Goal: Task Accomplishment & Management: Complete application form

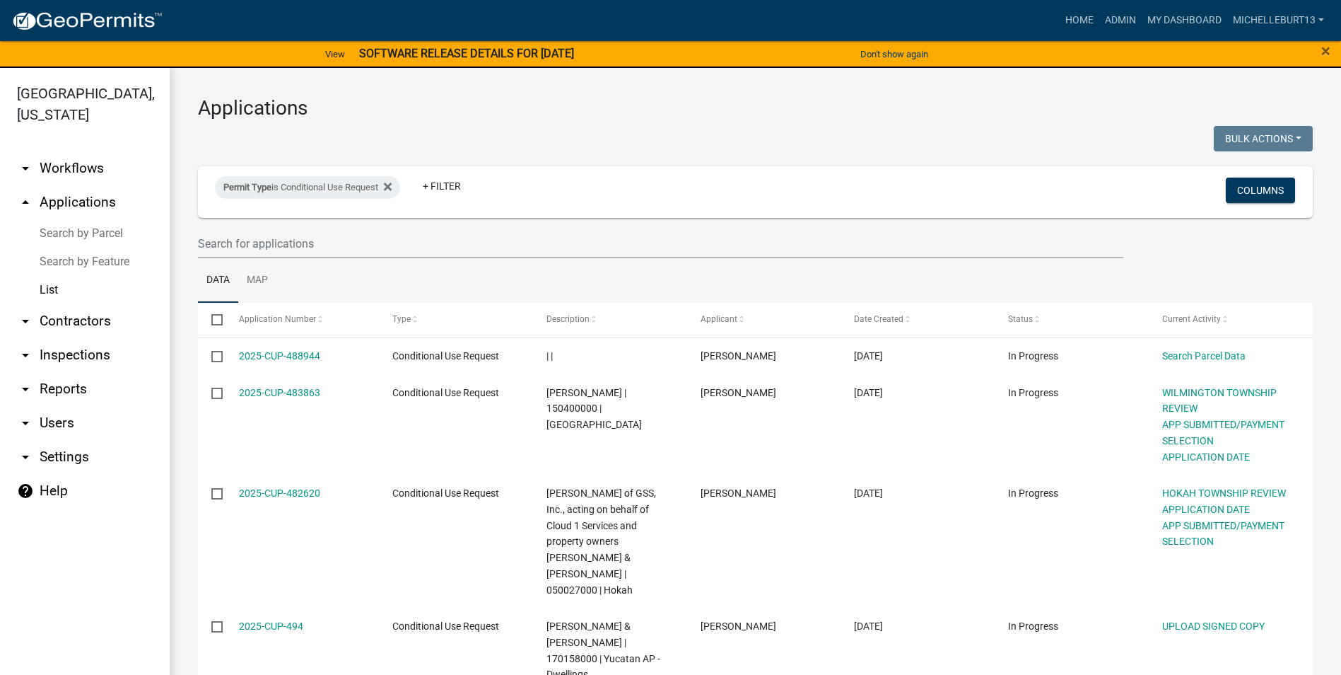
select select "3: 100"
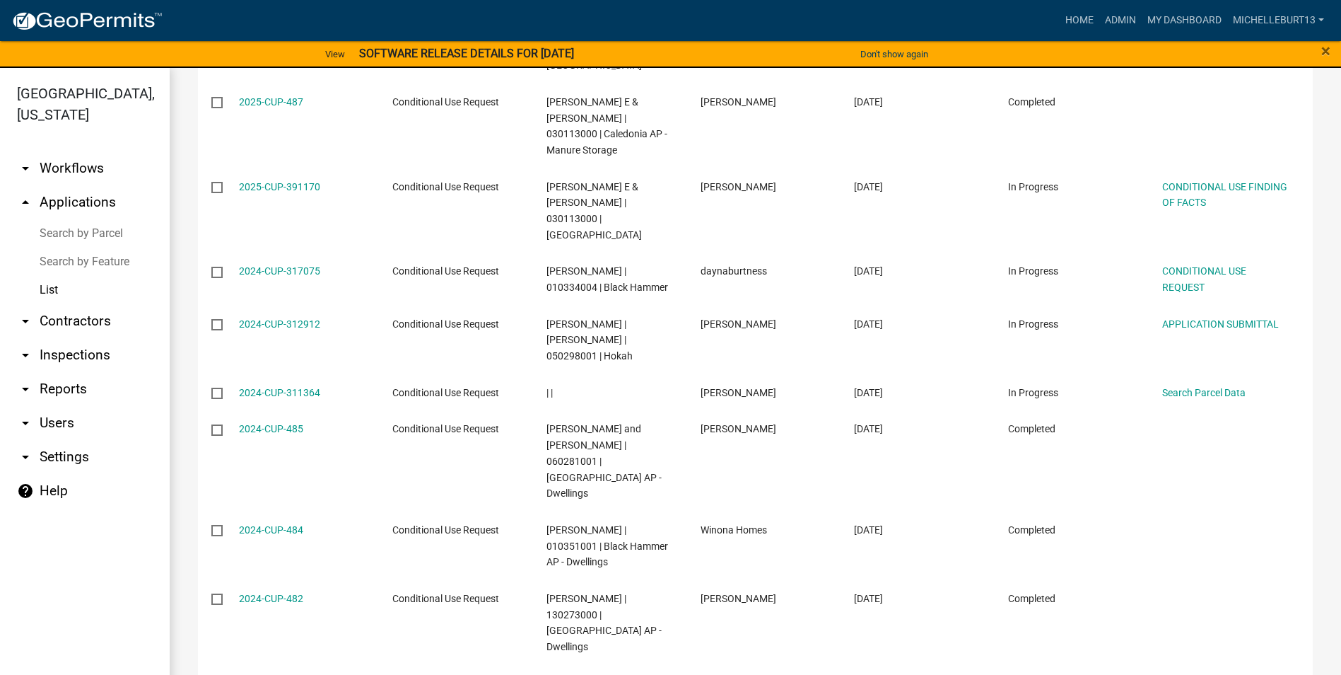
scroll to position [1555, 0]
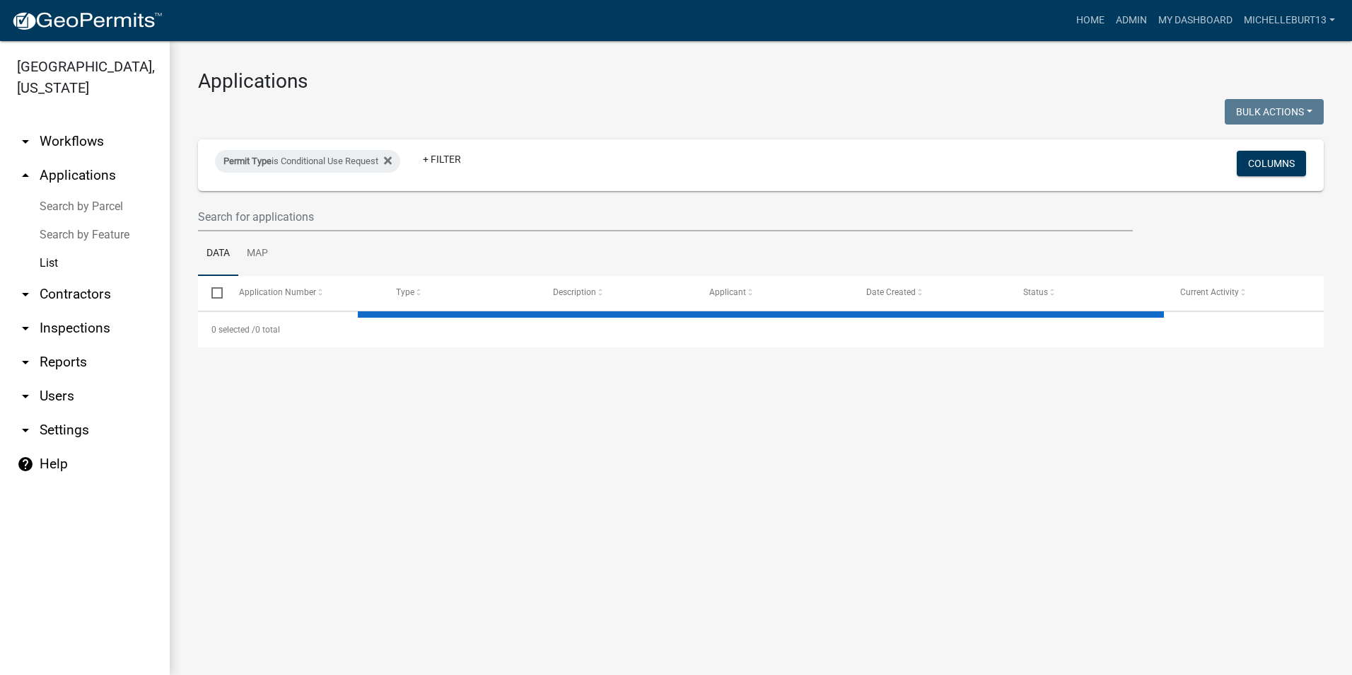
select select "3: 100"
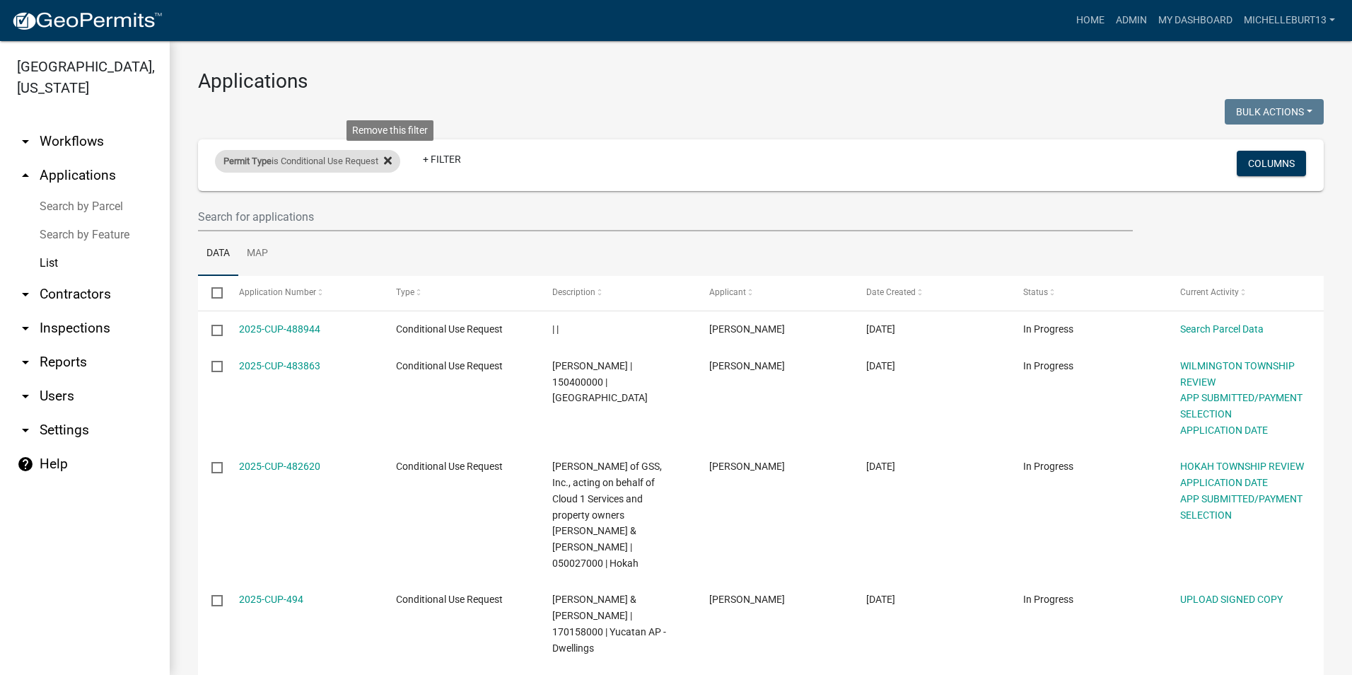
click at [392, 165] on icon at bounding box center [388, 160] width 8 height 11
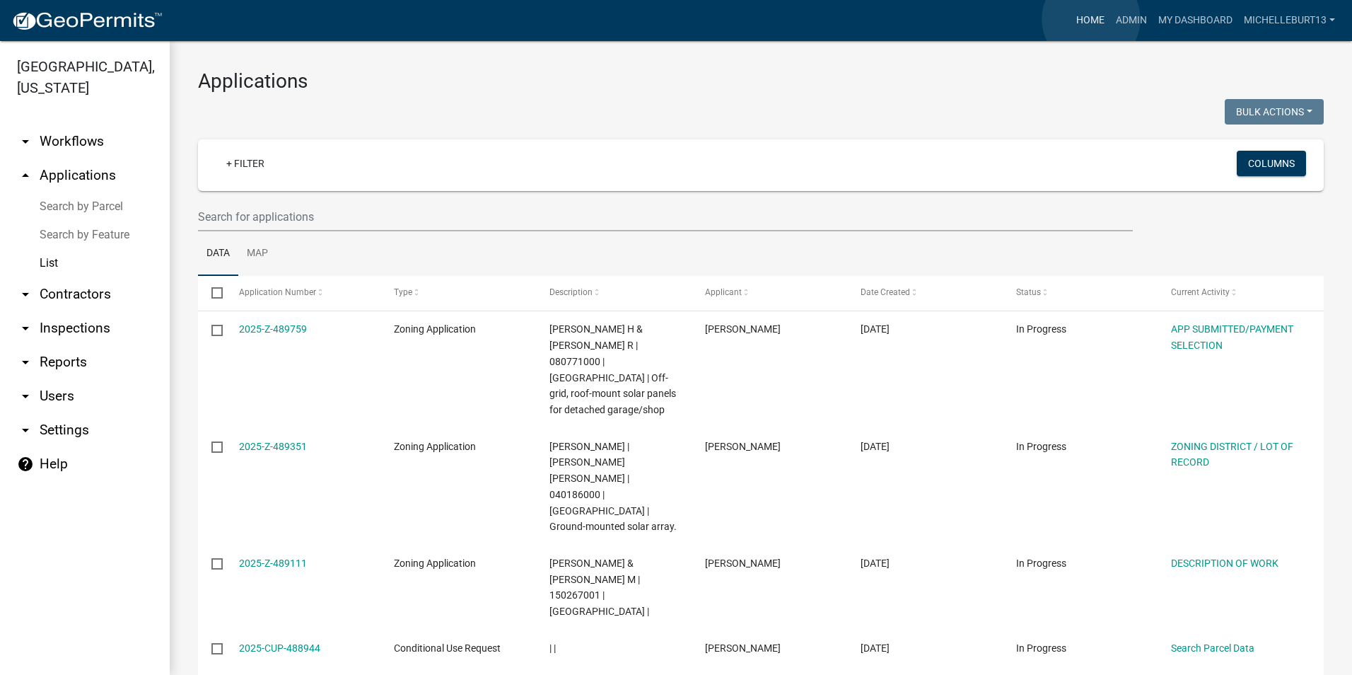
click at [1091, 19] on link "Home" at bounding box center [1090, 20] width 40 height 27
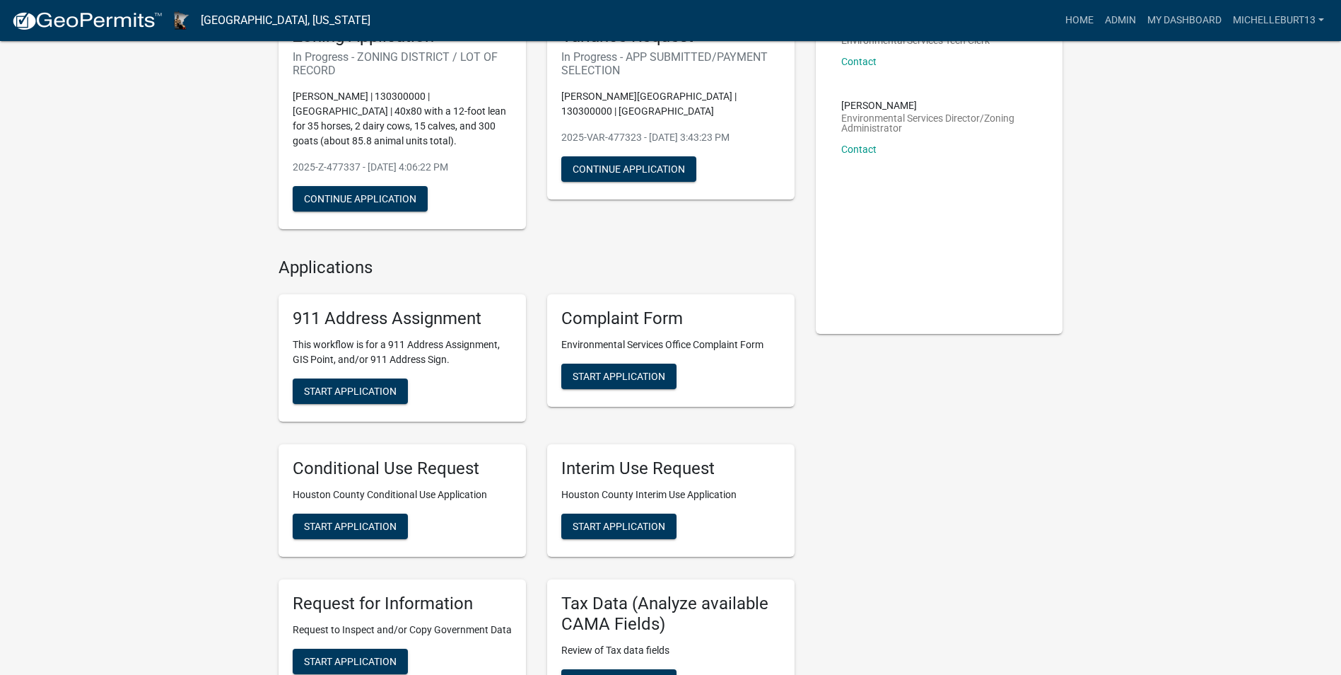
scroll to position [141, 0]
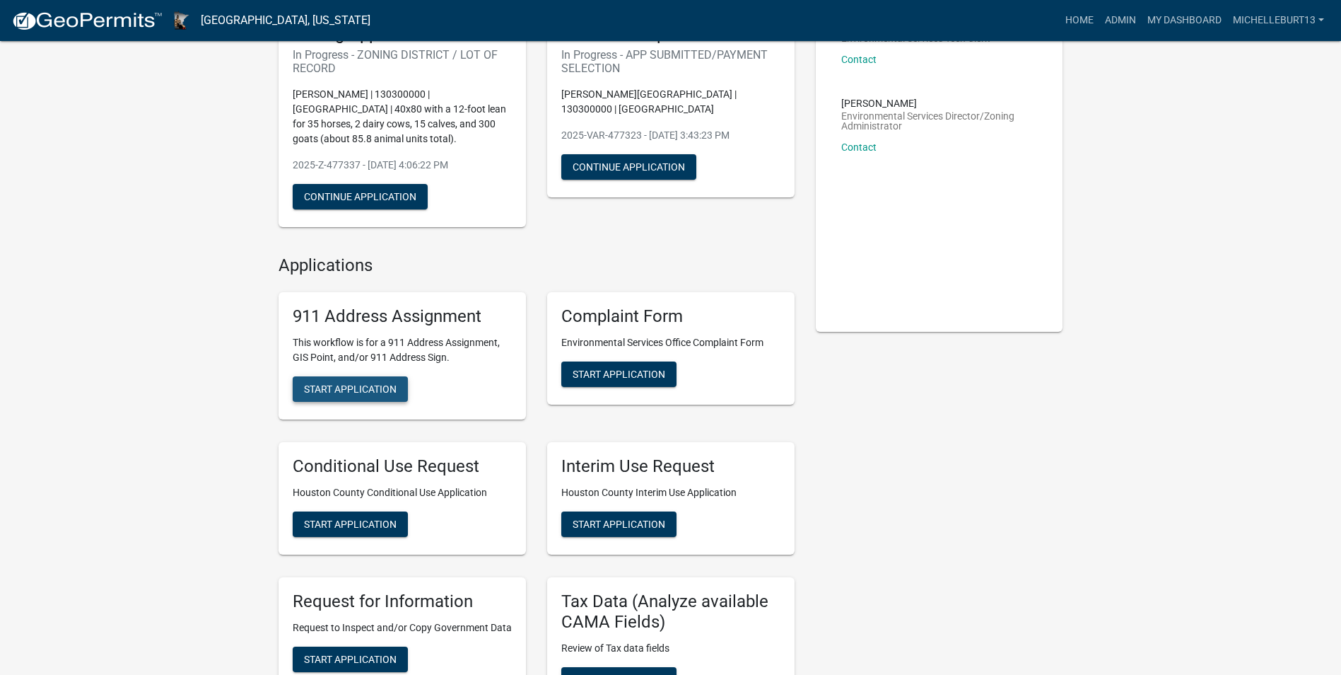
click at [335, 389] on span "Start Application" at bounding box center [350, 388] width 93 height 11
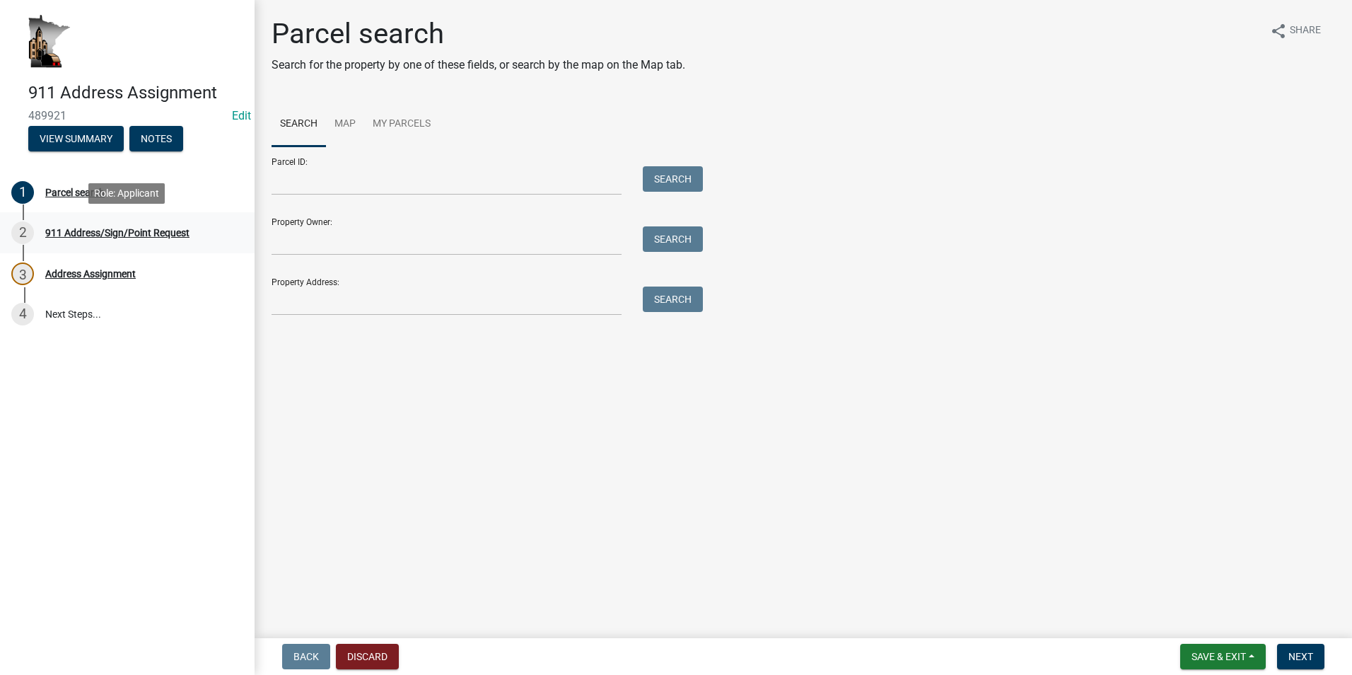
click at [96, 230] on div "911 Address/Sign/Point Request" at bounding box center [117, 233] width 144 height 10
click at [297, 183] on input "Parcel ID:" at bounding box center [446, 180] width 350 height 29
type input "03.0007.000"
click at [655, 177] on button "Search" at bounding box center [673, 178] width 60 height 25
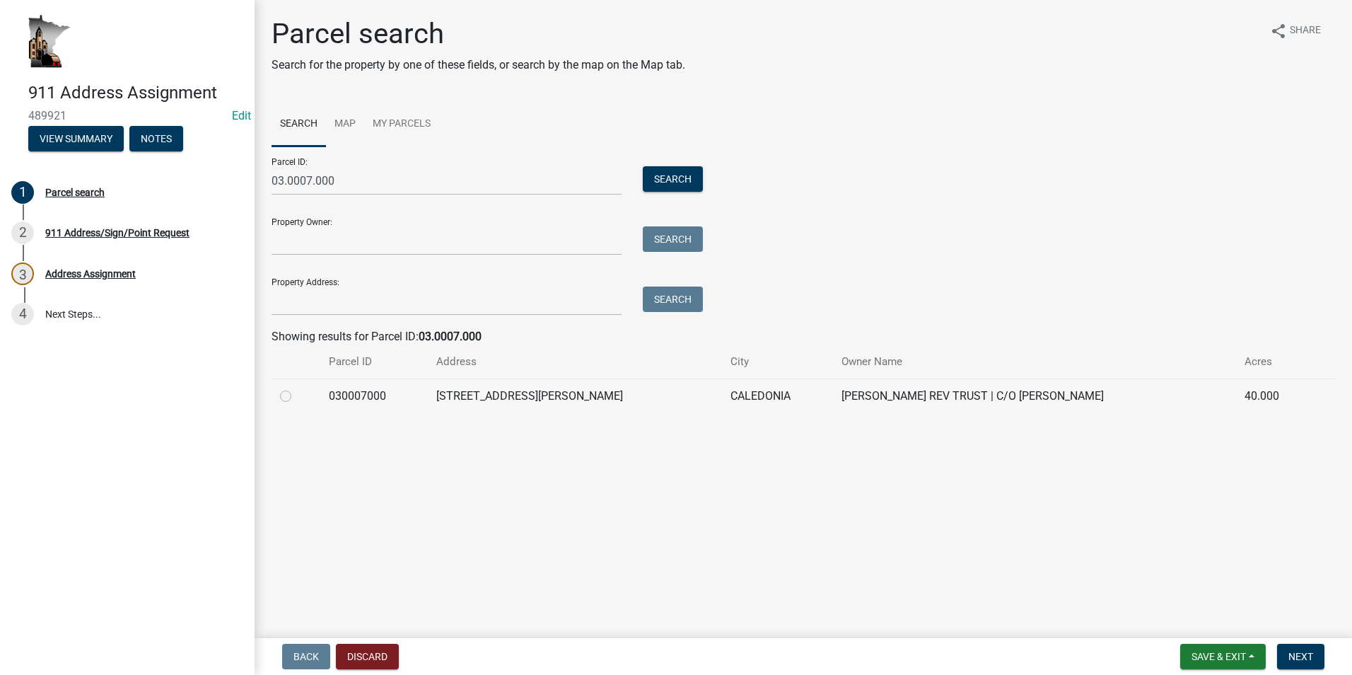
click at [297, 387] on label at bounding box center [297, 387] width 0 height 0
click at [297, 396] on input "radio" at bounding box center [301, 391] width 9 height 9
radio input "true"
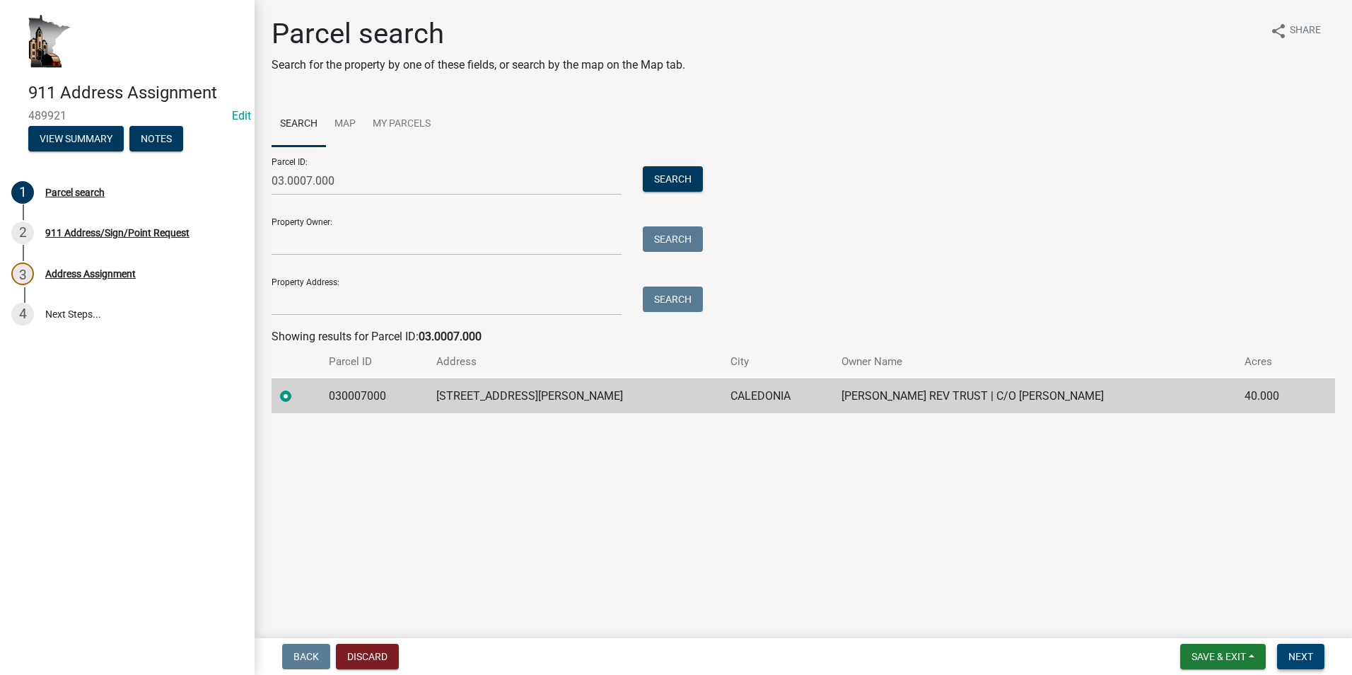
click at [1303, 656] on span "Next" at bounding box center [1300, 655] width 25 height 11
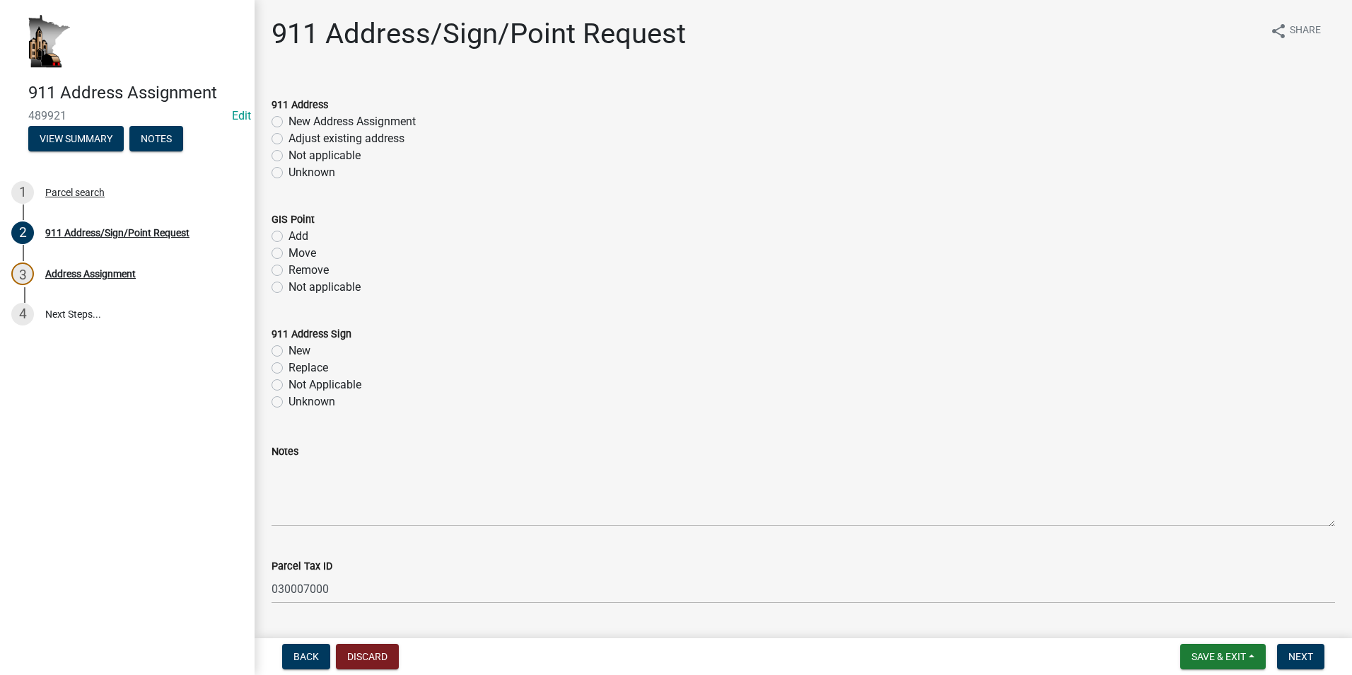
click at [288, 137] on label "Adjust existing address" at bounding box center [346, 138] width 116 height 17
click at [288, 137] on input "Adjust existing address" at bounding box center [292, 134] width 9 height 9
radio input "true"
click at [288, 286] on label "Not applicable" at bounding box center [324, 287] width 72 height 17
click at [288, 286] on input "Not applicable" at bounding box center [292, 283] width 9 height 9
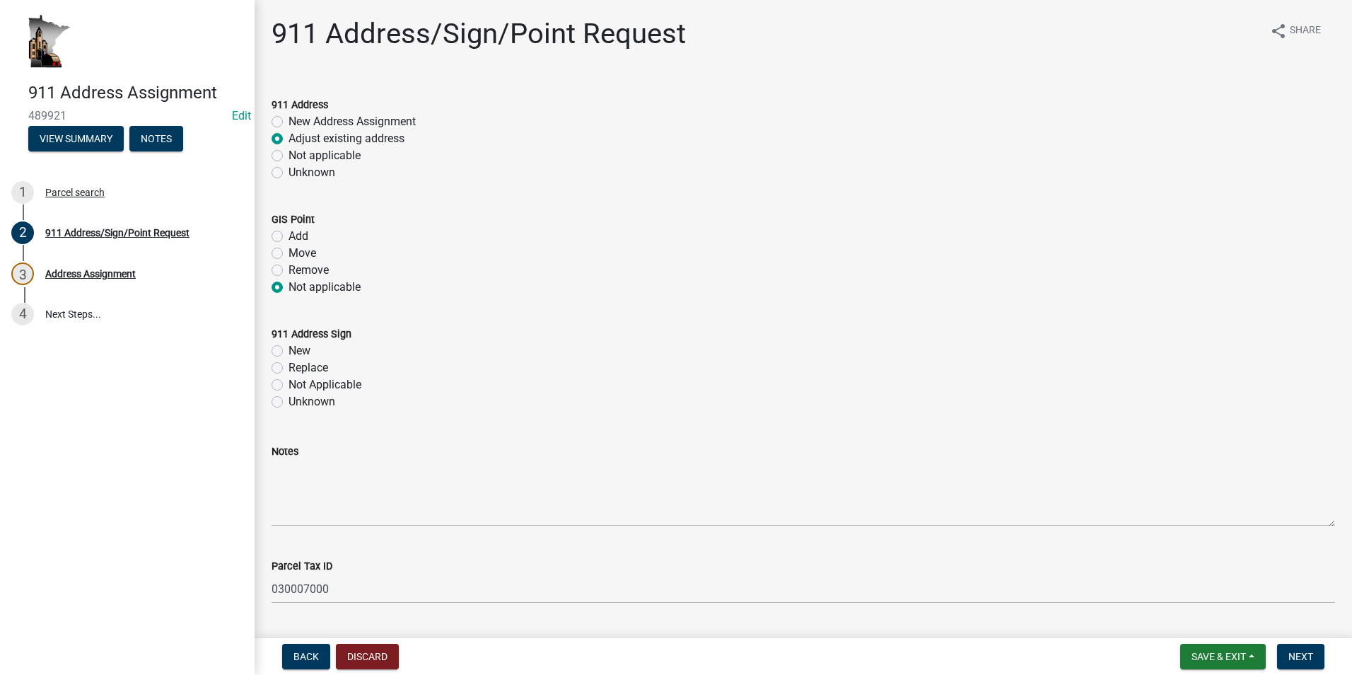
radio input "true"
click at [288, 366] on label "Replace" at bounding box center [308, 367] width 40 height 17
click at [288, 366] on input "Replace" at bounding box center [292, 363] width 9 height 9
radio input "true"
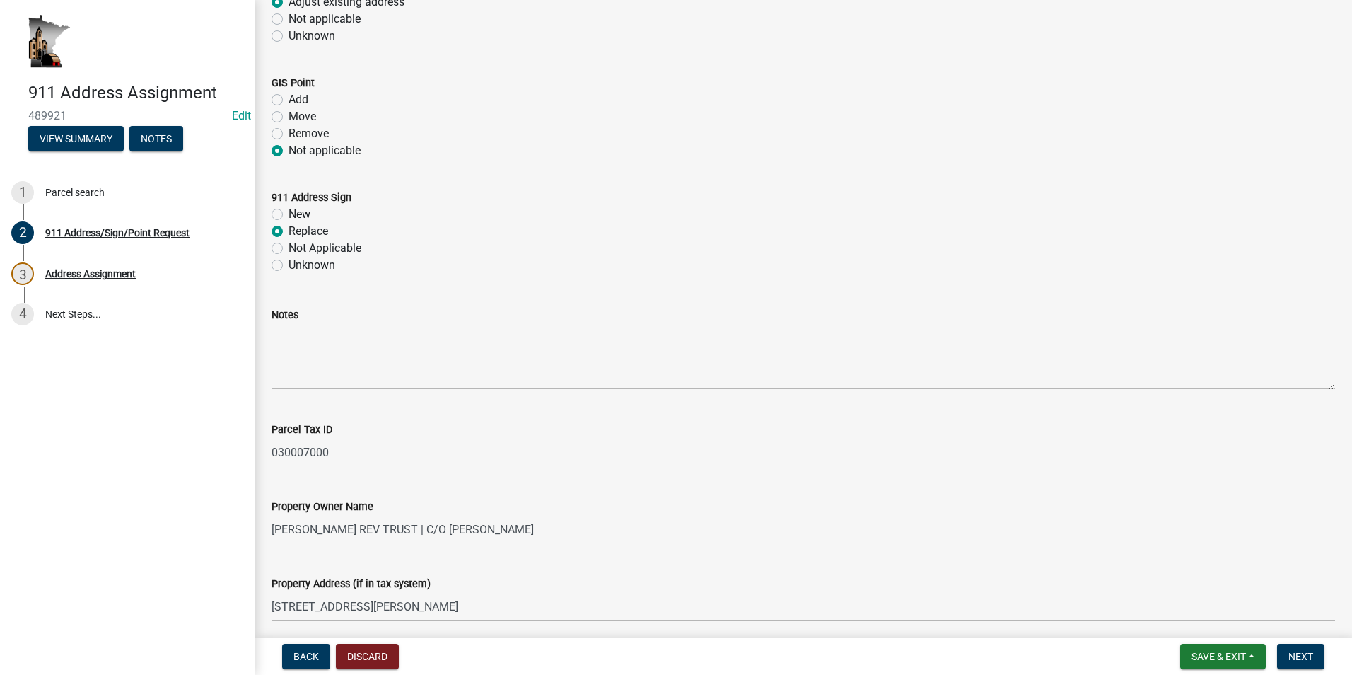
scroll to position [141, 0]
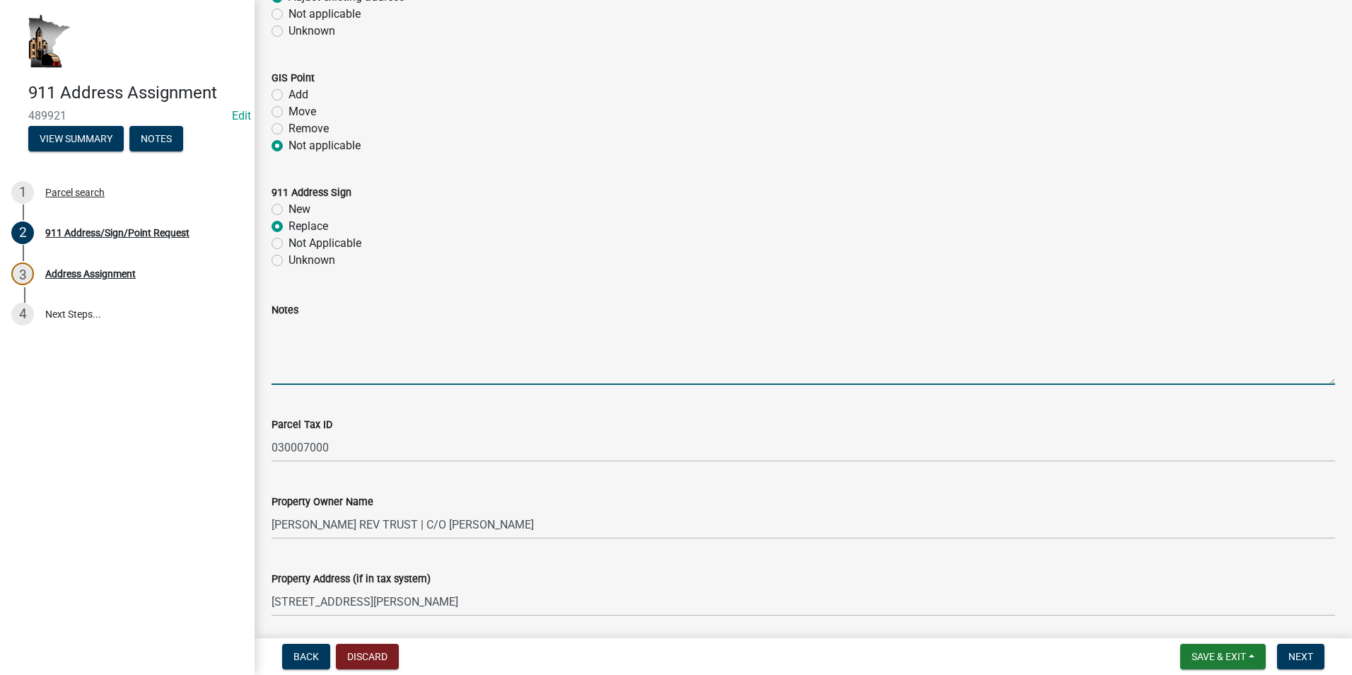
click at [322, 335] on textarea "Notes" at bounding box center [802, 351] width 1063 height 66
click at [735, 329] on textarea "This is for an existing dwelling that had been previously assigned as address o…" at bounding box center [802, 351] width 1063 height 66
click at [612, 329] on textarea "This is for an existing dwelling that had been previously assigned as address o…" at bounding box center [802, 351] width 1063 height 66
click at [730, 329] on textarea "This is for an existing dwelling that had been previously assigned an address o…" at bounding box center [802, 351] width 1063 height 66
click at [859, 334] on textarea "This is for an existing dwelling that had been previously assigned an address o…" at bounding box center [802, 351] width 1063 height 66
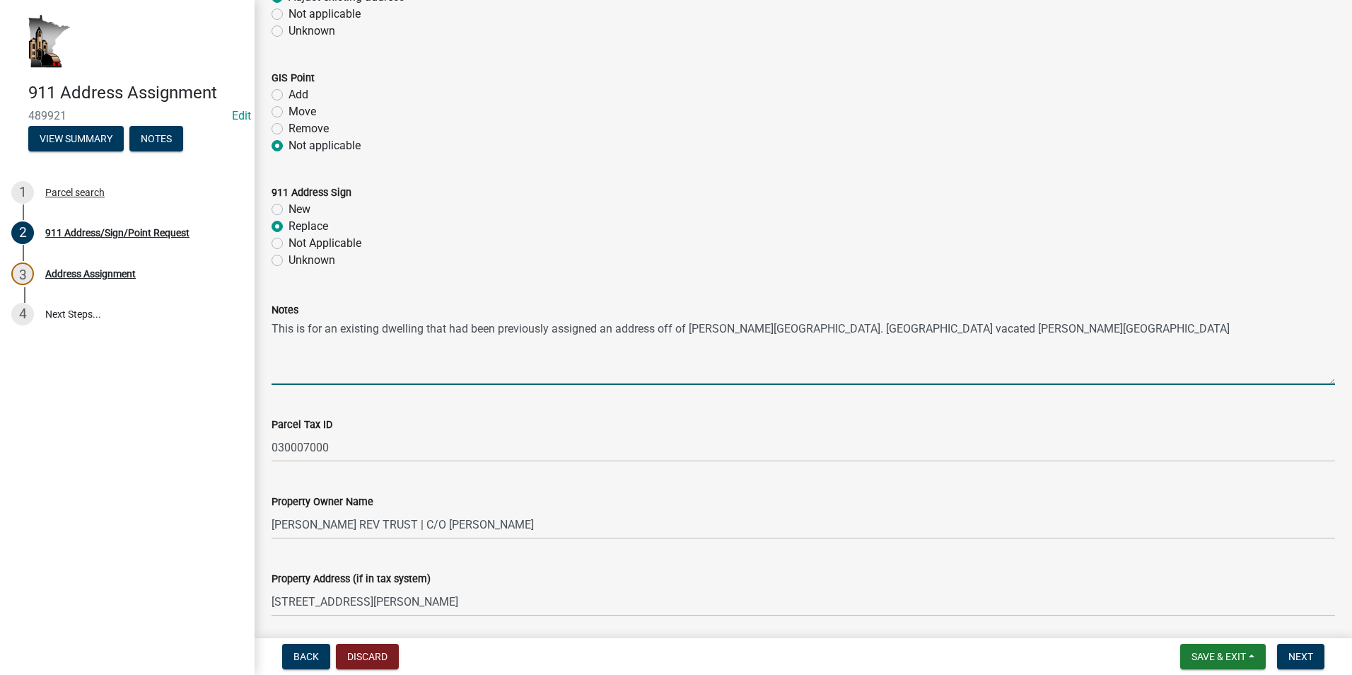
click at [938, 329] on textarea "This is for an existing dwelling that had been previously assigned an address o…" at bounding box center [802, 351] width 1063 height 66
click at [954, 331] on textarea "This is for an existing dwelling that had been previously assigned an address o…" at bounding box center [802, 351] width 1063 height 66
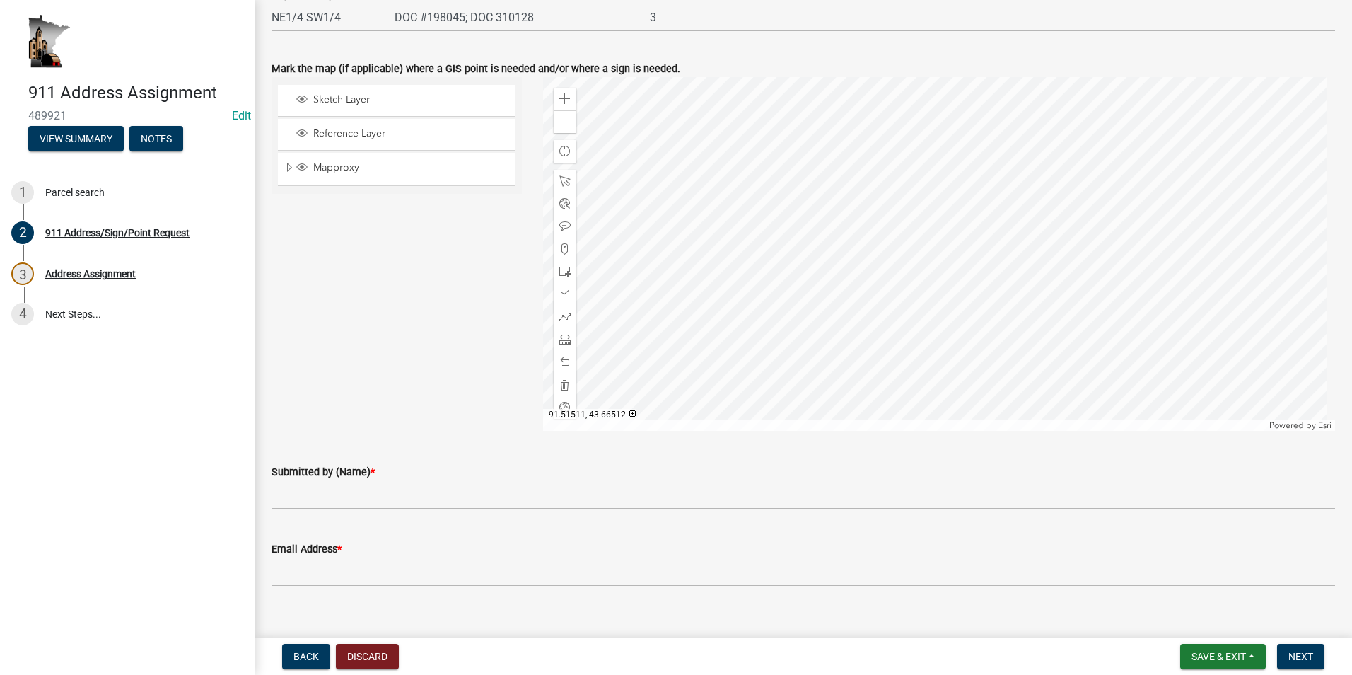
scroll to position [977, 0]
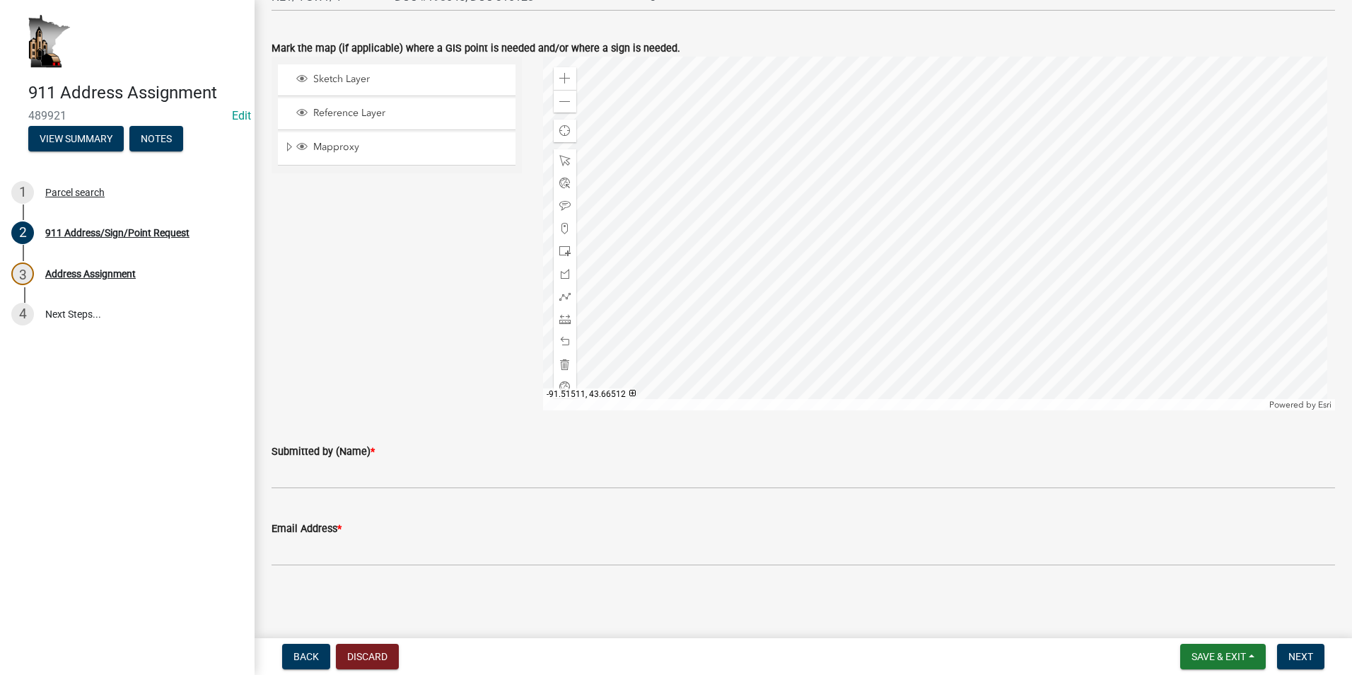
type textarea "This is for an existing dwelling that had been previously assigned an address o…"
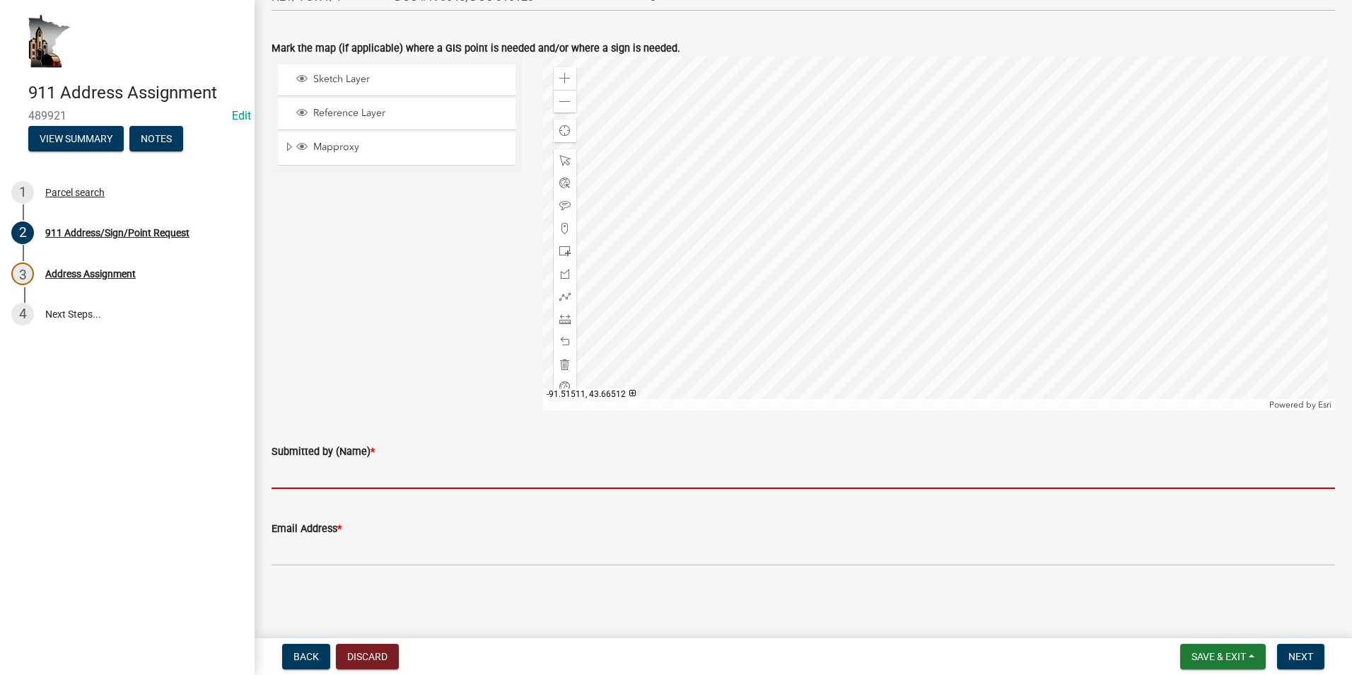
click at [327, 467] on input "Submitted by (Name) *" at bounding box center [802, 474] width 1063 height 29
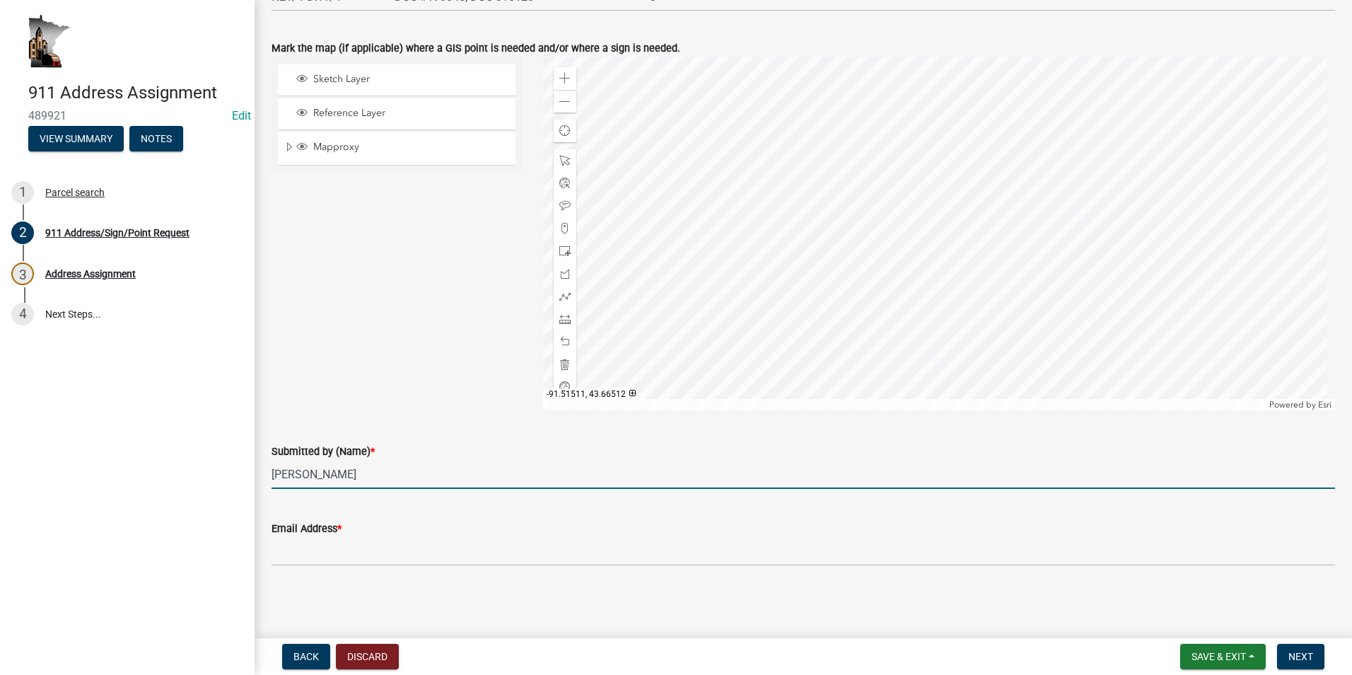
type input "[PERSON_NAME]"
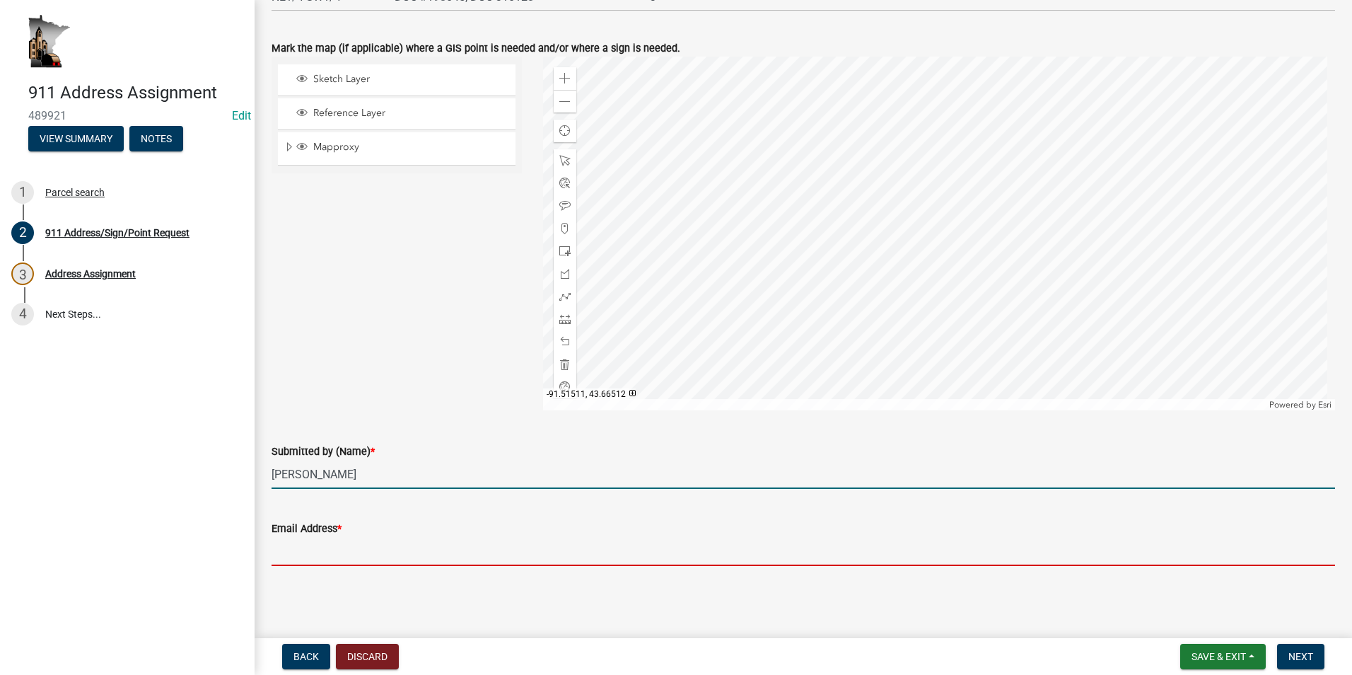
click at [565, 549] on input "Email Address *" at bounding box center [802, 551] width 1063 height 29
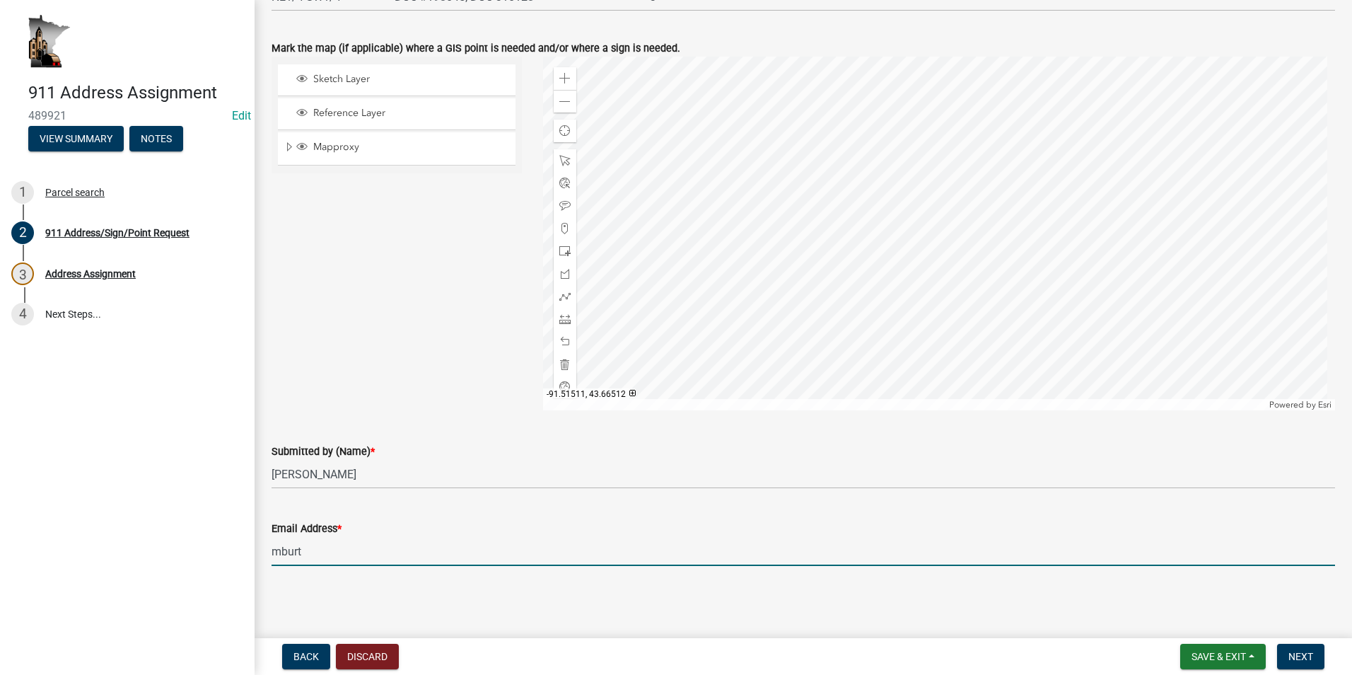
type input "[EMAIL_ADDRESS][DOMAIN_NAME]"
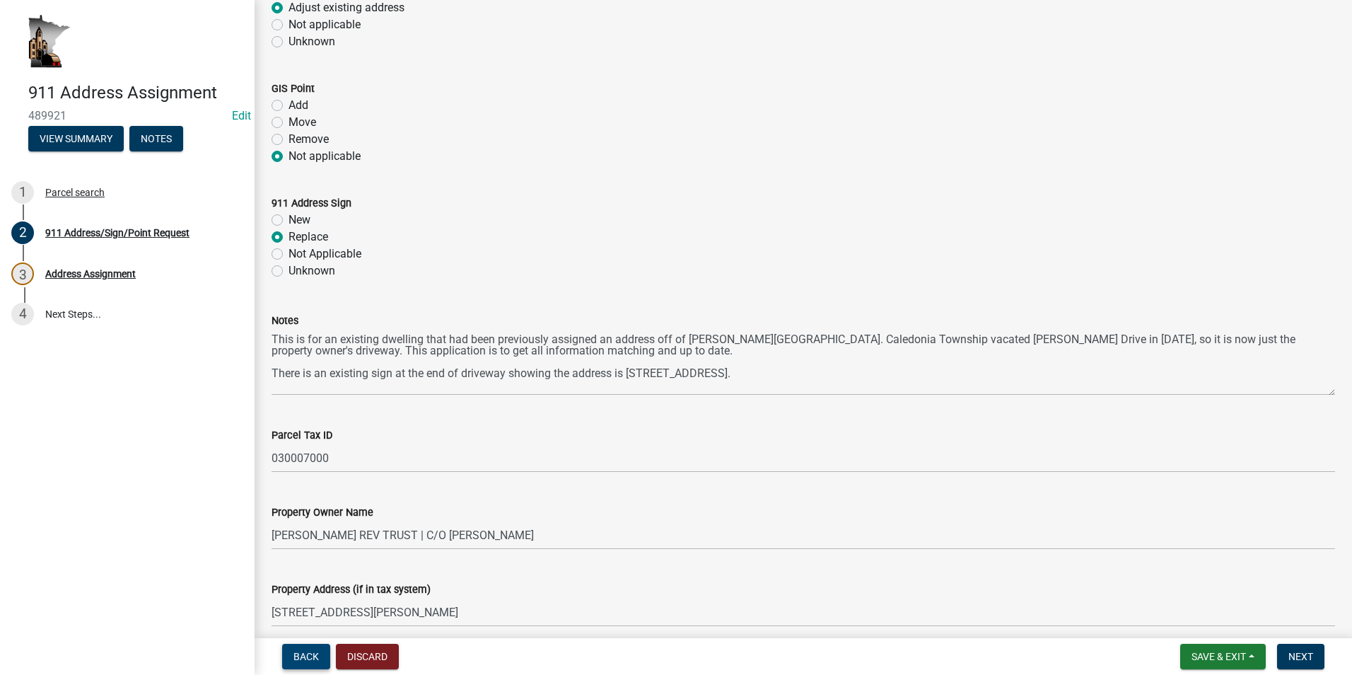
scroll to position [129, 0]
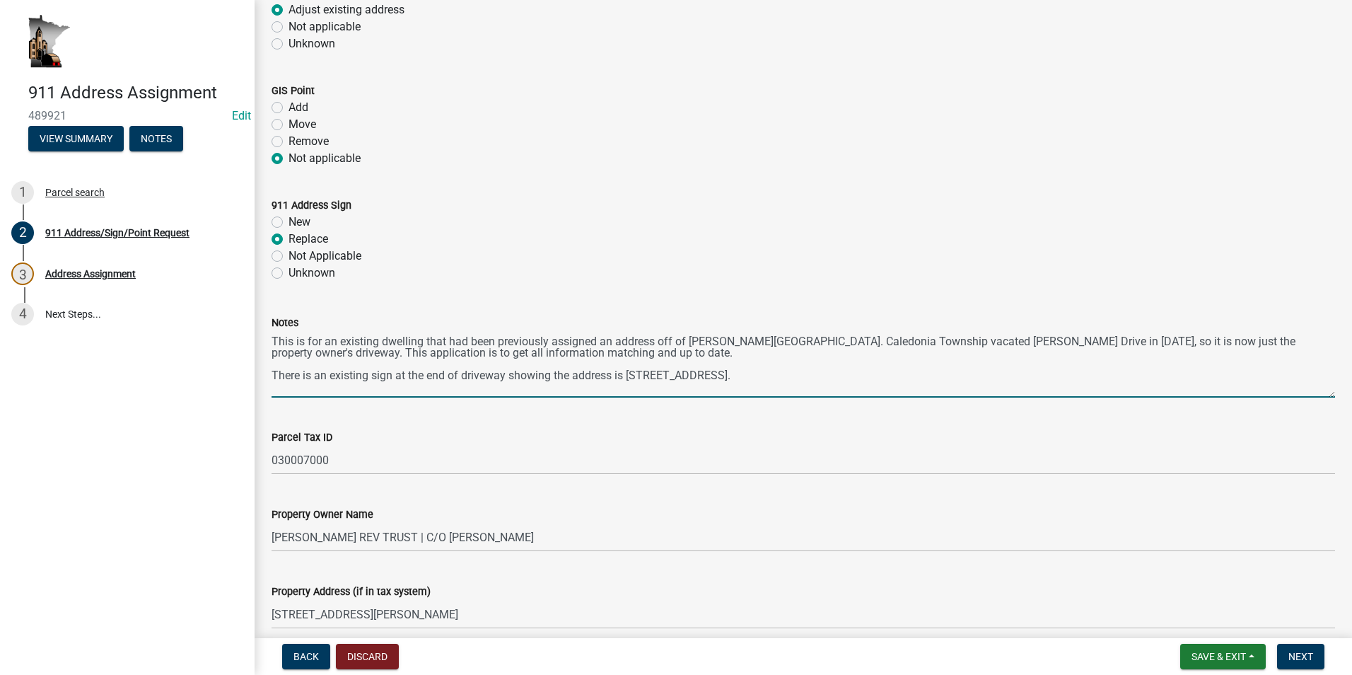
click at [708, 373] on textarea "This is for an existing dwelling that had been previously assigned an address o…" at bounding box center [802, 364] width 1063 height 66
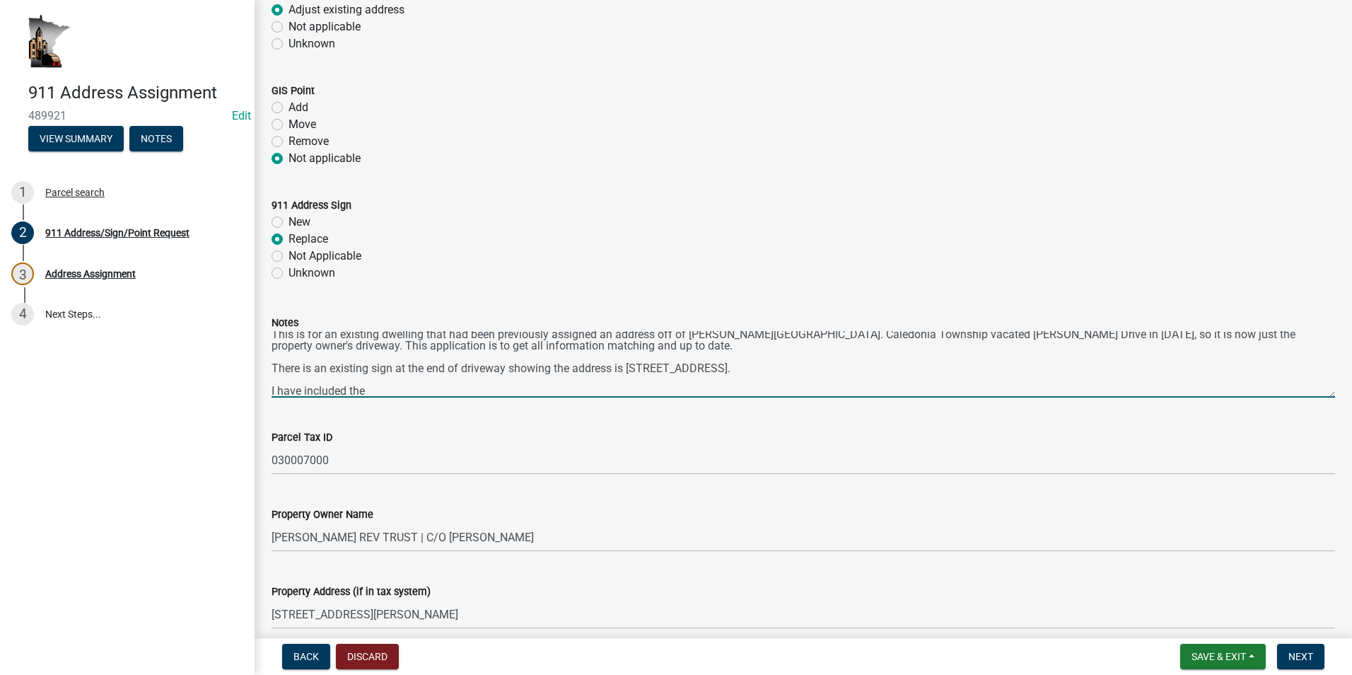
drag, startPoint x: 369, startPoint y: 391, endPoint x: 387, endPoint y: 402, distance: 21.0
click at [369, 391] on textarea "This is for an existing dwelling that had been previously assigned an address o…" at bounding box center [802, 364] width 1063 height 66
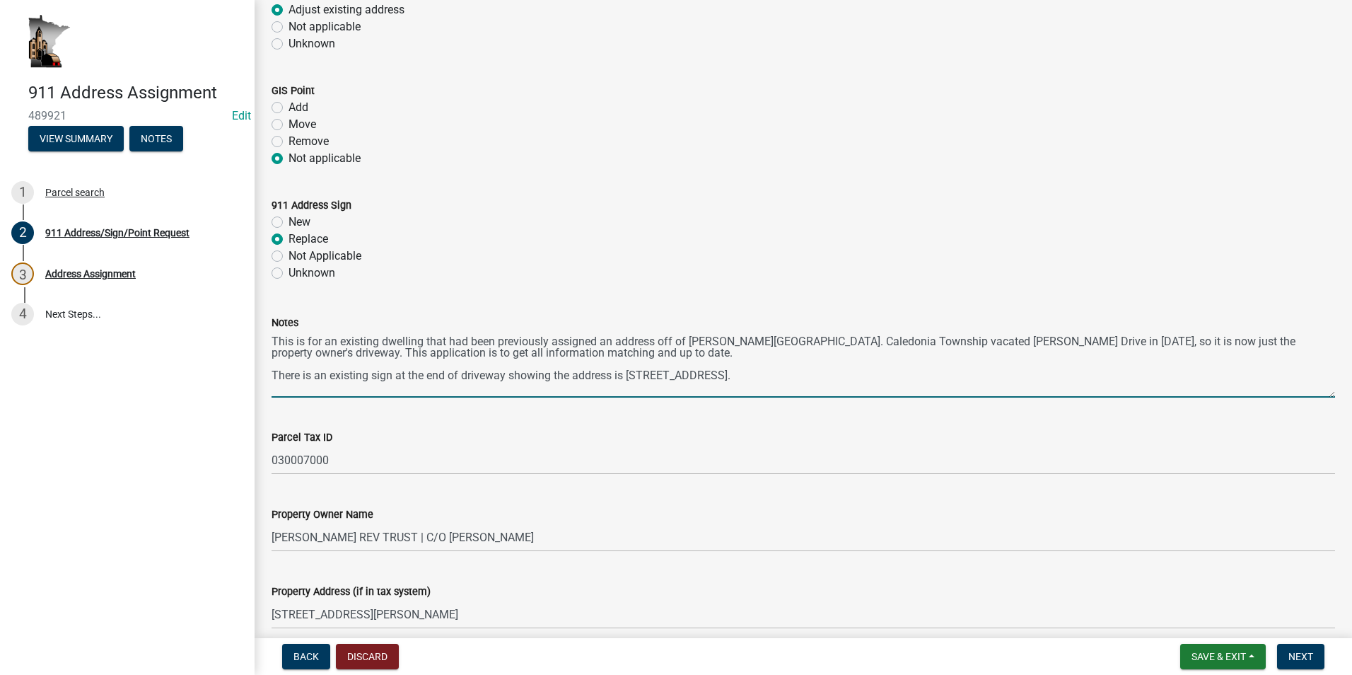
scroll to position [0, 0]
drag, startPoint x: 1220, startPoint y: 339, endPoint x: 1229, endPoint y: 359, distance: 21.5
click at [1220, 340] on textarea "This is for an existing dwelling that had been previously assigned an address o…" at bounding box center [802, 364] width 1063 height 66
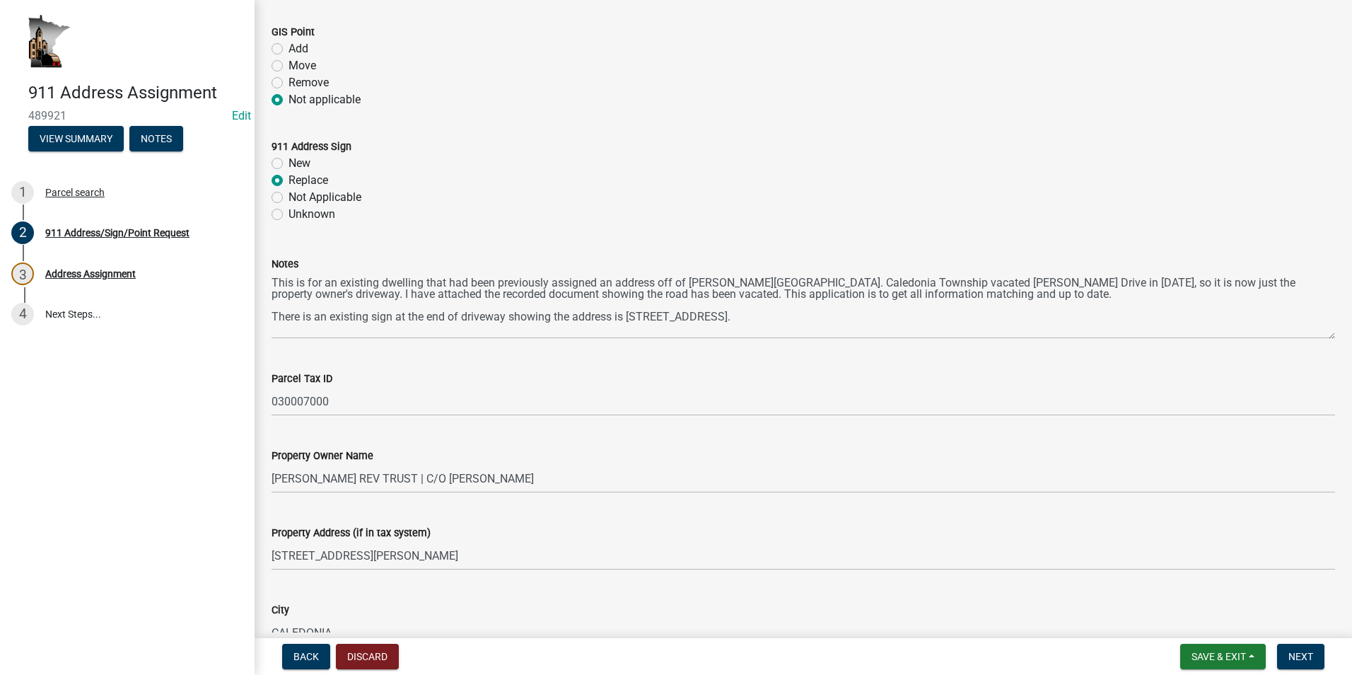
scroll to position [212, 0]
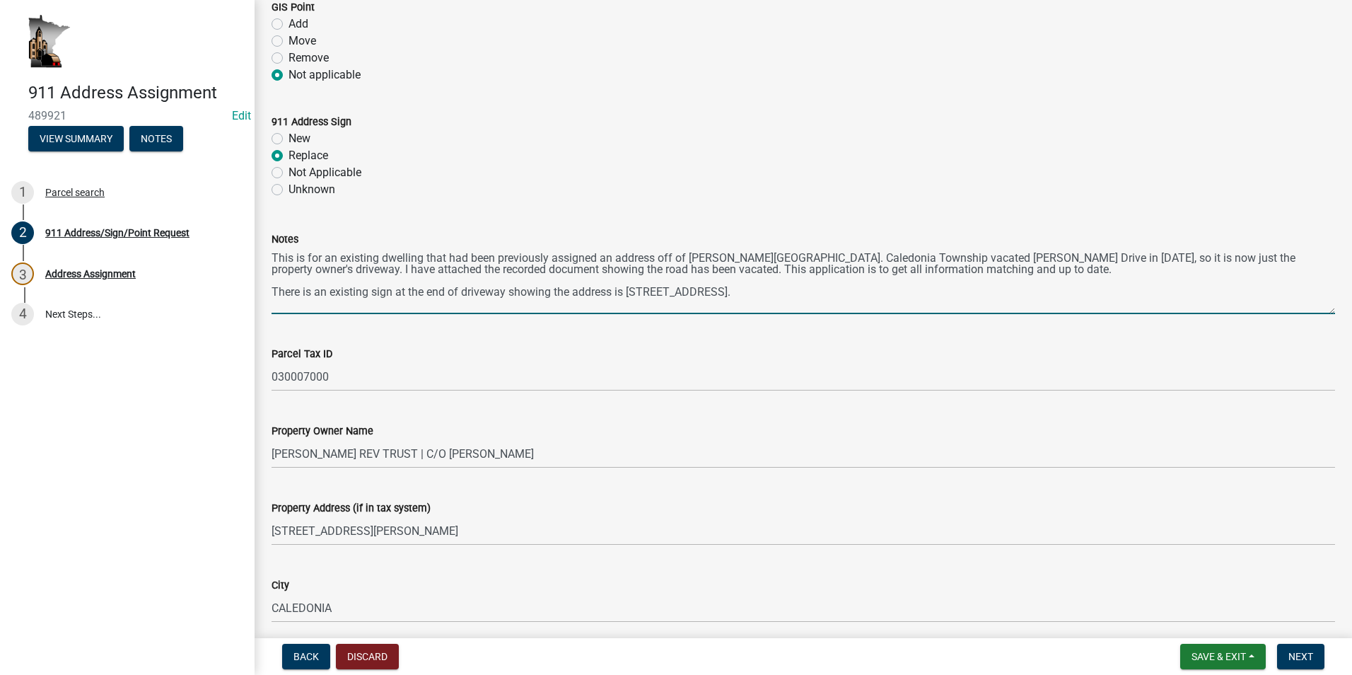
click at [460, 293] on textarea "This is for an existing dwelling that had been previously assigned an address o…" at bounding box center [802, 280] width 1063 height 66
click at [721, 291] on textarea "This is for an existing dwelling that had been previously assigned an address o…" at bounding box center [802, 280] width 1063 height 66
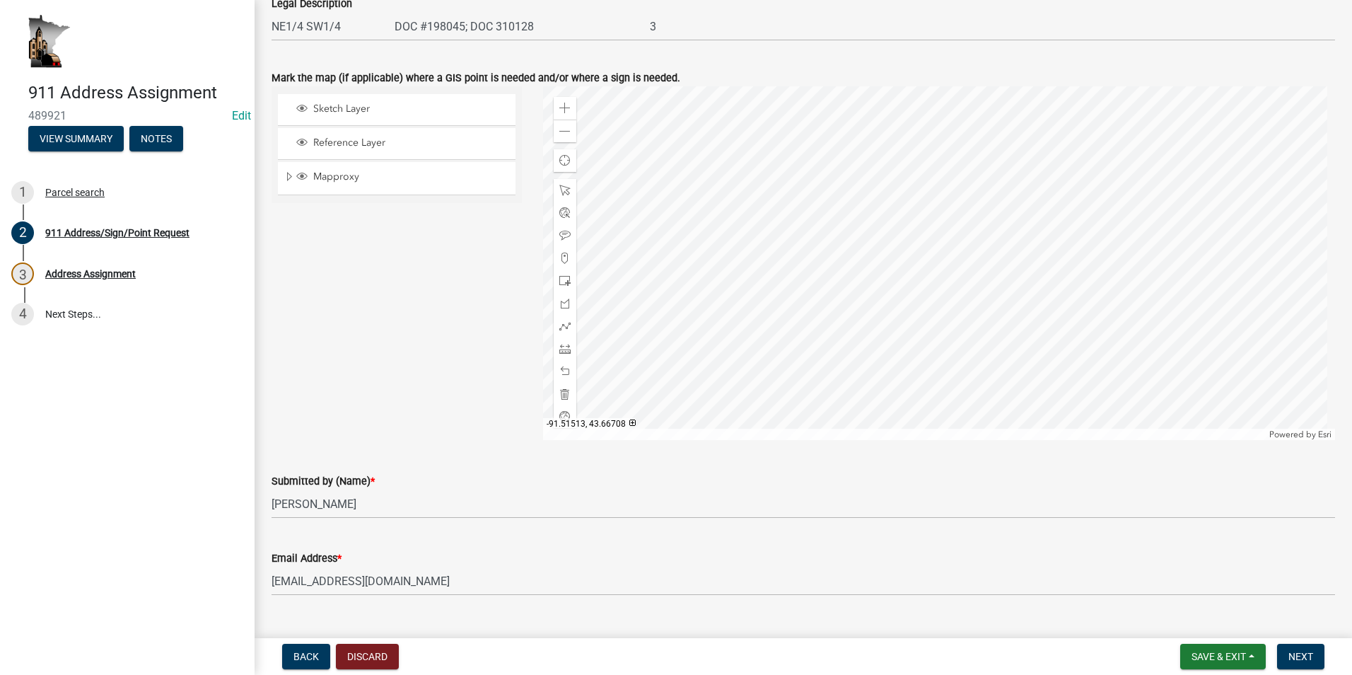
scroll to position [977, 0]
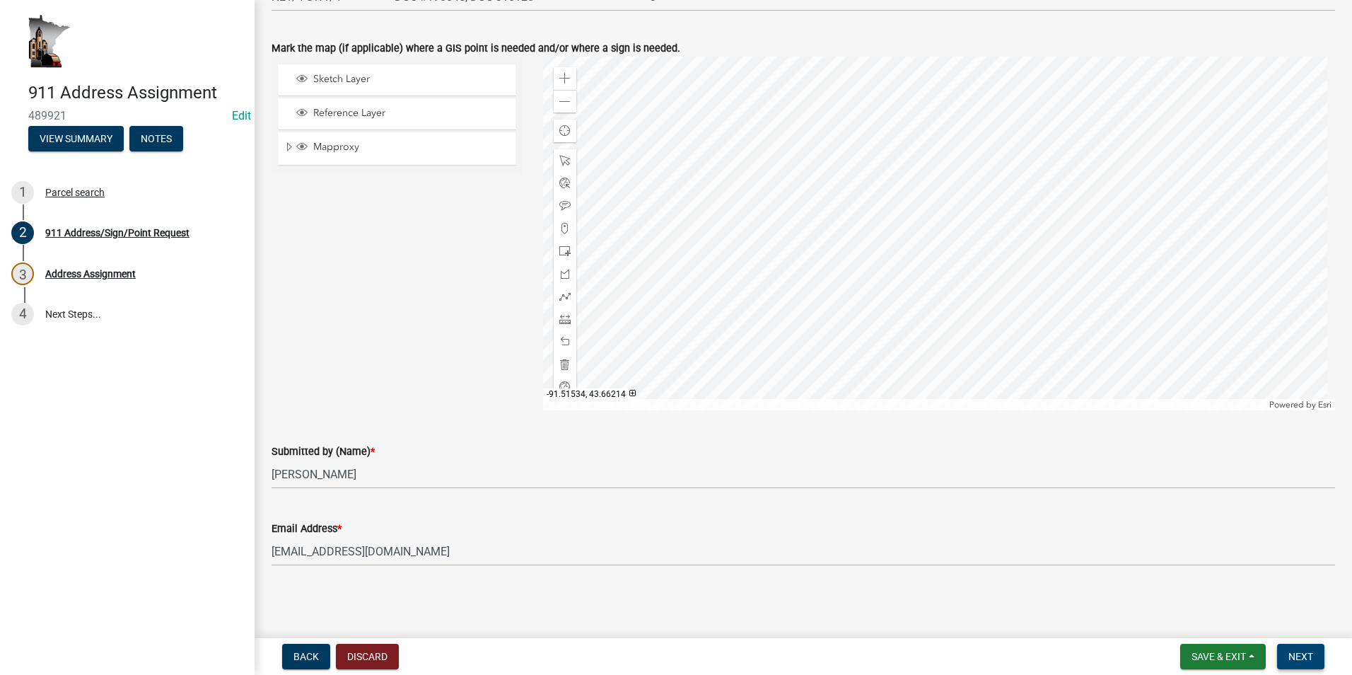
type textarea "This is for an existing dwelling that had been previously assigned an address o…"
click at [1304, 655] on span "Next" at bounding box center [1300, 655] width 25 height 11
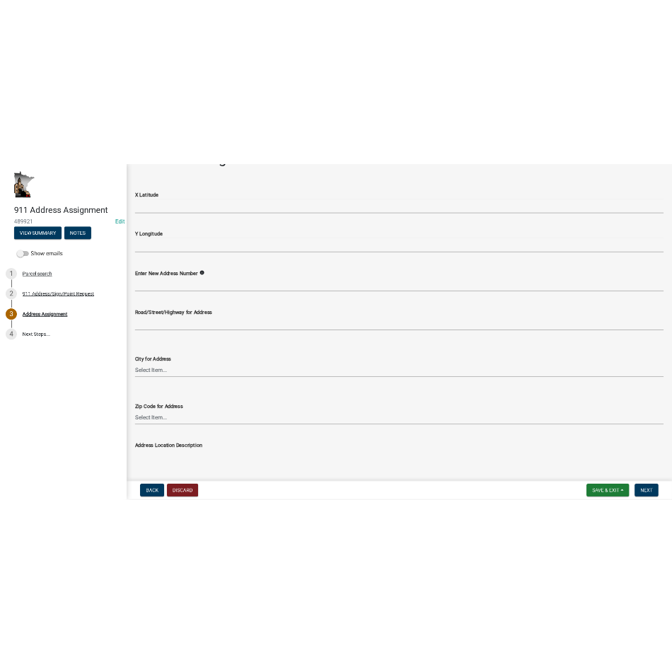
scroll to position [0, 0]
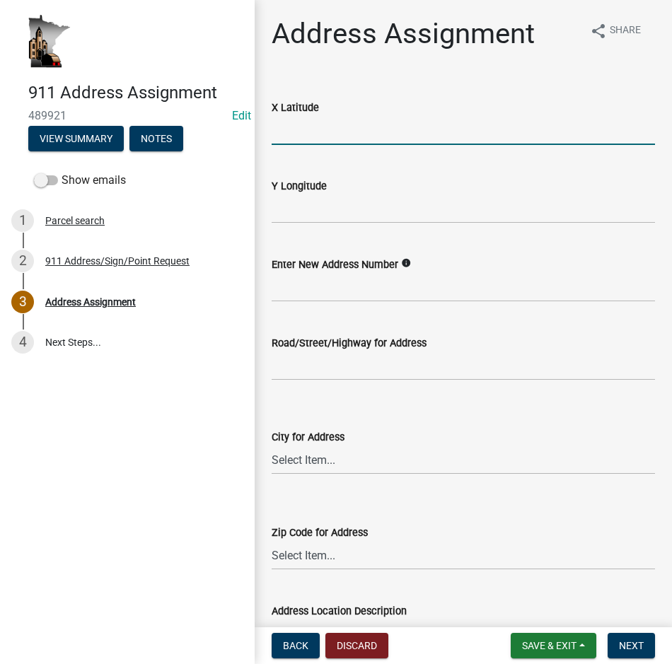
click at [303, 125] on input "text" at bounding box center [462, 130] width 383 height 29
paste input "43.66531122300006"
type input "43.66531122300006"
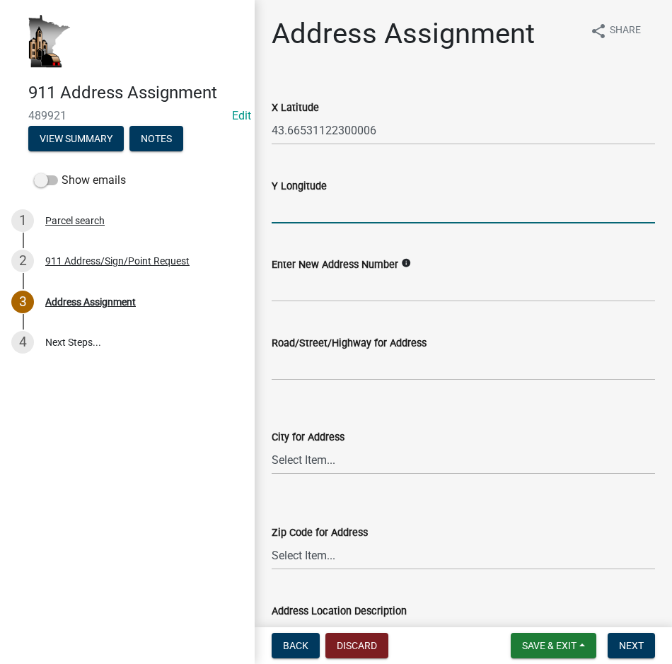
click at [287, 203] on input "text" at bounding box center [462, 208] width 383 height 29
paste input "-91.50425789199994"
type input "-91.50425789199994"
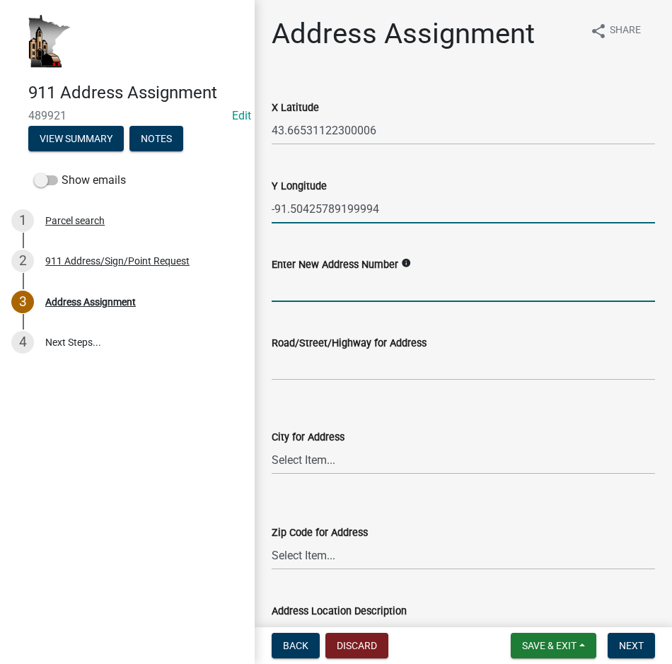
click at [293, 288] on input "text" at bounding box center [462, 287] width 383 height 29
type input "12741"
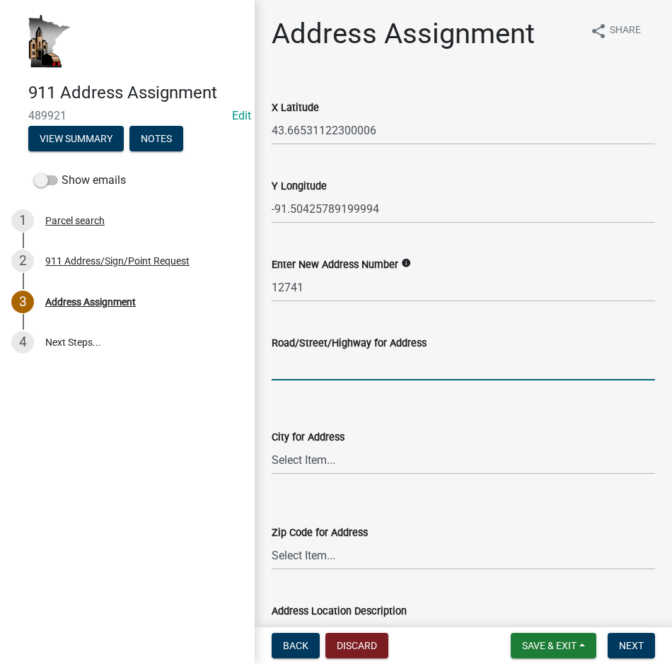
click at [293, 365] on input "Road/Street/Highway for Address" at bounding box center [462, 365] width 383 height 29
type input "State 76"
click at [310, 457] on select "Select Item... [GEOGRAPHIC_DATA] [GEOGRAPHIC_DATA] [GEOGRAPHIC_DATA] [GEOGRAPHI…" at bounding box center [462, 459] width 383 height 29
click at [271, 445] on select "Select Item... [GEOGRAPHIC_DATA] [GEOGRAPHIC_DATA] [GEOGRAPHIC_DATA] [GEOGRAPHI…" at bounding box center [462, 459] width 383 height 29
select select "710199bd-0808-4fb3-bc62-f8e67808fbeb"
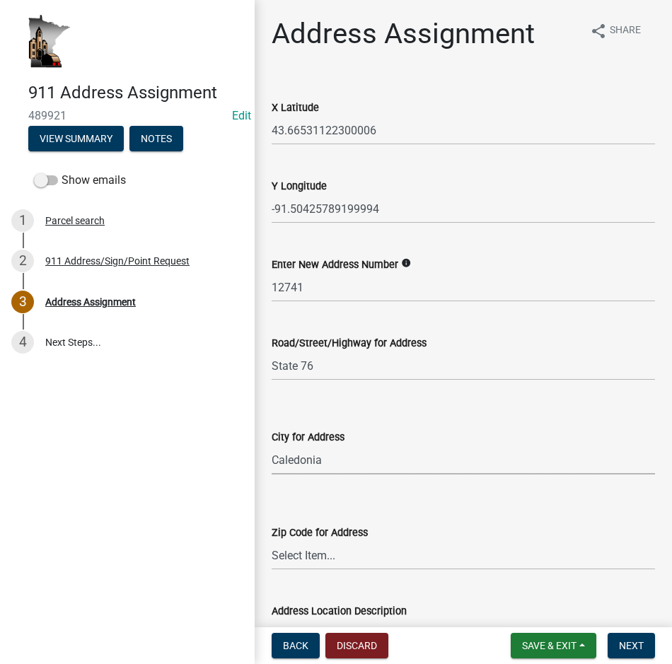
scroll to position [71, 0]
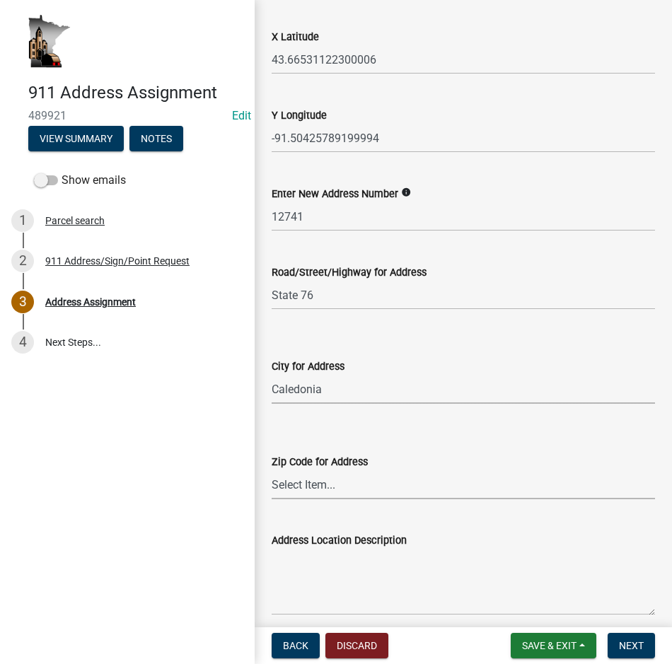
click at [314, 484] on select "Select Item... 54601 54603 54624 54632 54658 55919 55921 55931 55941 55943 5594…" at bounding box center [462, 484] width 383 height 29
click at [271, 470] on select "Select Item... 54601 54603 54624 54632 54658 55919 55921 55931 55941 55943 5594…" at bounding box center [462, 484] width 383 height 29
select select "ac60e65f-742e-4c3d-8685-d099b79d5c0f"
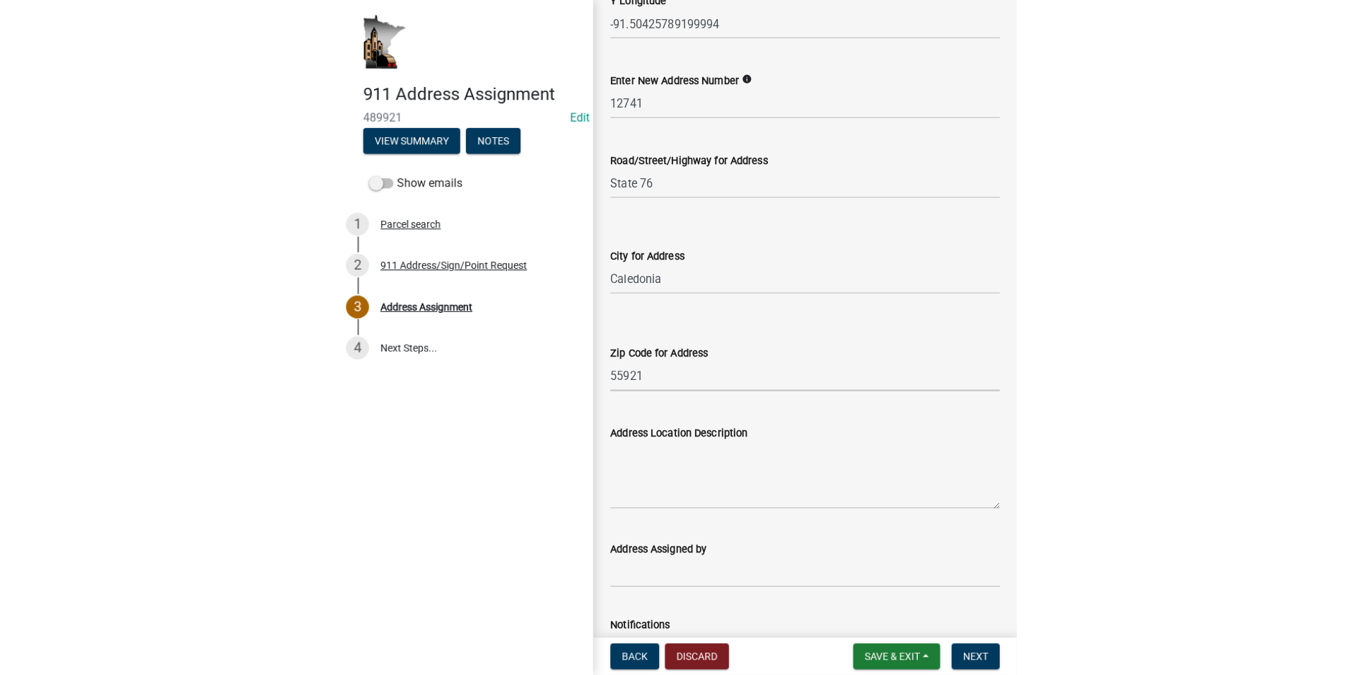
scroll to position [212, 0]
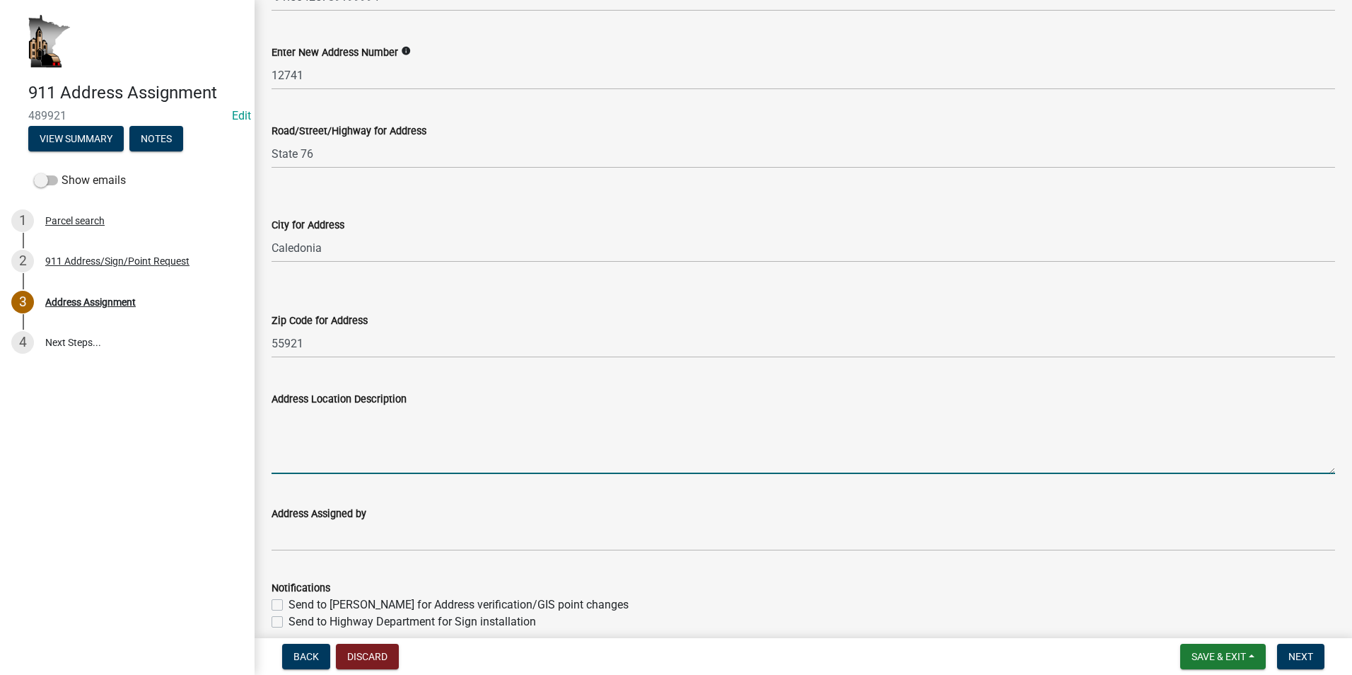
click at [313, 412] on textarea "Address Location Description" at bounding box center [802, 440] width 1063 height 66
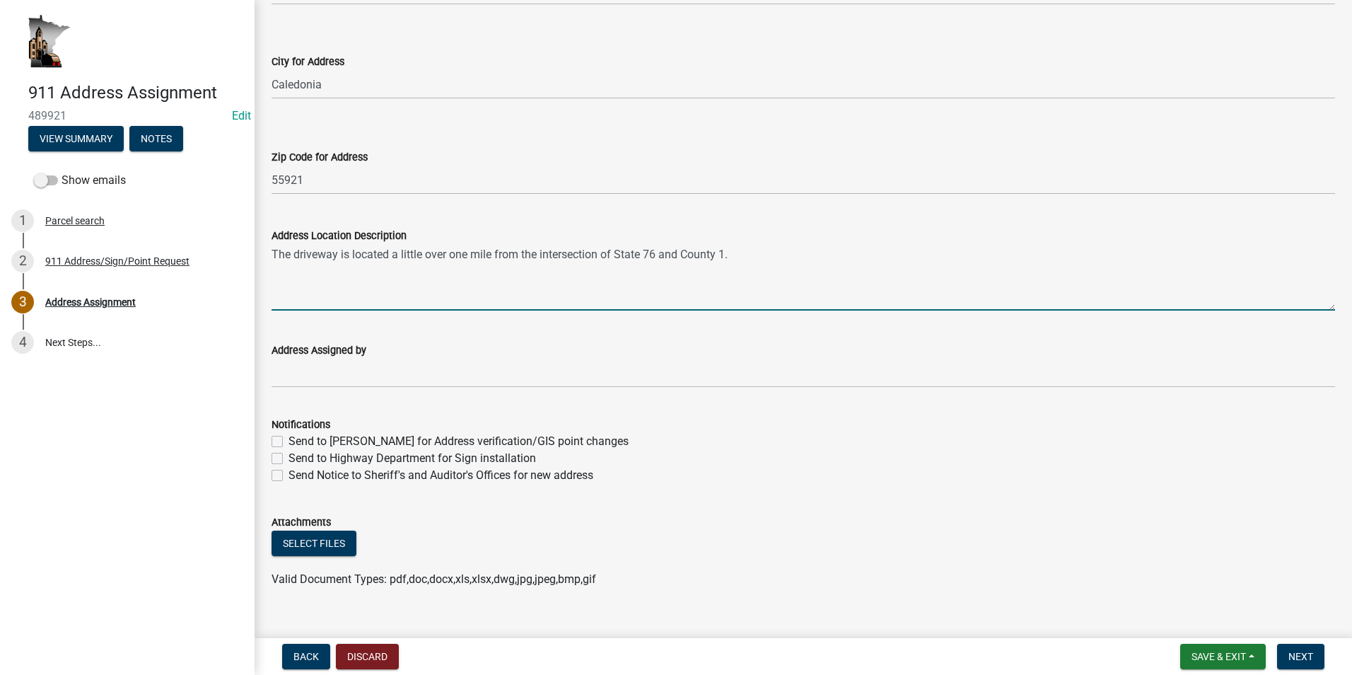
scroll to position [399, 0]
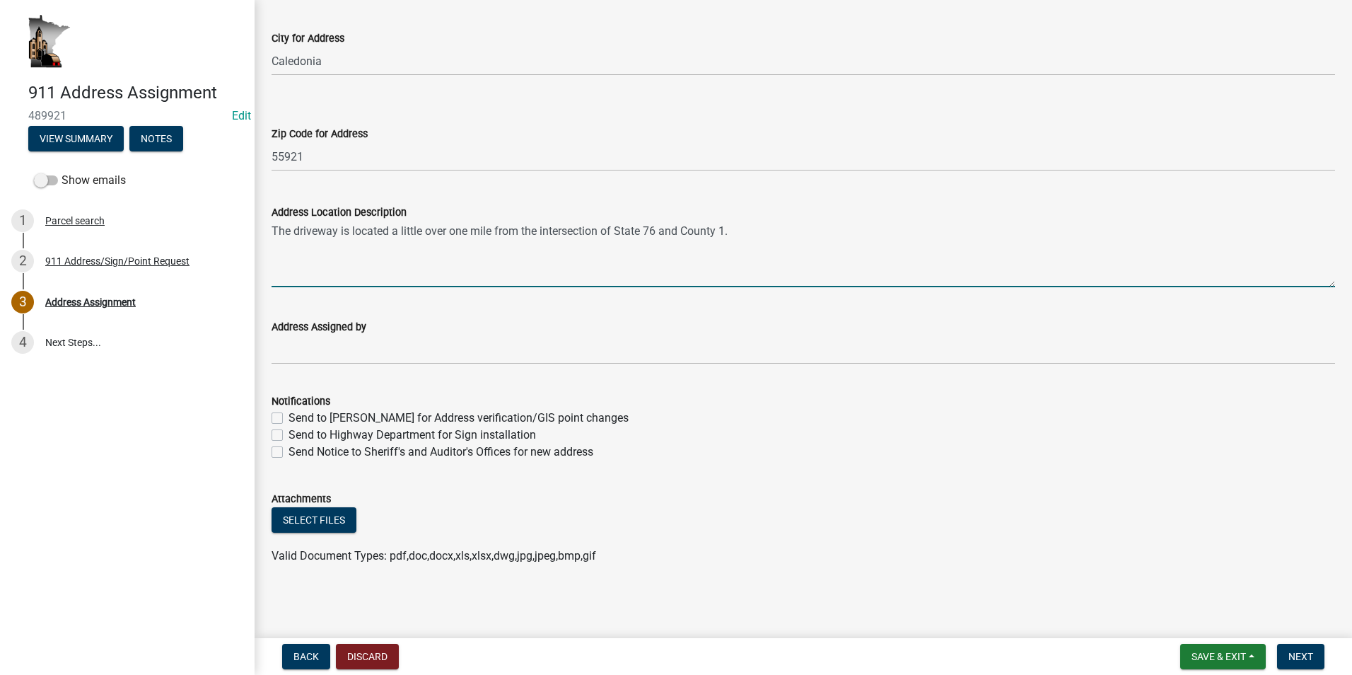
type textarea "The driveway is located a little over one mile from the intersection of State 7…"
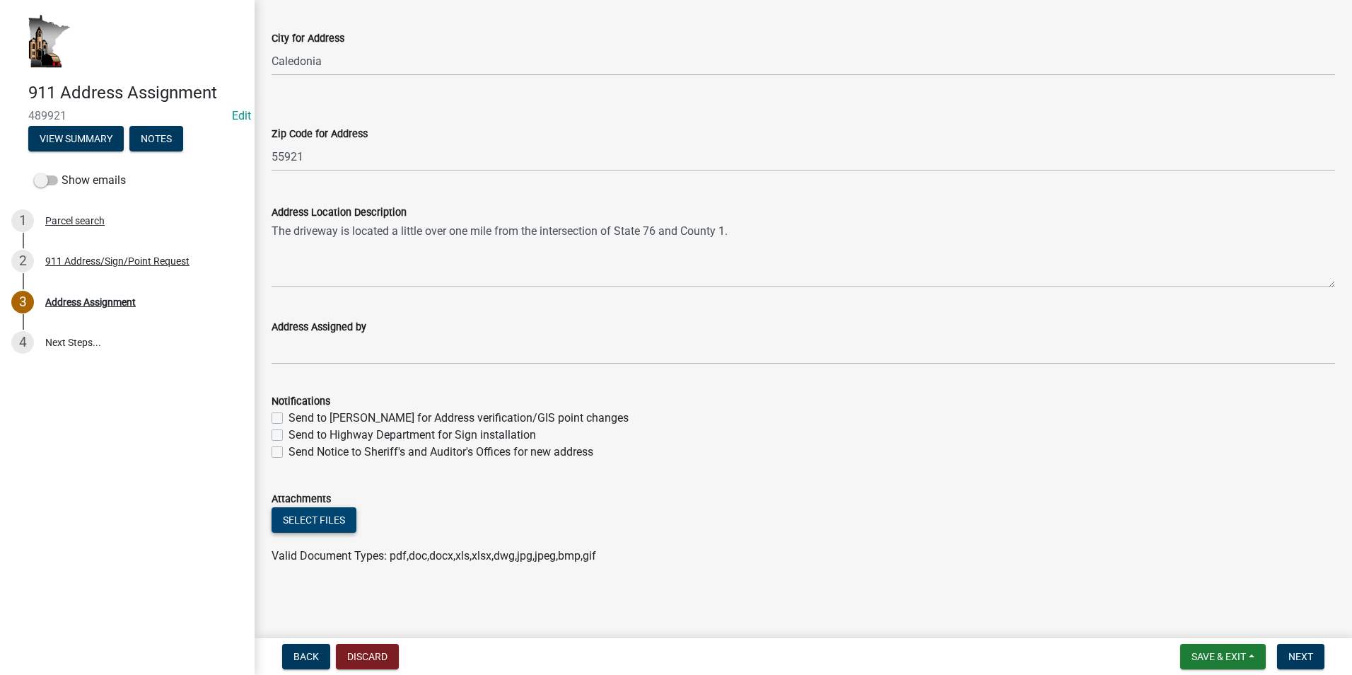
click at [289, 523] on button "Select files" at bounding box center [313, 519] width 85 height 25
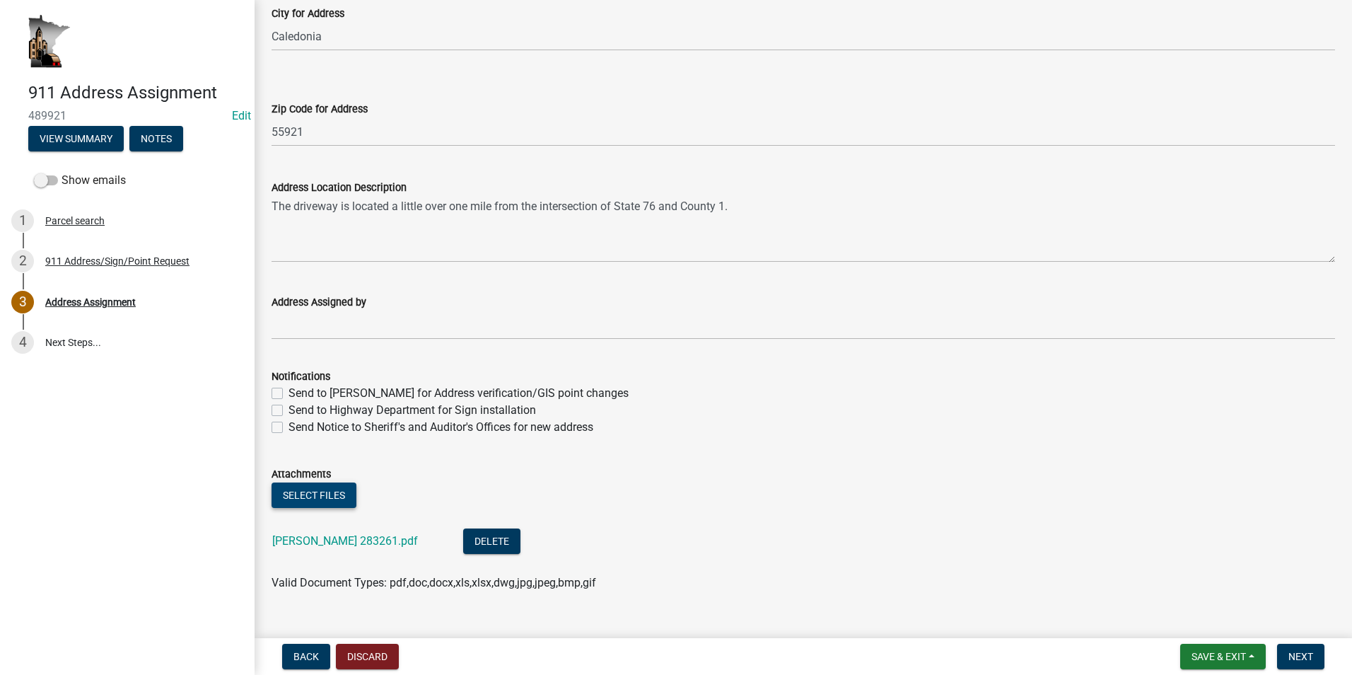
scroll to position [450, 0]
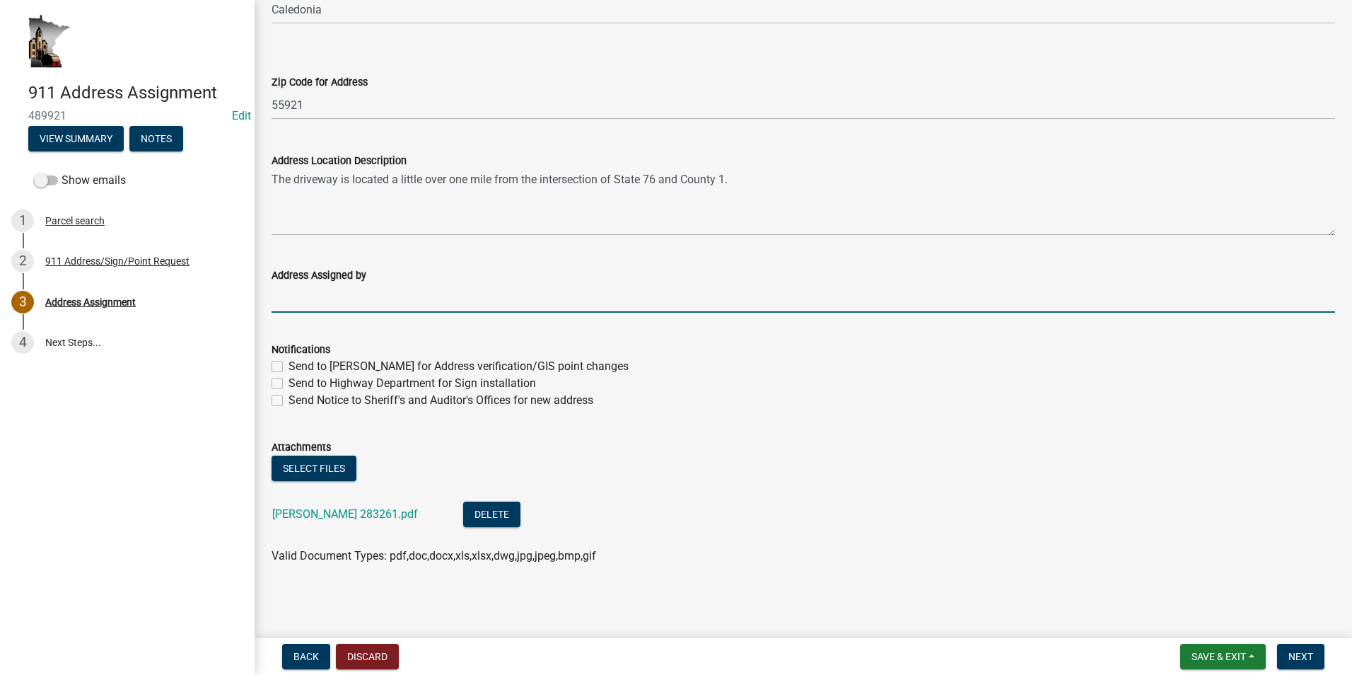
click at [301, 291] on input "Address Assigned by" at bounding box center [802, 298] width 1063 height 29
type input "[PERSON_NAME]"
click at [1251, 651] on button "Save & Exit" at bounding box center [1223, 655] width 86 height 25
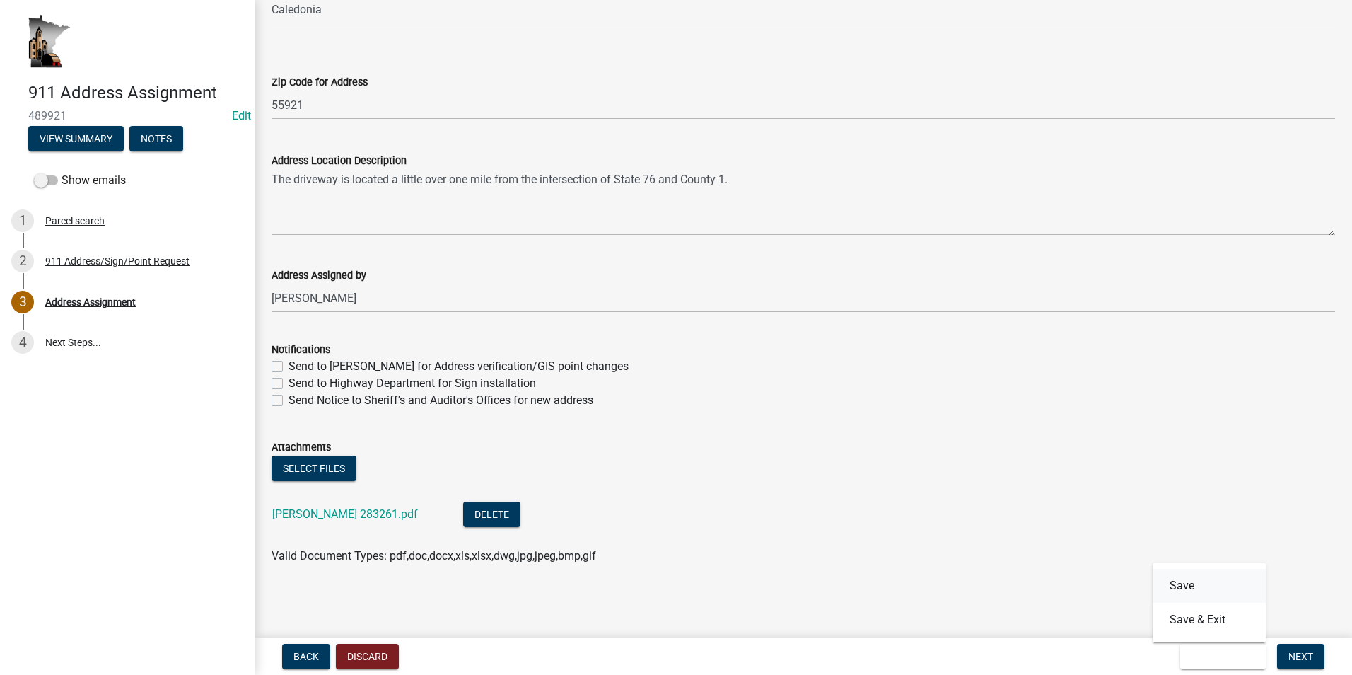
click at [1210, 590] on button "Save" at bounding box center [1208, 585] width 113 height 34
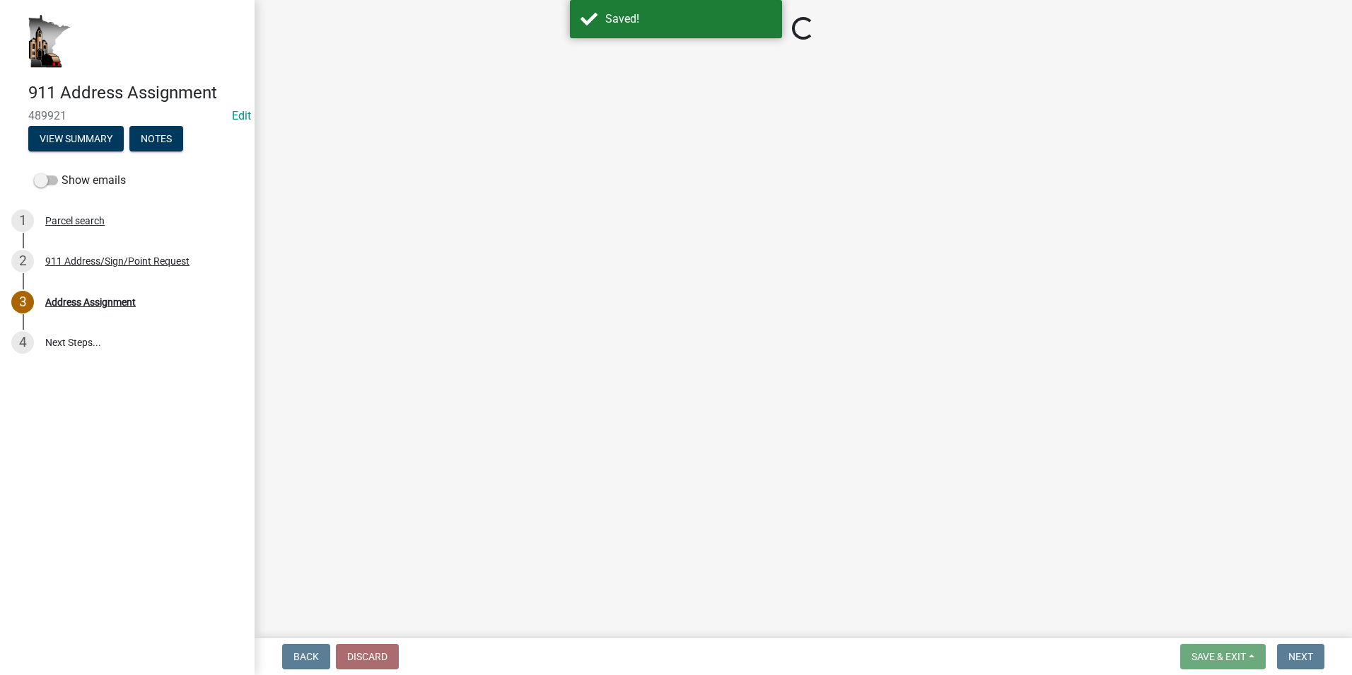
select select "710199bd-0808-4fb3-bc62-f8e67808fbeb"
select select "ac60e65f-742e-4c3d-8685-d099b79d5c0f"
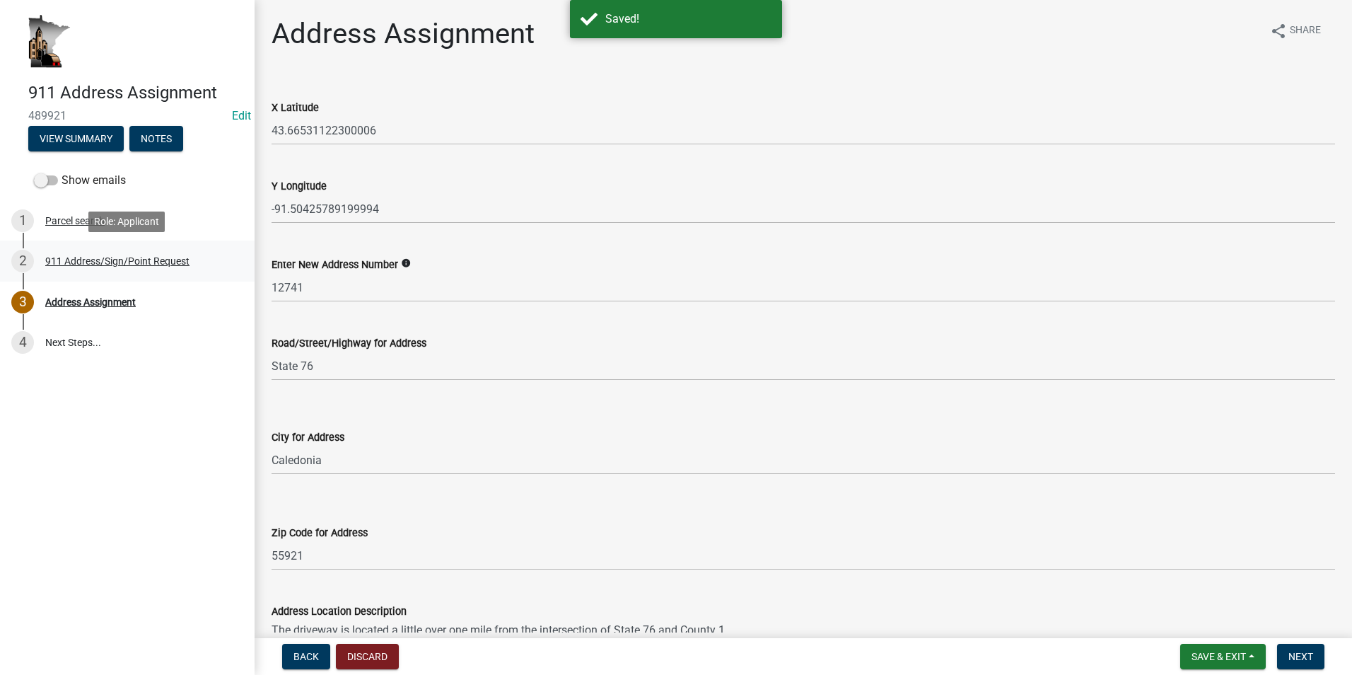
click at [146, 265] on div "911 Address/Sign/Point Request" at bounding box center [117, 261] width 144 height 10
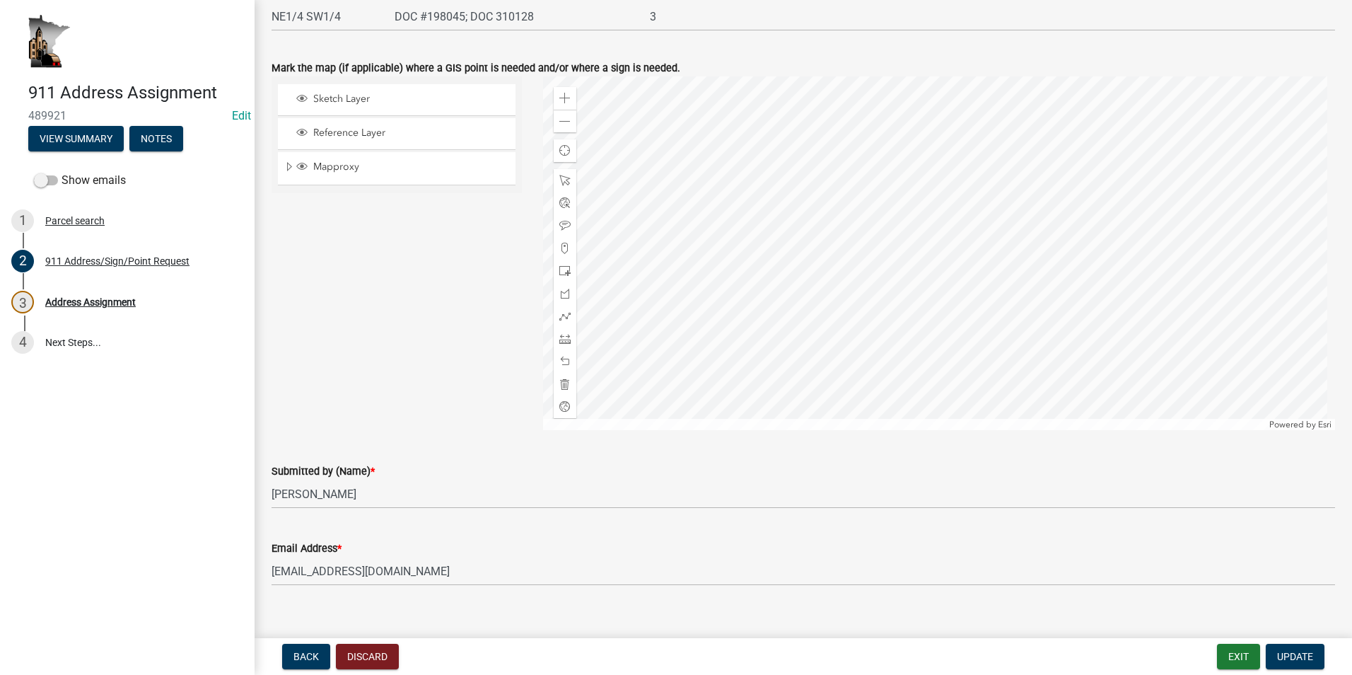
scroll to position [977, 0]
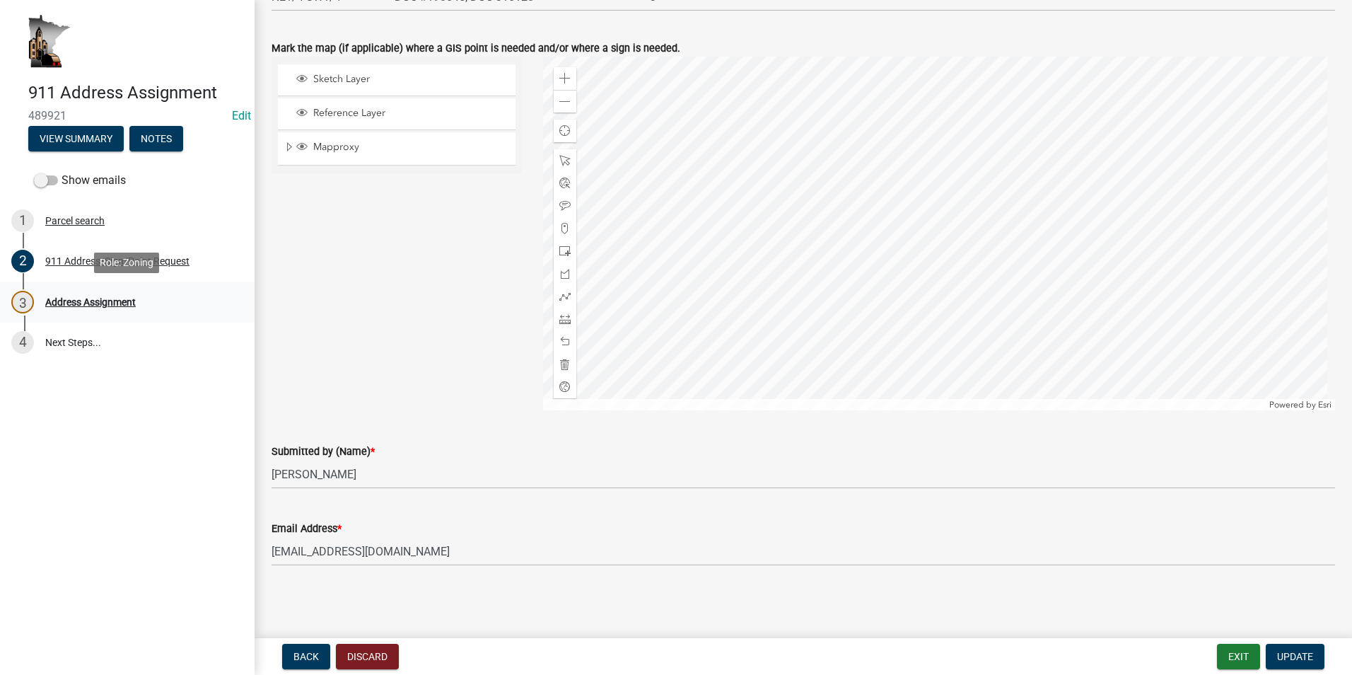
click at [119, 300] on div "Address Assignment" at bounding box center [90, 302] width 90 height 10
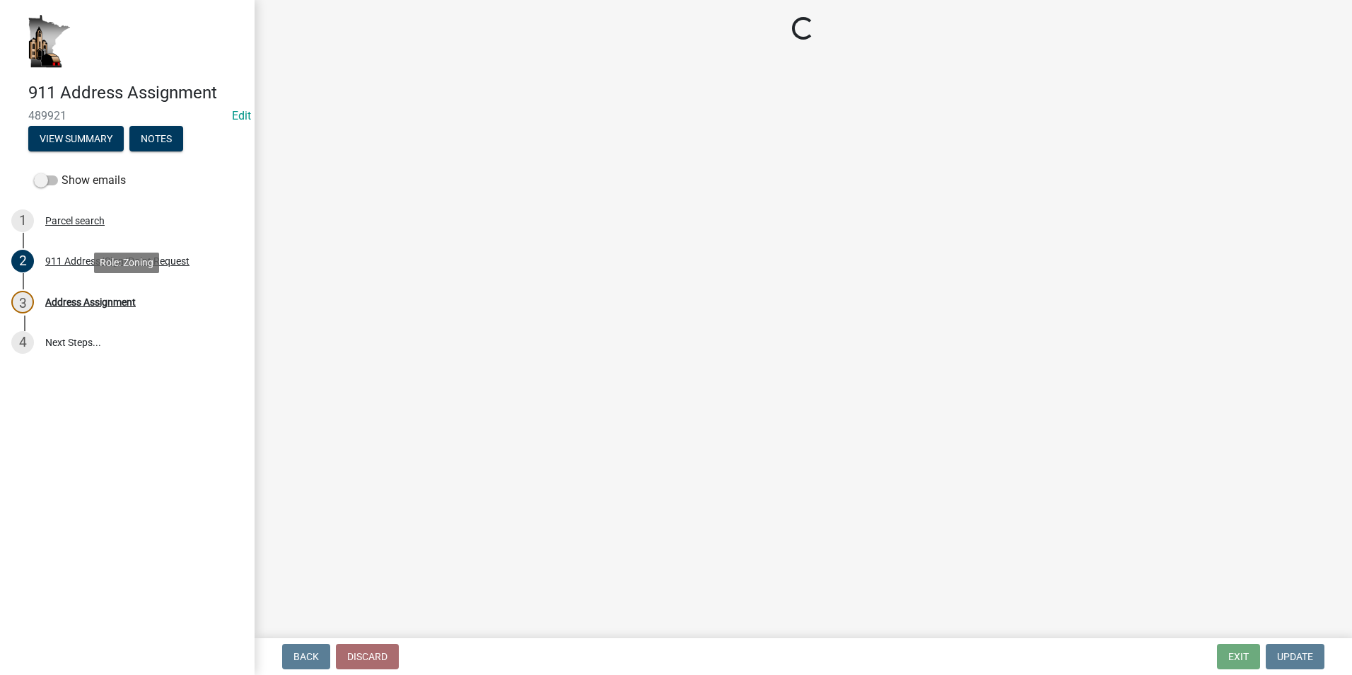
select select "710199bd-0808-4fb3-bc62-f8e67808fbeb"
select select "ac60e65f-742e-4c3d-8685-d099b79d5c0f"
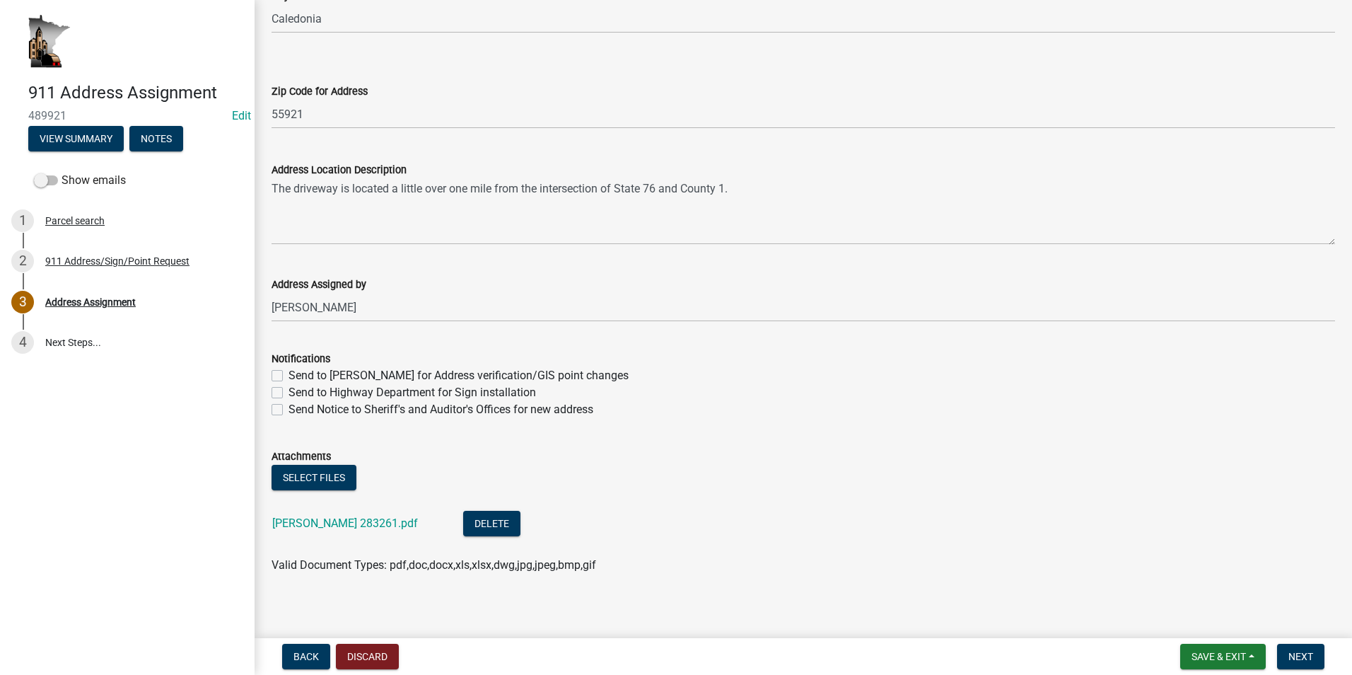
scroll to position [450, 0]
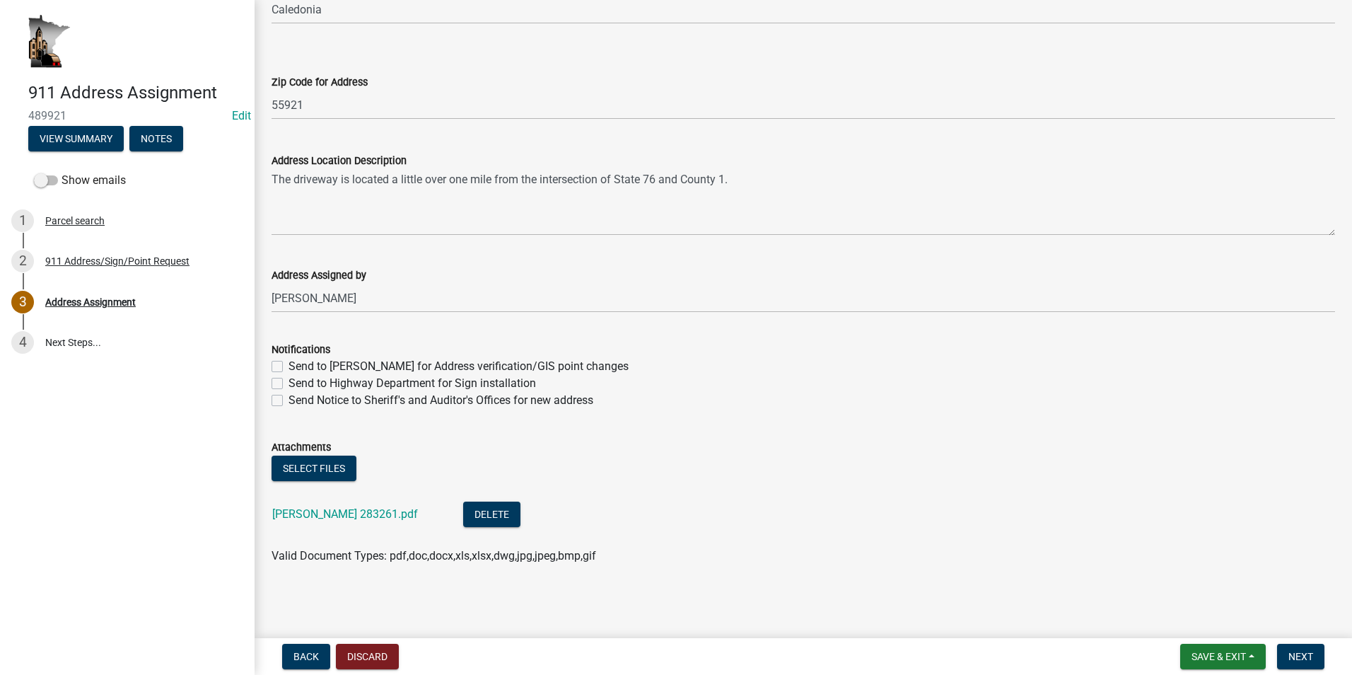
click at [288, 367] on label "Send to [PERSON_NAME] for Address verification/GIS point changes" at bounding box center [458, 366] width 340 height 17
click at [288, 367] on input "Send to [PERSON_NAME] for Address verification/GIS point changes" at bounding box center [292, 362] width 9 height 9
checkbox input "true"
checkbox input "false"
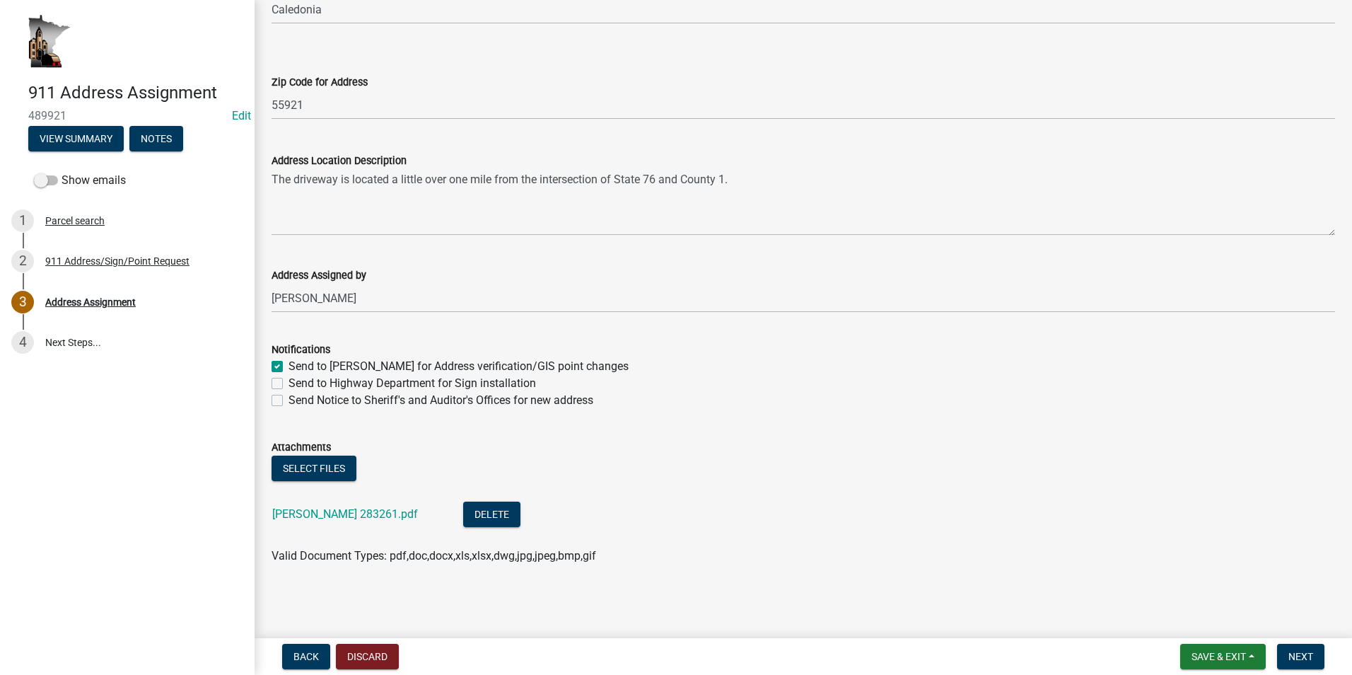
click at [288, 383] on label "Send to Highway Department for Sign installation" at bounding box center [411, 383] width 247 height 17
click at [288, 383] on input "Send to Highway Department for Sign installation" at bounding box center [292, 379] width 9 height 9
checkbox input "true"
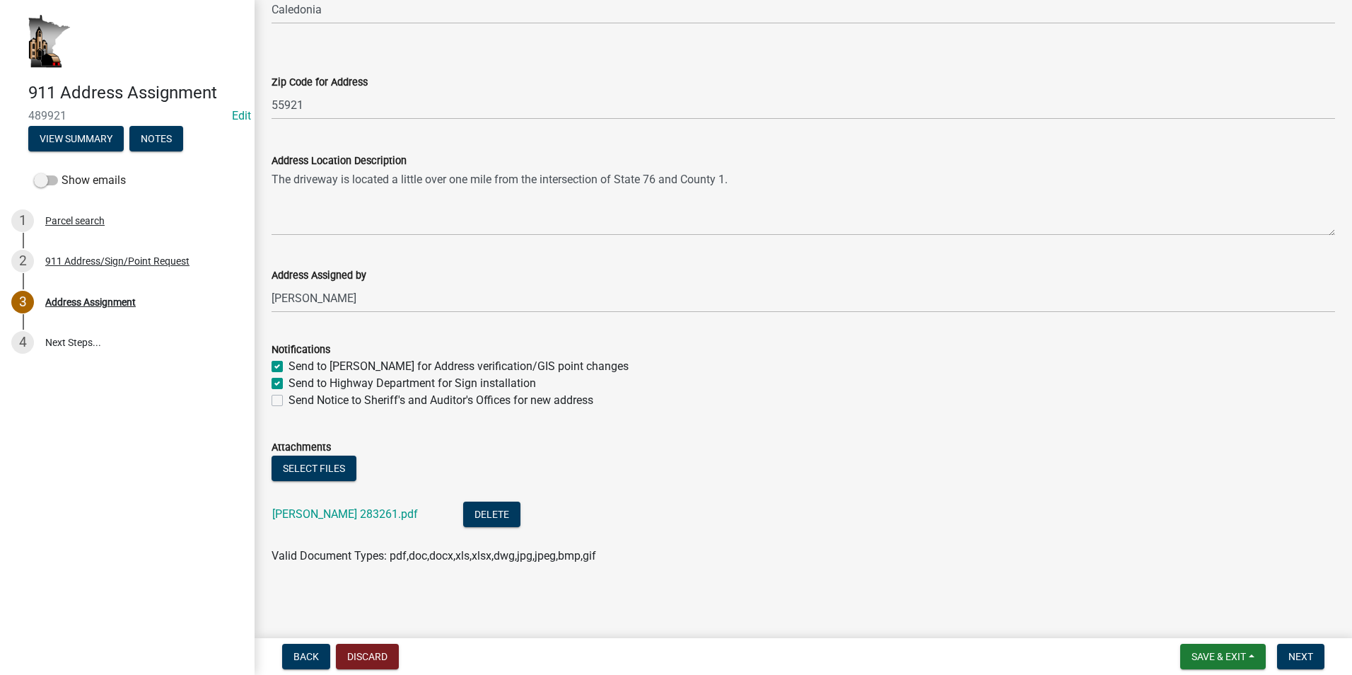
click at [288, 397] on label "Send Notice to Sheriff's and Auditor's Offices for new address" at bounding box center [440, 400] width 305 height 17
click at [288, 397] on input "Send Notice to Sheriff's and Auditor's Offices for new address" at bounding box center [292, 396] width 9 height 9
checkbox input "true"
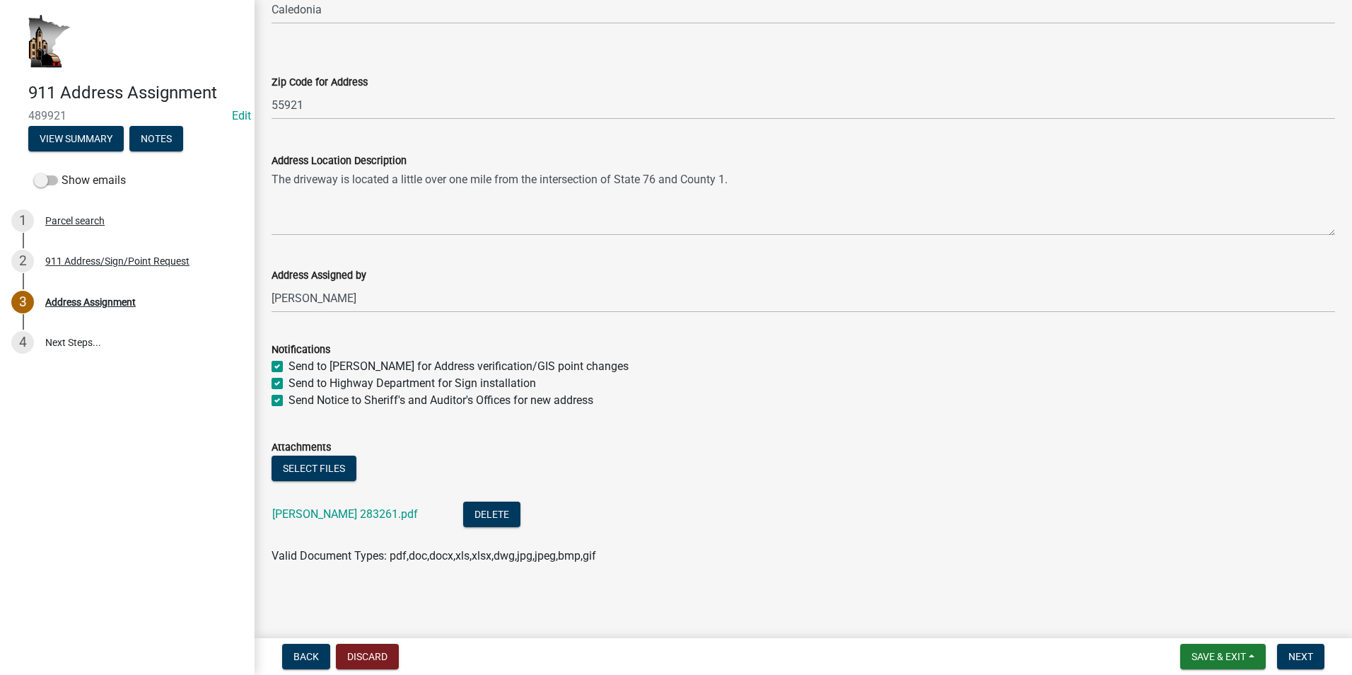
checkbox input "true"
click at [1304, 654] on span "Next" at bounding box center [1300, 655] width 25 height 11
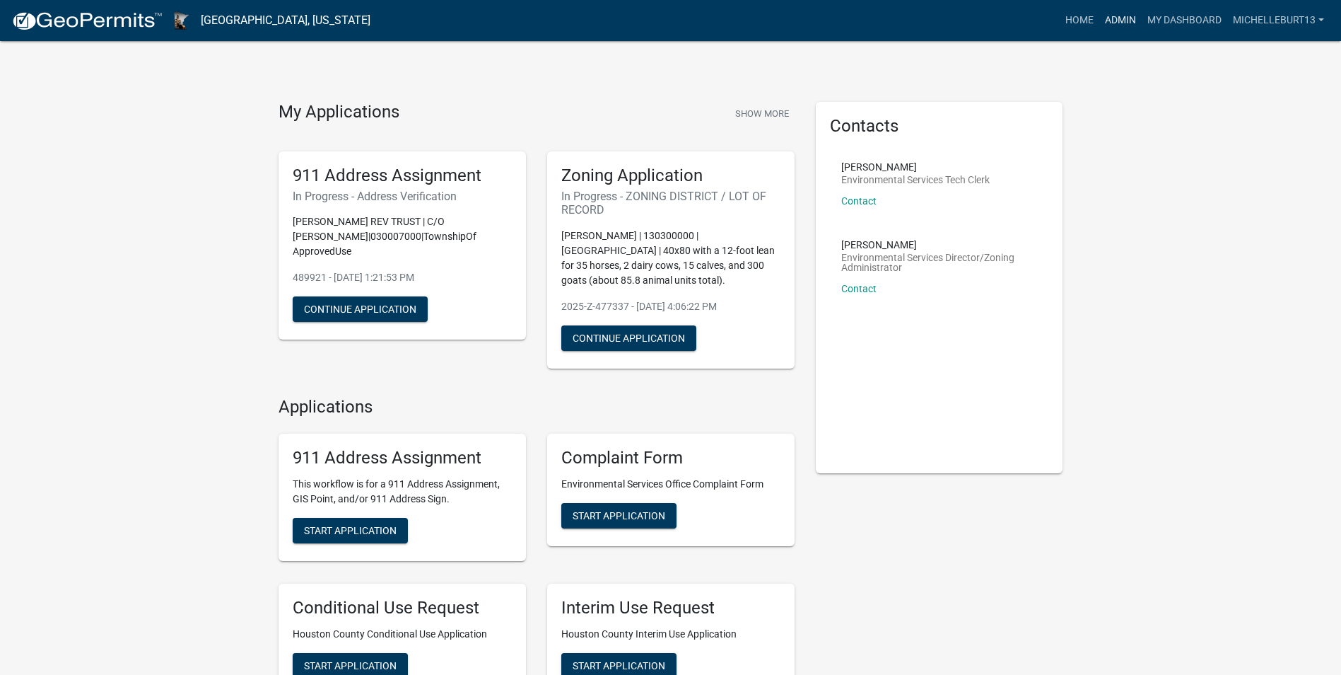
click at [1122, 16] on link "Admin" at bounding box center [1120, 20] width 42 height 27
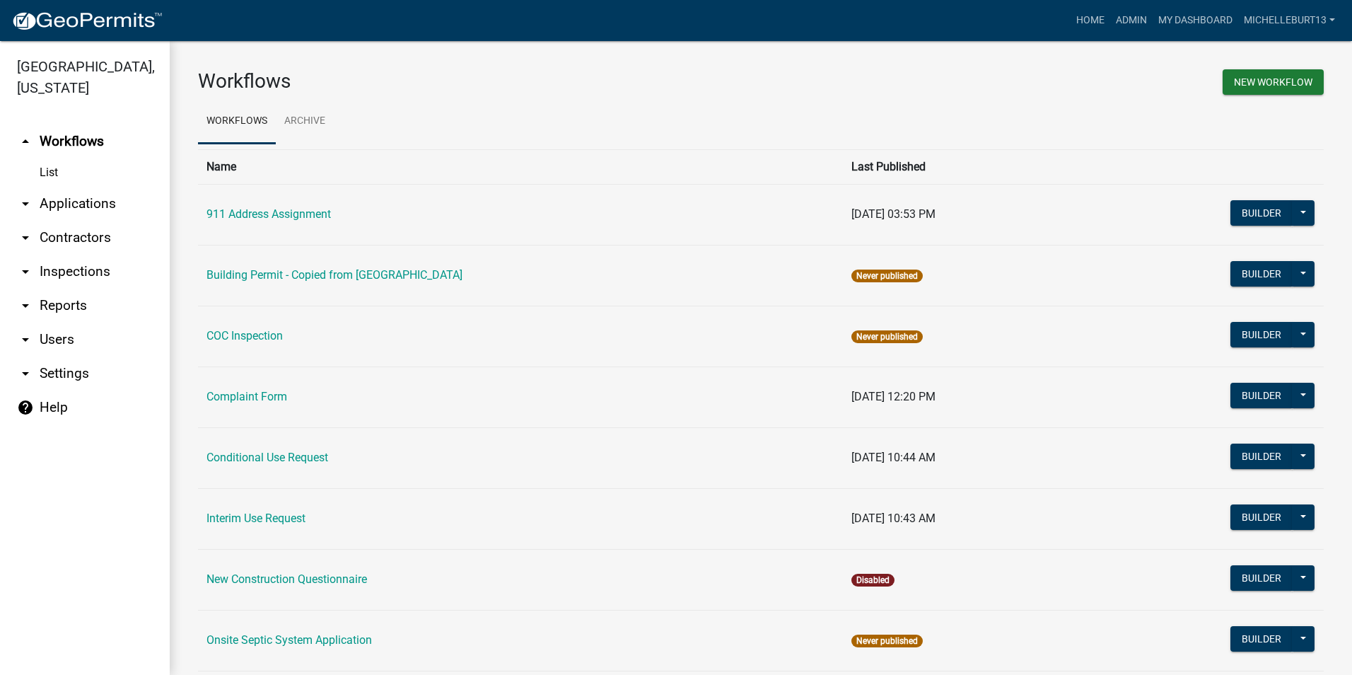
click at [88, 202] on link "arrow_drop_down Applications" at bounding box center [85, 204] width 170 height 34
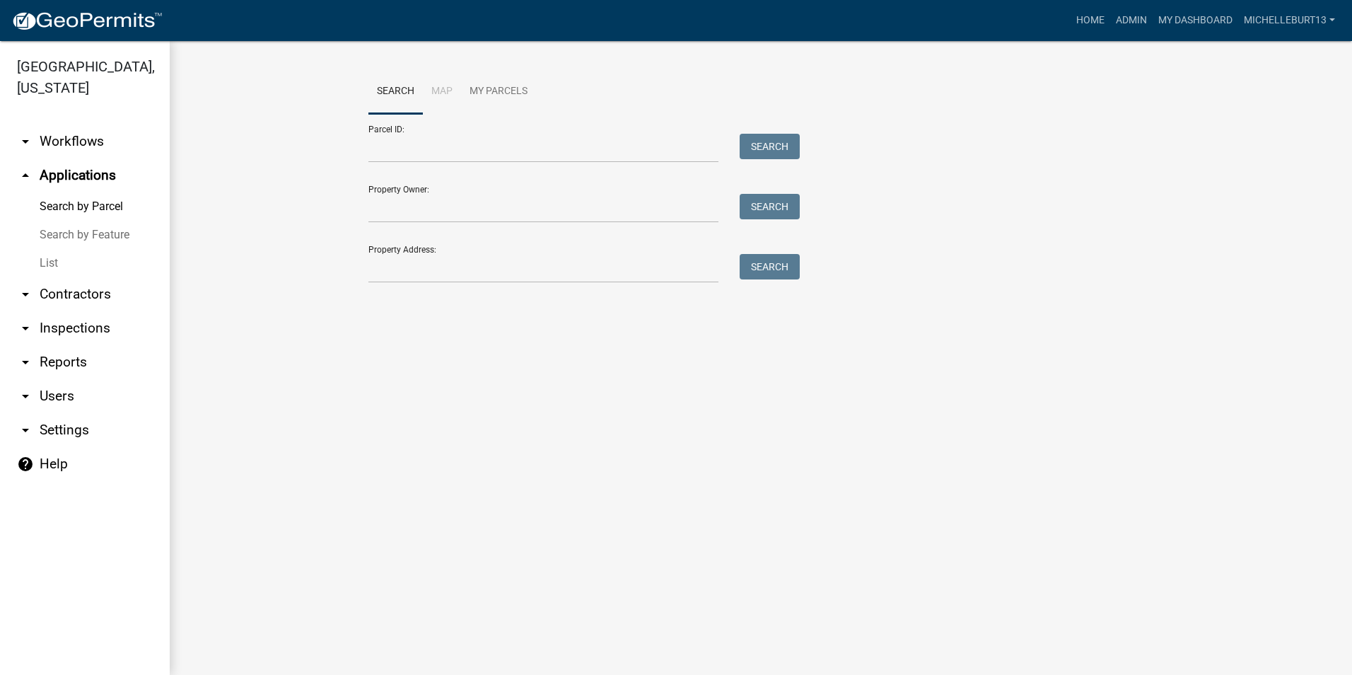
click at [63, 260] on link "List" at bounding box center [85, 263] width 170 height 28
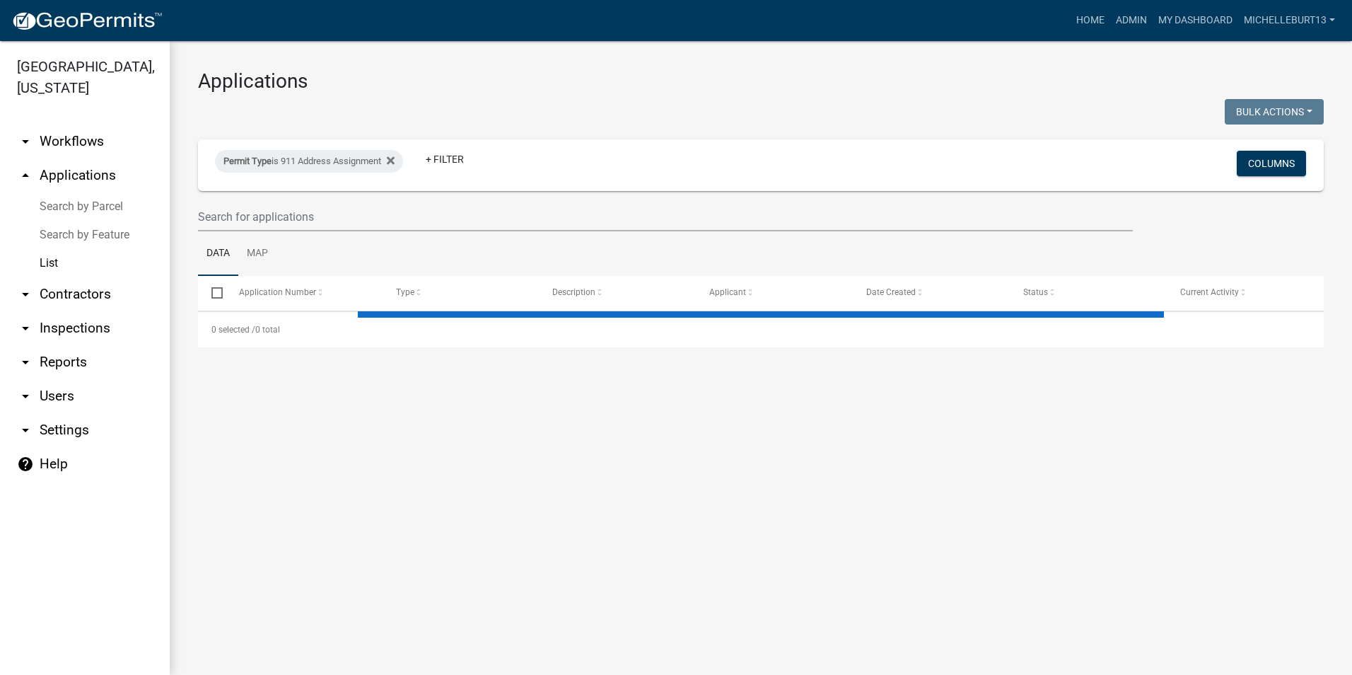
select select "3: 100"
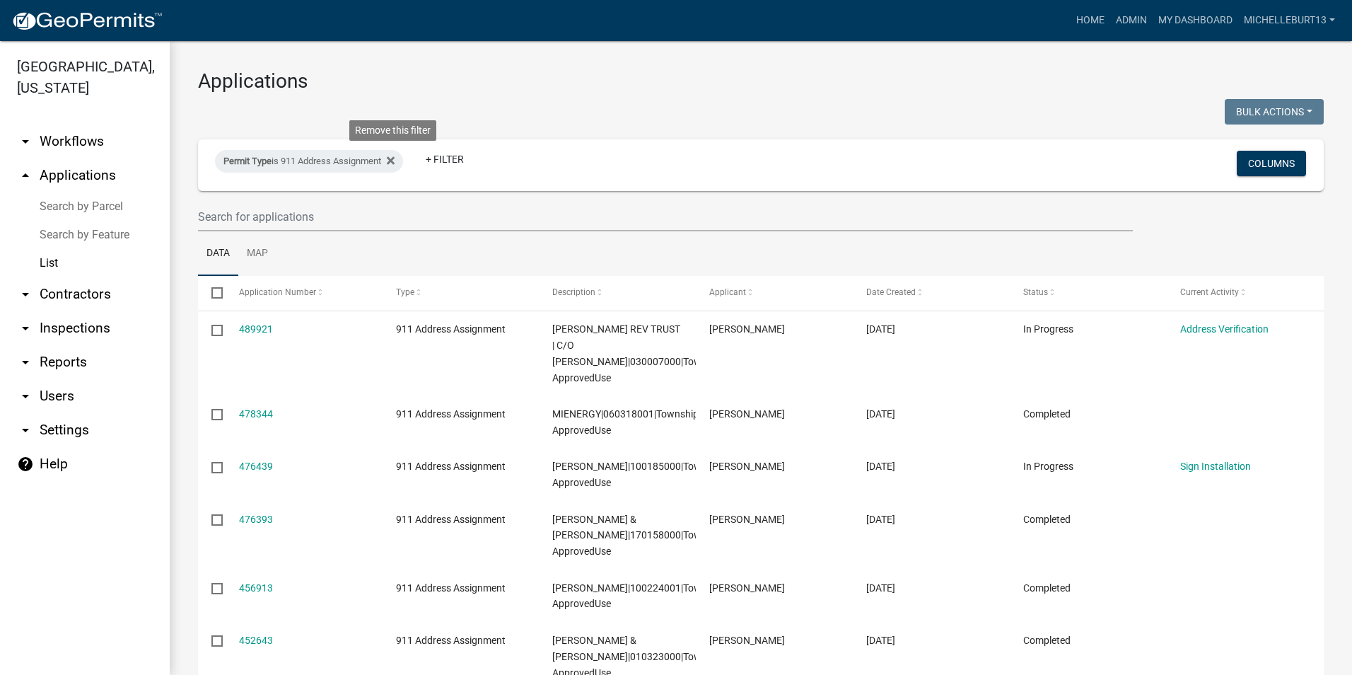
drag, startPoint x: 396, startPoint y: 160, endPoint x: 386, endPoint y: 180, distance: 22.1
click at [395, 160] on icon at bounding box center [391, 160] width 8 height 8
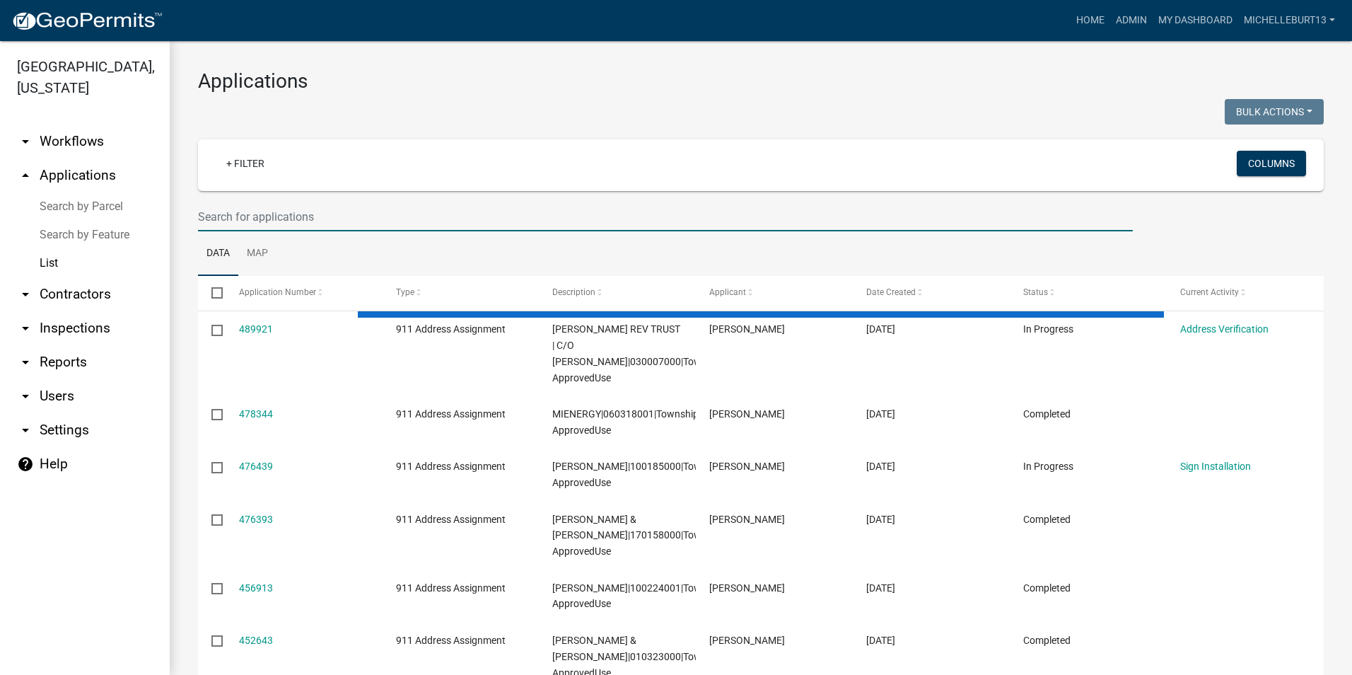
click at [301, 221] on input "text" at bounding box center [665, 216] width 935 height 29
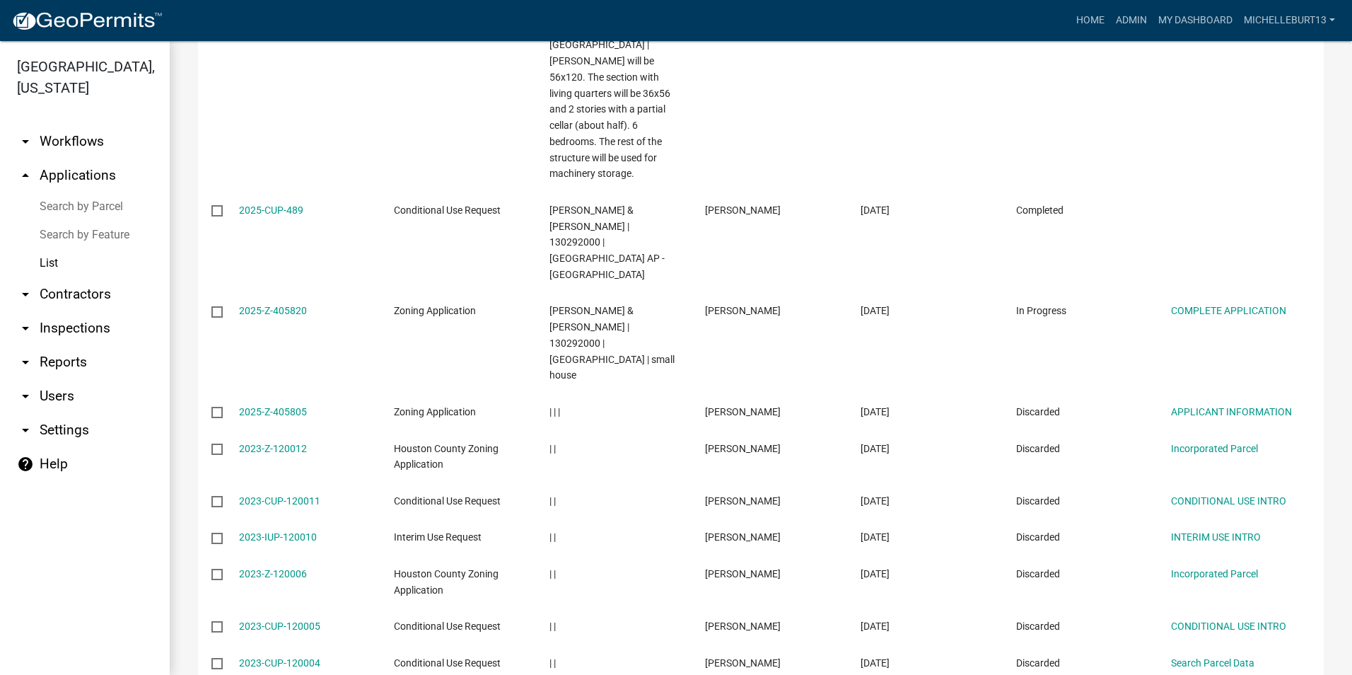
scroll to position [566, 0]
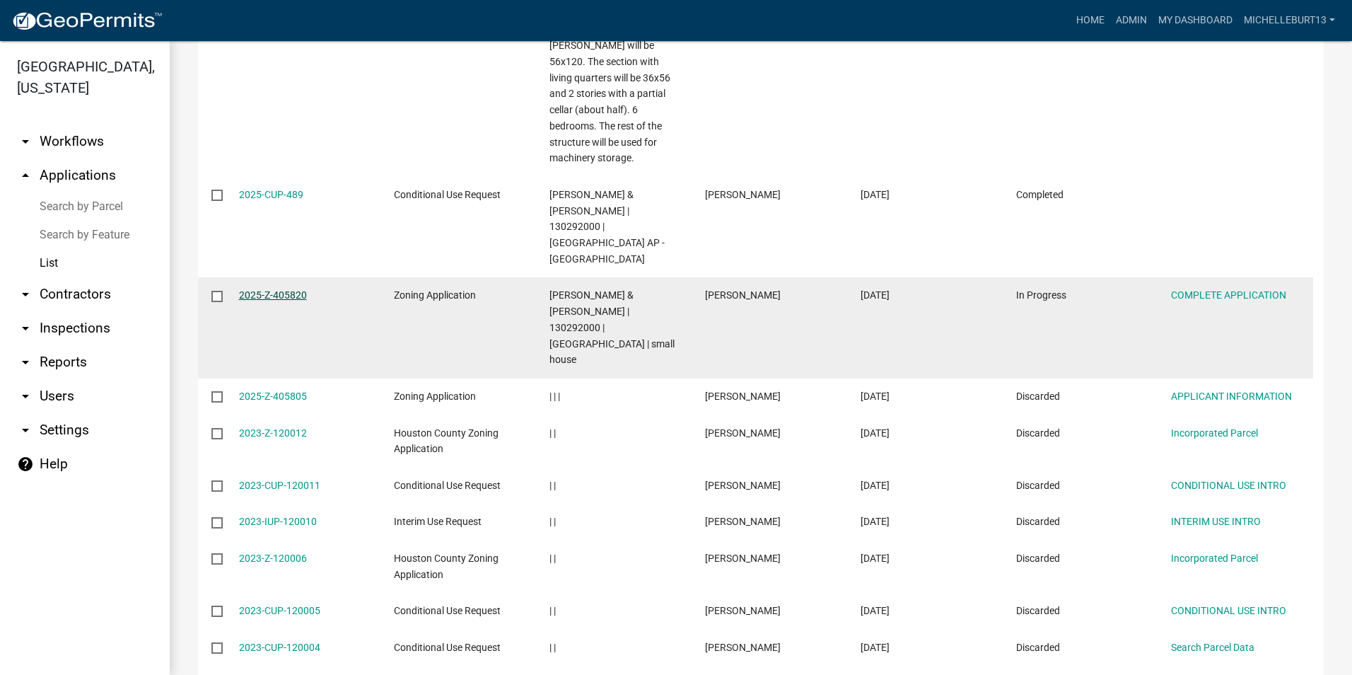
type input "Gulbranson"
click at [272, 289] on link "2025-Z-405820" at bounding box center [273, 294] width 68 height 11
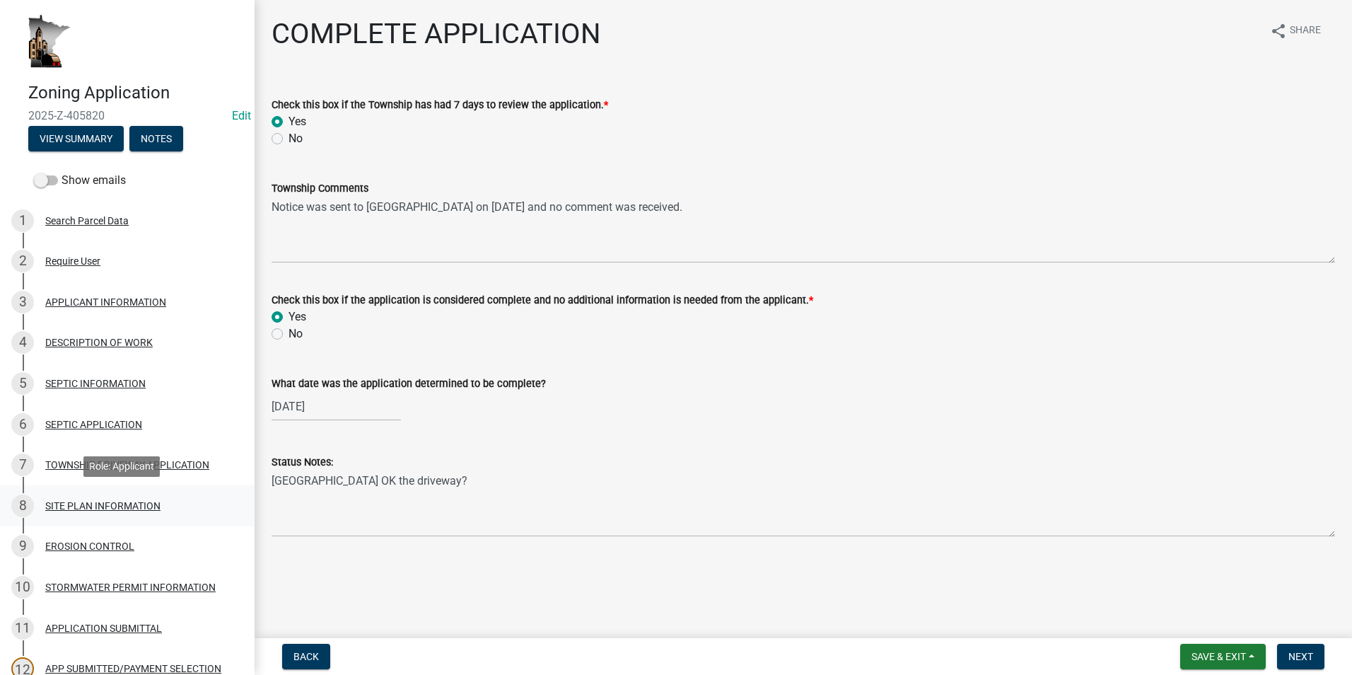
click at [90, 498] on div "8 SITE PLAN INFORMATION" at bounding box center [121, 505] width 221 height 23
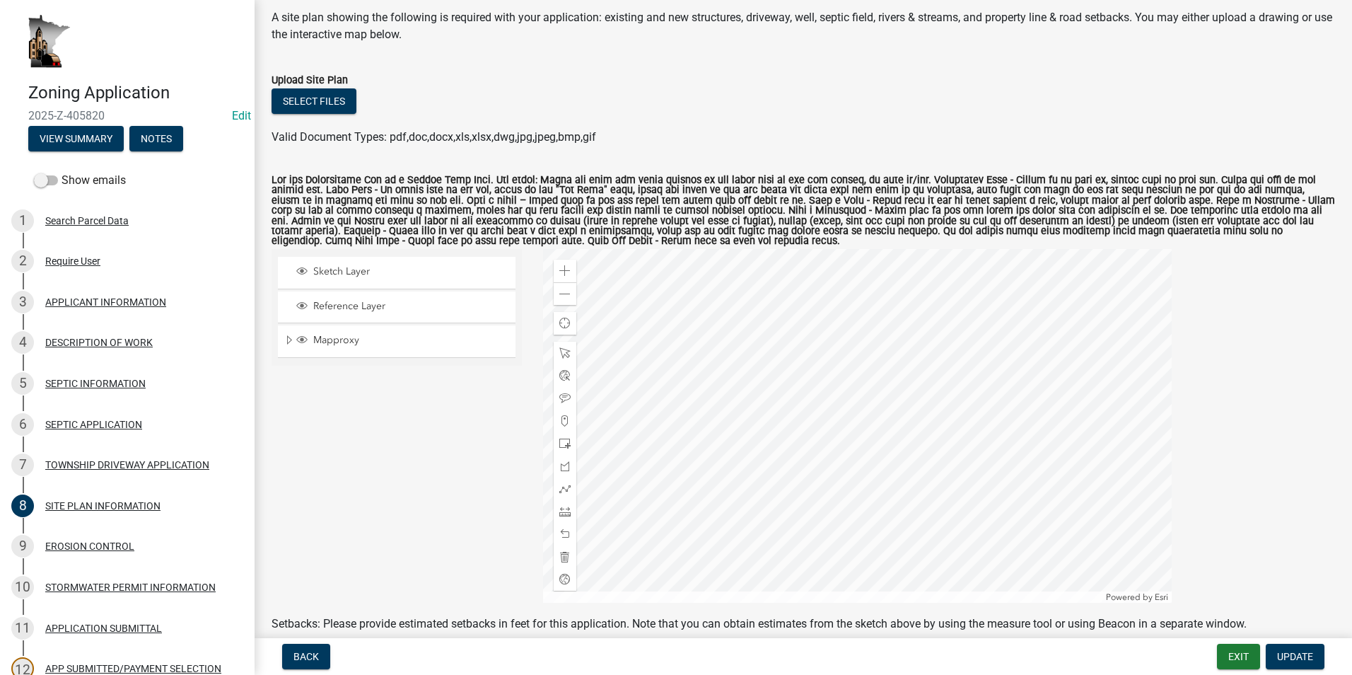
scroll to position [71, 0]
click at [559, 288] on span at bounding box center [564, 293] width 11 height 11
click at [559, 295] on span at bounding box center [564, 293] width 11 height 11
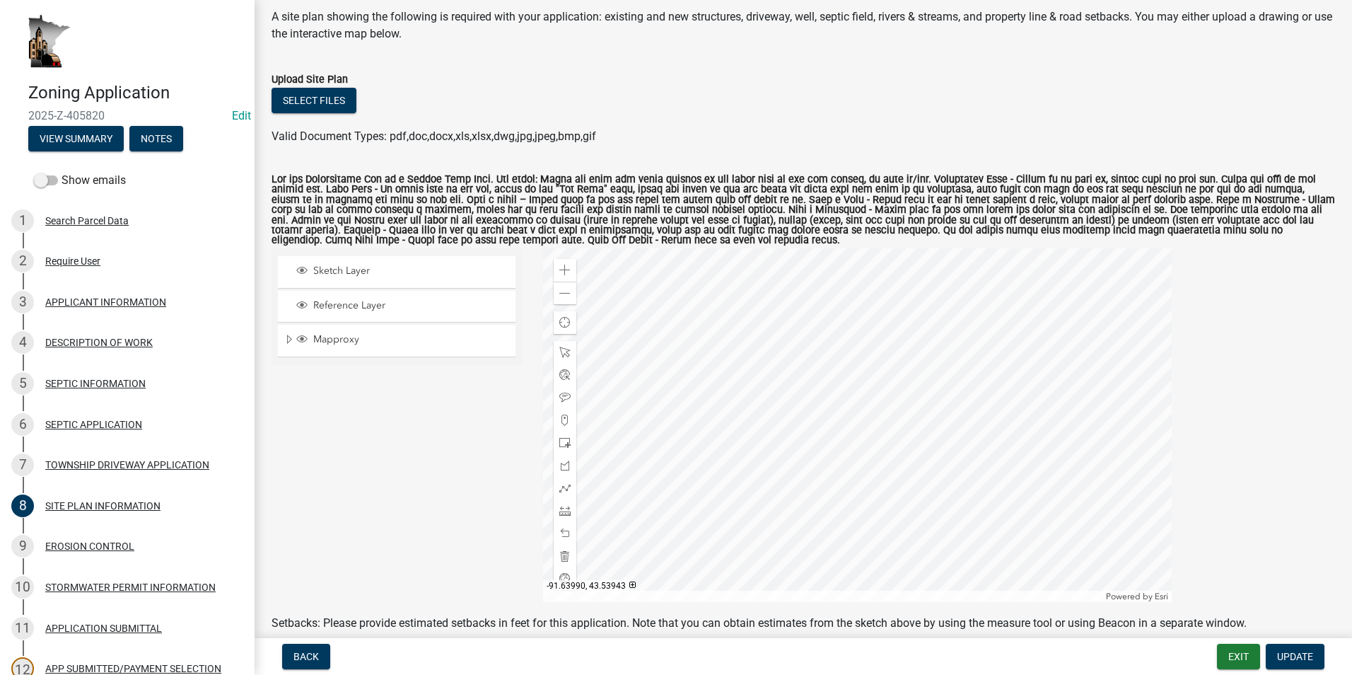
click at [667, 387] on div at bounding box center [857, 425] width 629 height 354
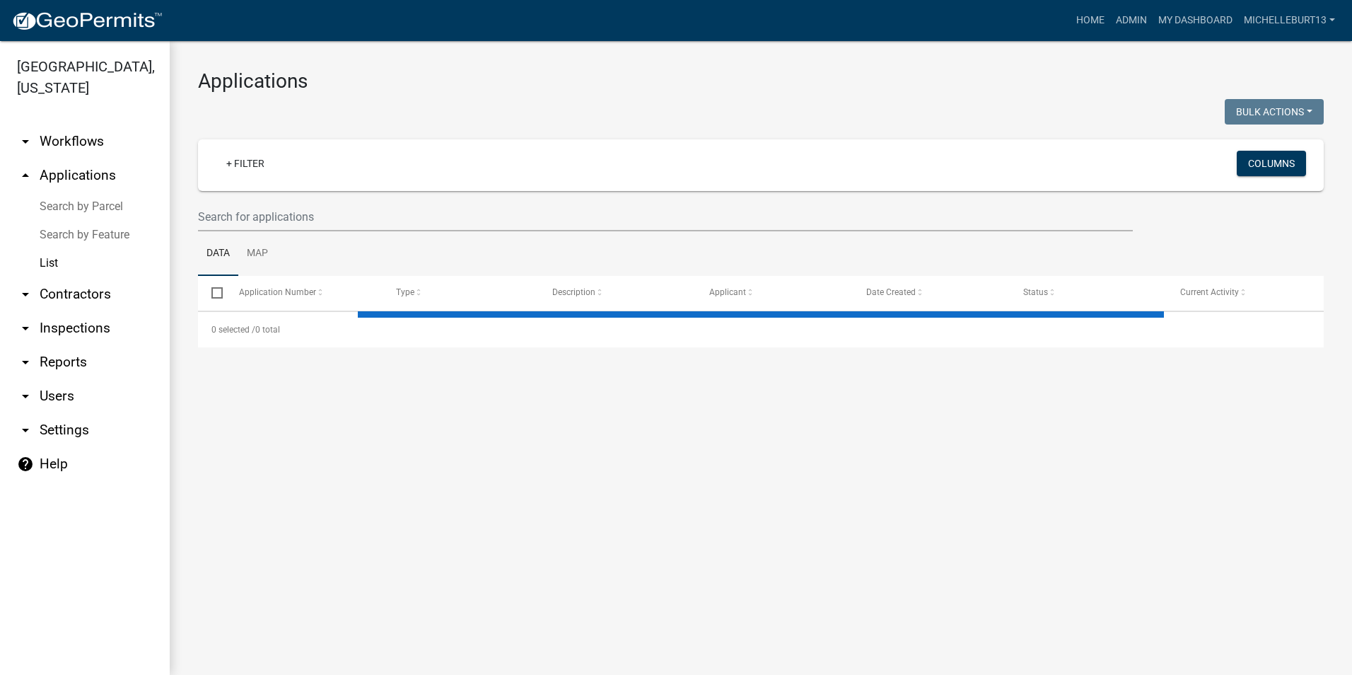
select select "3: 100"
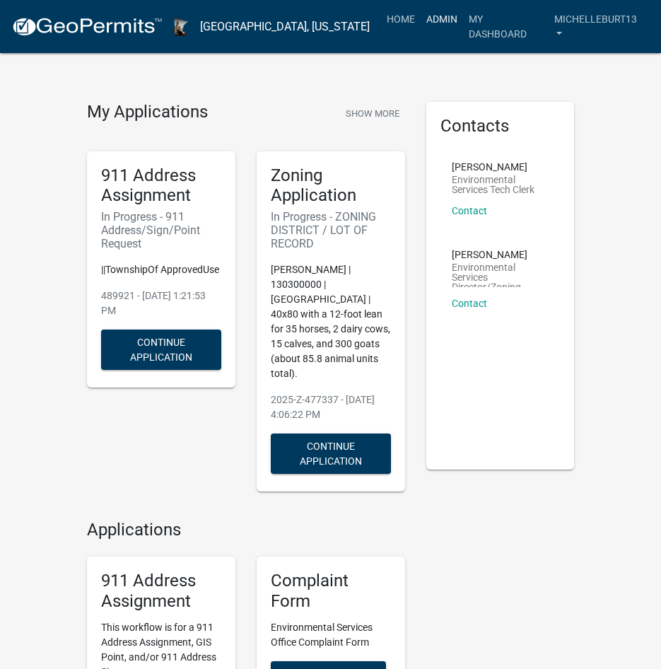
click at [443, 18] on link "Admin" at bounding box center [442, 19] width 42 height 27
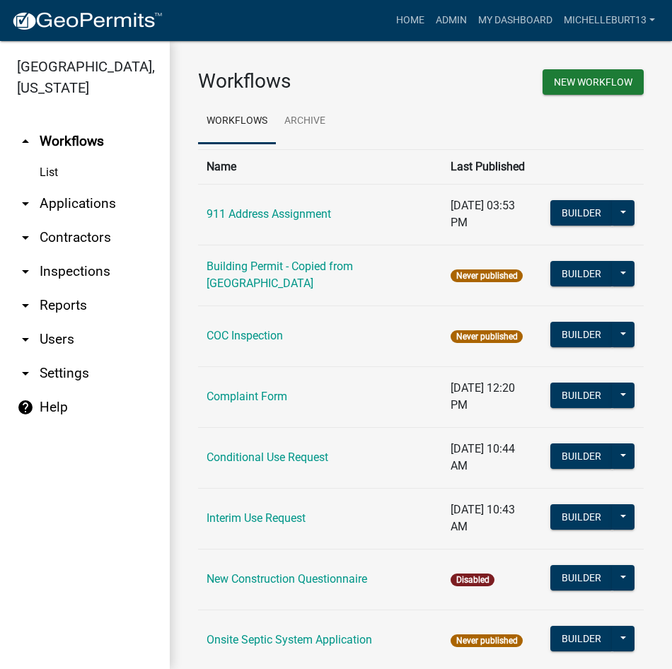
click at [57, 199] on link "arrow_drop_down Applications" at bounding box center [85, 204] width 170 height 34
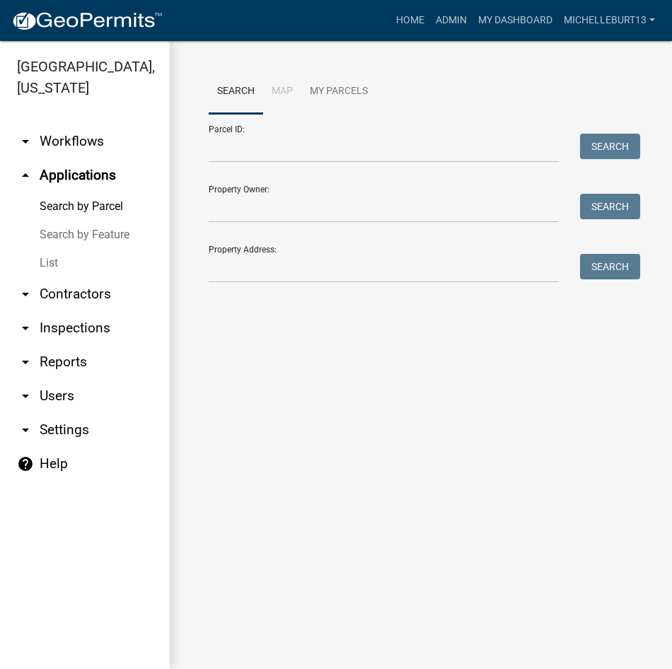
click at [48, 262] on link "List" at bounding box center [85, 263] width 170 height 28
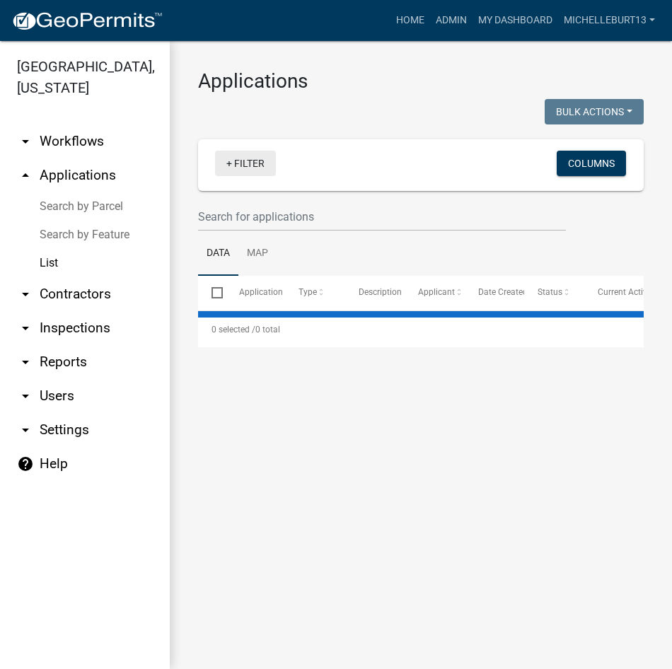
click at [235, 162] on link "+ Filter" at bounding box center [245, 163] width 61 height 25
select select "3: 100"
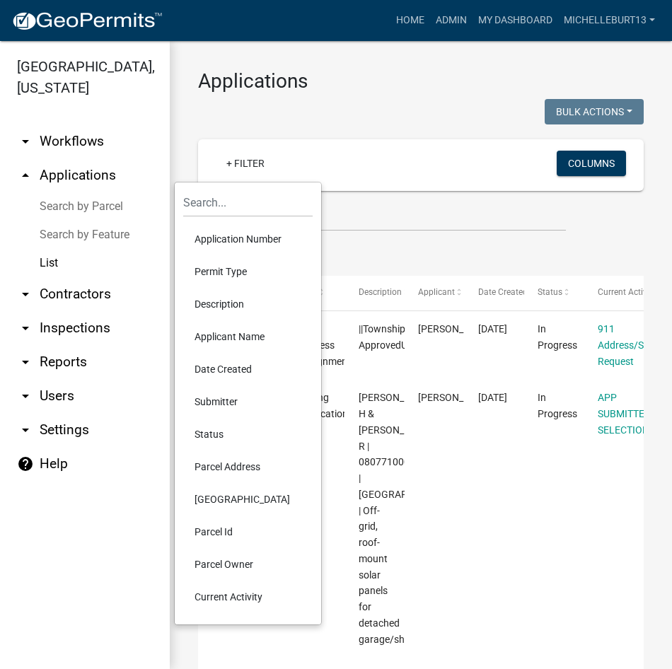
click at [230, 266] on li "Permit Type" at bounding box center [247, 271] width 129 height 33
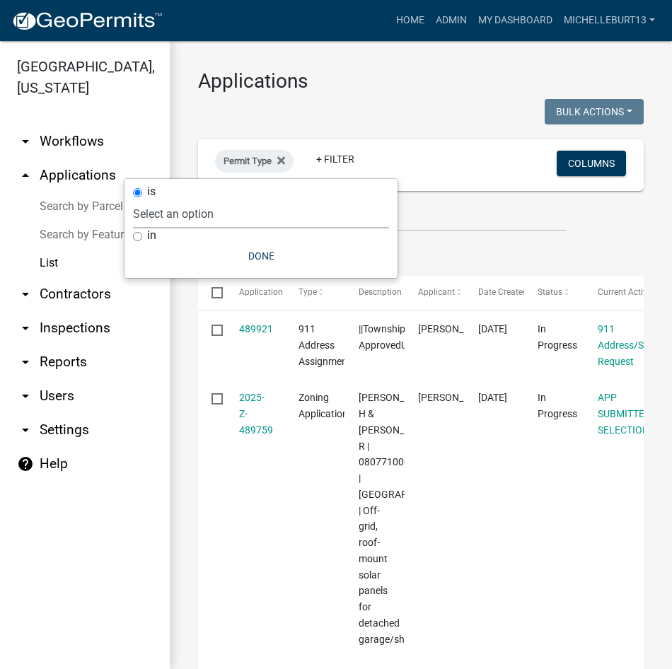
click at [225, 218] on select "Select an option 911 Address Assignment Building Contractor (Registration) Buil…" at bounding box center [261, 213] width 256 height 29
select select "9c061e7c-96de-473c-a82e-607aaa63a8eb"
click at [190, 199] on select "Select an option 911 Address Assignment Building Contractor (Registration) Buil…" at bounding box center [261, 213] width 256 height 29
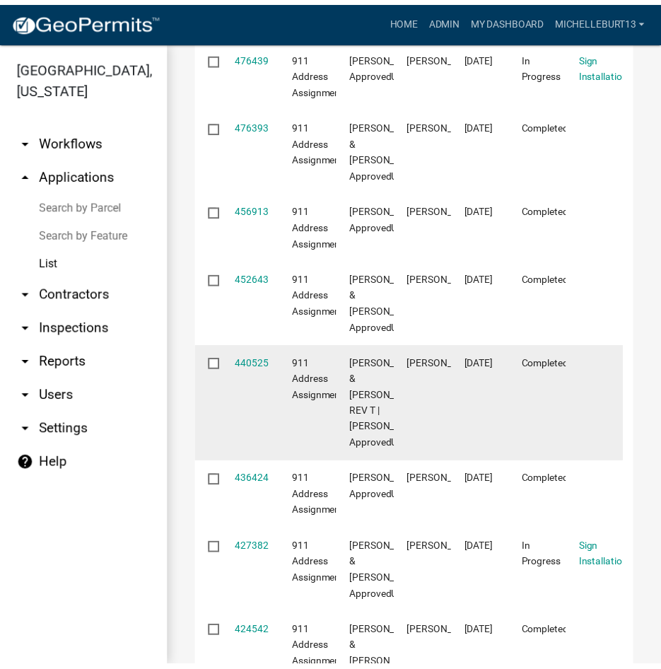
scroll to position [424, 0]
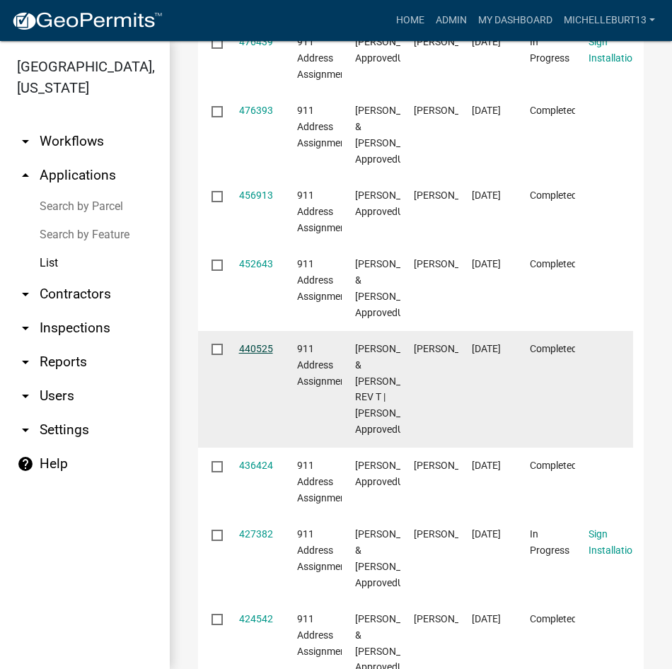
click at [257, 354] on link "440525" at bounding box center [256, 348] width 34 height 11
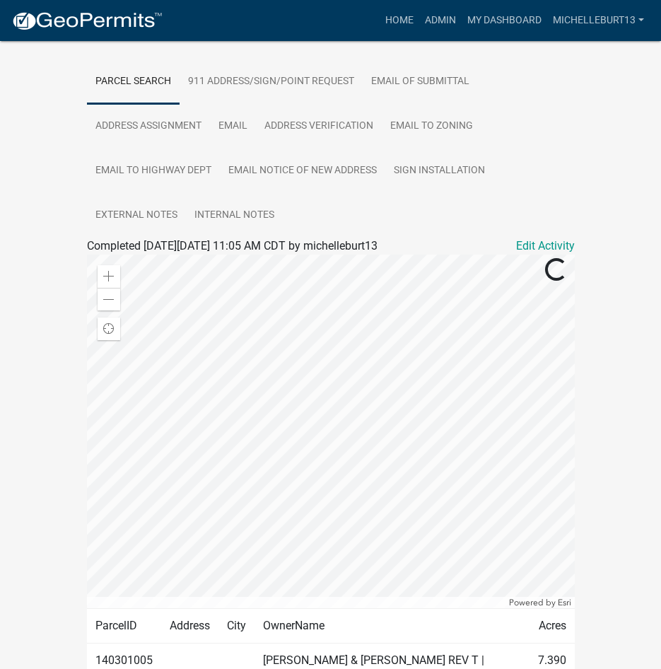
scroll to position [379, 0]
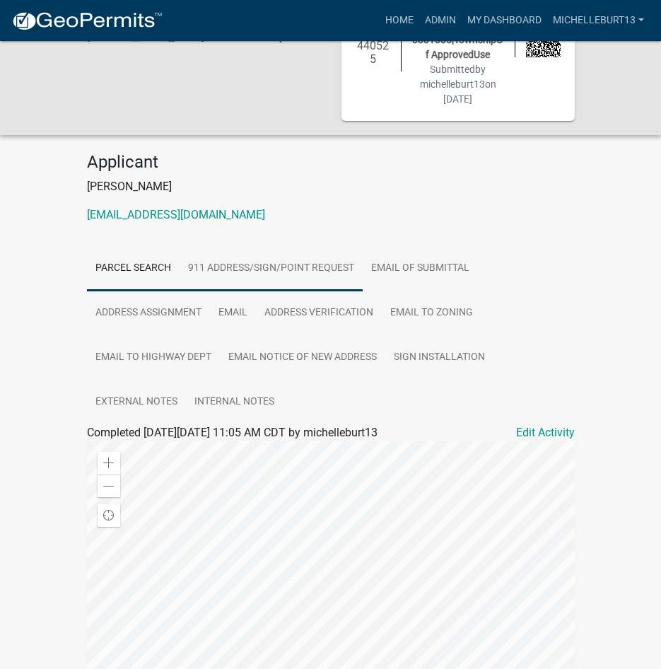
click at [264, 270] on link "911 Address/Sign/Point Request" at bounding box center [271, 268] width 183 height 45
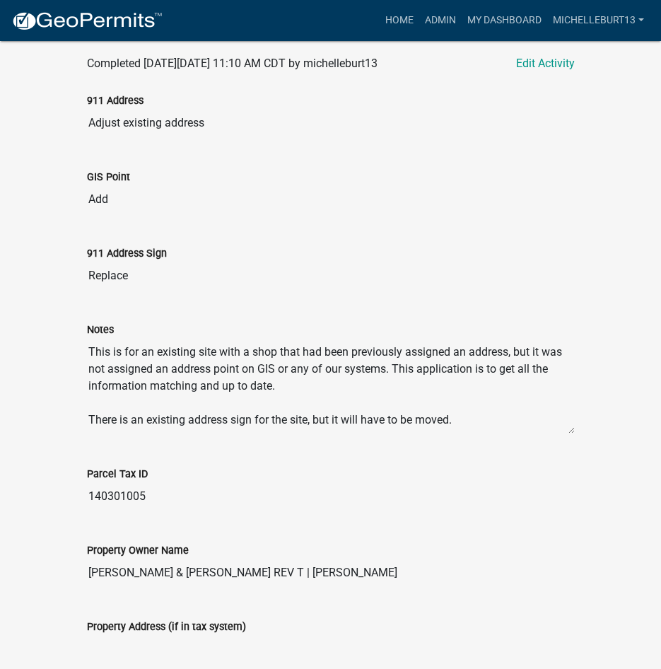
scroll to position [41, 0]
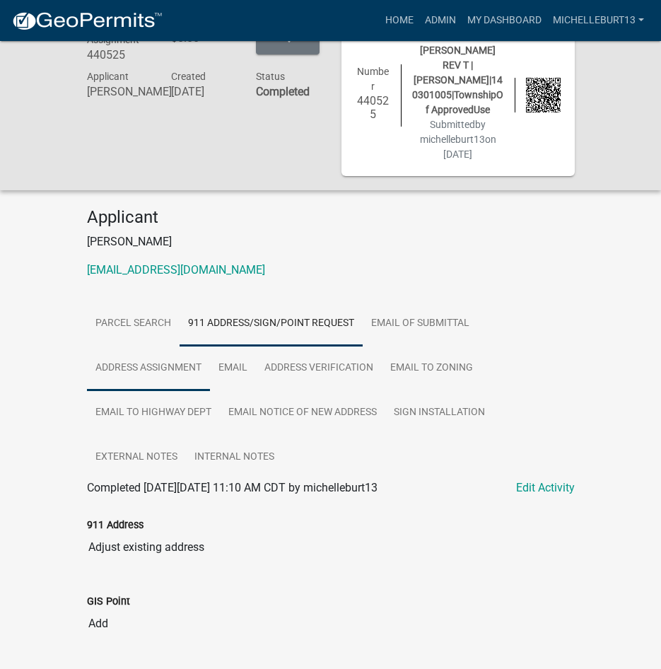
click at [162, 378] on link "Address Assignment" at bounding box center [148, 368] width 123 height 45
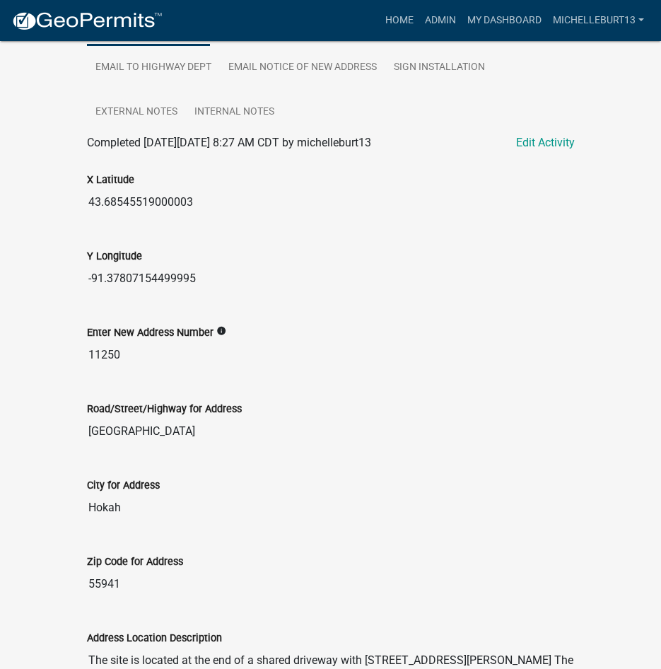
scroll to position [33, 0]
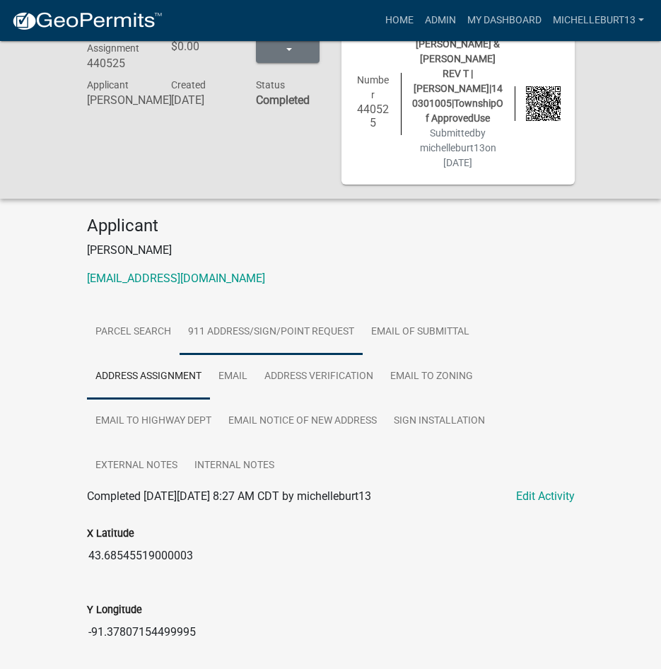
click at [288, 333] on link "911 Address/Sign/Point Request" at bounding box center [271, 332] width 183 height 45
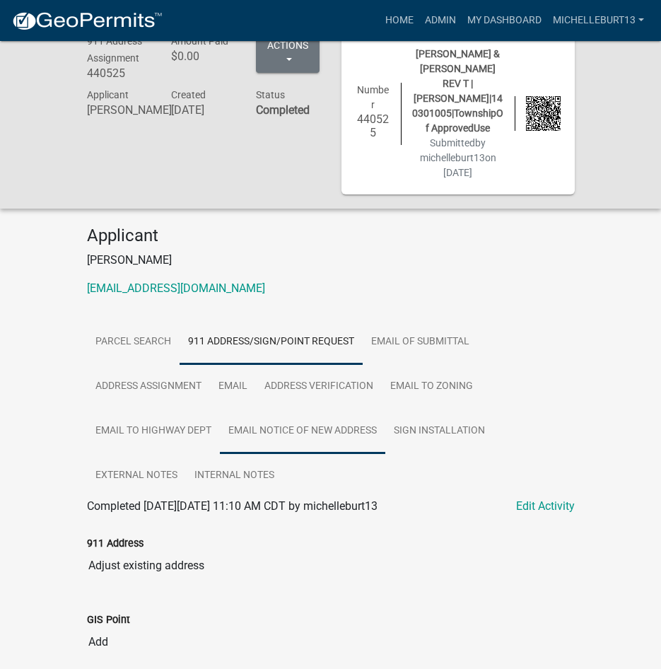
scroll to position [21, 0]
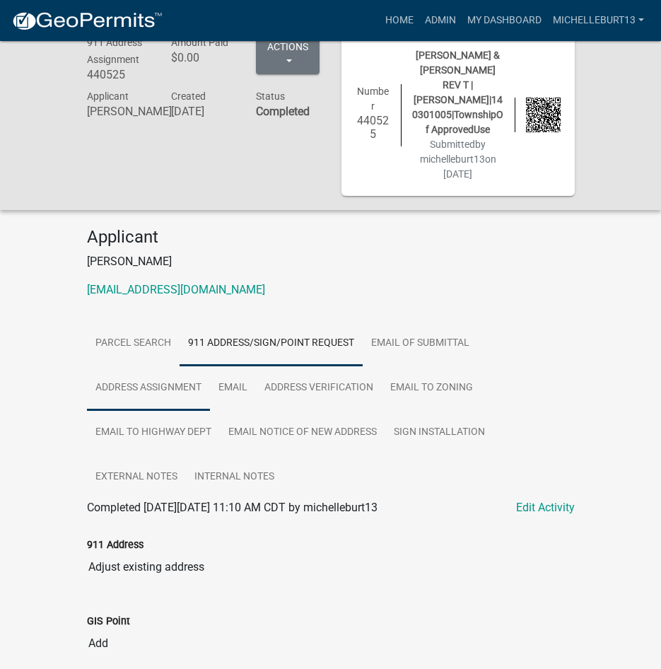
drag, startPoint x: 162, startPoint y: 379, endPoint x: 173, endPoint y: 381, distance: 10.8
click at [162, 379] on link "Address Assignment" at bounding box center [148, 388] width 123 height 45
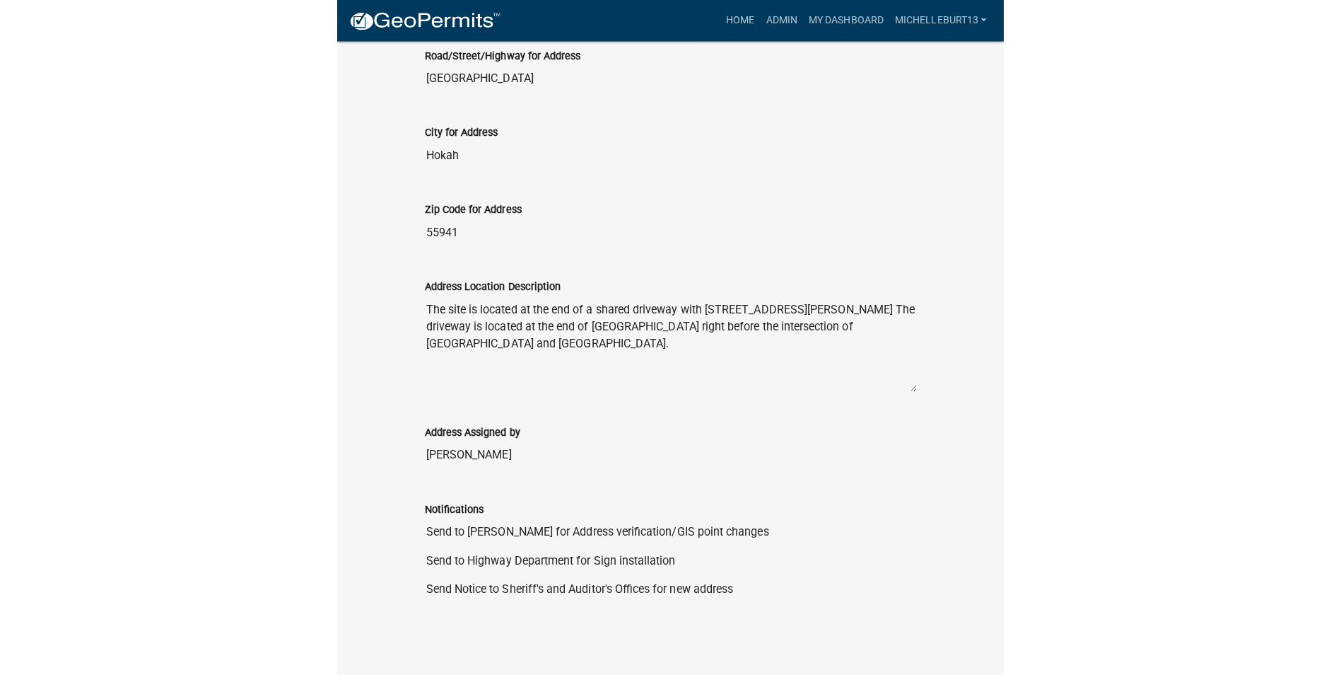
scroll to position [600, 0]
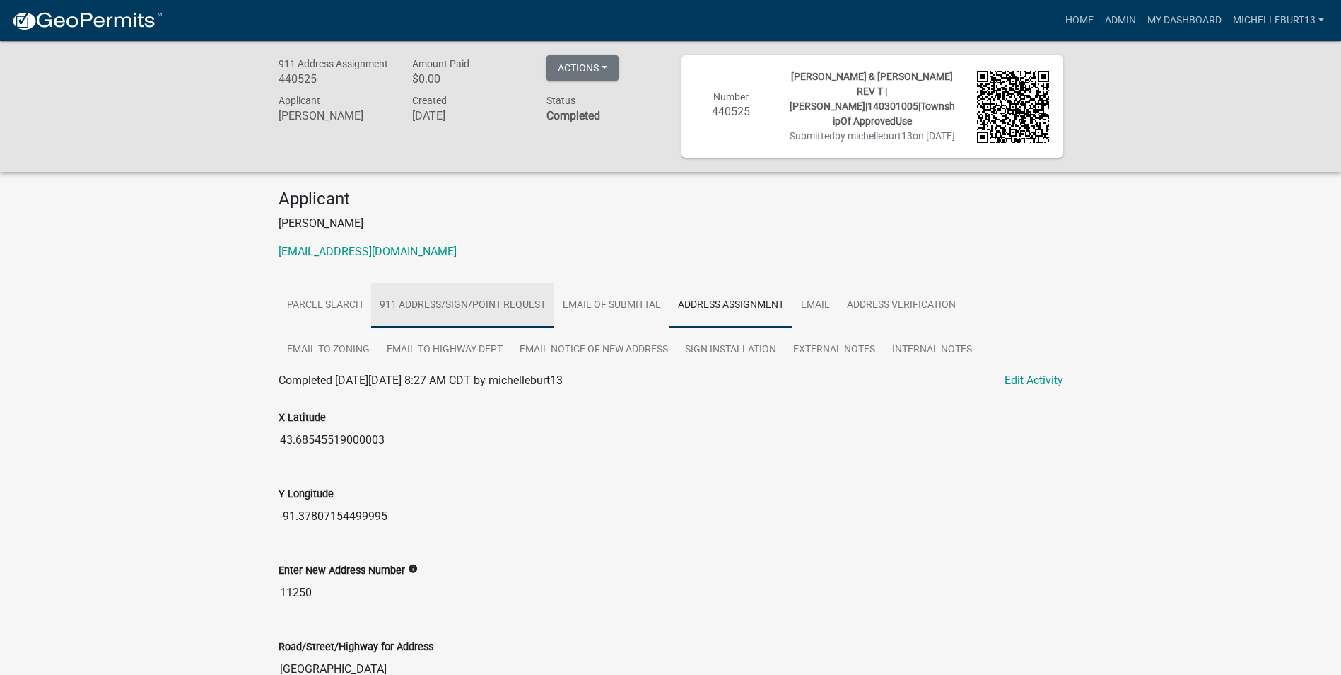
click at [494, 328] on link "911 Address/Sign/Point Request" at bounding box center [462, 305] width 183 height 45
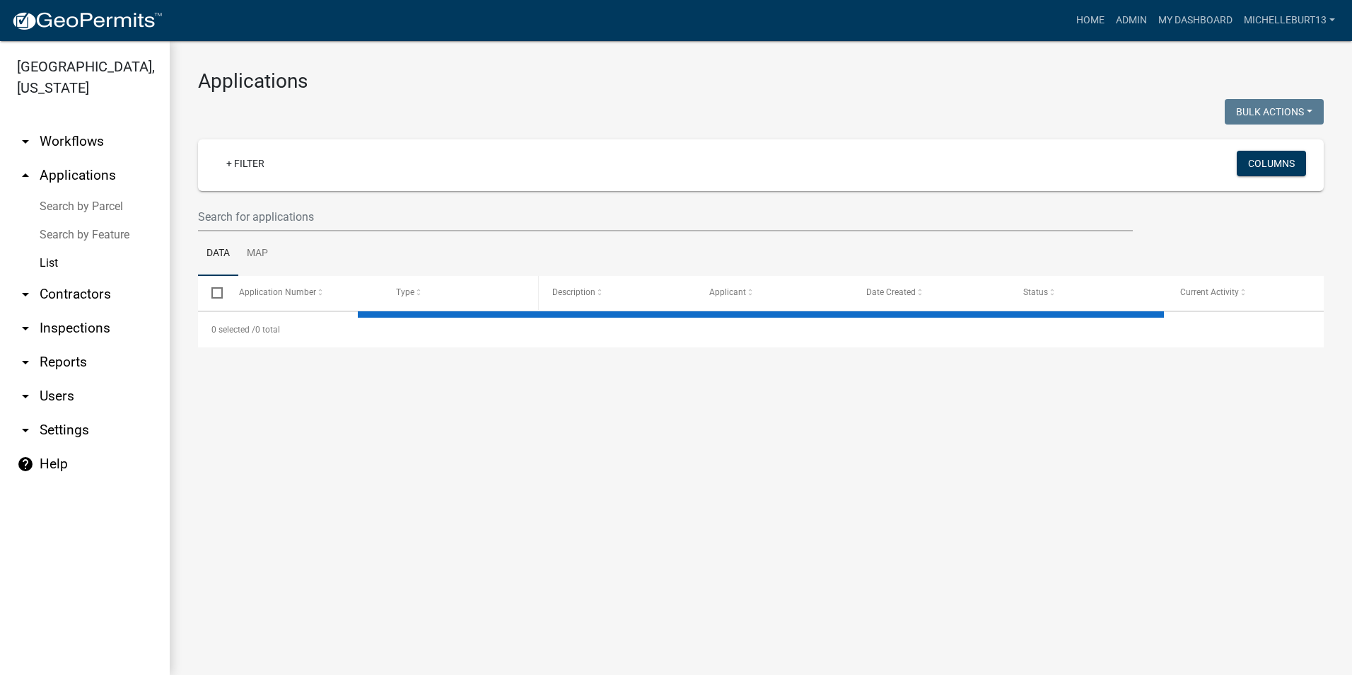
select select "3: 100"
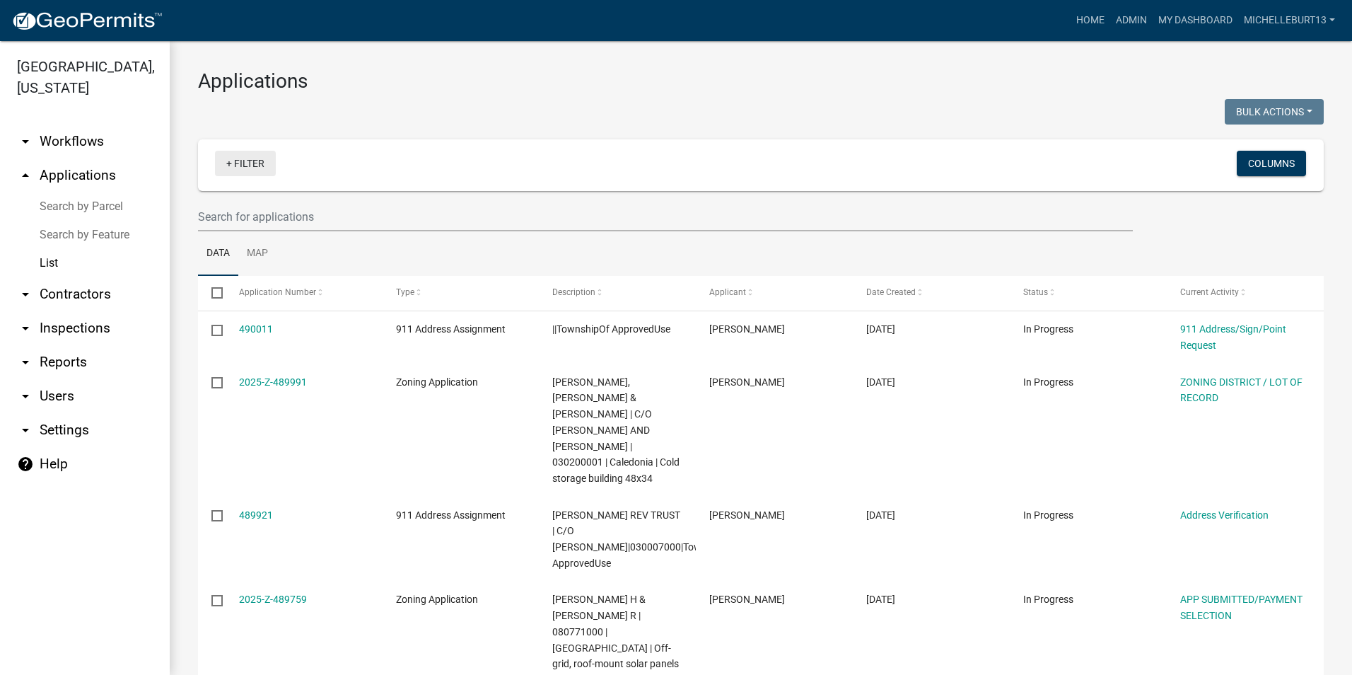
click at [240, 164] on link "+ Filter" at bounding box center [245, 163] width 61 height 25
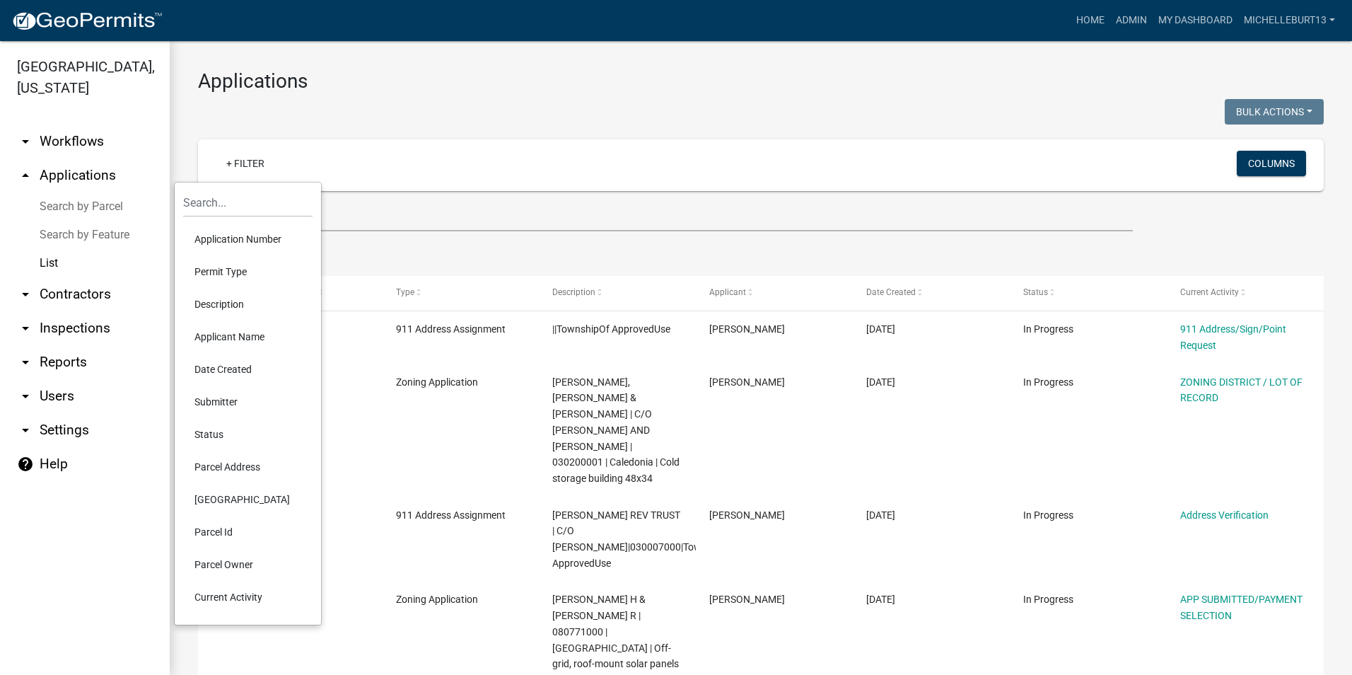
click at [241, 276] on li "Permit Type" at bounding box center [247, 271] width 129 height 33
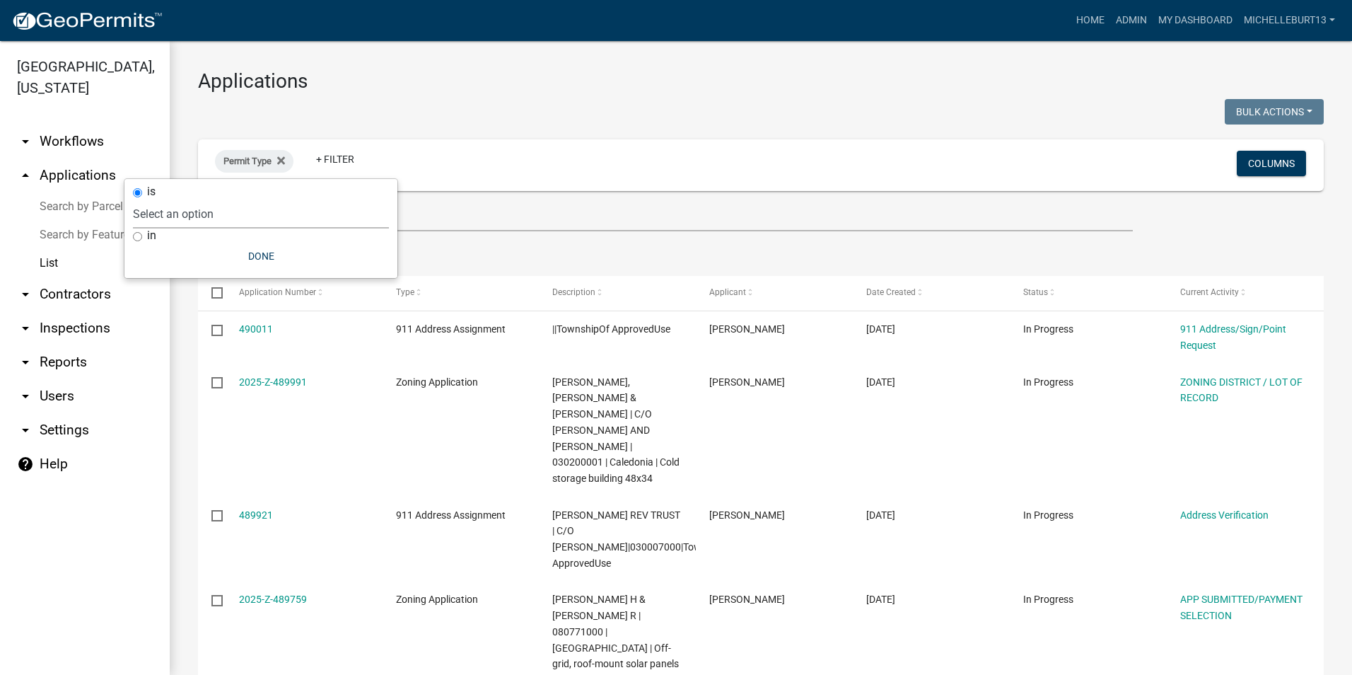
click at [245, 221] on select "Select an option 911 Address Assignment Building Contractor (Registration) Buil…" at bounding box center [261, 213] width 256 height 29
select select "9c061e7c-96de-473c-a82e-607aaa63a8eb"
click at [190, 199] on select "Select an option 911 Address Assignment Building Contractor (Registration) Buil…" at bounding box center [261, 213] width 256 height 29
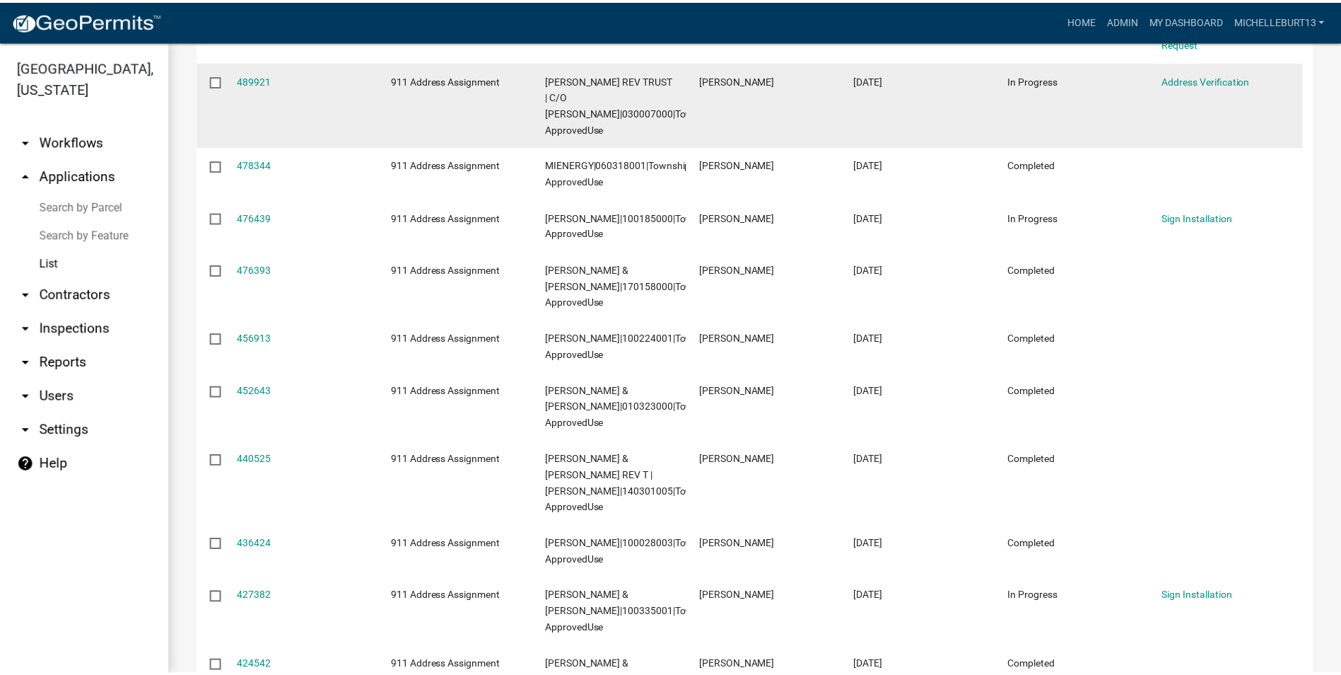
scroll to position [283, 0]
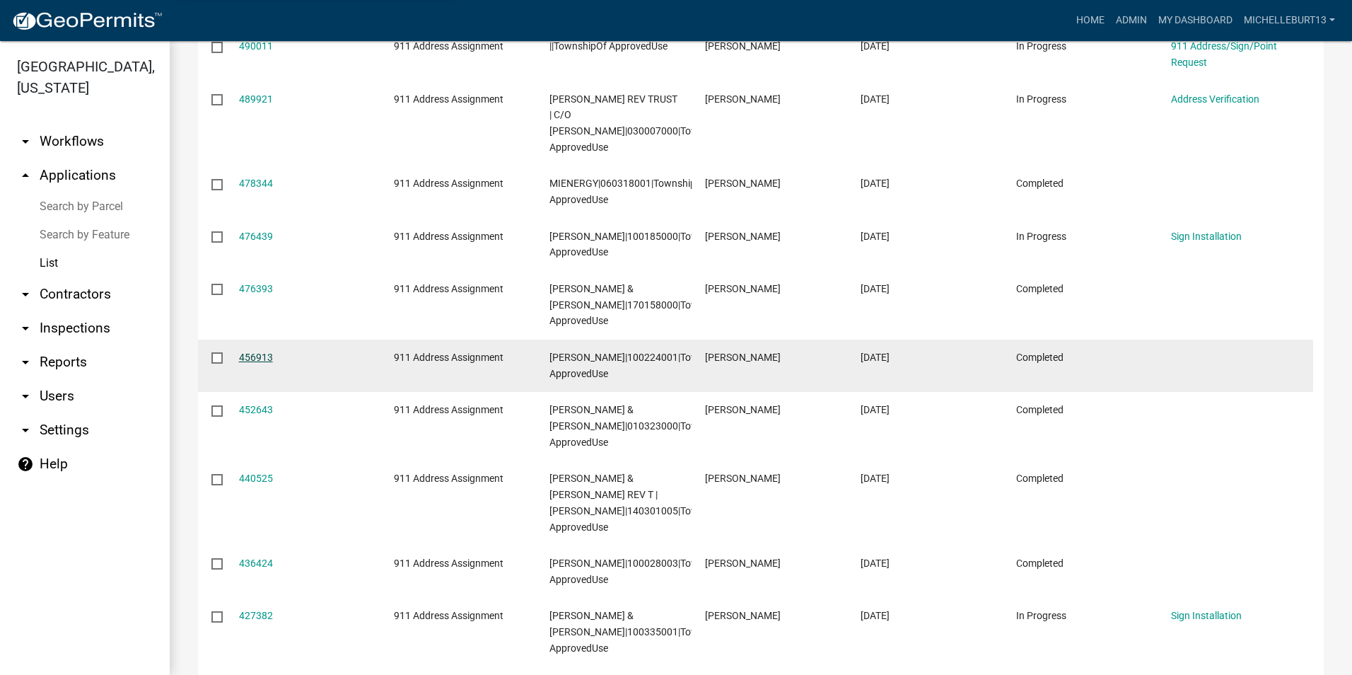
click at [254, 354] on link "456913" at bounding box center [256, 356] width 34 height 11
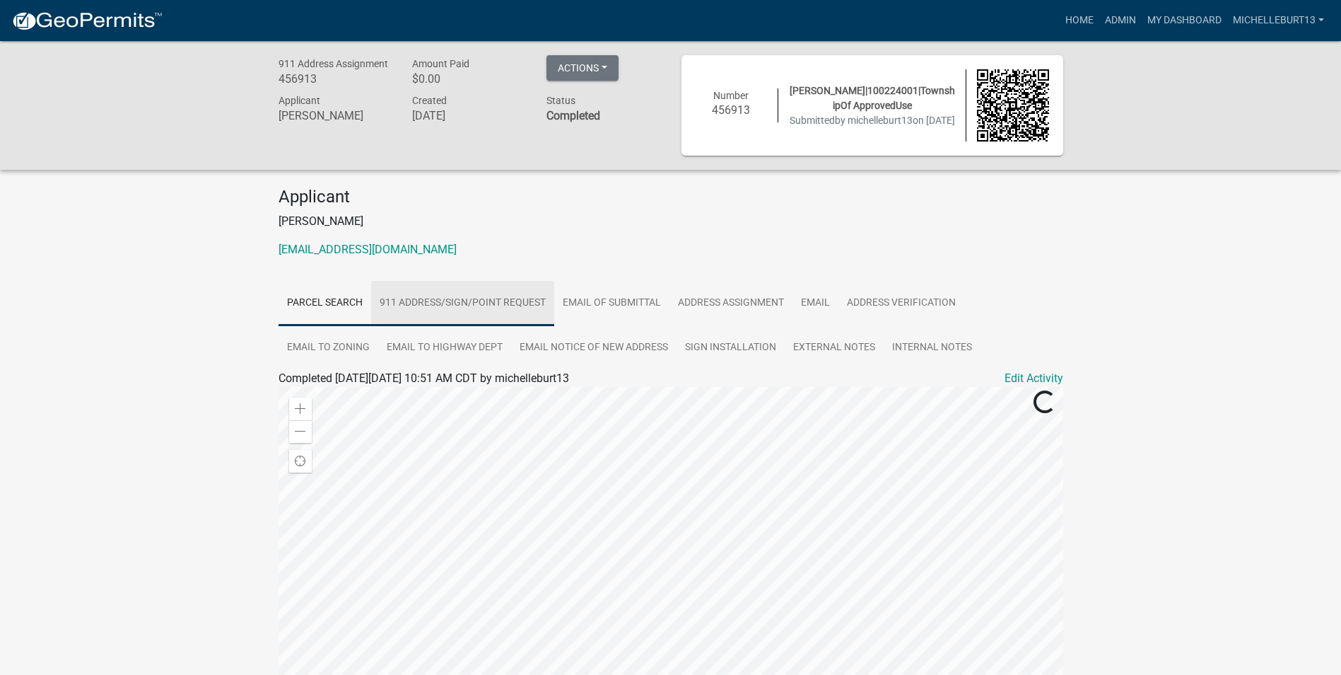
click at [513, 313] on link "911 Address/Sign/Point Request" at bounding box center [462, 303] width 183 height 45
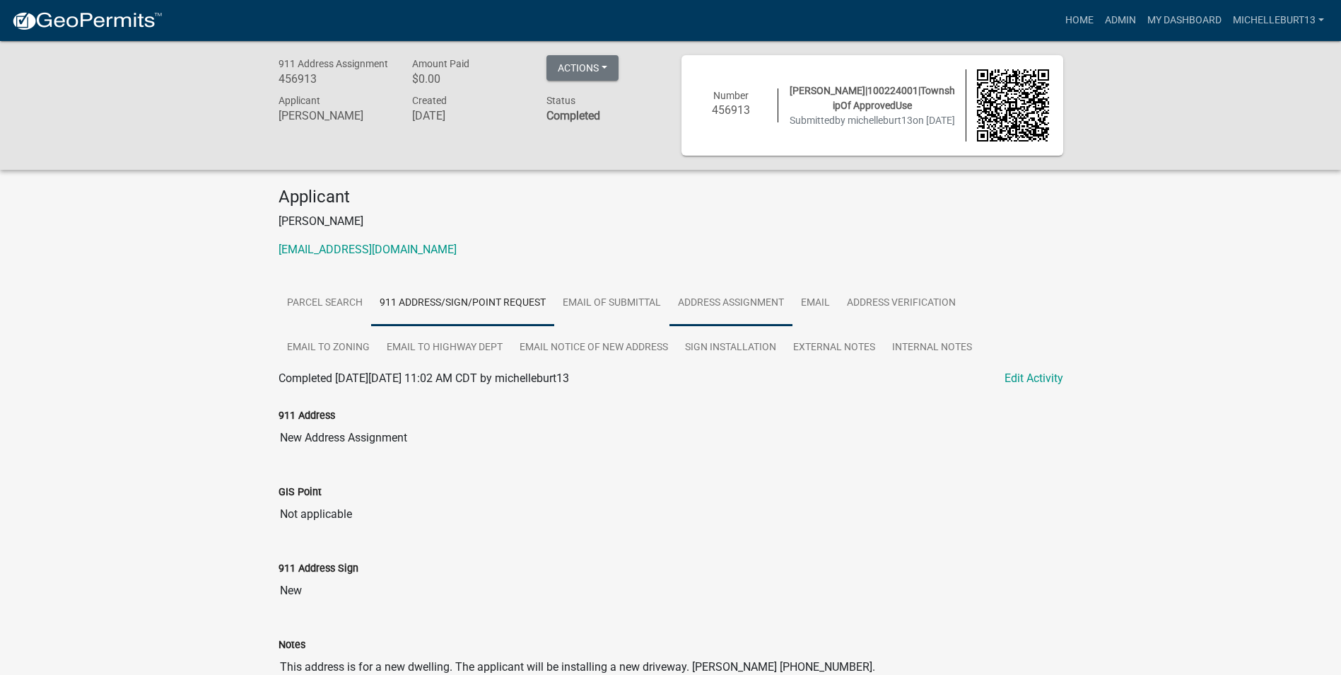
drag, startPoint x: 709, startPoint y: 300, endPoint x: 673, endPoint y: 315, distance: 38.7
click at [709, 300] on link "Address Assignment" at bounding box center [731, 303] width 123 height 45
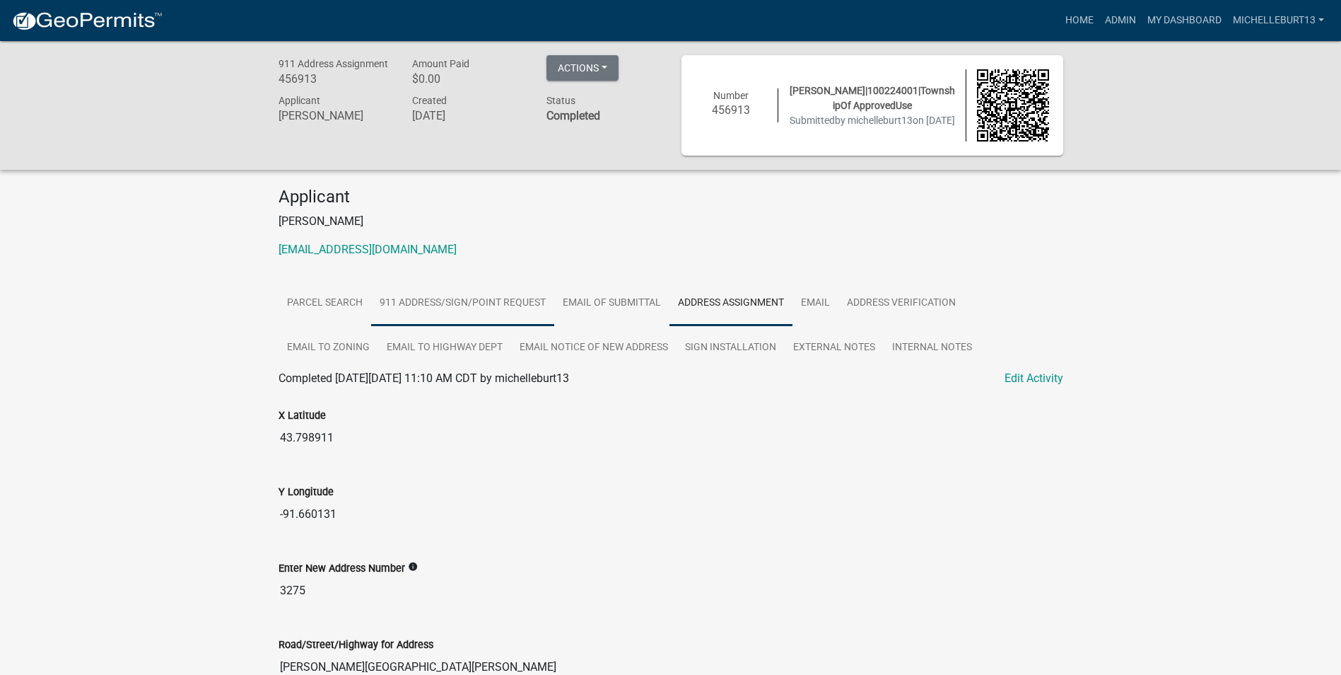
click at [453, 297] on link "911 Address/Sign/Point Request" at bounding box center [462, 303] width 183 height 45
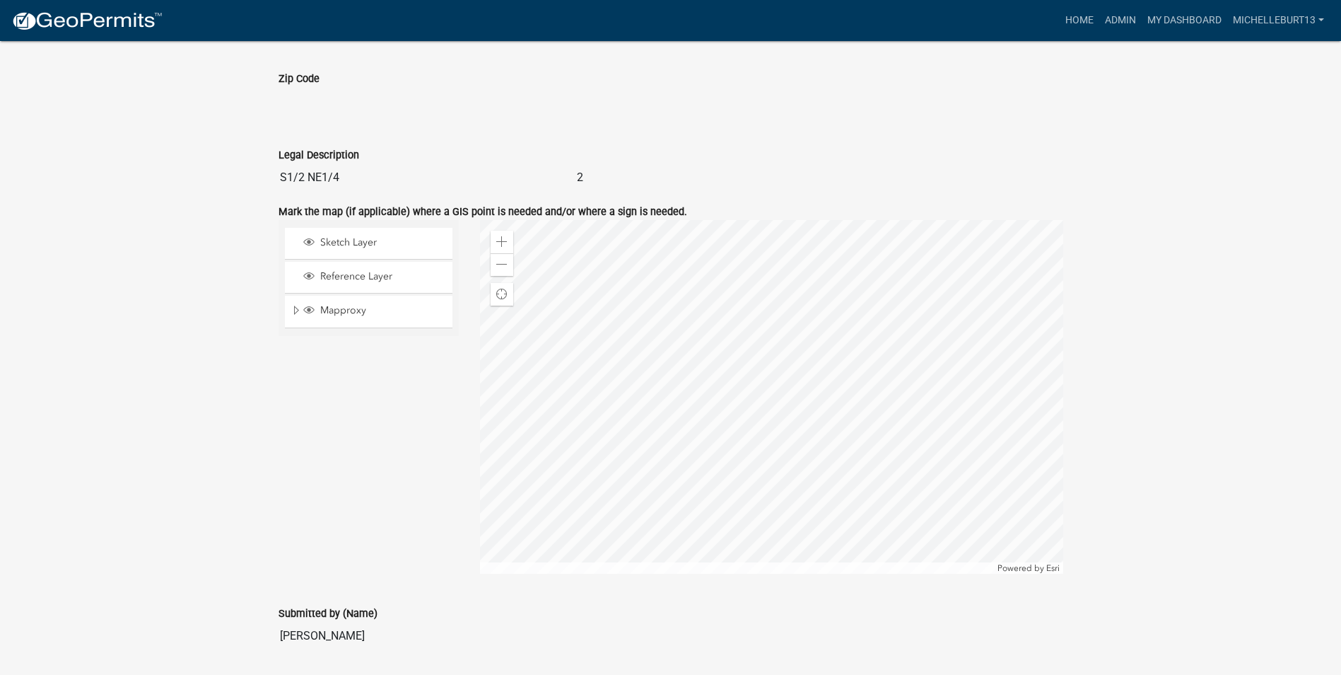
scroll to position [1061, 0]
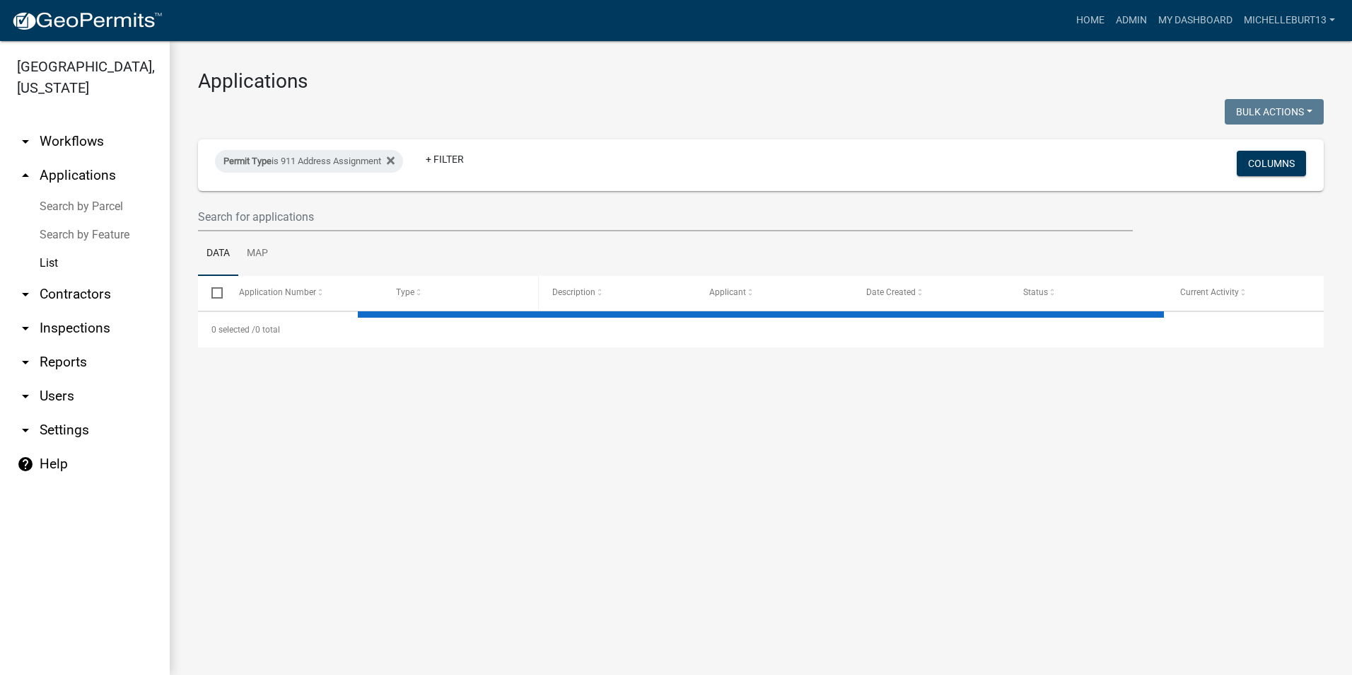
select select "3: 100"
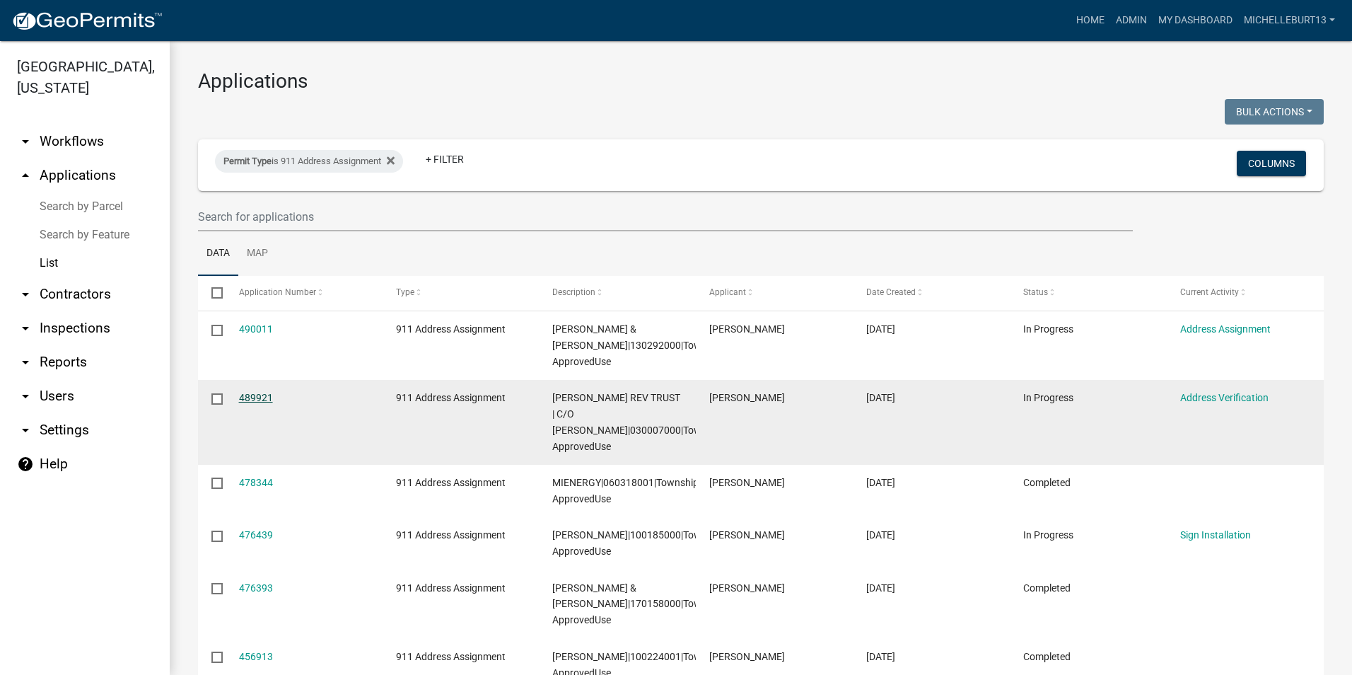
click at [245, 397] on link "489921" at bounding box center [256, 397] width 34 height 11
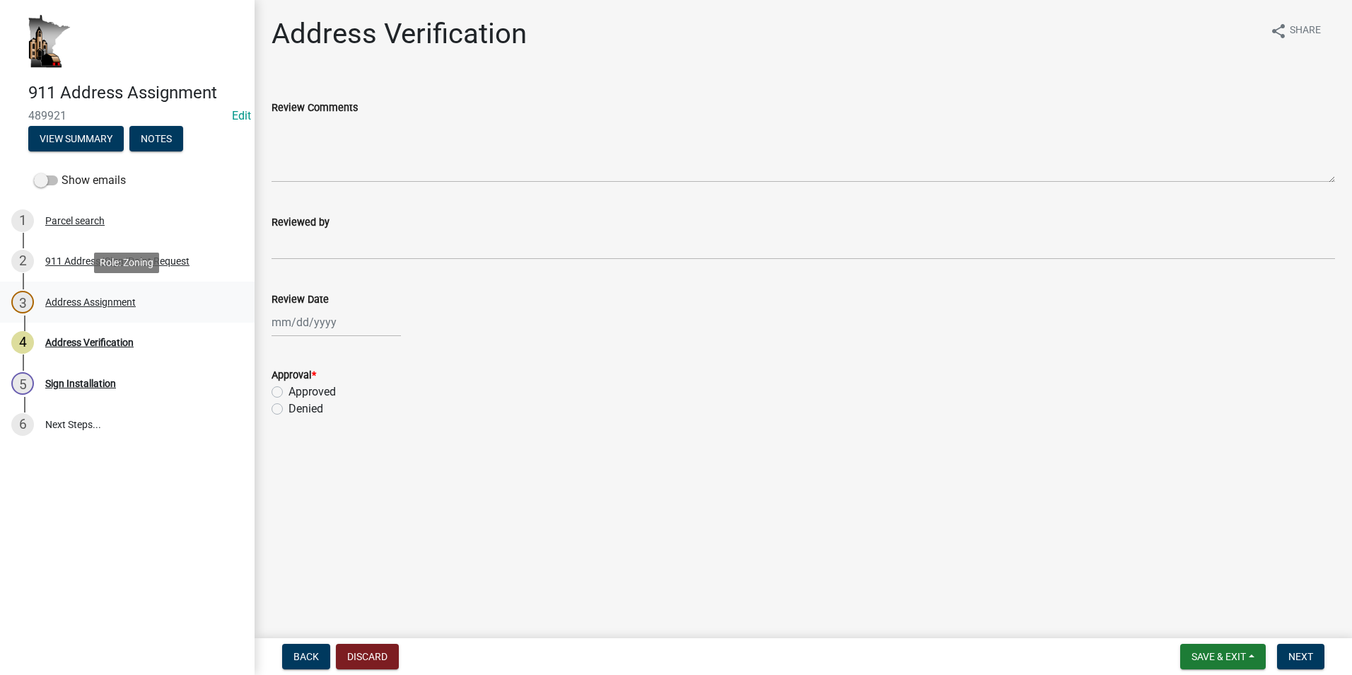
click at [115, 306] on div "Address Assignment" at bounding box center [90, 302] width 90 height 10
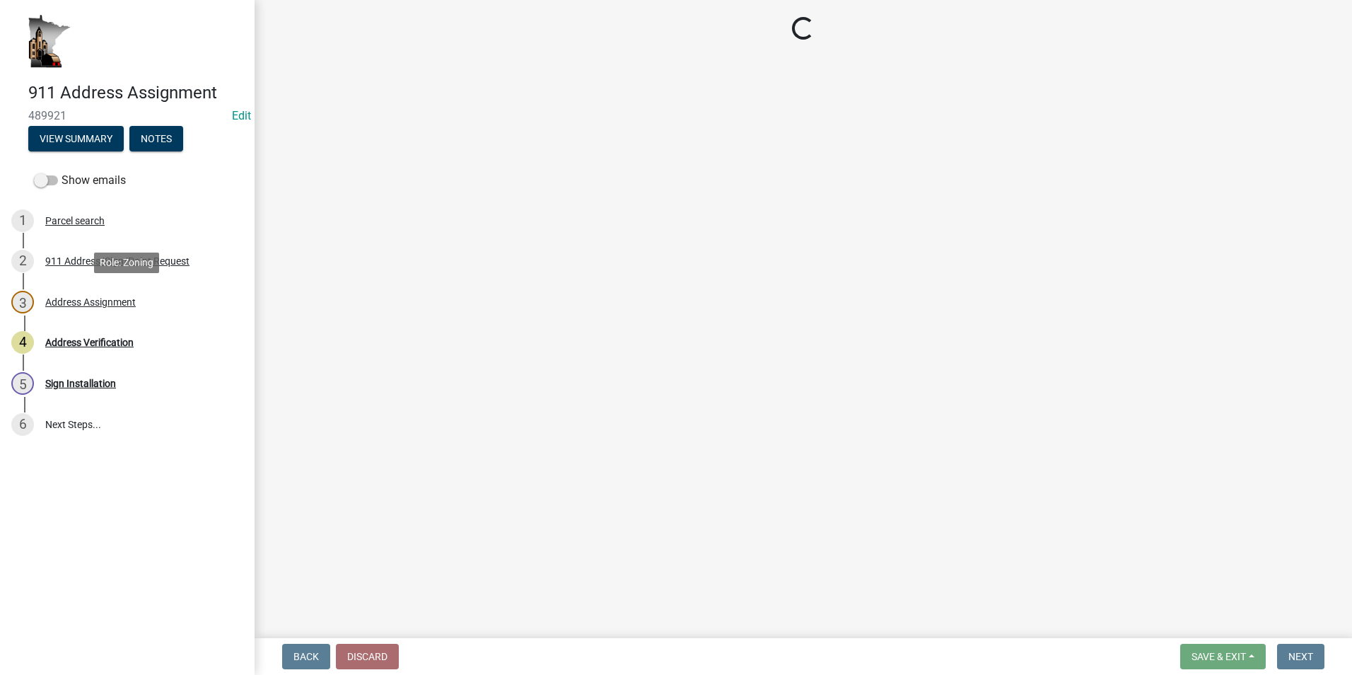
select select "710199bd-0808-4fb3-bc62-f8e67808fbeb"
select select "ac60e65f-742e-4c3d-8685-d099b79d5c0f"
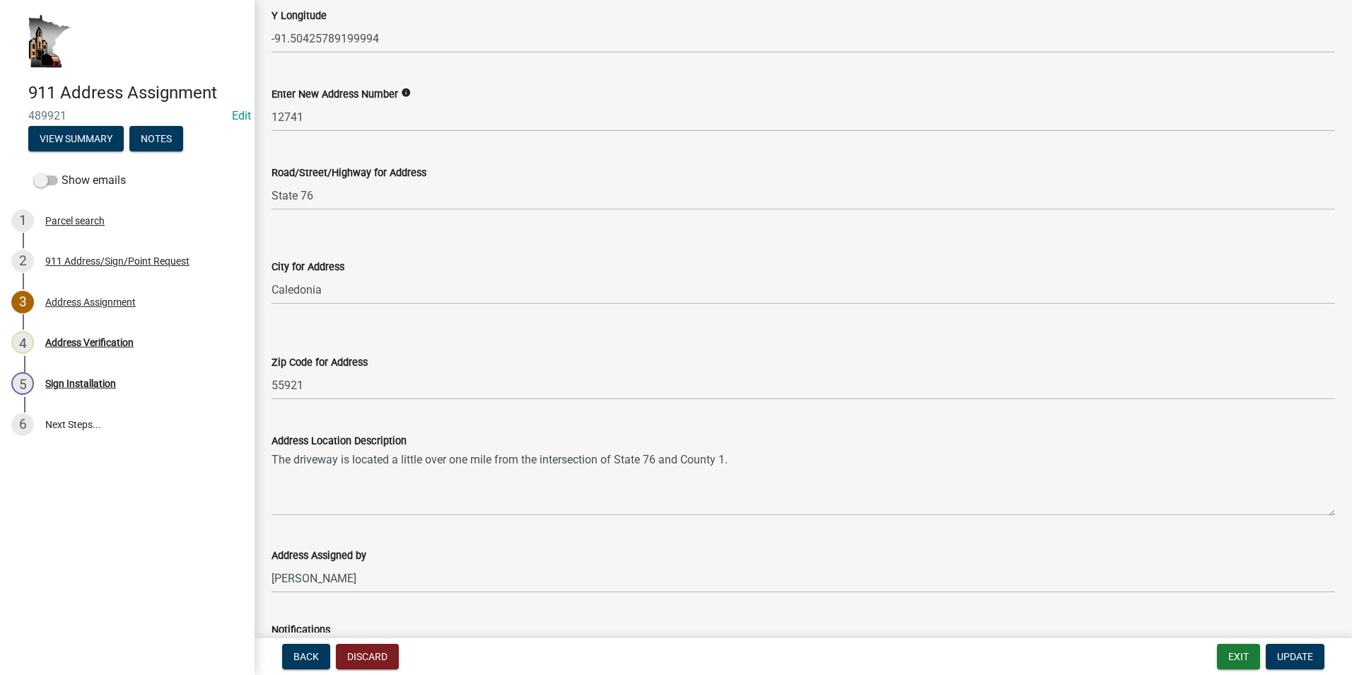
scroll to position [168, 0]
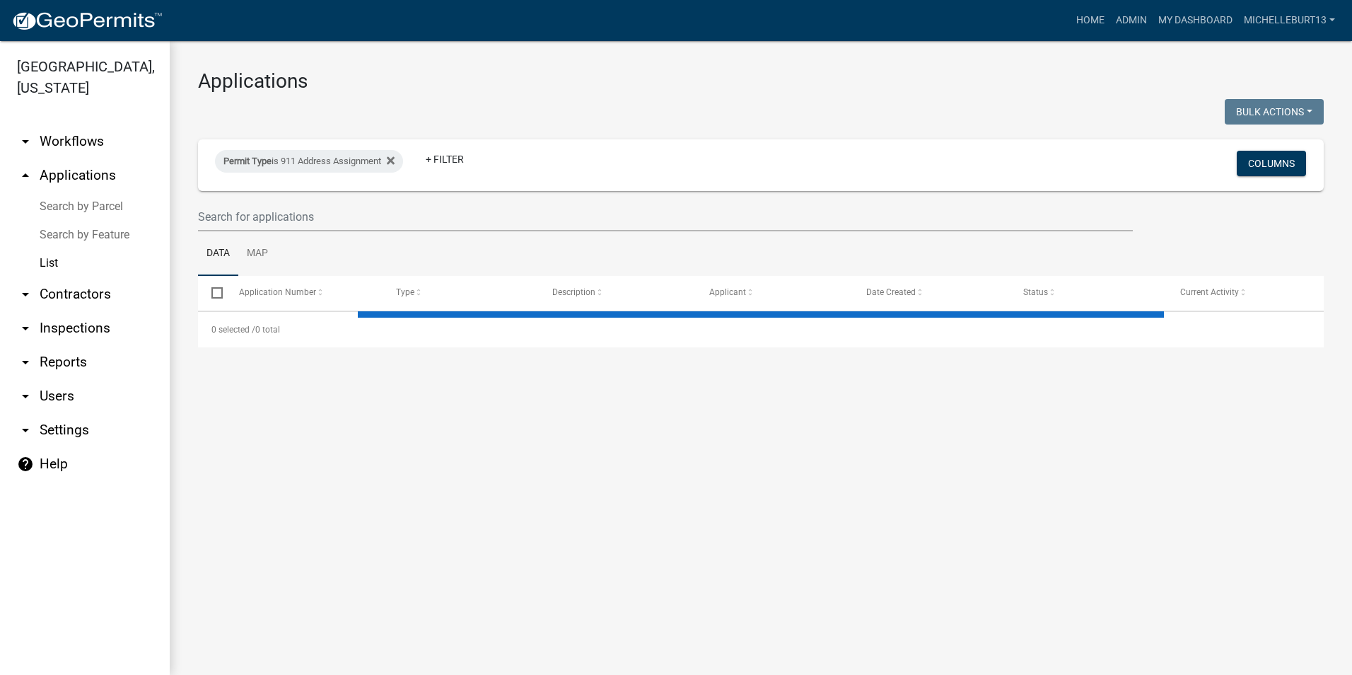
select select "3: 100"
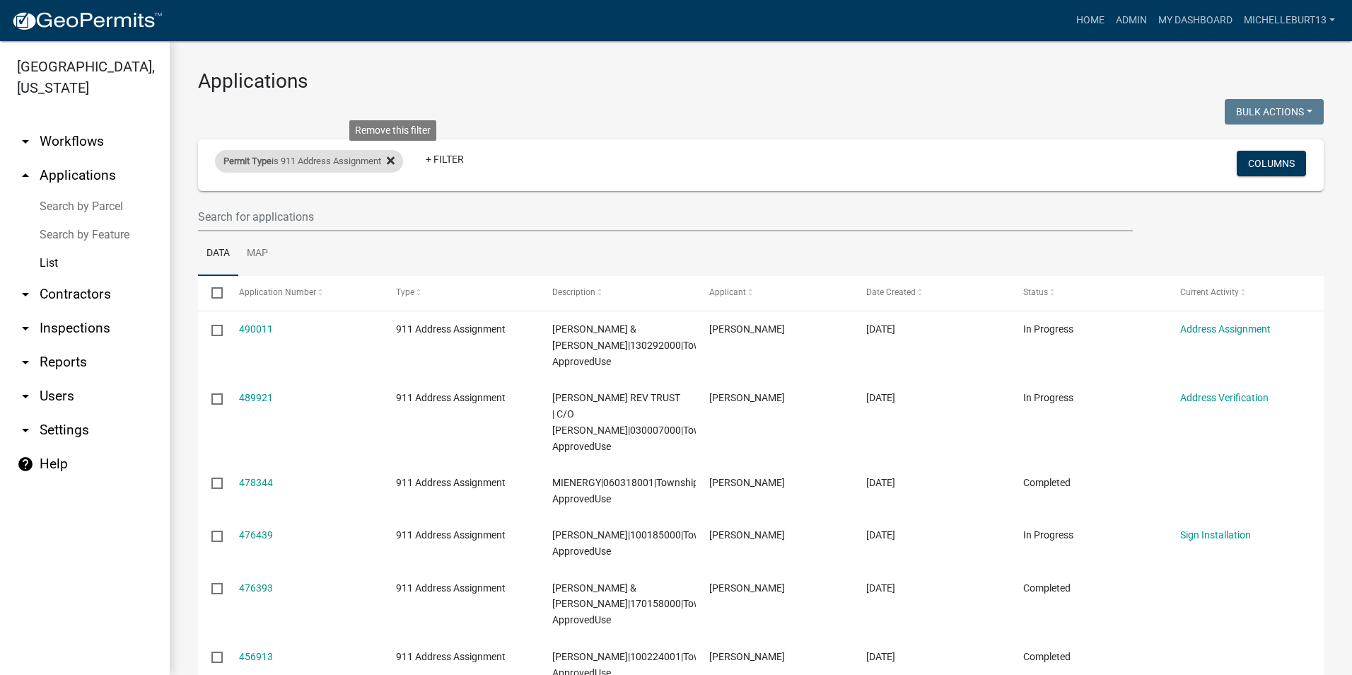
click at [392, 165] on icon at bounding box center [391, 160] width 8 height 11
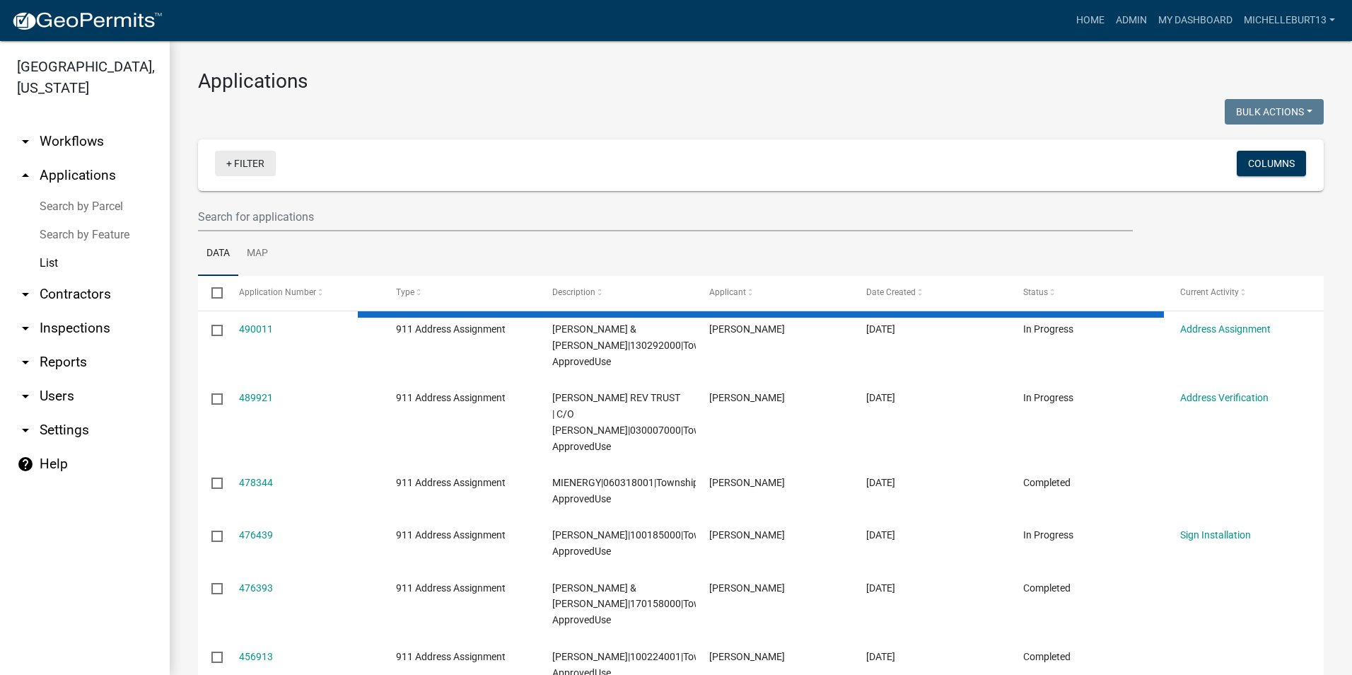
click at [243, 166] on link "+ Filter" at bounding box center [245, 163] width 61 height 25
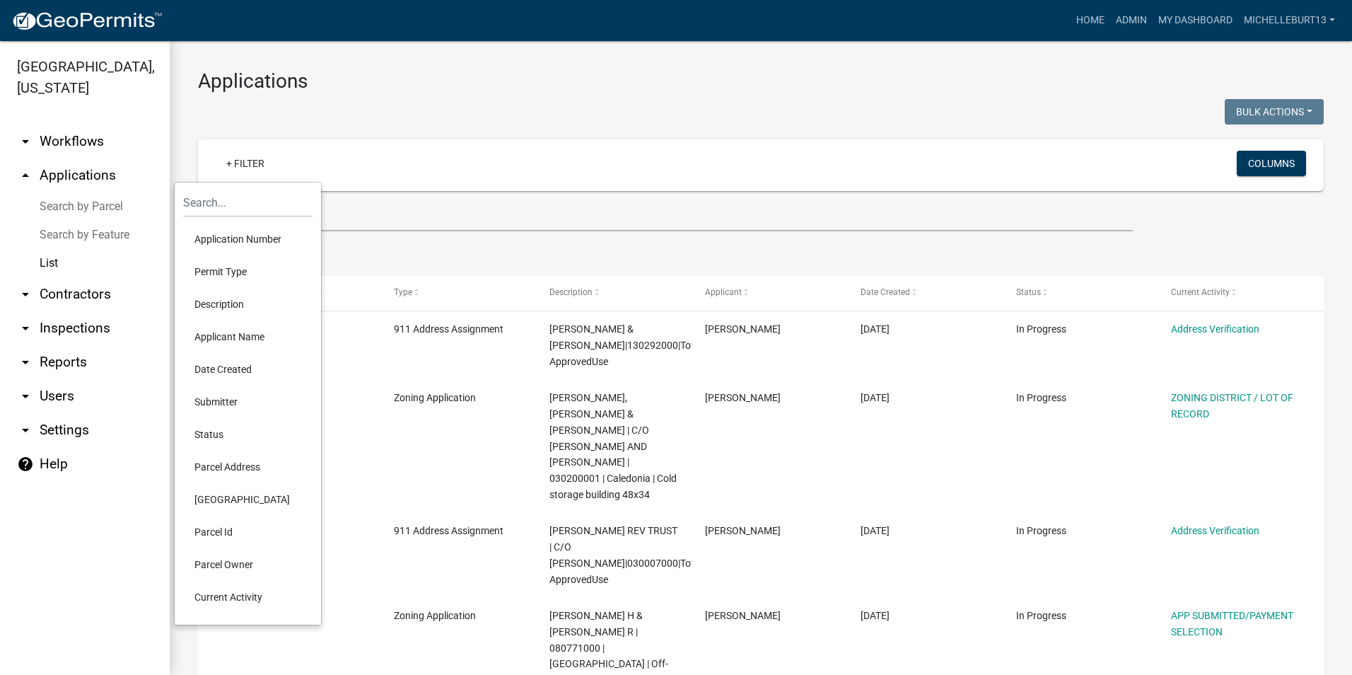
click at [224, 271] on li "Permit Type" at bounding box center [247, 271] width 129 height 33
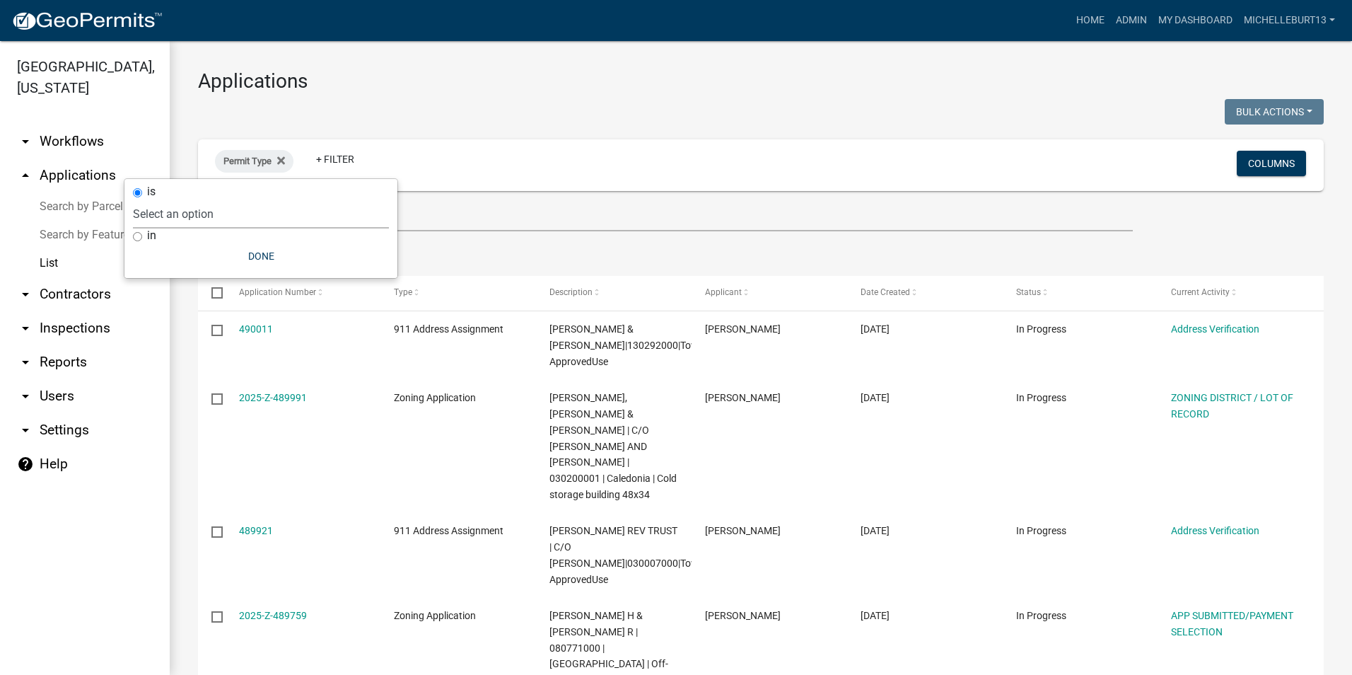
click at [211, 216] on select "Select an option 911 Address Assignment Building Contractor (Registration) Buil…" at bounding box center [261, 213] width 256 height 29
select select "bc324cb9-e0e9-4a62-a498-83b9cdb5bb02"
click at [189, 199] on select "Select an option 911 Address Assignment Building Contractor (Registration) Buil…" at bounding box center [261, 213] width 256 height 29
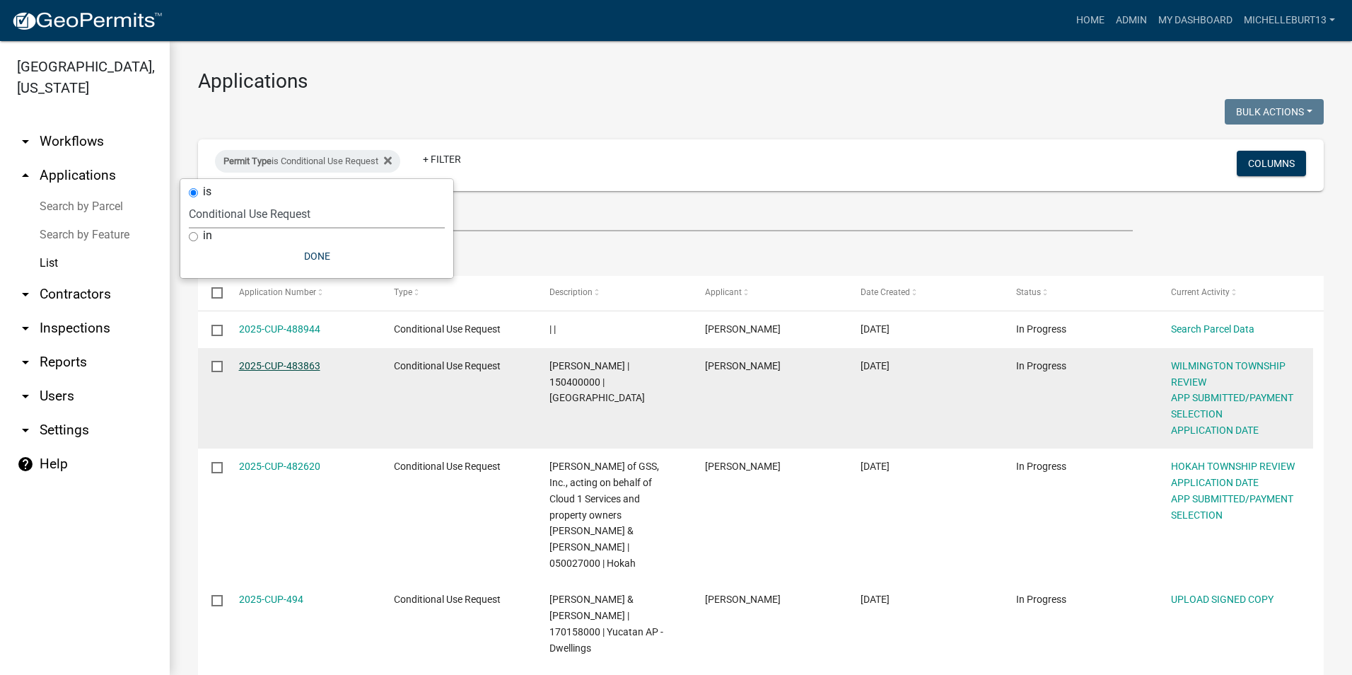
click at [284, 366] on link "2025-CUP-483863" at bounding box center [279, 365] width 81 height 11
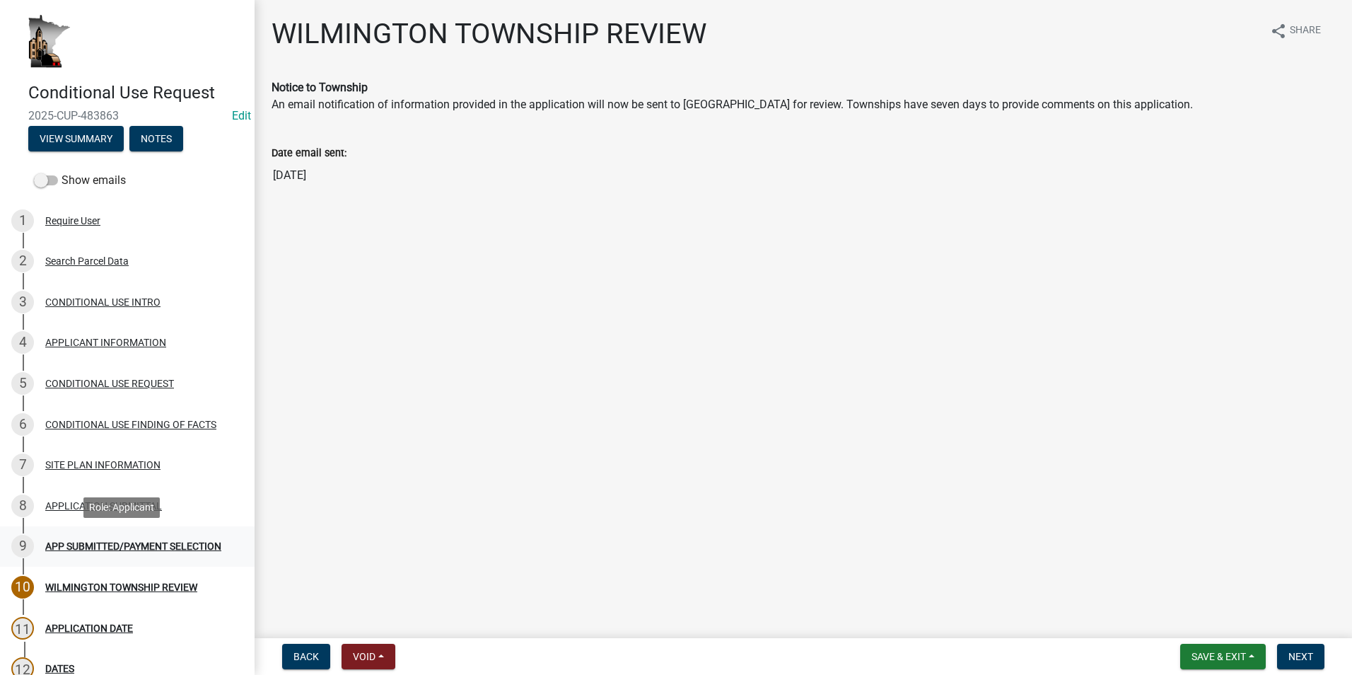
click at [127, 541] on div "APP SUBMITTED/PAYMENT SELECTION" at bounding box center [133, 546] width 176 height 10
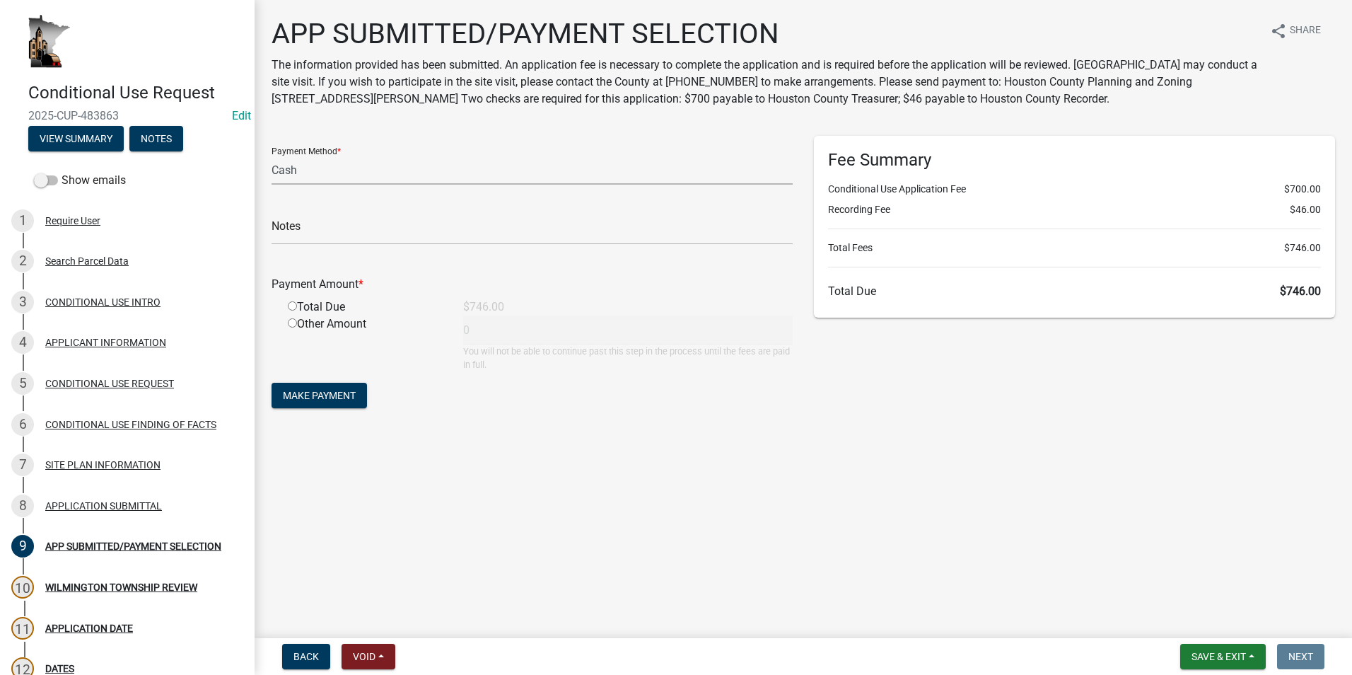
click at [337, 174] on select "Credit Card POS Check Cash" at bounding box center [531, 170] width 521 height 29
select select "1: 0"
click at [271, 156] on select "Credit Card POS Check Cash" at bounding box center [531, 170] width 521 height 29
click at [325, 228] on input "text" at bounding box center [531, 230] width 521 height 29
type input "17225"
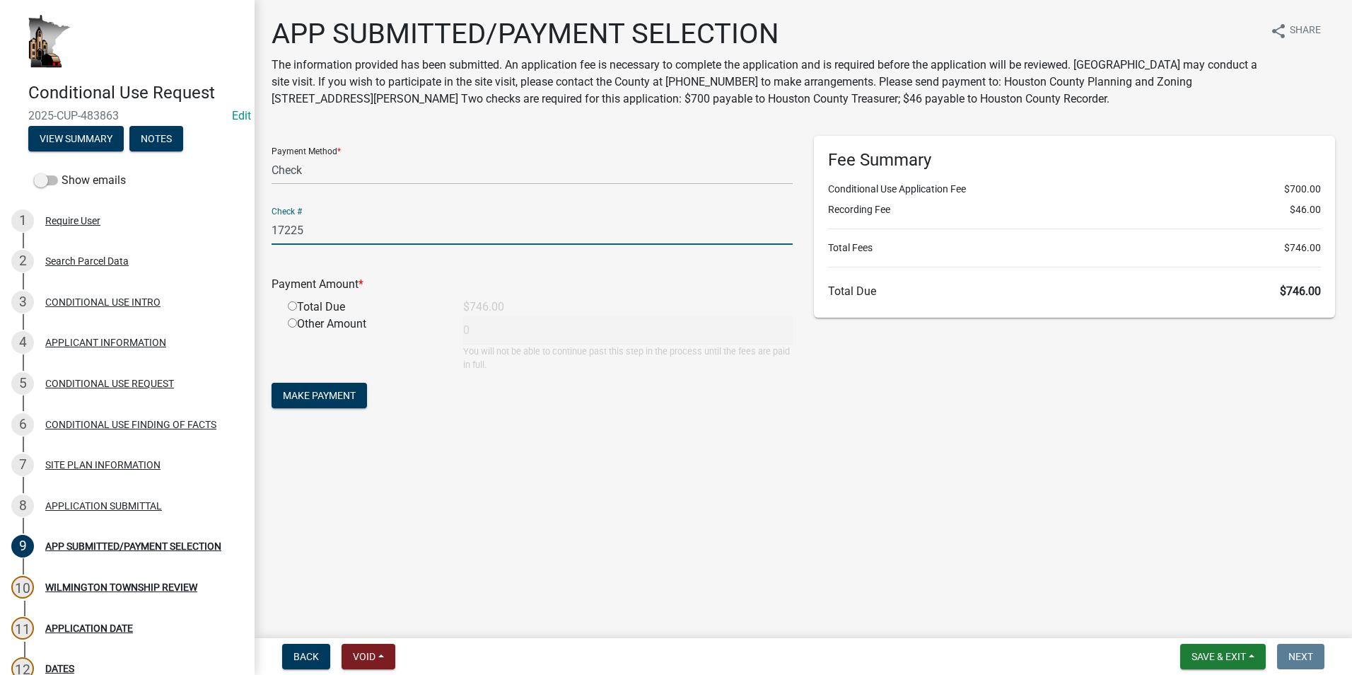
click at [291, 305] on input "radio" at bounding box center [292, 305] width 9 height 9
radio input "true"
type input "746"
click at [315, 397] on span "Make Payment" at bounding box center [319, 395] width 73 height 11
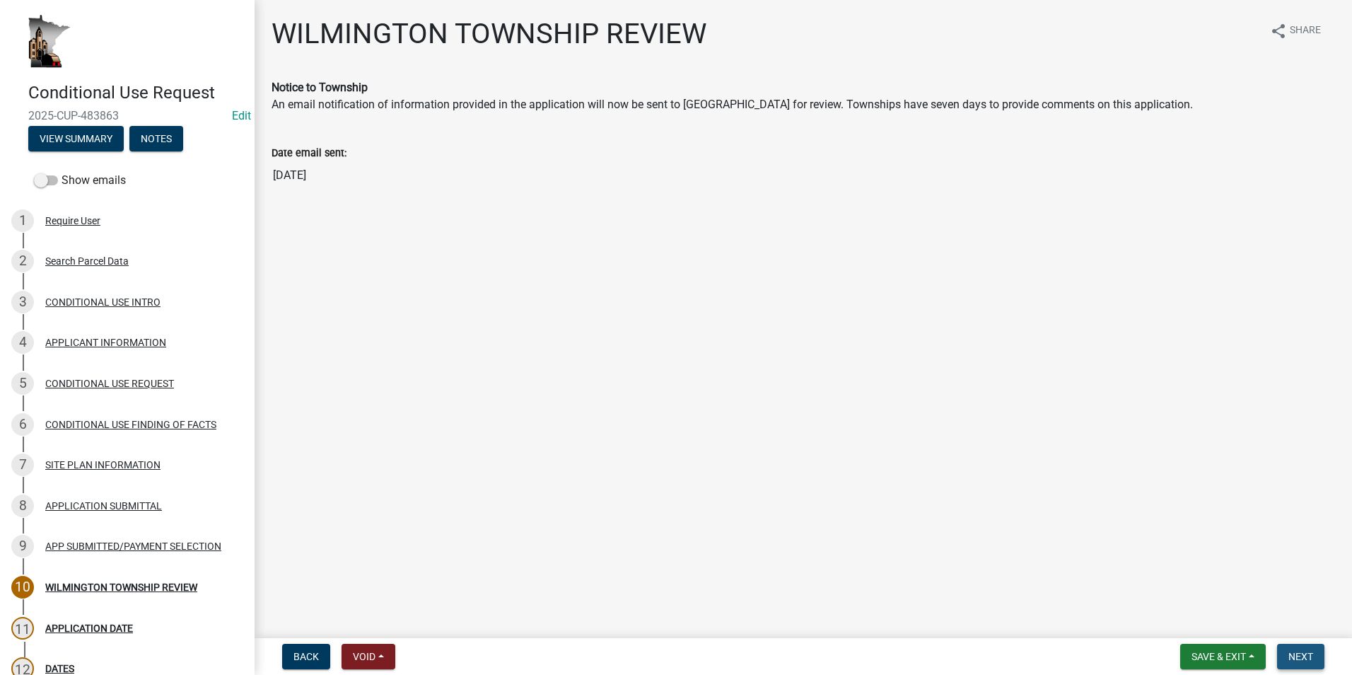
click at [1295, 655] on span "Next" at bounding box center [1300, 655] width 25 height 11
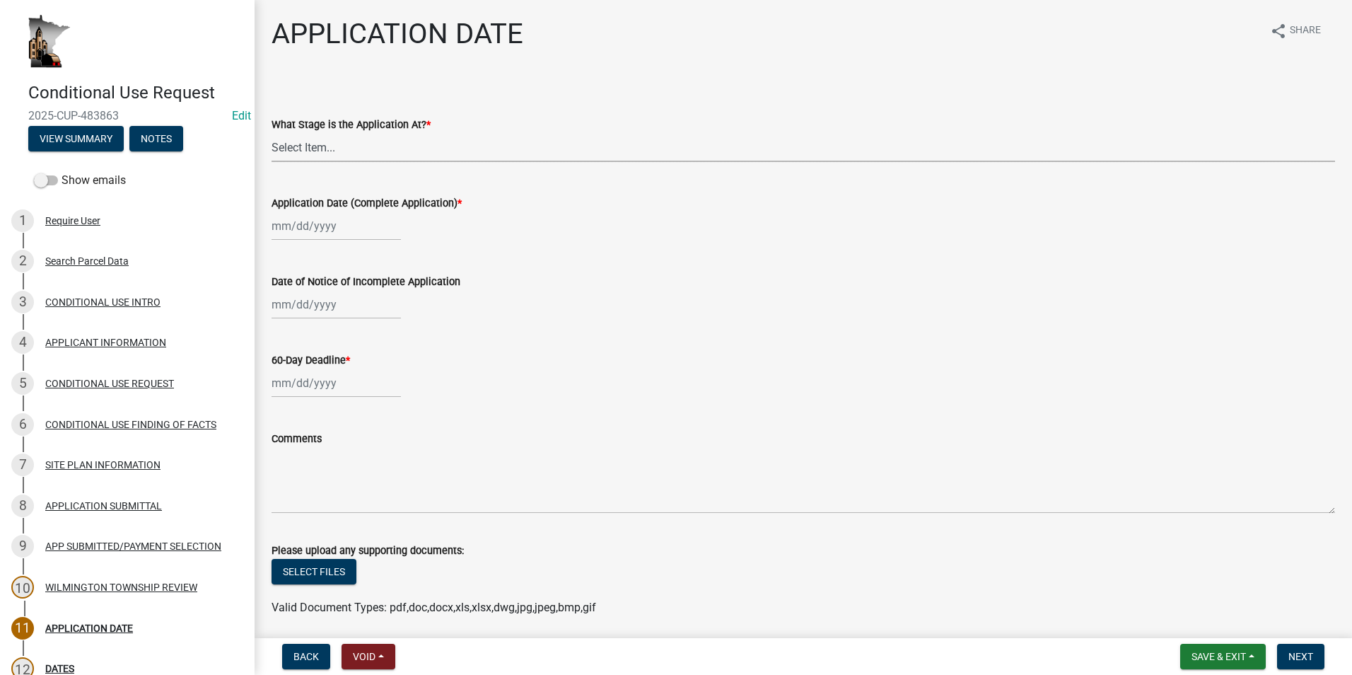
click at [372, 154] on select "Select Item... Application received and under review. Application reviewed and …" at bounding box center [802, 147] width 1063 height 29
click at [271, 133] on select "Select Item... Application received and under review. Application reviewed and …" at bounding box center [802, 147] width 1063 height 29
select select "3e7e4bad-6023-49ee-95b8-a51ce8d4fafb"
select select "10"
select select "2025"
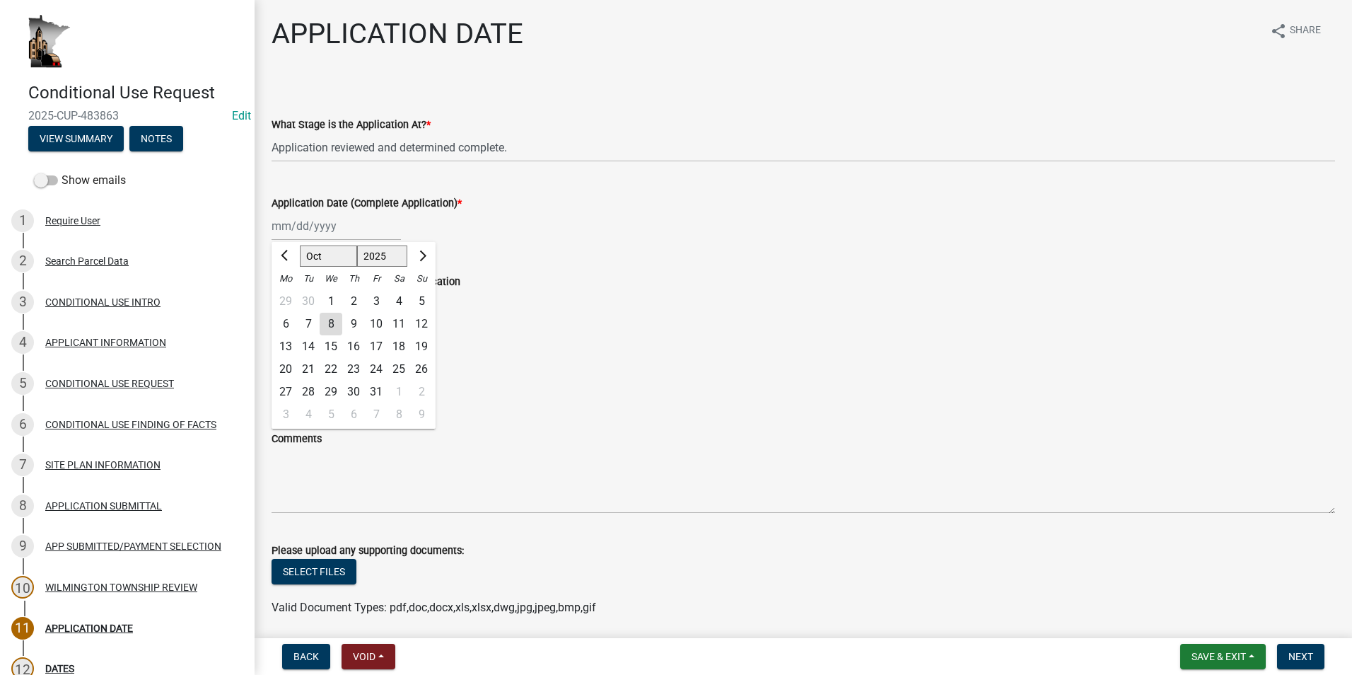
click at [327, 226] on div "Jan Feb Mar Apr May Jun Jul Aug Sep Oct Nov Dec 1525 1526 1527 1528 1529 1530 1…" at bounding box center [335, 225] width 129 height 29
drag, startPoint x: 284, startPoint y: 258, endPoint x: 291, endPoint y: 264, distance: 9.1
click at [284, 258] on span "Previous month" at bounding box center [286, 255] width 11 height 11
select select "9"
click at [353, 364] on div "25" at bounding box center [353, 369] width 23 height 23
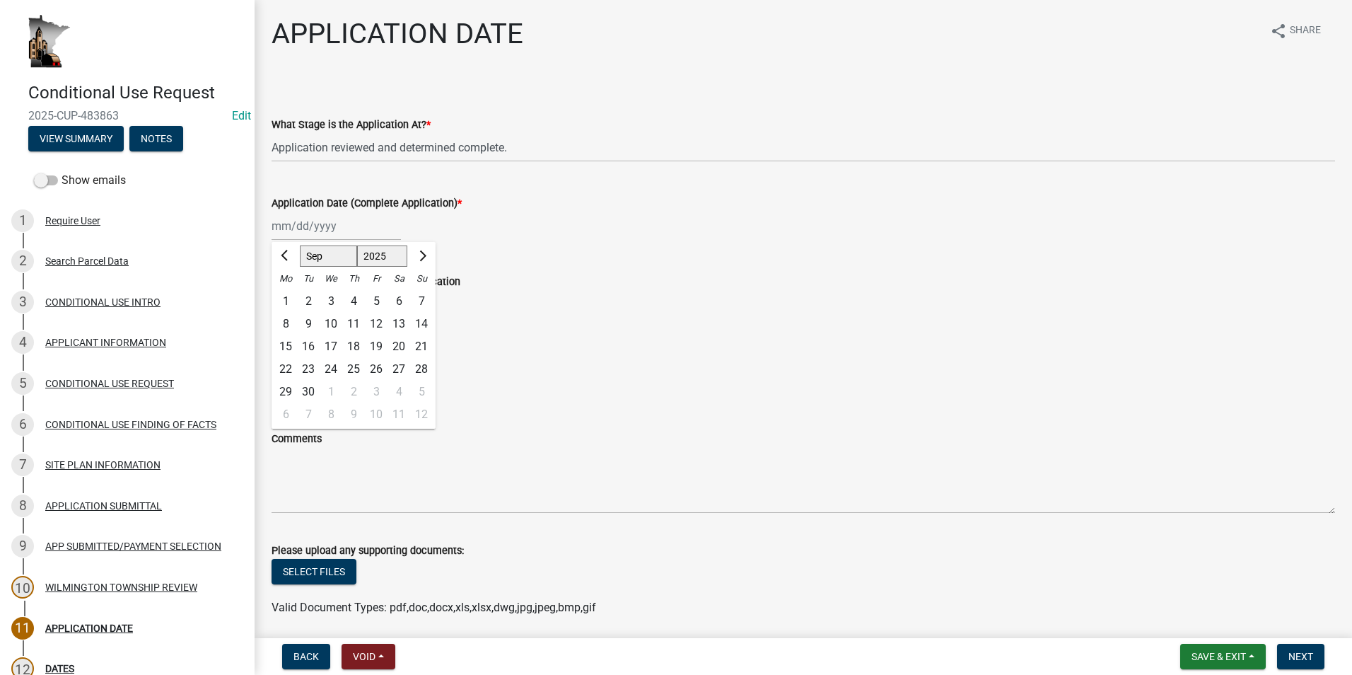
type input "[DATE]"
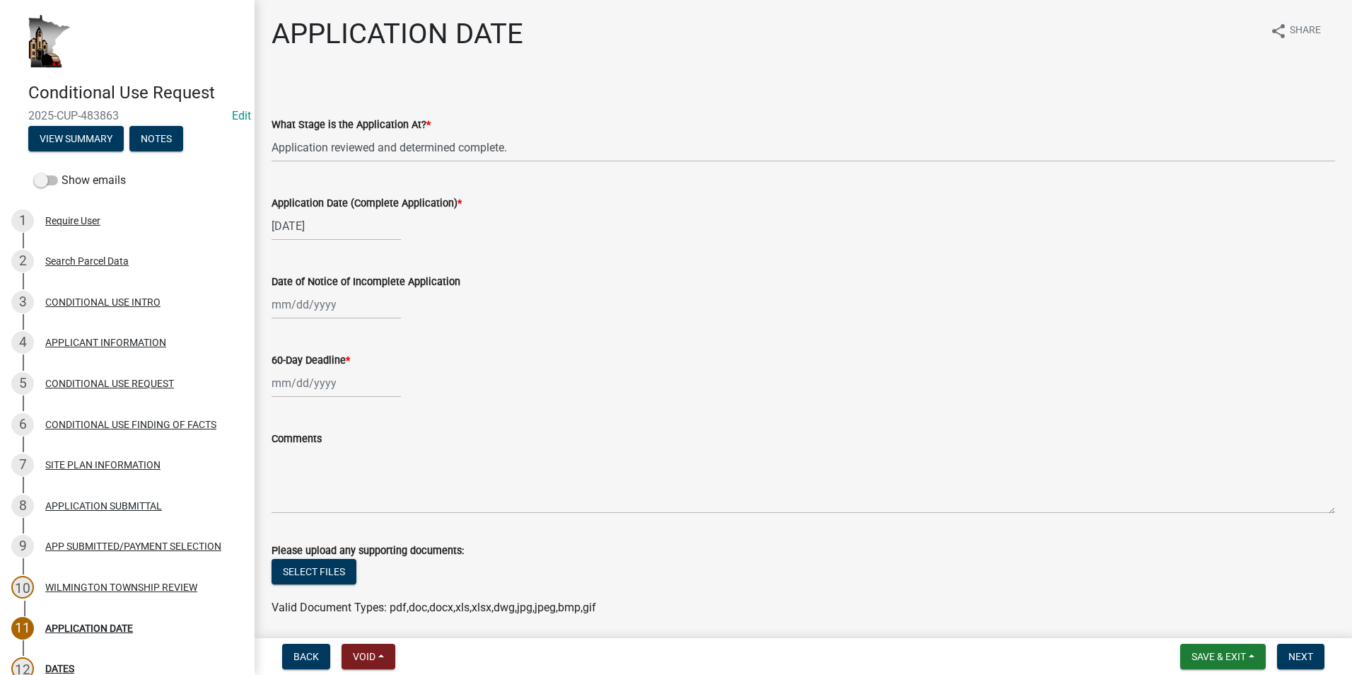
select select "10"
select select "2025"
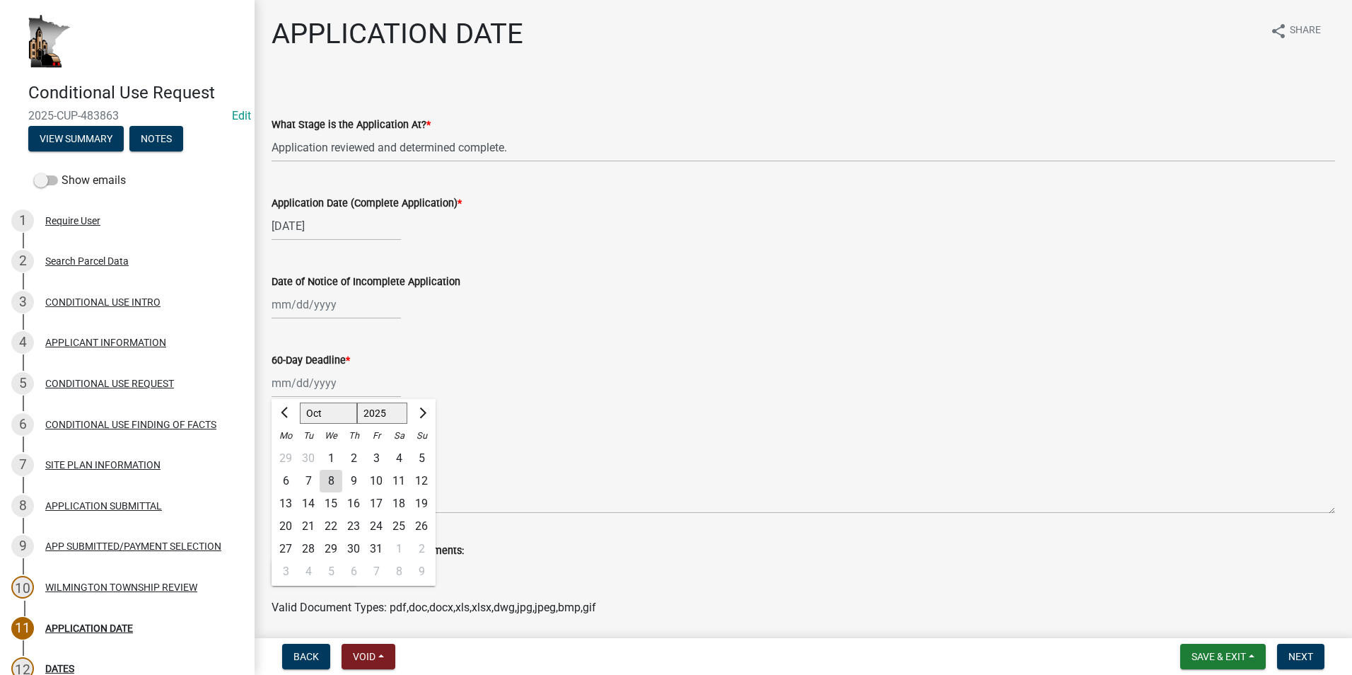
click at [313, 381] on div "Jan Feb Mar Apr May Jun Jul Aug Sep Oct Nov Dec 1525 1526 1527 1528 1529 1530 1…" at bounding box center [335, 382] width 129 height 29
click at [431, 405] on div at bounding box center [421, 413] width 28 height 23
click at [423, 408] on button "Next month" at bounding box center [421, 413] width 17 height 23
select select "11"
click at [287, 544] on div "24" at bounding box center [285, 548] width 23 height 23
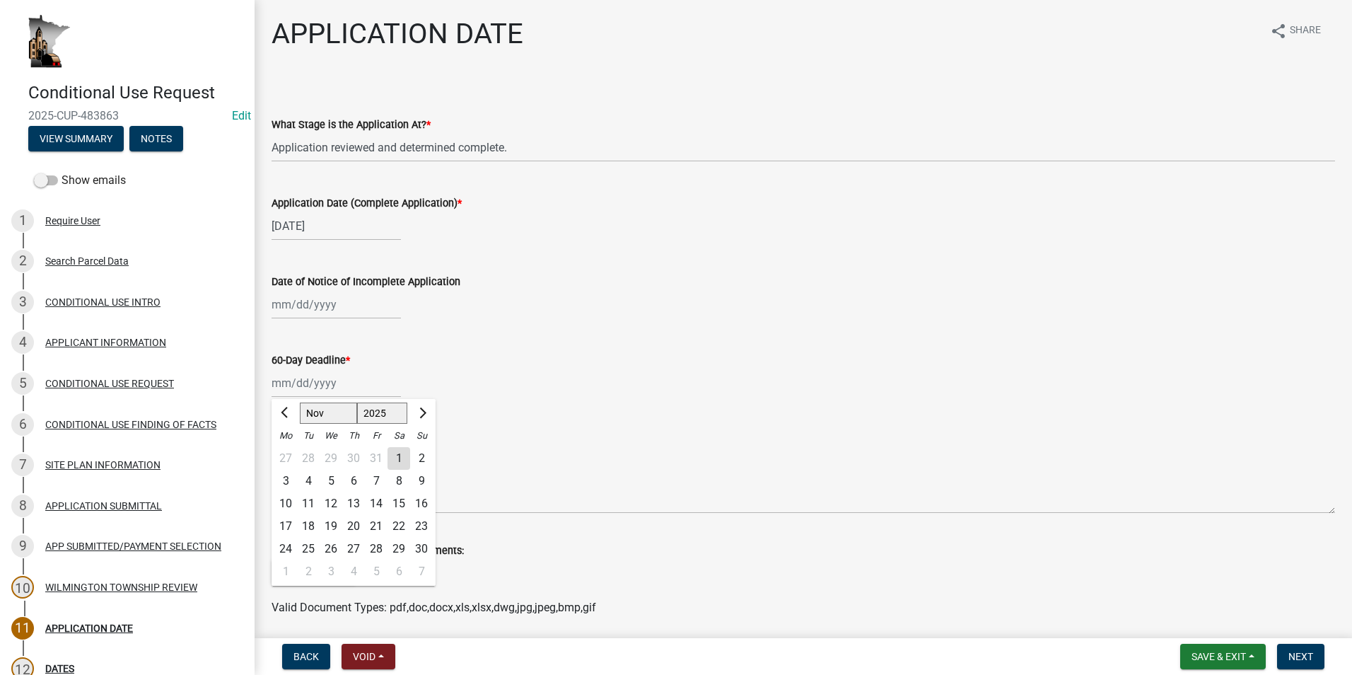
type input "11/24/2025"
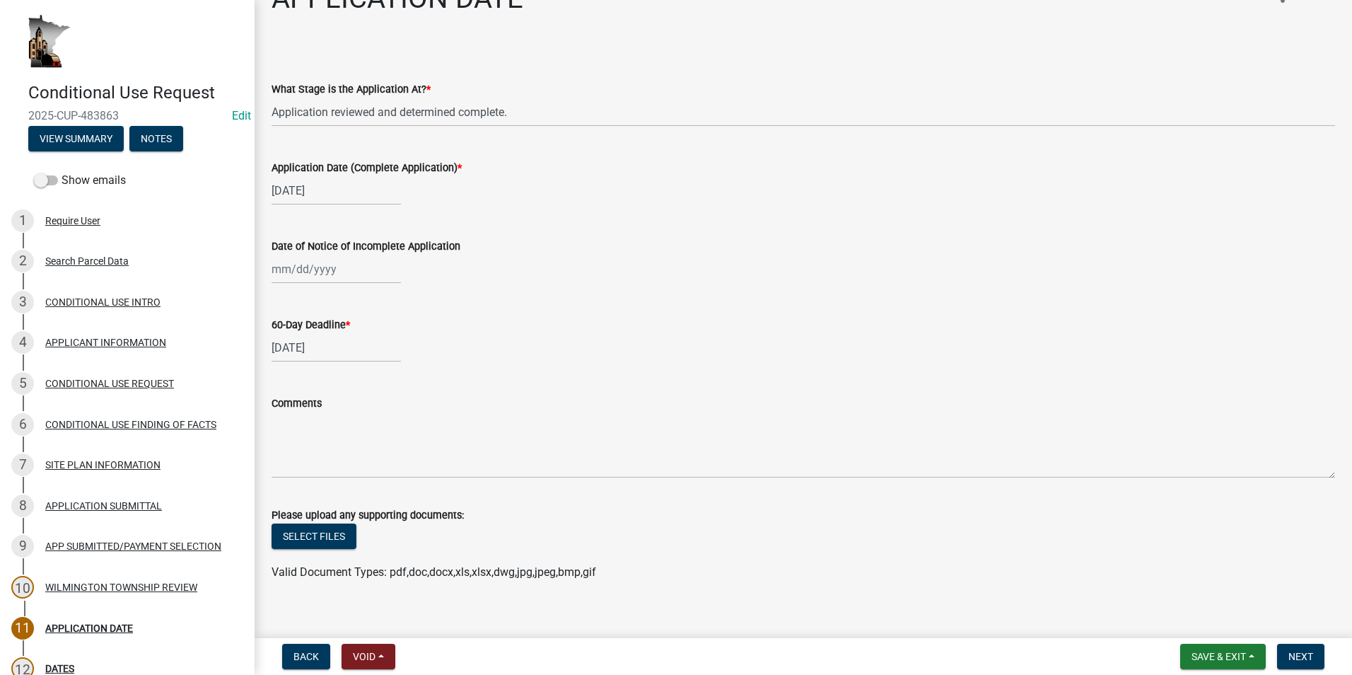
scroll to position [52, 0]
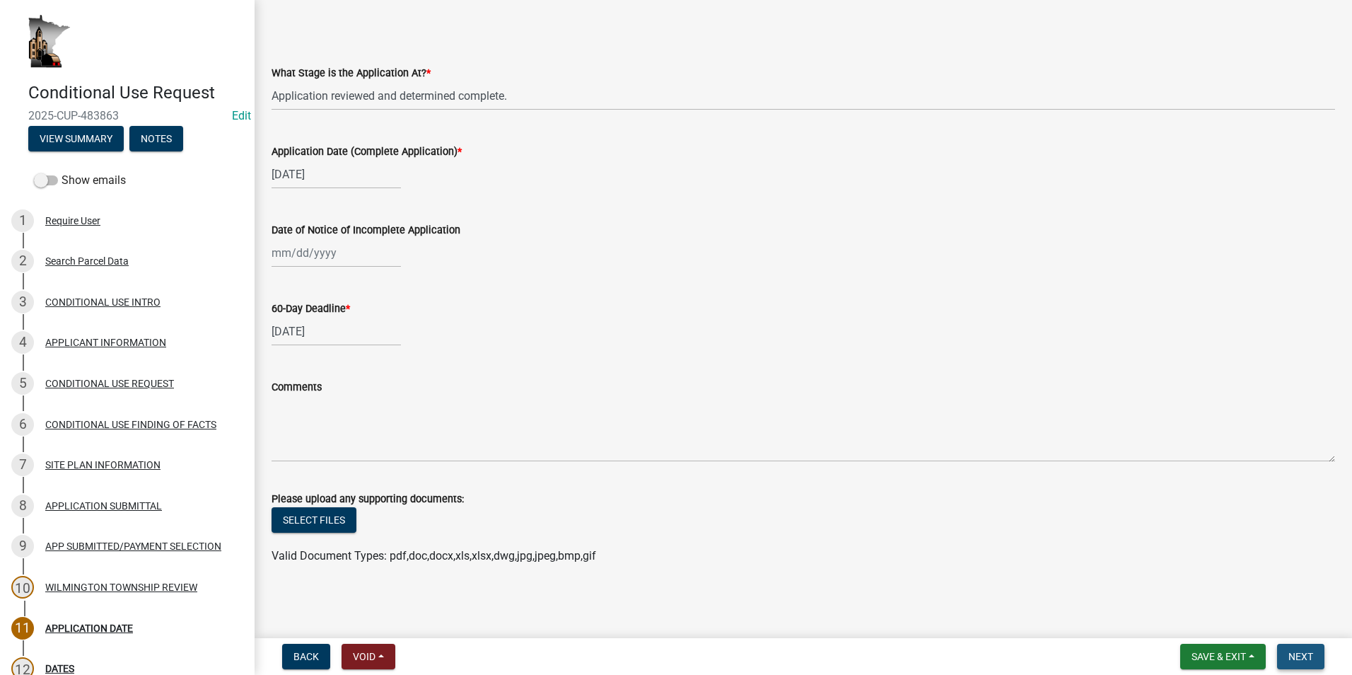
click at [1297, 654] on span "Next" at bounding box center [1300, 655] width 25 height 11
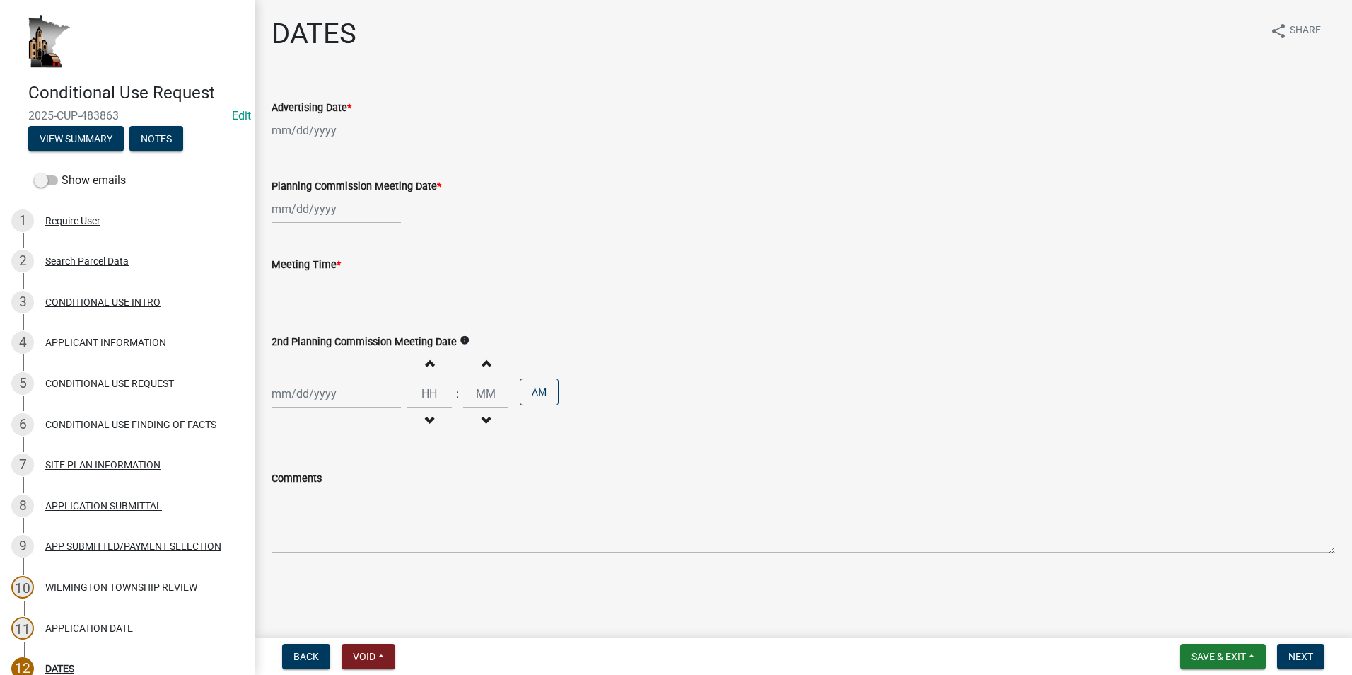
select select "10"
select select "2025"
click at [320, 131] on div "Jan Feb Mar Apr May Jun Jul Aug Sep Oct Nov Dec 1525 1526 1527 1528 1529 1530 1…" at bounding box center [335, 130] width 129 height 29
click at [329, 227] on div "8" at bounding box center [331, 228] width 23 height 23
type input "[DATE]"
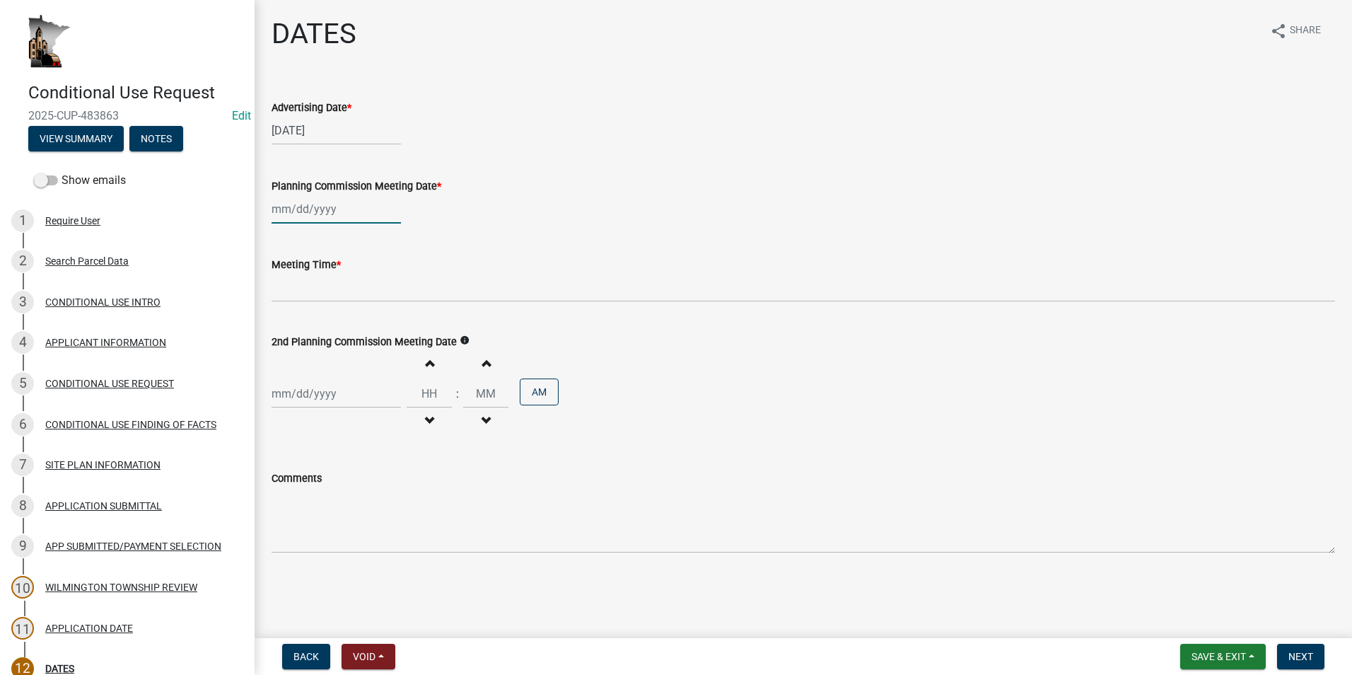
click at [324, 209] on div at bounding box center [335, 208] width 129 height 29
select select "10"
select select "2025"
click at [354, 348] on div "23" at bounding box center [353, 352] width 23 height 23
type input "10/23/2025"
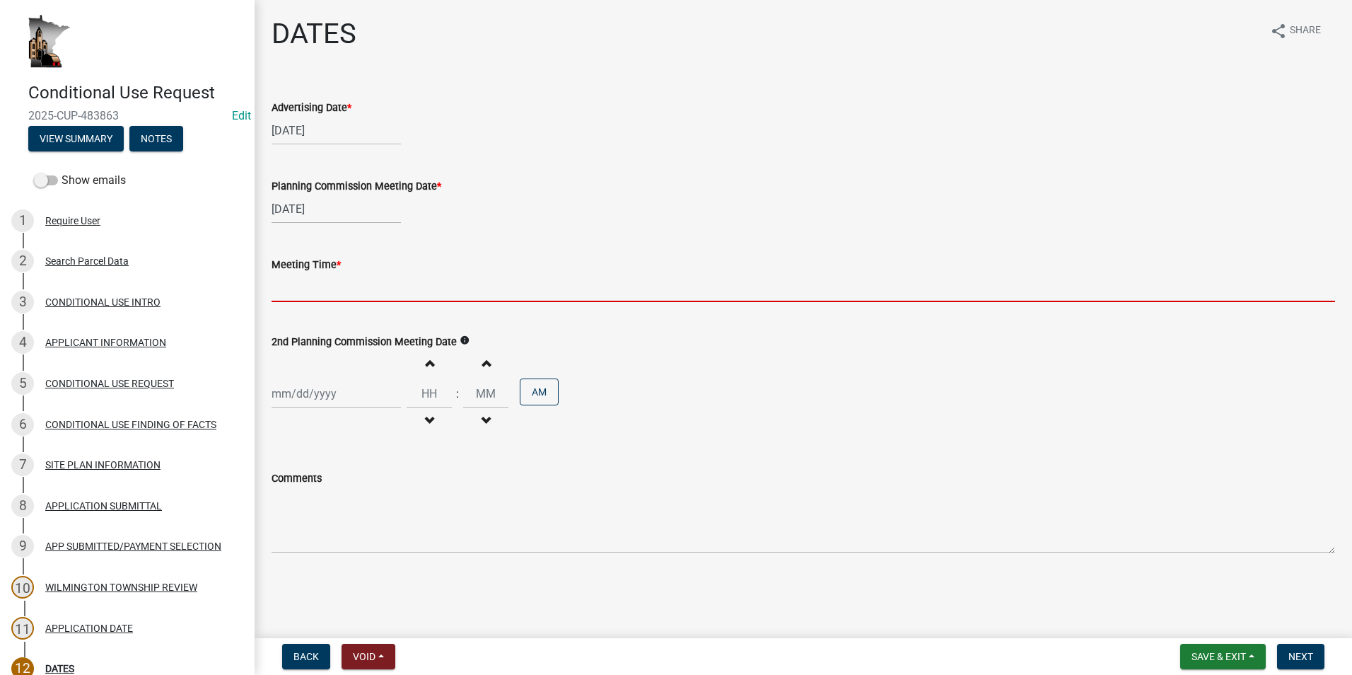
click at [298, 288] on input "Meeting Time *" at bounding box center [802, 287] width 1063 height 29
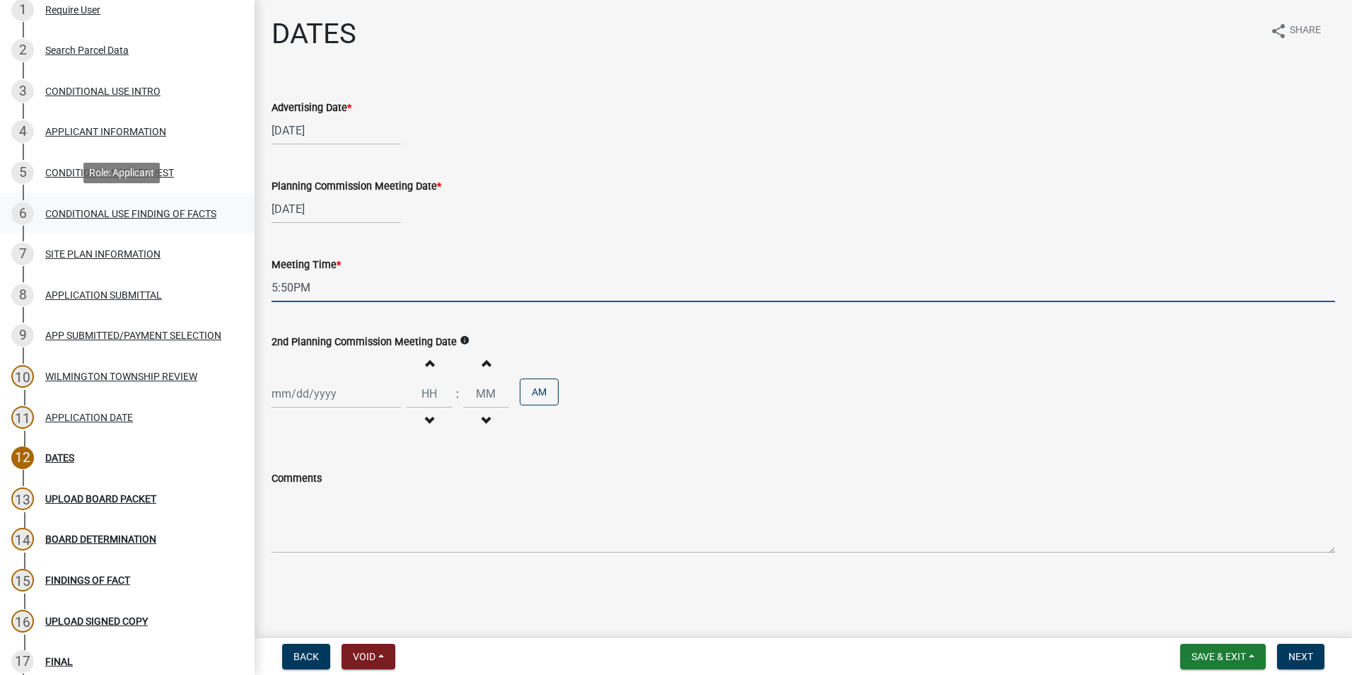
scroll to position [212, 0]
type input "5:50PM"
click at [1306, 660] on span "Next" at bounding box center [1300, 655] width 25 height 11
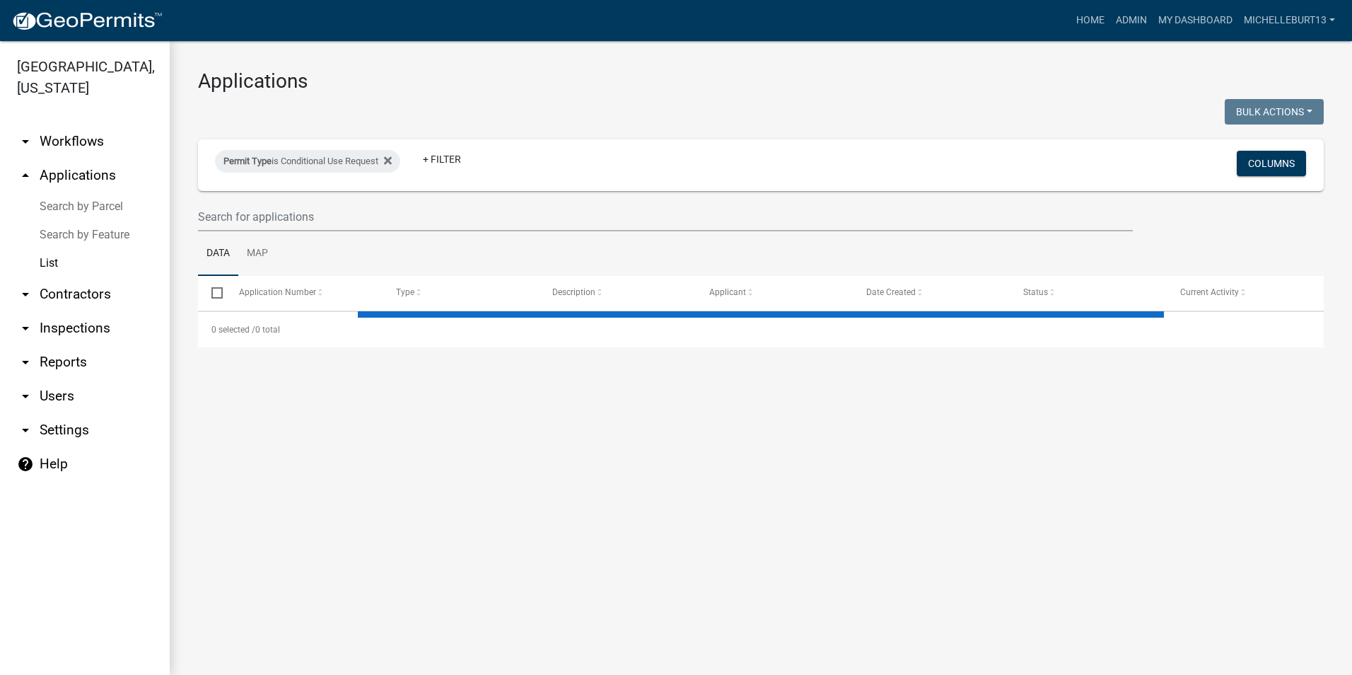
select select "3: 100"
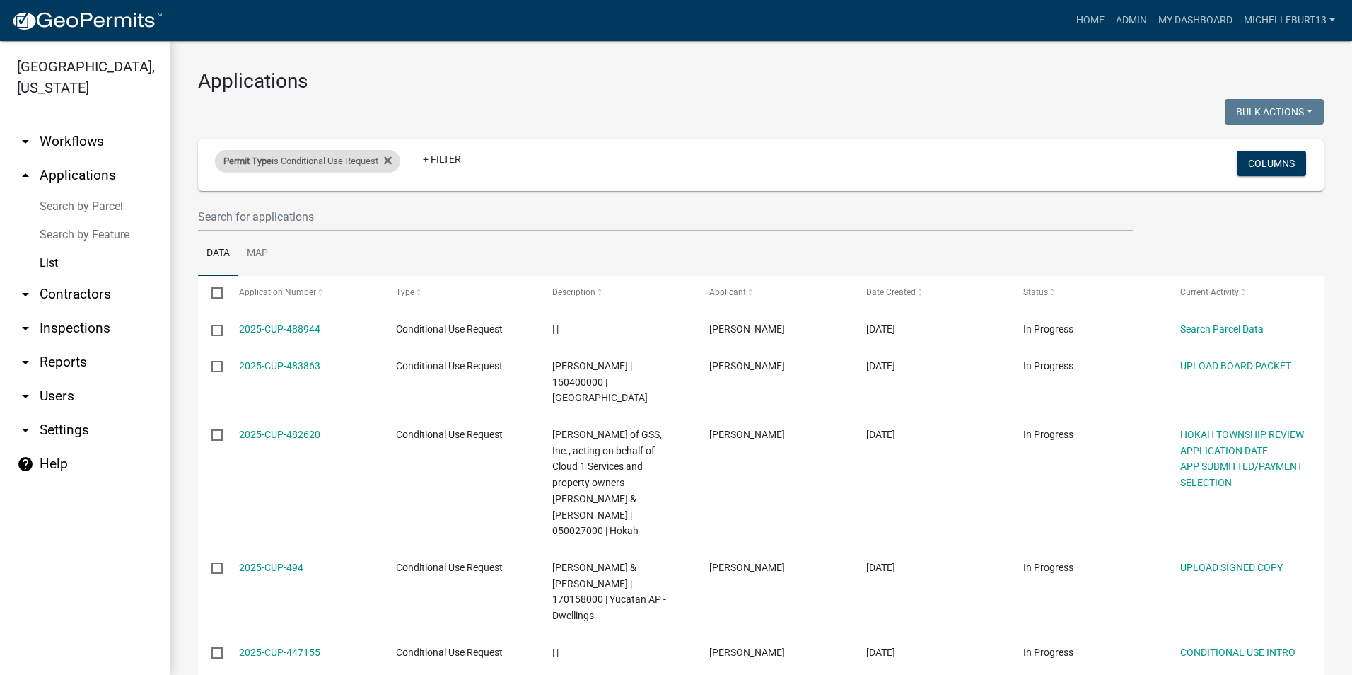
click at [341, 158] on div "Permit Type is Conditional Use Request" at bounding box center [307, 161] width 185 height 23
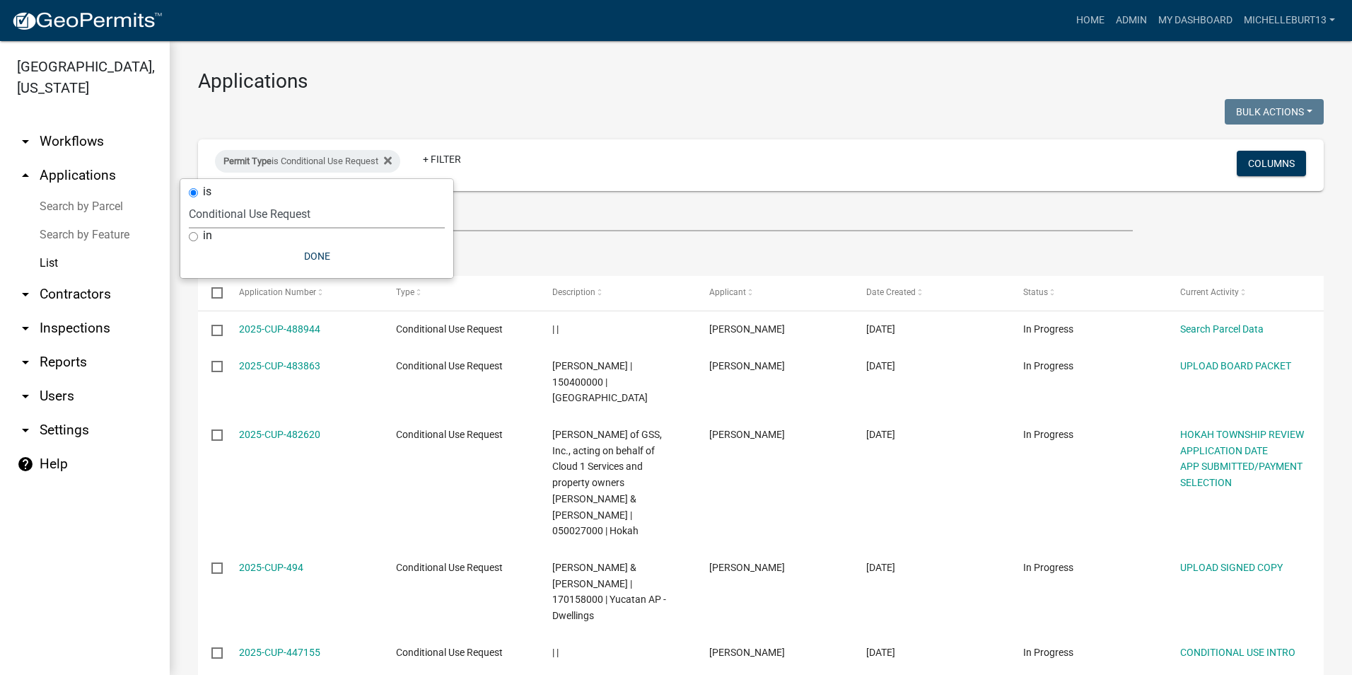
click at [297, 214] on select "Select an option 911 Address Assignment Building Contractor (Registration) Buil…" at bounding box center [317, 213] width 256 height 29
select select "673c2f27-9aad-41c8-ae77-96c346a88d9d"
click at [189, 199] on select "Select an option 911 Address Assignment Building Contractor (Registration) Buil…" at bounding box center [317, 213] width 256 height 29
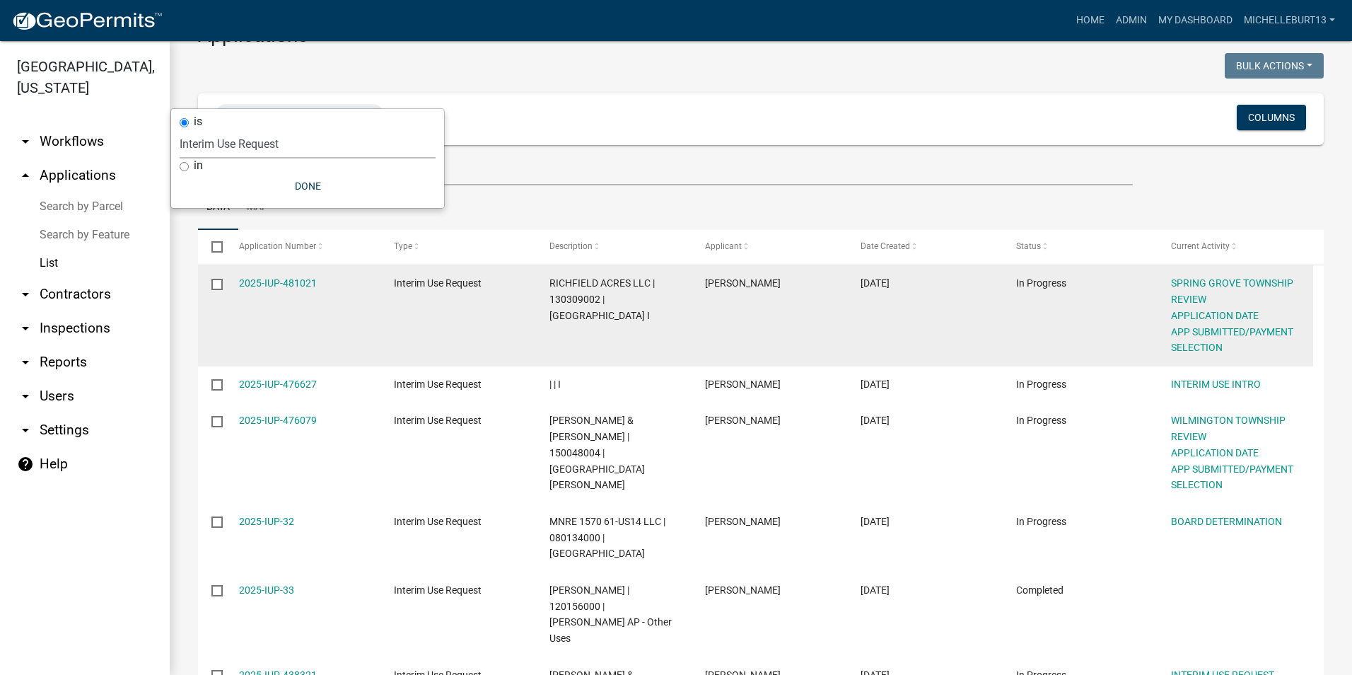
scroll to position [71, 0]
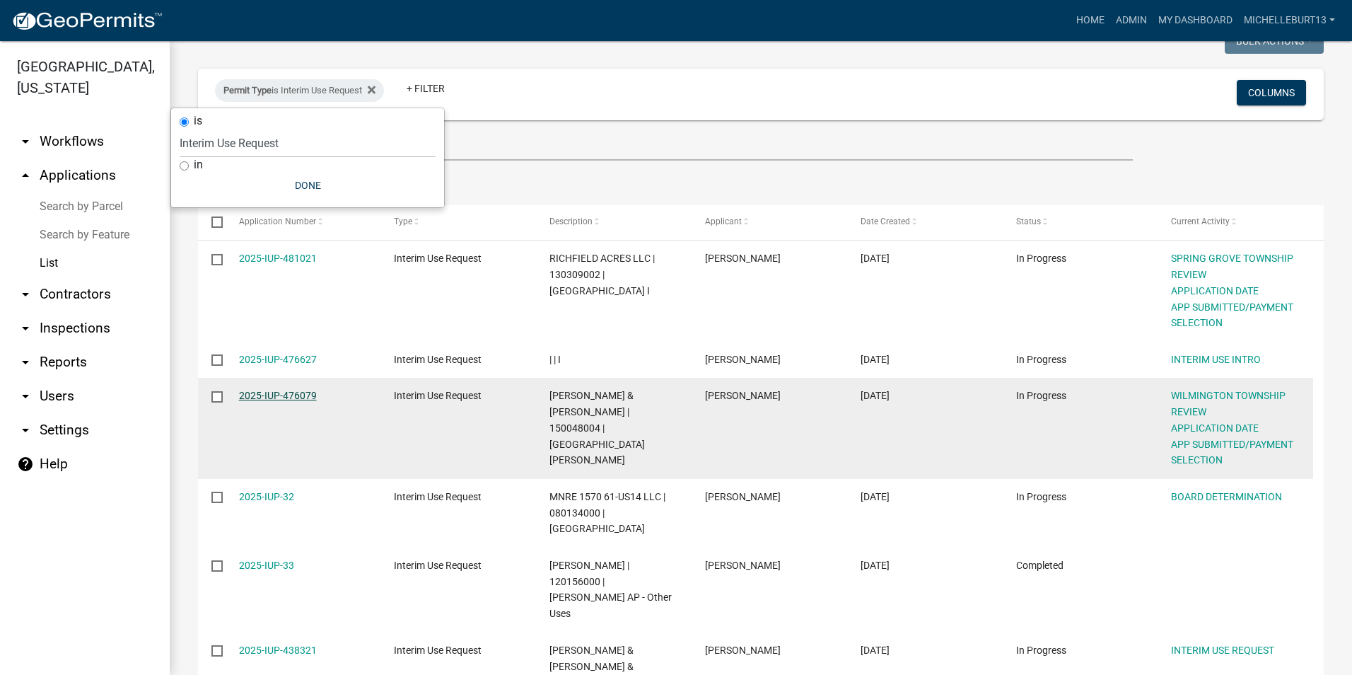
click at [264, 394] on link "2025-IUP-476079" at bounding box center [278, 395] width 78 height 11
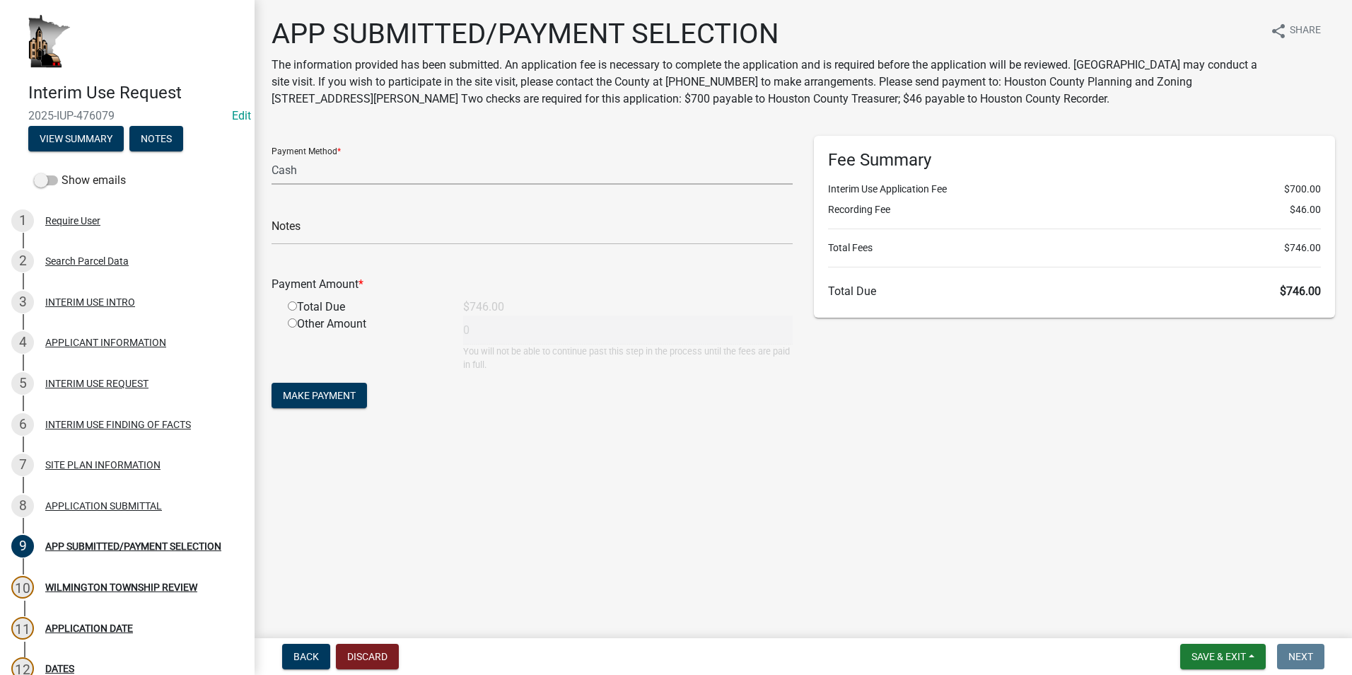
click at [317, 172] on select "Credit Card POS Check Cash" at bounding box center [531, 170] width 521 height 29
select select "1: 0"
click at [271, 156] on select "Credit Card POS Check Cash" at bounding box center [531, 170] width 521 height 29
click at [331, 224] on input "text" at bounding box center [531, 230] width 521 height 29
type input "6008"
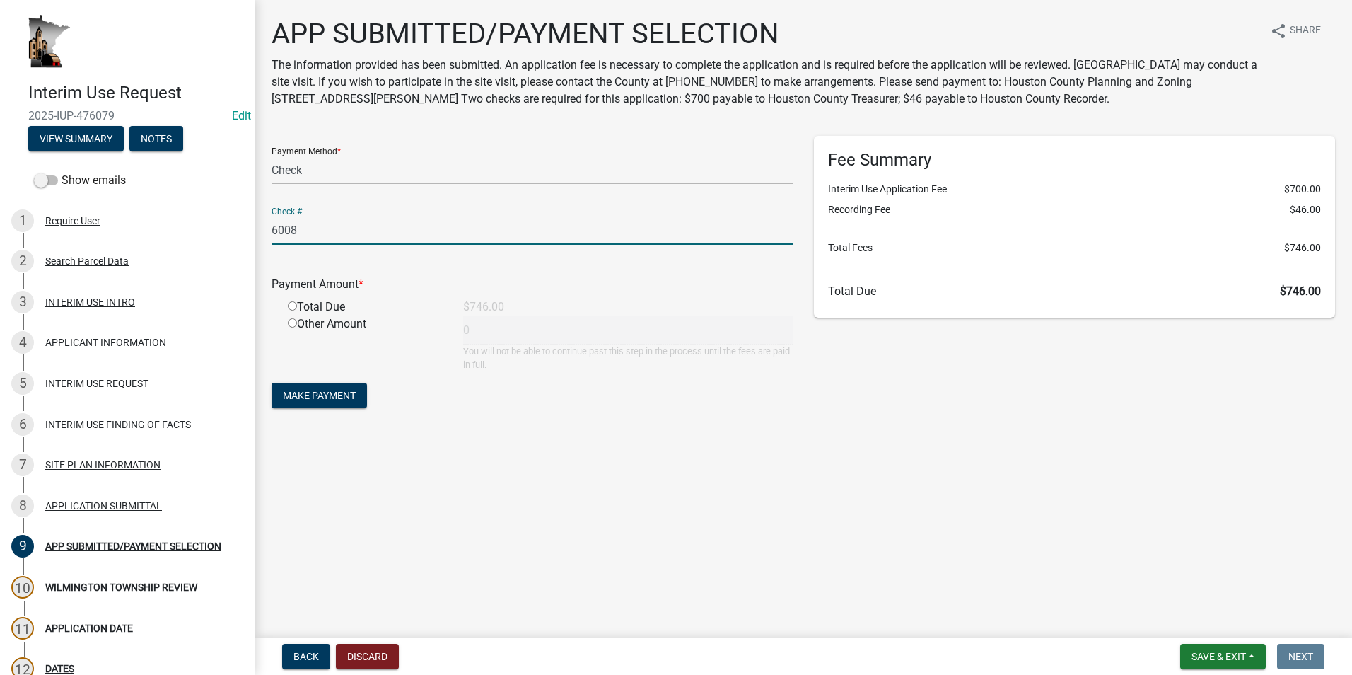
click at [293, 306] on input "radio" at bounding box center [292, 305] width 9 height 9
radio input "true"
type input "746"
click at [322, 399] on span "Make Payment" at bounding box center [319, 395] width 73 height 11
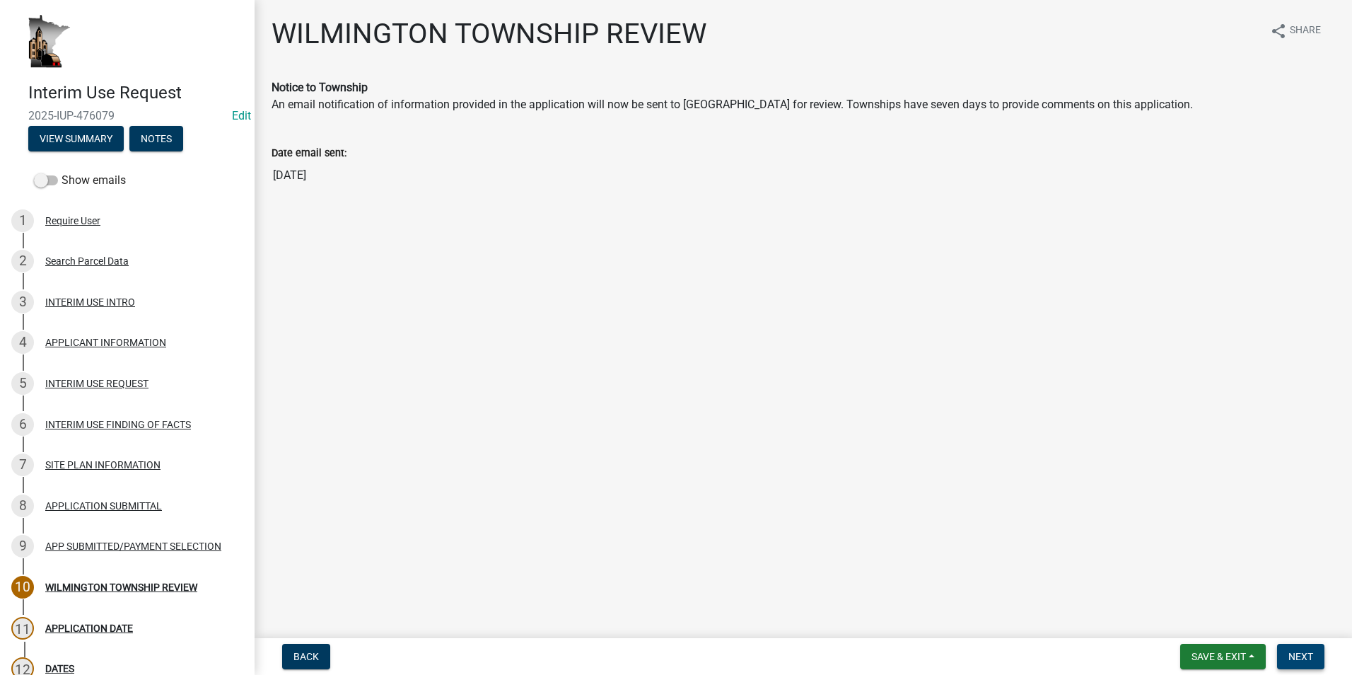
click at [1304, 655] on span "Next" at bounding box center [1300, 655] width 25 height 11
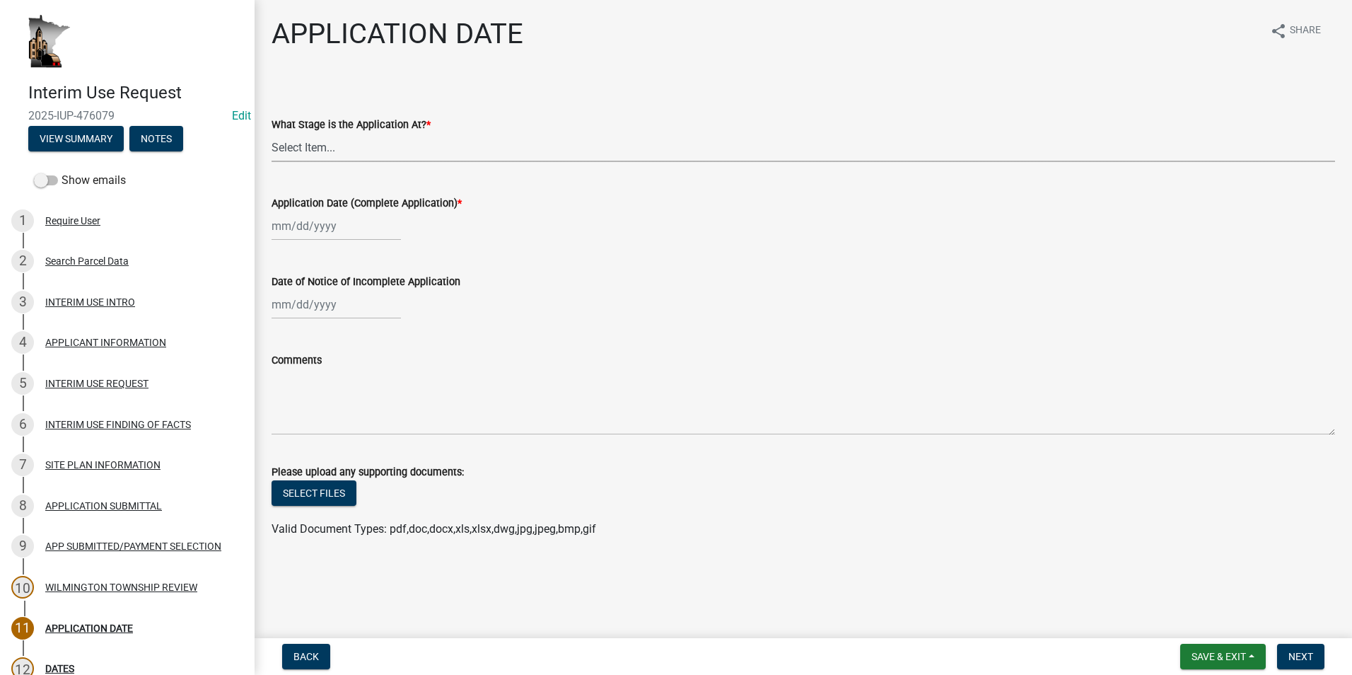
click at [326, 148] on select "Select Item... Application received and under review. Application reviewed and …" at bounding box center [802, 147] width 1063 height 29
click at [271, 133] on select "Select Item... Application received and under review. Application reviewed and …" at bounding box center [802, 147] width 1063 height 29
select select "0a52ac99-fbec-45c0-ab7a-b3e6f546ccfe"
select select "10"
select select "2025"
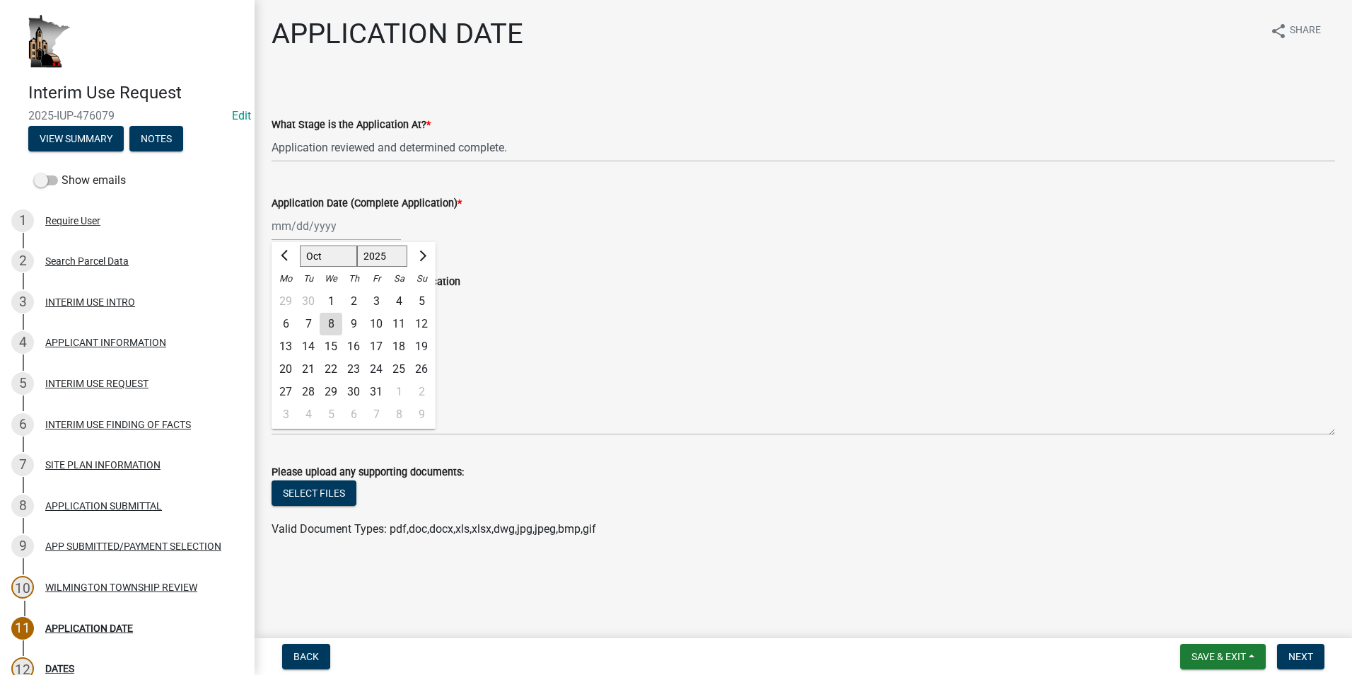
click at [344, 228] on div "Jan Feb Mar Apr May Jun Jul Aug Sep Oct Nov Dec 1525 1526 1527 1528 1529 1530 1…" at bounding box center [335, 225] width 129 height 29
click at [284, 257] on span "Previous month" at bounding box center [286, 255] width 11 height 11
select select "9"
click at [303, 318] on div "9" at bounding box center [308, 324] width 23 height 23
type input "[DATE]"
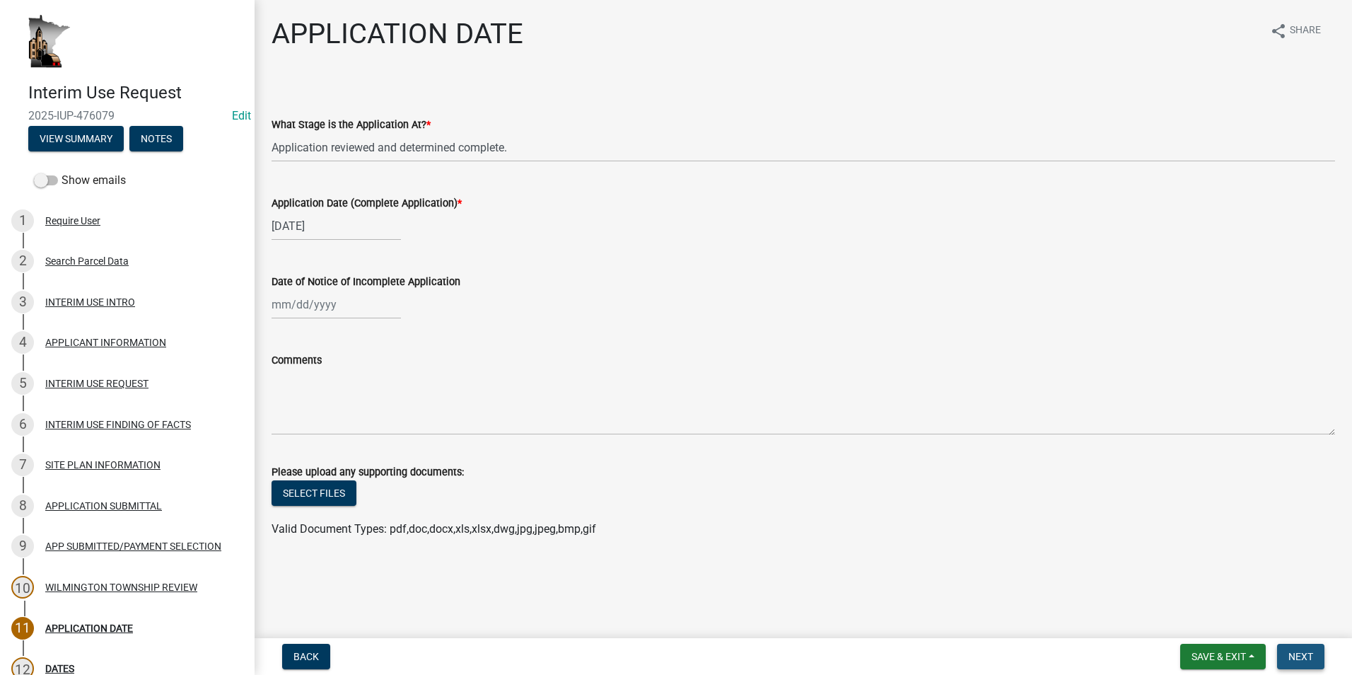
click at [1296, 656] on span "Next" at bounding box center [1300, 655] width 25 height 11
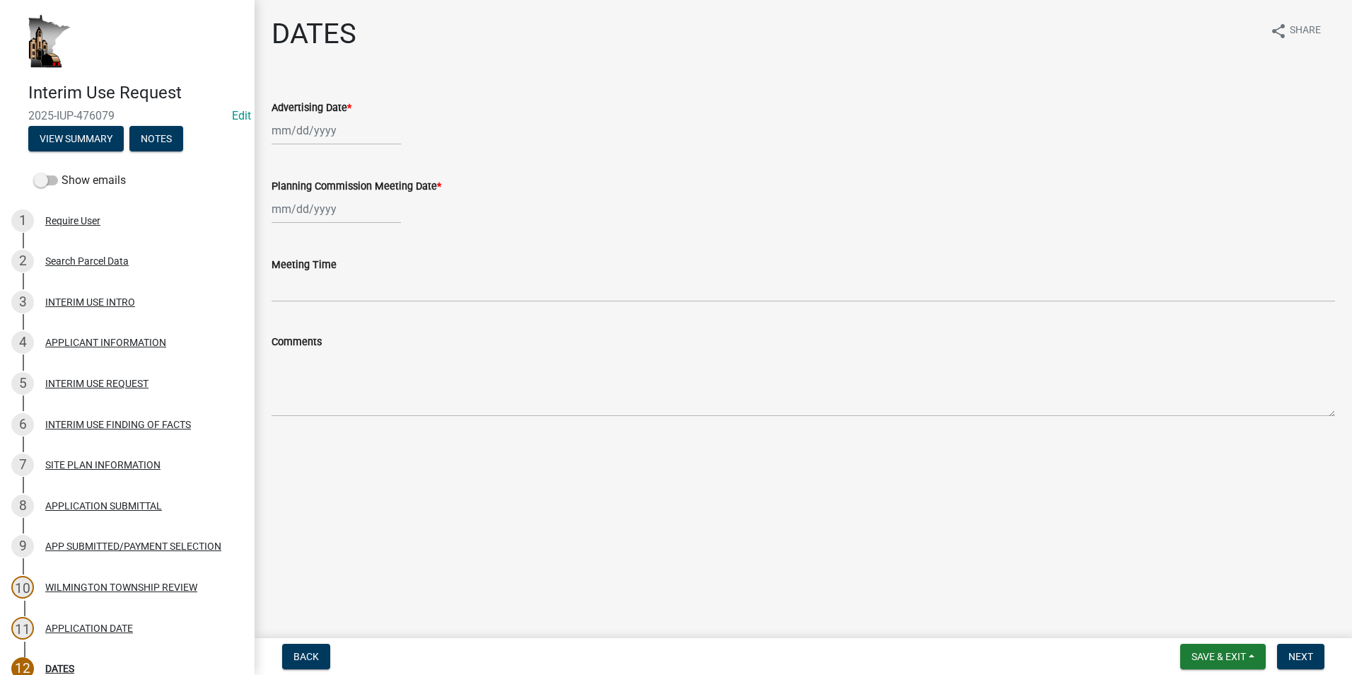
click at [334, 136] on div at bounding box center [335, 130] width 129 height 29
select select "10"
select select "2025"
click at [329, 226] on div "8" at bounding box center [331, 228] width 23 height 23
type input "[DATE]"
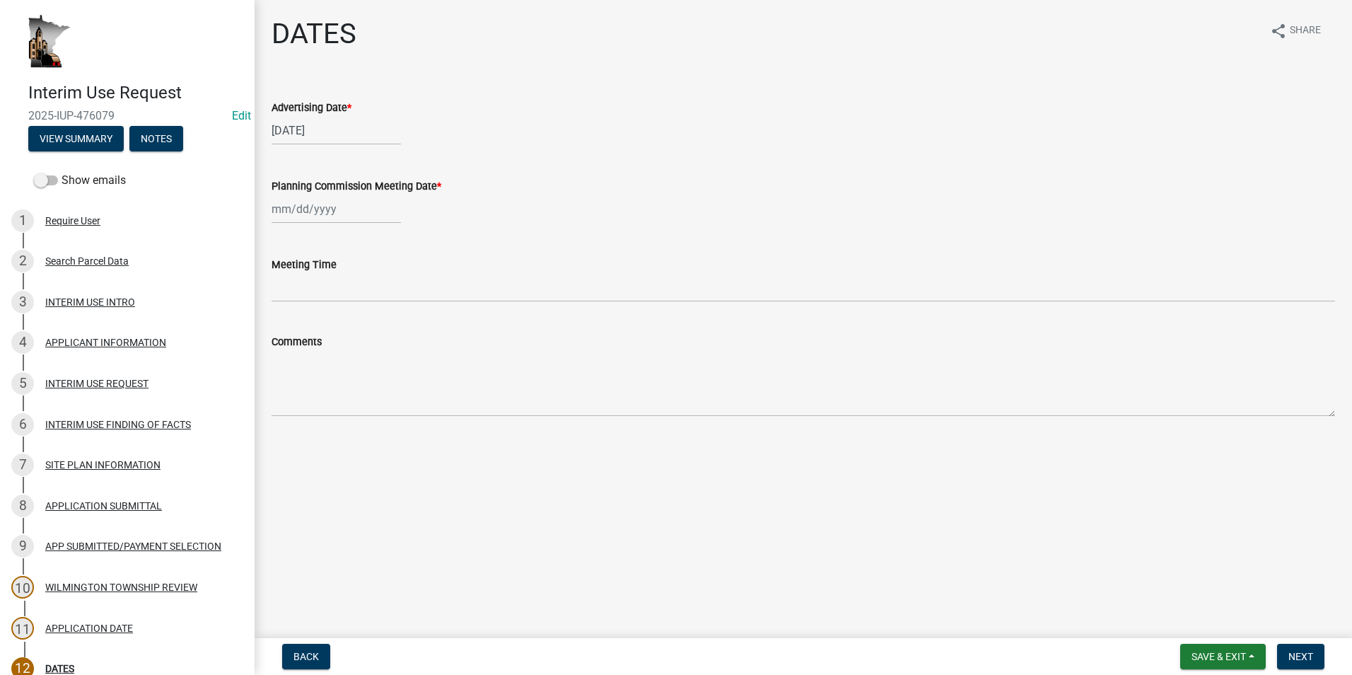
select select "10"
select select "2025"
click at [350, 209] on div "Jan Feb Mar Apr May Jun Jul Aug Sep Oct Nov Dec 1525 1526 1527 1528 1529 1530 1…" at bounding box center [335, 208] width 129 height 29
click at [355, 354] on div "23" at bounding box center [353, 352] width 23 height 23
type input "10/23/2025"
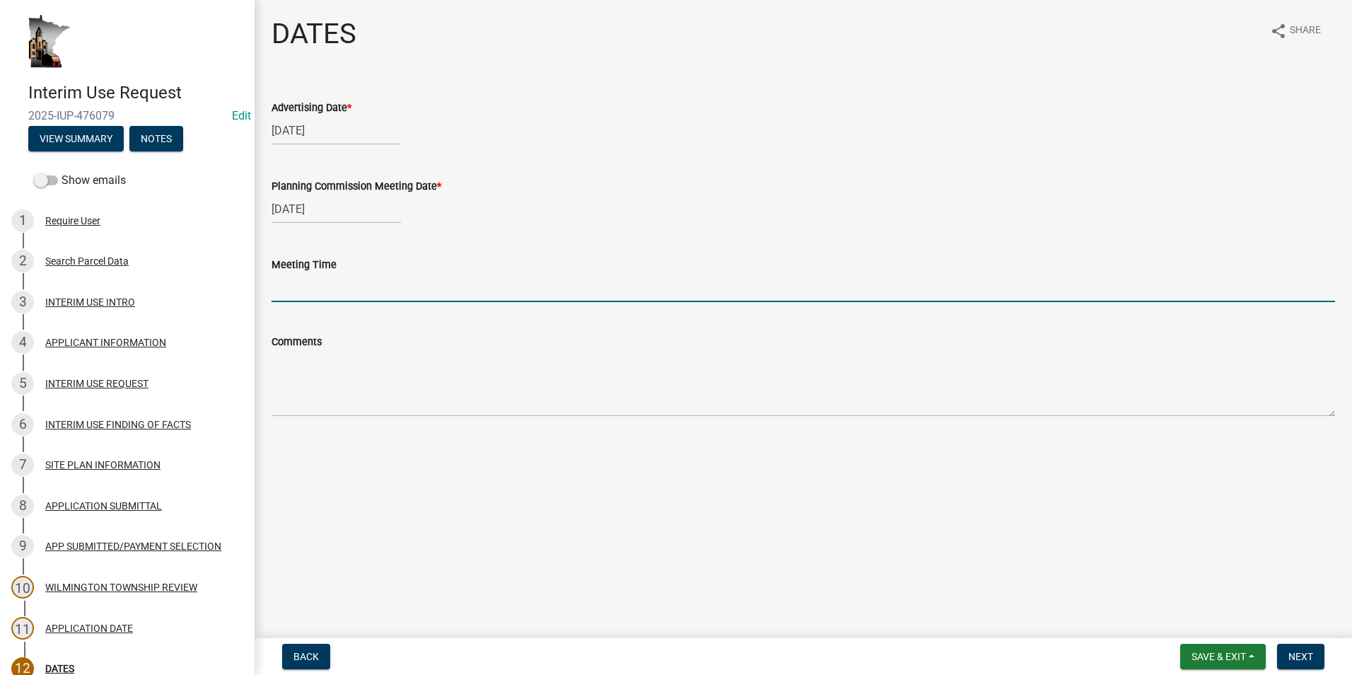
click at [297, 290] on input "Meeting Time" at bounding box center [802, 287] width 1063 height 29
type input "6:30PM"
click at [1301, 652] on span "Next" at bounding box center [1300, 655] width 25 height 11
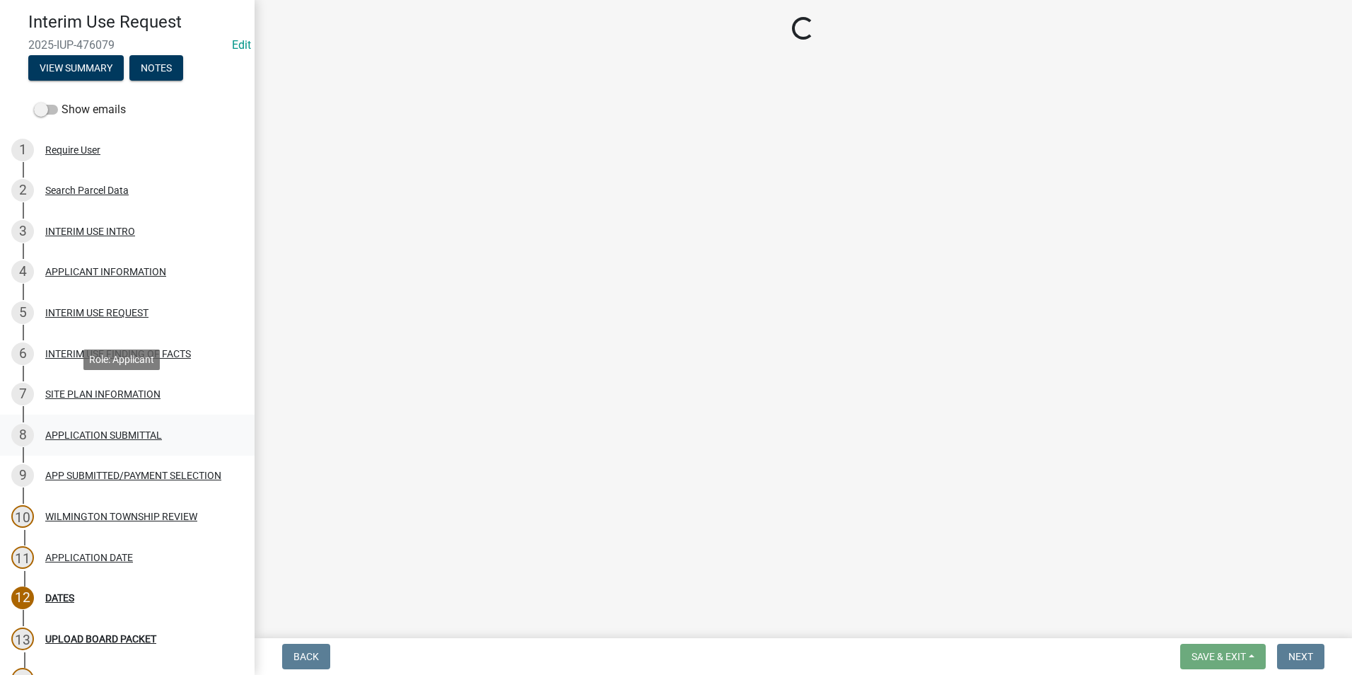
scroll to position [141, 0]
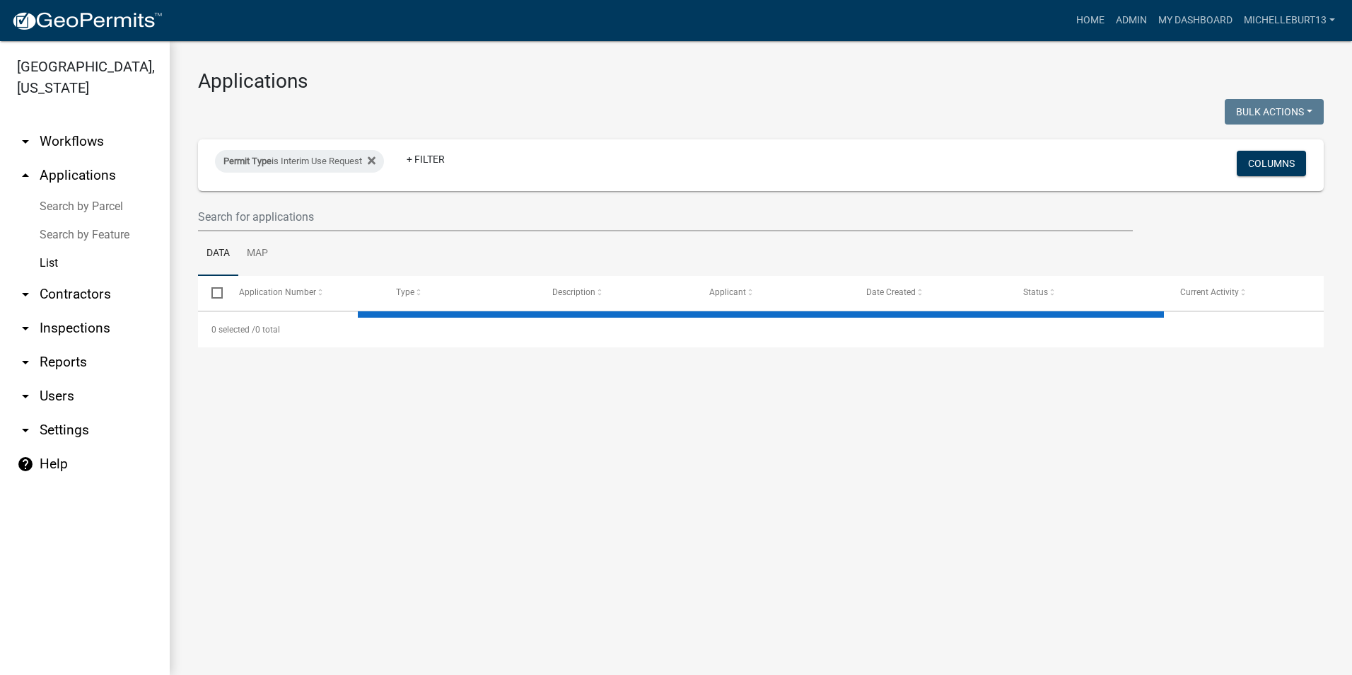
select select "3: 100"
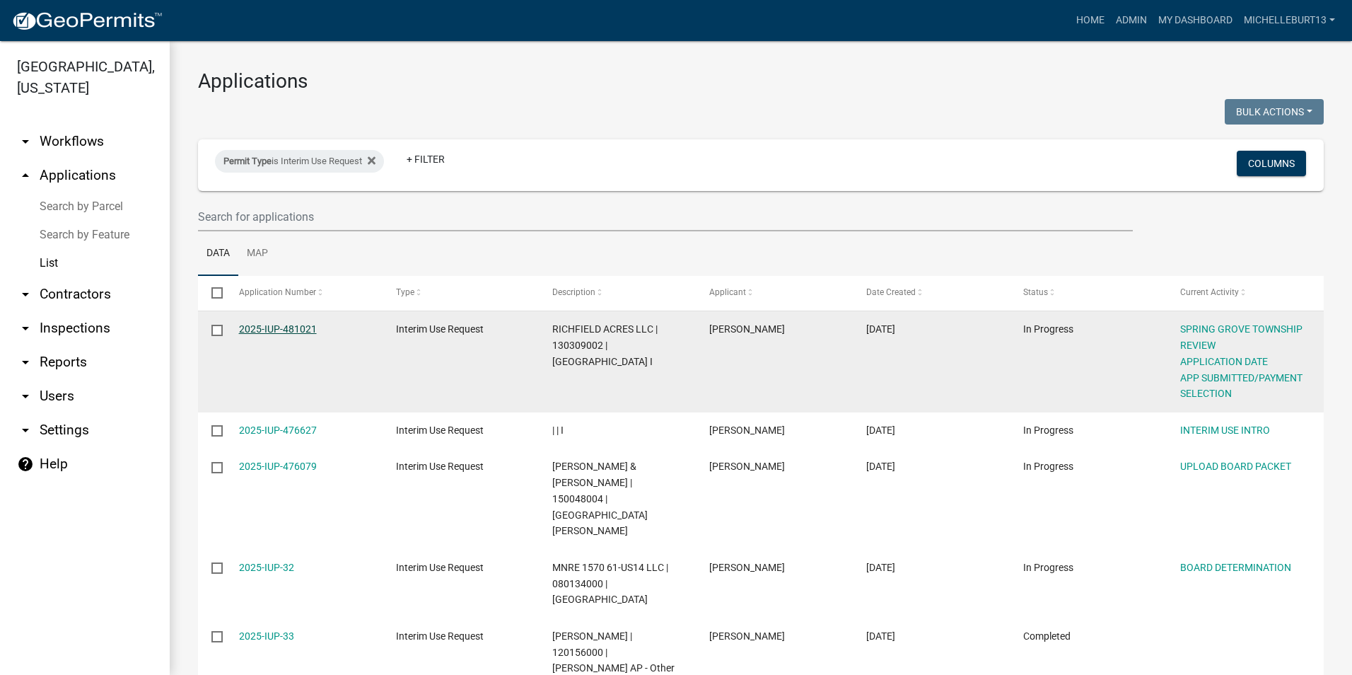
click at [288, 330] on link "2025-IUP-481021" at bounding box center [278, 328] width 78 height 11
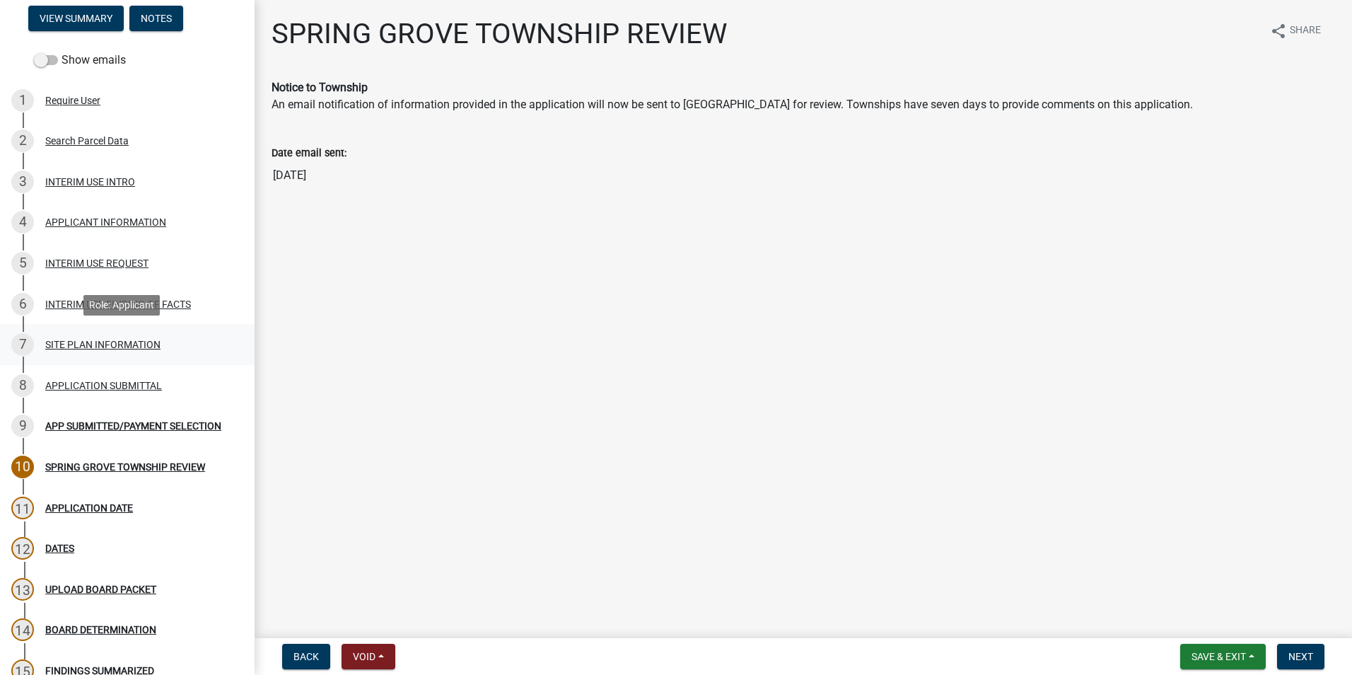
scroll to position [141, 0]
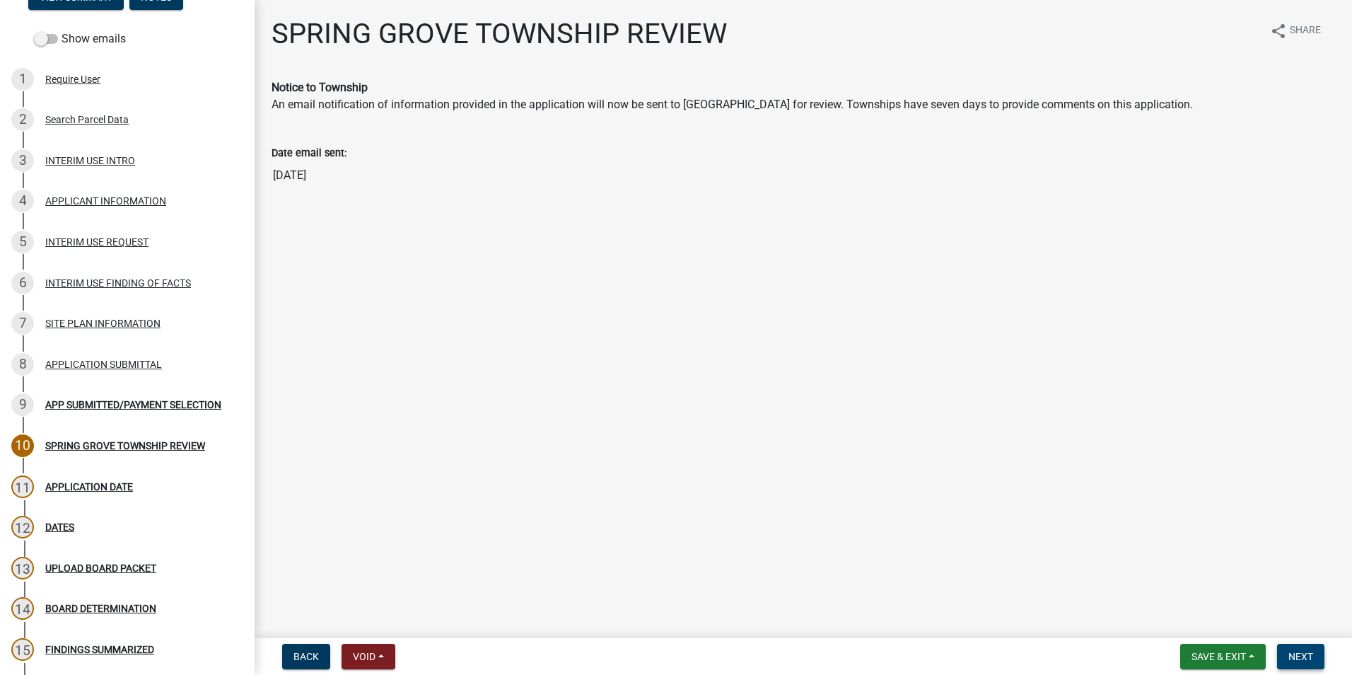
click at [1300, 657] on span "Next" at bounding box center [1300, 655] width 25 height 11
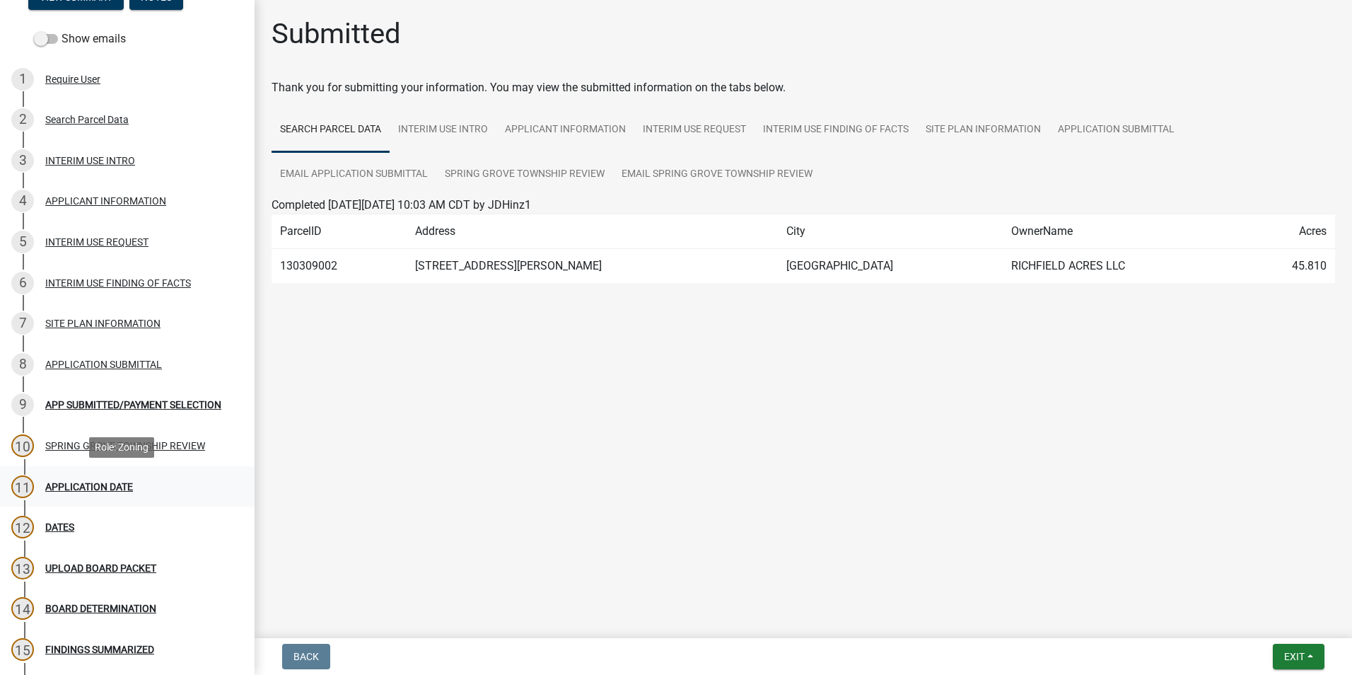
click at [104, 481] on div "APPLICATION DATE" at bounding box center [89, 486] width 88 height 10
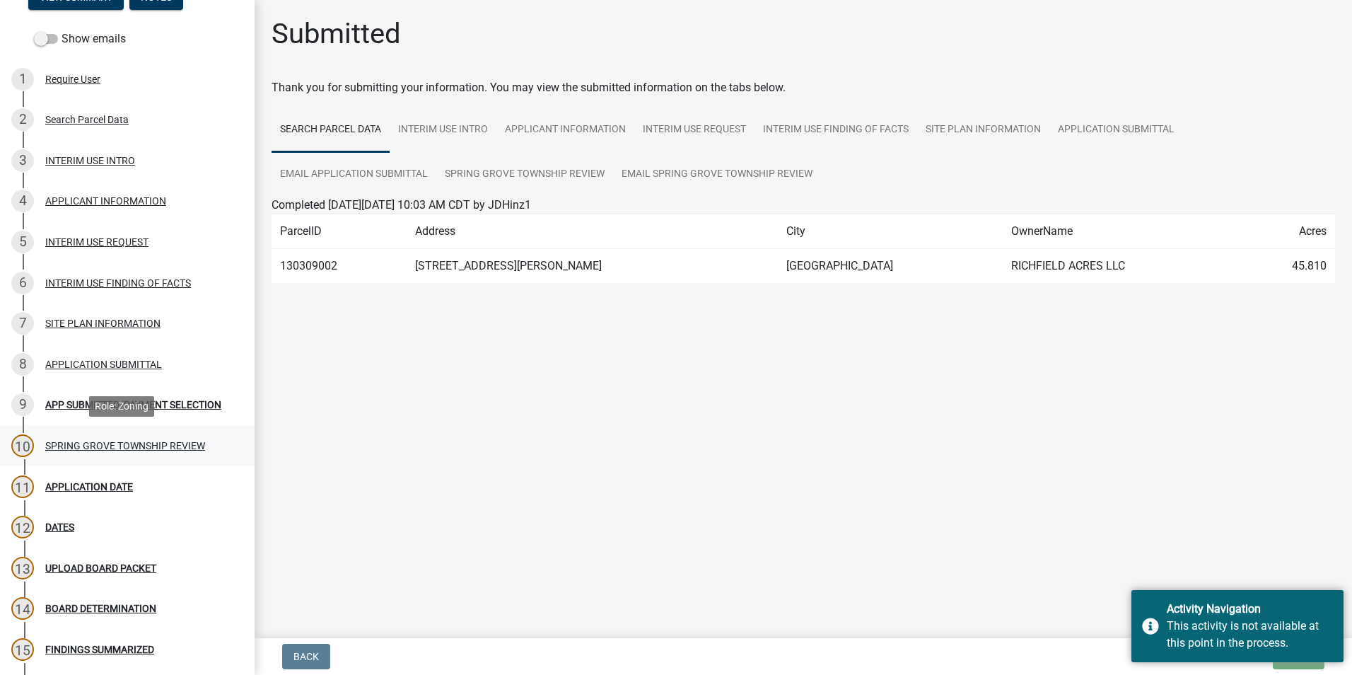
click at [79, 437] on div "10 SPRING GROVE TOWNSHIP REVIEW" at bounding box center [121, 445] width 221 height 23
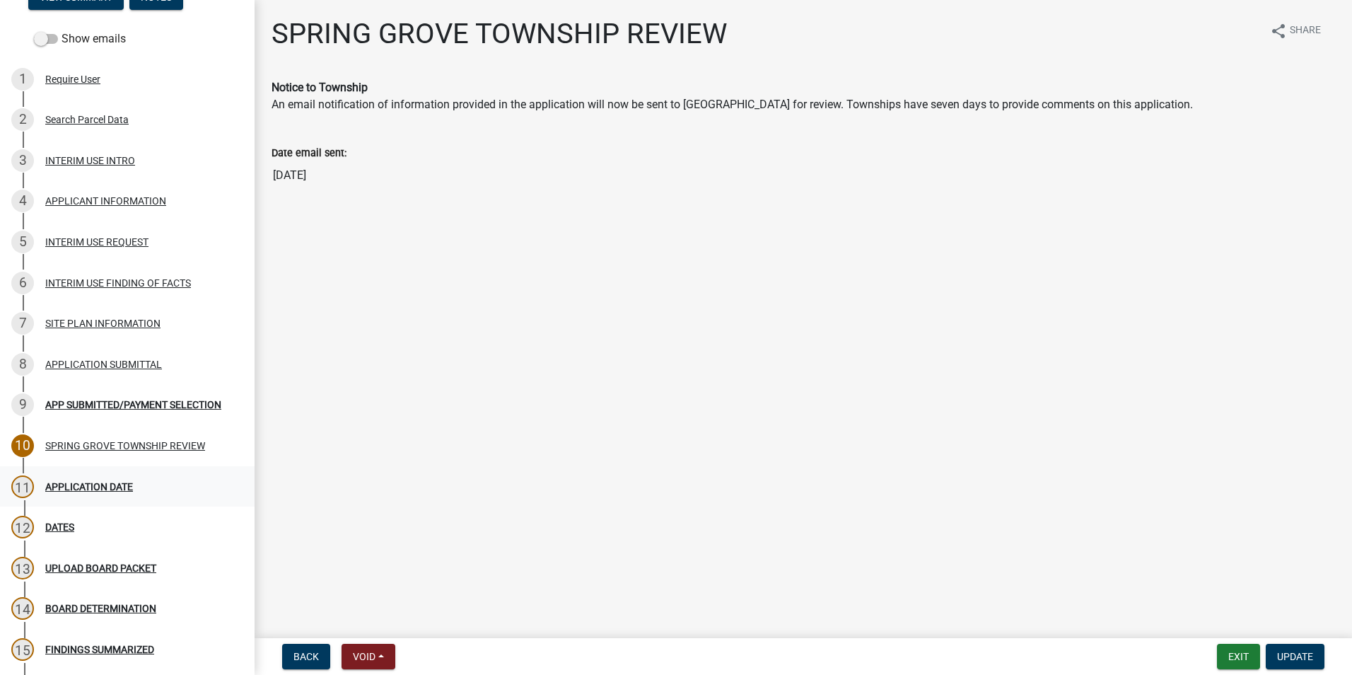
click at [100, 478] on div "11 APPLICATION DATE" at bounding box center [121, 486] width 221 height 23
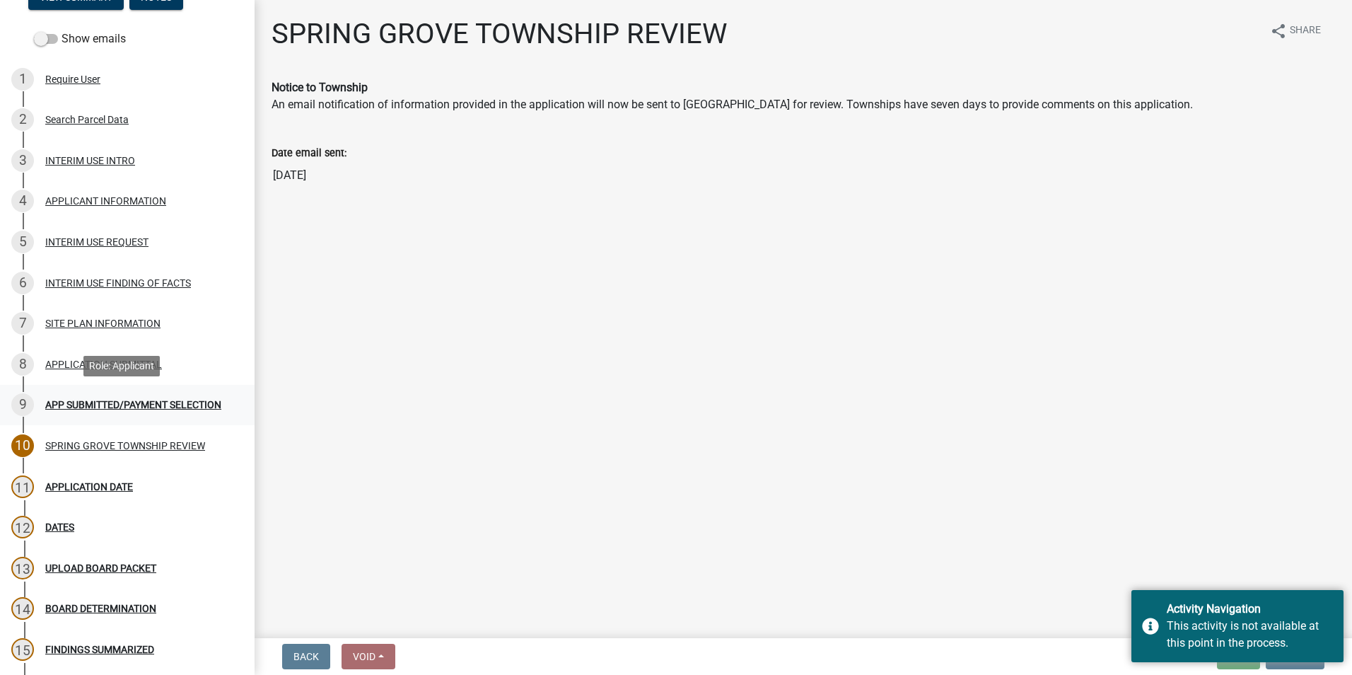
click at [96, 406] on div "APP SUBMITTED/PAYMENT SELECTION" at bounding box center [133, 404] width 176 height 10
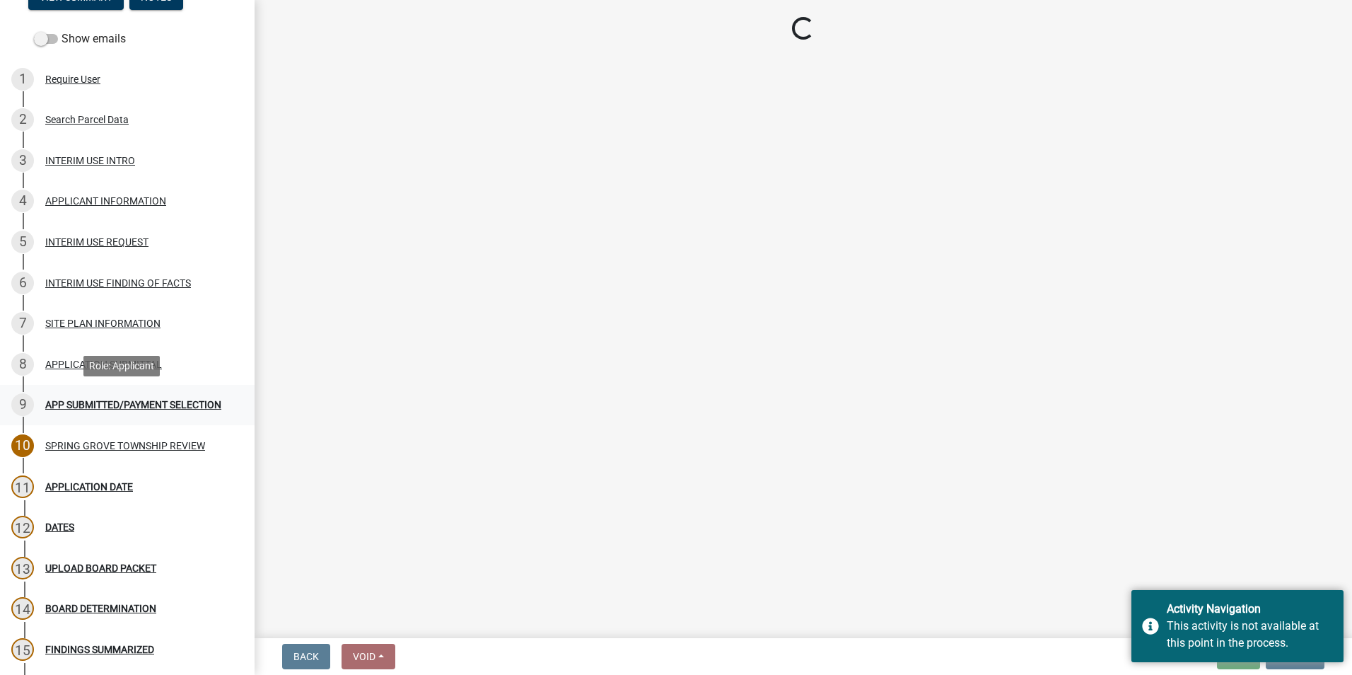
select select "2: 1"
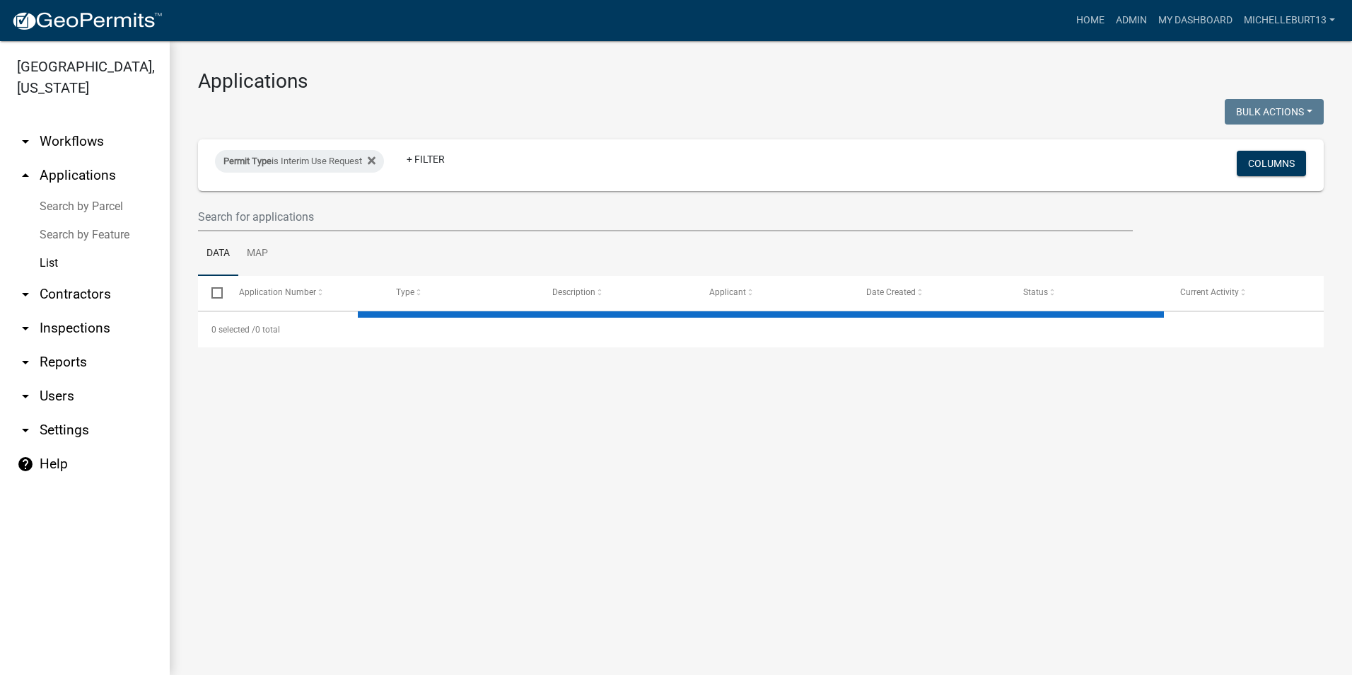
select select "3: 100"
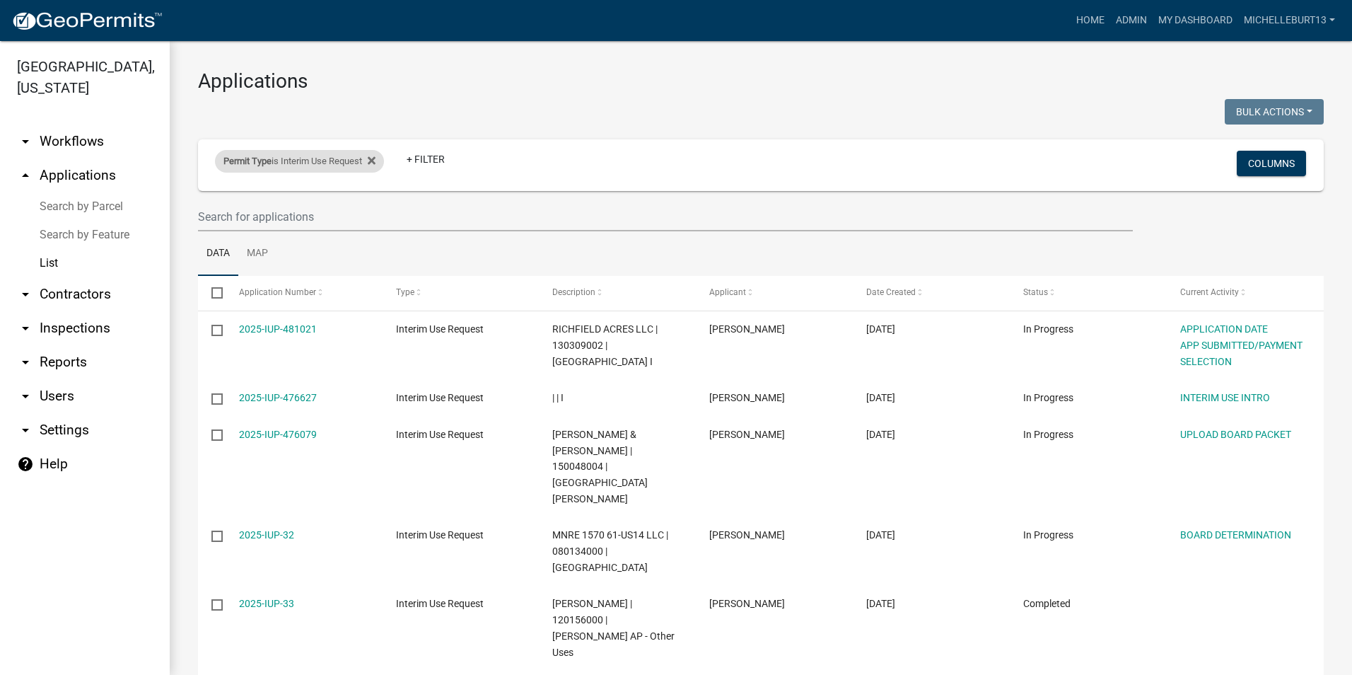
click at [298, 164] on div "Permit Type is Interim Use Request" at bounding box center [299, 161] width 169 height 23
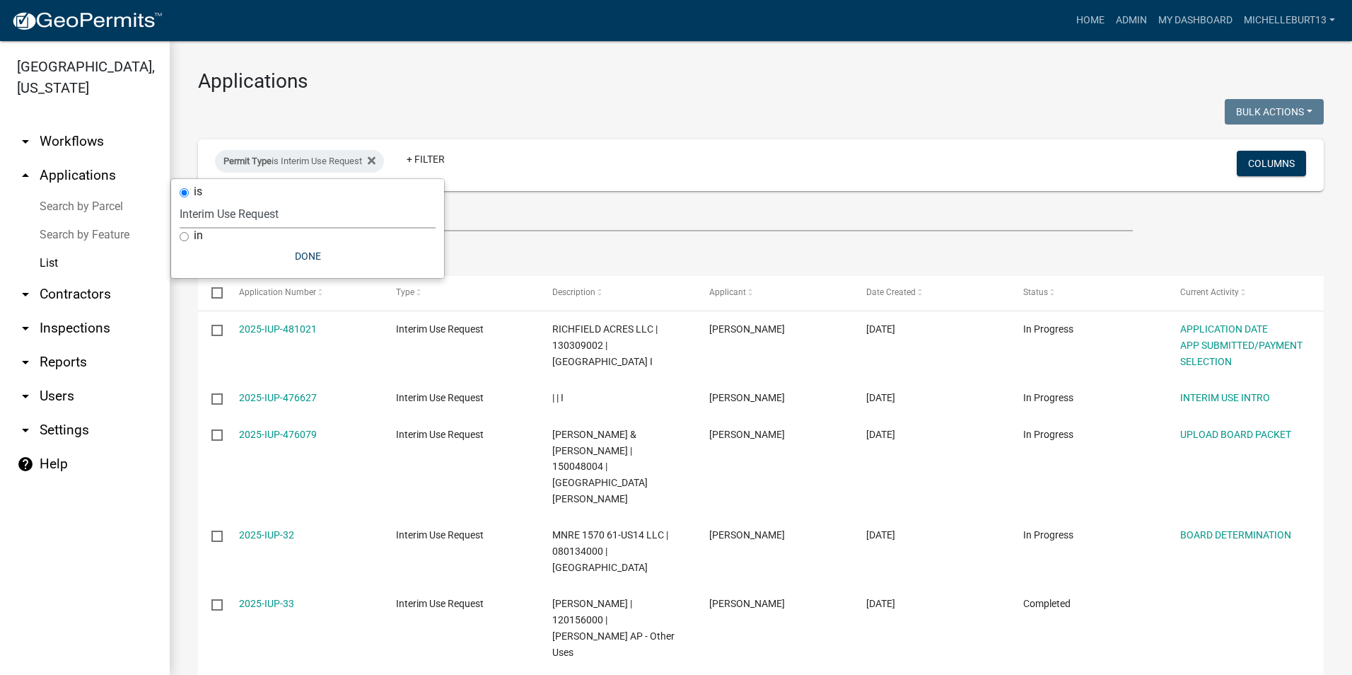
click at [283, 214] on select "Select an option 911 Address Assignment Building Contractor (Registration) Buil…" at bounding box center [308, 213] width 256 height 29
select select "253dacdd-2dce-46fa-a212-aa06fd039a76"
click at [180, 199] on select "Select an option 911 Address Assignment Building Contractor (Registration) Buil…" at bounding box center [308, 213] width 256 height 29
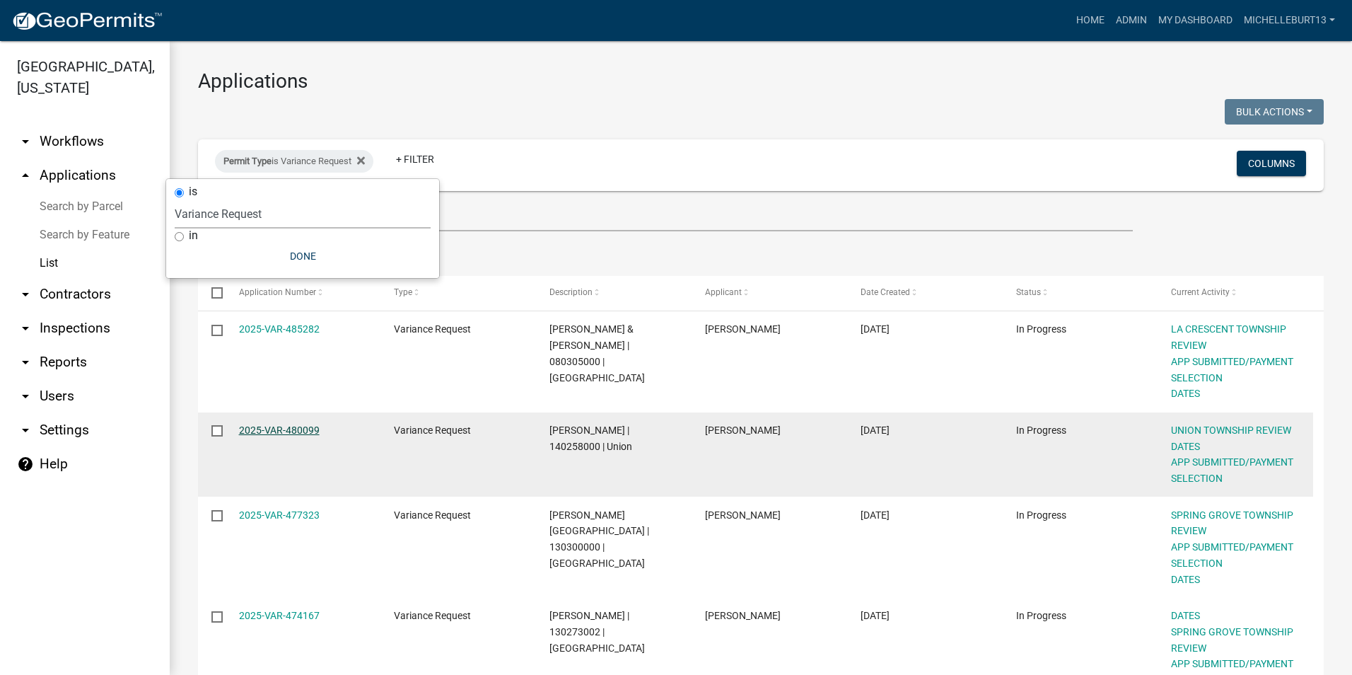
click at [284, 425] on link "2025-VAR-480099" at bounding box center [279, 429] width 81 height 11
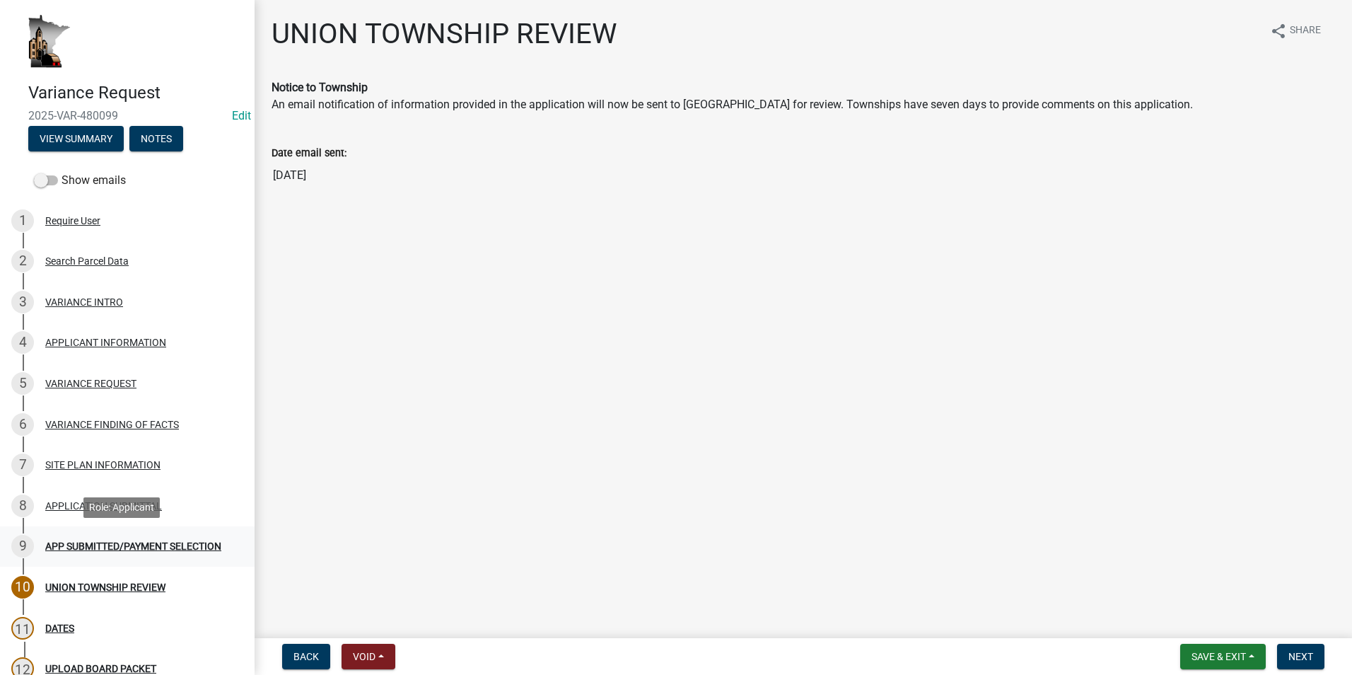
click at [104, 541] on div "APP SUBMITTED/PAYMENT SELECTION" at bounding box center [133, 546] width 176 height 10
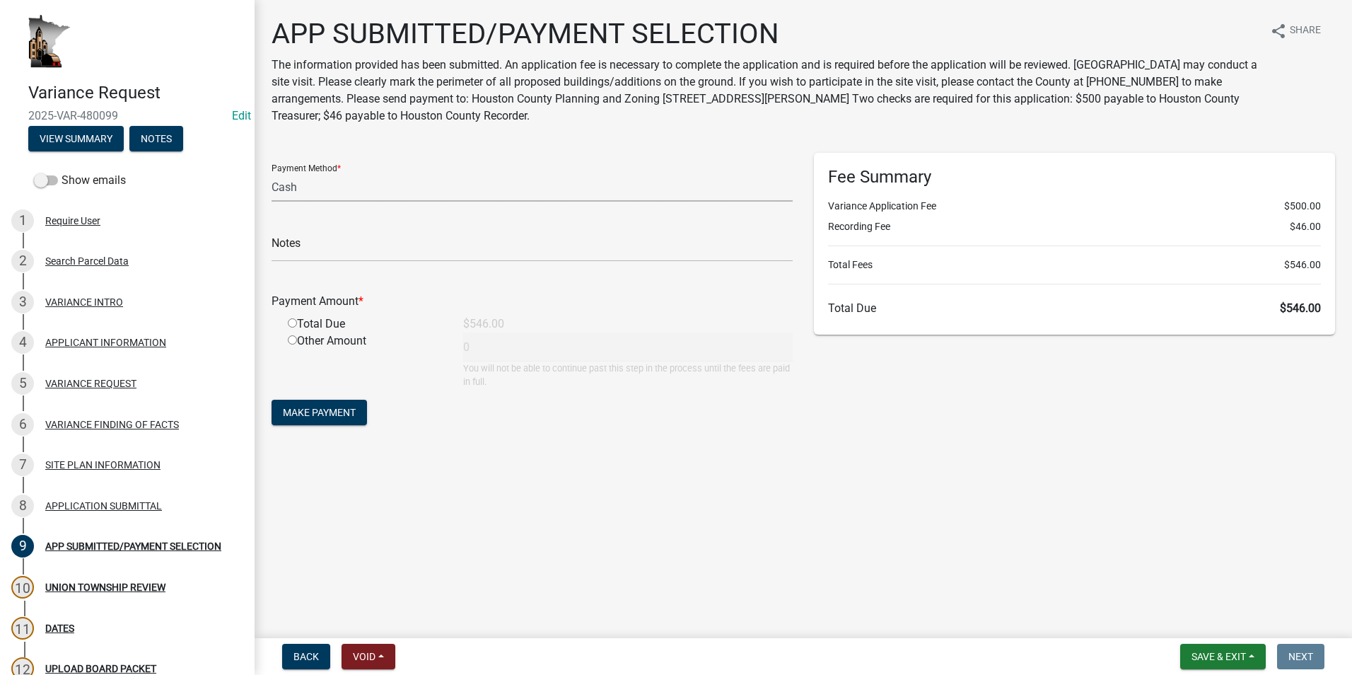
click at [303, 191] on select "Credit Card POS Check Cash" at bounding box center [531, 187] width 521 height 29
select select "1: 0"
click at [271, 173] on select "Credit Card POS Check Cash" at bounding box center [531, 187] width 521 height 29
click at [322, 246] on input "text" at bounding box center [531, 247] width 521 height 29
type input "1968"
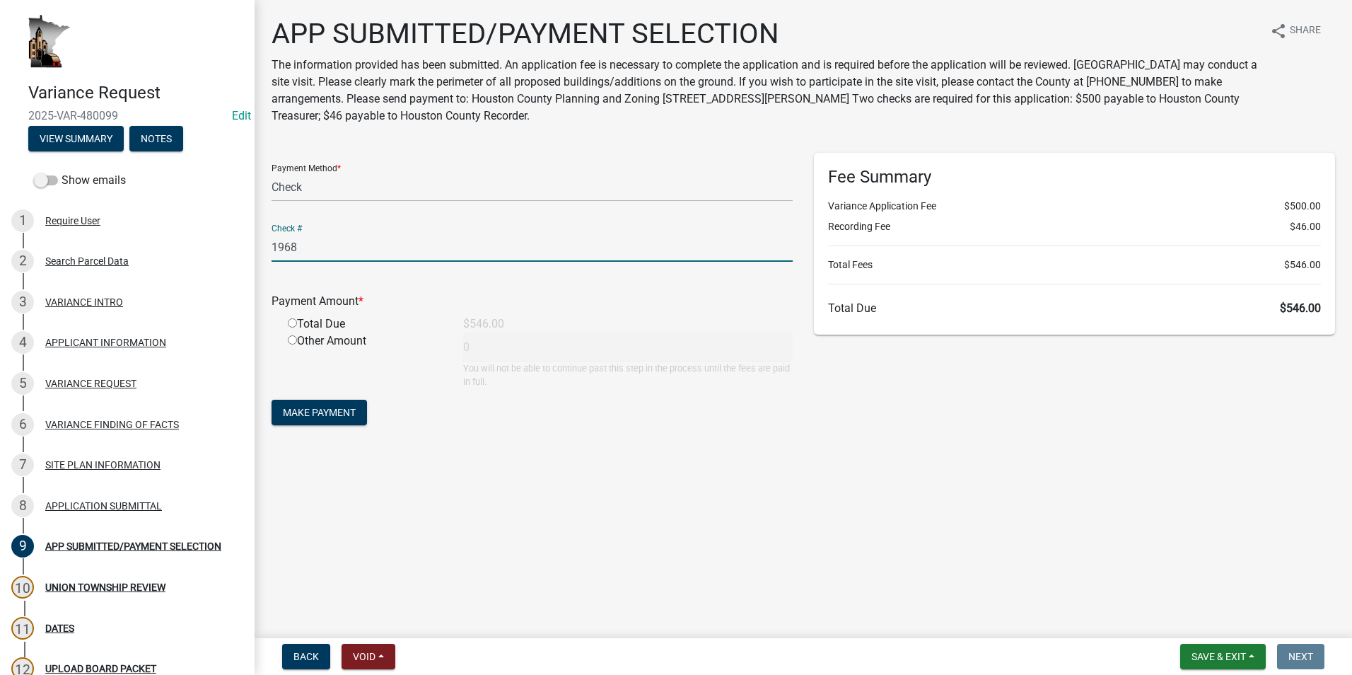
click at [292, 320] on input "radio" at bounding box center [292, 322] width 9 height 9
radio input "true"
type input "546"
click at [310, 407] on span "Make Payment" at bounding box center [319, 412] width 73 height 11
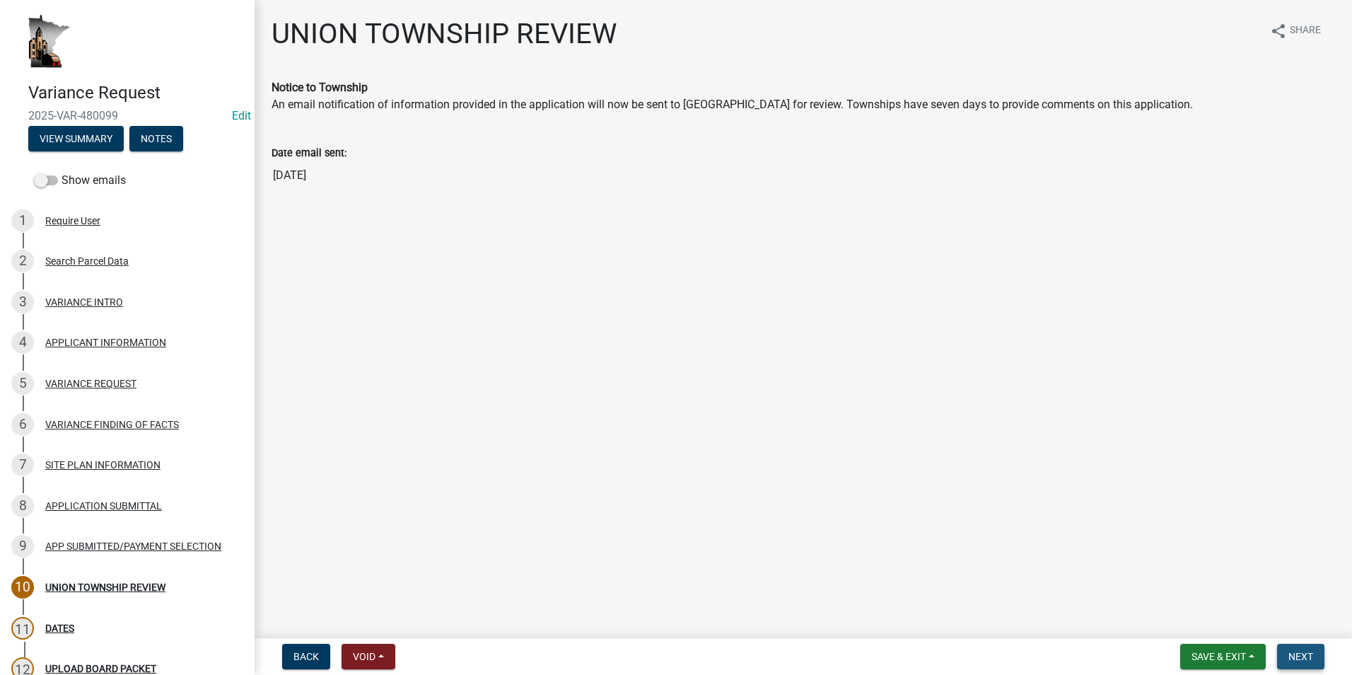
click at [1286, 653] on button "Next" at bounding box center [1300, 655] width 47 height 25
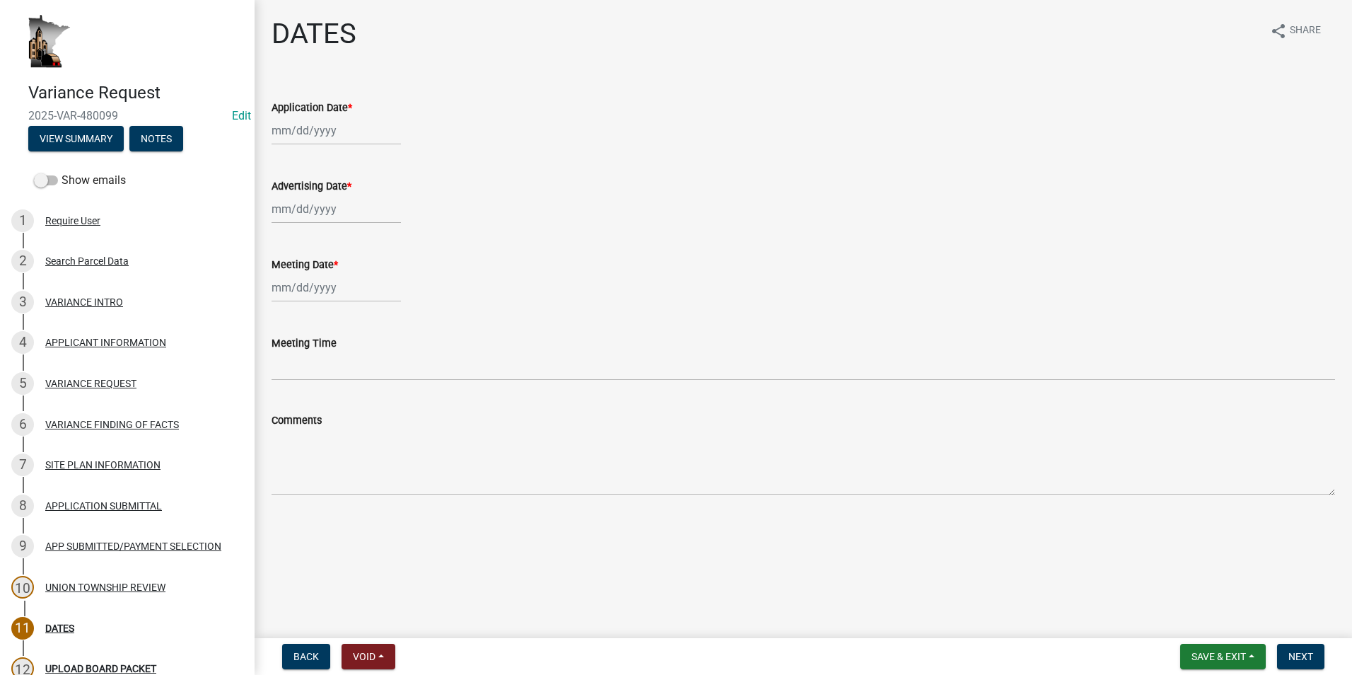
select select "10"
select select "2025"
click at [300, 131] on div "Jan Feb Mar Apr May Jun Jul Aug Sep Oct Nov Dec 1525 1526 1527 1528 1529 1530 1…" at bounding box center [335, 130] width 129 height 29
click at [283, 163] on button "Previous month" at bounding box center [285, 160] width 17 height 23
select select "9"
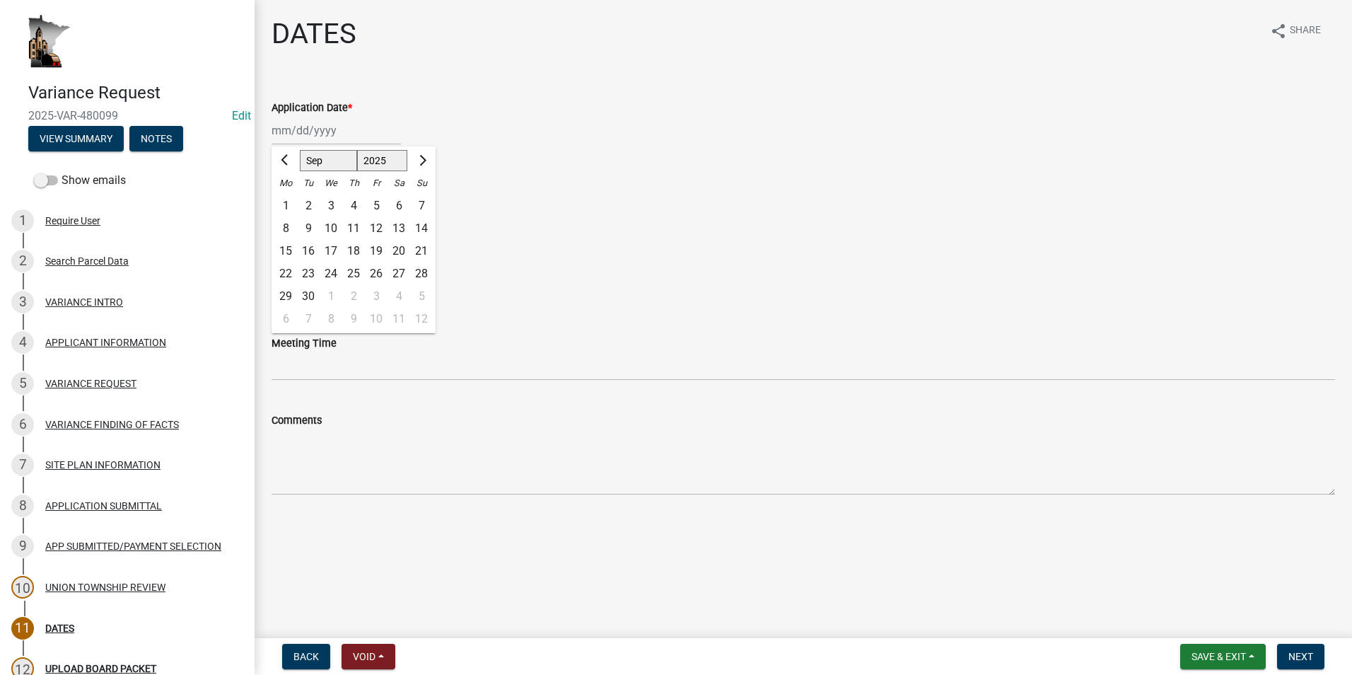
click at [351, 252] on div "18" at bounding box center [353, 251] width 23 height 23
type input "[DATE]"
click at [313, 208] on div at bounding box center [335, 208] width 129 height 29
select select "10"
select select "2025"
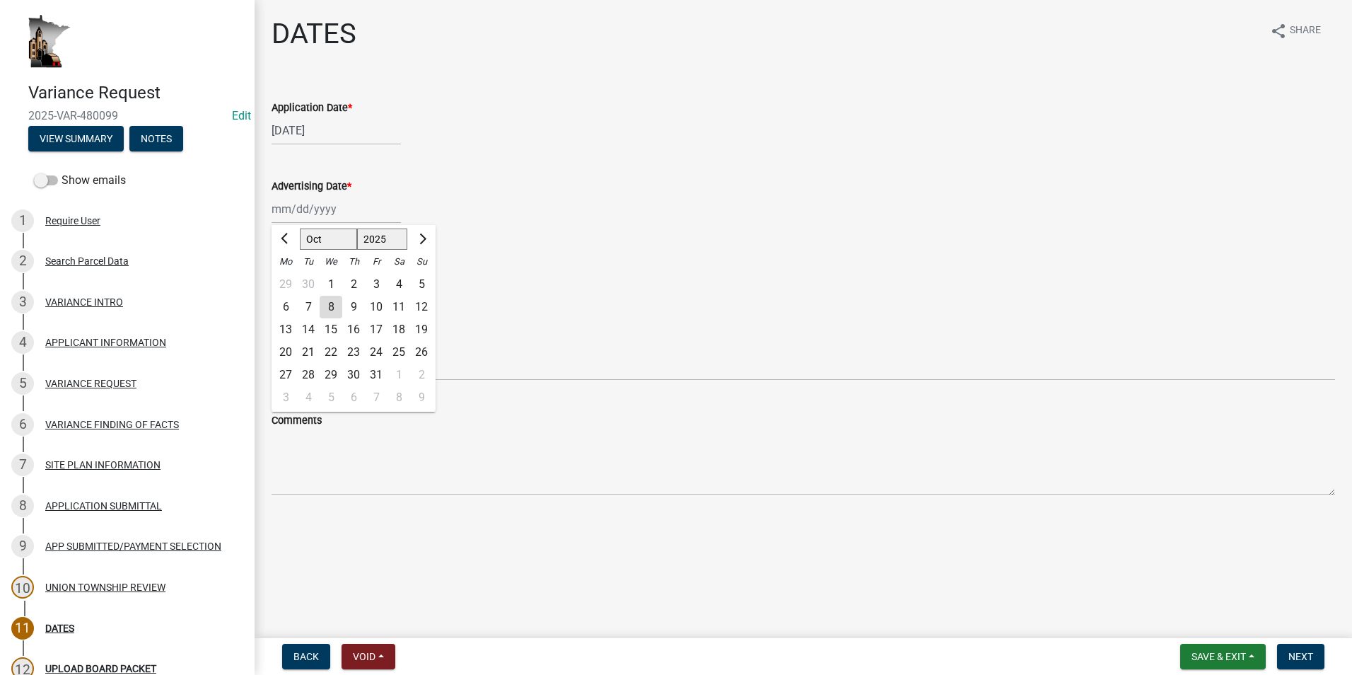
click at [329, 307] on div "8" at bounding box center [331, 307] width 23 height 23
type input "[DATE]"
click at [309, 290] on div at bounding box center [335, 287] width 129 height 29
select select "10"
select select "2025"
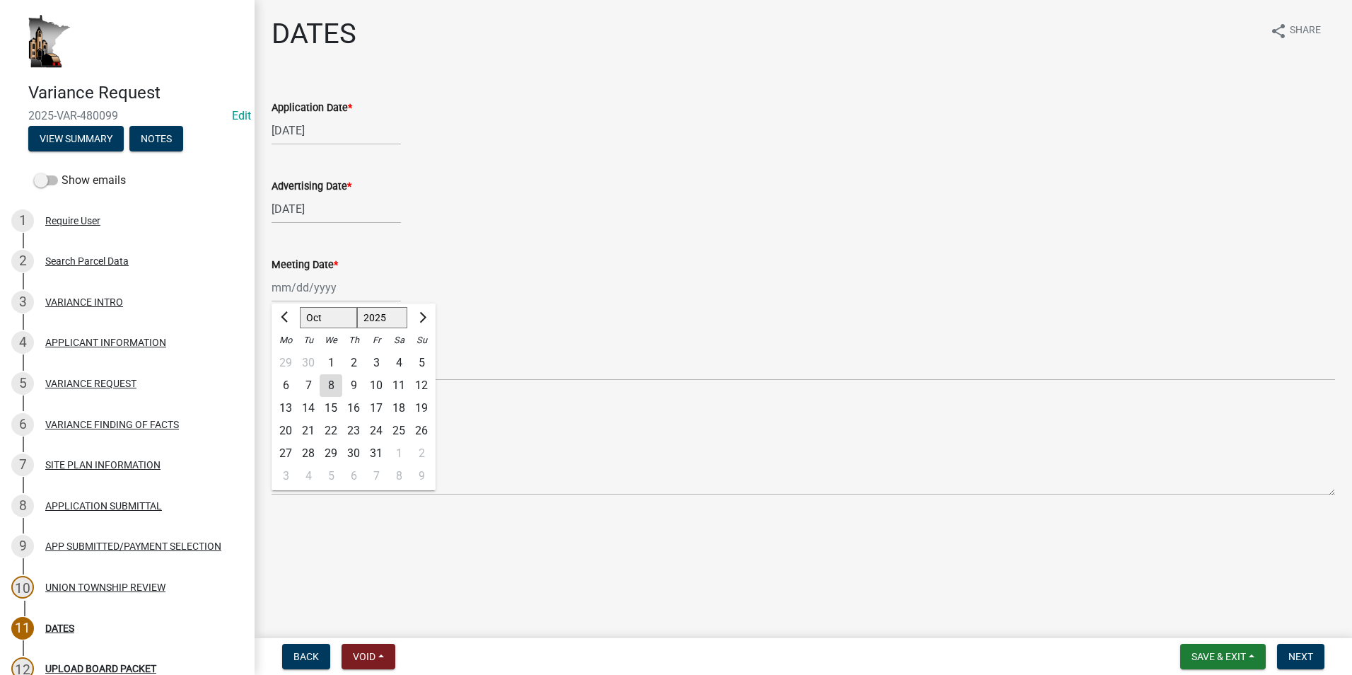
click at [353, 432] on div "23" at bounding box center [353, 430] width 23 height 23
type input "10/23/2025"
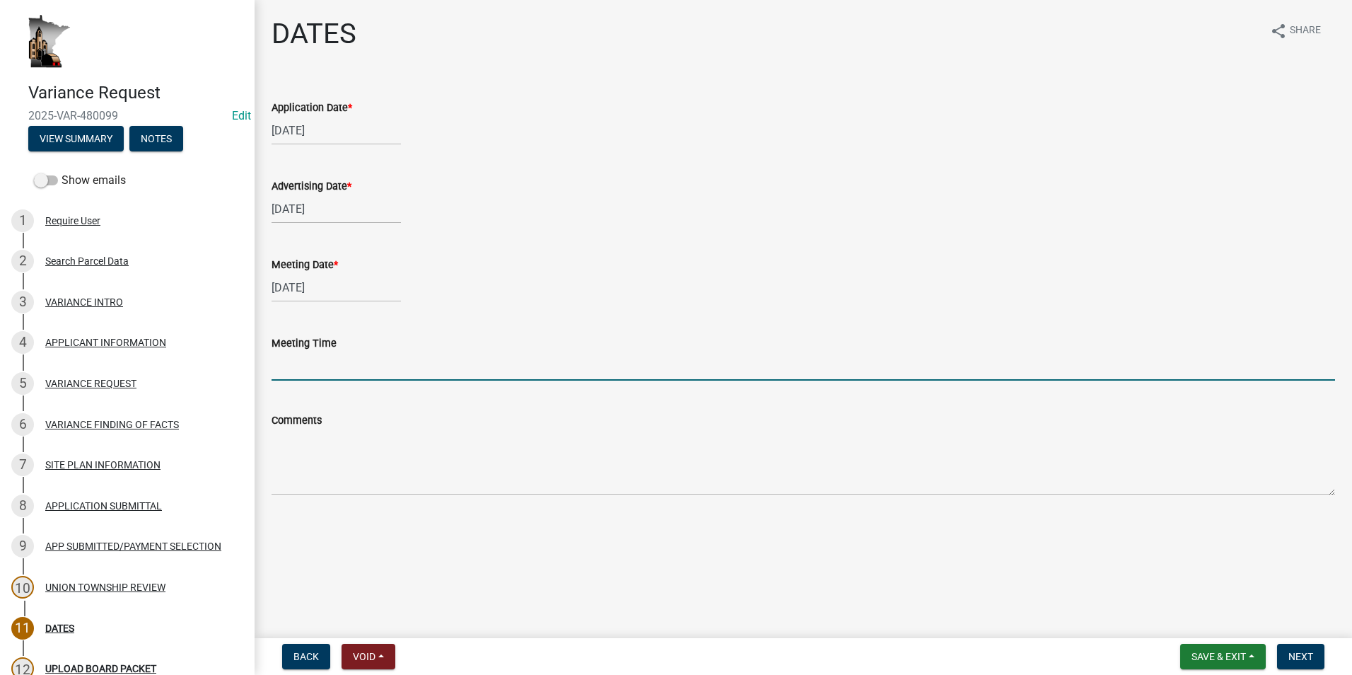
click at [308, 366] on input "Meeting Time" at bounding box center [802, 365] width 1063 height 29
type input "5:30PM"
click at [1294, 655] on span "Next" at bounding box center [1300, 655] width 25 height 11
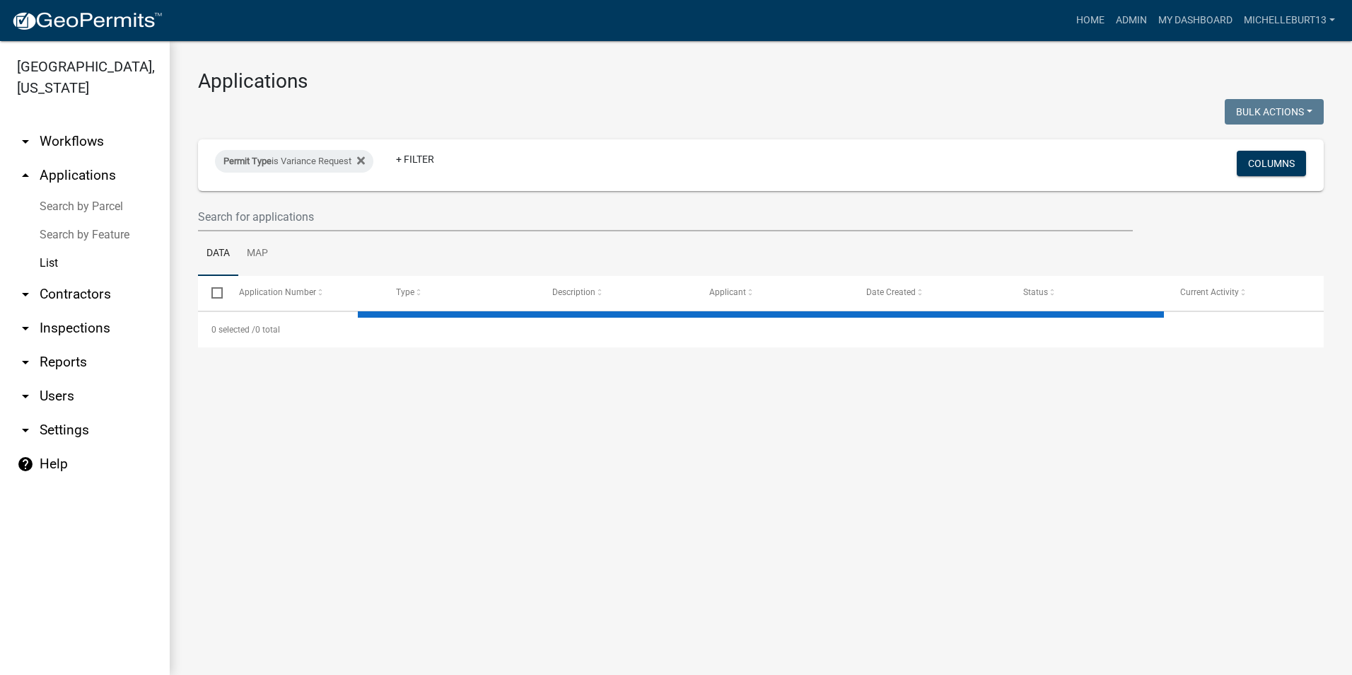
select select "3: 100"
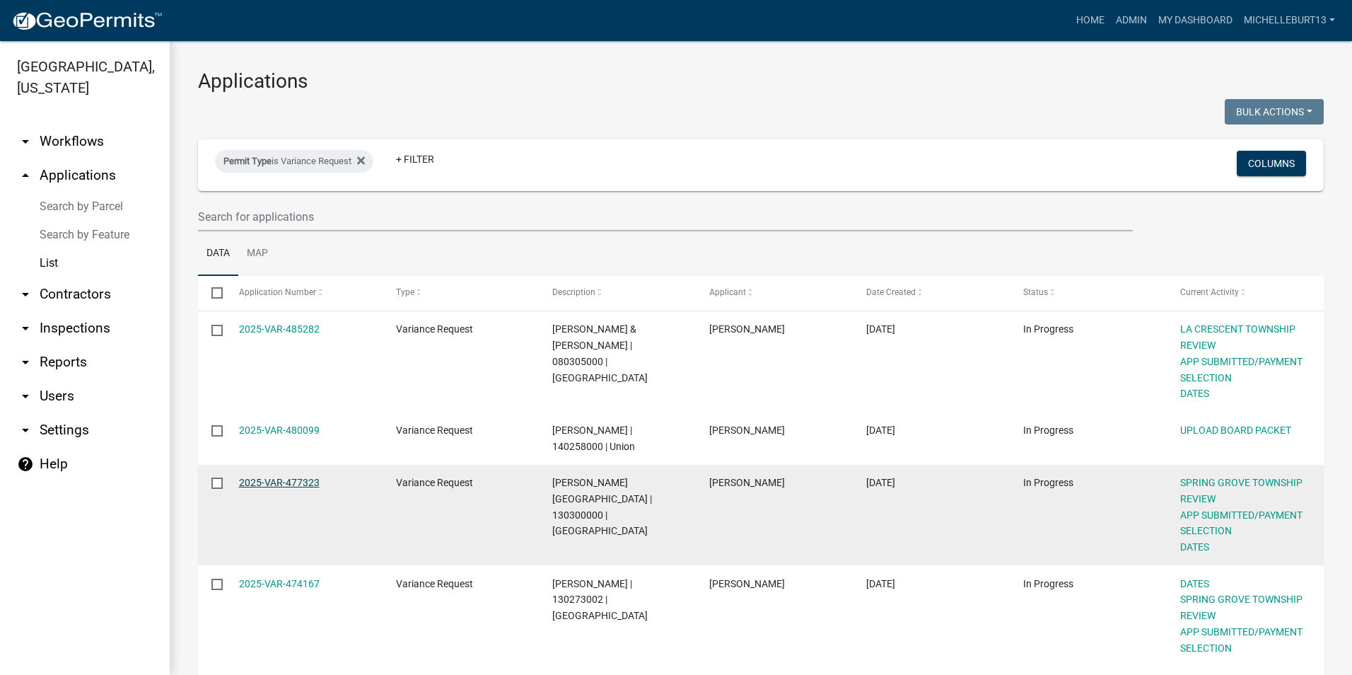
click at [304, 482] on link "2025-VAR-477323" at bounding box center [279, 482] width 81 height 11
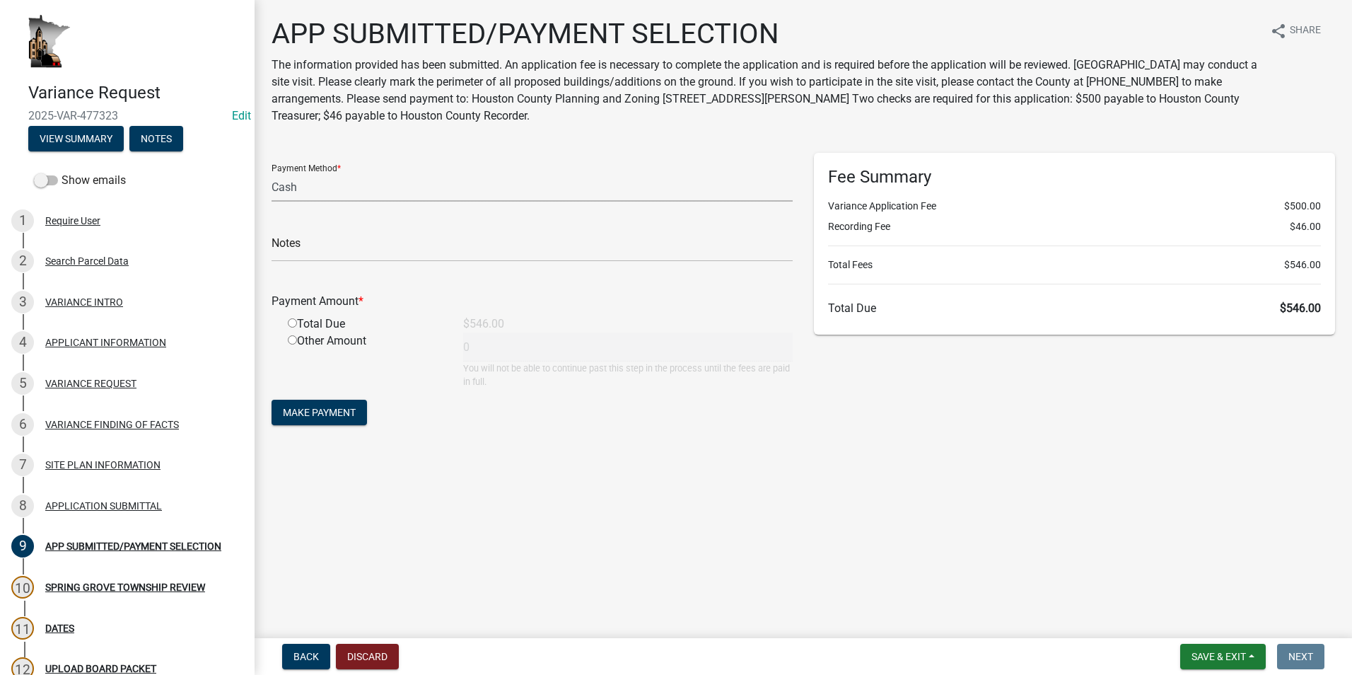
click at [344, 187] on select "Credit Card POS Check Cash" at bounding box center [531, 187] width 521 height 29
select select "1: 0"
click at [271, 173] on select "Credit Card POS Check Cash" at bounding box center [531, 187] width 521 height 29
click at [340, 248] on input "text" at bounding box center [531, 247] width 521 height 29
type input "5722"
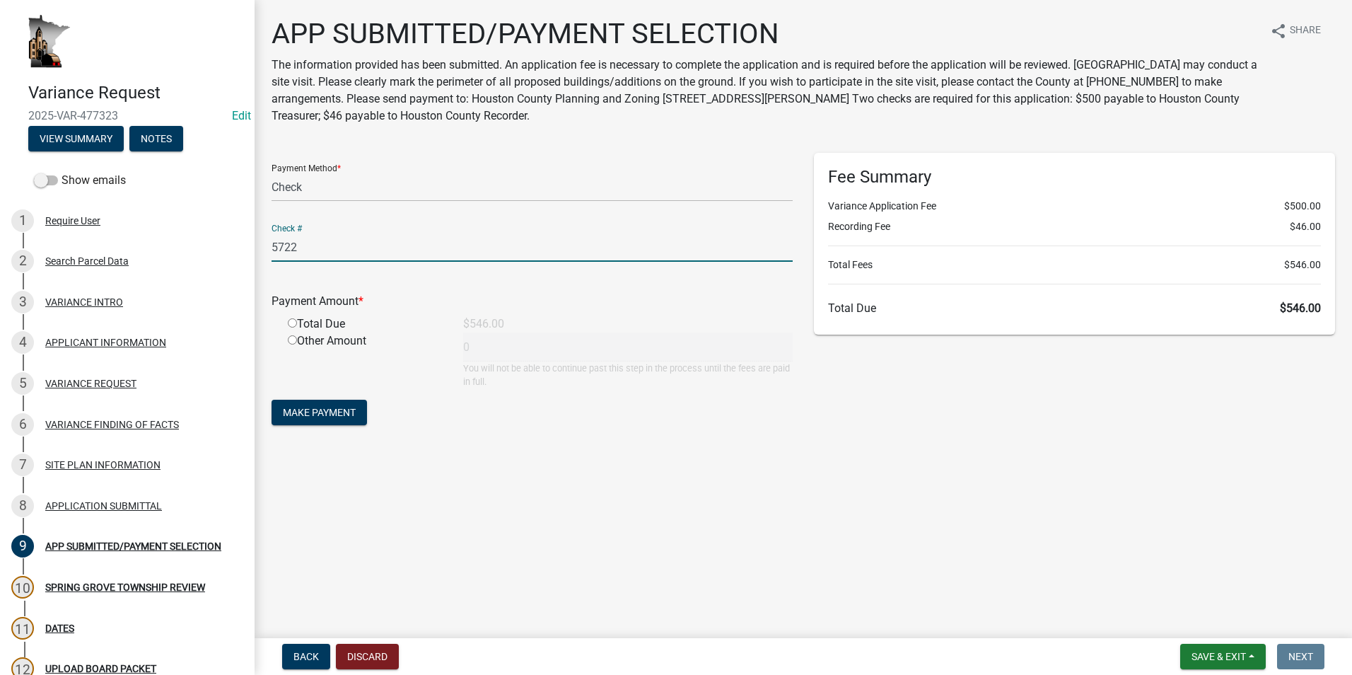
click at [291, 321] on input "radio" at bounding box center [292, 322] width 9 height 9
radio input "true"
type input "546"
click at [320, 417] on span "Make Payment" at bounding box center [319, 412] width 73 height 11
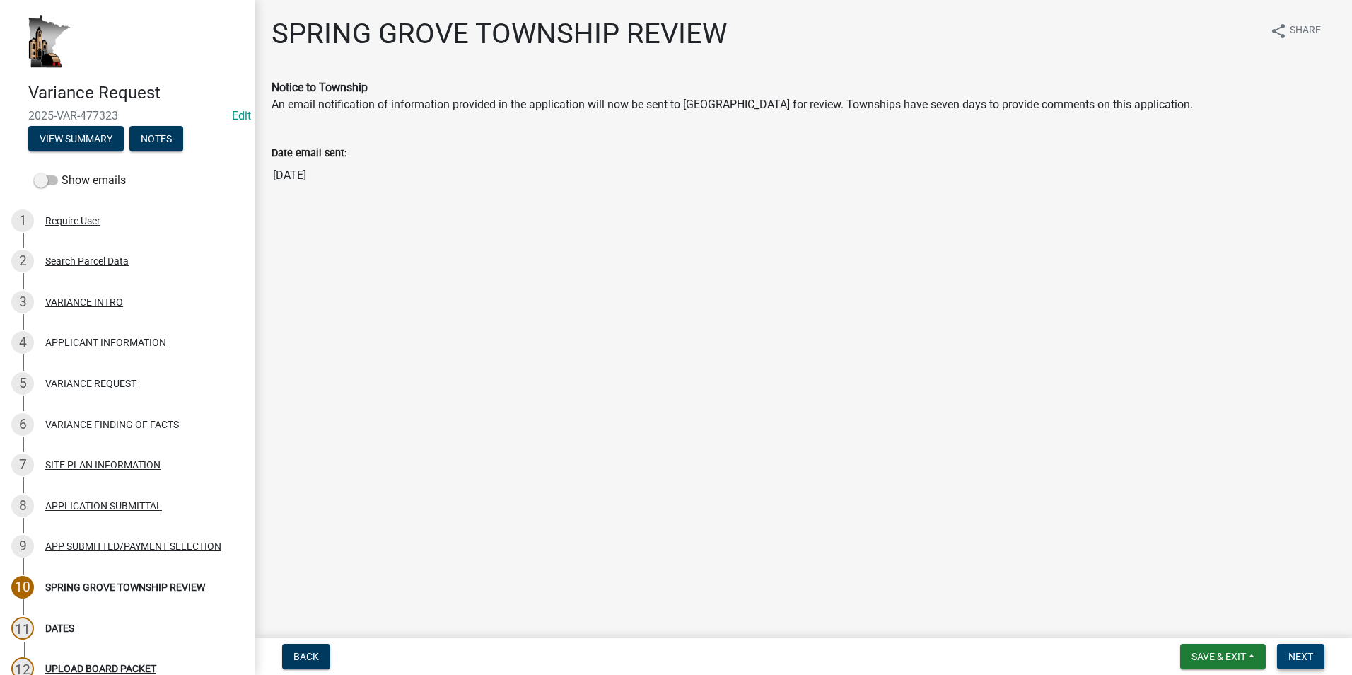
click at [1309, 654] on span "Next" at bounding box center [1300, 655] width 25 height 11
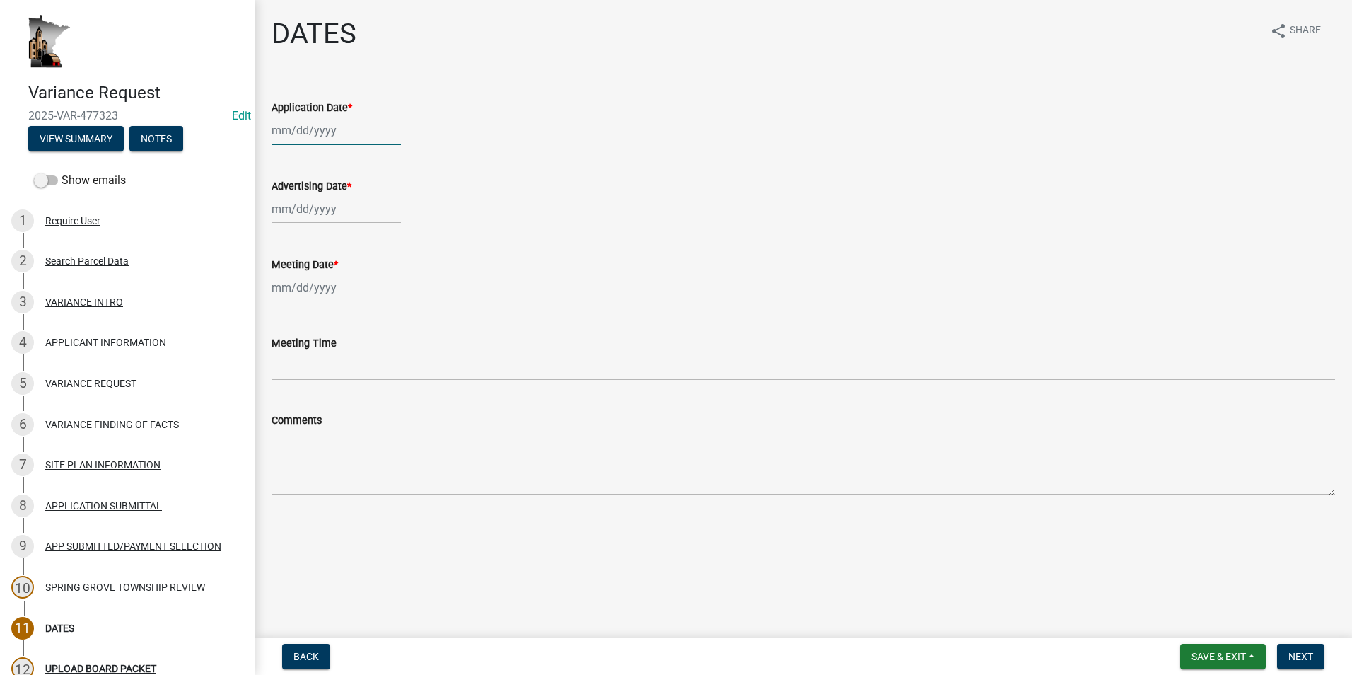
click at [334, 134] on div at bounding box center [335, 130] width 129 height 29
select select "10"
select select "2025"
click at [283, 160] on span "Previous month" at bounding box center [286, 160] width 11 height 11
select select "9"
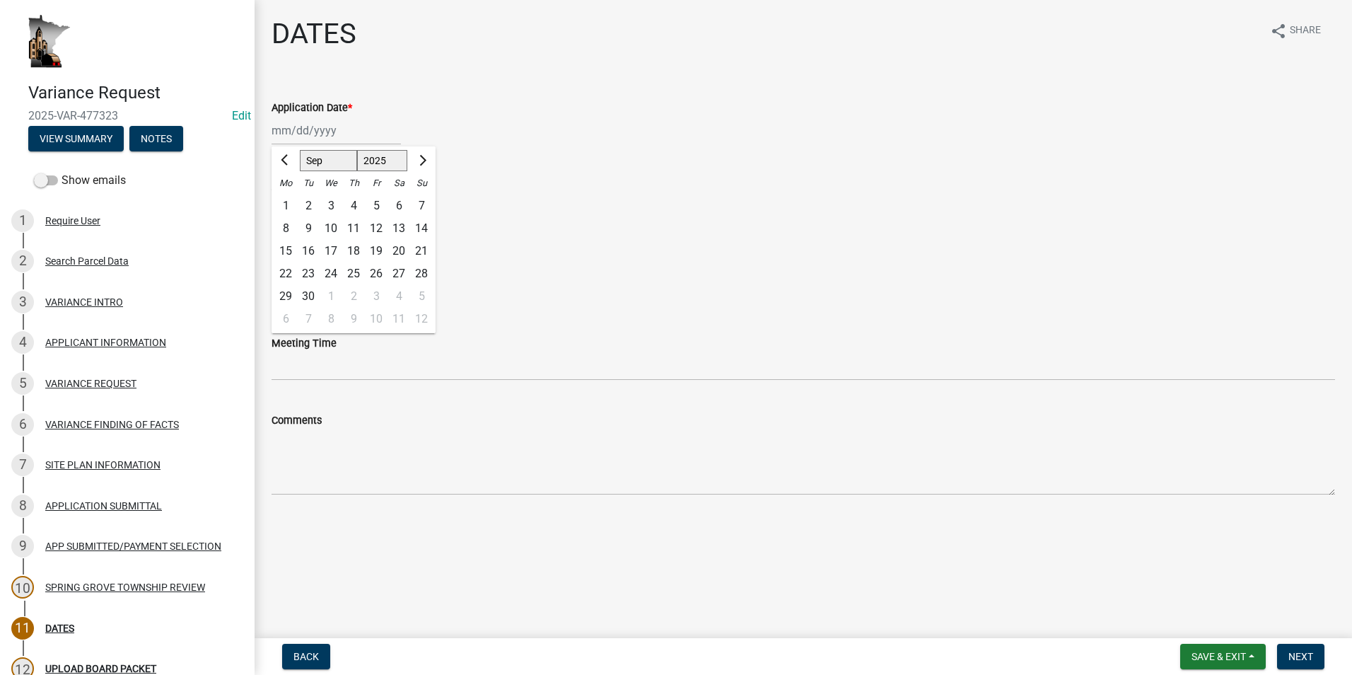
click at [352, 230] on div "11" at bounding box center [353, 228] width 23 height 23
type input "[DATE]"
click at [324, 207] on div at bounding box center [335, 208] width 129 height 29
select select "10"
select select "2025"
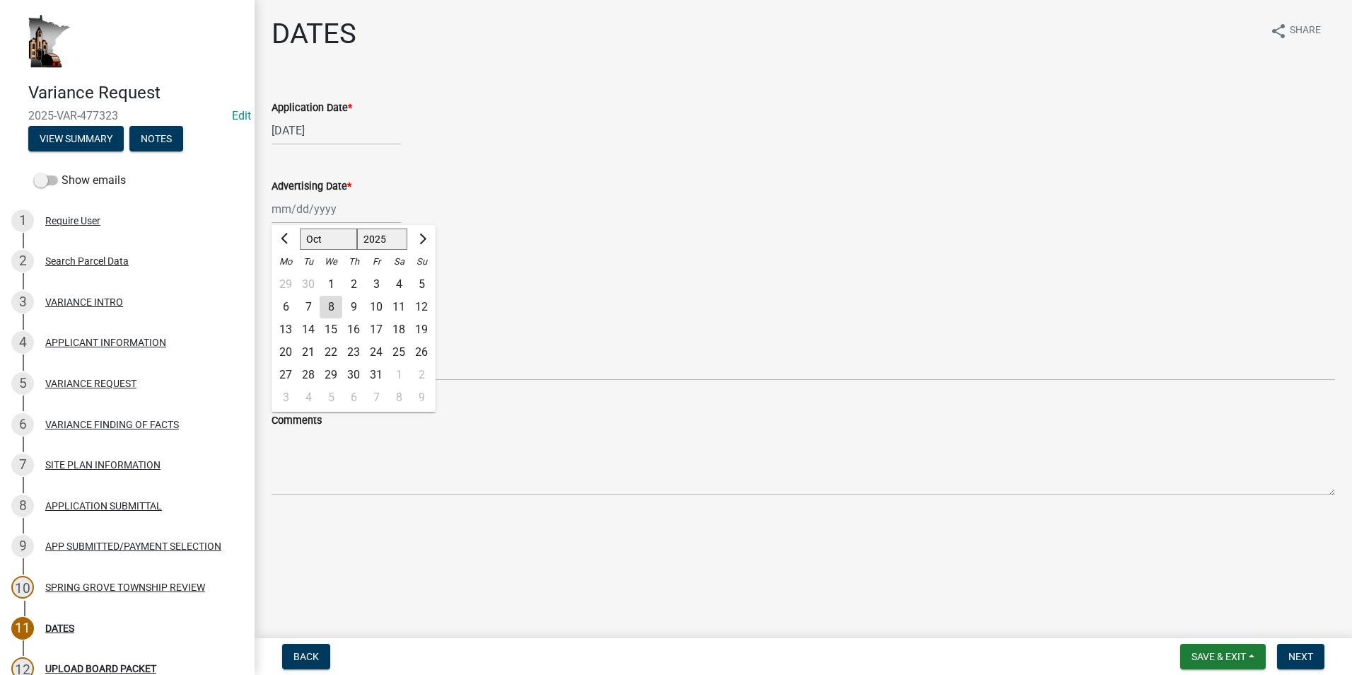
click at [328, 302] on div "8" at bounding box center [331, 307] width 23 height 23
type input "[DATE]"
click at [293, 284] on div at bounding box center [335, 287] width 129 height 29
select select "10"
select select "2025"
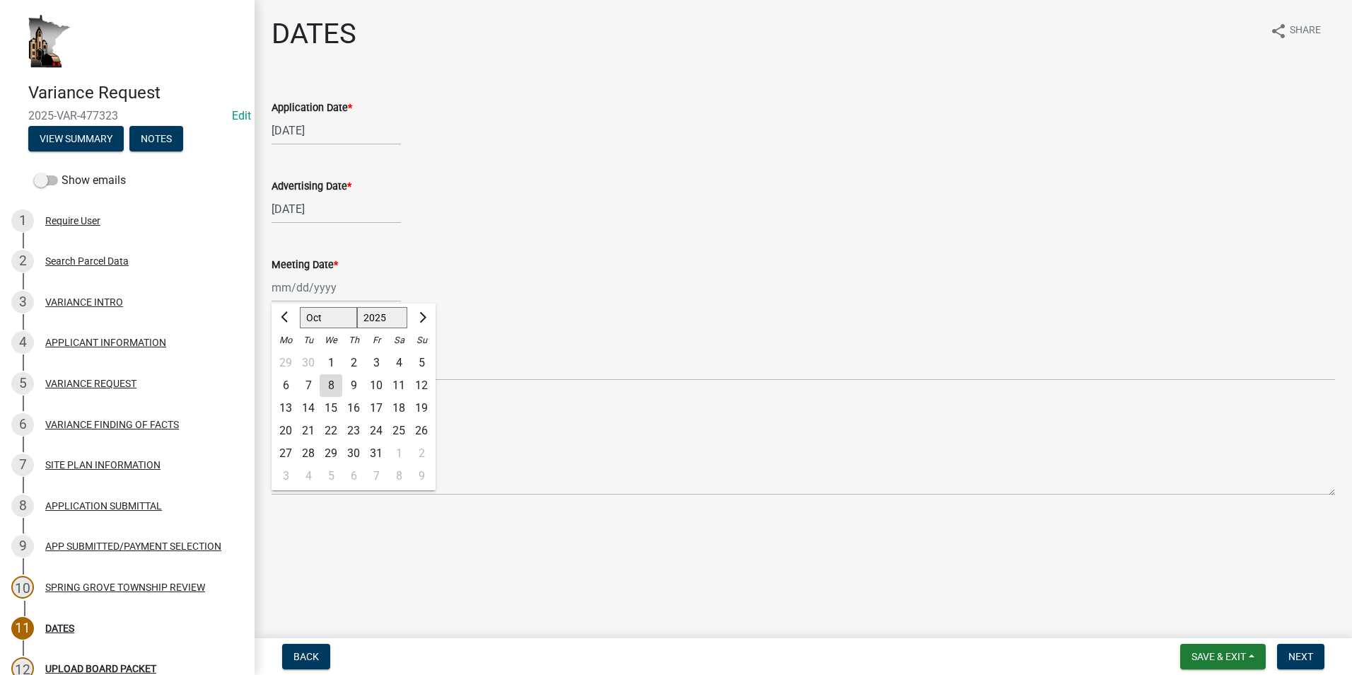
click at [356, 428] on div "23" at bounding box center [353, 430] width 23 height 23
type input "10/23/2025"
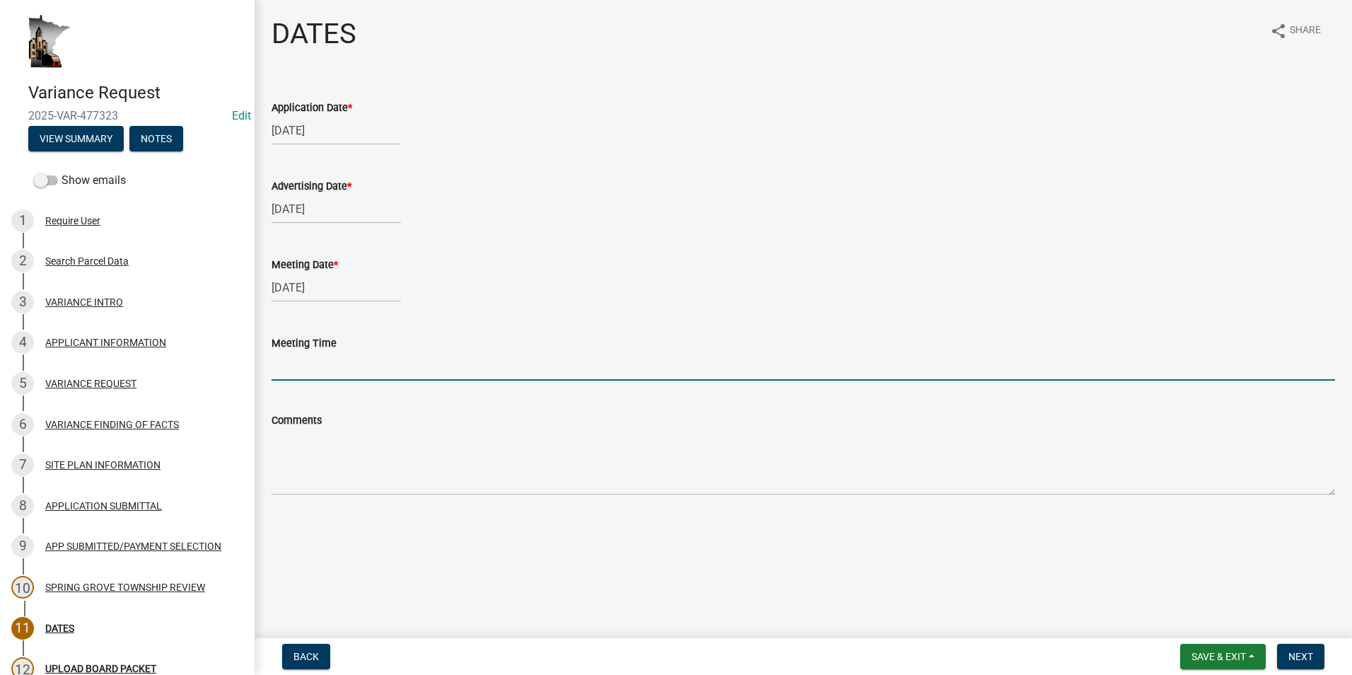
click at [300, 366] on input "Meeting Time" at bounding box center [802, 365] width 1063 height 29
type input "5:15PM"
click at [1296, 652] on span "Next" at bounding box center [1300, 655] width 25 height 11
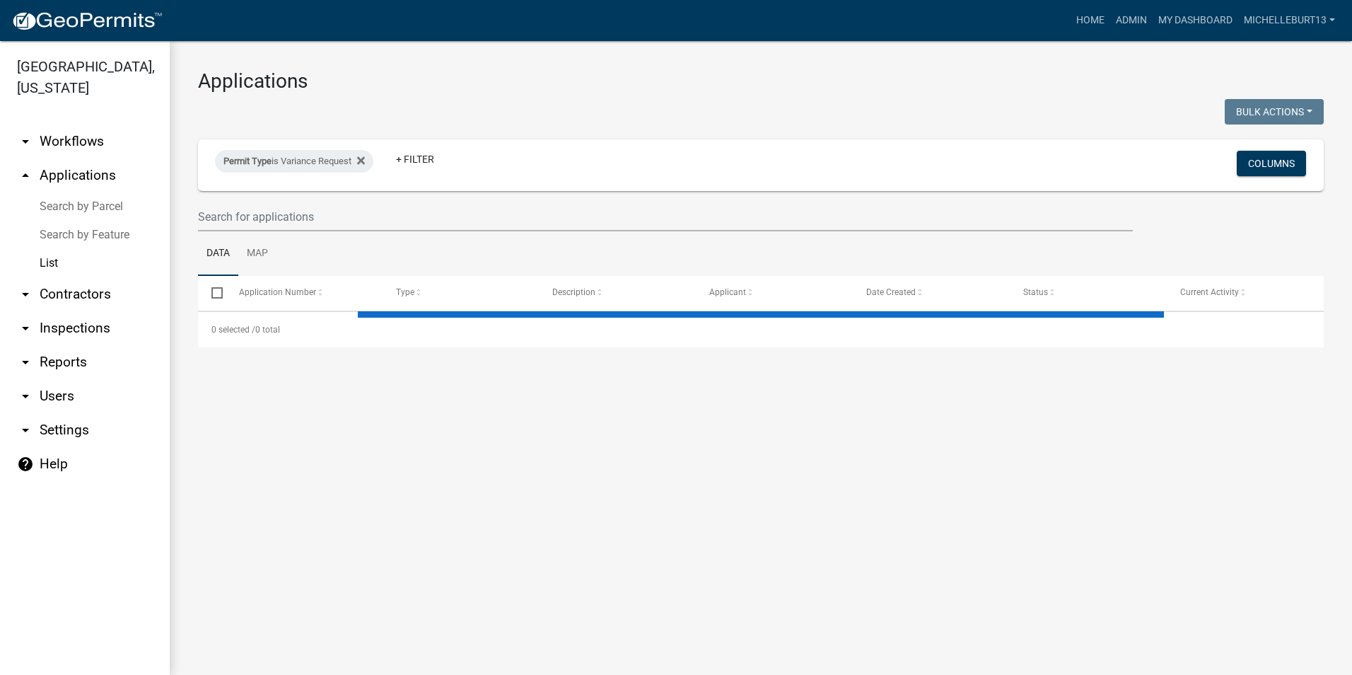
select select "3: 100"
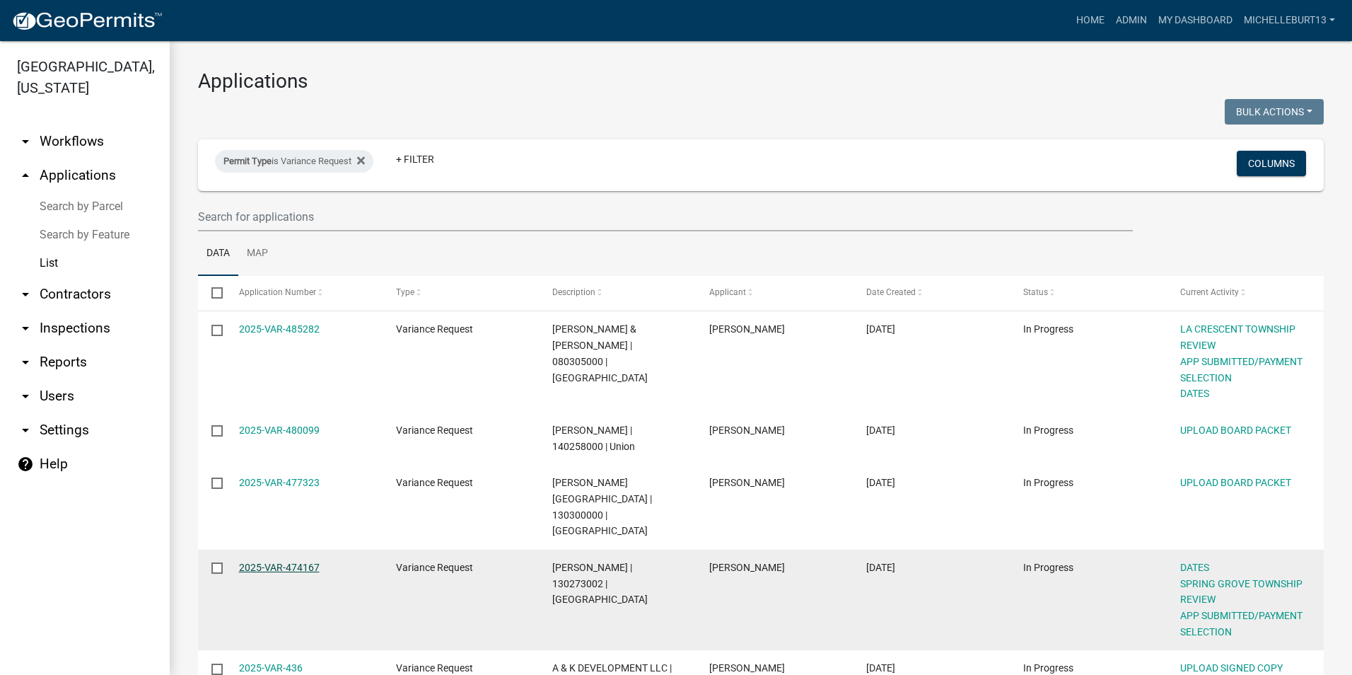
click at [285, 561] on link "2025-VAR-474167" at bounding box center [279, 566] width 81 height 11
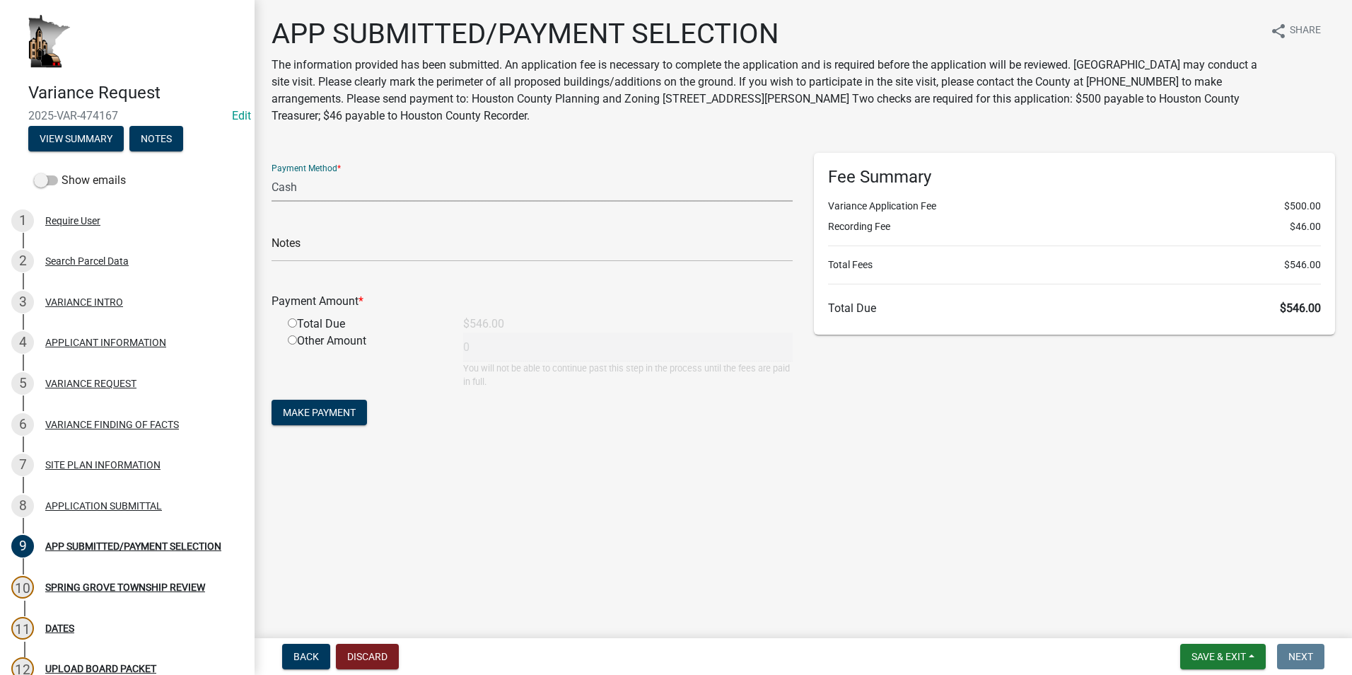
click at [322, 182] on select "Credit Card POS Check Cash" at bounding box center [531, 187] width 521 height 29
select select "1: 0"
click at [271, 173] on select "Credit Card POS Check Cash" at bounding box center [531, 187] width 521 height 29
click at [322, 250] on input "text" at bounding box center [531, 247] width 521 height 29
type input "4890"
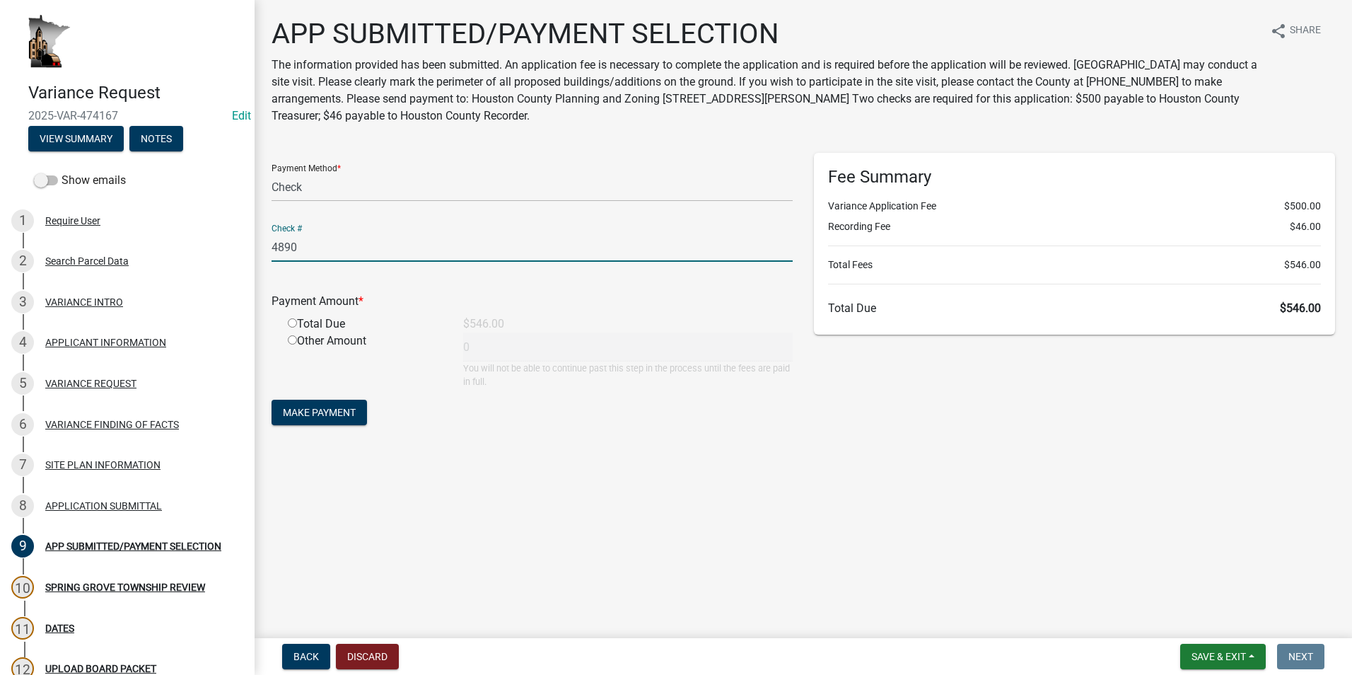
click at [288, 322] on input "radio" at bounding box center [292, 322] width 9 height 9
radio input "true"
type input "546"
click at [317, 416] on span "Make Payment" at bounding box center [319, 412] width 73 height 11
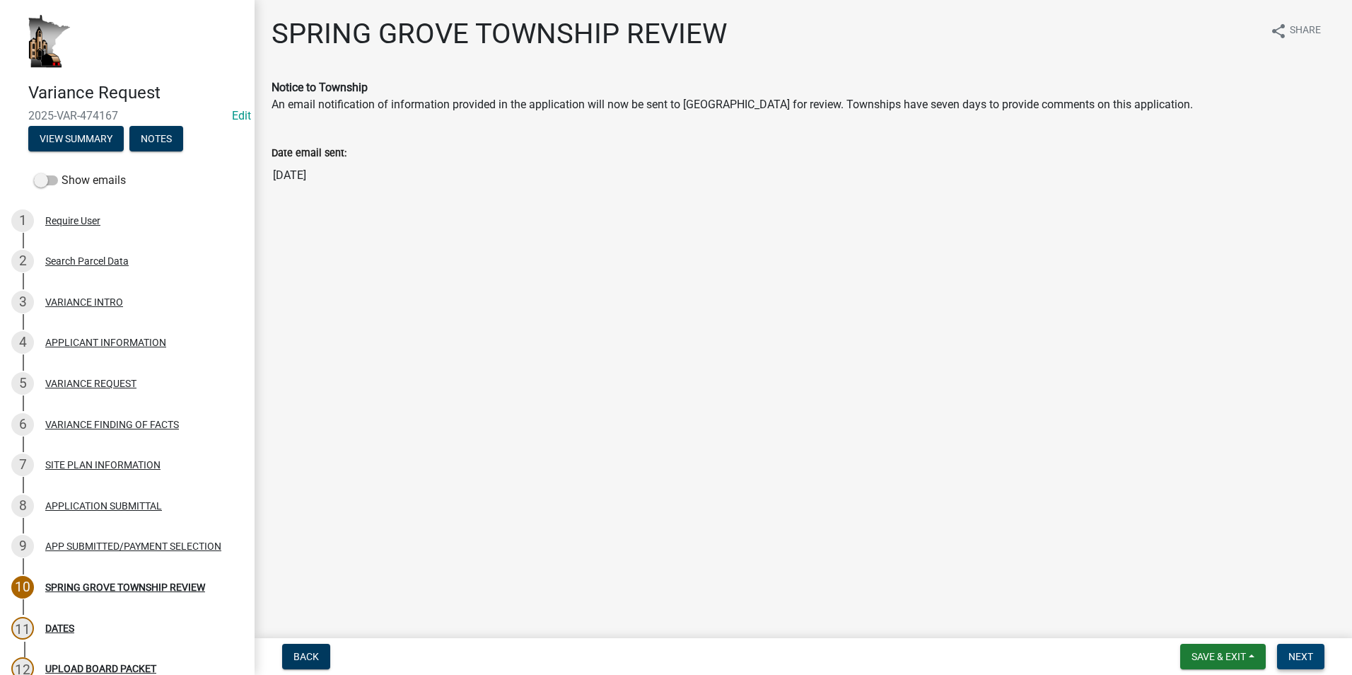
click at [1295, 655] on span "Next" at bounding box center [1300, 655] width 25 height 11
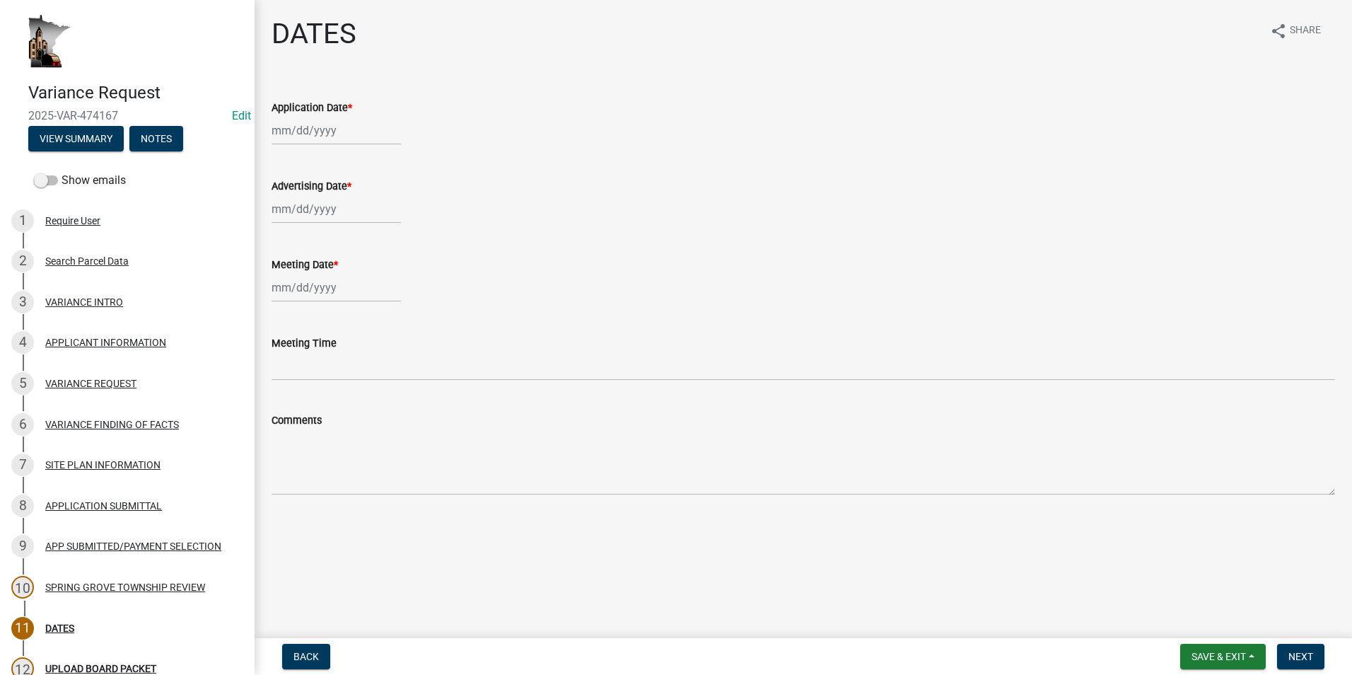
select select "10"
select select "2025"
click at [322, 131] on div "Jan Feb Mar Apr May Jun Jul Aug Sep Oct Nov Dec 1525 1526 1527 1528 1529 1530 1…" at bounding box center [335, 130] width 129 height 29
click at [282, 156] on button "Previous month" at bounding box center [285, 160] width 17 height 23
select select "9"
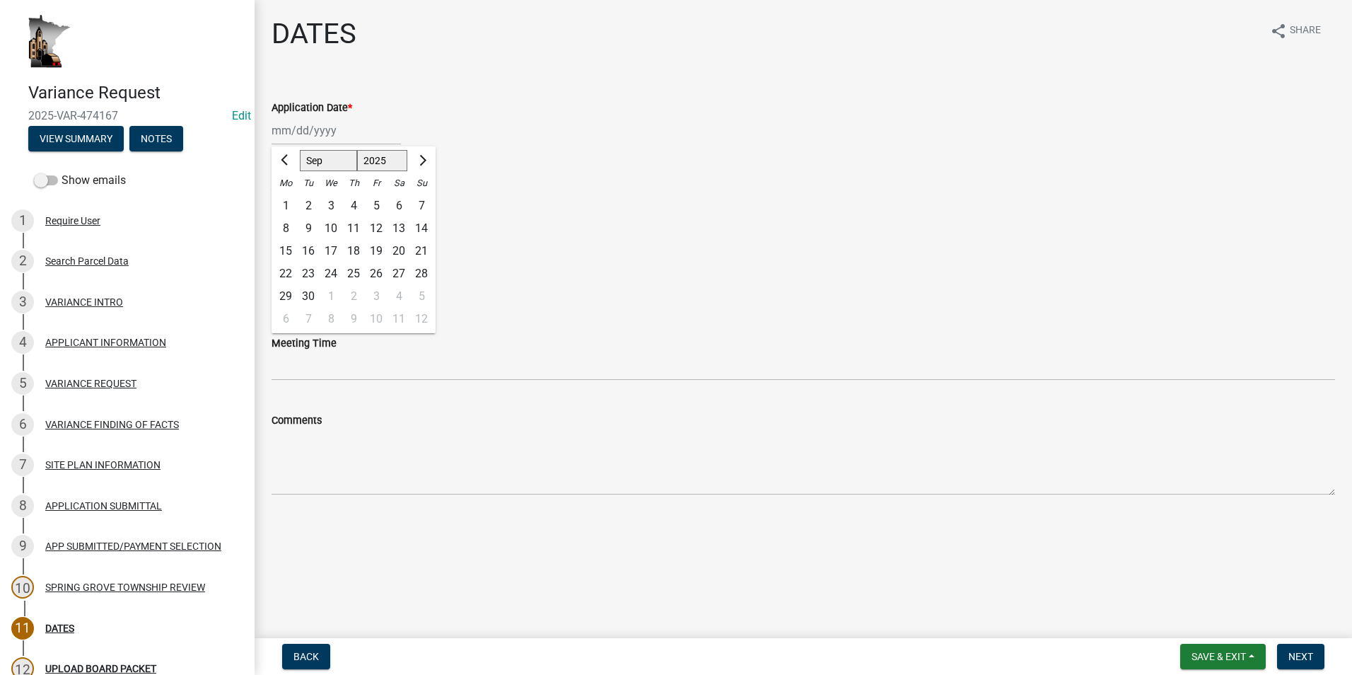
click at [371, 204] on div "5" at bounding box center [376, 205] width 23 height 23
type input "[DATE]"
select select "10"
select select "2025"
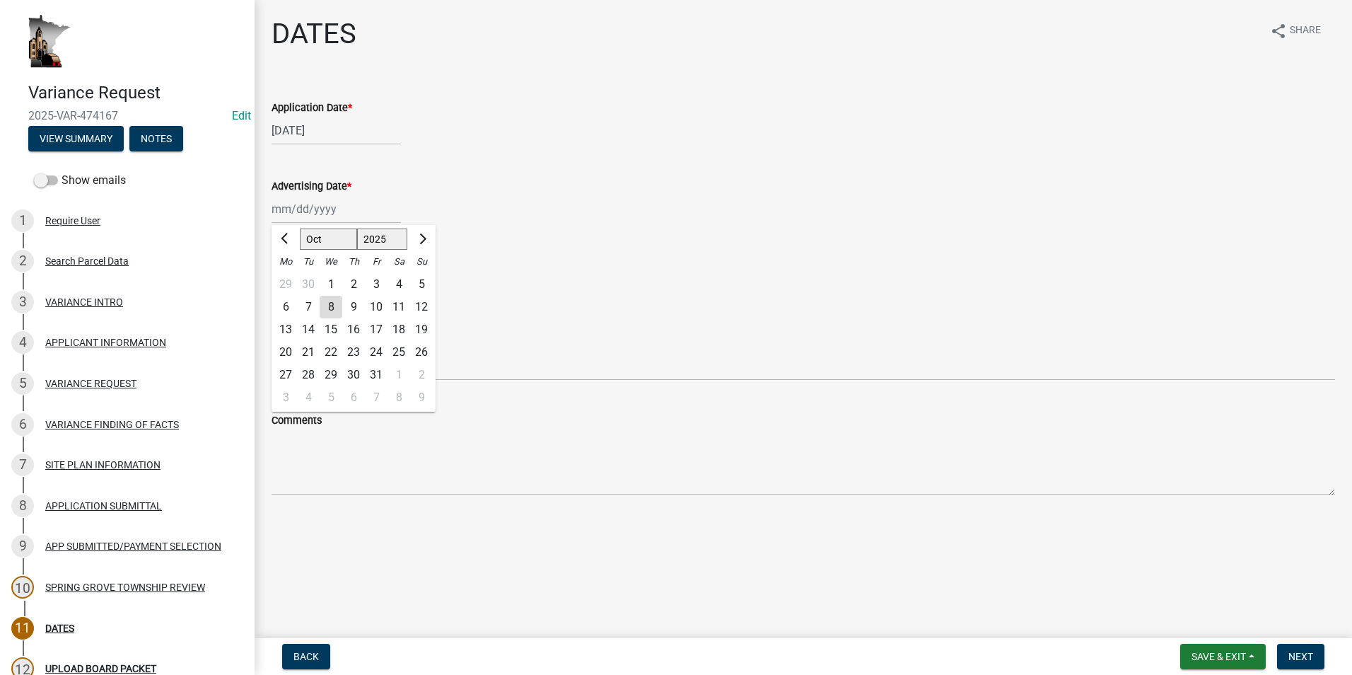
click at [318, 211] on div "Jan Feb Mar Apr May Jun Jul Aug Sep Oct Nov Dec 1525 1526 1527 1528 1529 1530 1…" at bounding box center [335, 208] width 129 height 29
click at [336, 303] on div "8" at bounding box center [331, 307] width 23 height 23
type input "[DATE]"
click at [303, 285] on div at bounding box center [335, 287] width 129 height 29
select select "10"
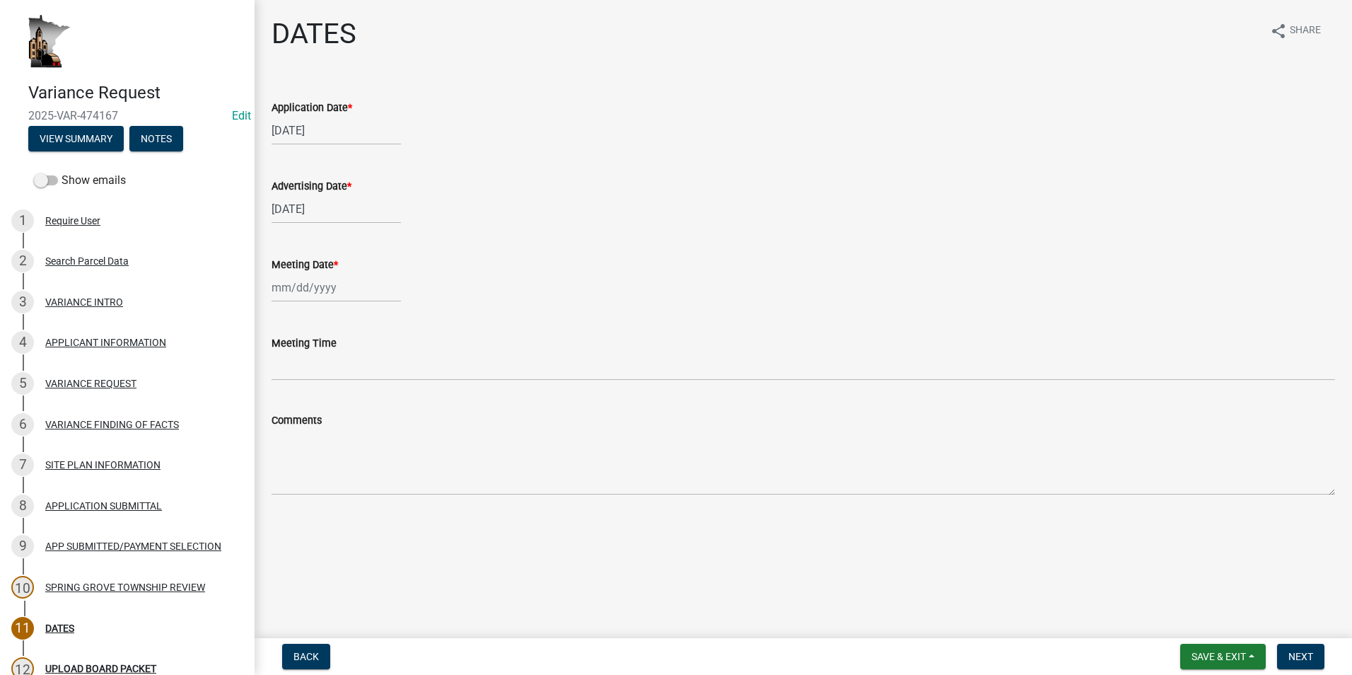
select select "2025"
click at [353, 429] on div "23" at bounding box center [353, 430] width 23 height 23
type input "10/23/2025"
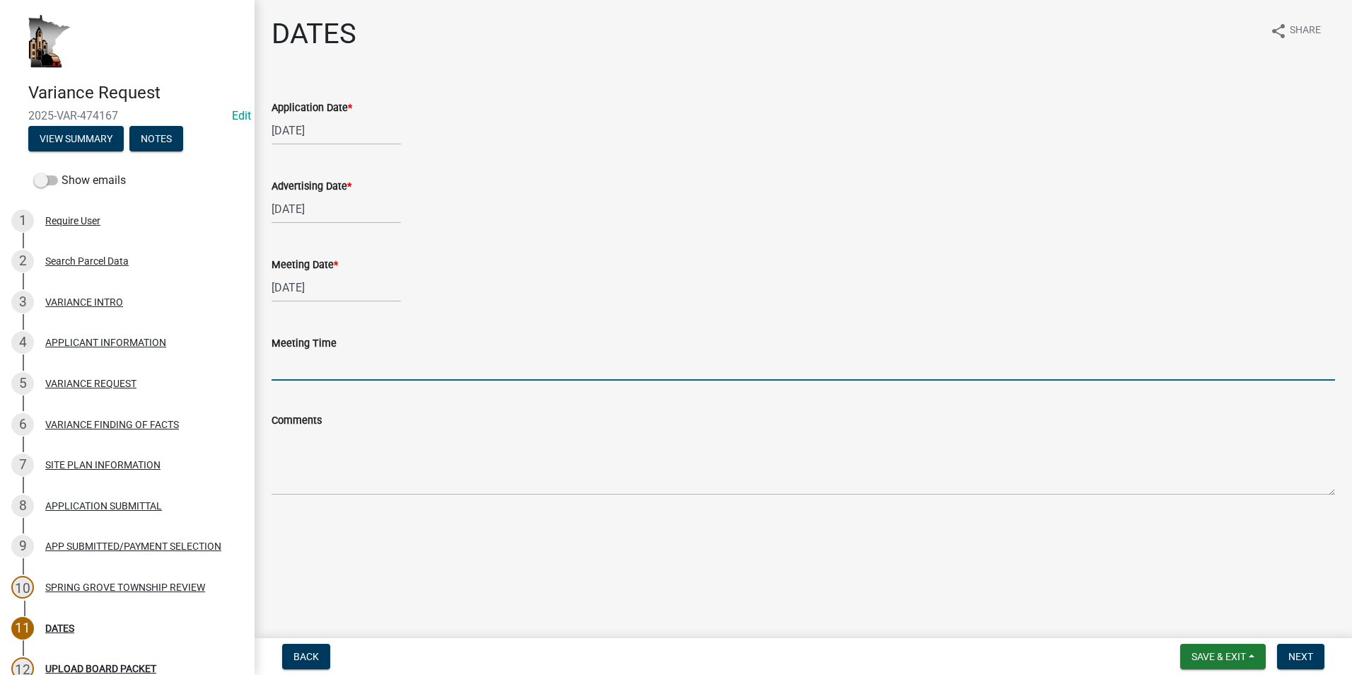
click at [293, 363] on input "Meeting Time" at bounding box center [802, 365] width 1063 height 29
type input "5:00PM"
click at [1300, 648] on button "Next" at bounding box center [1300, 655] width 47 height 25
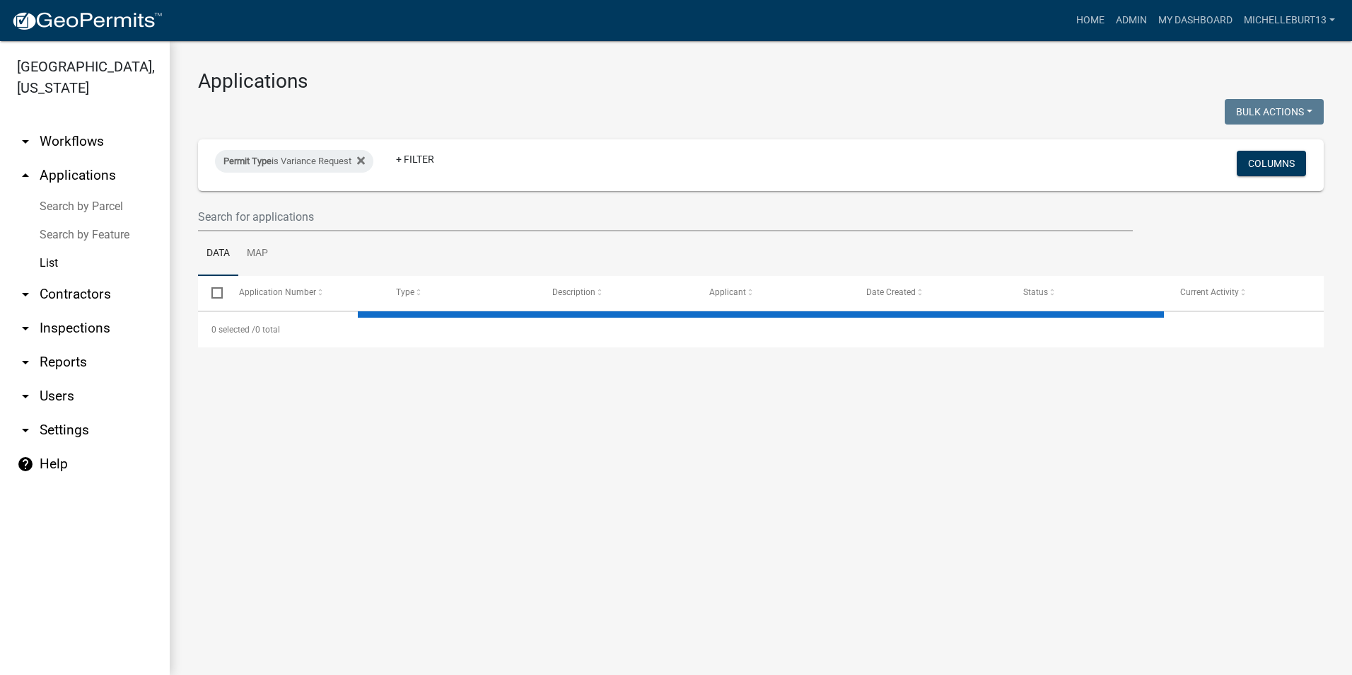
select select "3: 100"
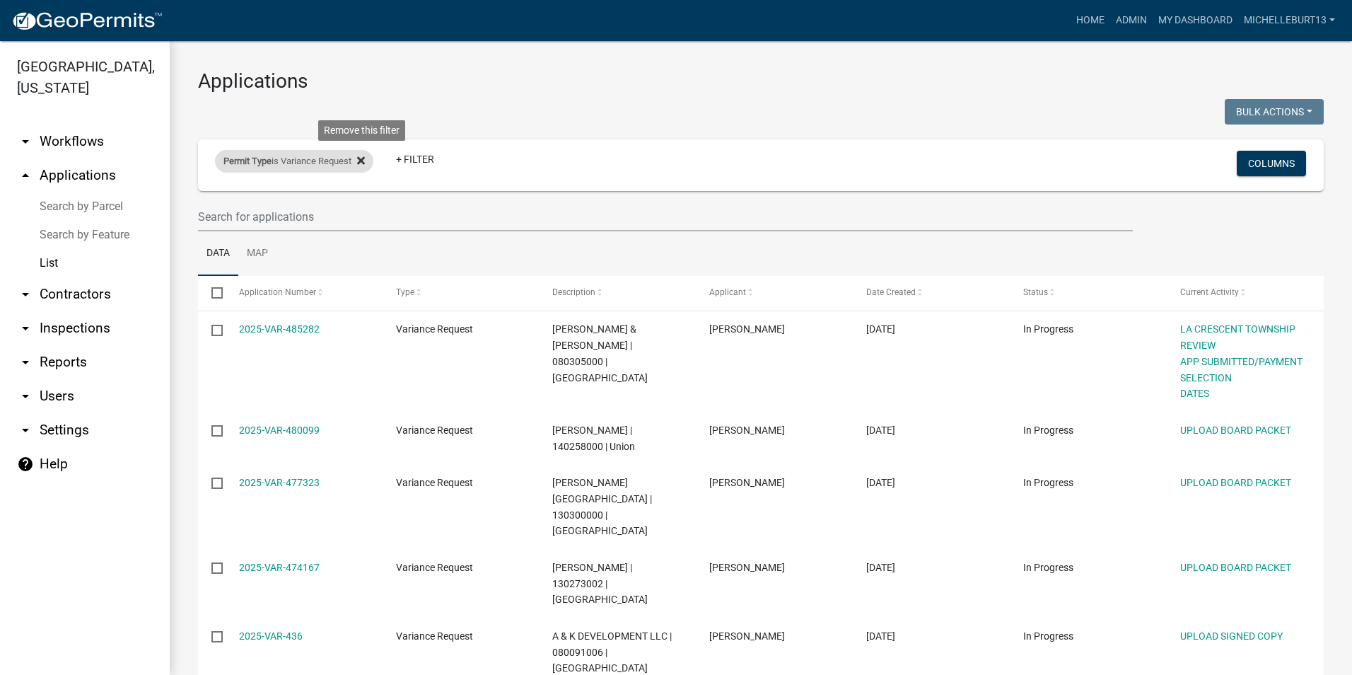
click at [361, 160] on icon at bounding box center [361, 160] width 8 height 11
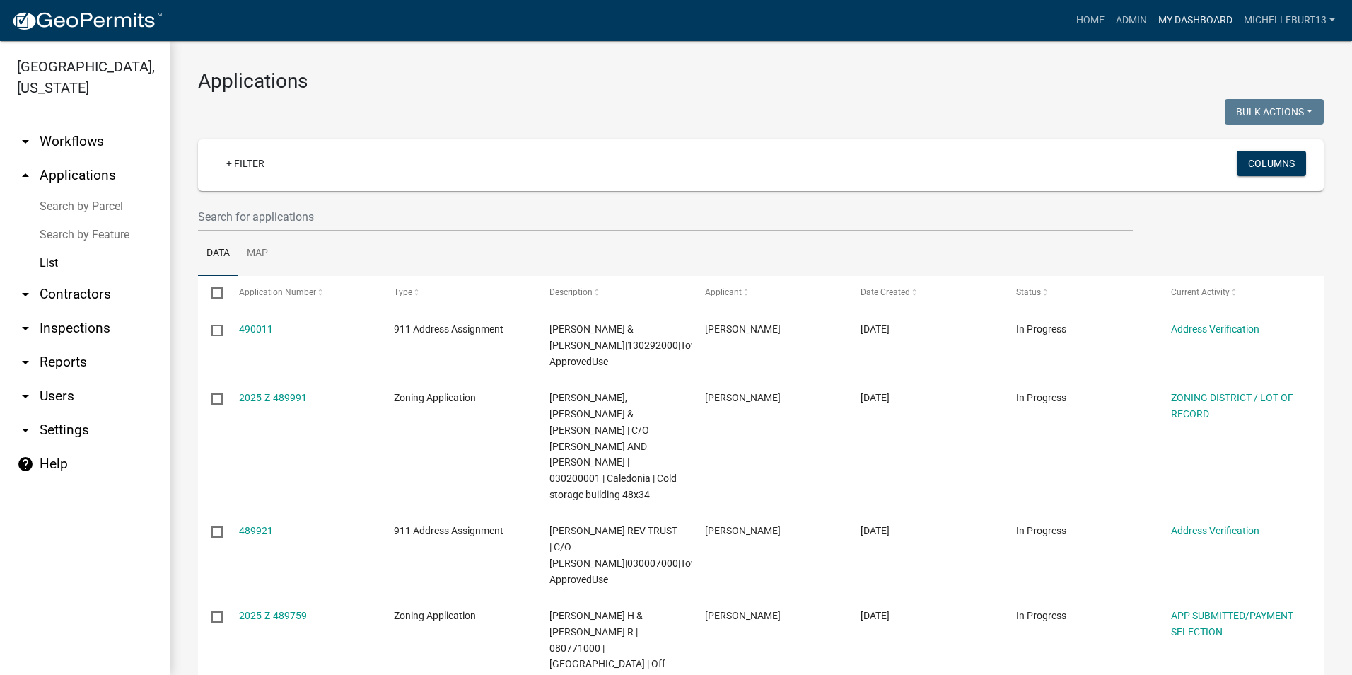
click at [1183, 22] on link "My Dashboard" at bounding box center [1195, 20] width 86 height 27
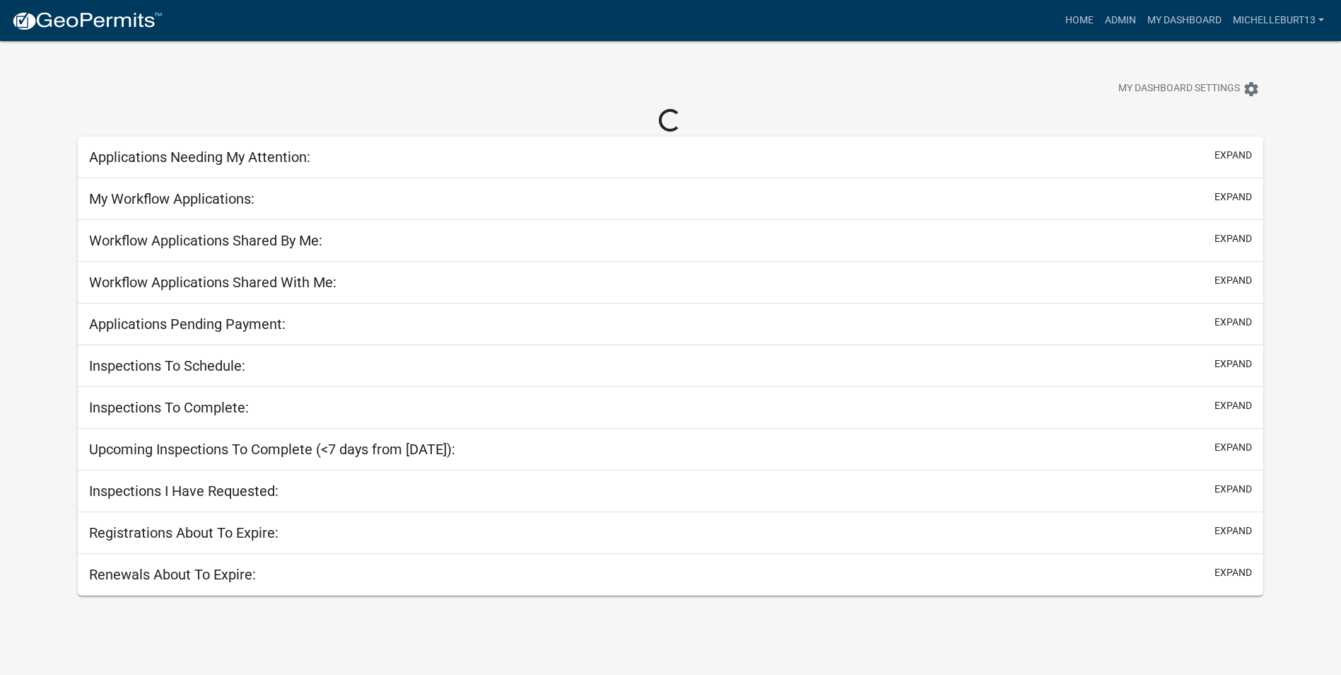
select select "3: 100"
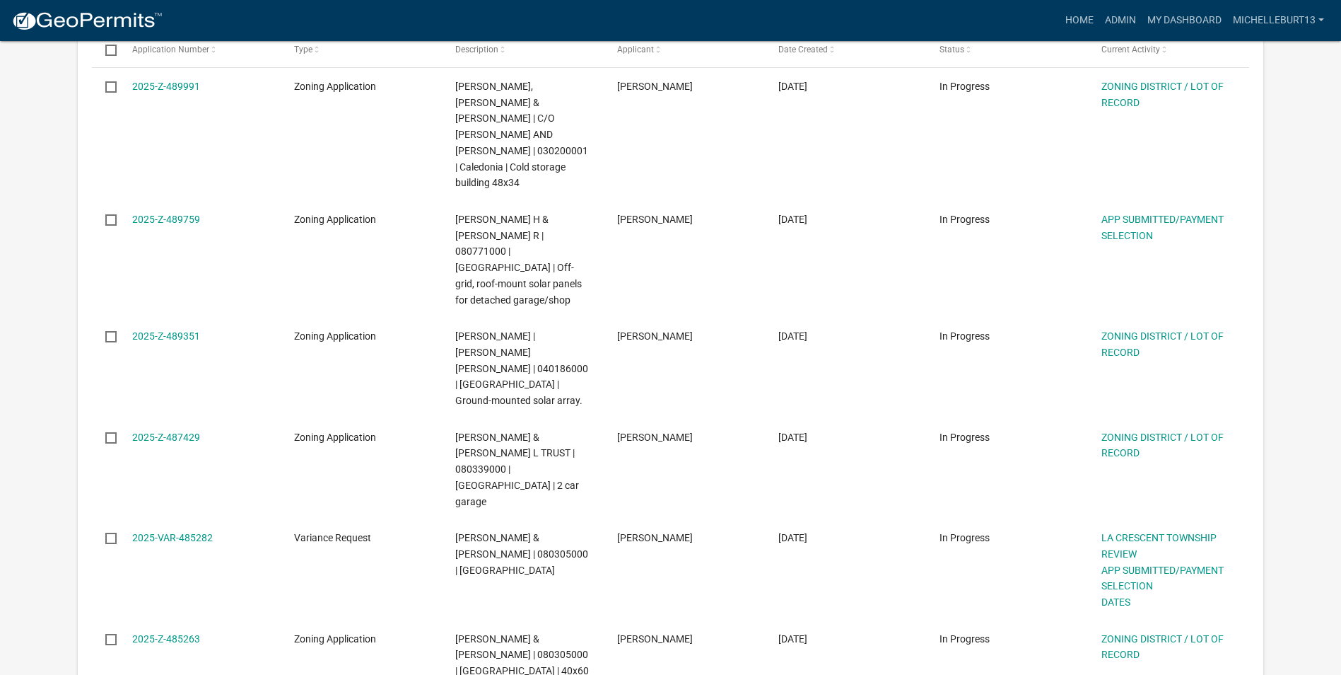
scroll to position [71, 0]
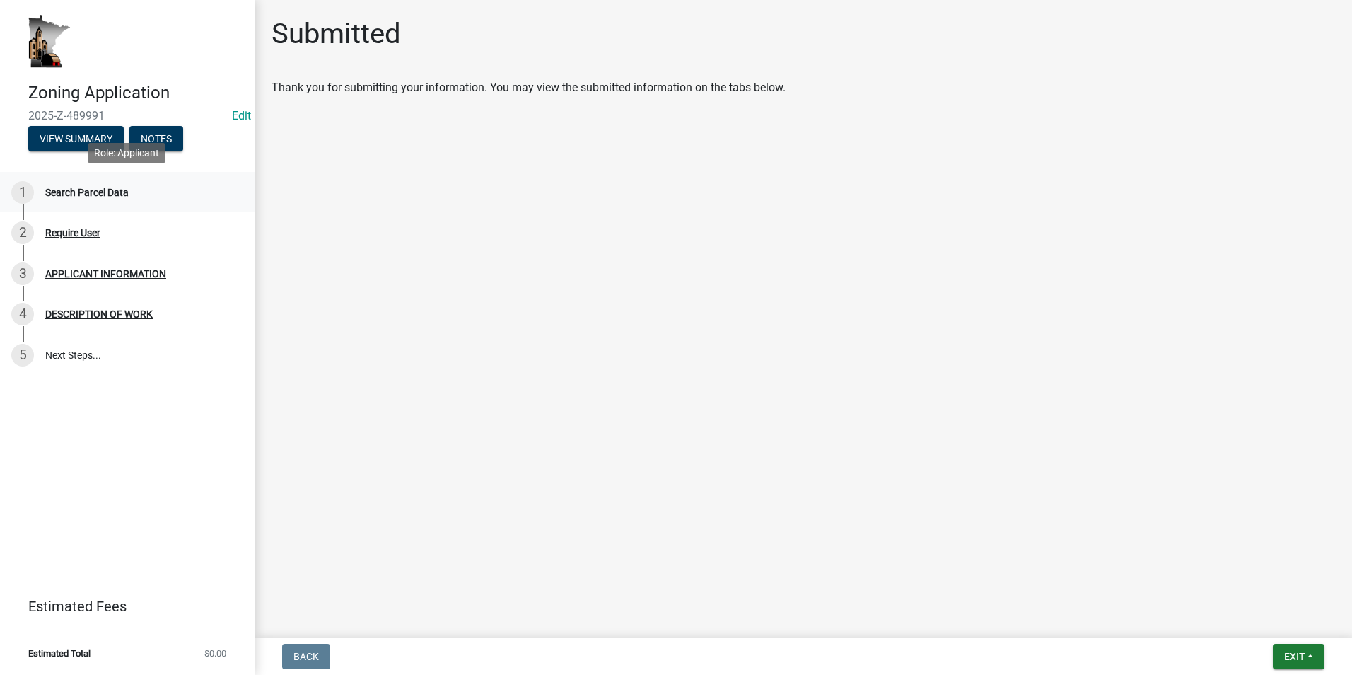
click at [69, 192] on div "Search Parcel Data" at bounding box center [86, 192] width 83 height 10
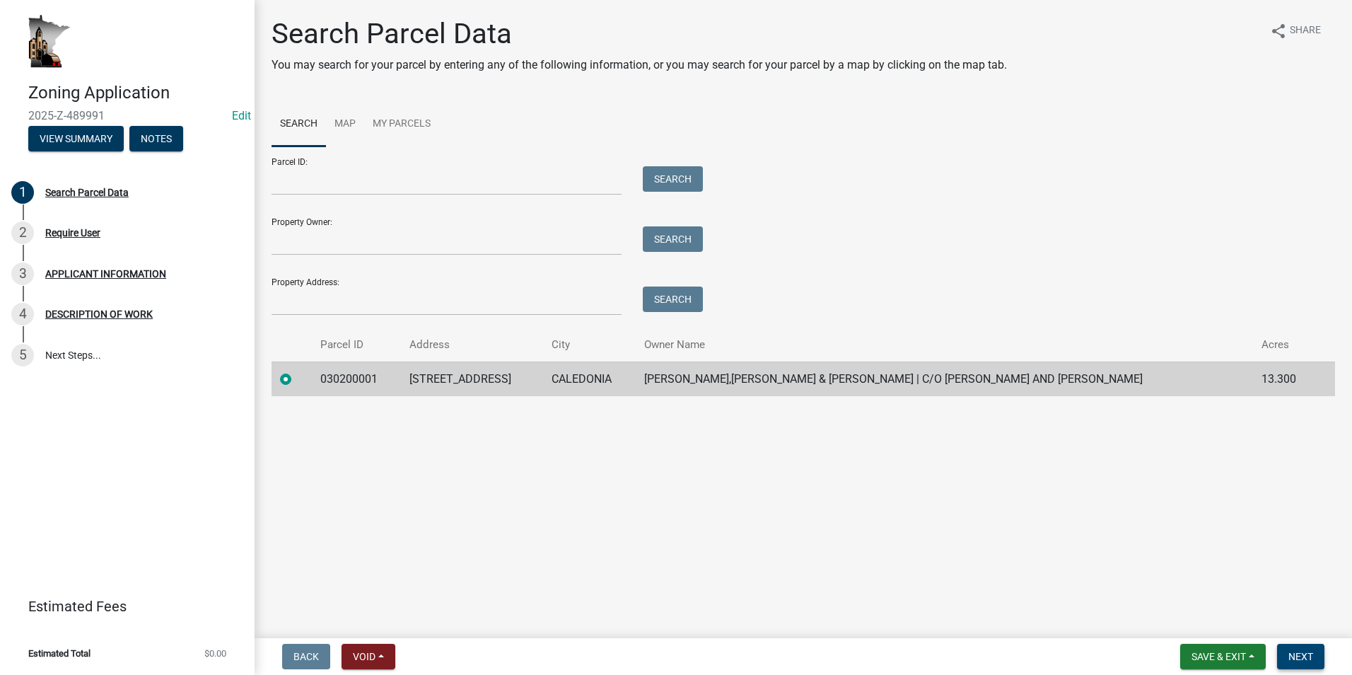
click at [1302, 659] on span "Next" at bounding box center [1300, 655] width 25 height 11
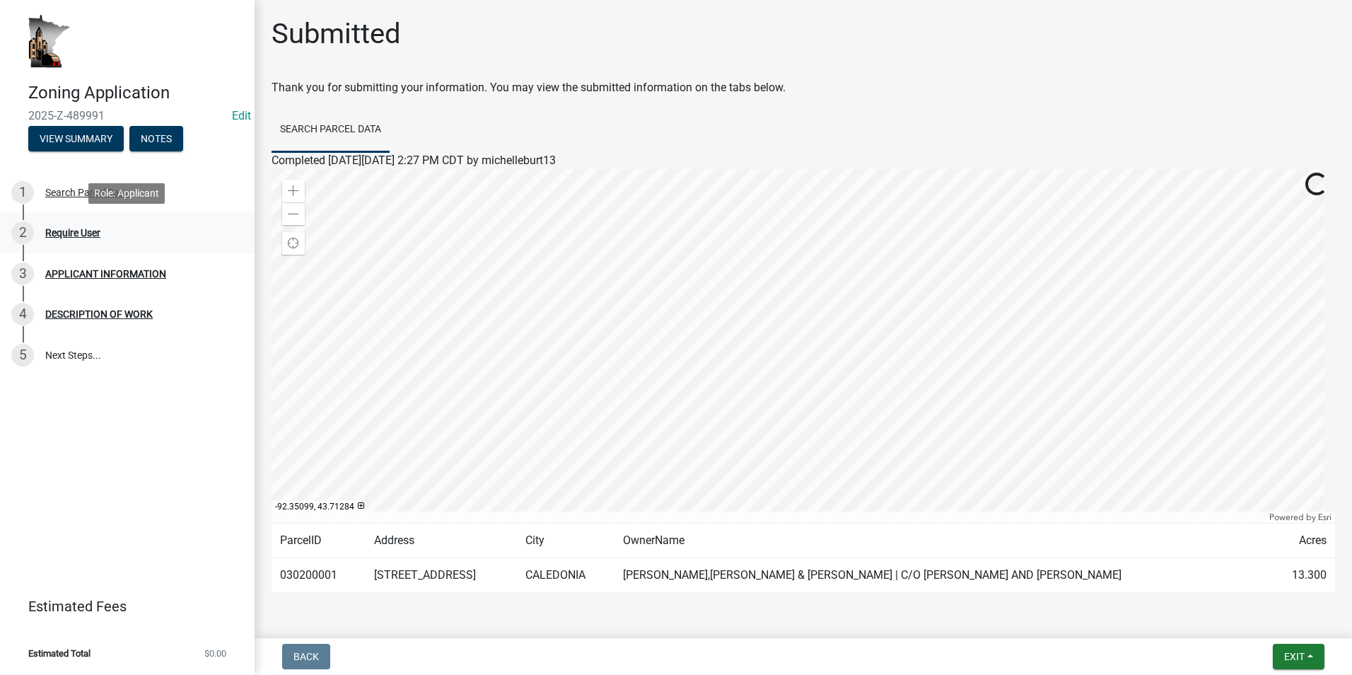
click at [94, 236] on div "Require User" at bounding box center [72, 233] width 55 height 10
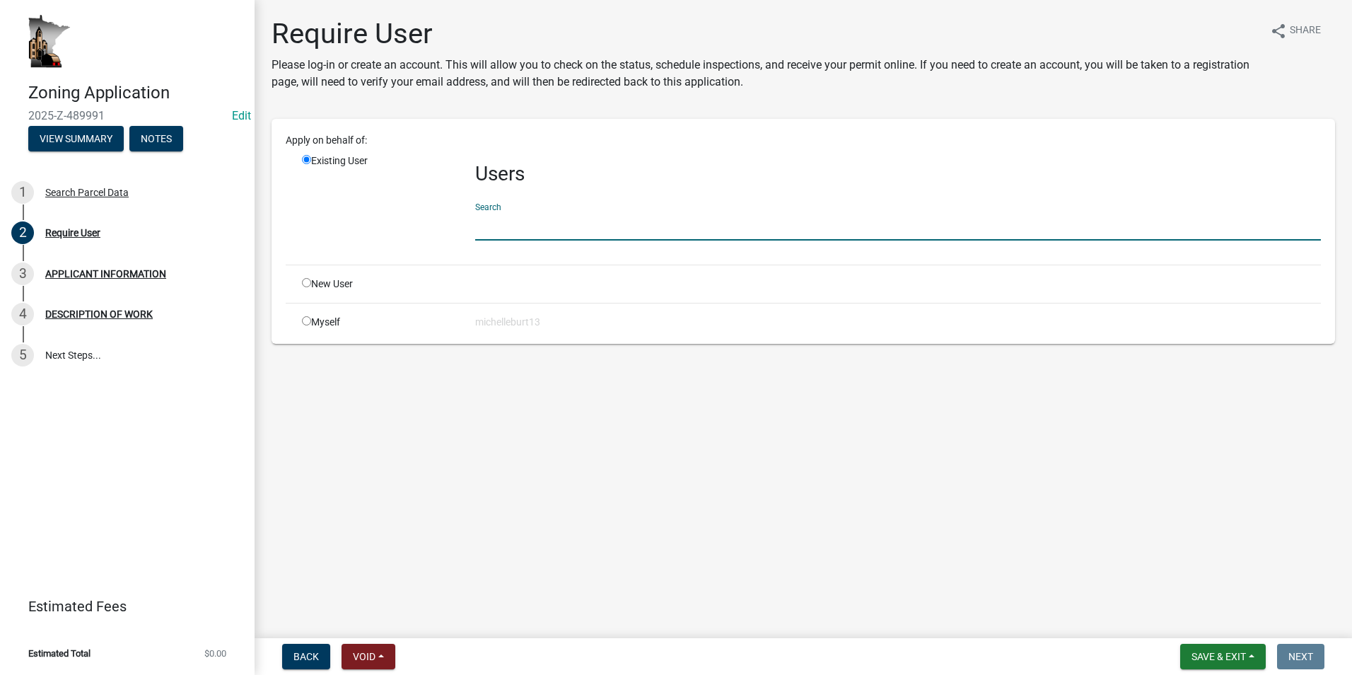
click at [518, 226] on input "text" at bounding box center [898, 225] width 846 height 29
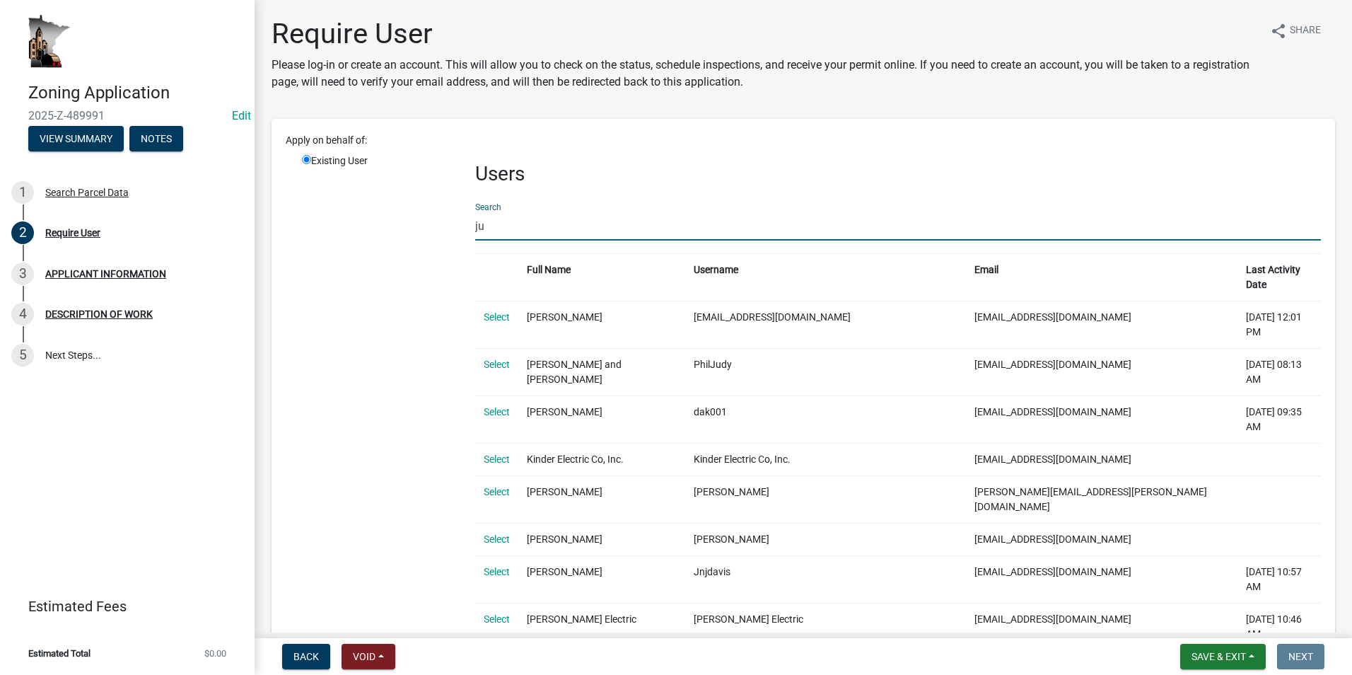
type input "j"
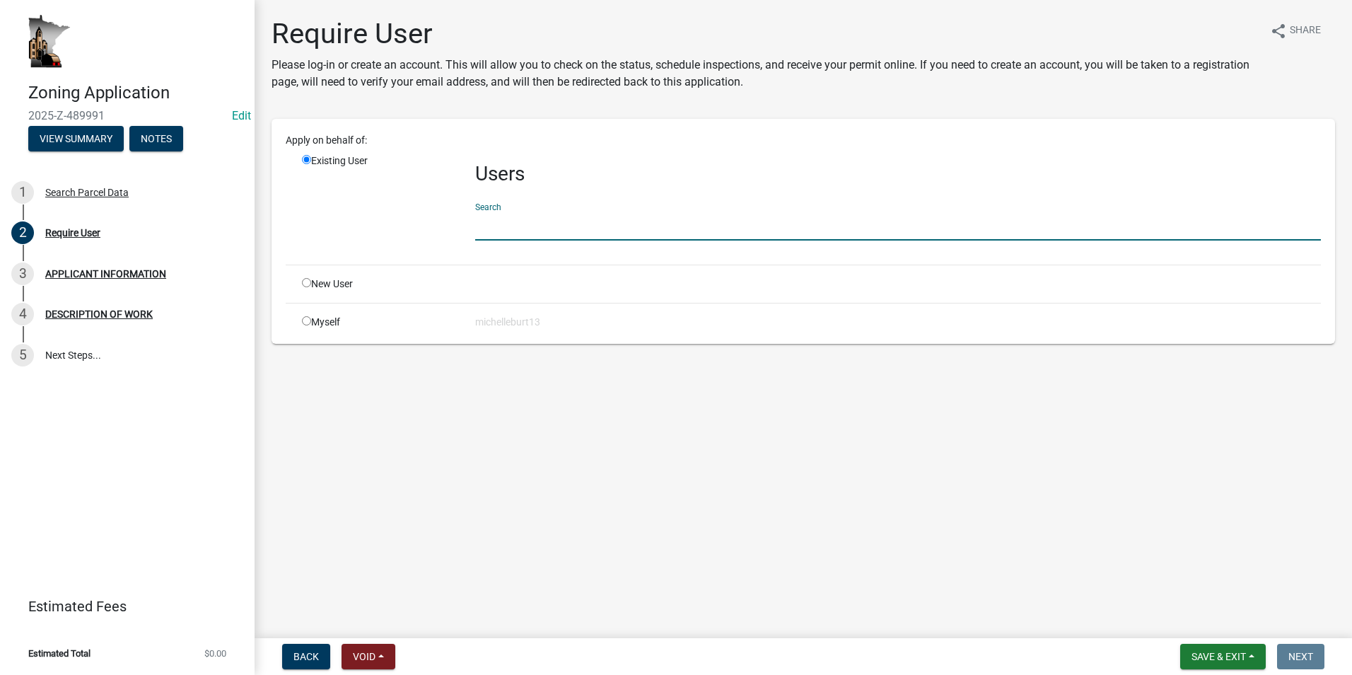
type input "m"
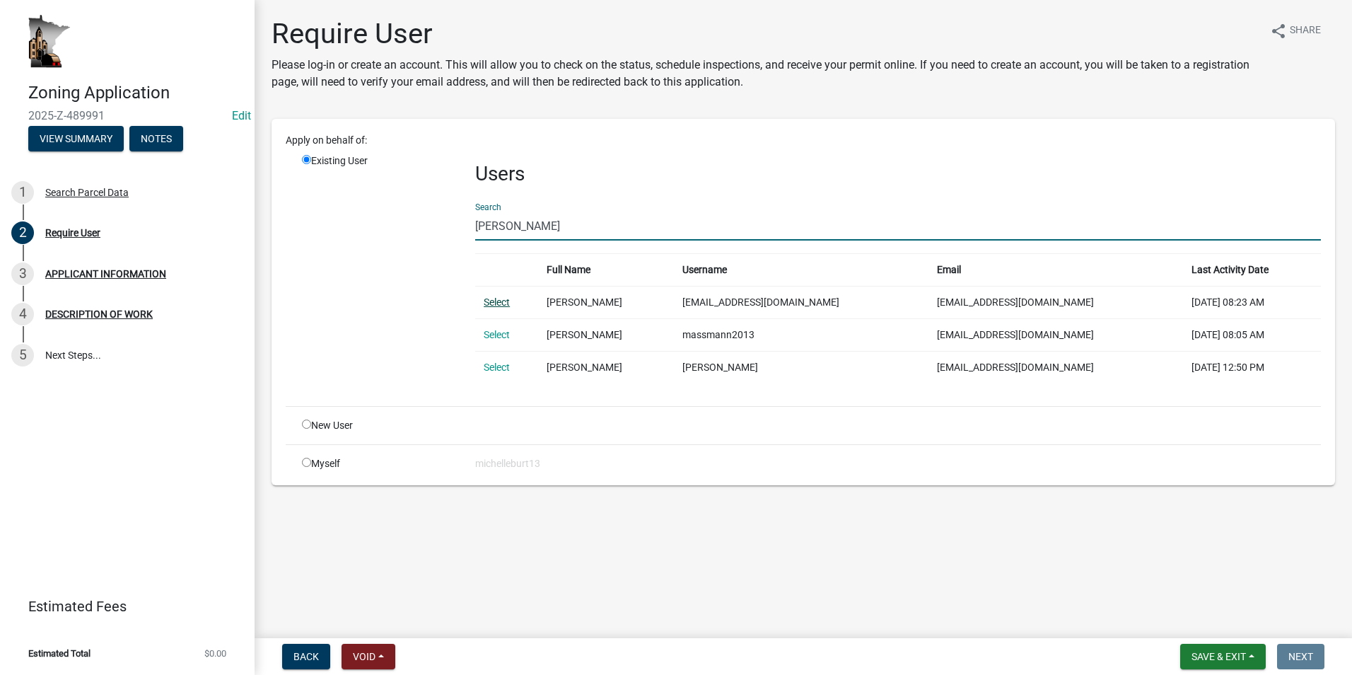
type input "Massman"
click at [489, 301] on link "Select" at bounding box center [497, 301] width 26 height 11
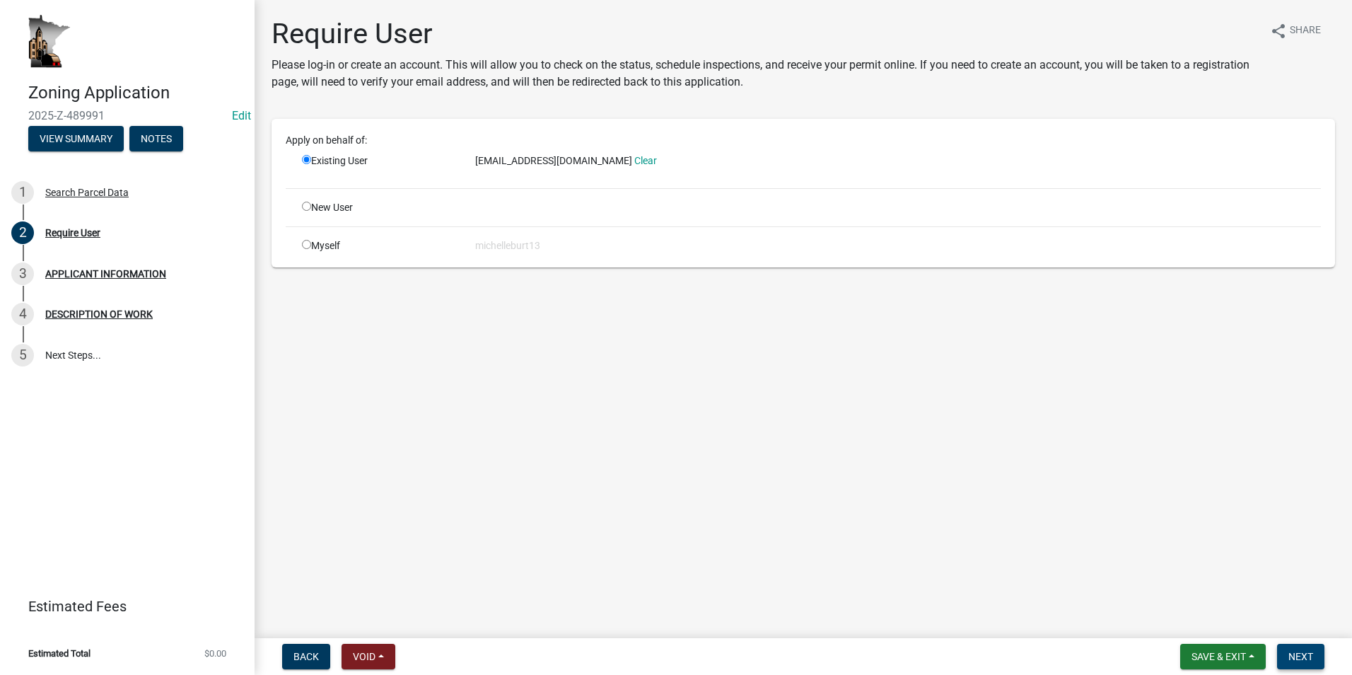
click at [1300, 658] on span "Next" at bounding box center [1300, 655] width 25 height 11
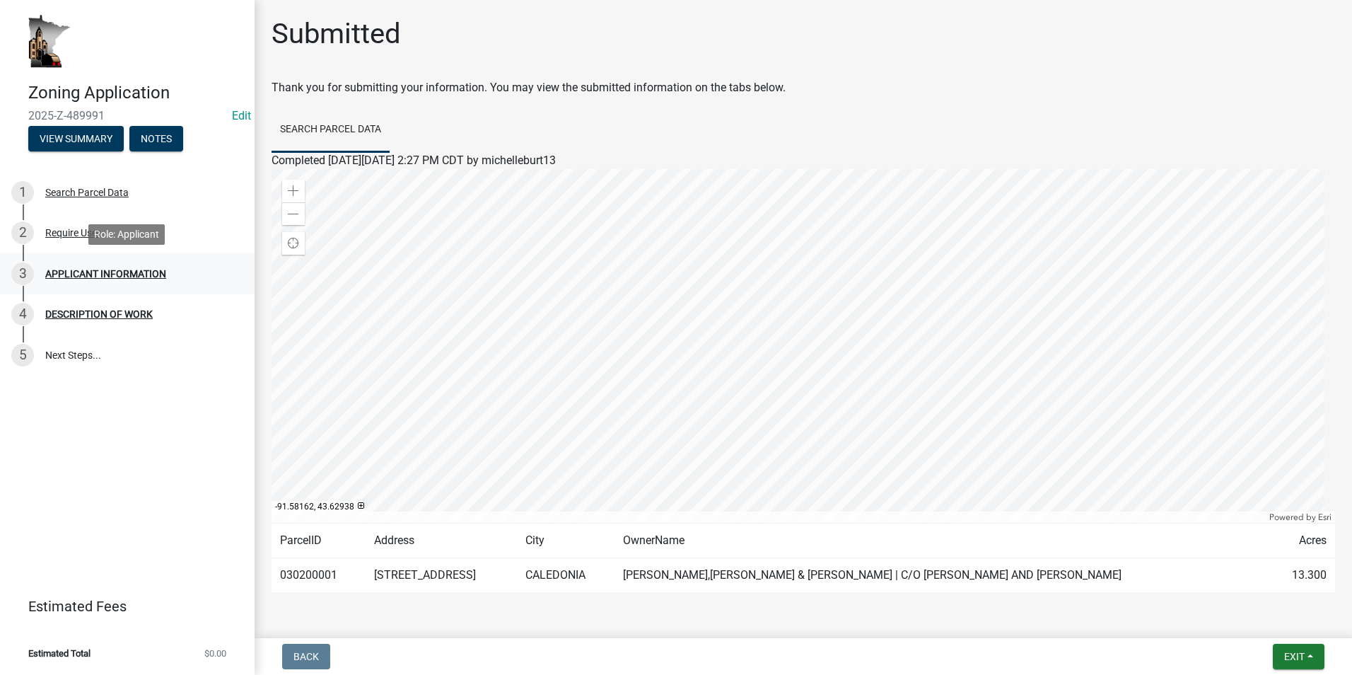
click at [64, 273] on div "APPLICANT INFORMATION" at bounding box center [105, 274] width 121 height 10
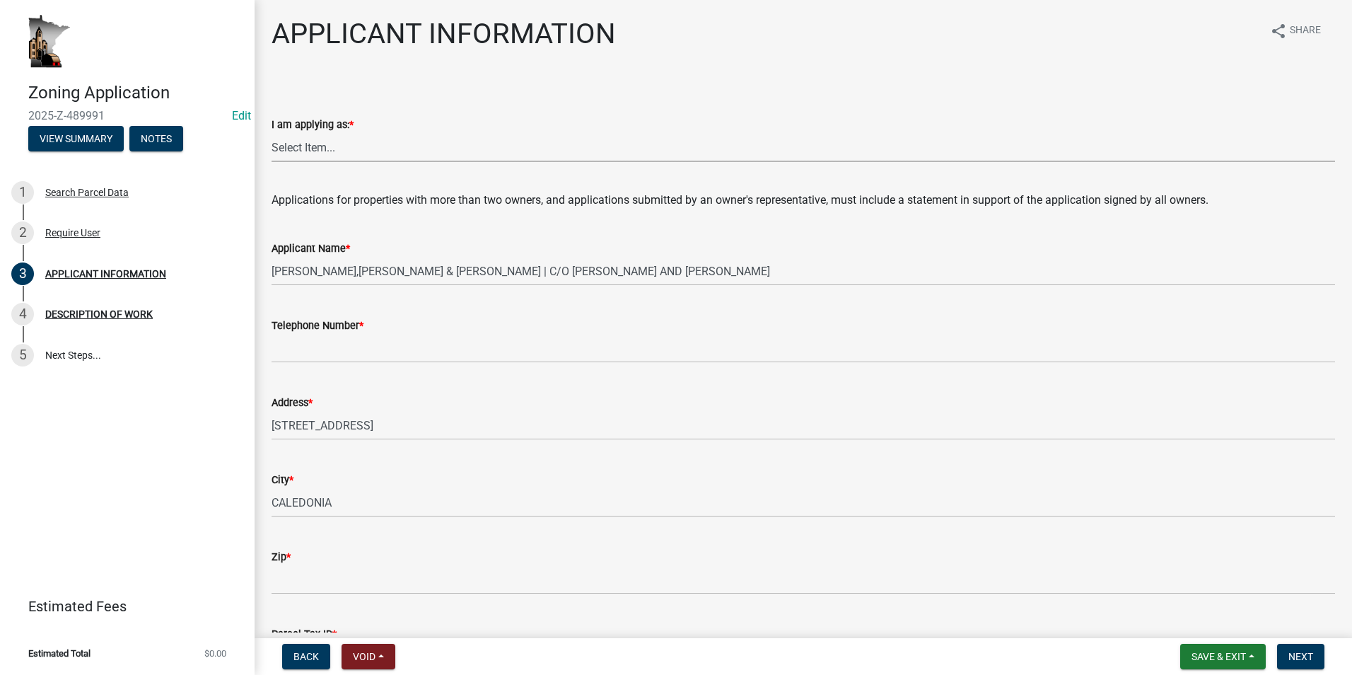
click at [306, 156] on select "Select Item... The sole owner of the property A co-owner of the property with o…" at bounding box center [802, 147] width 1063 height 29
click at [271, 133] on select "Select Item... The sole owner of the property A co-owner of the property with o…" at bounding box center [802, 147] width 1063 height 29
select select "884de254-84a4-4256-8abe-0e7e5fcf6e66"
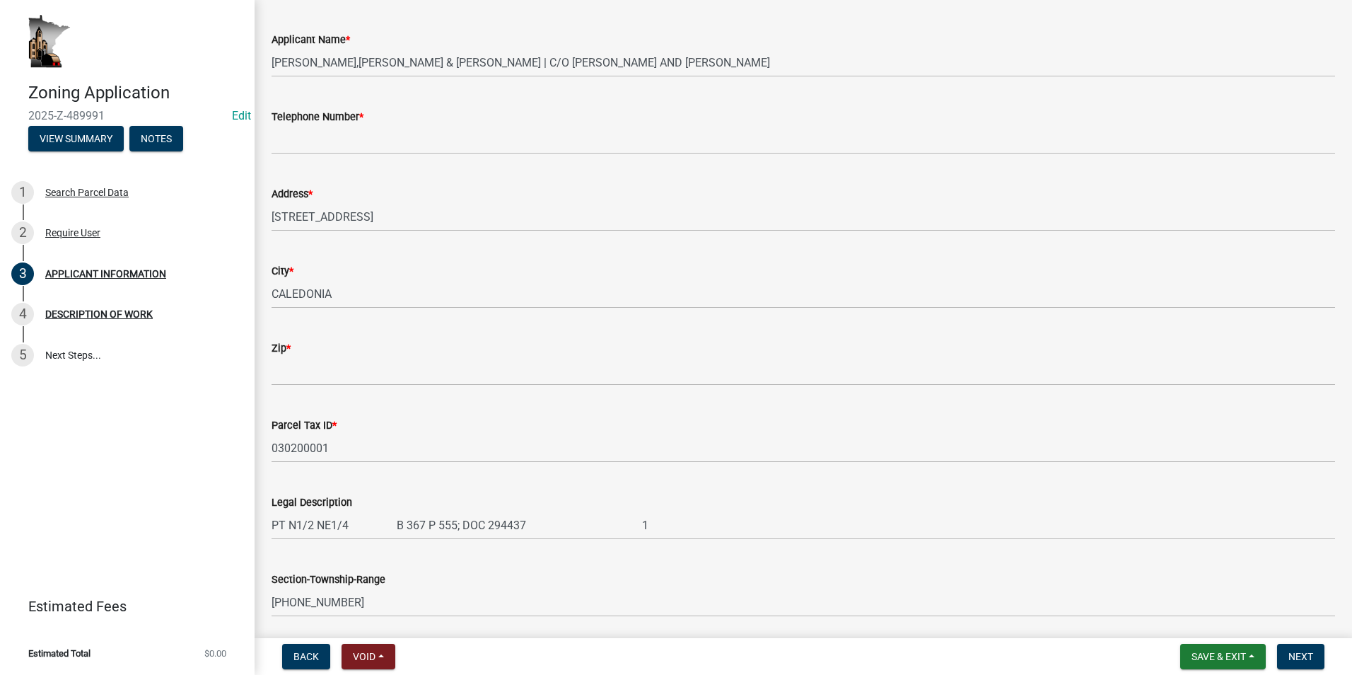
scroll to position [212, 0]
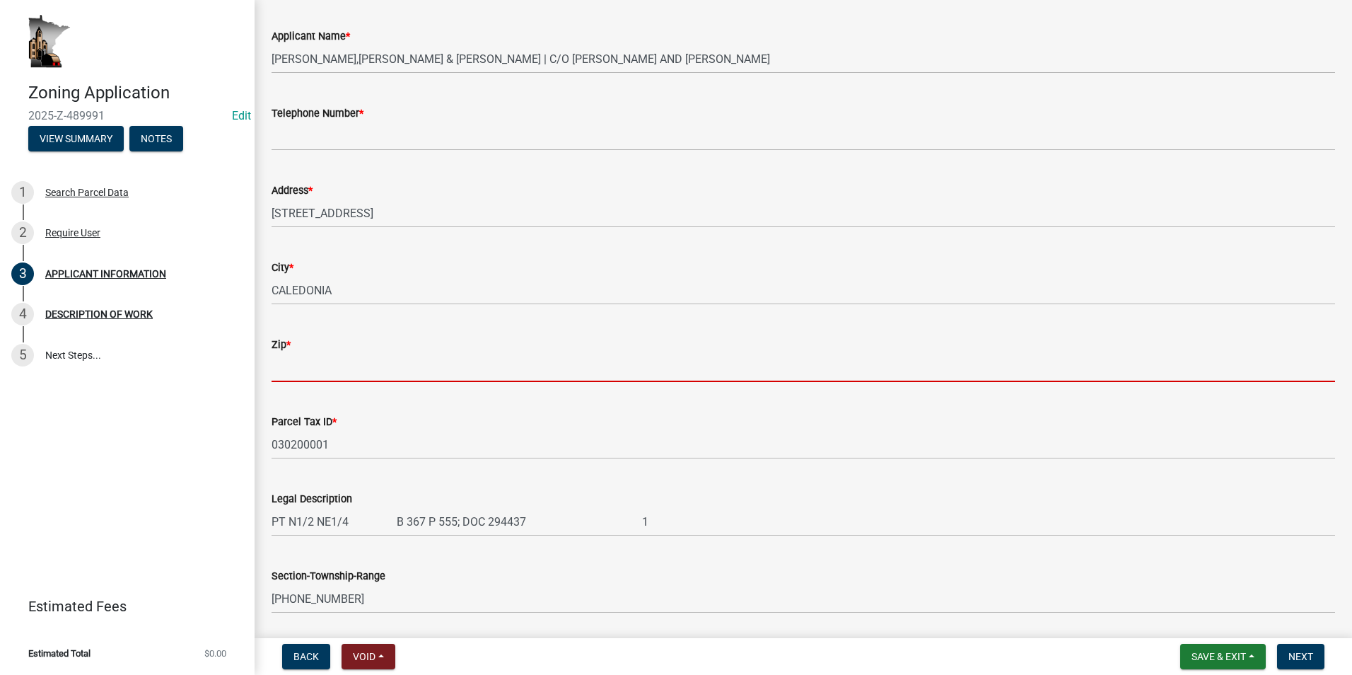
click at [299, 371] on input "Zip *" at bounding box center [802, 367] width 1063 height 29
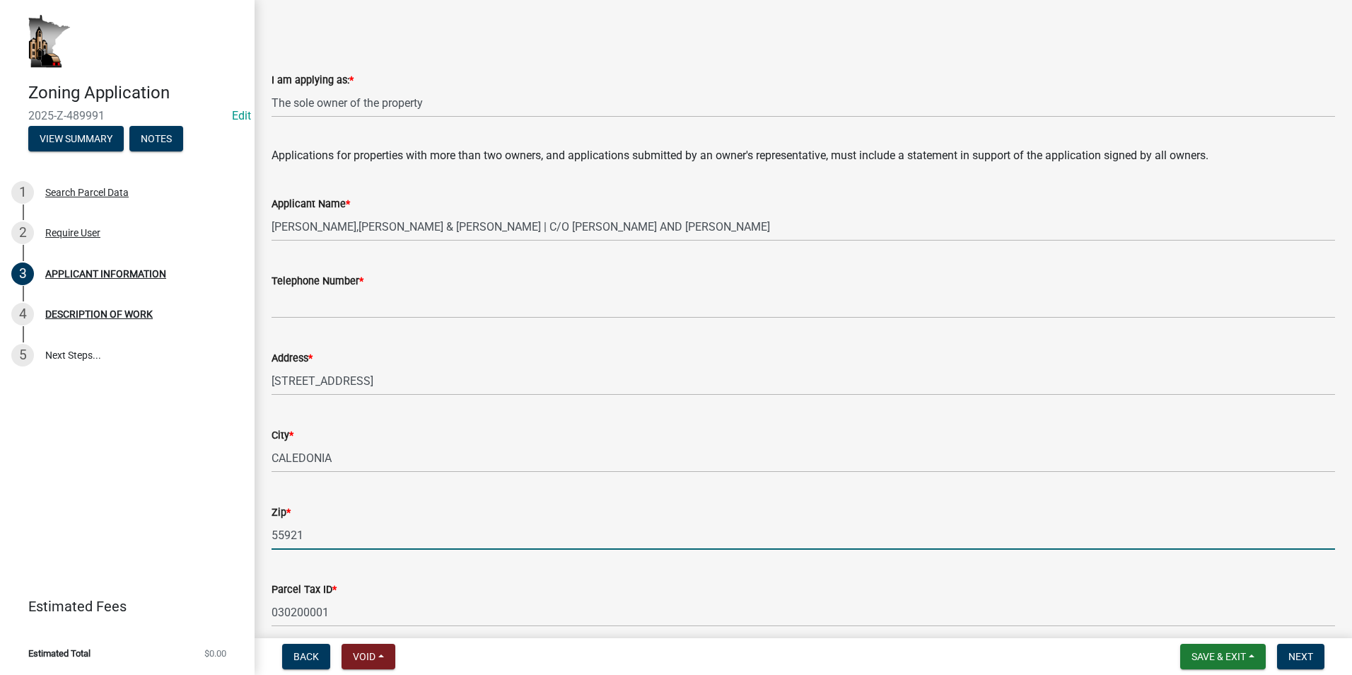
scroll to position [0, 0]
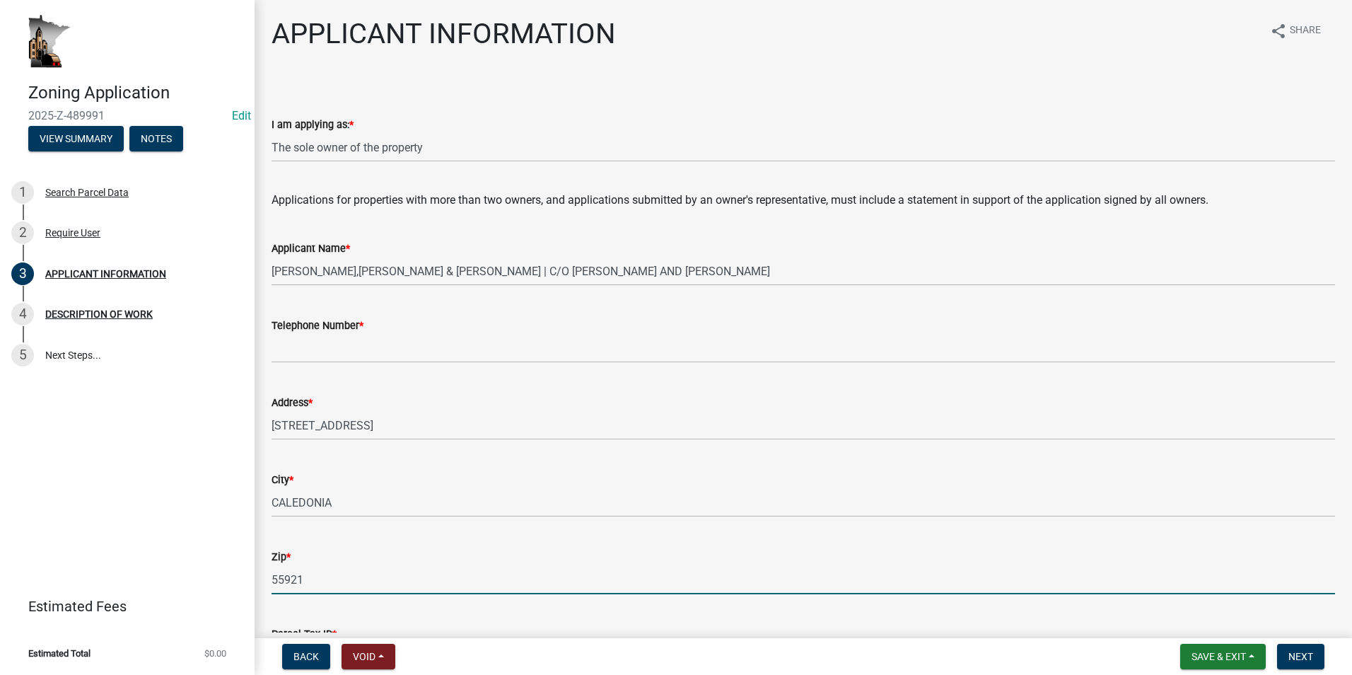
type input "55921"
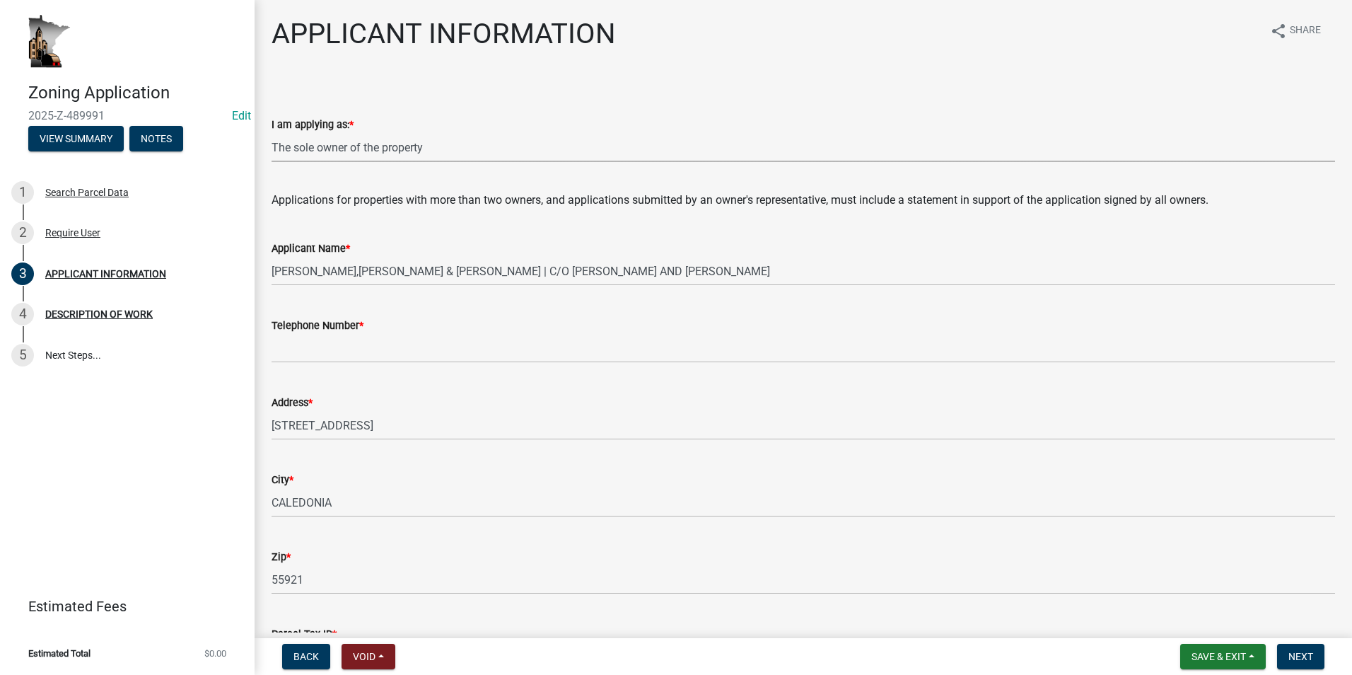
click at [455, 147] on select "Select Item... The sole owner of the property A co-owner of the property with o…" at bounding box center [802, 147] width 1063 height 29
click at [271, 133] on select "Select Item... The sole owner of the property A co-owner of the property with o…" at bounding box center [802, 147] width 1063 height 29
select select "3be5659b-6009-4b6d-bf31-975e417d46ce"
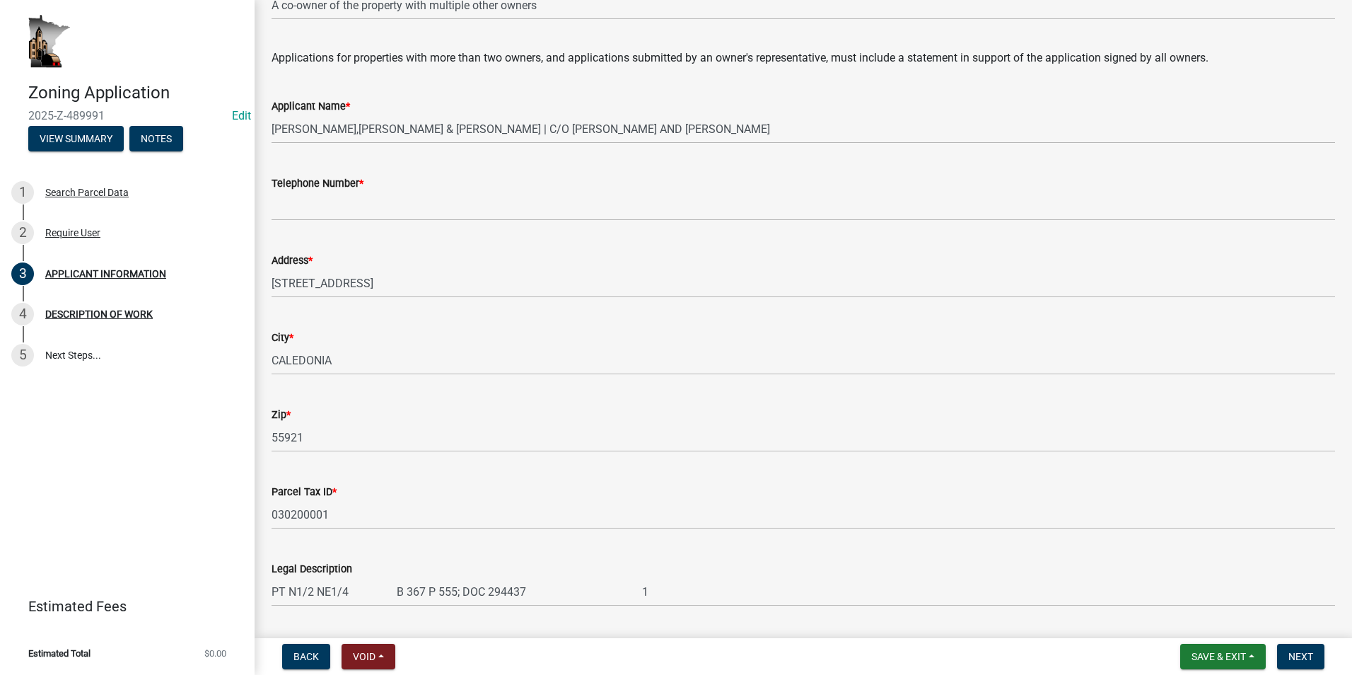
scroll to position [141, 0]
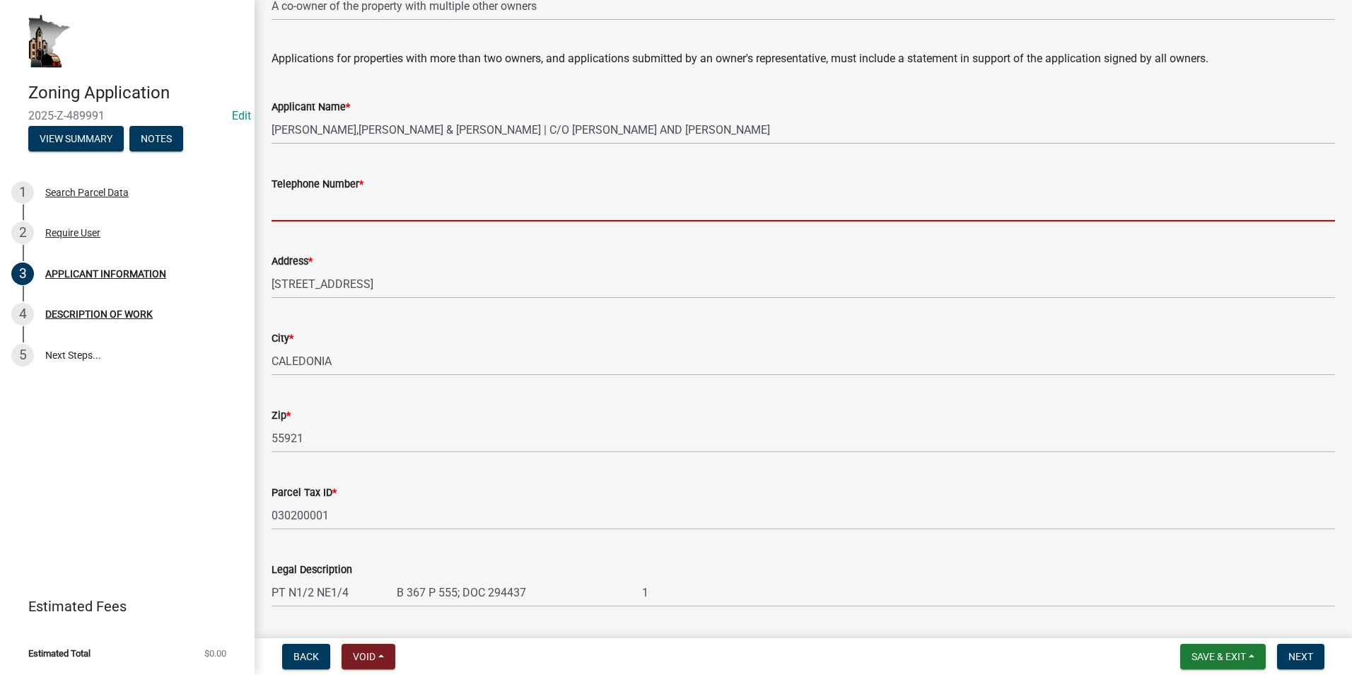
click at [322, 202] on input "Telephone Number *" at bounding box center [802, 206] width 1063 height 29
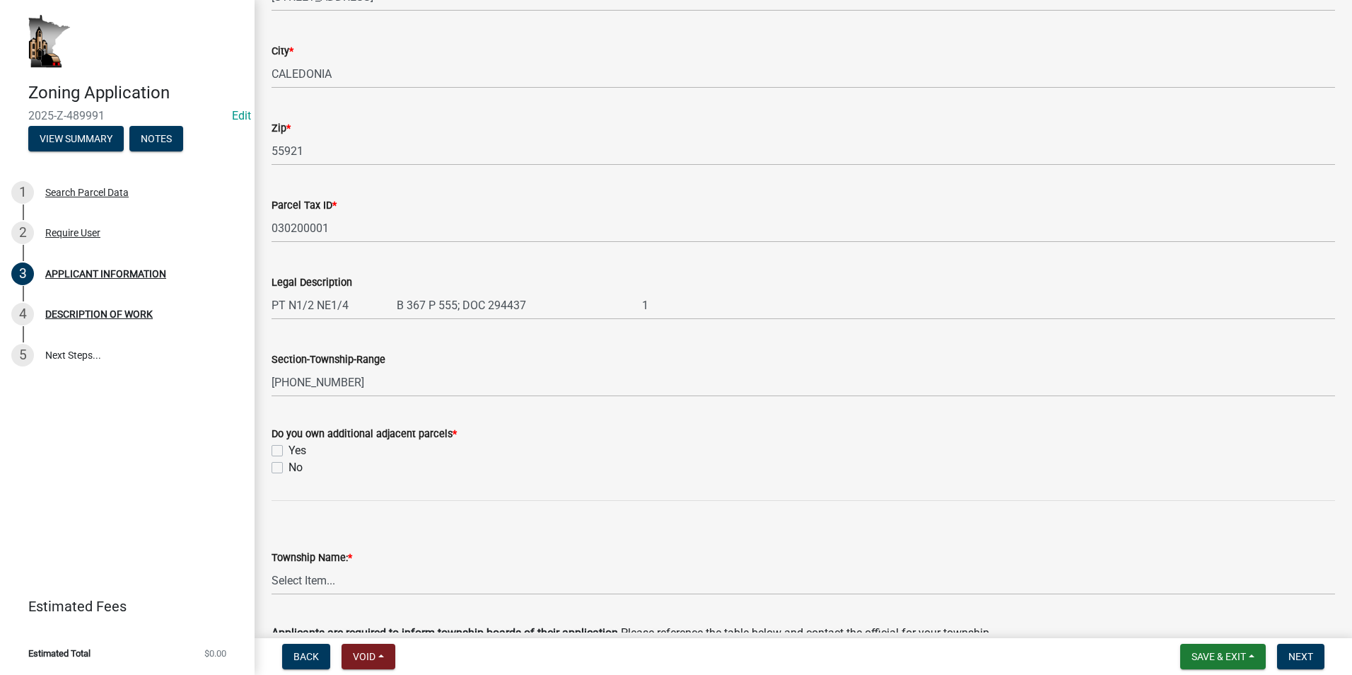
scroll to position [495, 0]
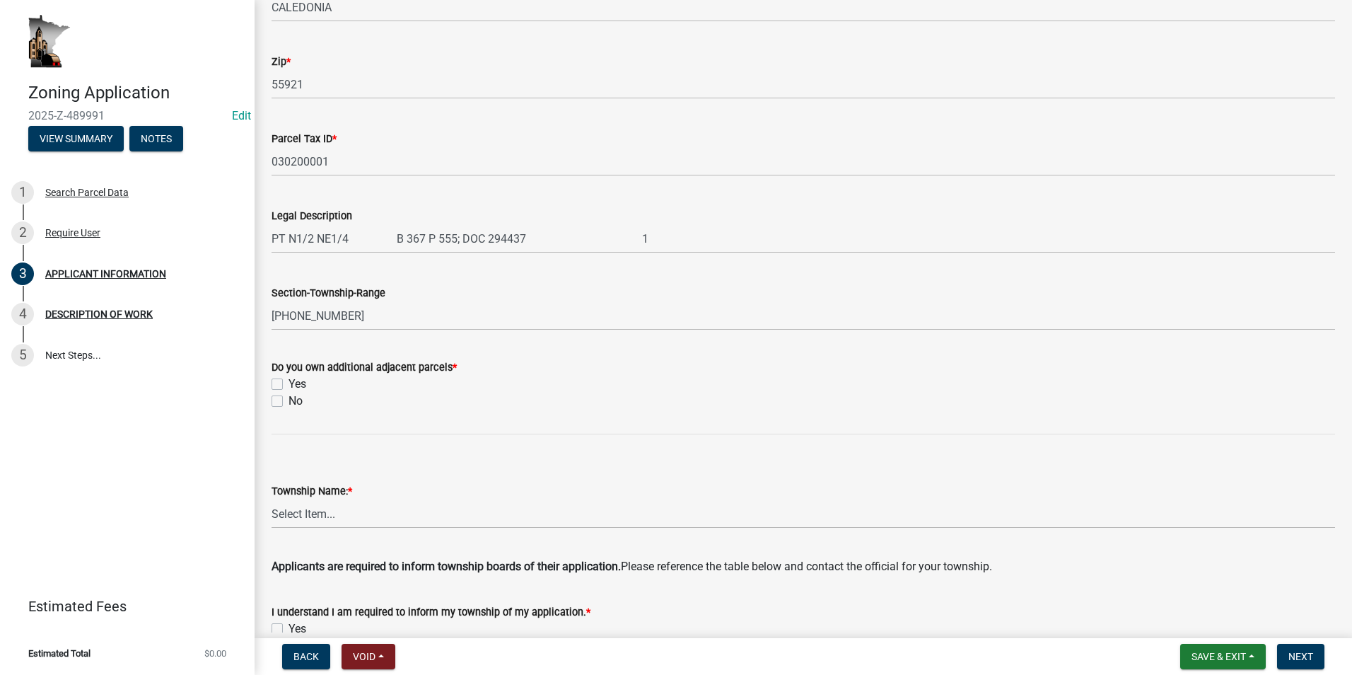
type input "[PHONE_NUMBER]"
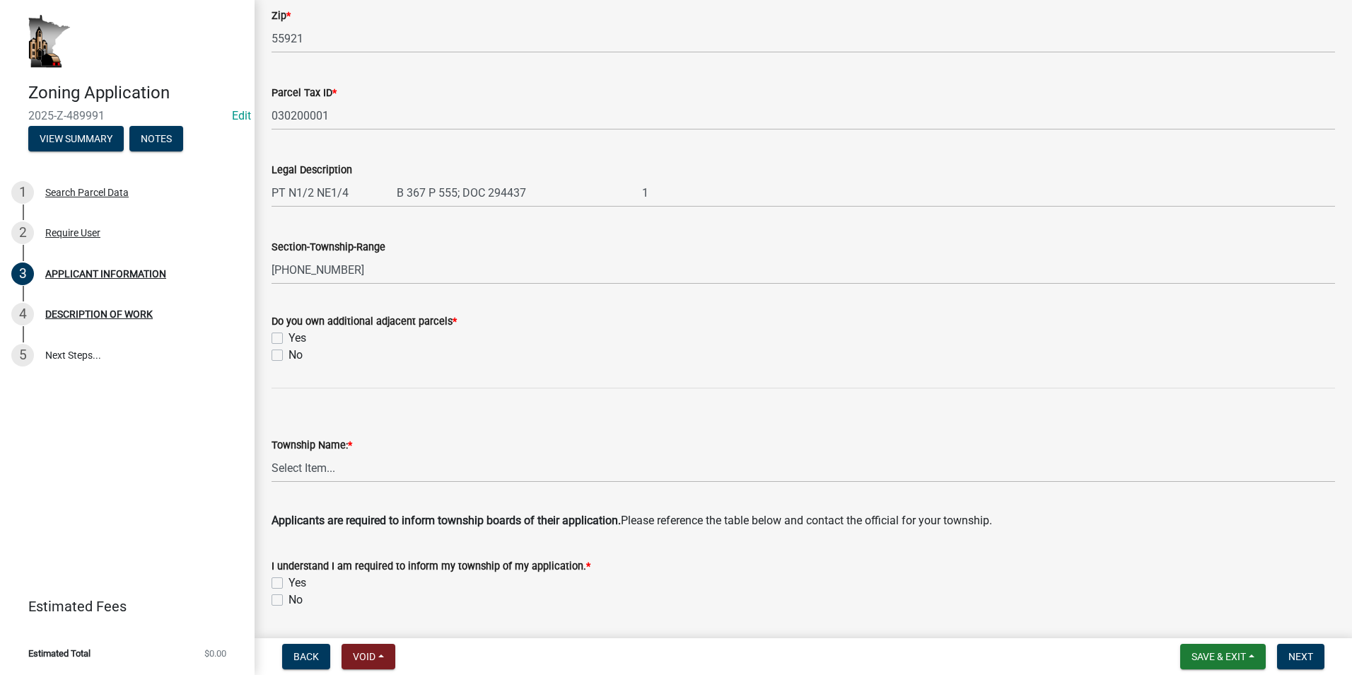
scroll to position [566, 0]
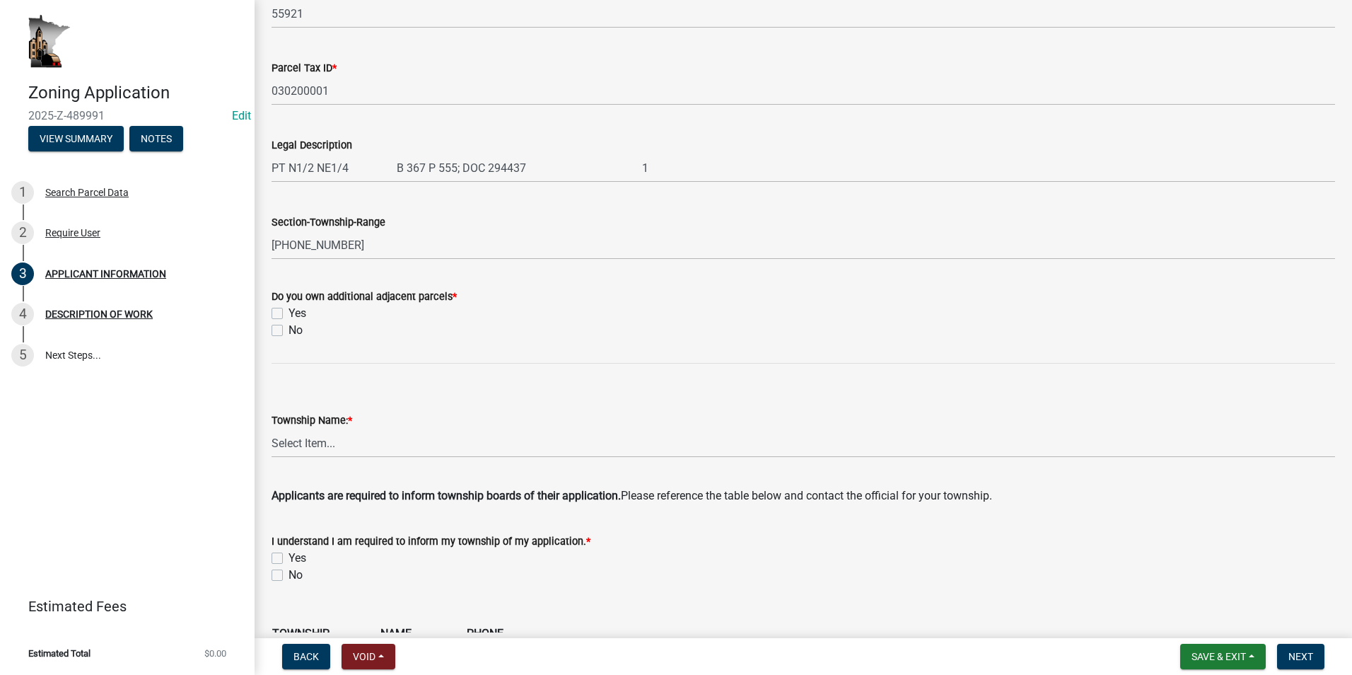
click at [288, 312] on label "Yes" at bounding box center [297, 313] width 18 height 17
click at [288, 312] on input "Yes" at bounding box center [292, 309] width 9 height 9
checkbox input "true"
checkbox input "false"
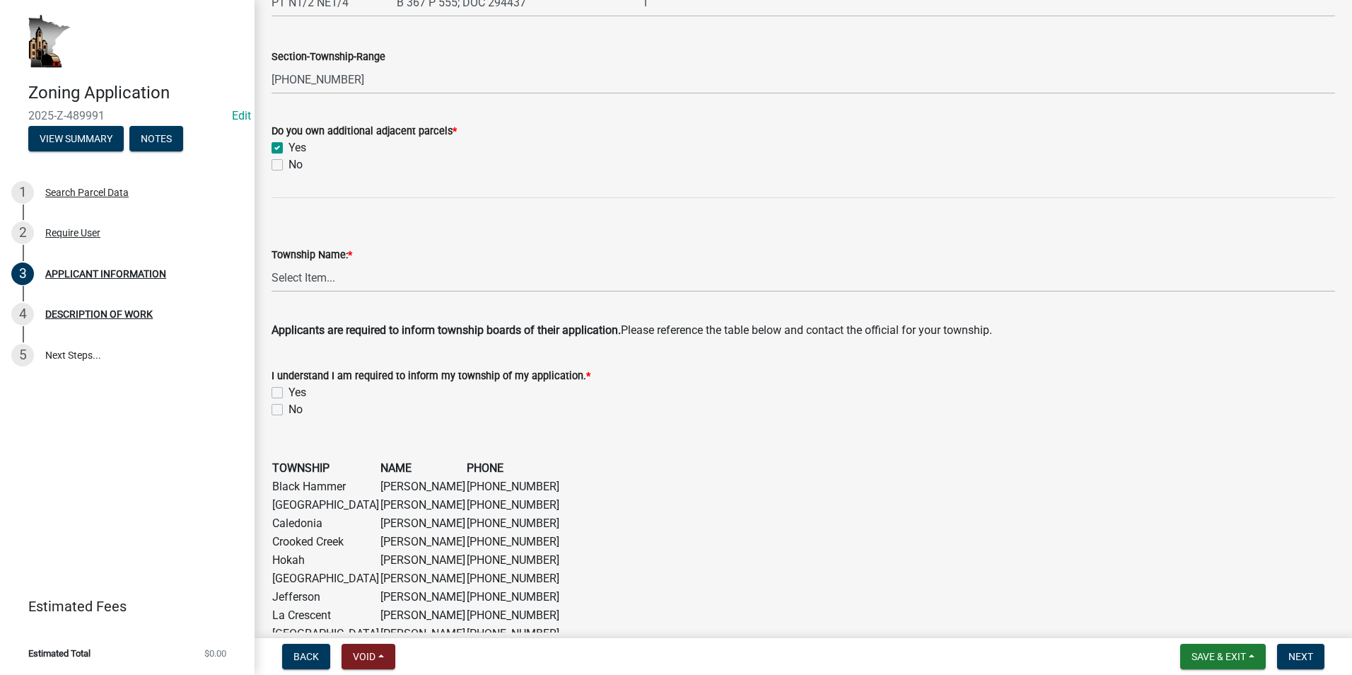
scroll to position [778, 0]
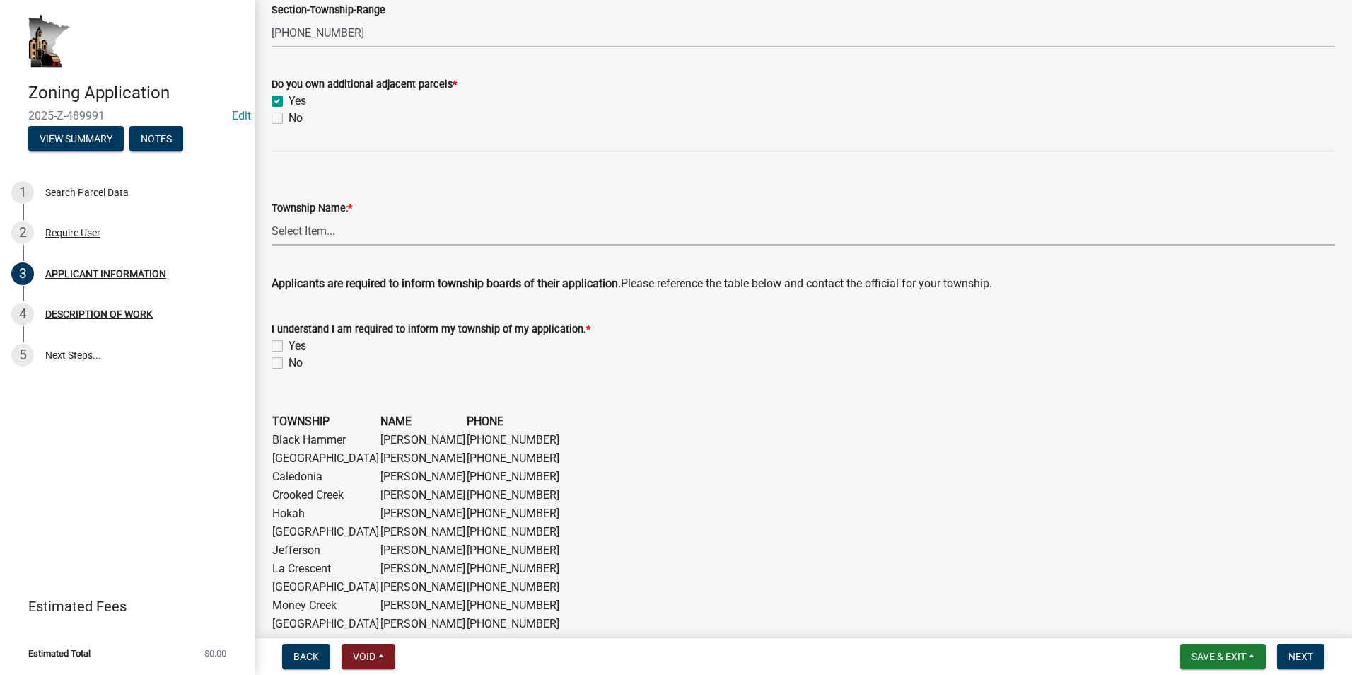
click at [331, 228] on select "Select Item... Black Hammer Brownsville Caledonia Crooked Creek Hokah Houston J…" at bounding box center [802, 230] width 1063 height 29
click at [271, 216] on select "Select Item... Black Hammer Brownsville Caledonia Crooked Creek Hokah Houston J…" at bounding box center [802, 230] width 1063 height 29
select select "d418ee59-edcf-45bb-b97d-869e37c126ed"
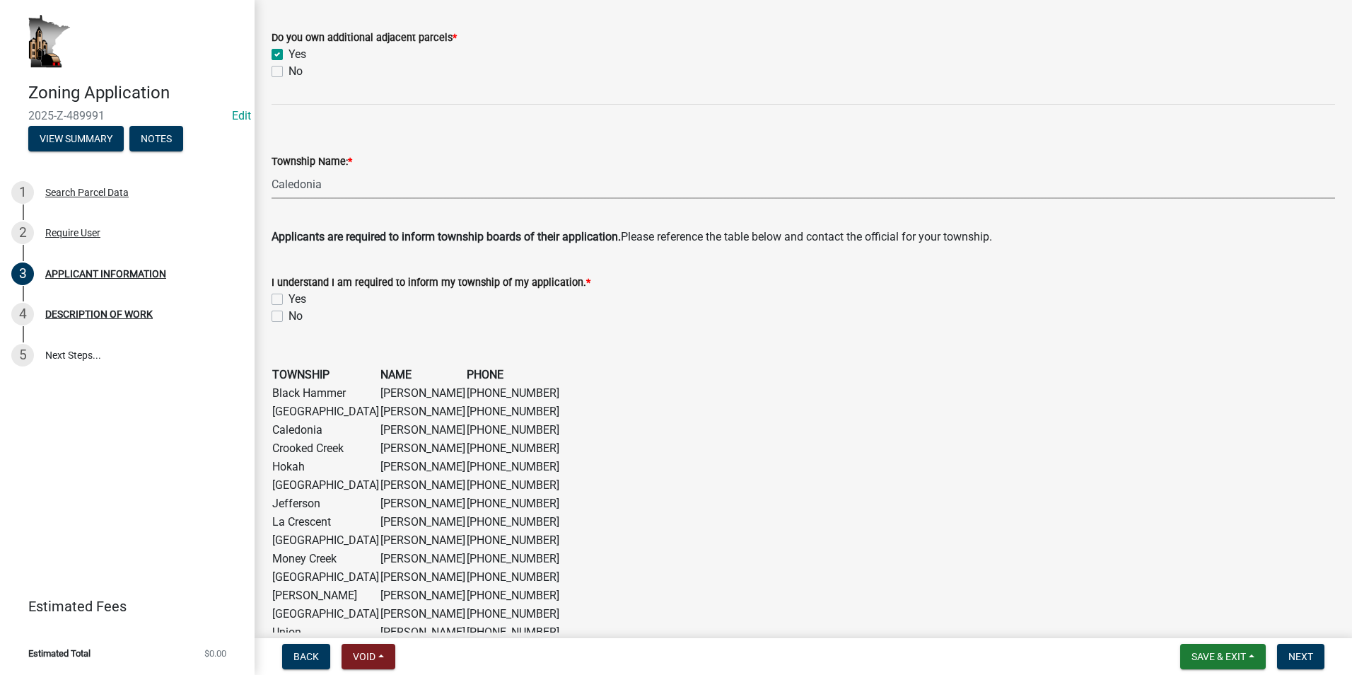
scroll to position [848, 0]
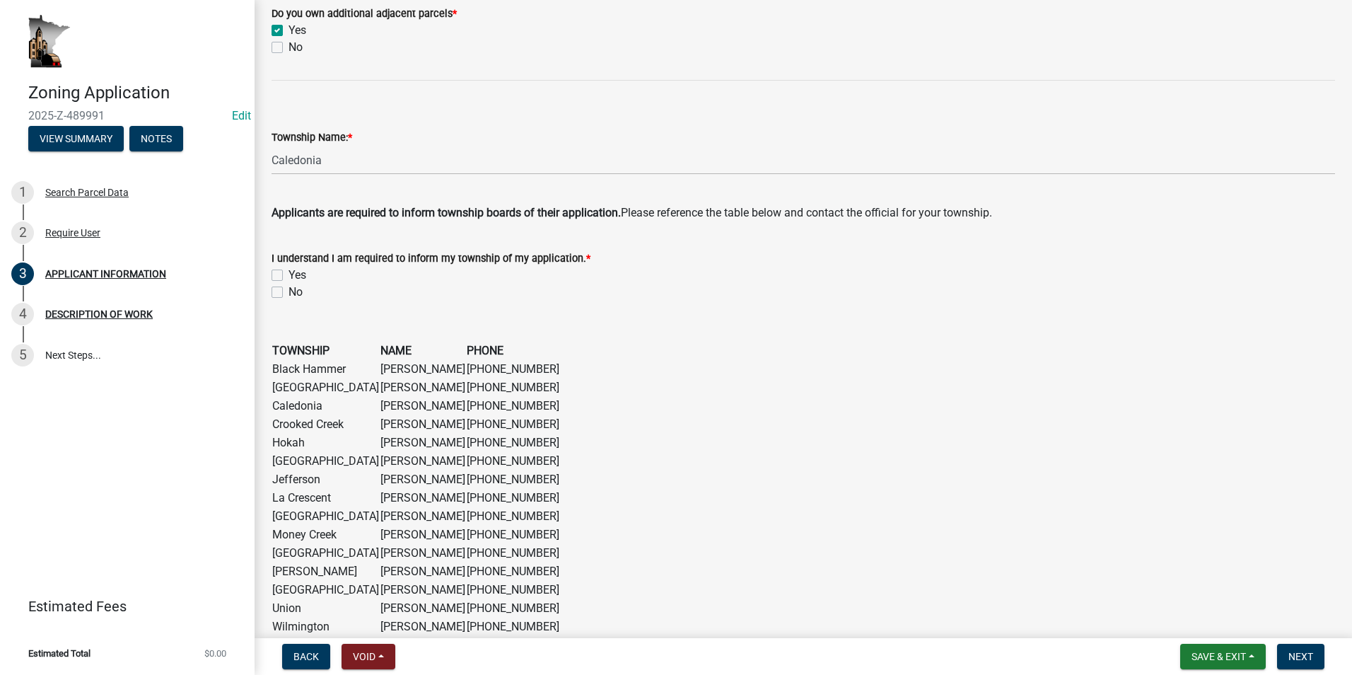
click at [288, 271] on label "Yes" at bounding box center [297, 275] width 18 height 17
click at [288, 271] on input "Yes" at bounding box center [292, 271] width 9 height 9
checkbox input "true"
checkbox input "false"
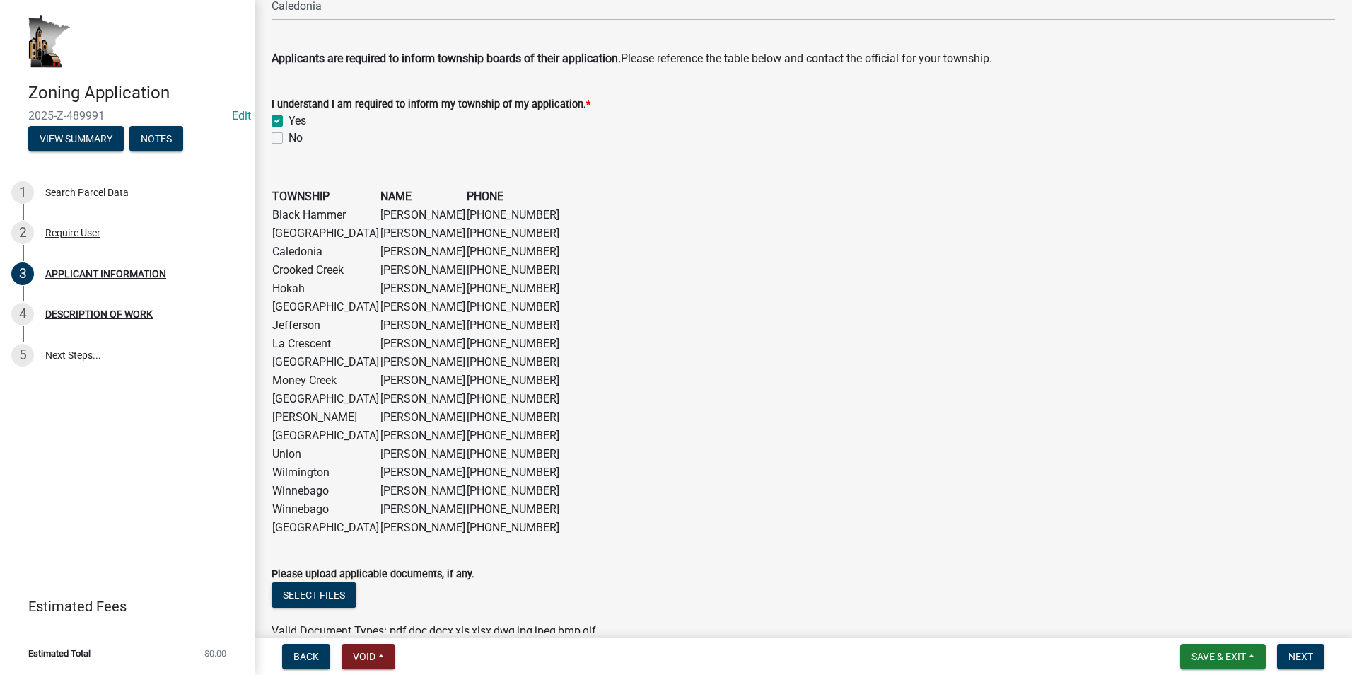
scroll to position [1078, 0]
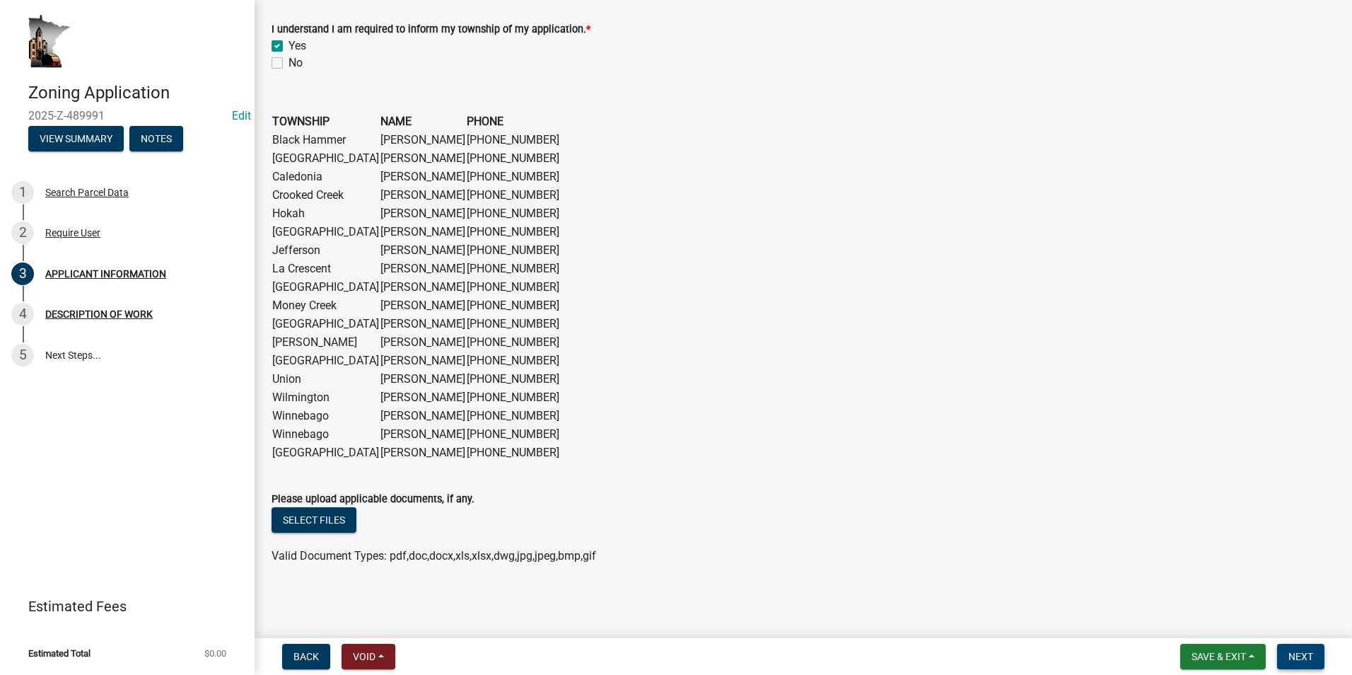
click at [1302, 660] on span "Next" at bounding box center [1300, 655] width 25 height 11
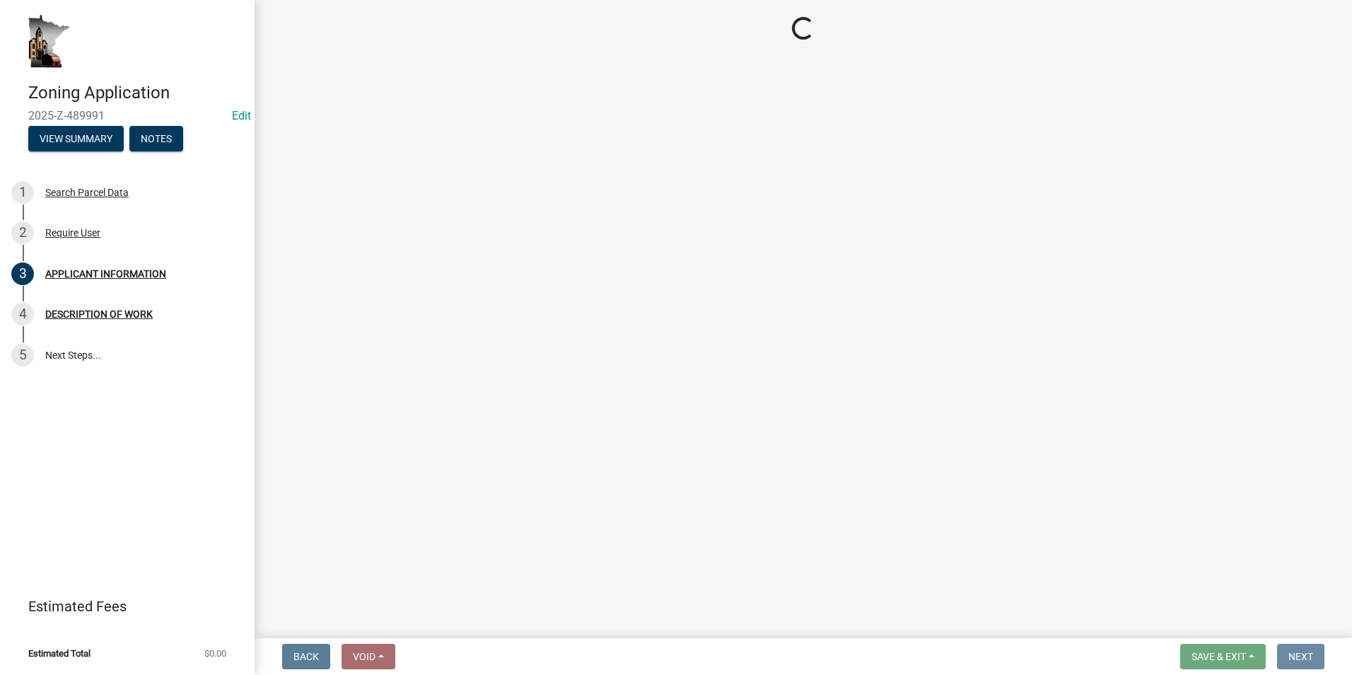
scroll to position [0, 0]
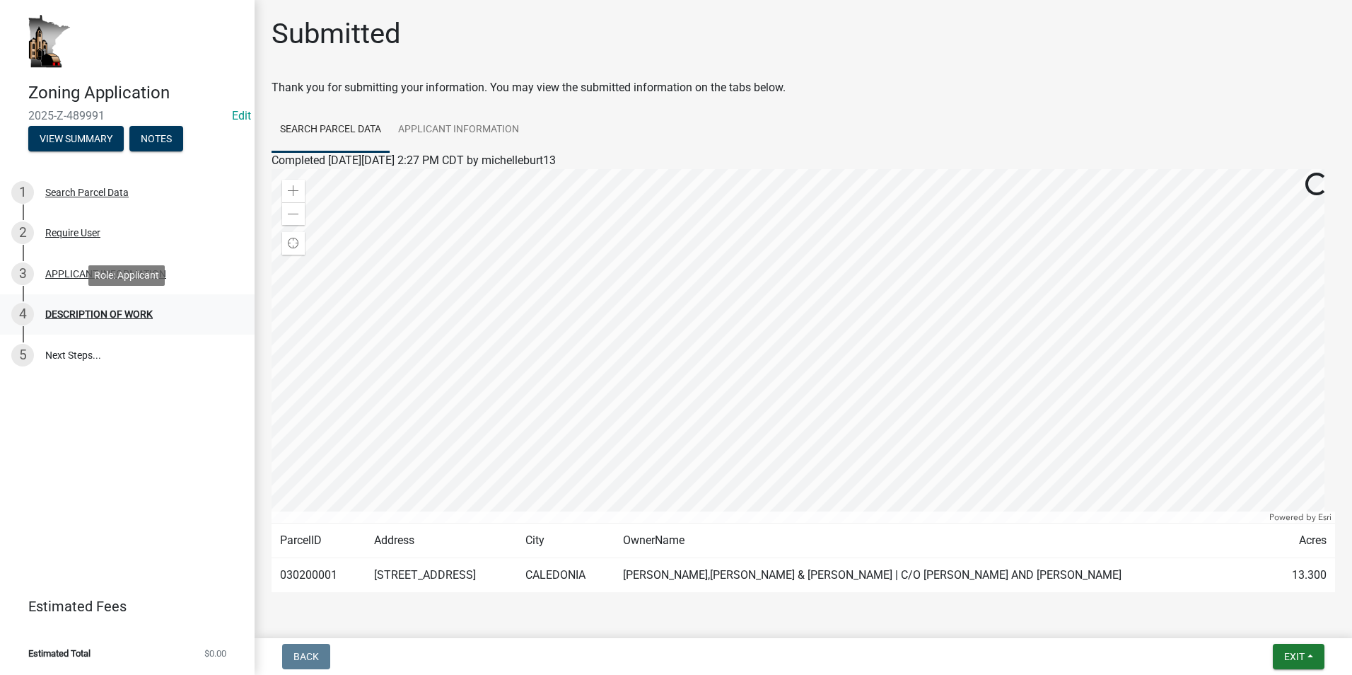
click at [95, 305] on div "4 DESCRIPTION OF WORK" at bounding box center [121, 314] width 221 height 23
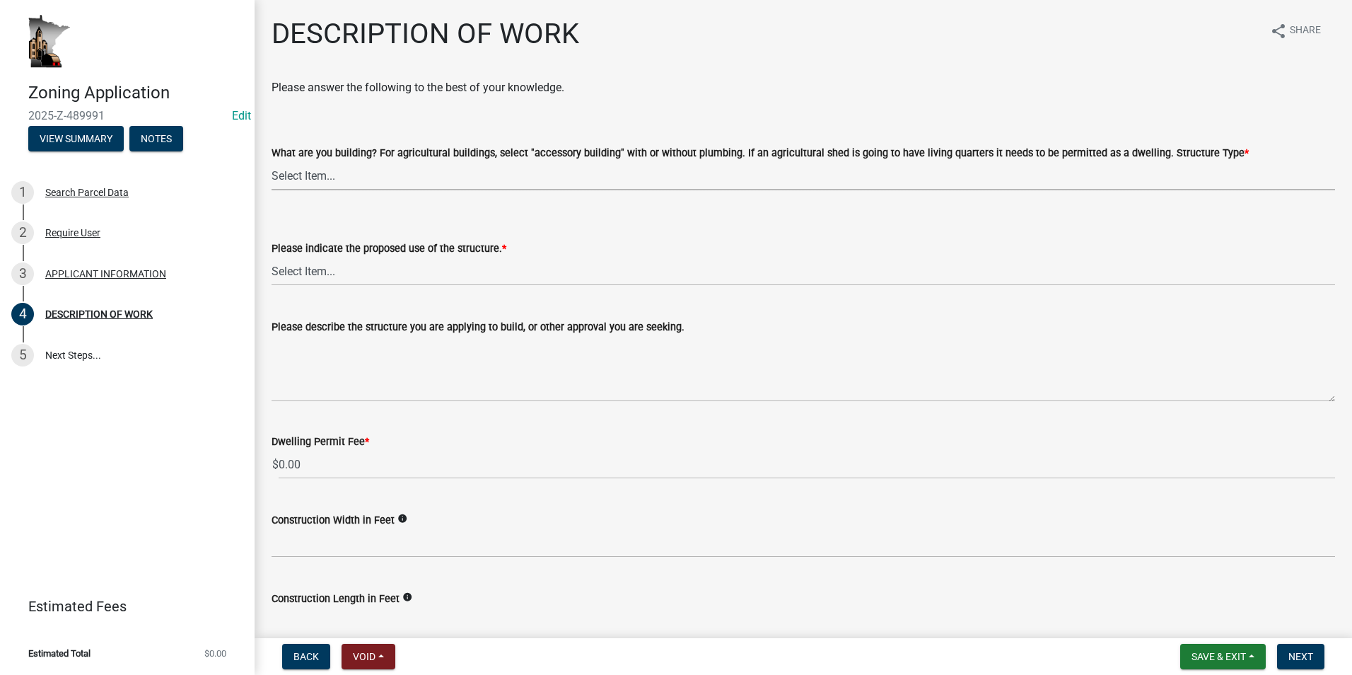
click at [363, 184] on select "Select Item... Single Family Dwelling or "Shouse" Bedroom addition Non-bedroom …" at bounding box center [802, 175] width 1063 height 29
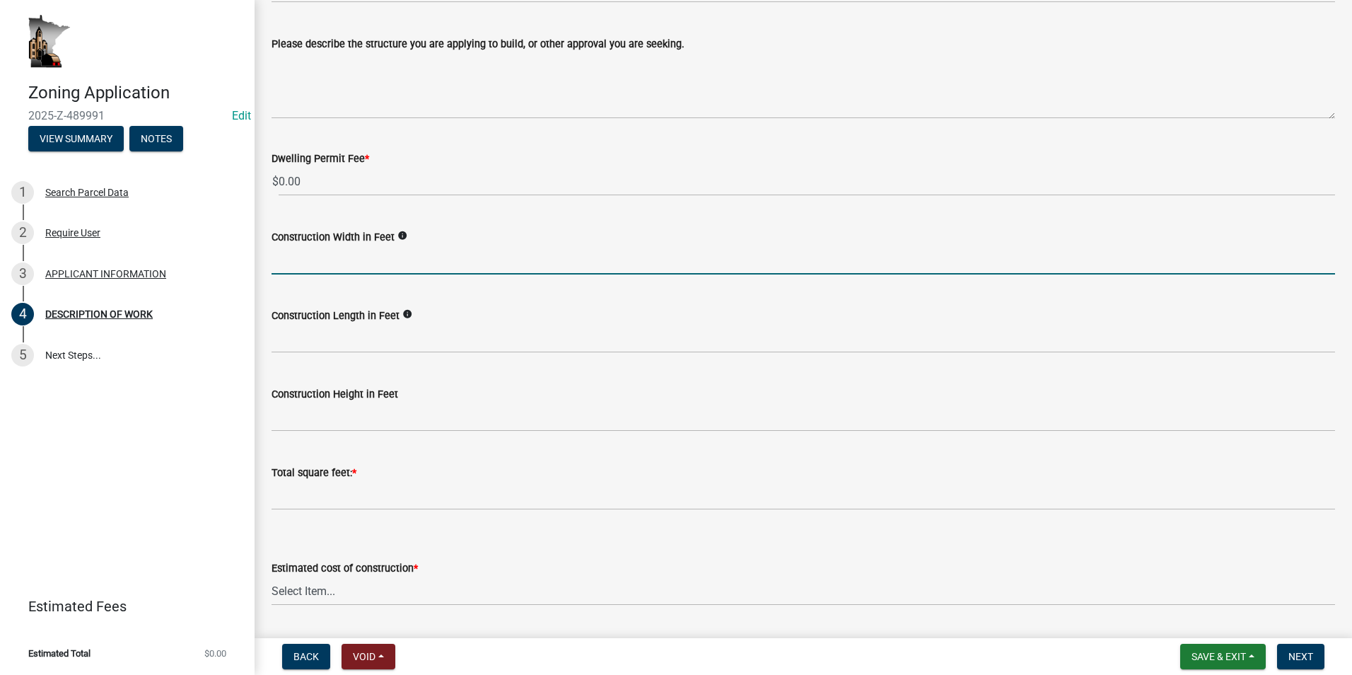
scroll to position [311, 0]
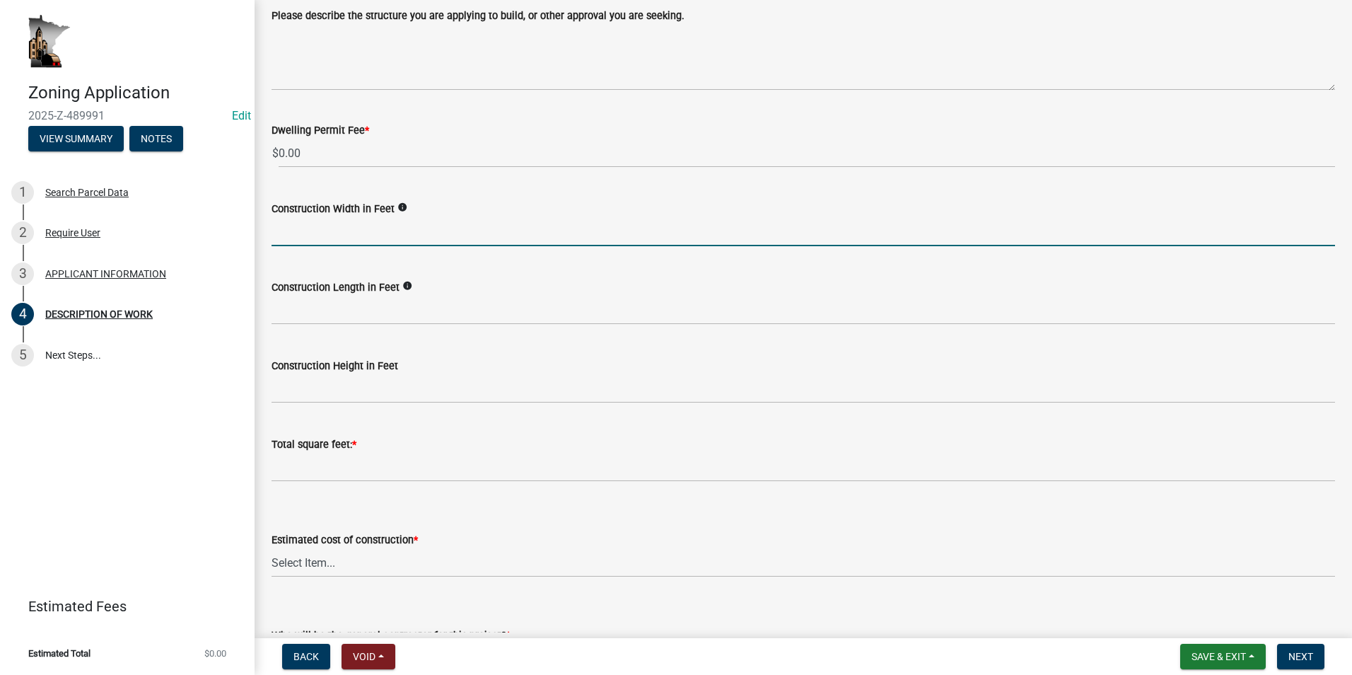
click at [298, 246] on input "text" at bounding box center [802, 231] width 1063 height 29
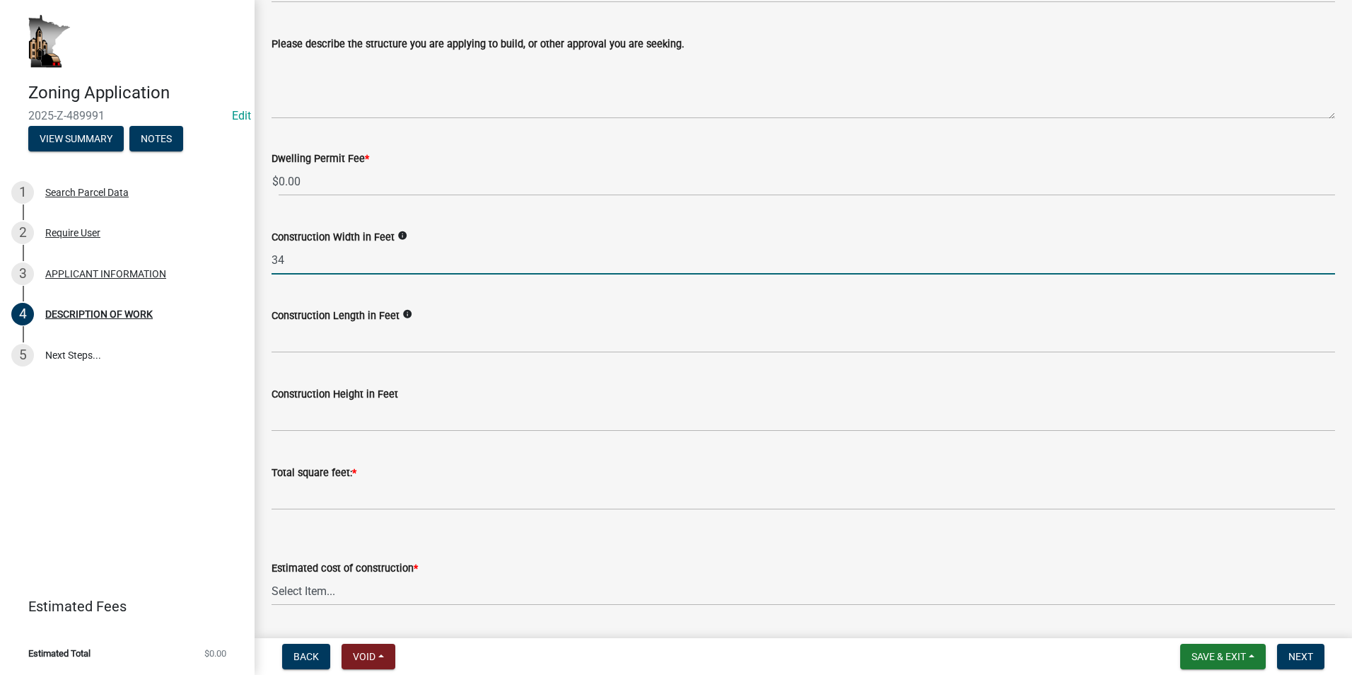
type input "34"
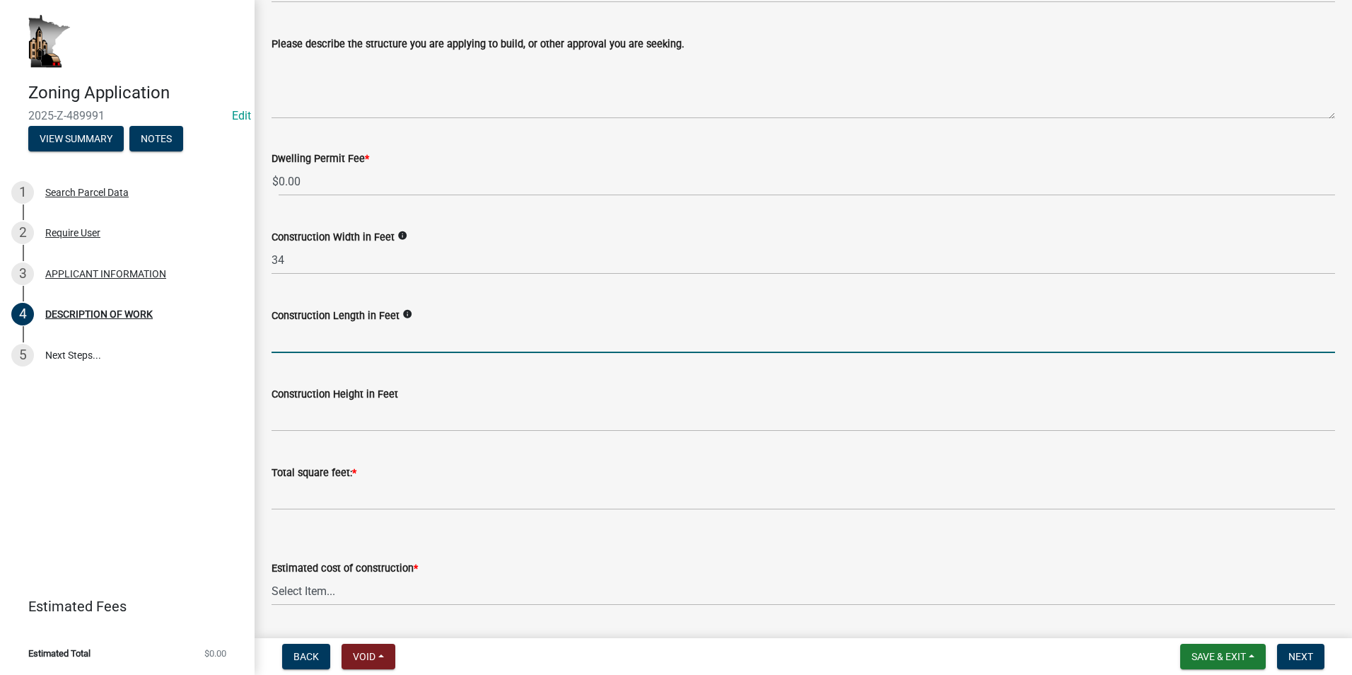
click at [297, 343] on input "text" at bounding box center [802, 338] width 1063 height 29
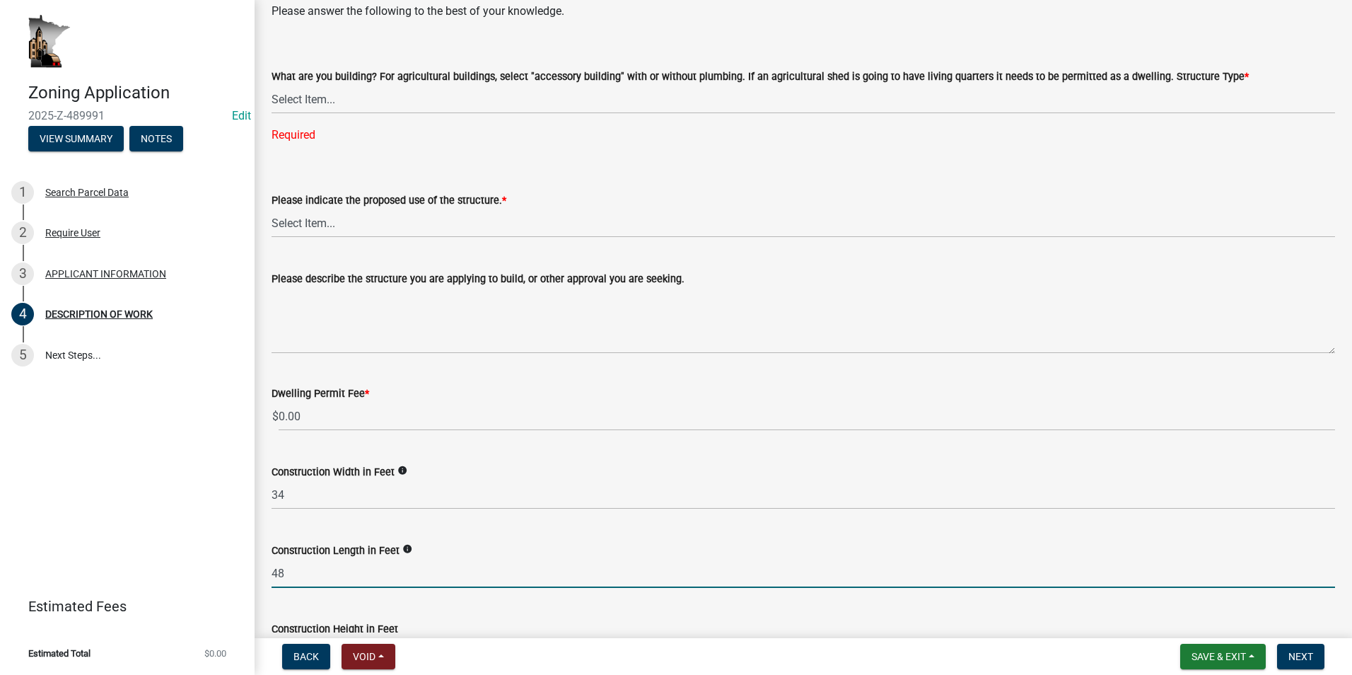
scroll to position [28, 0]
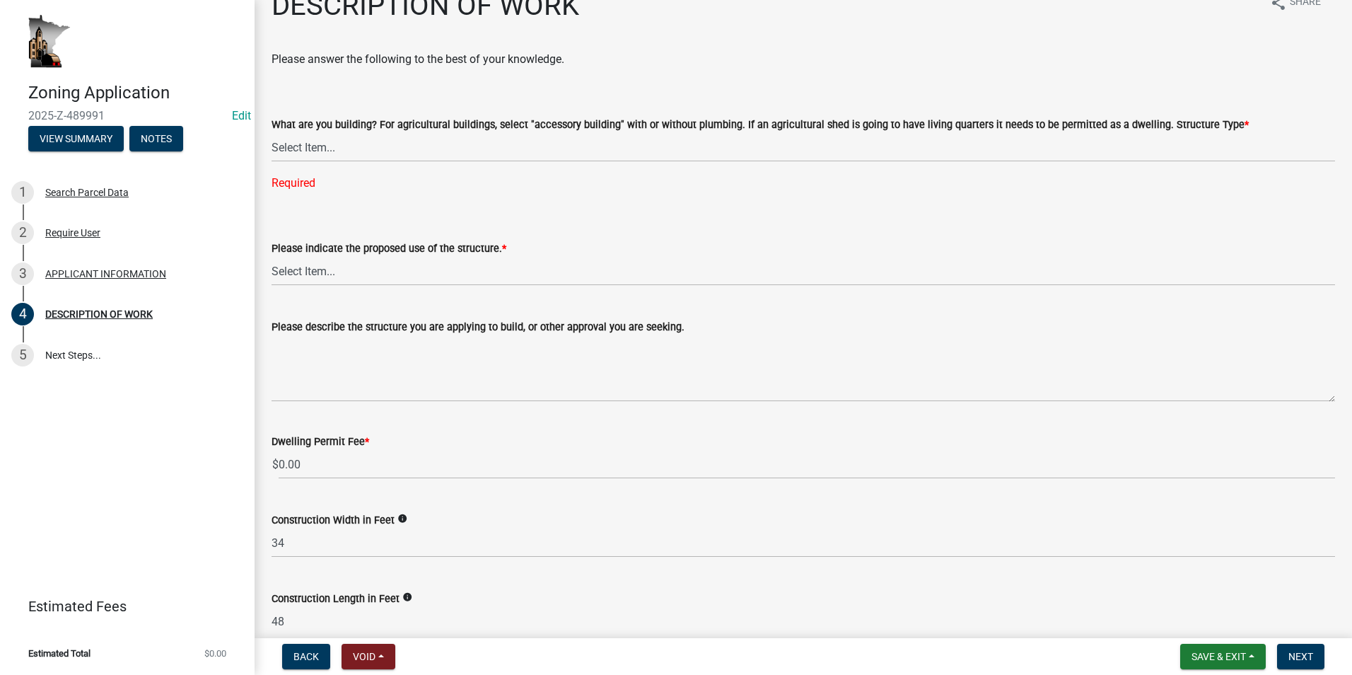
type input "48"
click at [343, 151] on select "Select Item... Single Family Dwelling or "Shouse" Bedroom addition Non-bedroom …" at bounding box center [802, 147] width 1063 height 29
click at [271, 133] on select "Select Item... Single Family Dwelling or "Shouse" Bedroom addition Non-bedroom …" at bounding box center [802, 147] width 1063 height 29
select select "39f6a2ab-0467-4f26-9b22-6b4c409785cf"
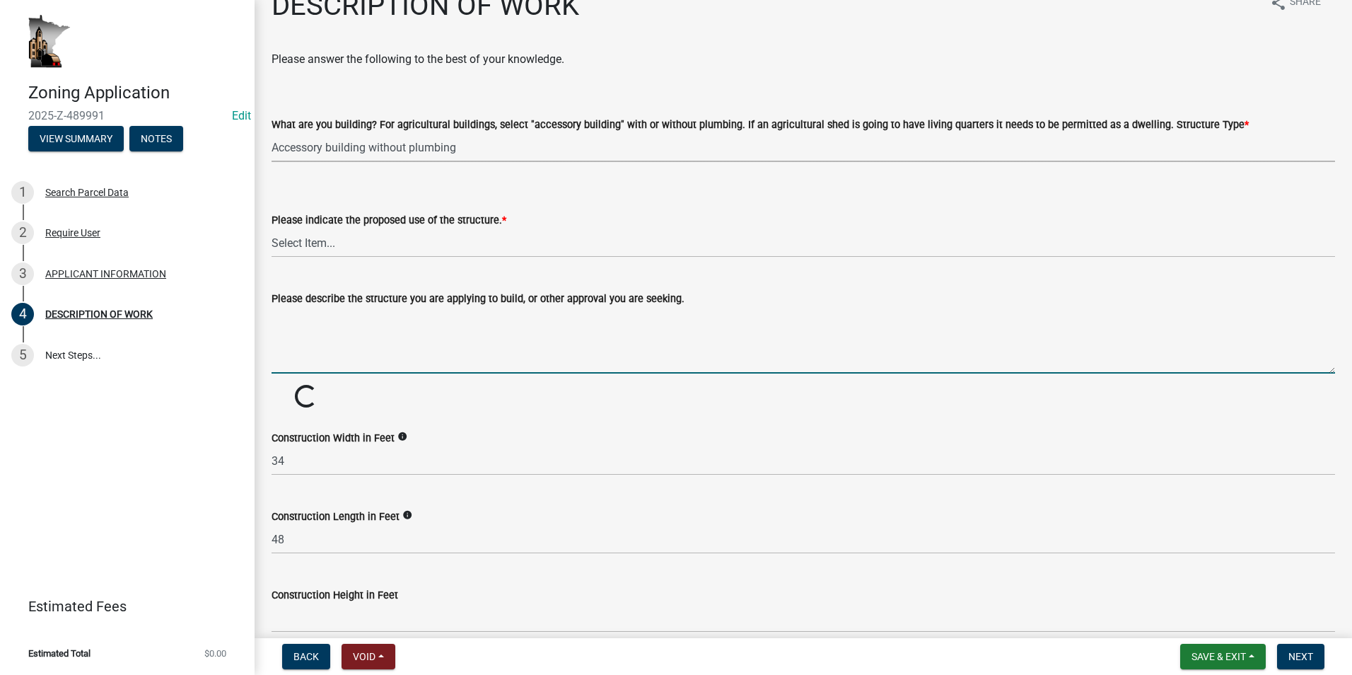
click at [300, 310] on textarea "Please describe the structure you are applying to build, or other approval you …" at bounding box center [802, 340] width 1063 height 66
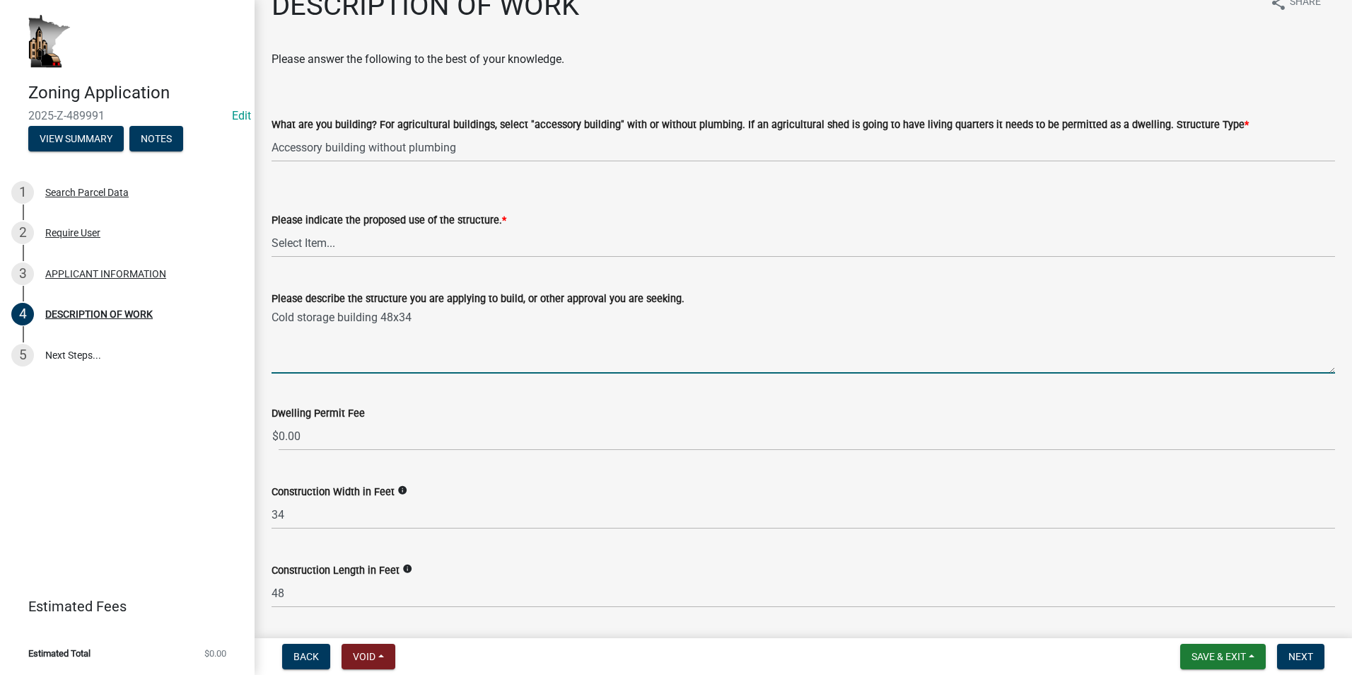
type textarea "Cold storage building 48x34"
click at [340, 250] on select "Select Item... Year-Round Residential Seasonal Residential Agricultural Recreat…" at bounding box center [802, 242] width 1063 height 29
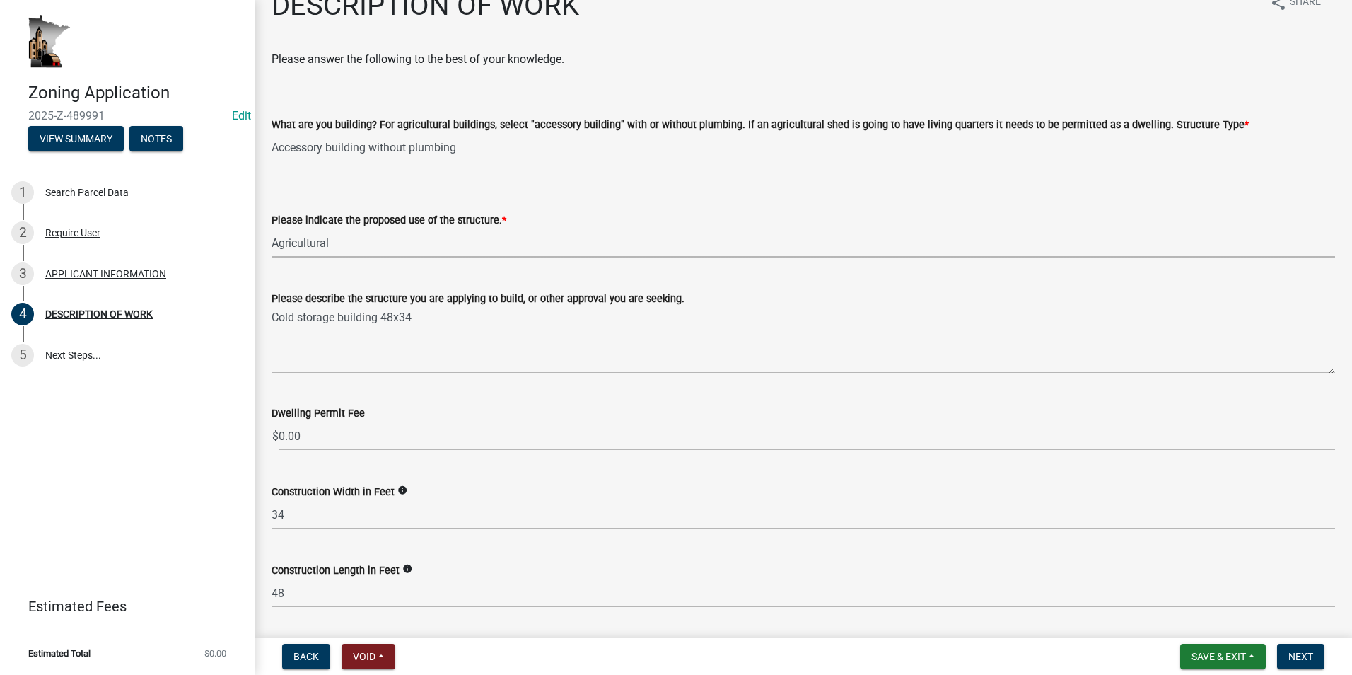
click at [271, 228] on select "Select Item... Year-Round Residential Seasonal Residential Agricultural Recreat…" at bounding box center [802, 242] width 1063 height 29
select select "8a50126a-ac8f-44d1-8890-2a914b053a60"
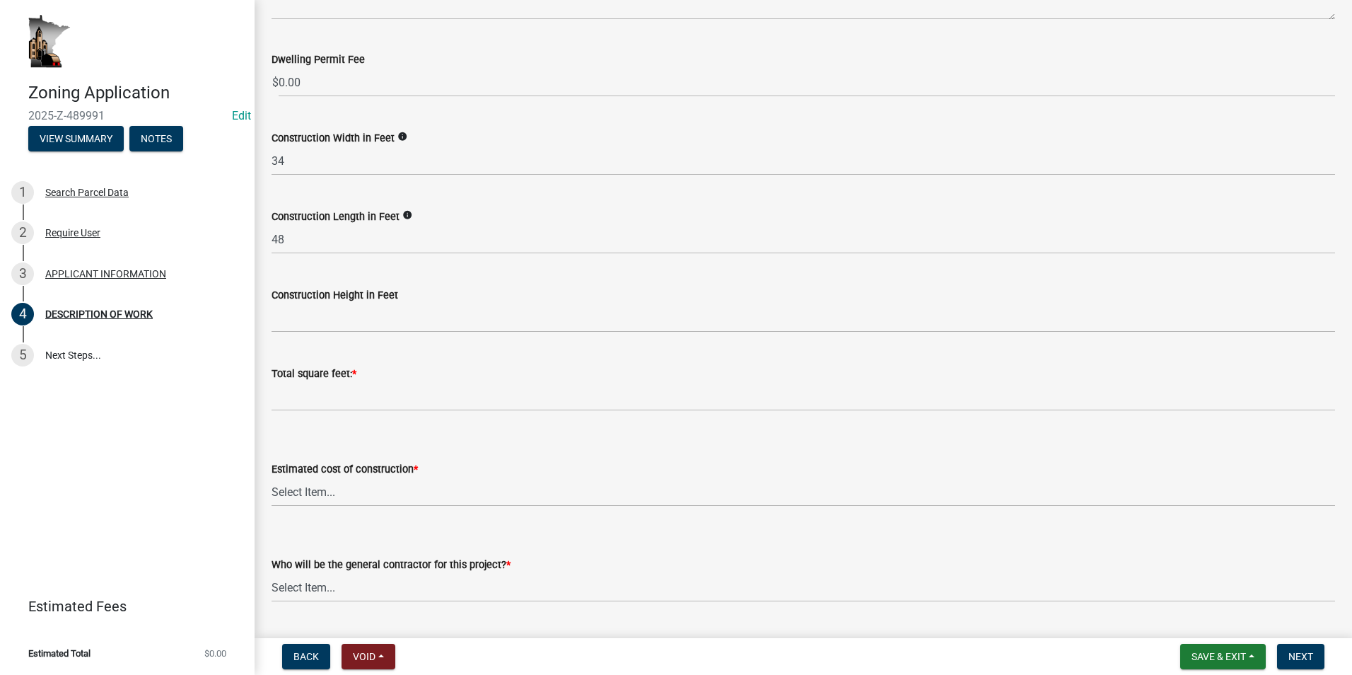
scroll to position [452, 0]
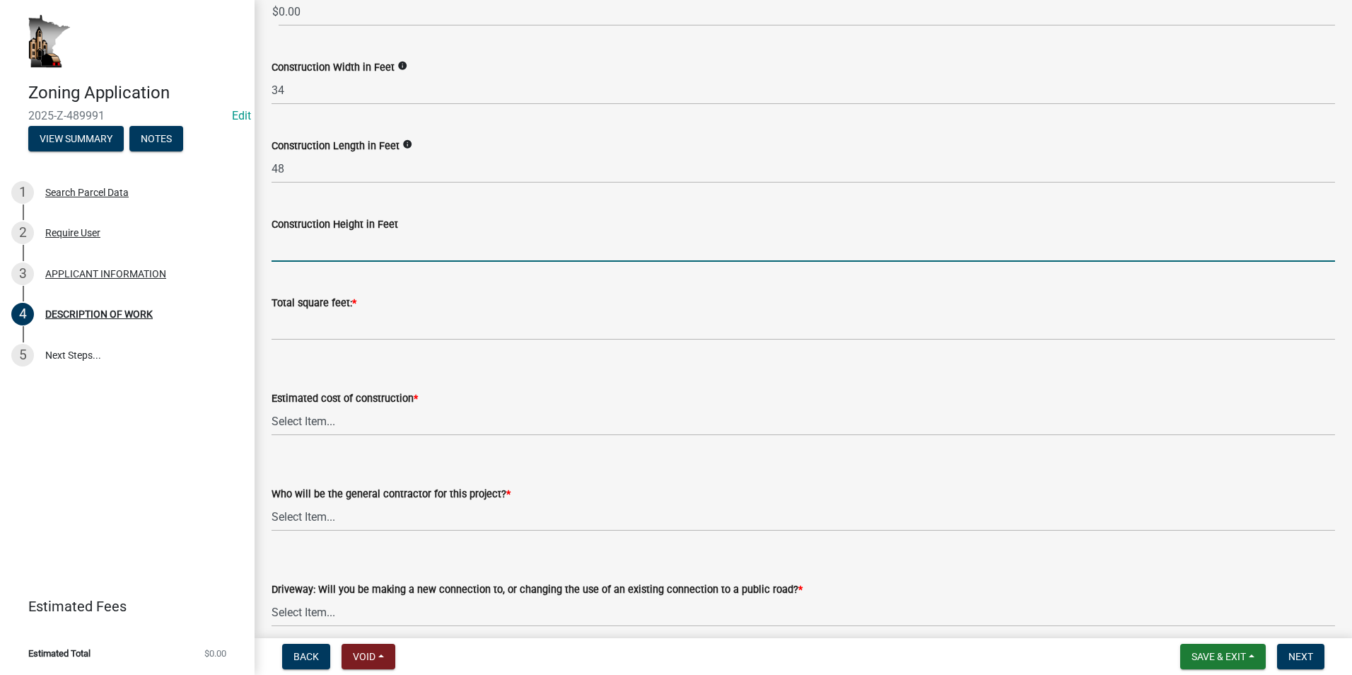
click at [298, 250] on input "text" at bounding box center [802, 247] width 1063 height 29
type input "14"
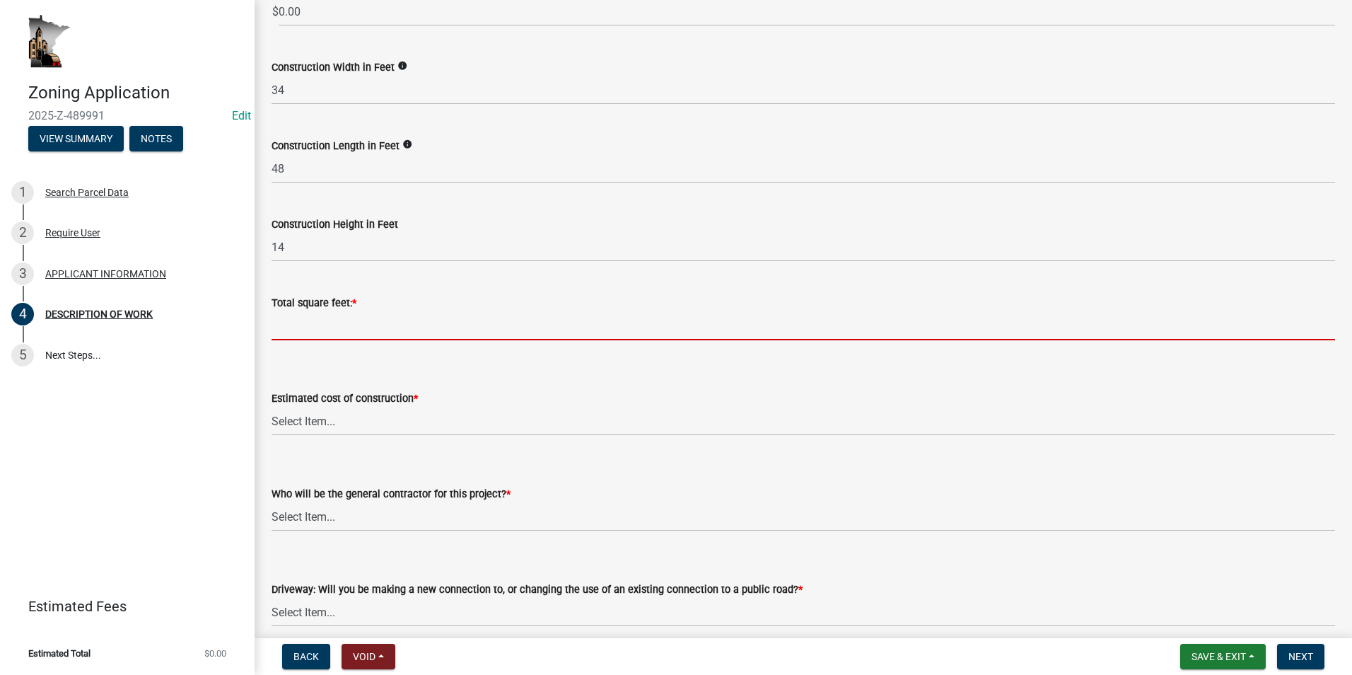
click at [315, 322] on input "text" at bounding box center [802, 325] width 1063 height 29
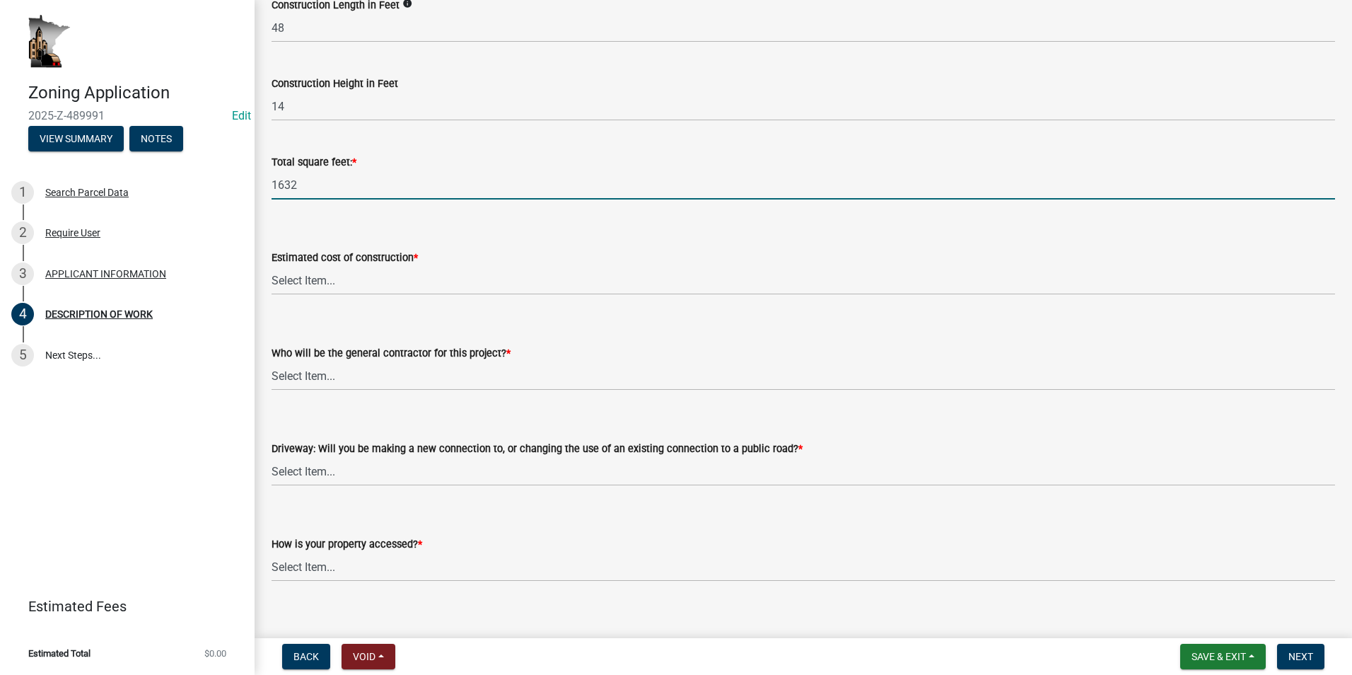
scroll to position [594, 0]
type input "1632"
click at [321, 280] on select "Select Item... $0 - $50,000 $50,001 - $100,000 $101,000 - $150,000 $150,001 or …" at bounding box center [802, 279] width 1063 height 29
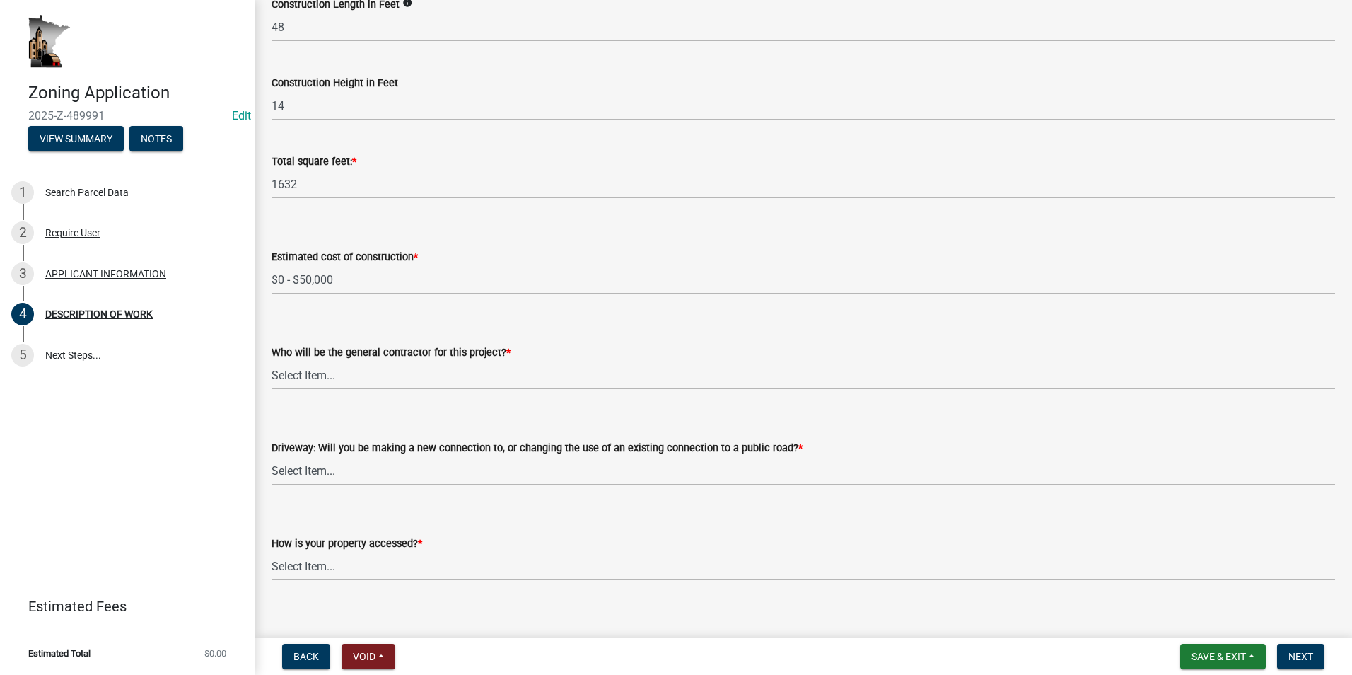
click at [271, 265] on select "Select Item... $0 - $50,000 $50,001 - $100,000 $101,000 - $150,000 $150,001 or …" at bounding box center [802, 279] width 1063 height 29
select select "b77d4c88-b606-4875-889f-ef493ebc67f8"
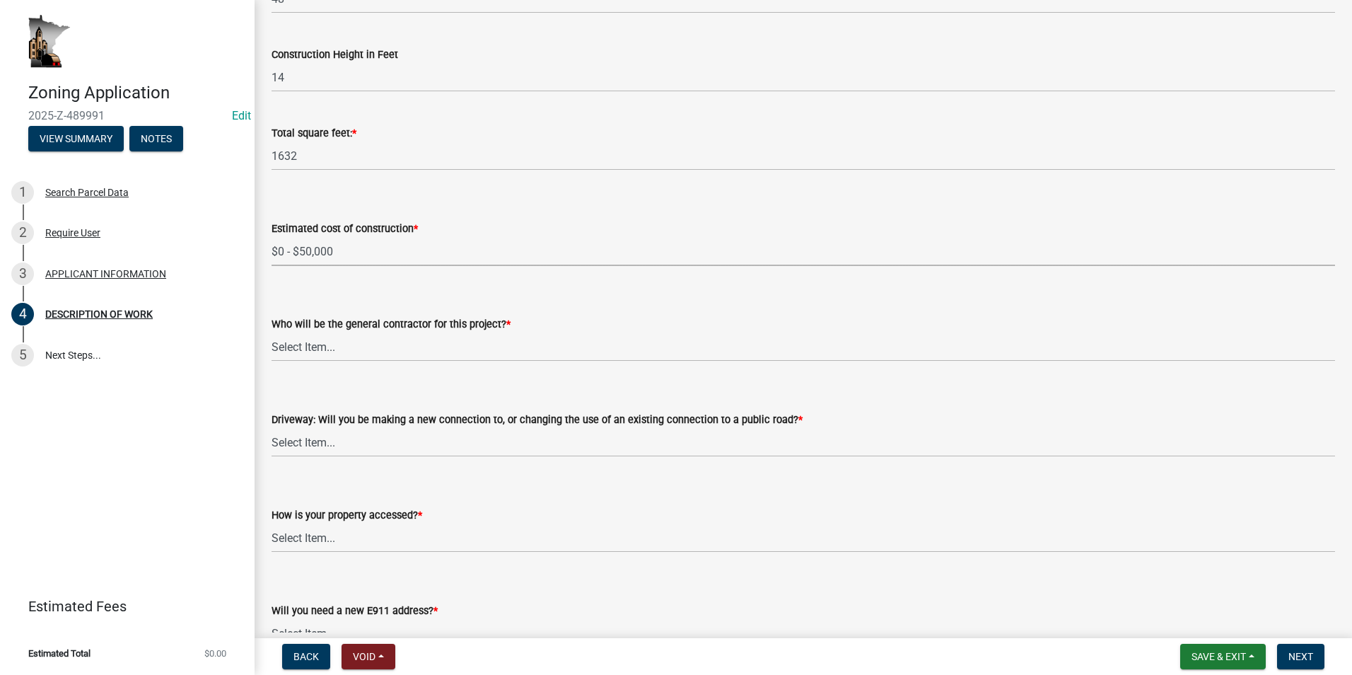
scroll to position [665, 0]
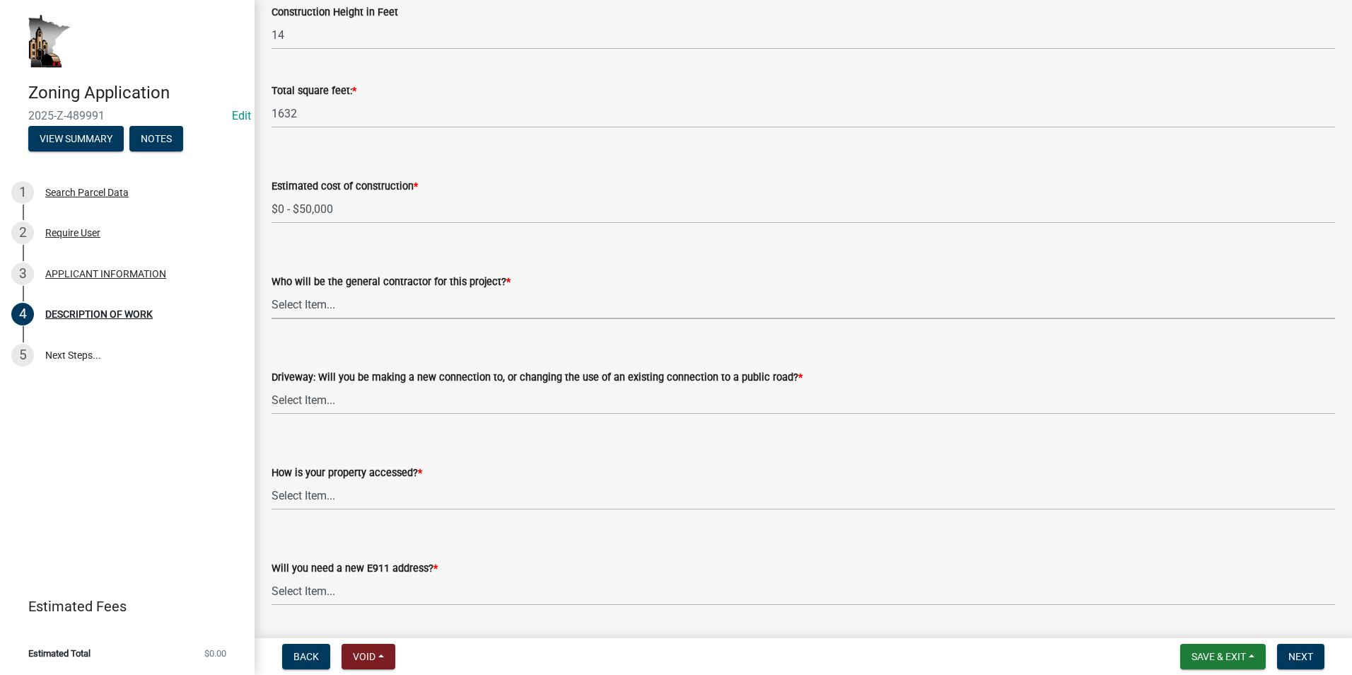
click at [341, 302] on select "Select Item... Myself Other" at bounding box center [802, 304] width 1063 height 29
click at [271, 290] on select "Select Item... Myself Other" at bounding box center [802, 304] width 1063 height 29
select select "07ce3bd5-44c8-48c7-a7da-ecbfde3ea753"
click at [343, 408] on select "Select Item... I am installing a new driveway access to a public road I am chan…" at bounding box center [802, 399] width 1063 height 29
click at [271, 385] on select "Select Item... I am installing a new driveway access to a public road I am chan…" at bounding box center [802, 399] width 1063 height 29
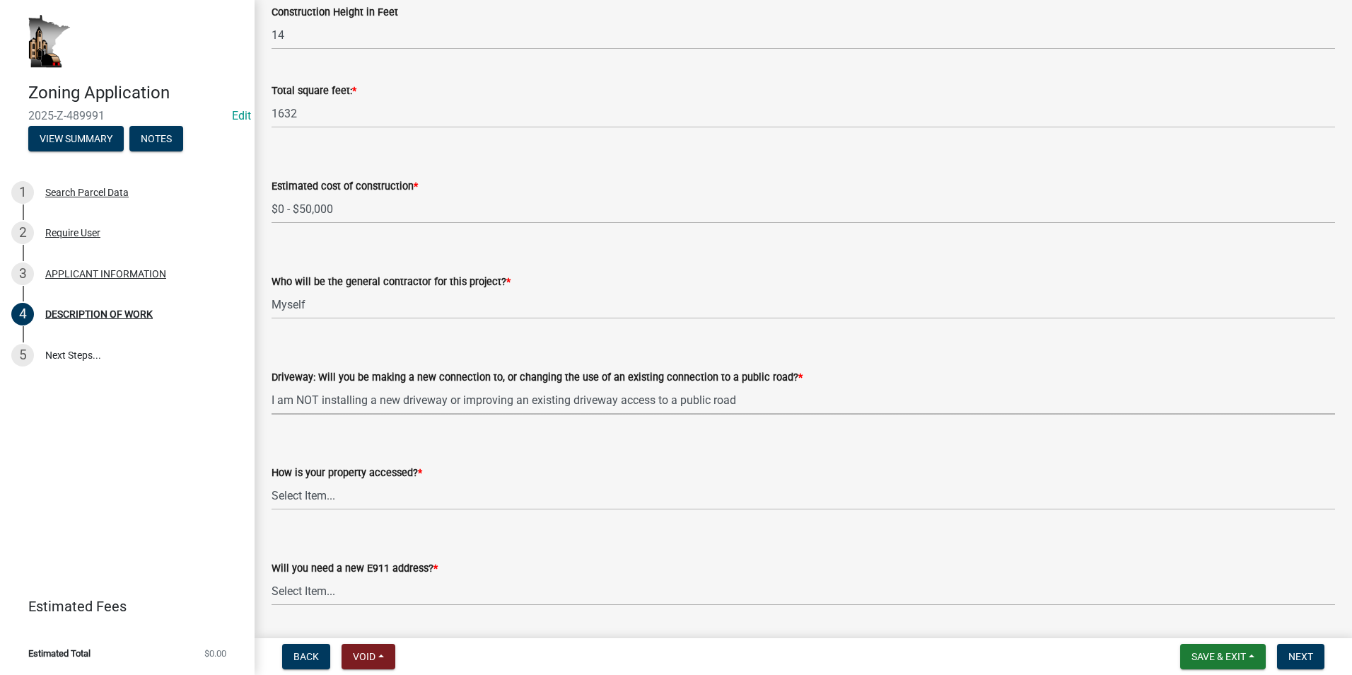
select select "865858fb-cec4-4771-ade1-629df977e661"
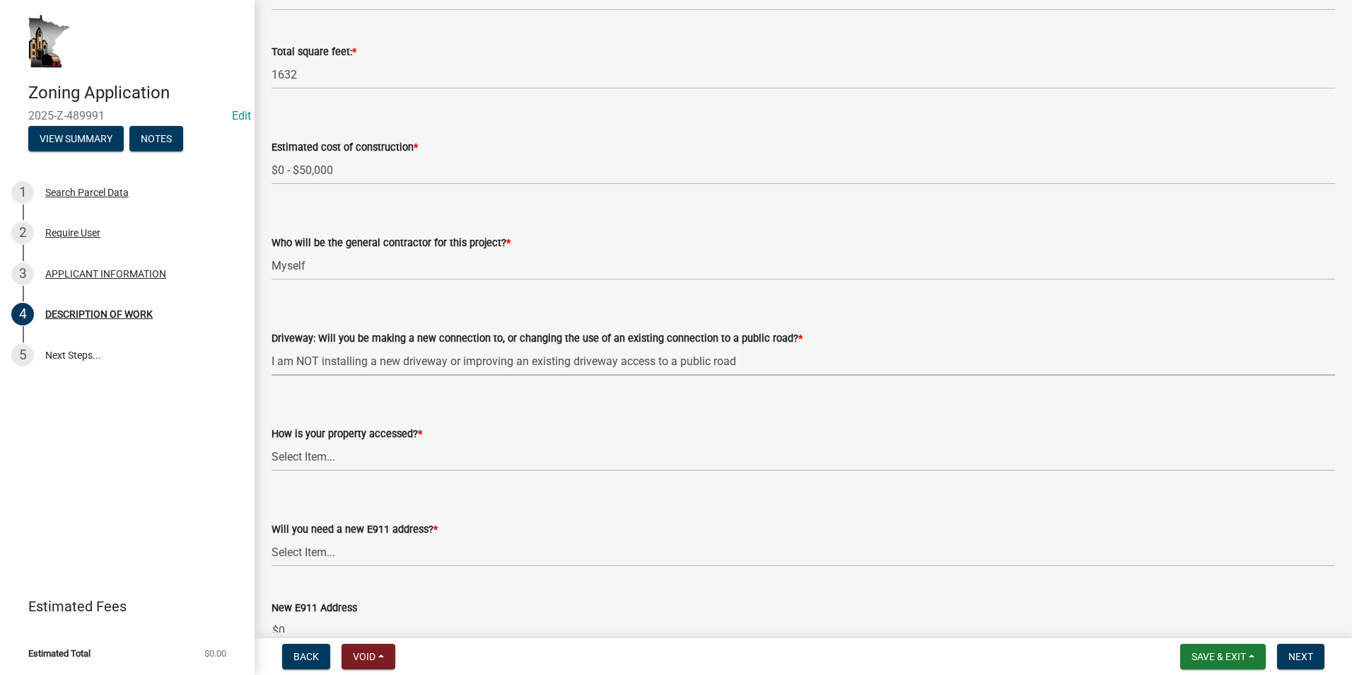
scroll to position [735, 0]
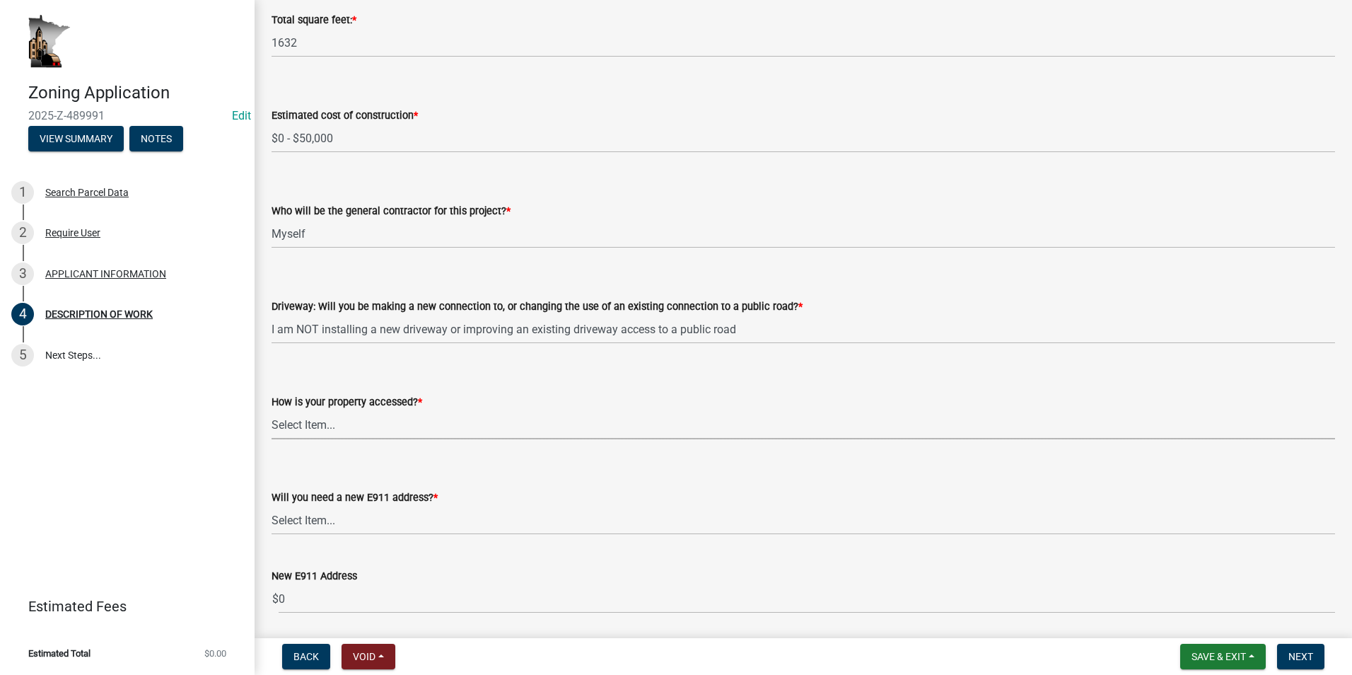
click at [351, 424] on select "Select Item... Access is off a state highway Access is off a county road Access…" at bounding box center [802, 424] width 1063 height 29
click at [271, 410] on select "Select Item... Access is off a state highway Access is off a county road Access…" at bounding box center [802, 424] width 1063 height 29
select select "c0af4bca-2ac9-43a4-954a-b6dfd2bb8fae"
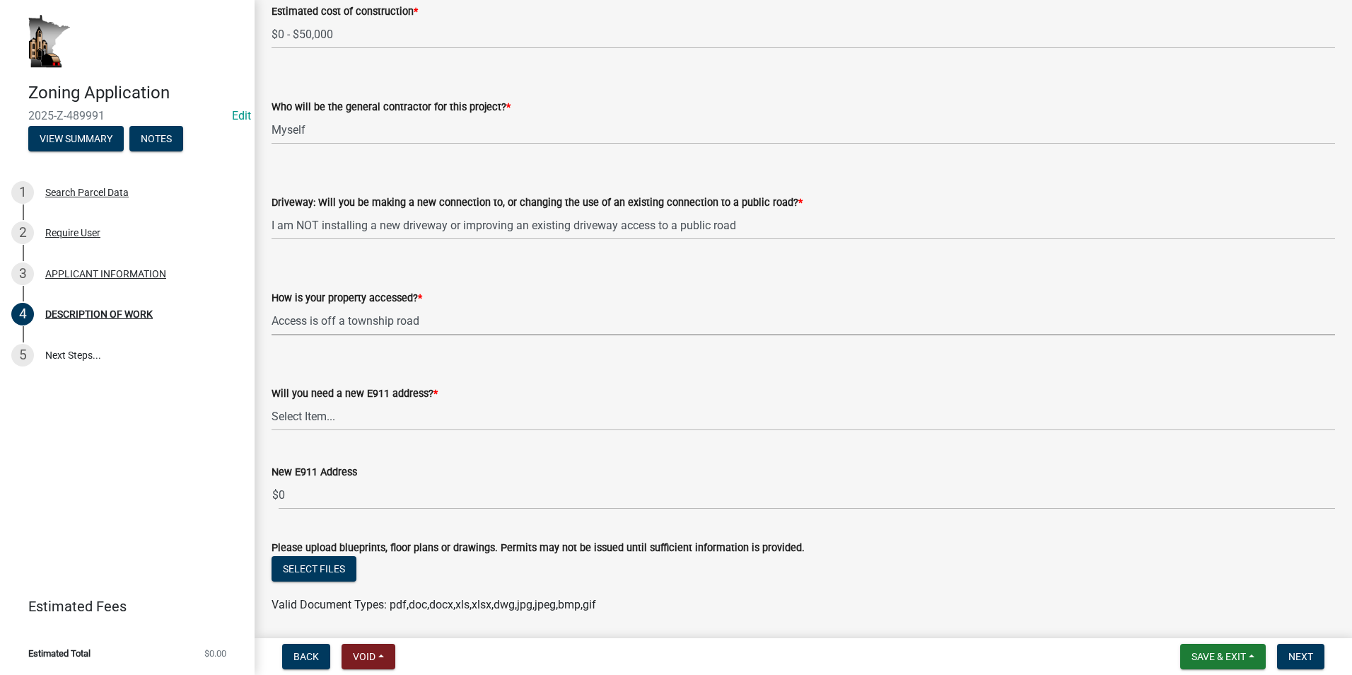
scroll to position [877, 0]
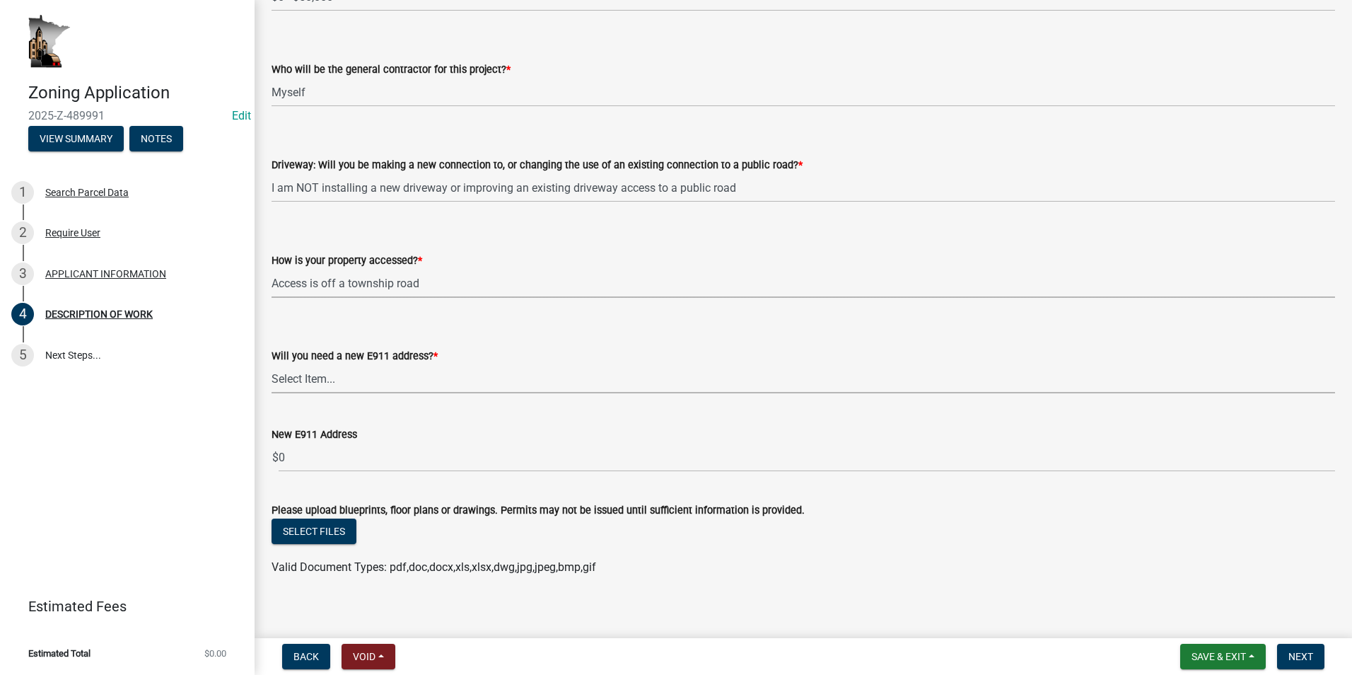
click at [332, 380] on select "Select Item... Yes No" at bounding box center [802, 378] width 1063 height 29
click at [271, 393] on select "Select Item... Yes No" at bounding box center [802, 378] width 1063 height 29
select select "79149638-379e-4eb8-8707-a078303474c9"
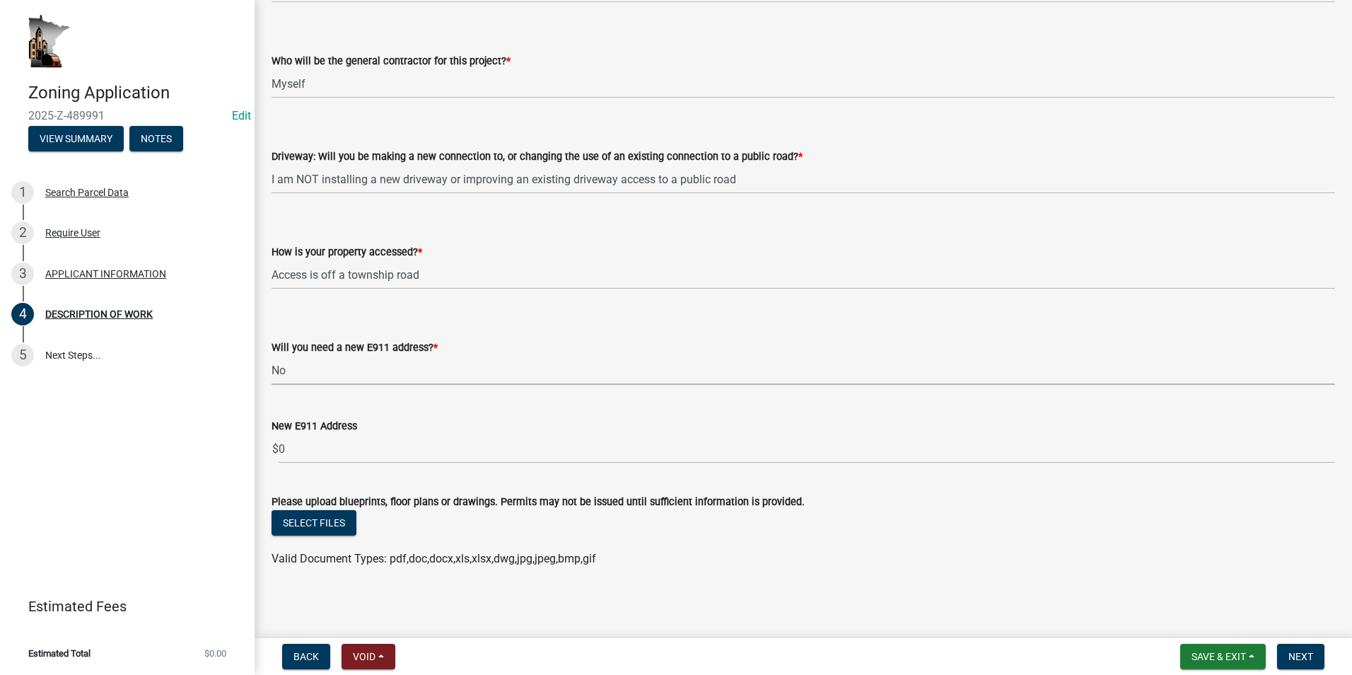
scroll to position [888, 0]
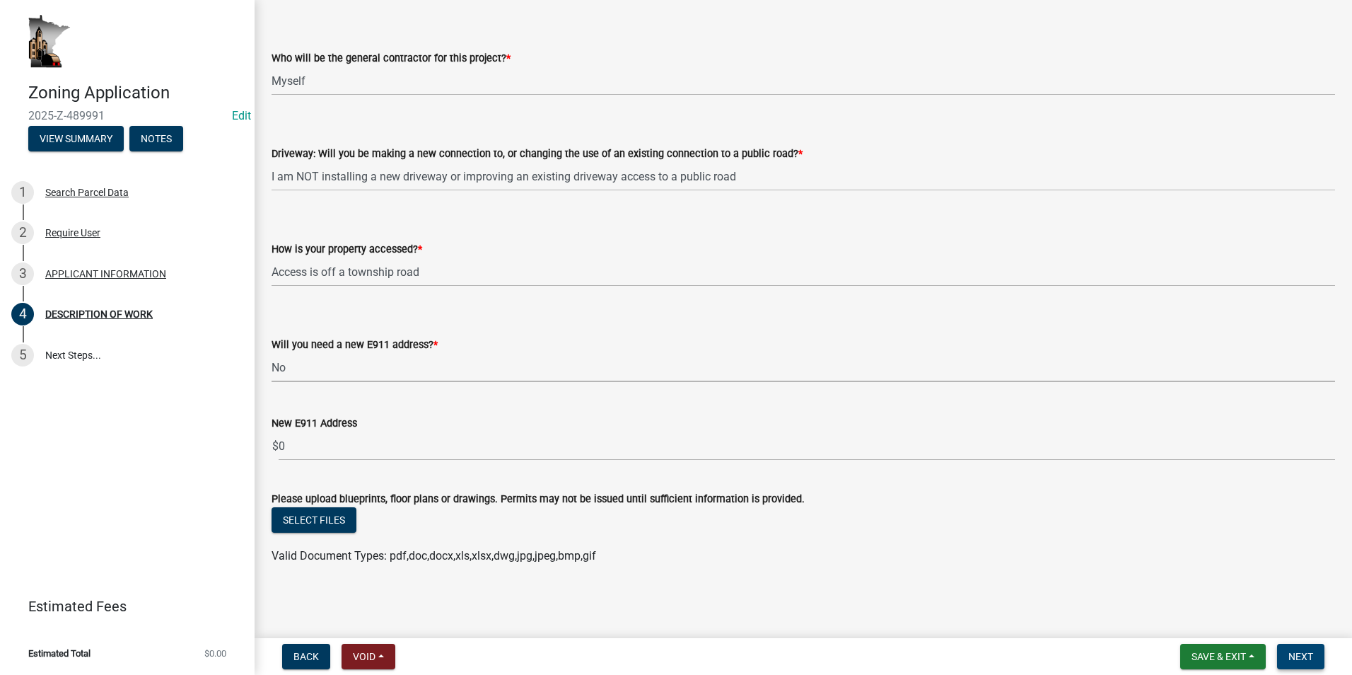
click at [1308, 654] on span "Next" at bounding box center [1300, 655] width 25 height 11
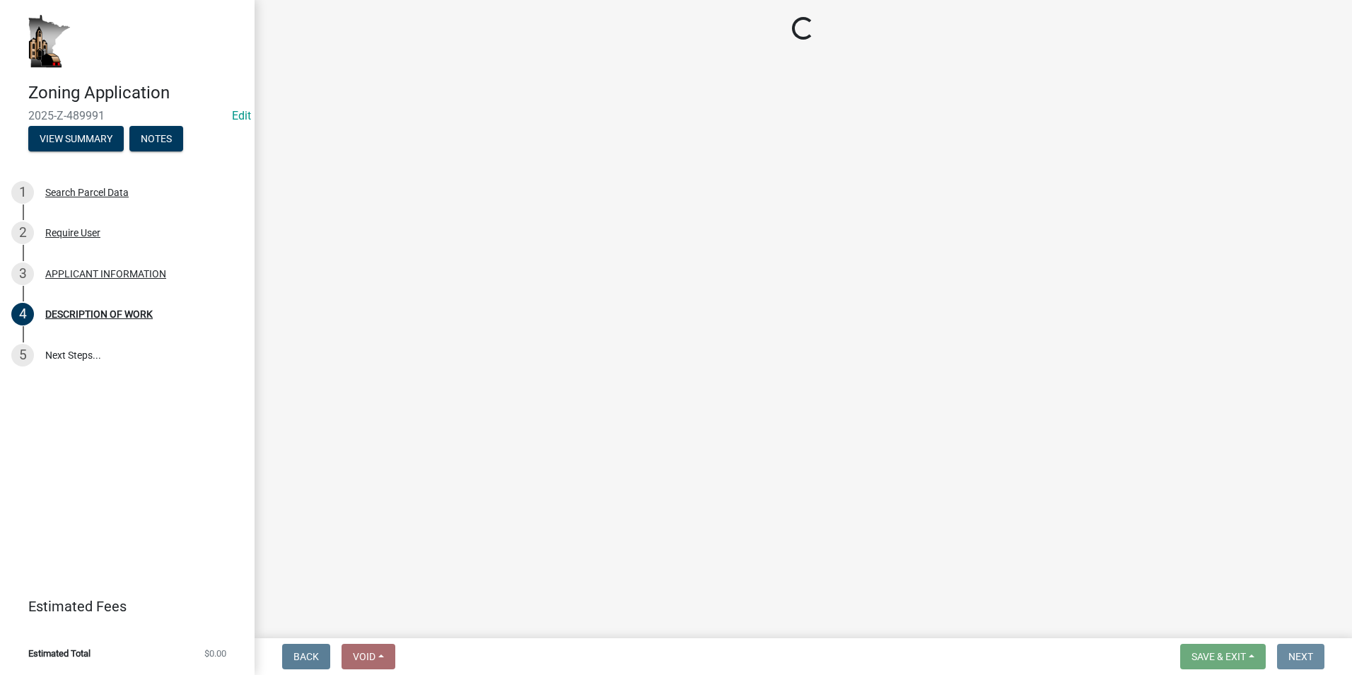
scroll to position [0, 0]
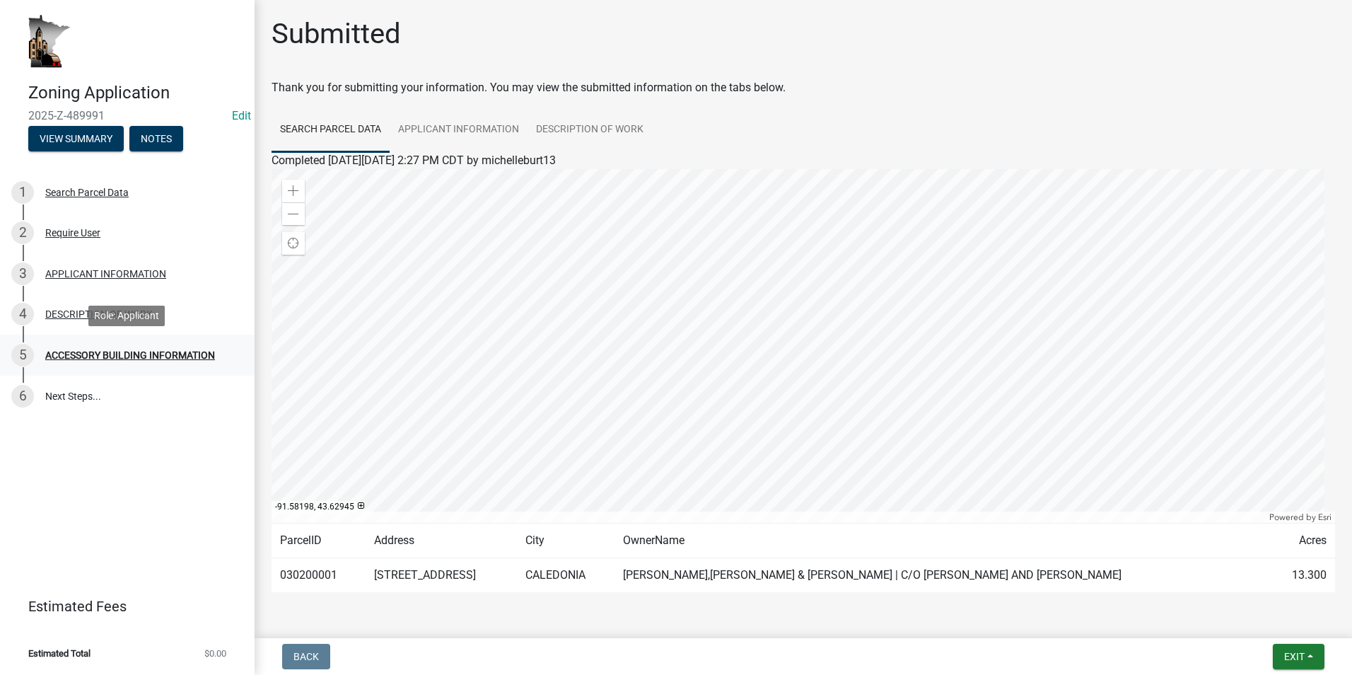
click at [192, 369] on link "5 ACCESSORY BUILDING INFORMATION" at bounding box center [127, 354] width 255 height 41
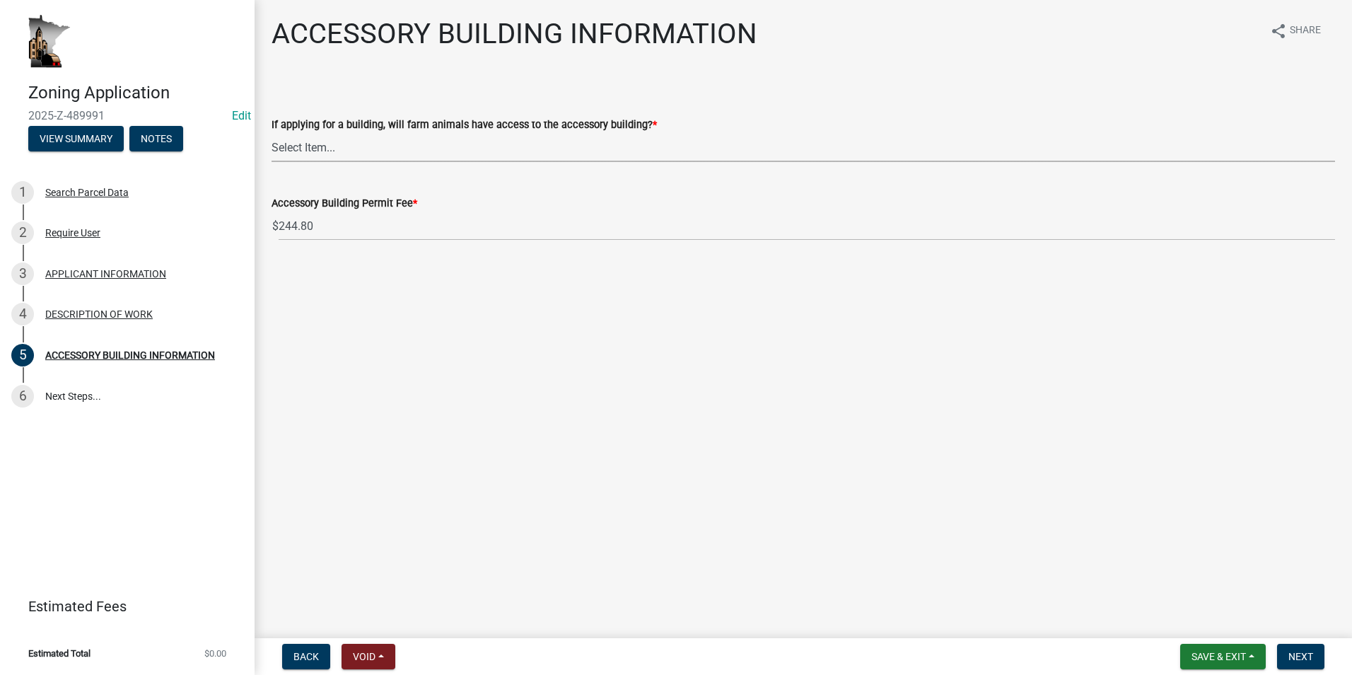
click at [353, 137] on select "Select Item... Yes No" at bounding box center [802, 147] width 1063 height 29
click at [271, 133] on select "Select Item... Yes No" at bounding box center [802, 147] width 1063 height 29
select select "88703b1b-78c7-4d2b-862c-09a913535c10"
click at [1300, 655] on span "Next" at bounding box center [1300, 655] width 25 height 11
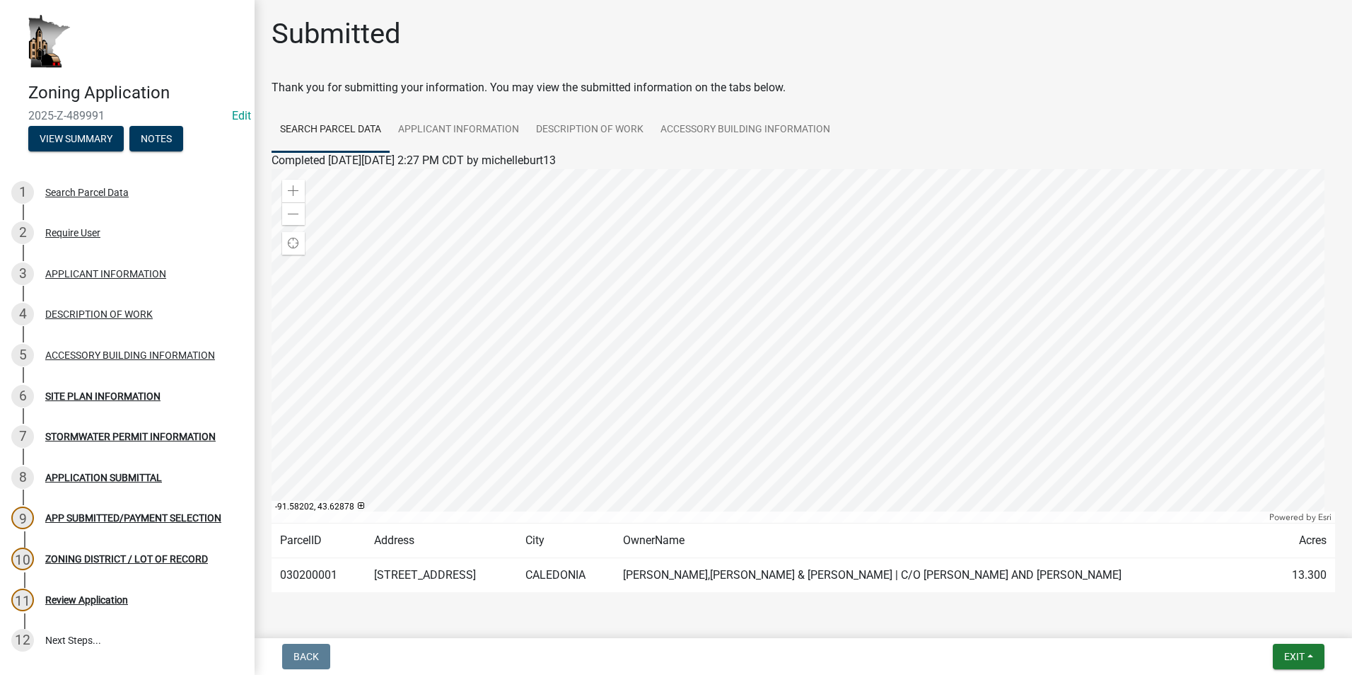
click at [127, 391] on div "SITE PLAN INFORMATION" at bounding box center [102, 396] width 115 height 10
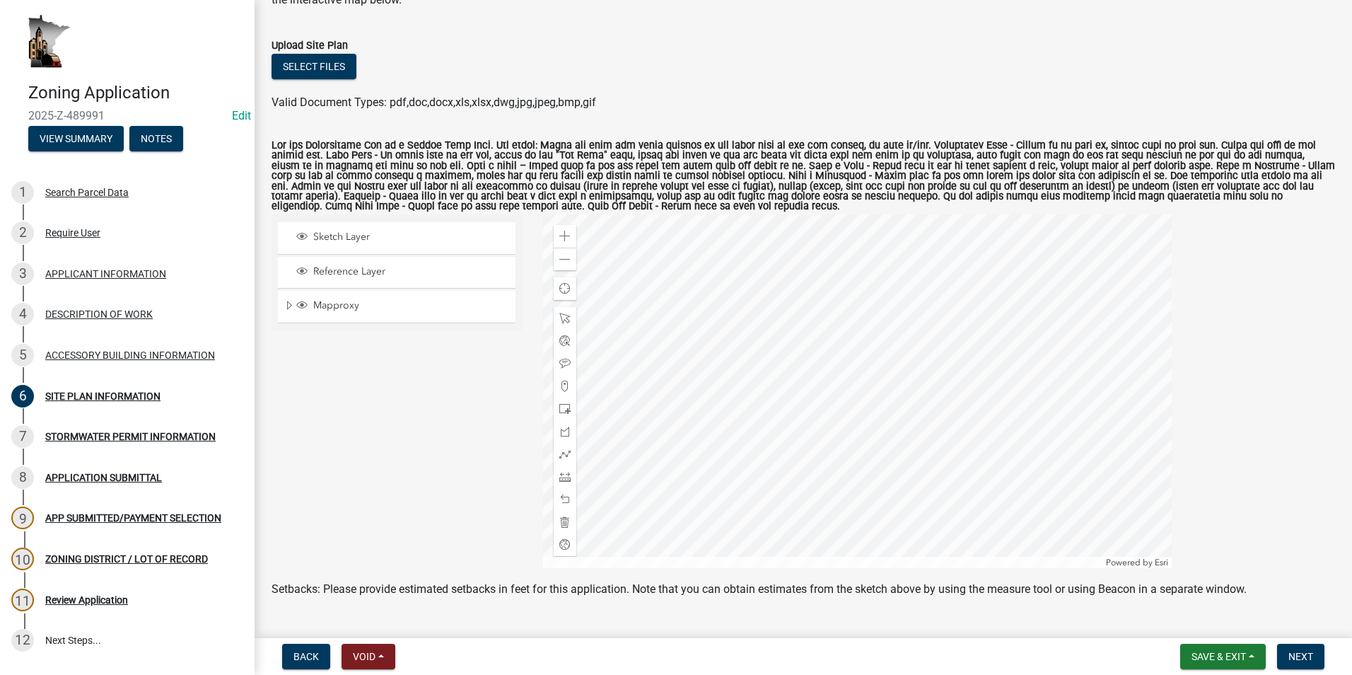
scroll to position [141, 0]
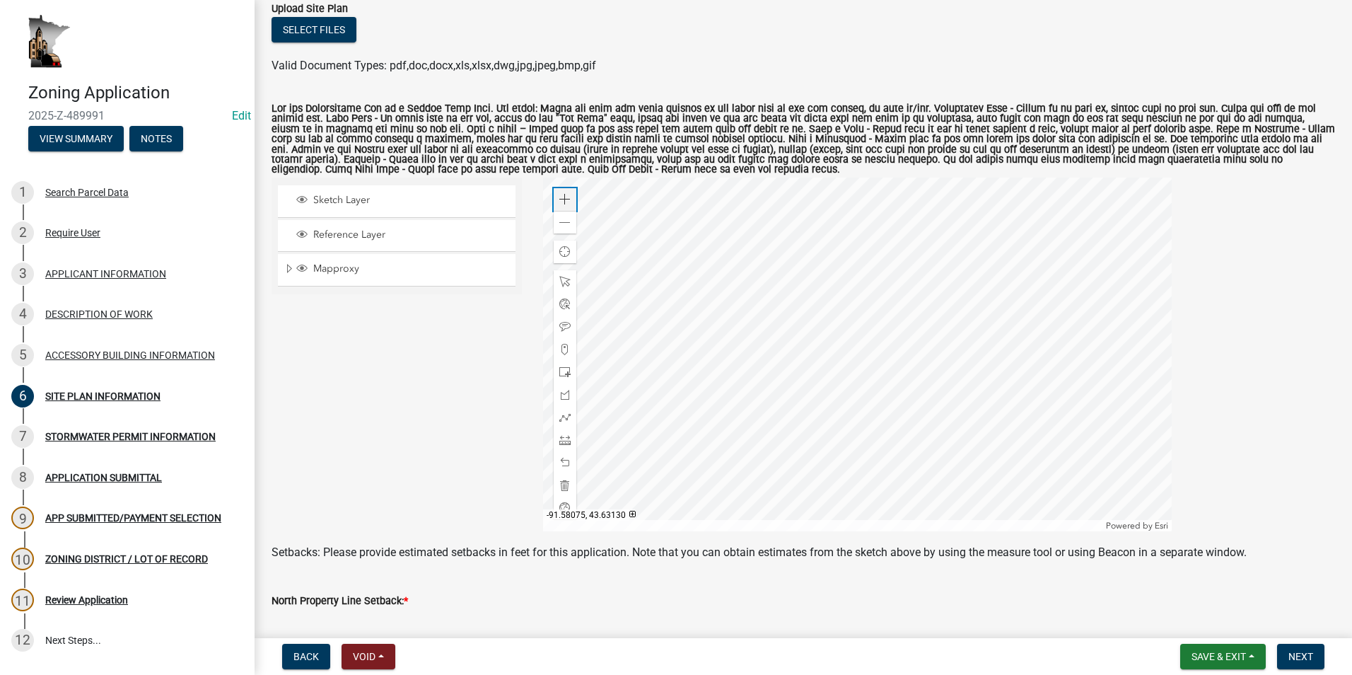
click at [559, 199] on span at bounding box center [564, 199] width 11 height 11
click at [821, 390] on div at bounding box center [857, 354] width 629 height 354
click at [563, 199] on span at bounding box center [564, 199] width 11 height 11
click at [868, 341] on div at bounding box center [857, 354] width 629 height 354
drag, startPoint x: 561, startPoint y: 373, endPoint x: 586, endPoint y: 382, distance: 27.3
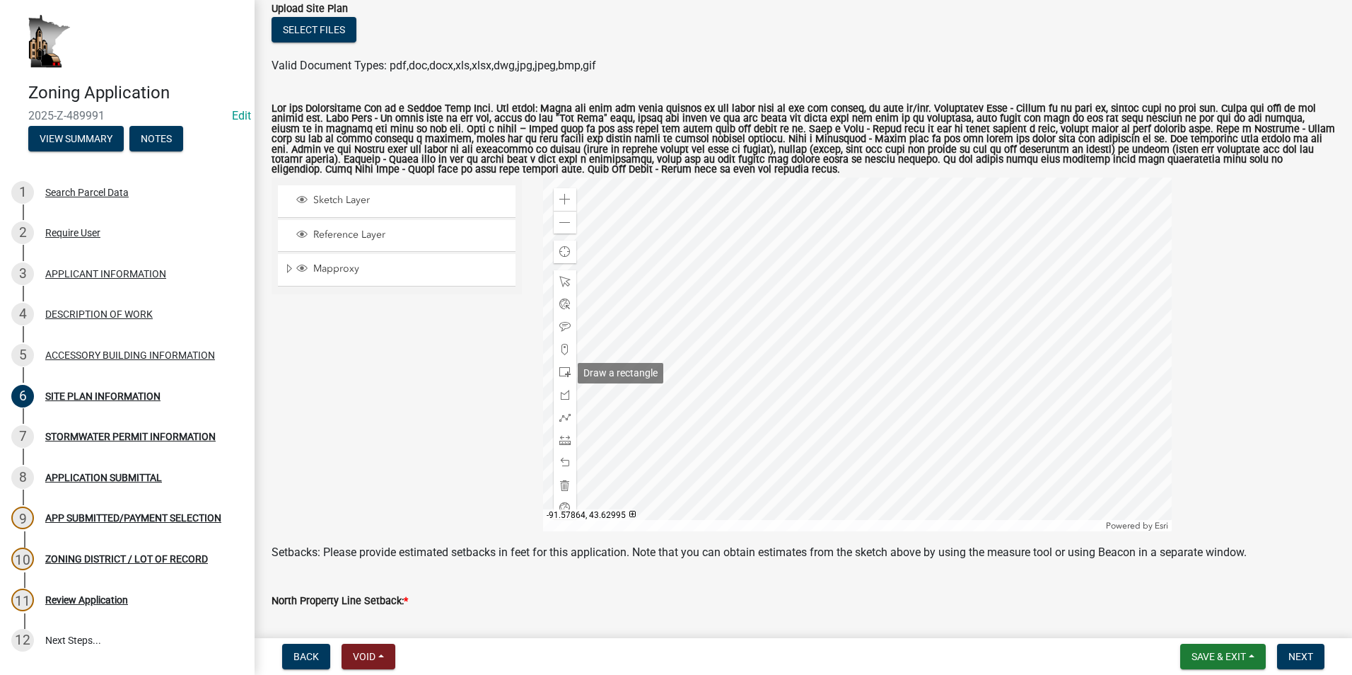
click at [561, 372] on span at bounding box center [564, 371] width 11 height 11
click at [694, 392] on div at bounding box center [857, 354] width 629 height 354
drag, startPoint x: 554, startPoint y: 192, endPoint x: 563, endPoint y: 210, distance: 20.3
click at [554, 193] on div "Zoom in" at bounding box center [565, 199] width 23 height 23
click at [563, 272] on div at bounding box center [565, 281] width 23 height 23
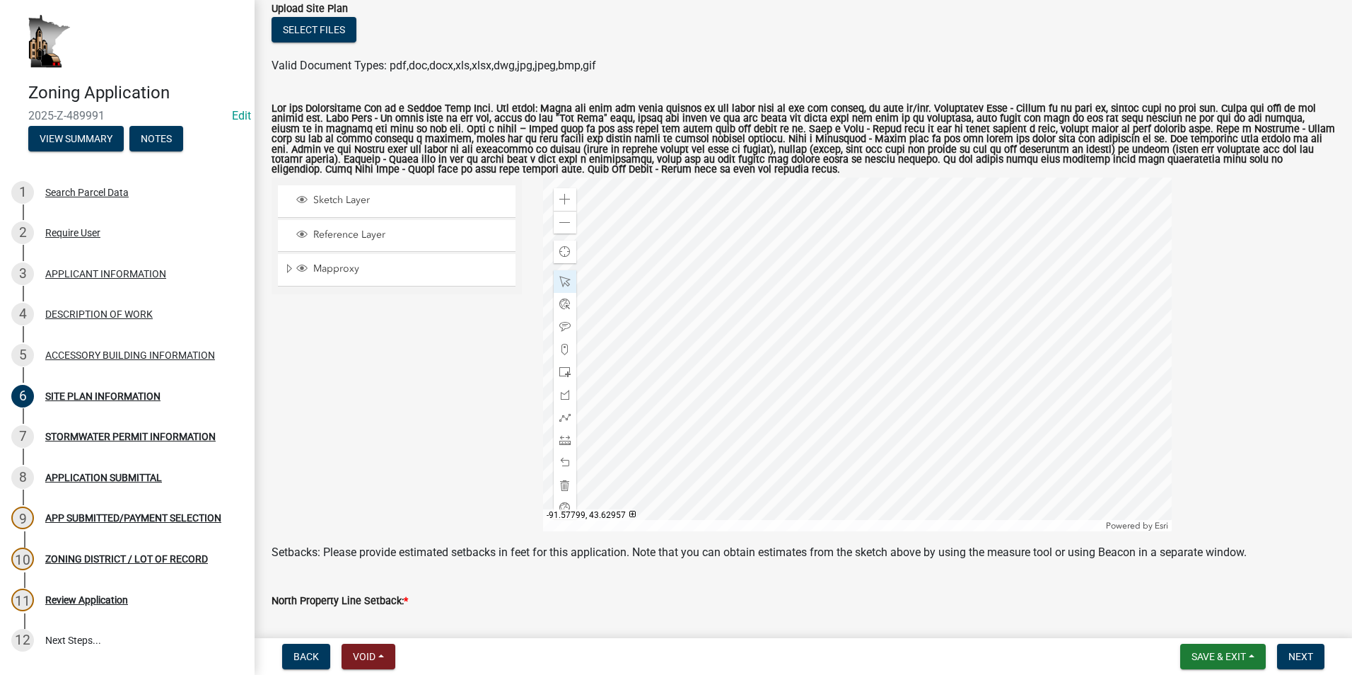
click at [802, 343] on div at bounding box center [857, 354] width 629 height 354
click at [688, 380] on div at bounding box center [857, 354] width 629 height 354
click at [793, 286] on span "Close" at bounding box center [795, 290] width 11 height 11
click at [658, 378] on div at bounding box center [857, 354] width 629 height 354
click at [726, 382] on div at bounding box center [857, 354] width 629 height 354
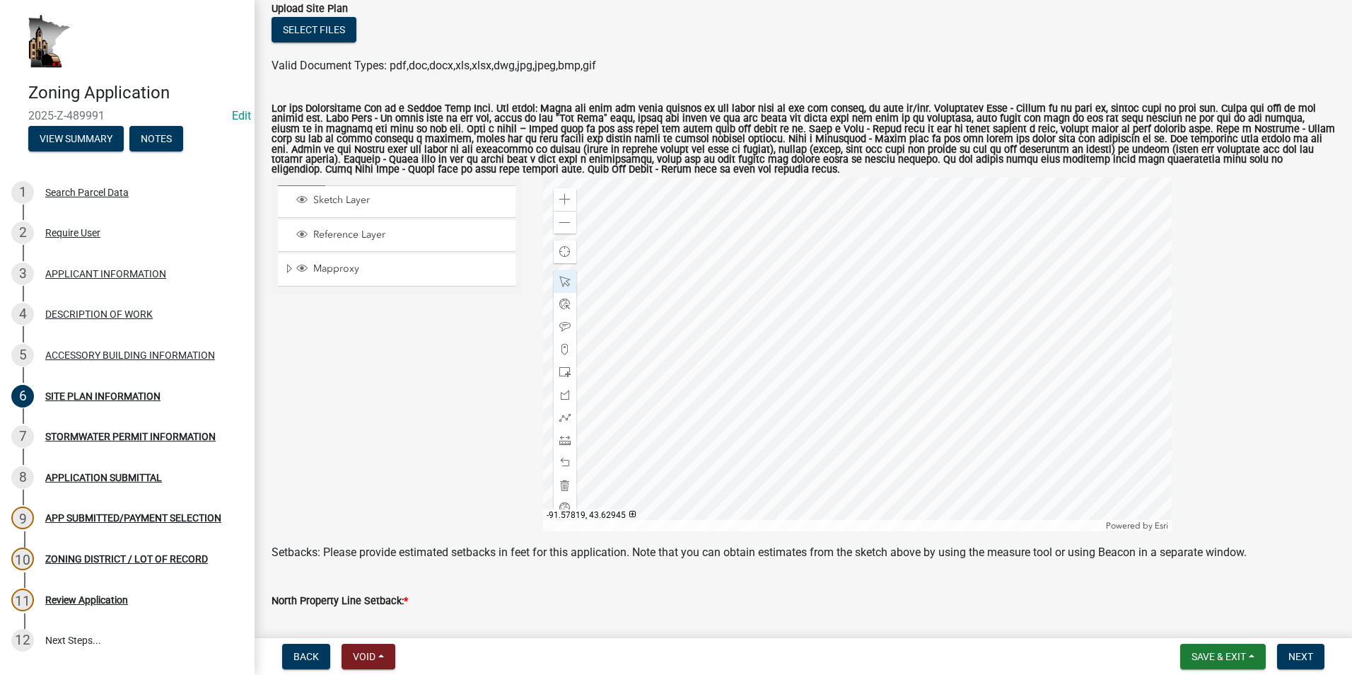
click at [692, 430] on div at bounding box center [857, 354] width 629 height 354
click at [691, 306] on div at bounding box center [857, 354] width 629 height 354
click at [689, 344] on div at bounding box center [857, 354] width 629 height 354
click at [695, 373] on div at bounding box center [857, 354] width 629 height 354
click at [736, 370] on div at bounding box center [857, 354] width 629 height 354
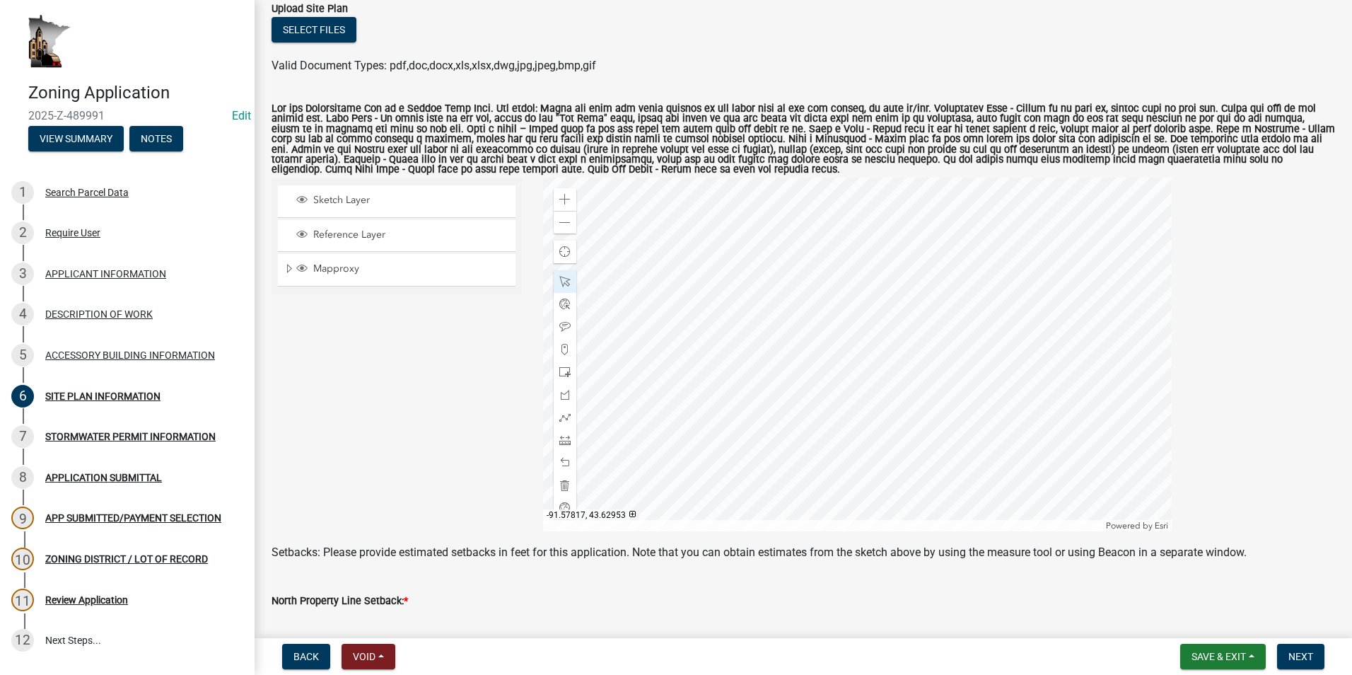
click at [705, 374] on div at bounding box center [857, 354] width 629 height 354
click at [735, 373] on div at bounding box center [857, 354] width 629 height 354
click at [702, 392] on div at bounding box center [857, 354] width 629 height 354
click at [644, 377] on div at bounding box center [857, 354] width 629 height 354
click at [561, 276] on div at bounding box center [565, 281] width 23 height 23
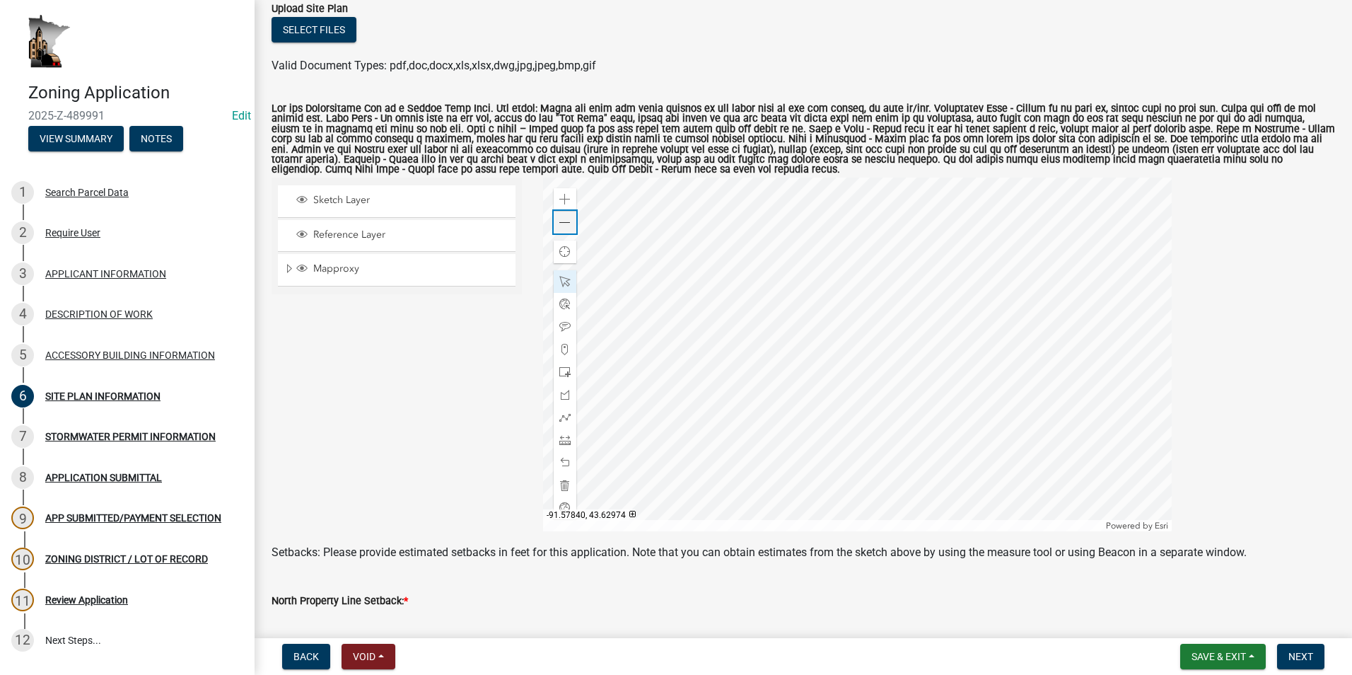
click at [559, 222] on span at bounding box center [564, 222] width 11 height 11
click at [564, 436] on span at bounding box center [564, 439] width 11 height 11
click at [752, 366] on div at bounding box center [857, 354] width 629 height 354
click at [679, 365] on div at bounding box center [857, 354] width 629 height 354
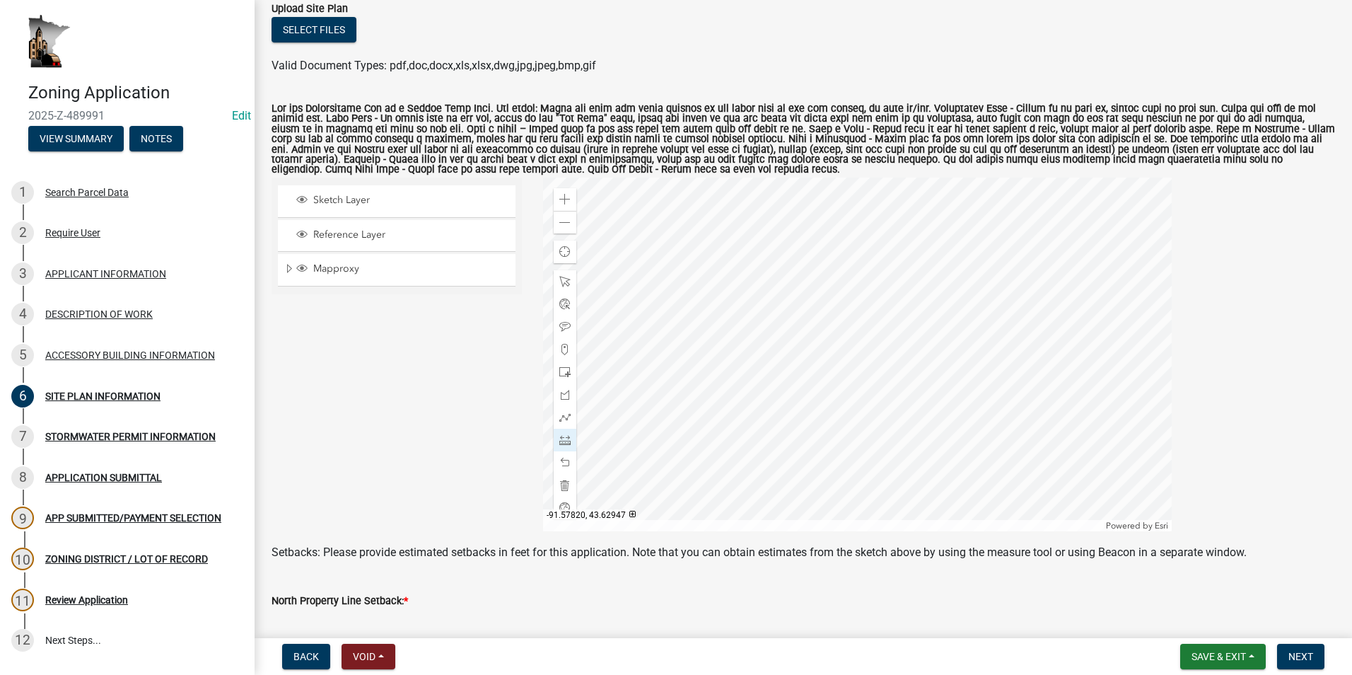
click at [770, 388] on div at bounding box center [857, 354] width 629 height 354
click at [771, 506] on div at bounding box center [857, 354] width 629 height 354
click at [793, 366] on div at bounding box center [857, 354] width 629 height 354
click at [710, 377] on div at bounding box center [857, 354] width 629 height 354
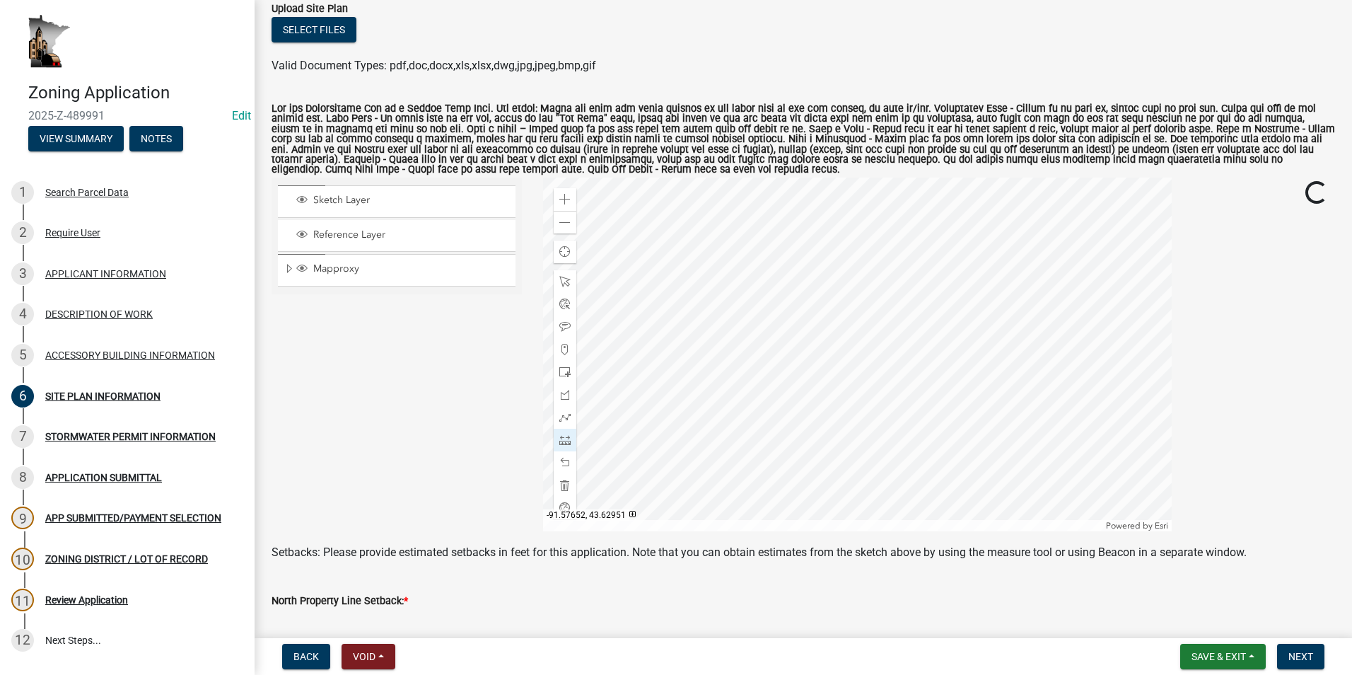
click at [752, 378] on div at bounding box center [857, 354] width 629 height 354
click at [696, 363] on div at bounding box center [857, 354] width 629 height 354
click at [1152, 375] on div at bounding box center [857, 354] width 629 height 354
click at [1152, 447] on div at bounding box center [857, 354] width 629 height 354
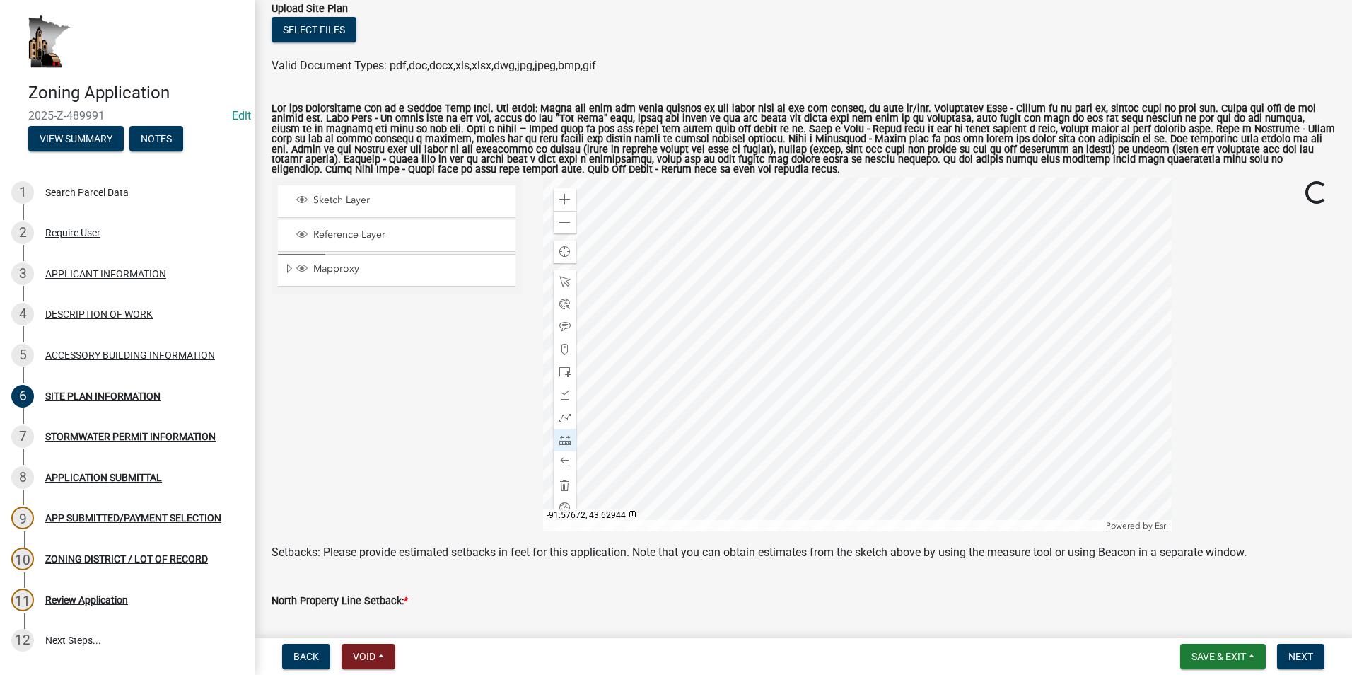
click at [962, 388] on div at bounding box center [857, 354] width 629 height 354
click at [819, 451] on div at bounding box center [857, 354] width 629 height 354
click at [726, 380] on div at bounding box center [857, 354] width 629 height 354
click at [719, 456] on div at bounding box center [857, 354] width 629 height 354
click at [705, 197] on div at bounding box center [857, 354] width 629 height 354
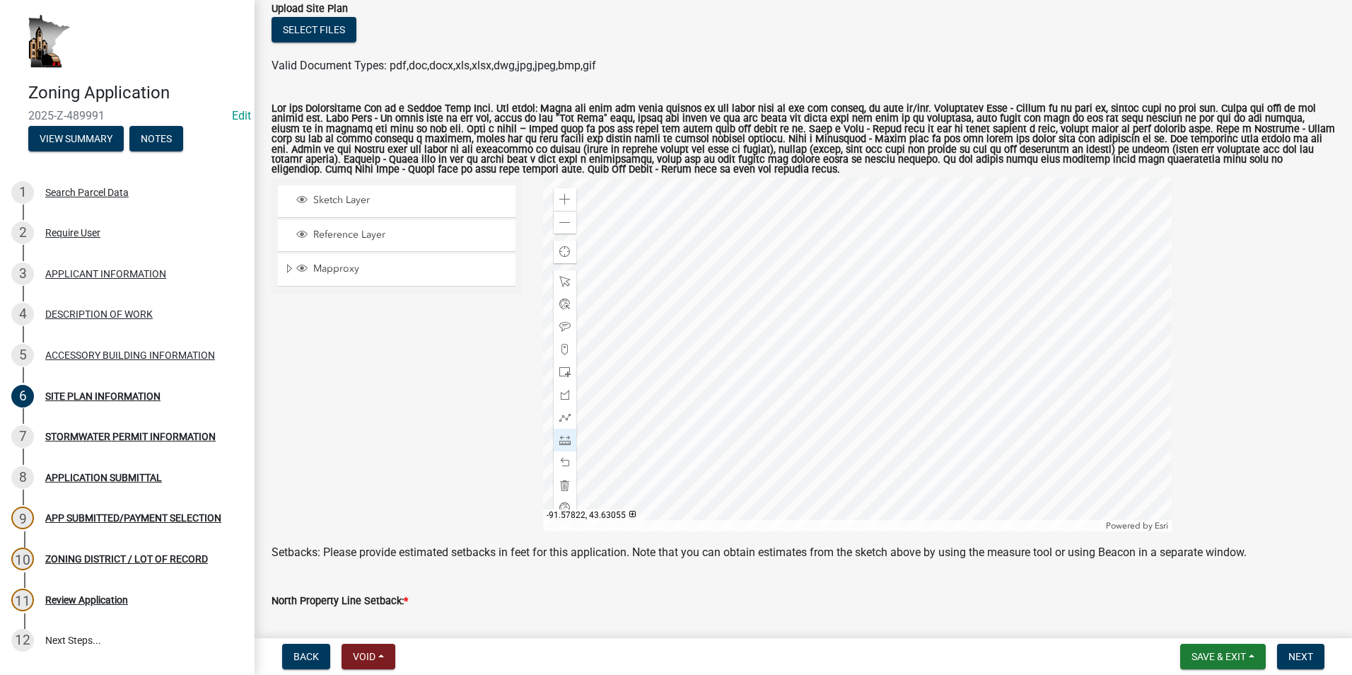
click at [705, 197] on div at bounding box center [857, 354] width 629 height 354
click at [563, 276] on span at bounding box center [564, 281] width 11 height 11
click at [705, 410] on div at bounding box center [857, 354] width 629 height 354
click at [746, 306] on div at bounding box center [857, 354] width 629 height 354
click at [560, 439] on span at bounding box center [564, 439] width 11 height 11
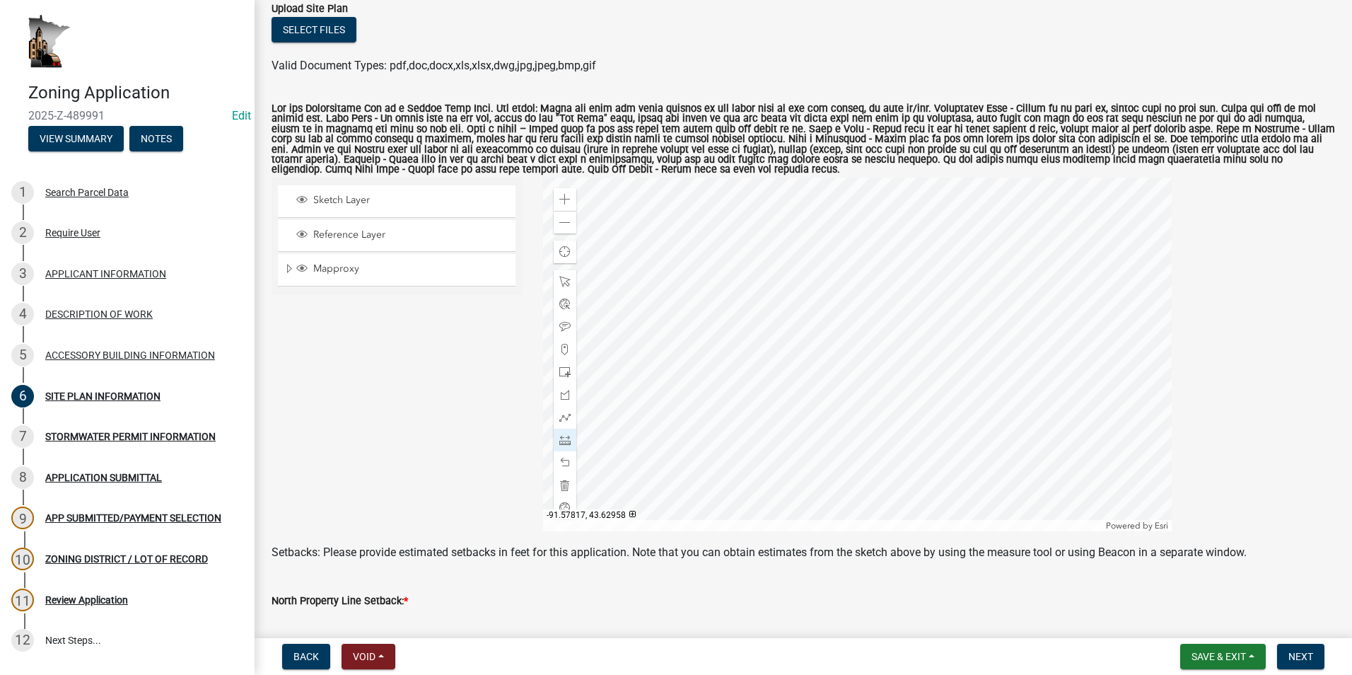
click at [684, 431] on div at bounding box center [857, 354] width 629 height 354
click at [694, 478] on div at bounding box center [857, 354] width 629 height 354
click at [691, 385] on div at bounding box center [857, 354] width 629 height 354
click at [691, 298] on div at bounding box center [857, 354] width 629 height 354
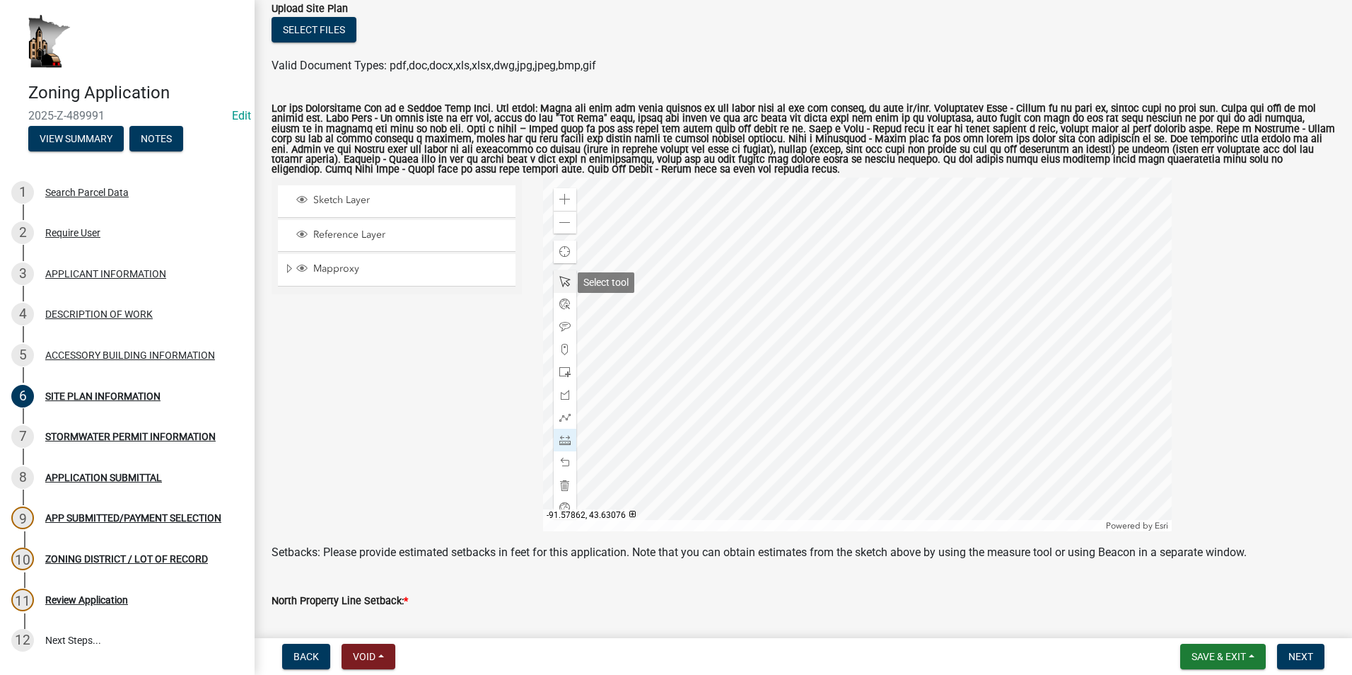
click at [560, 282] on span at bounding box center [564, 281] width 11 height 11
click at [787, 313] on div at bounding box center [857, 354] width 629 height 354
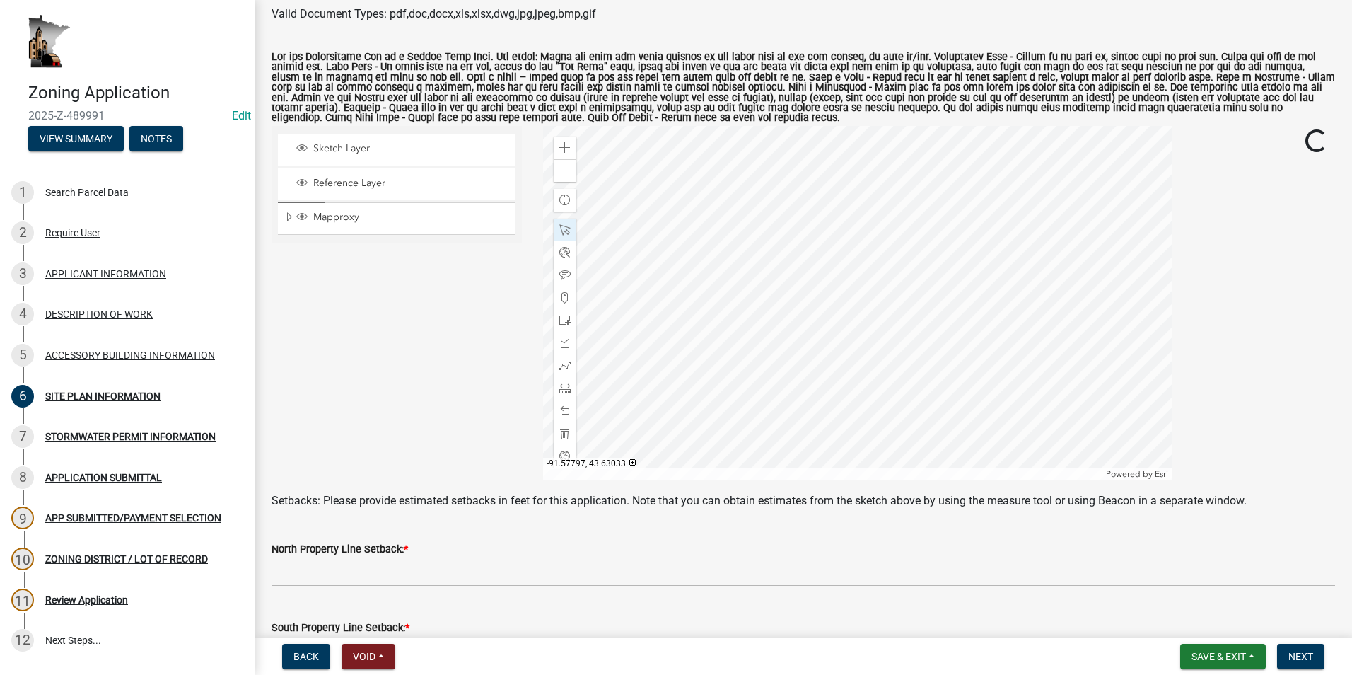
scroll to position [212, 0]
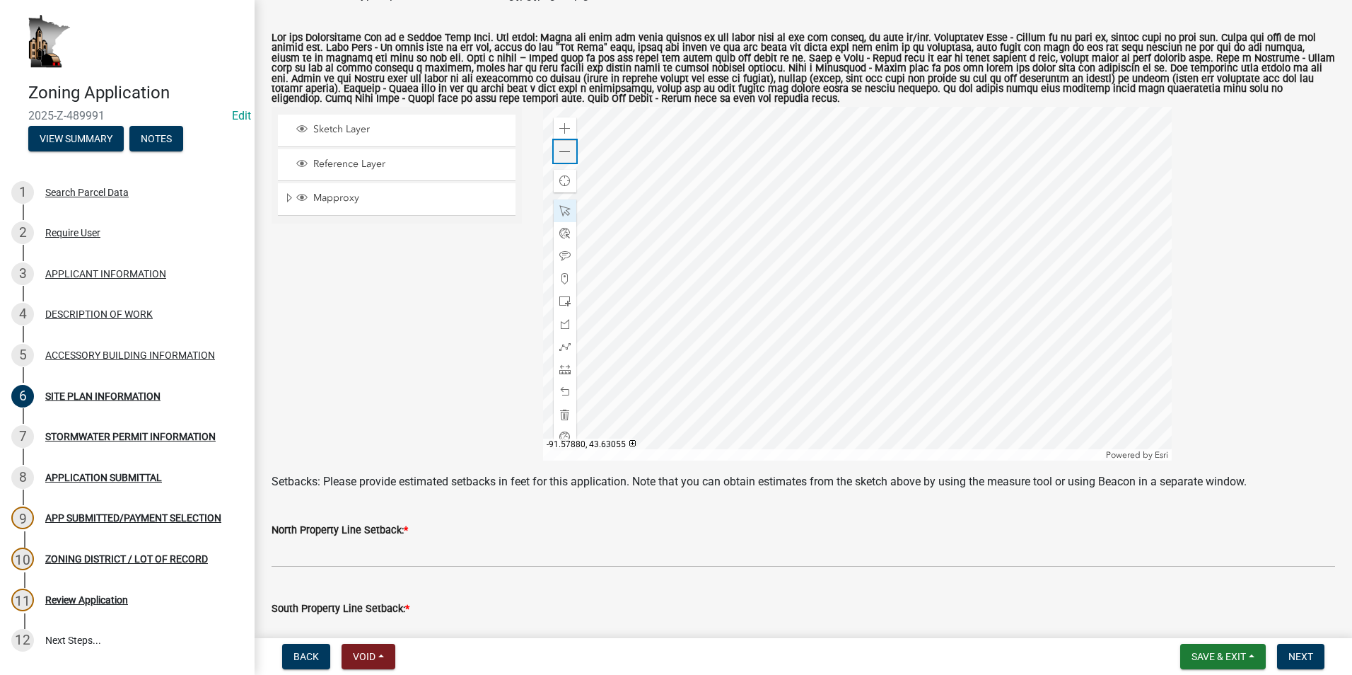
click at [563, 159] on div "Zoom out" at bounding box center [565, 151] width 23 height 23
click at [786, 287] on div at bounding box center [857, 284] width 629 height 354
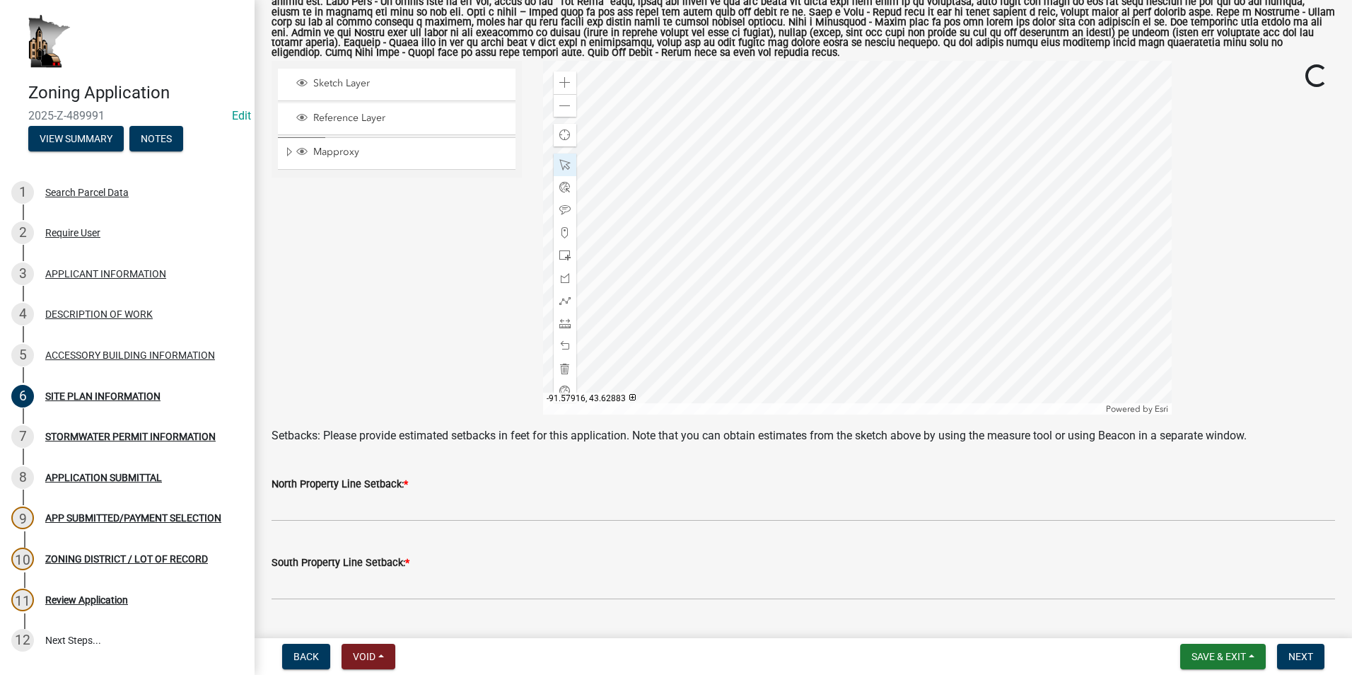
scroll to position [283, 0]
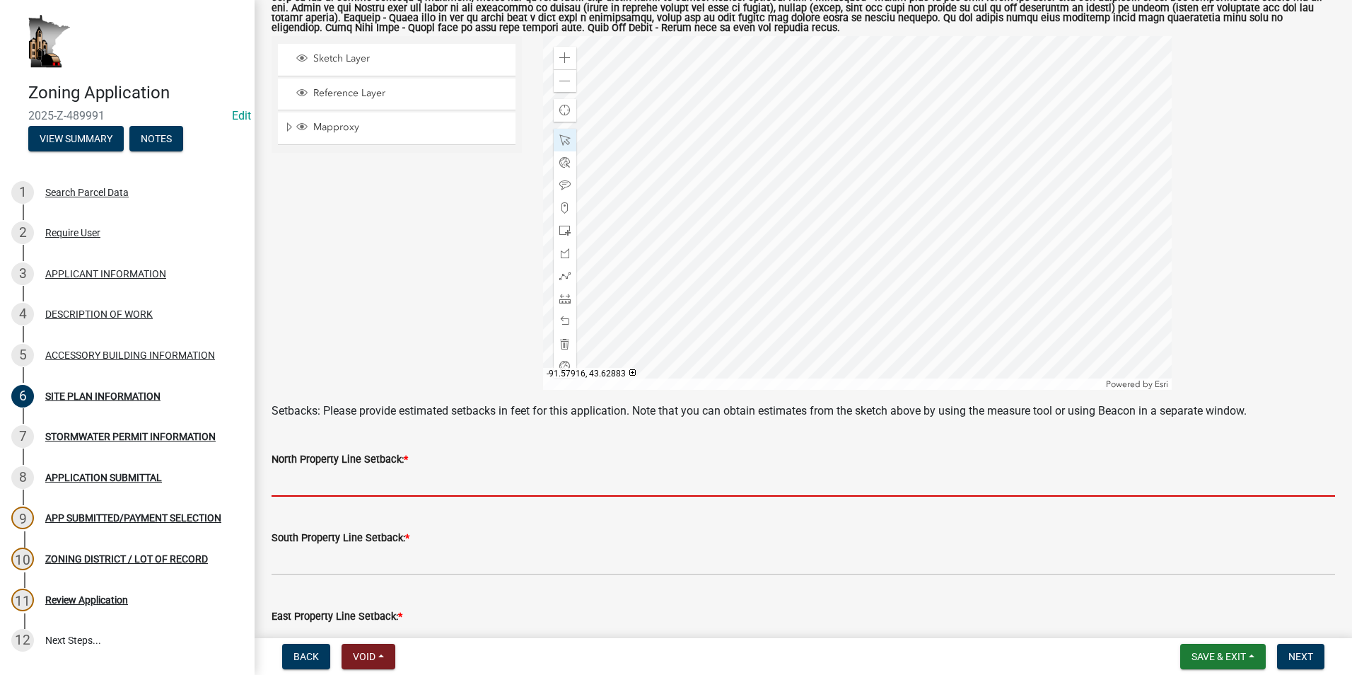
click at [357, 484] on input "text" at bounding box center [802, 481] width 1063 height 29
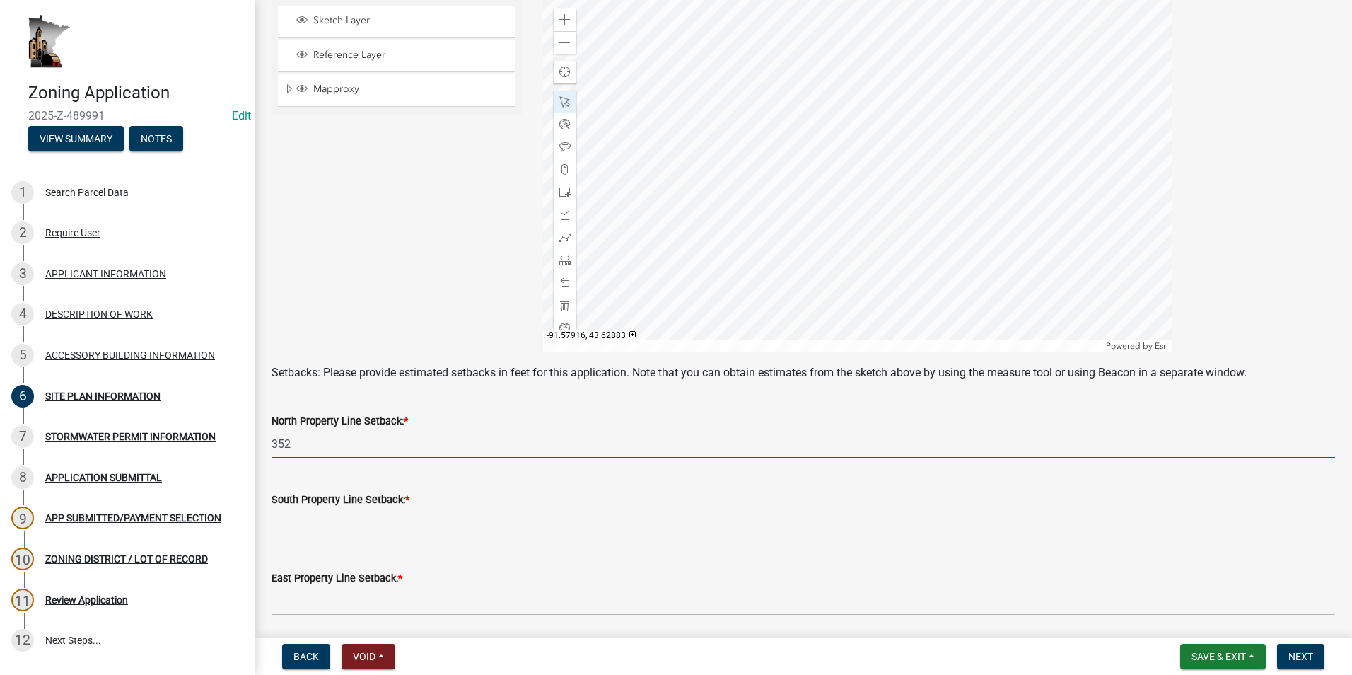
scroll to position [354, 0]
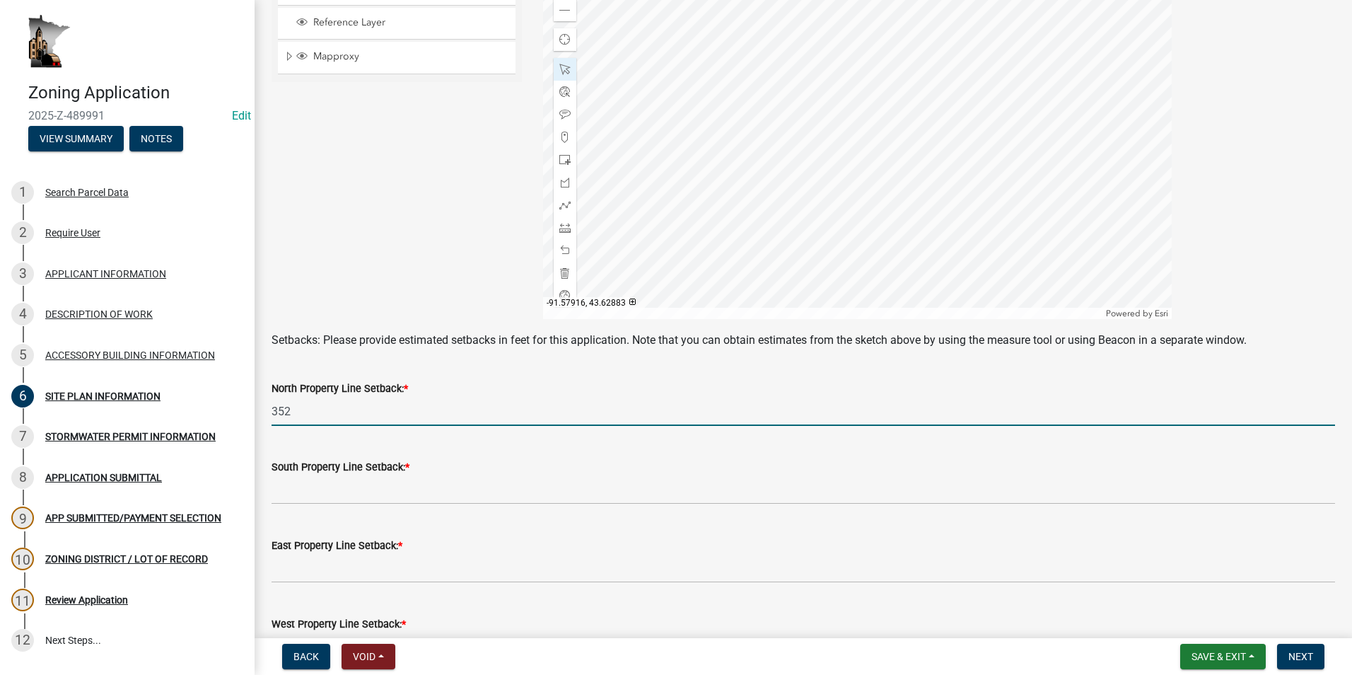
type input "352"
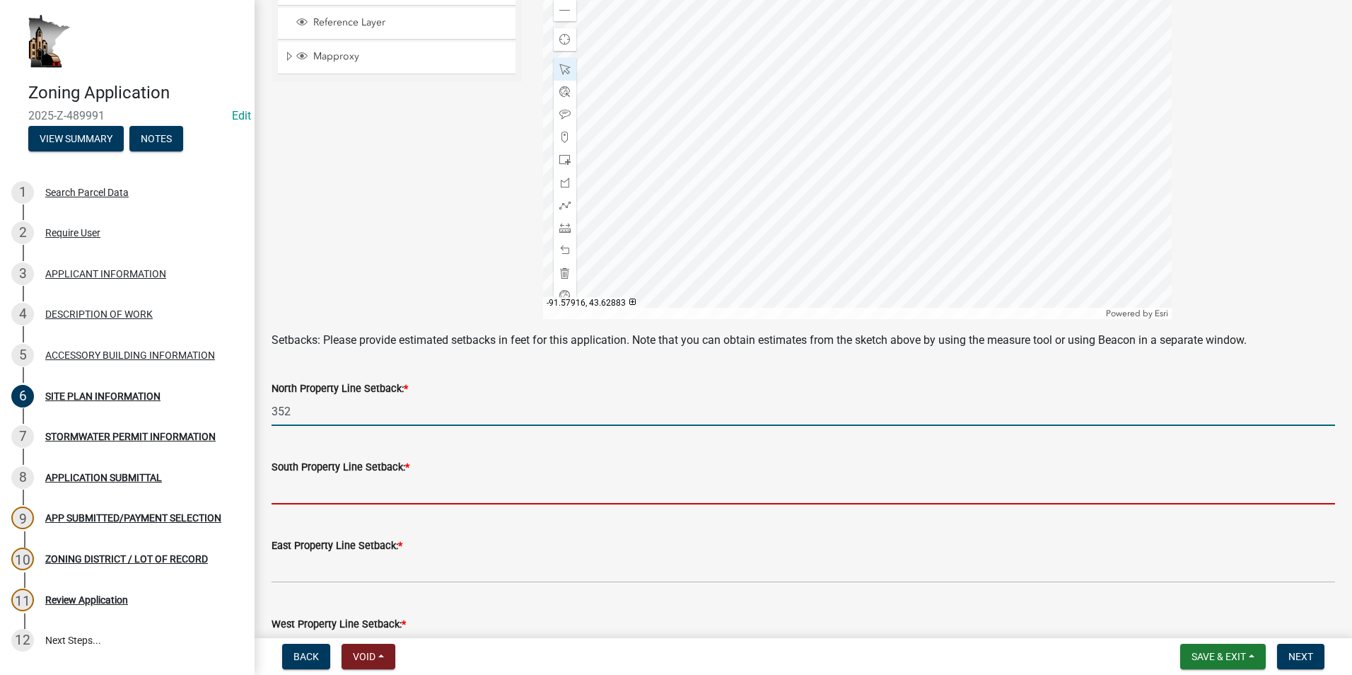
click at [366, 491] on input "text" at bounding box center [802, 489] width 1063 height 29
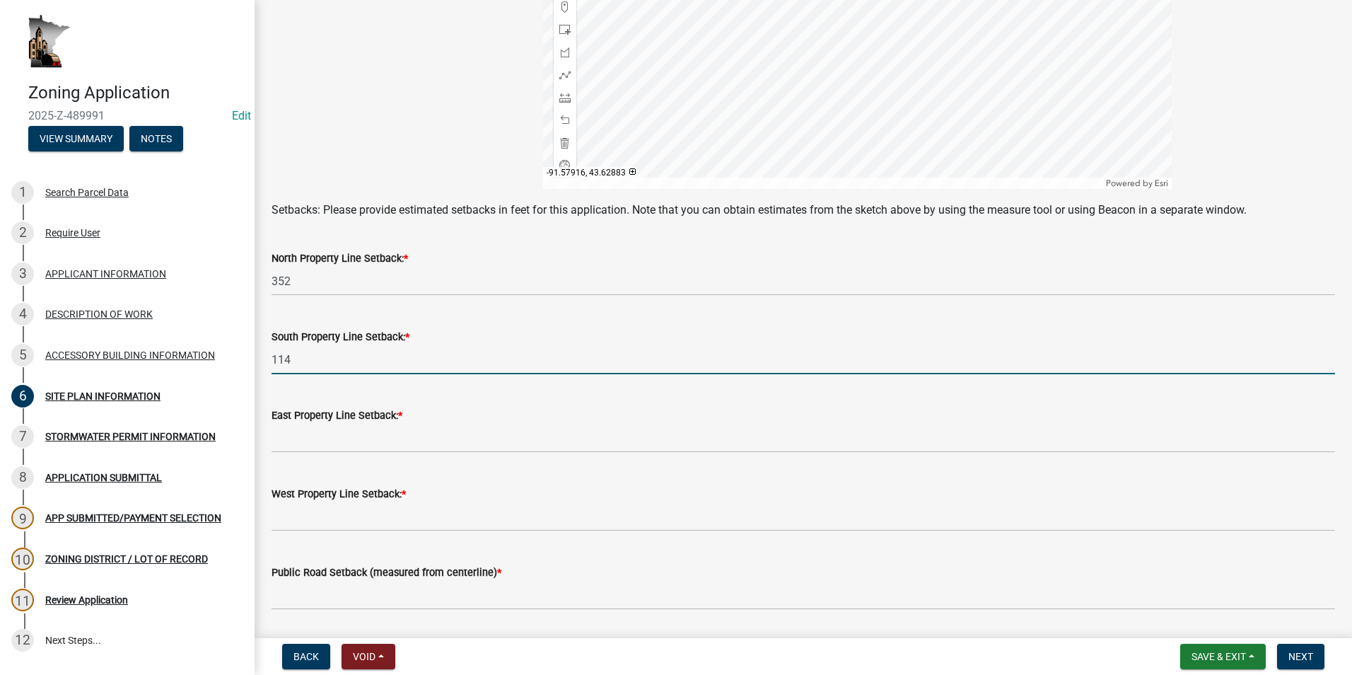
scroll to position [495, 0]
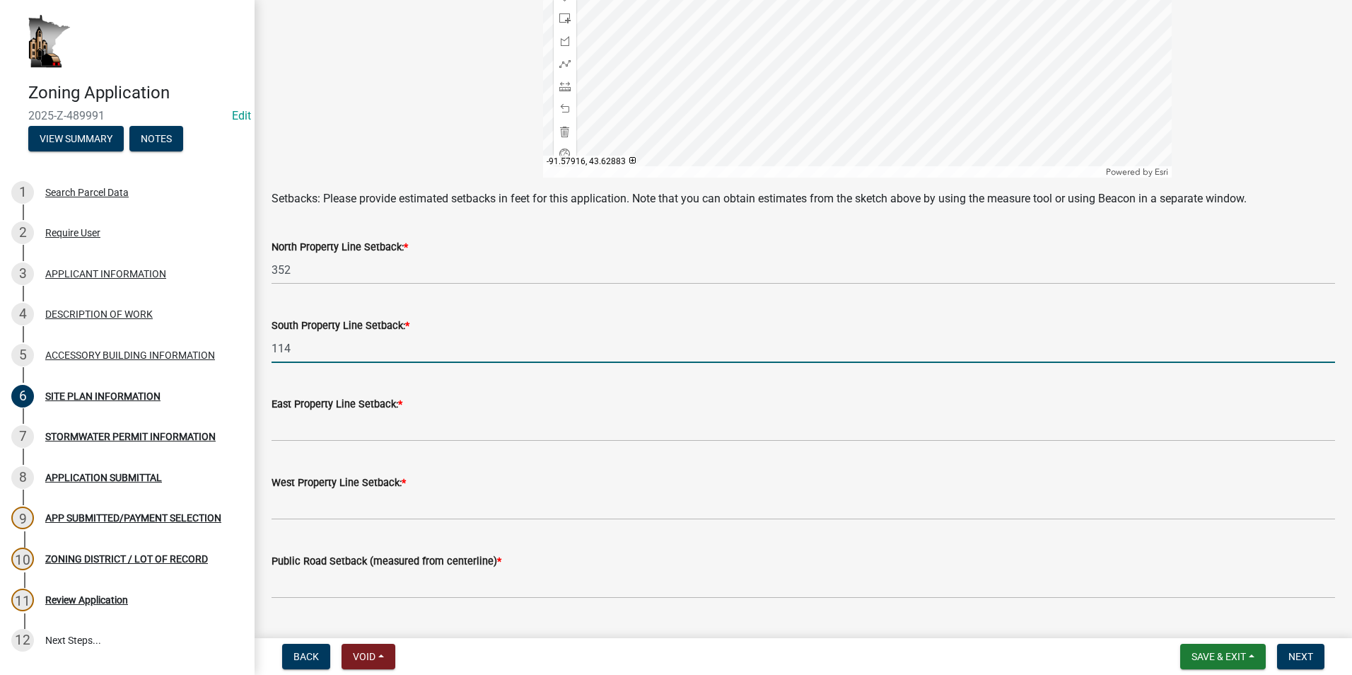
type input "114"
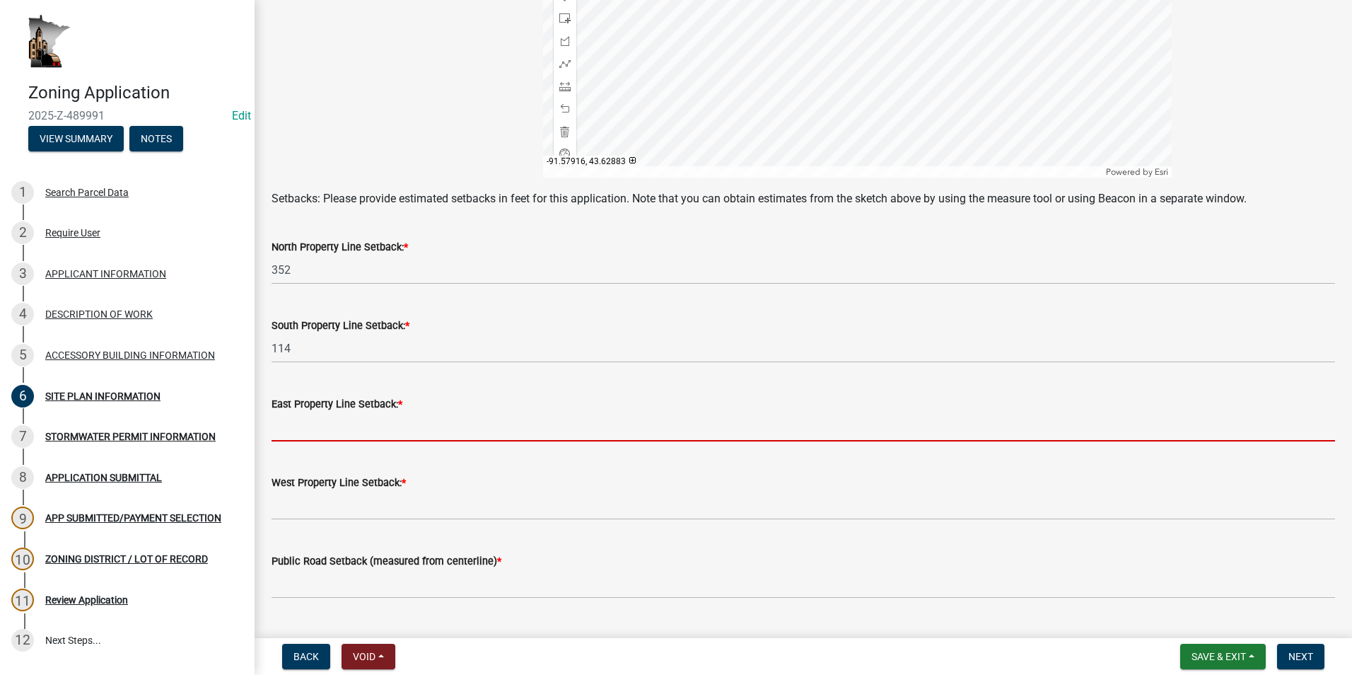
click at [291, 438] on input "text" at bounding box center [802, 426] width 1063 height 29
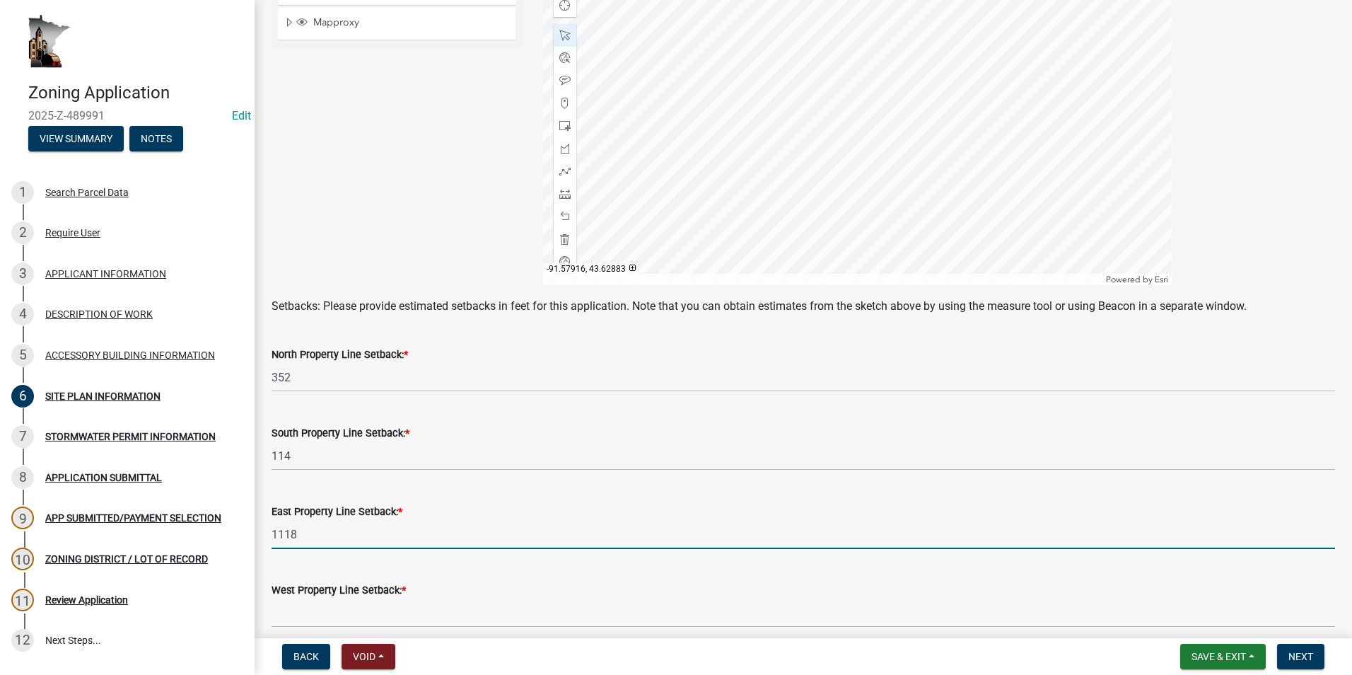
scroll to position [530, 0]
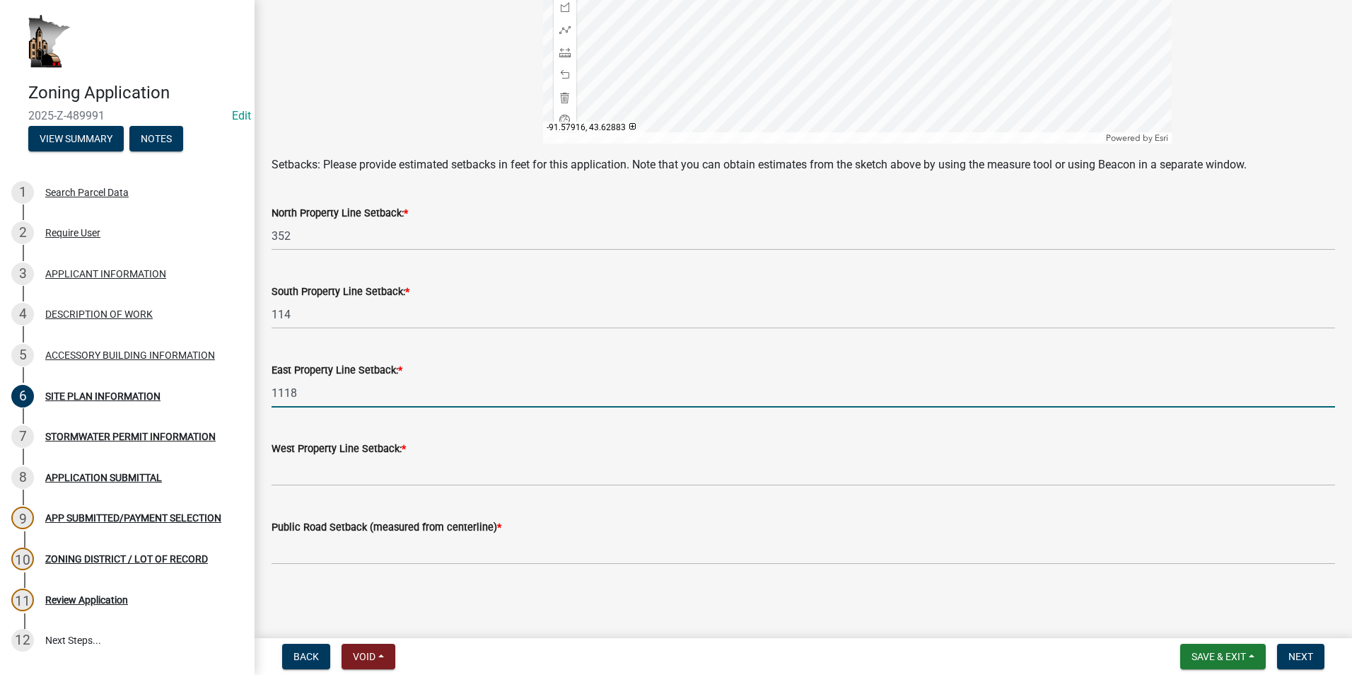
type input "1118"
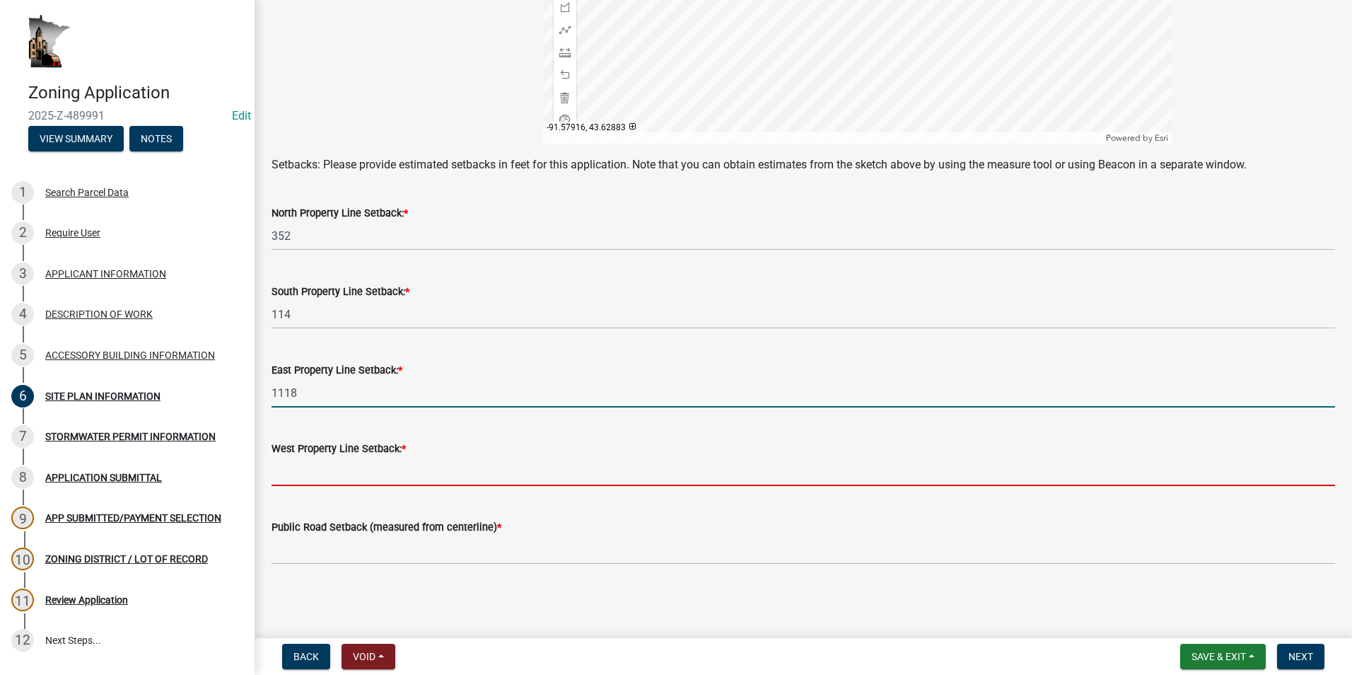
click at [334, 474] on input "text" at bounding box center [802, 471] width 1063 height 29
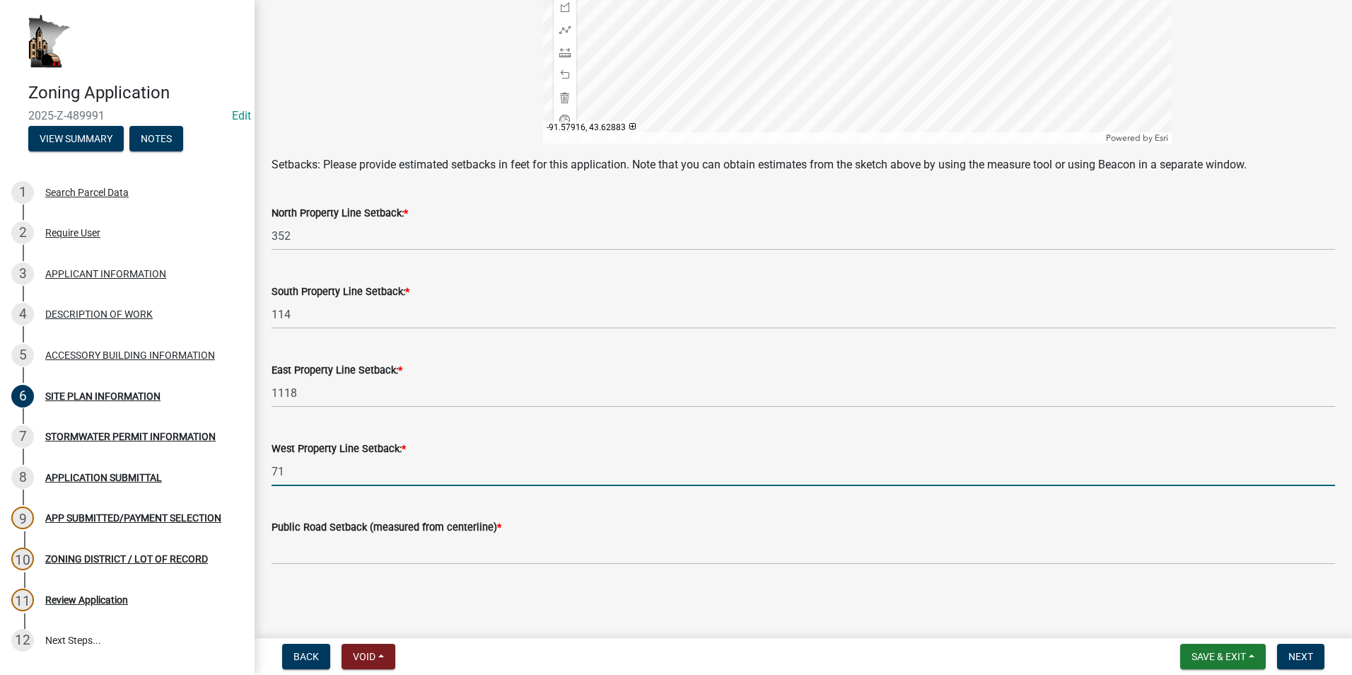
type input "71"
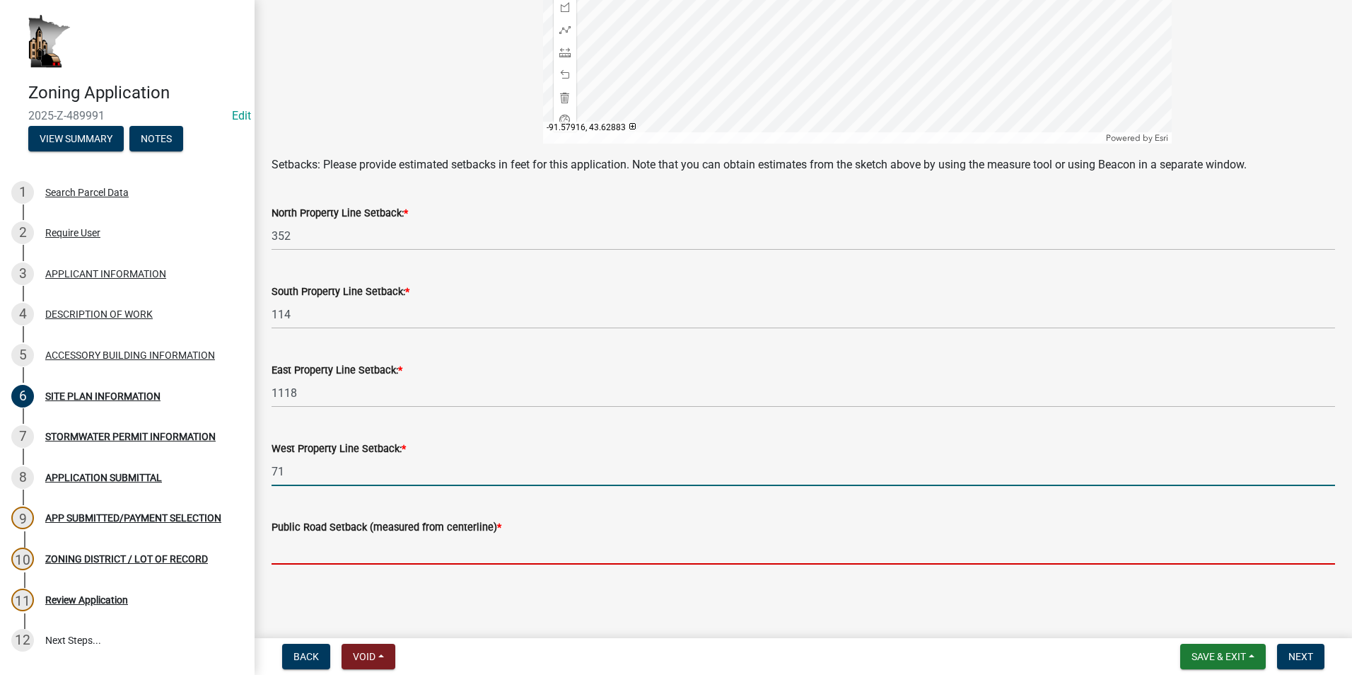
click at [383, 555] on input "text" at bounding box center [802, 549] width 1063 height 29
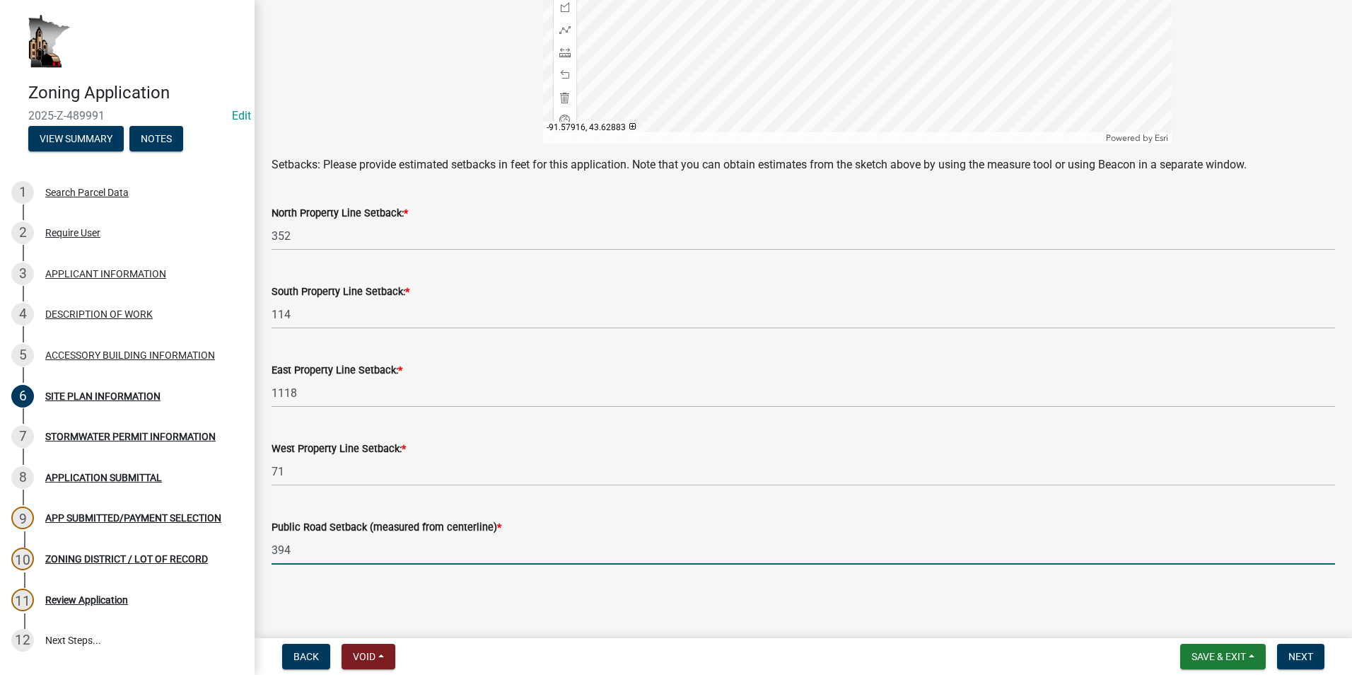
type input "394"
click at [1307, 659] on span "Next" at bounding box center [1300, 655] width 25 height 11
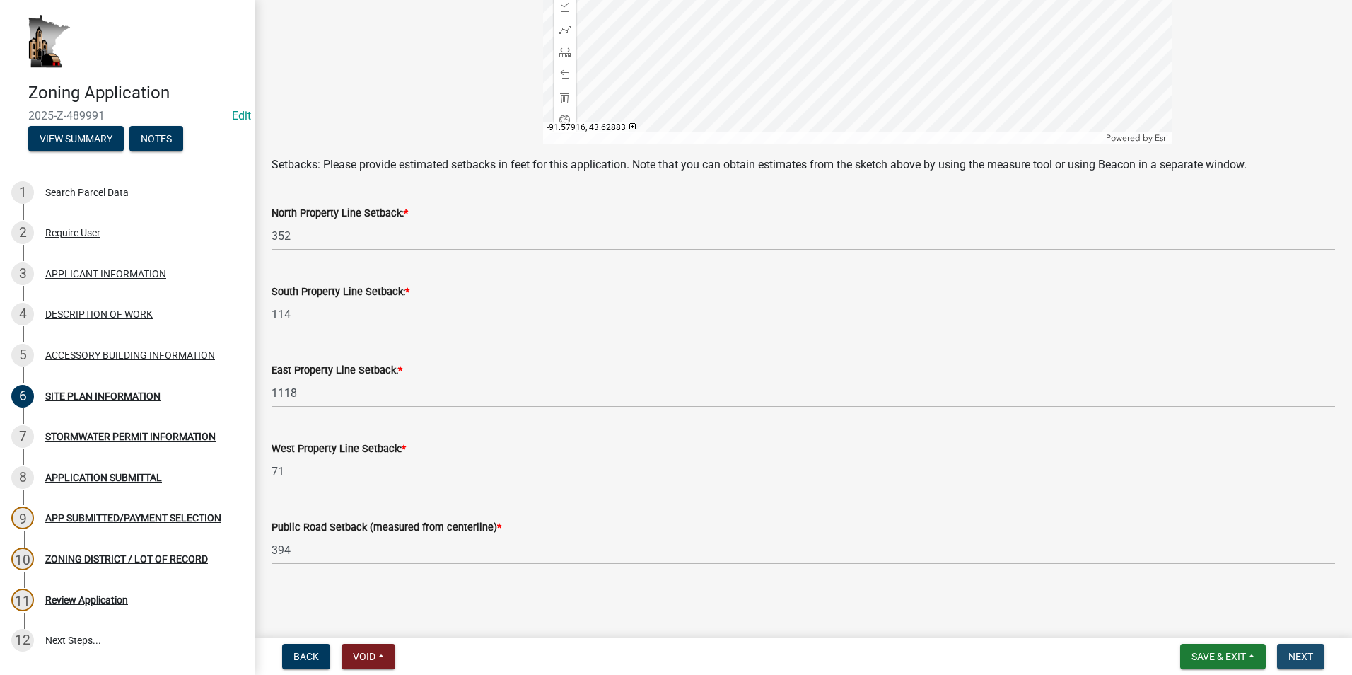
scroll to position [0, 0]
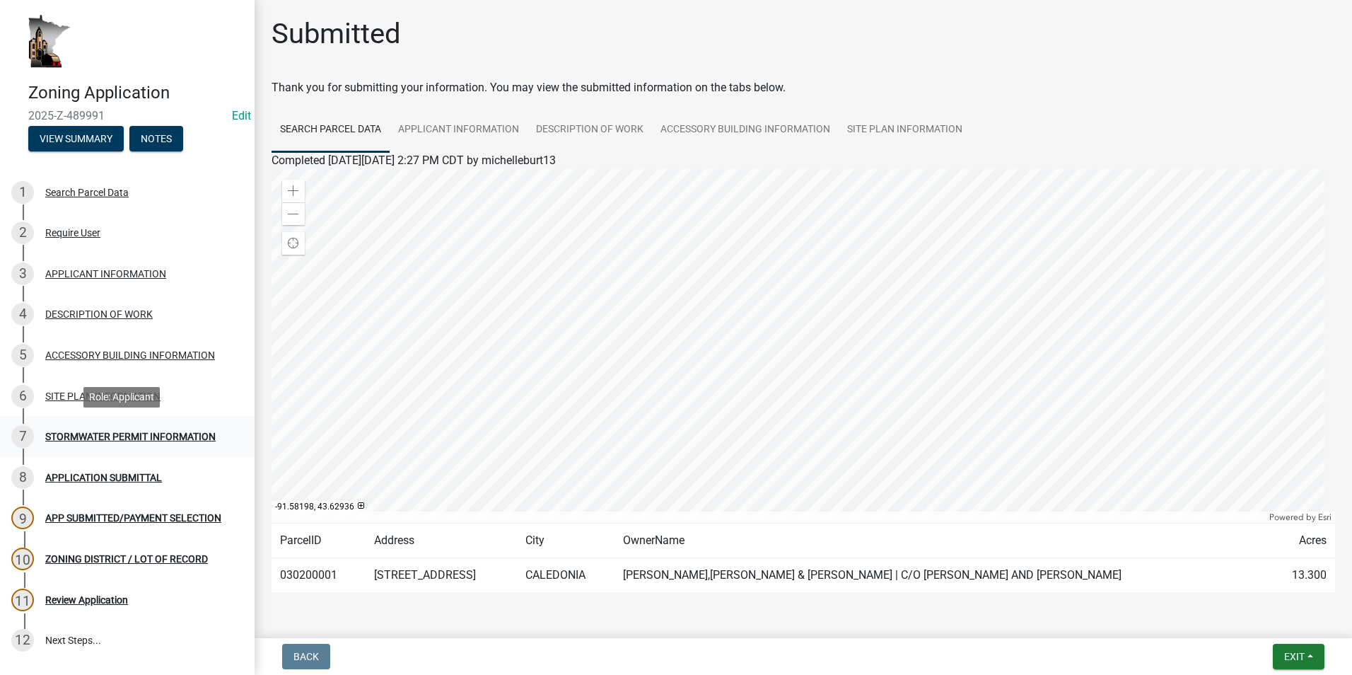
click at [170, 434] on div "STORMWATER PERMIT INFORMATION" at bounding box center [130, 436] width 170 height 10
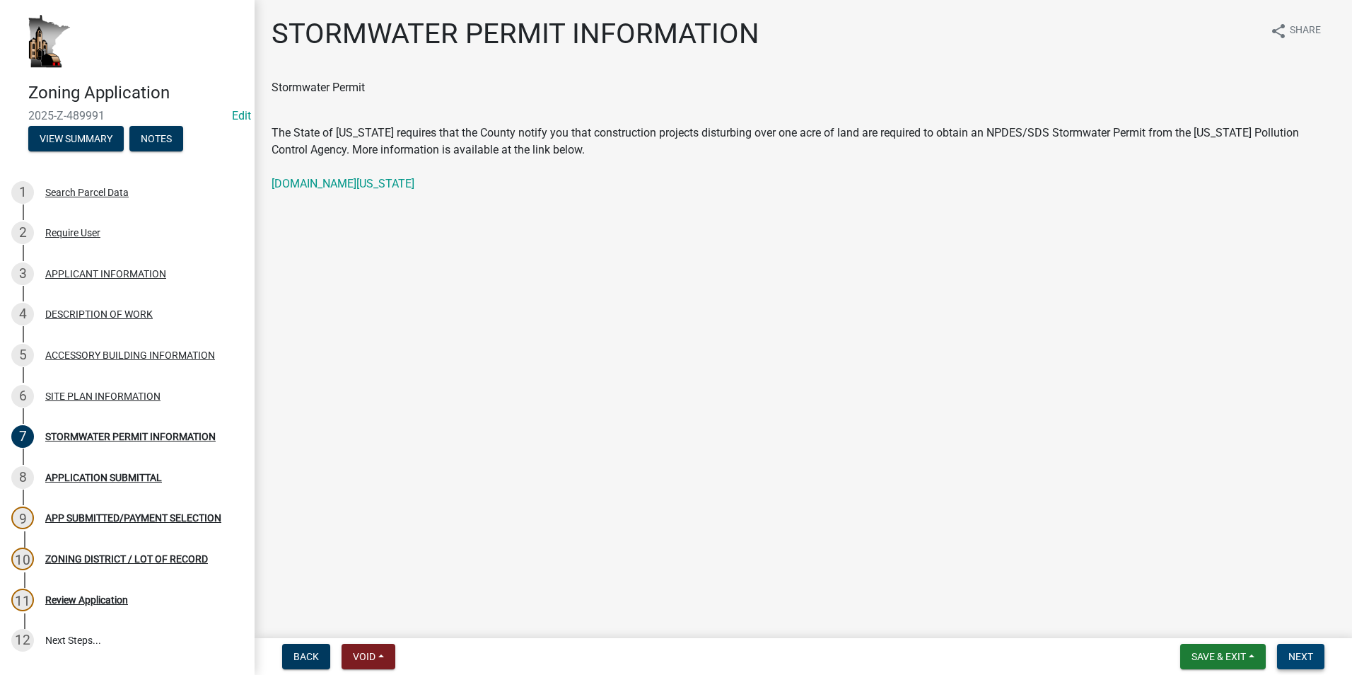
click at [1297, 651] on span "Next" at bounding box center [1300, 655] width 25 height 11
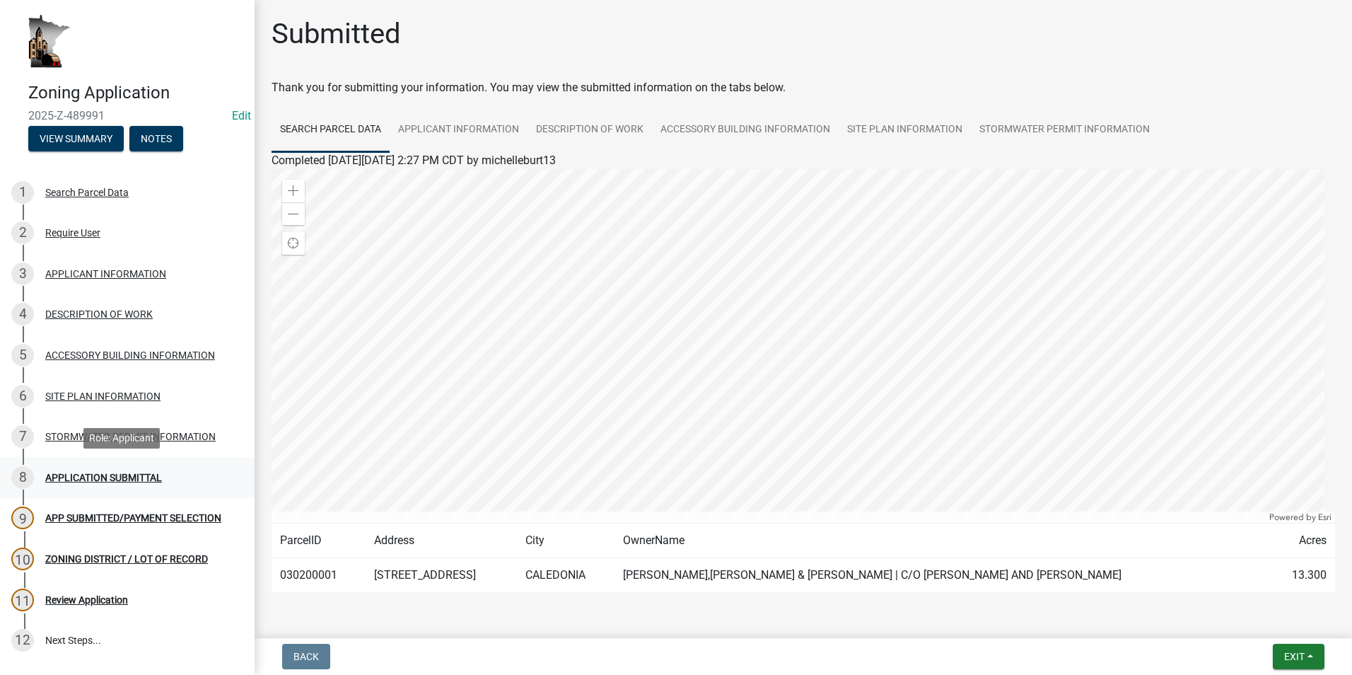
click at [157, 466] on div "8 APPLICATION SUBMITTAL" at bounding box center [121, 477] width 221 height 23
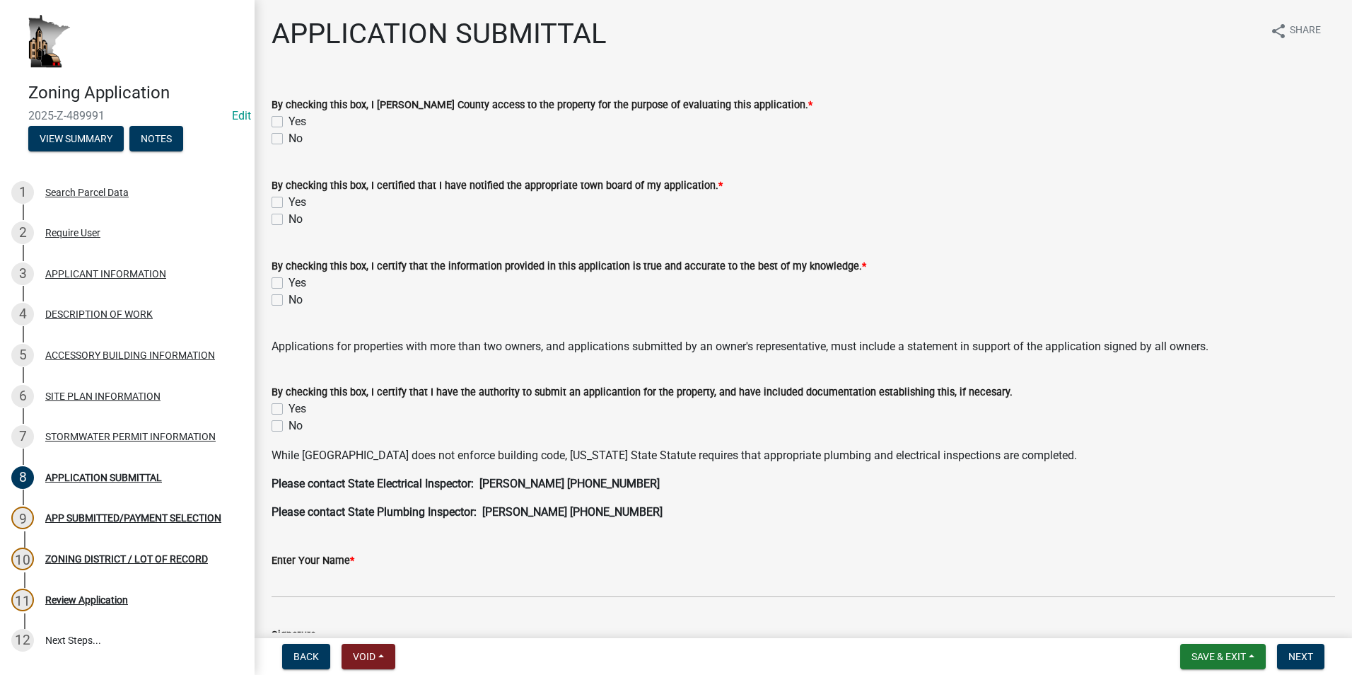
click at [288, 118] on label "Yes" at bounding box center [297, 121] width 18 height 17
click at [288, 118] on input "Yes" at bounding box center [292, 117] width 9 height 9
checkbox input "true"
checkbox input "false"
click at [288, 199] on label "Yes" at bounding box center [297, 202] width 18 height 17
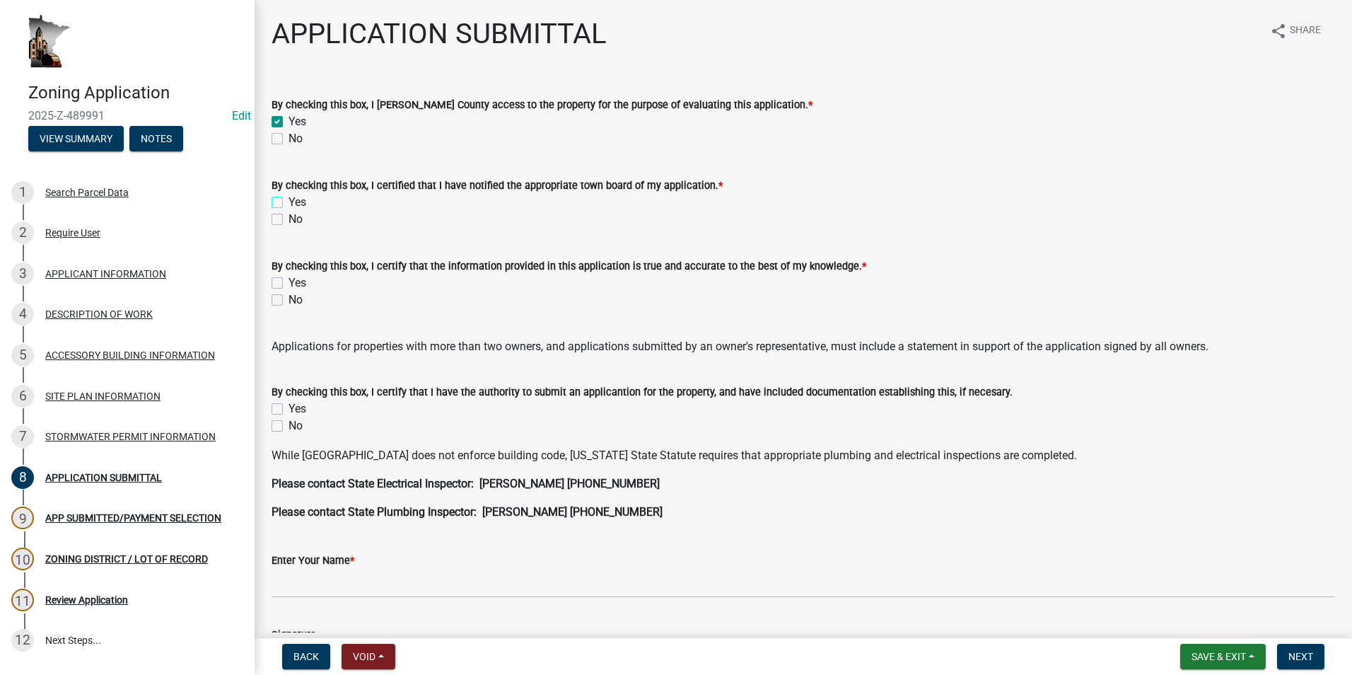
click at [288, 199] on input "Yes" at bounding box center [292, 198] width 9 height 9
checkbox input "true"
checkbox input "false"
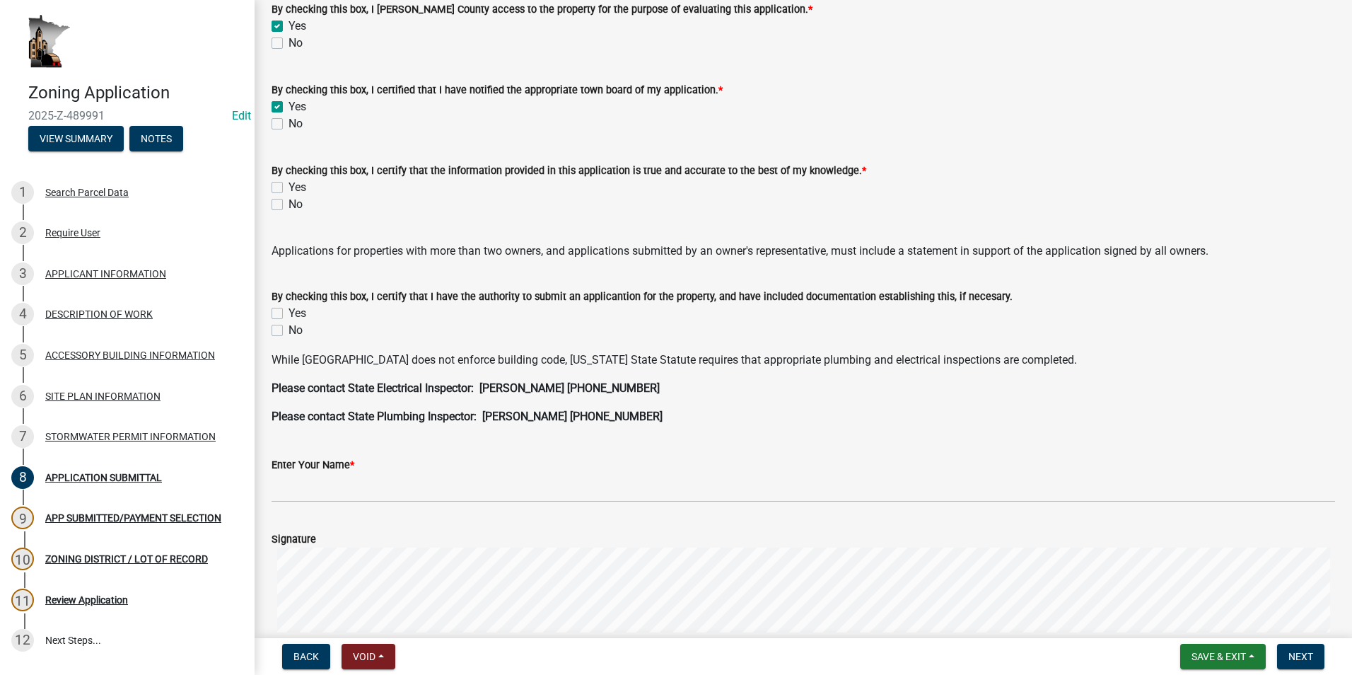
scroll to position [71, 0]
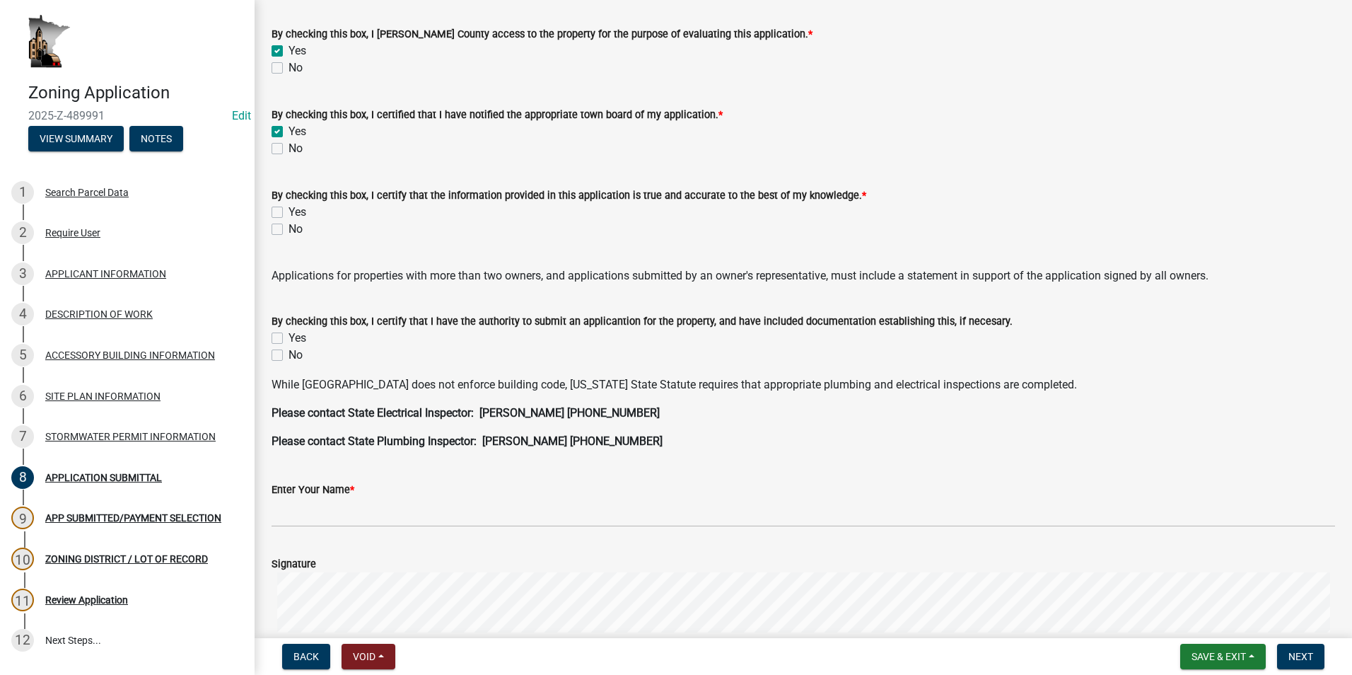
click at [288, 214] on label "Yes" at bounding box center [297, 212] width 18 height 17
click at [288, 213] on input "Yes" at bounding box center [292, 208] width 9 height 9
checkbox input "true"
checkbox input "false"
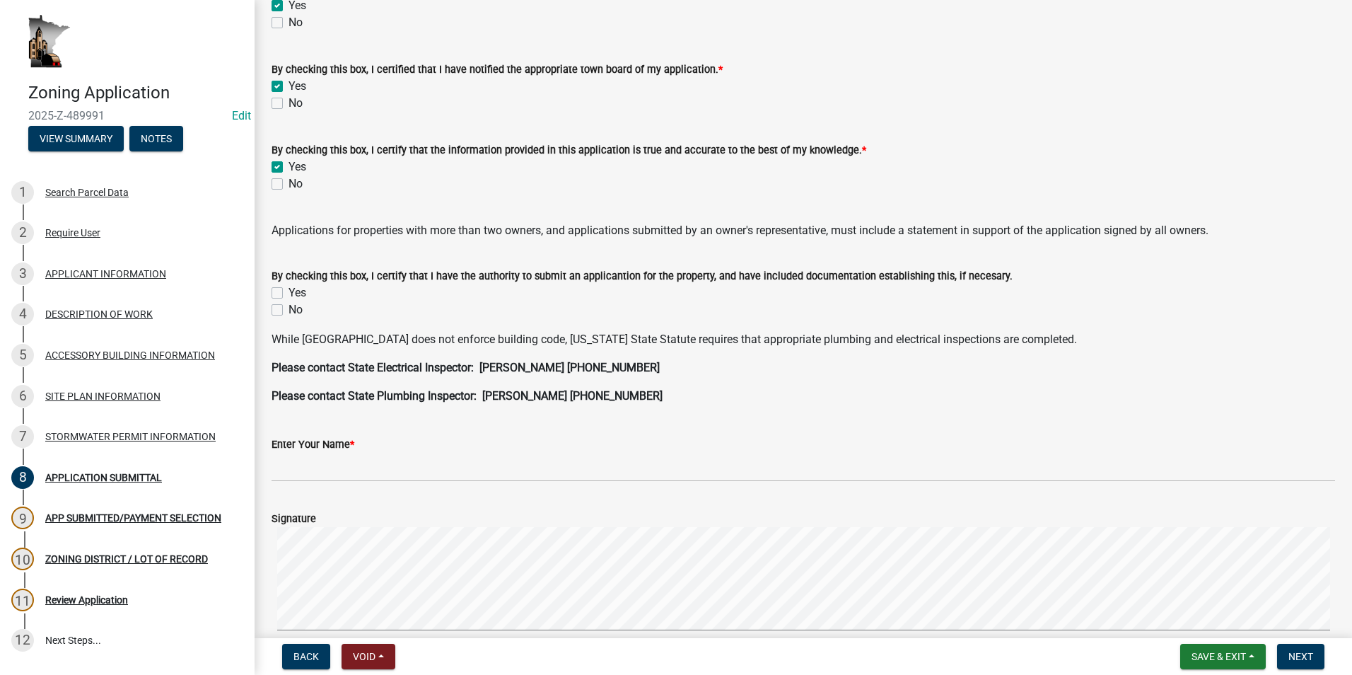
scroll to position [141, 0]
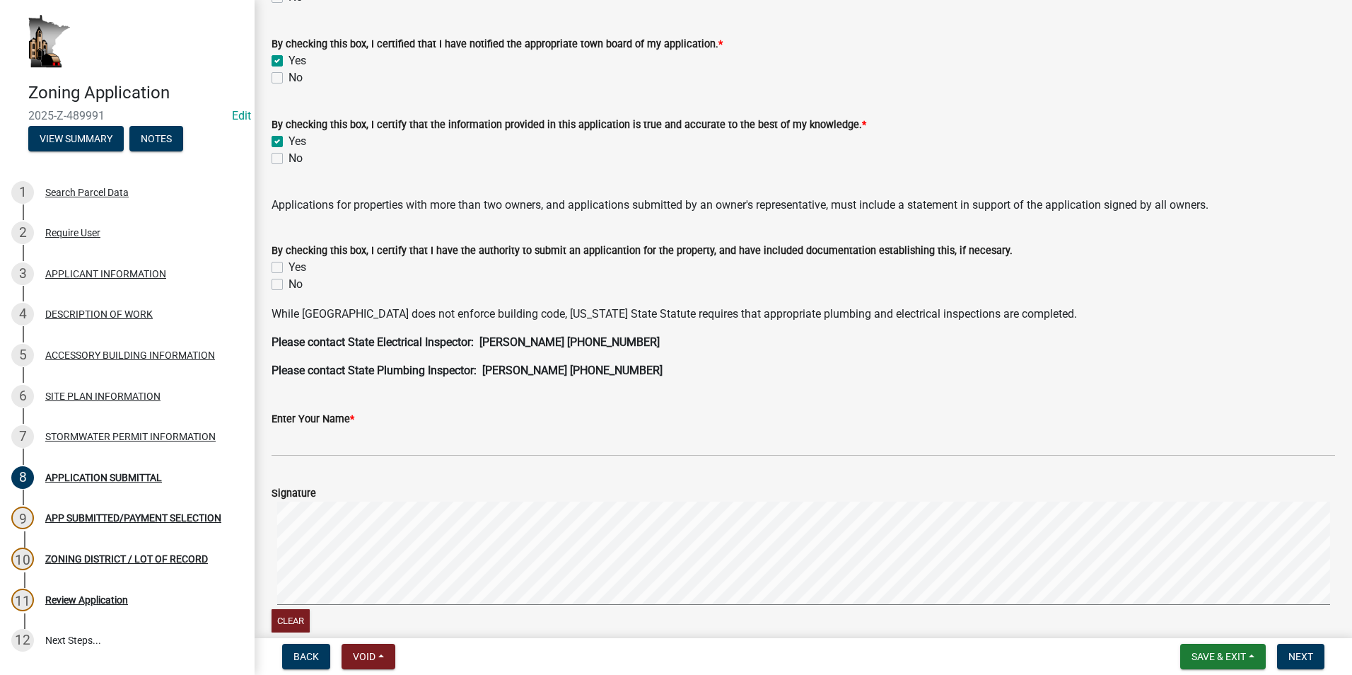
click at [288, 264] on label "Yes" at bounding box center [297, 267] width 18 height 17
click at [288, 264] on input "Yes" at bounding box center [292, 263] width 9 height 9
checkbox input "true"
checkbox input "false"
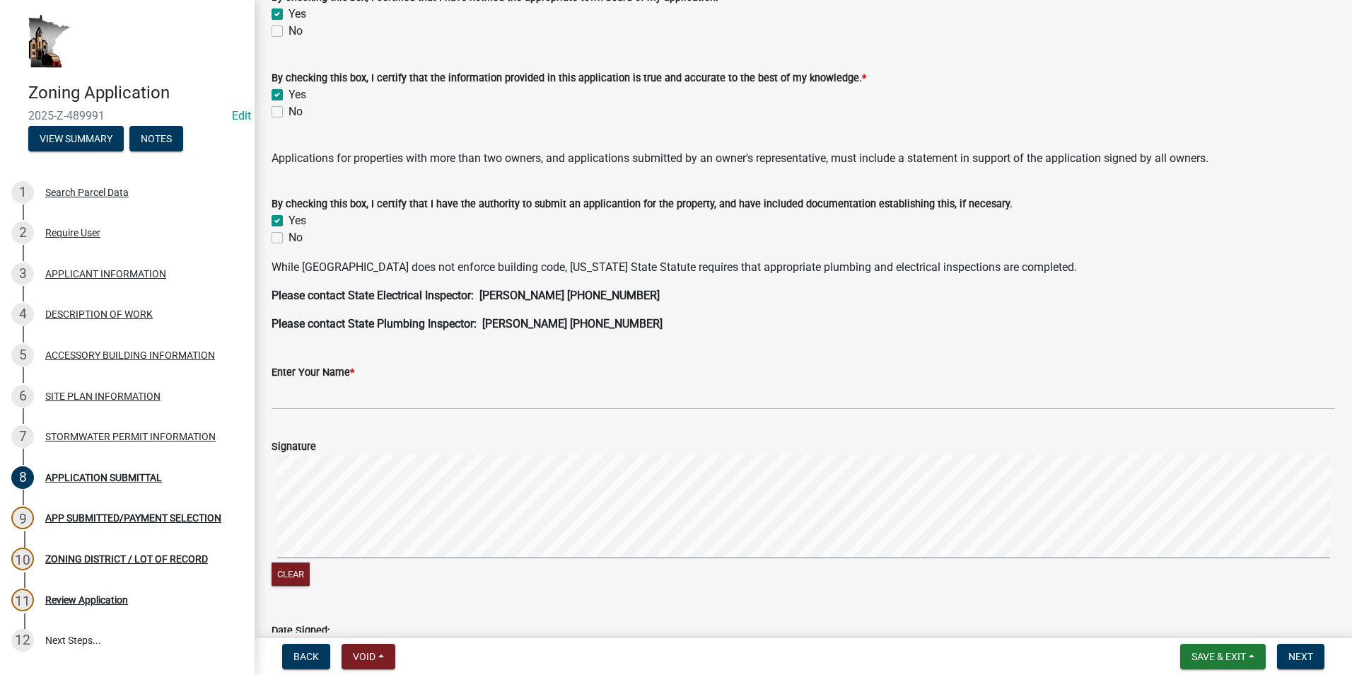
scroll to position [212, 0]
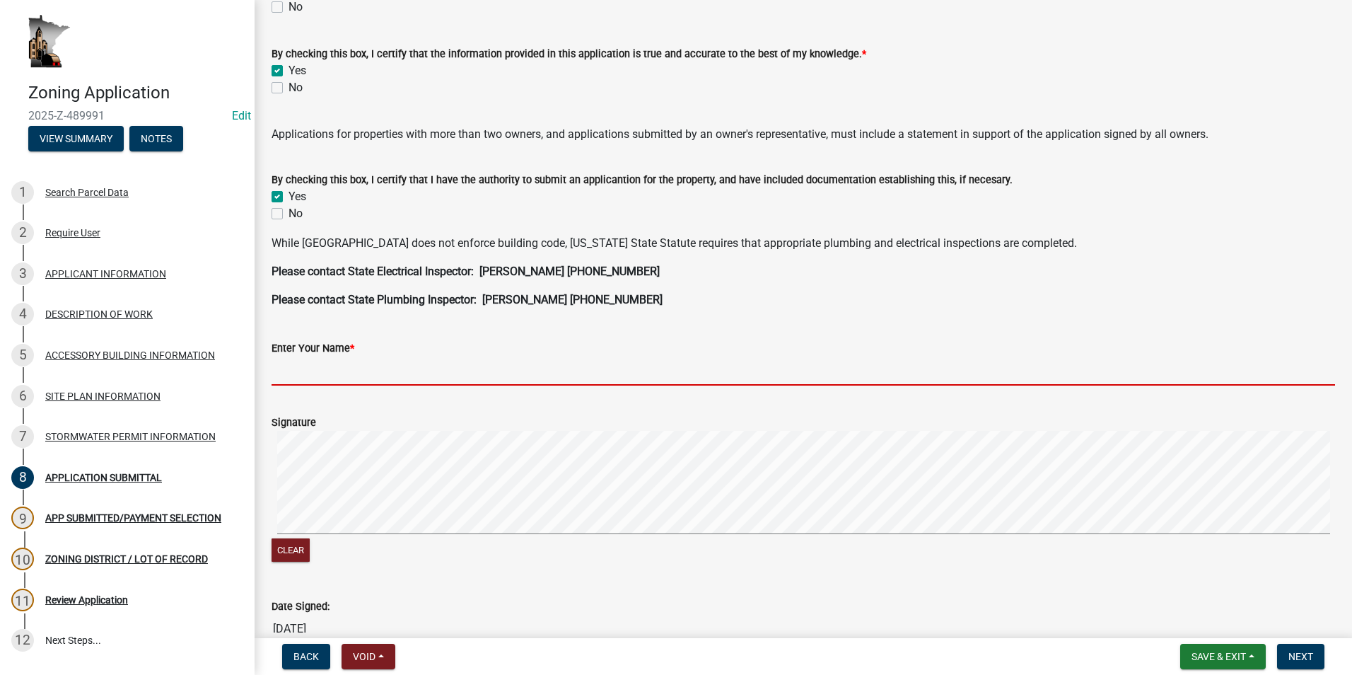
click at [328, 370] on input "Enter Your Name *" at bounding box center [802, 370] width 1063 height 29
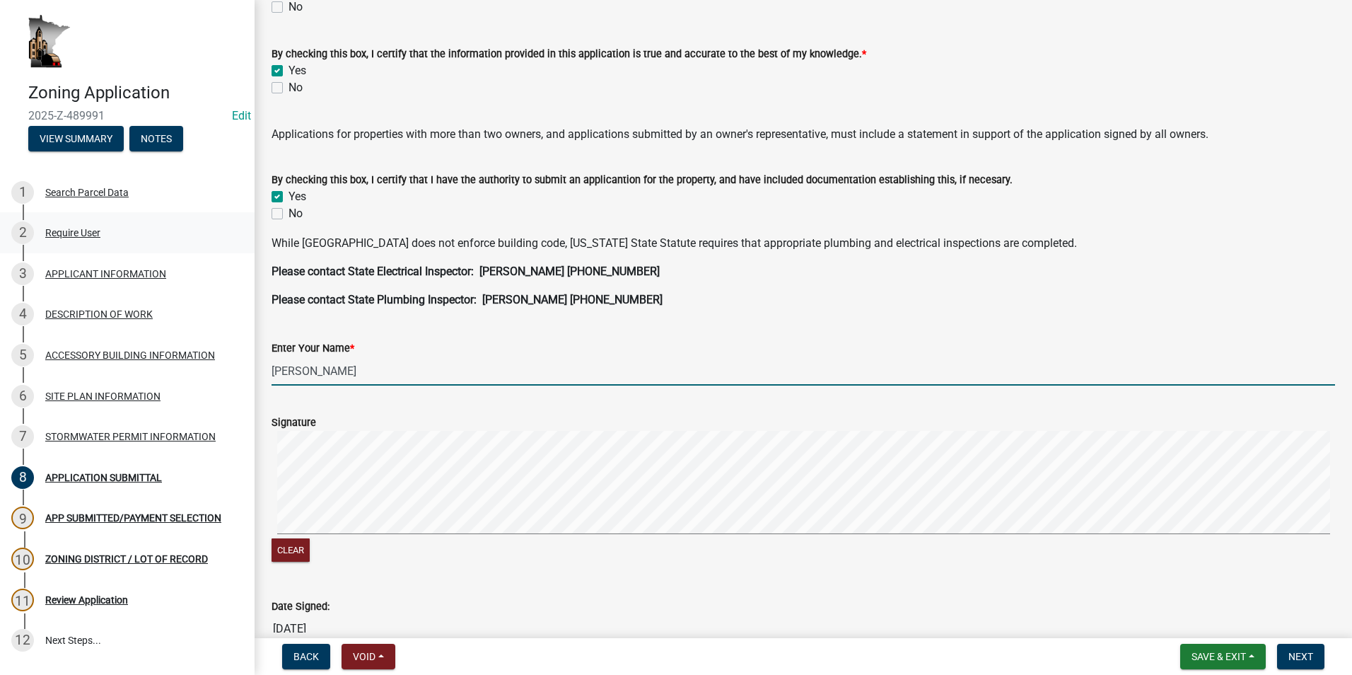
type input "Gary Massman"
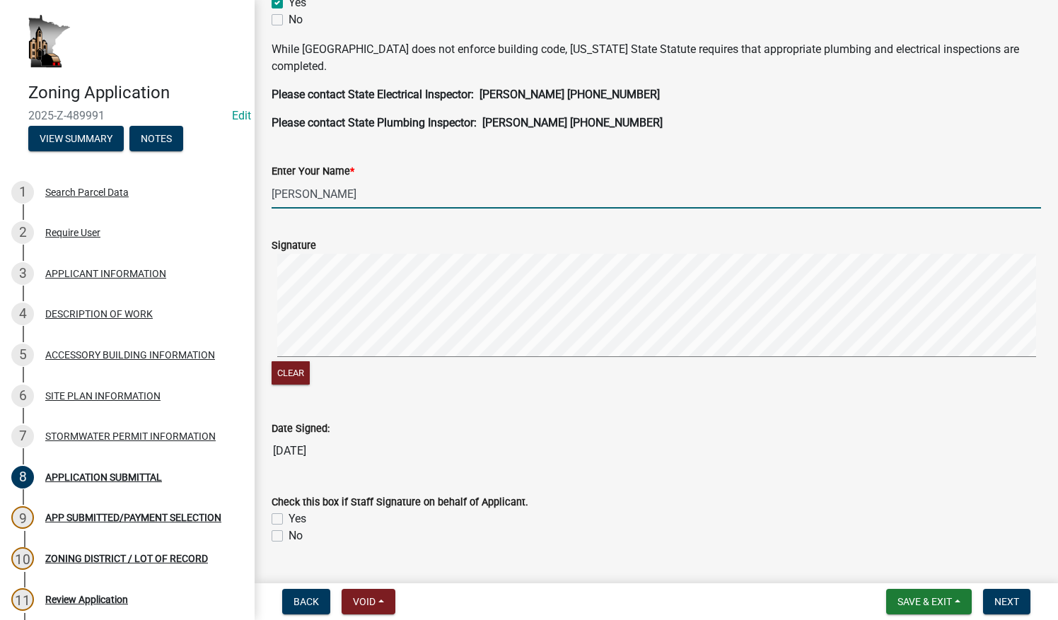
scroll to position [424, 0]
click at [288, 368] on button "Clear" at bounding box center [290, 371] width 38 height 23
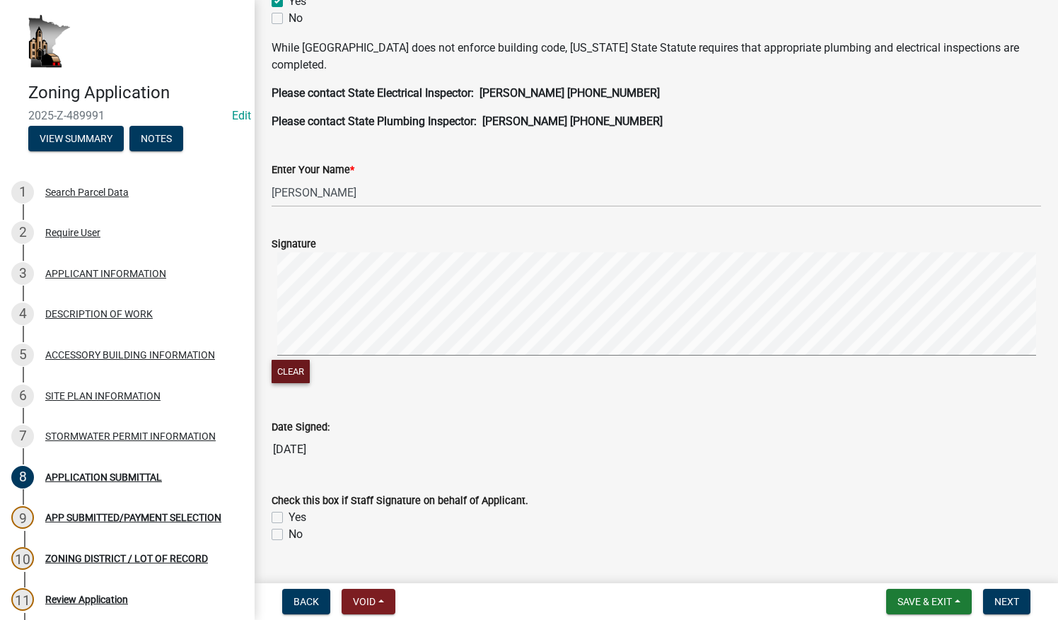
click at [293, 370] on button "Clear" at bounding box center [290, 371] width 38 height 23
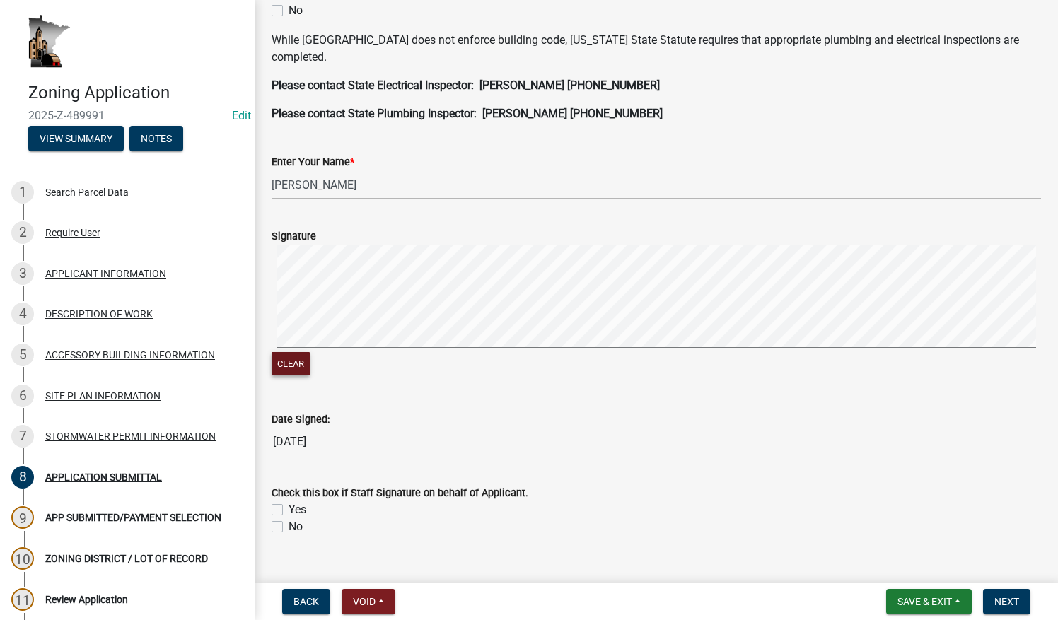
scroll to position [436, 0]
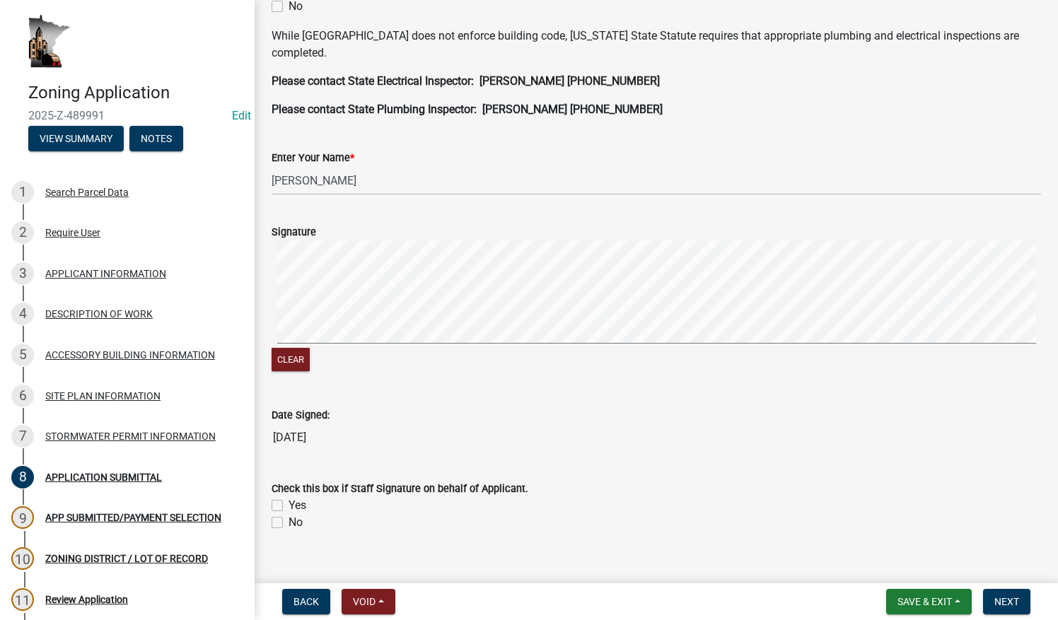
click at [288, 525] on label "No" at bounding box center [295, 522] width 14 height 17
click at [288, 523] on input "No" at bounding box center [292, 518] width 9 height 9
checkbox input "true"
checkbox input "false"
checkbox input "true"
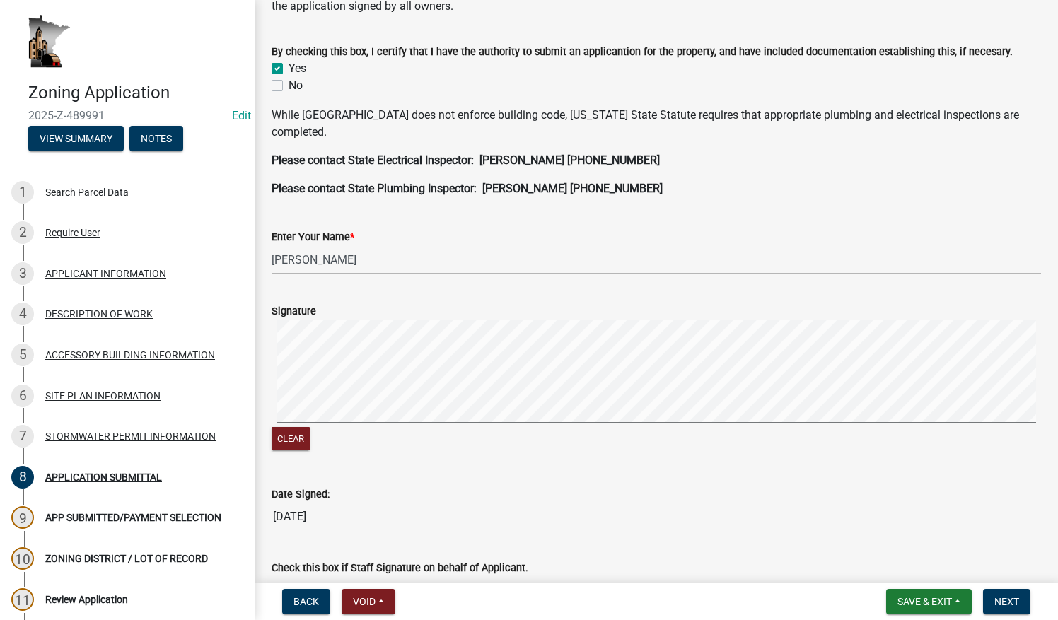
scroll to position [351, 0]
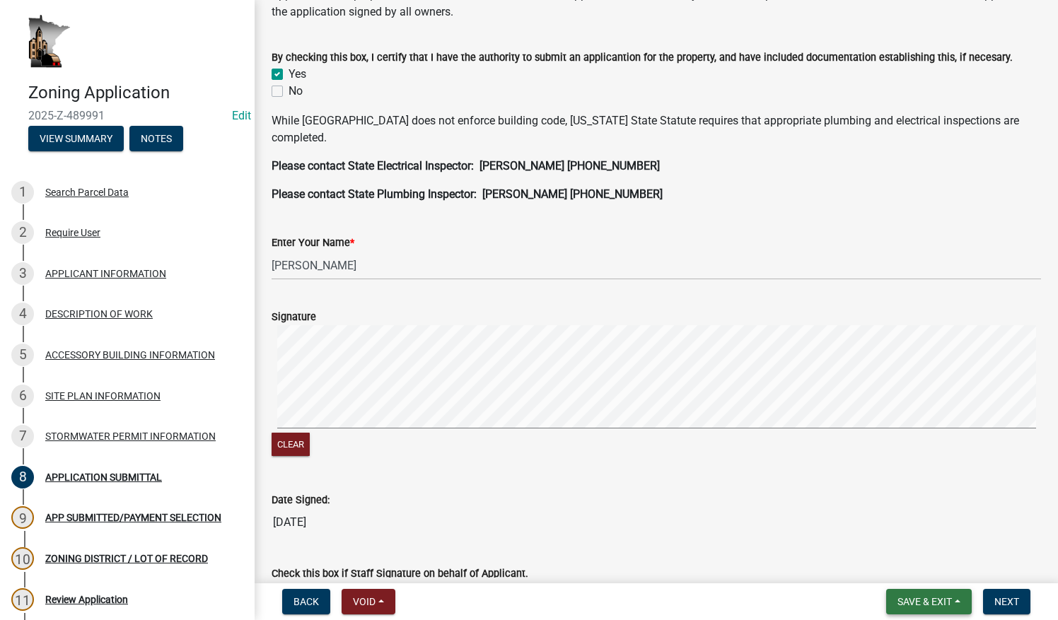
click at [959, 601] on button "Save & Exit" at bounding box center [929, 601] width 86 height 25
click at [911, 529] on button "Save" at bounding box center [914, 531] width 113 height 34
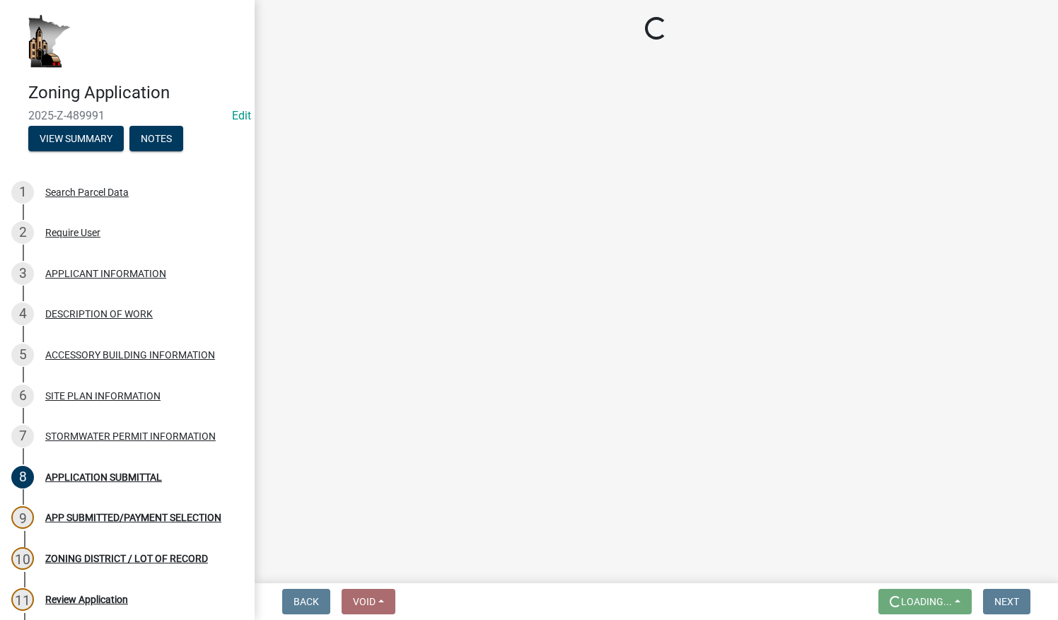
scroll to position [0, 0]
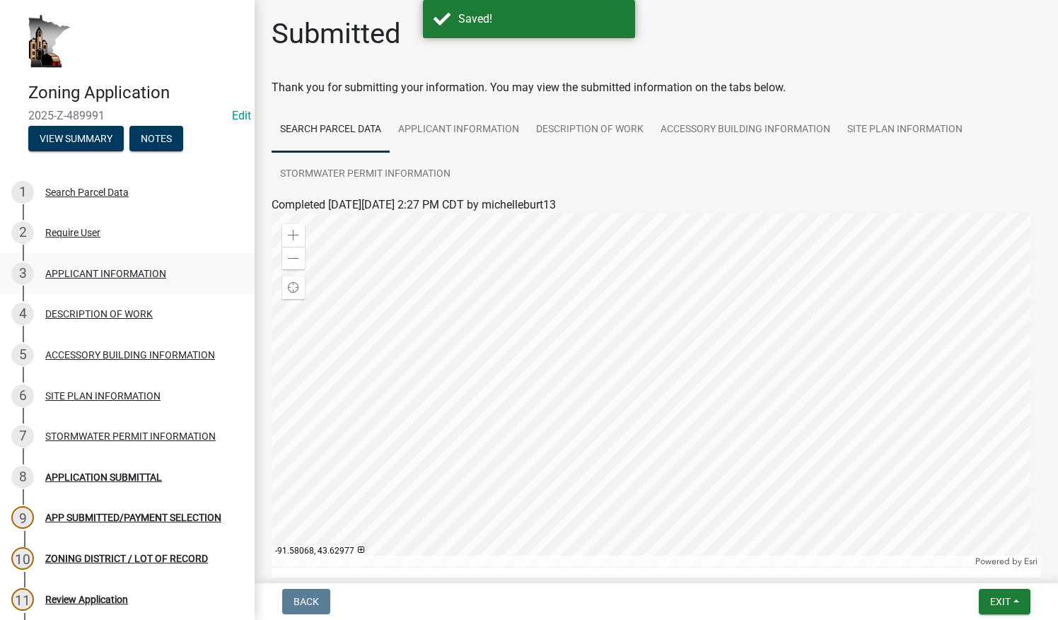
click at [102, 264] on div "3 APPLICANT INFORMATION" at bounding box center [121, 273] width 221 height 23
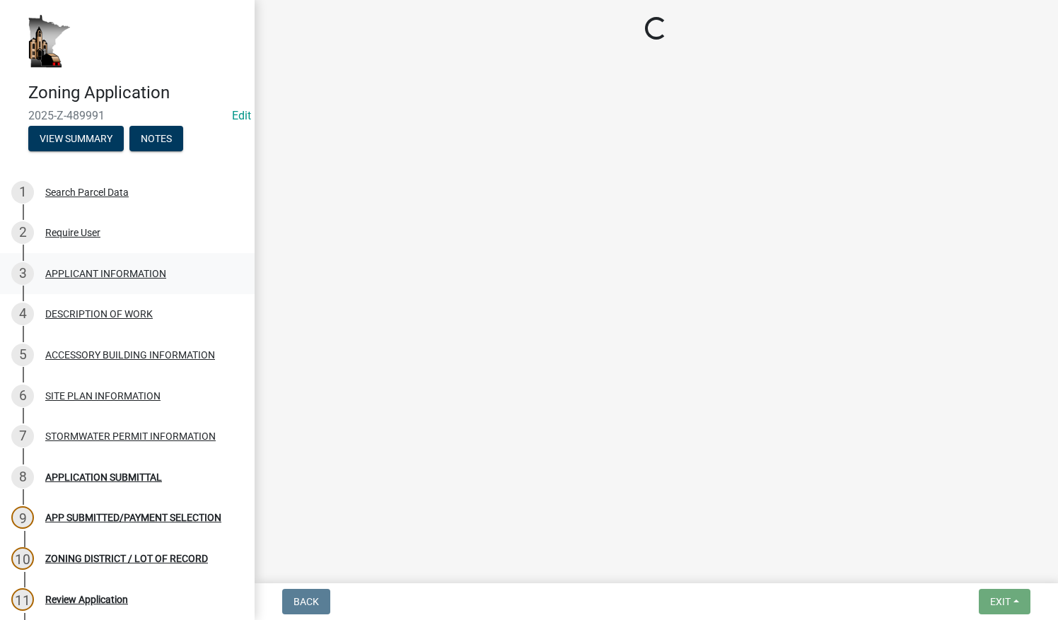
select select "3be5659b-6009-4b6d-bf31-975e417d46ce"
select select "d418ee59-edcf-45bb-b97d-869e37c126ed"
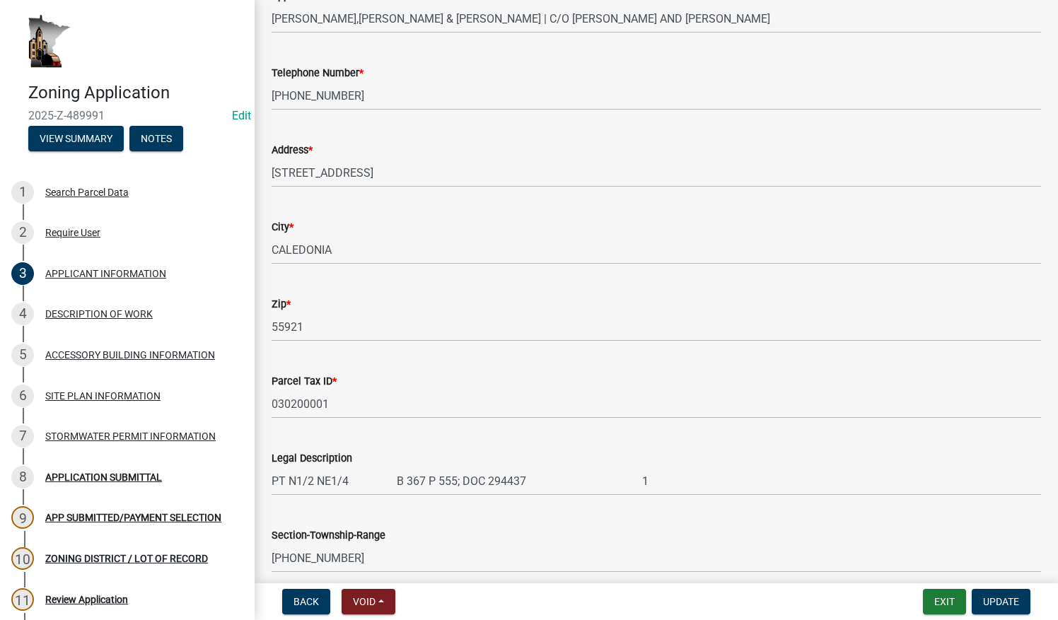
scroll to position [271, 0]
click at [115, 475] on div "APPLICATION SUBMITTAL" at bounding box center [103, 477] width 117 height 10
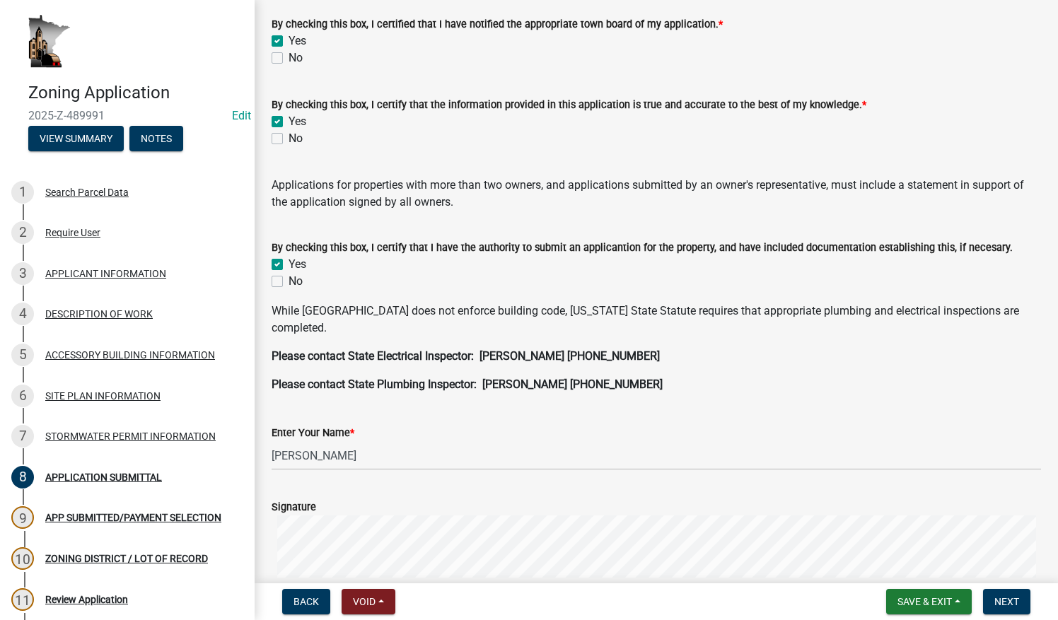
scroll to position [162, 0]
click at [1004, 598] on span "Next" at bounding box center [1006, 601] width 25 height 11
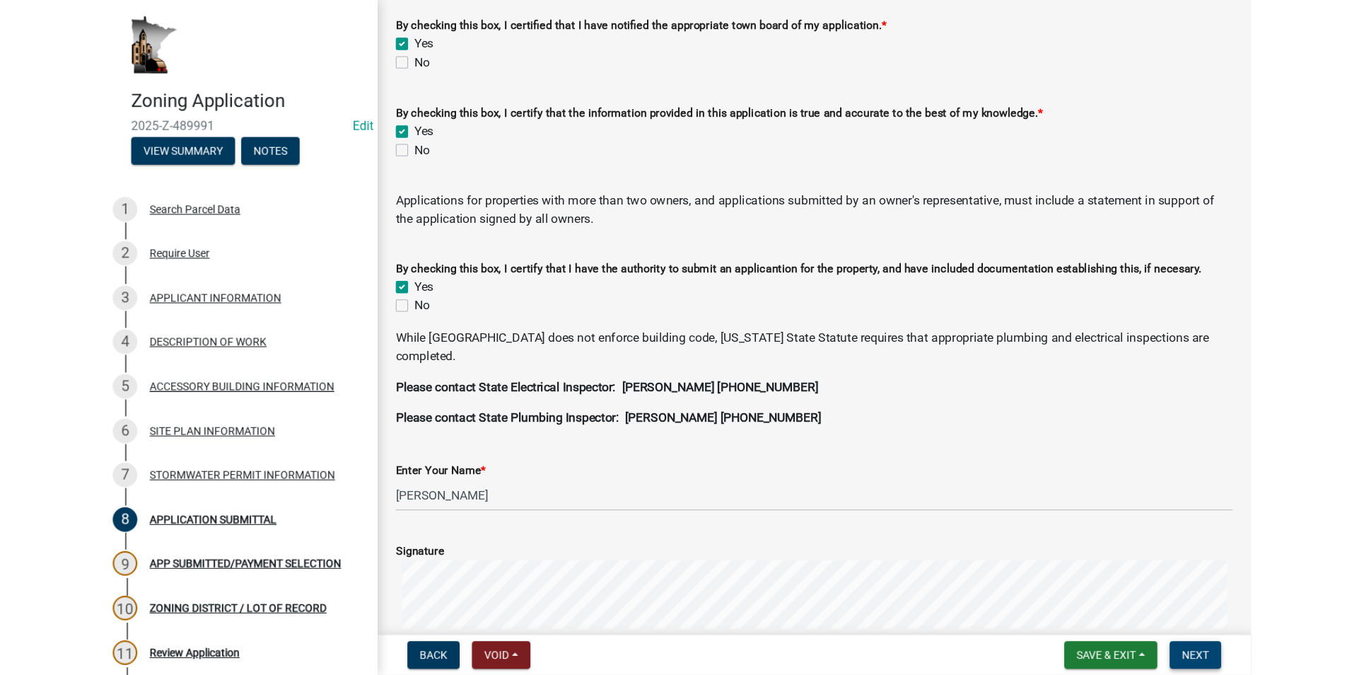
scroll to position [0, 0]
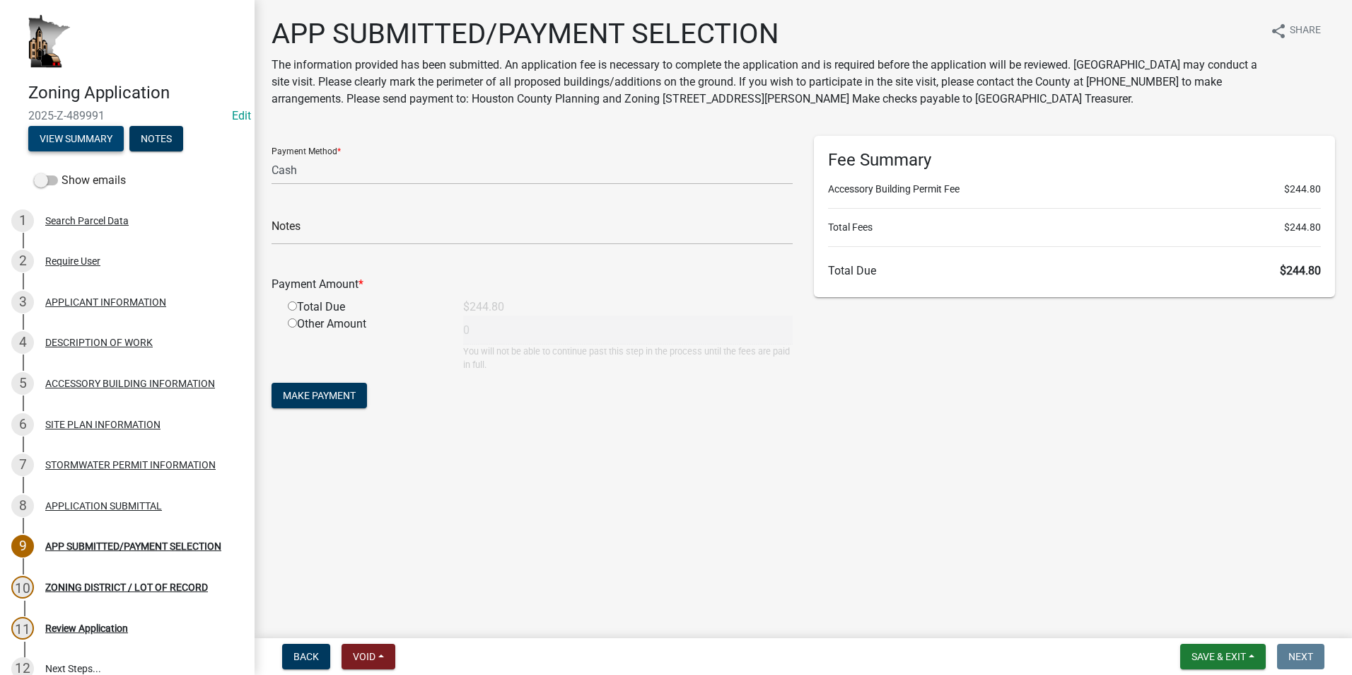
click at [59, 143] on button "View Summary" at bounding box center [75, 138] width 95 height 25
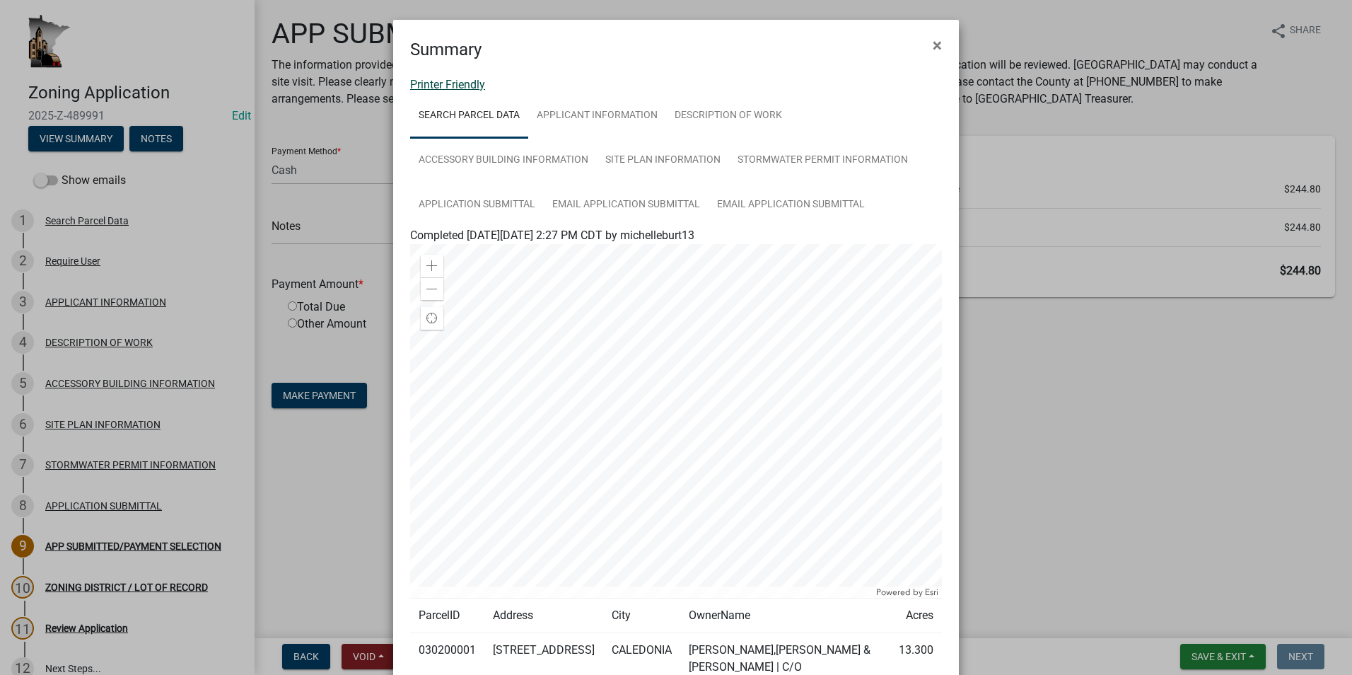
click at [452, 85] on link "Printer Friendly" at bounding box center [447, 84] width 75 height 13
click at [933, 44] on span "×" at bounding box center [937, 45] width 9 height 20
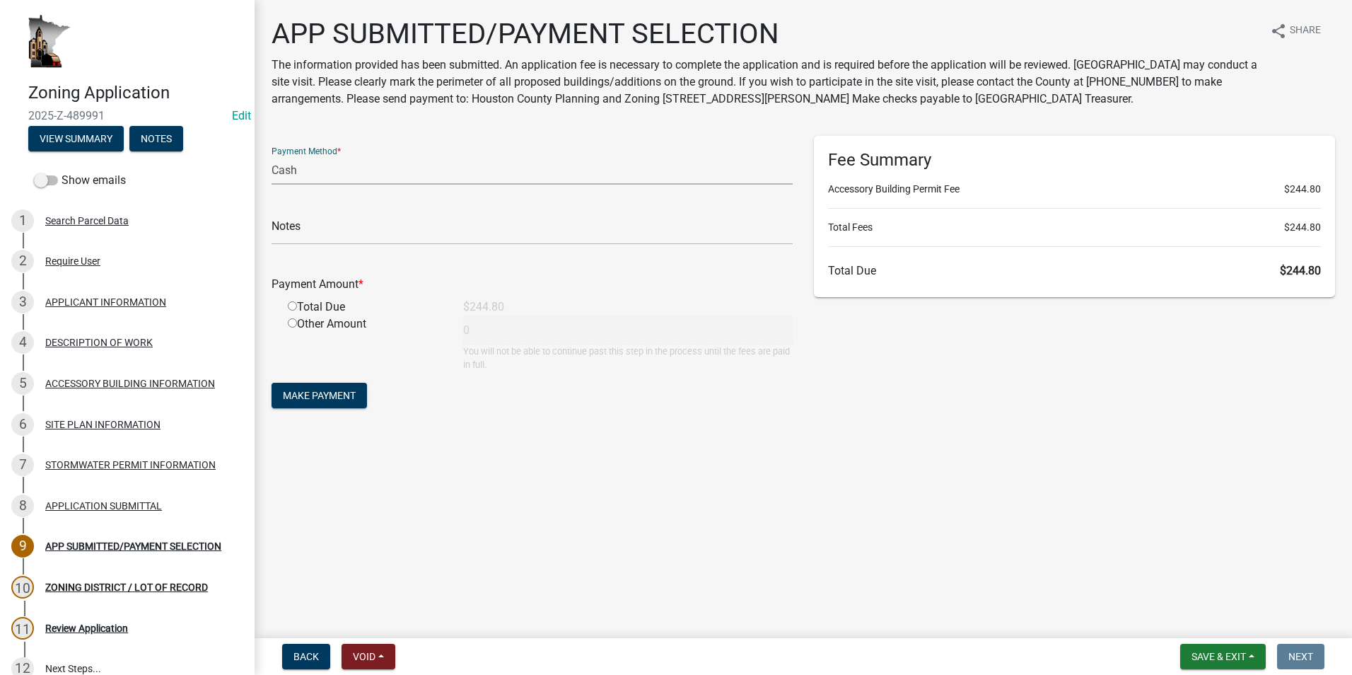
drag, startPoint x: 411, startPoint y: 163, endPoint x: 405, endPoint y: 171, distance: 9.6
click at [411, 163] on select "Credit Card POS Check Cash" at bounding box center [531, 170] width 521 height 29
select select "1: 0"
click at [271, 156] on select "Credit Card POS Check Cash" at bounding box center [531, 170] width 521 height 29
click at [341, 230] on input "text" at bounding box center [531, 230] width 521 height 29
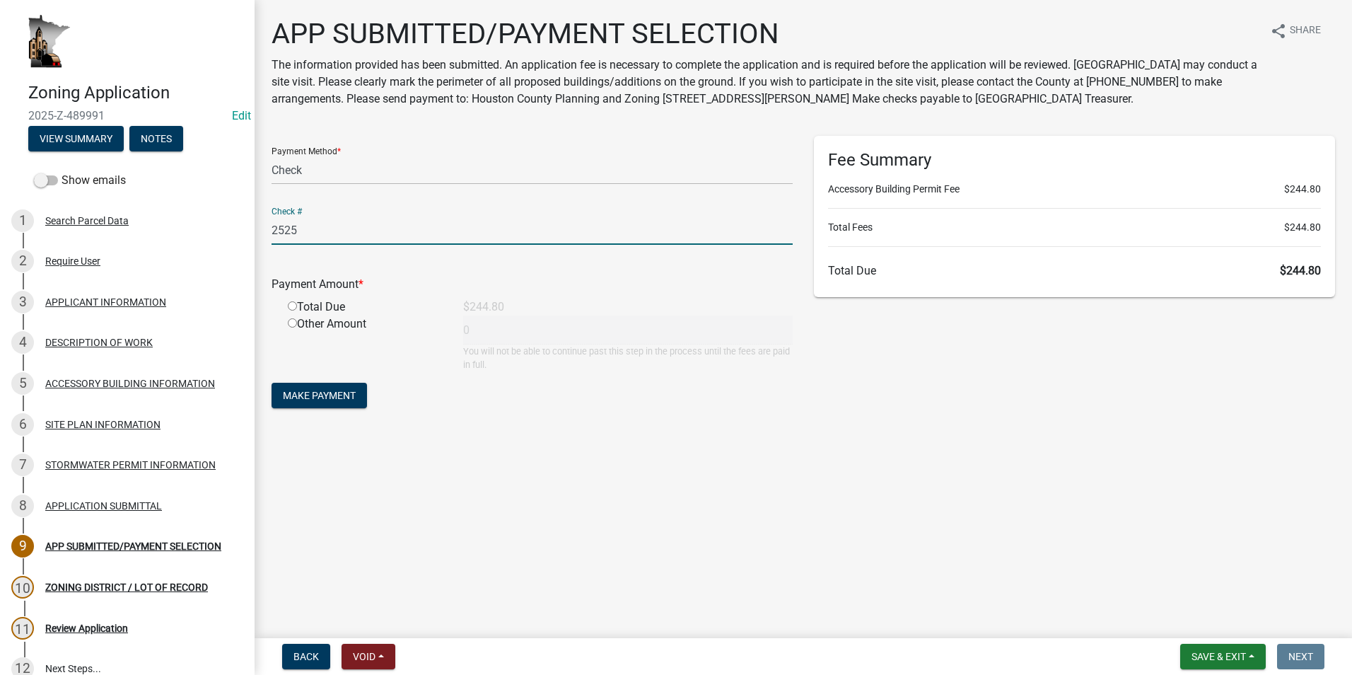
type input "2525"
click at [292, 303] on input "radio" at bounding box center [292, 305] width 9 height 9
radio input "true"
type input "244.8"
click at [310, 394] on span "Make Payment" at bounding box center [319, 395] width 73 height 11
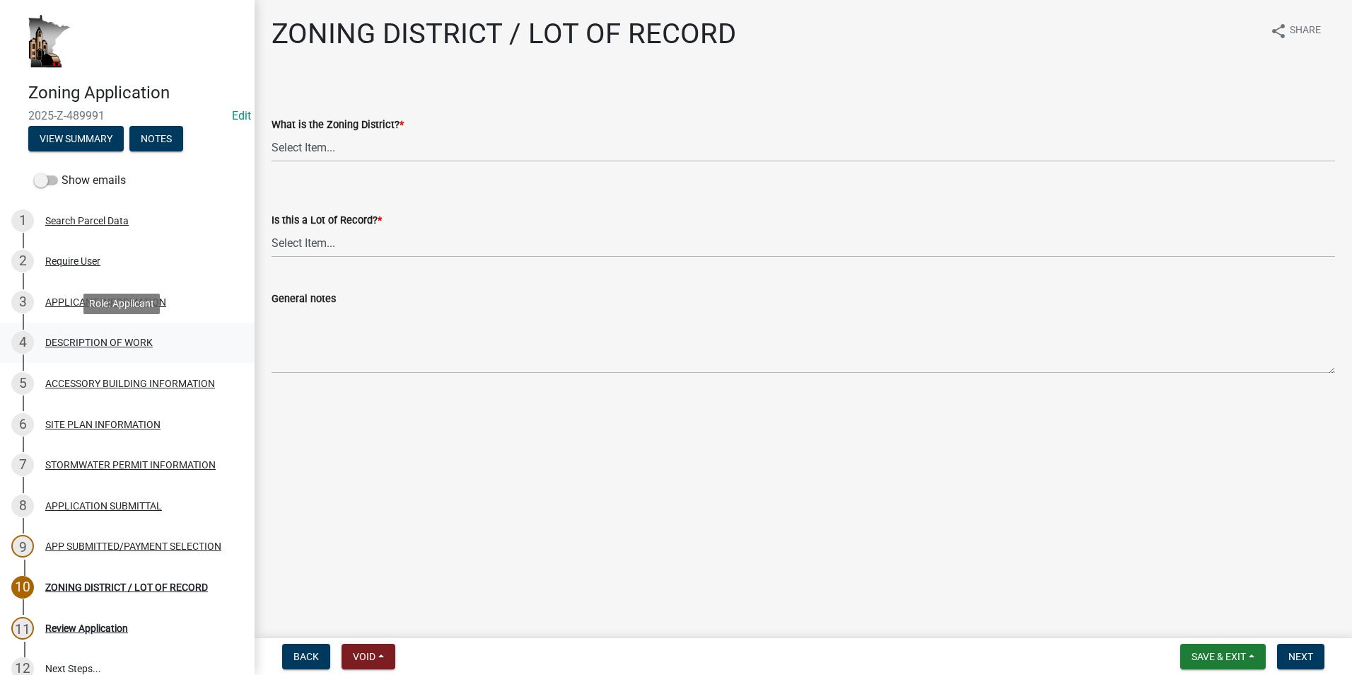
click at [61, 341] on div "DESCRIPTION OF WORK" at bounding box center [98, 342] width 107 height 10
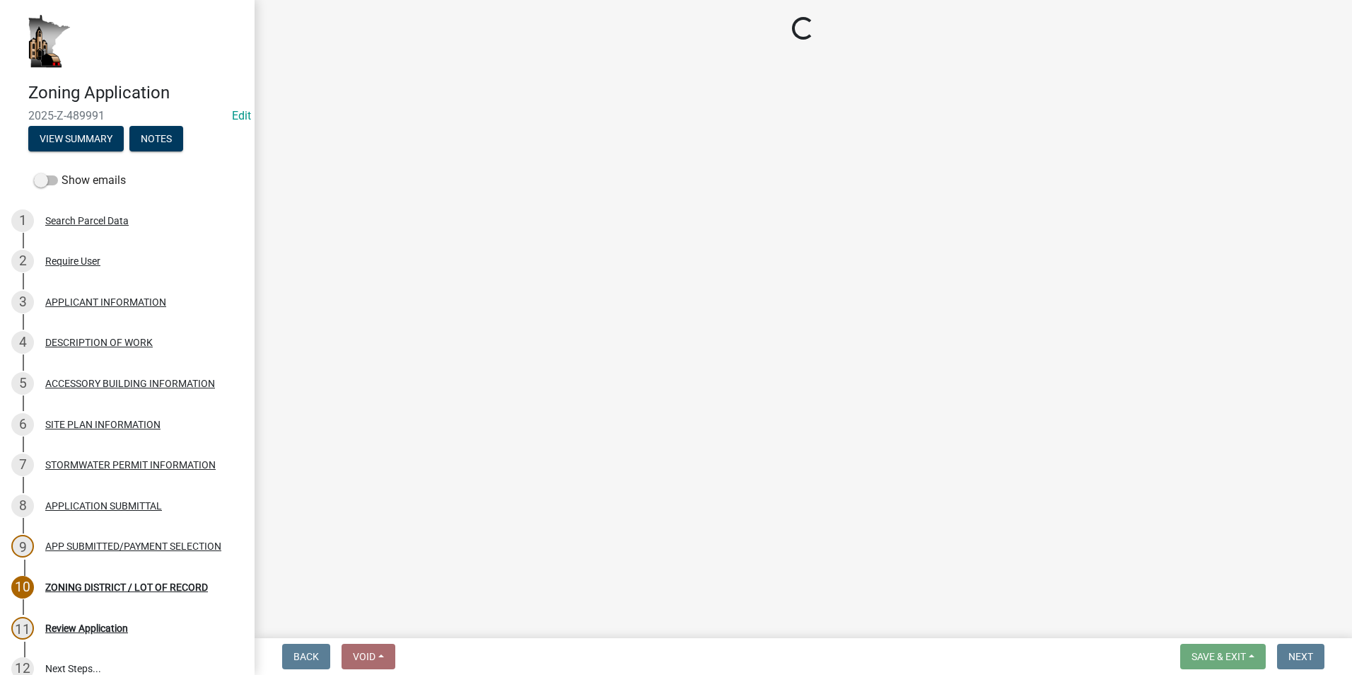
select select "8a50126a-ac8f-44d1-8890-2a914b053a60"
select select "b77d4c88-b606-4875-889f-ef493ebc67f8"
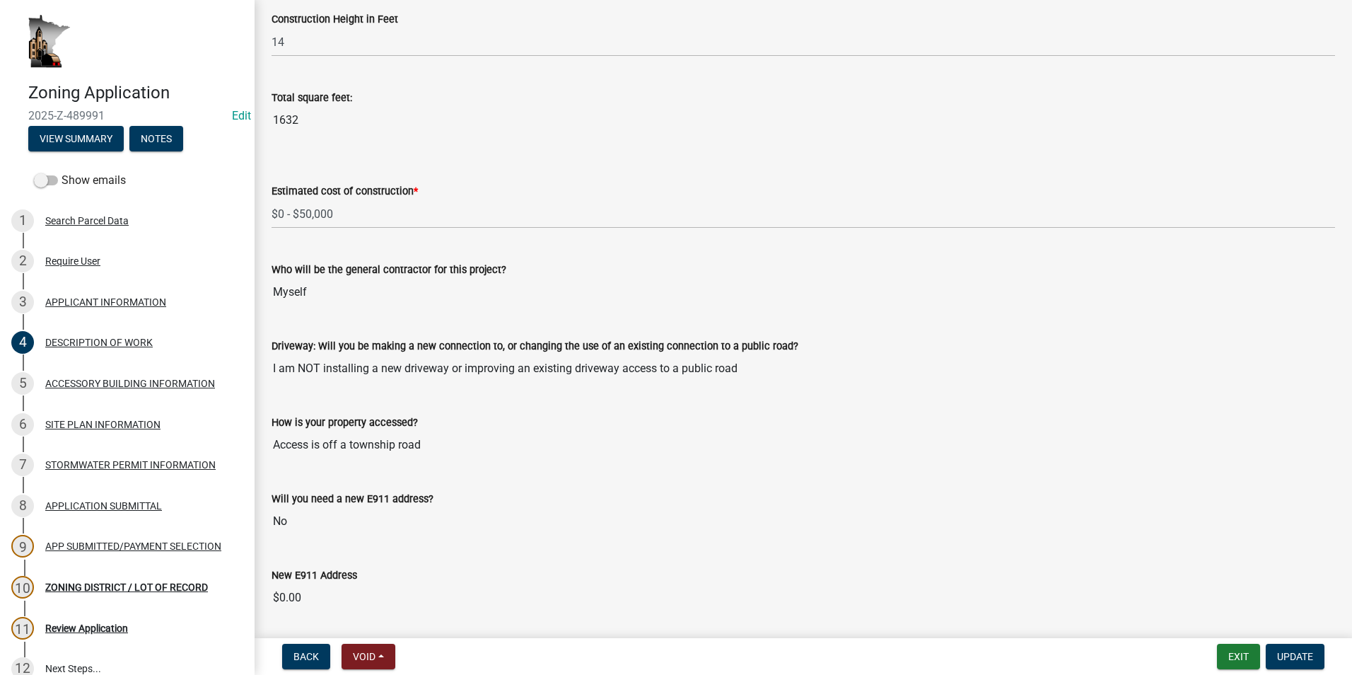
scroll to position [786, 0]
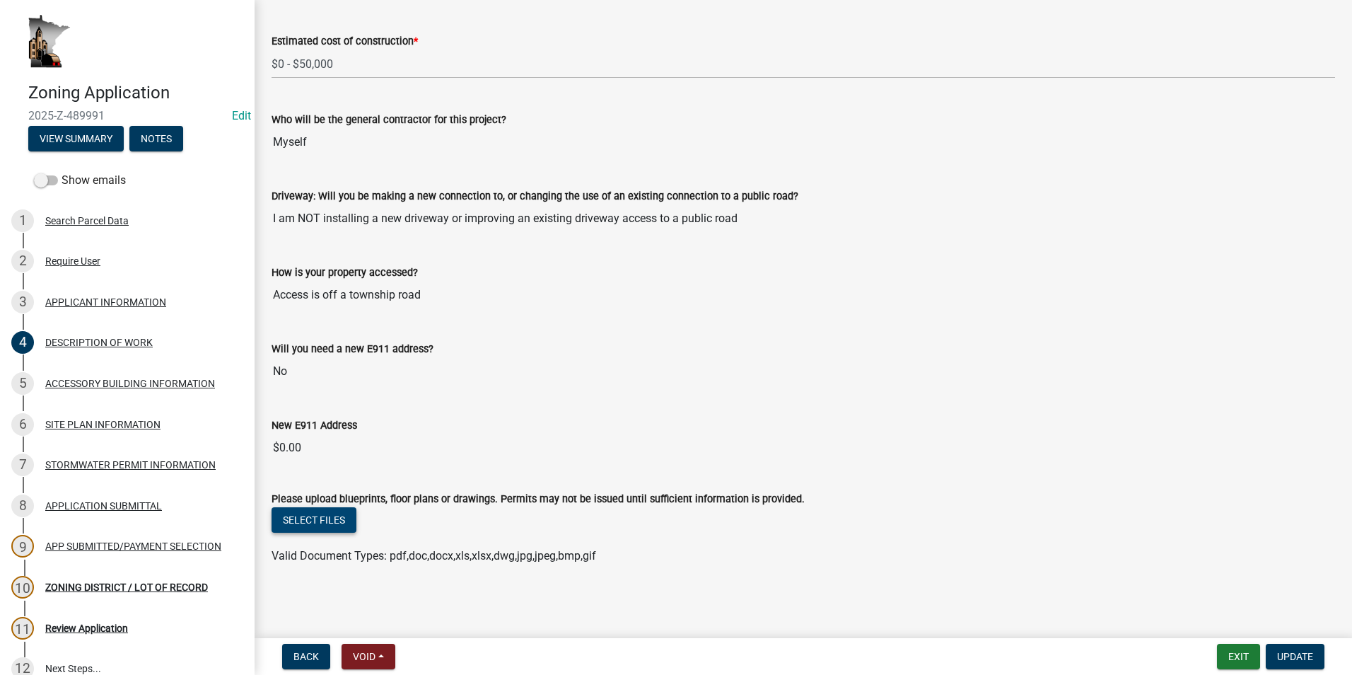
click at [319, 515] on button "Select files" at bounding box center [313, 519] width 85 height 25
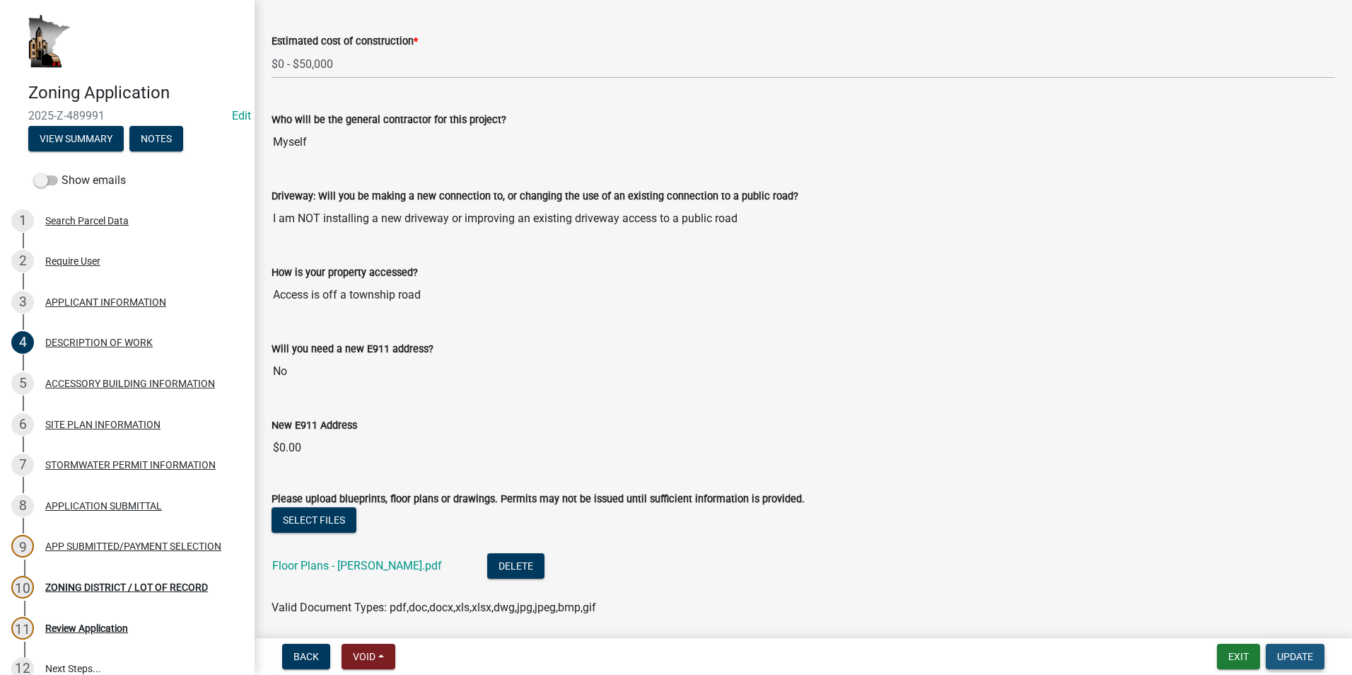
click at [1305, 658] on span "Update" at bounding box center [1295, 655] width 36 height 11
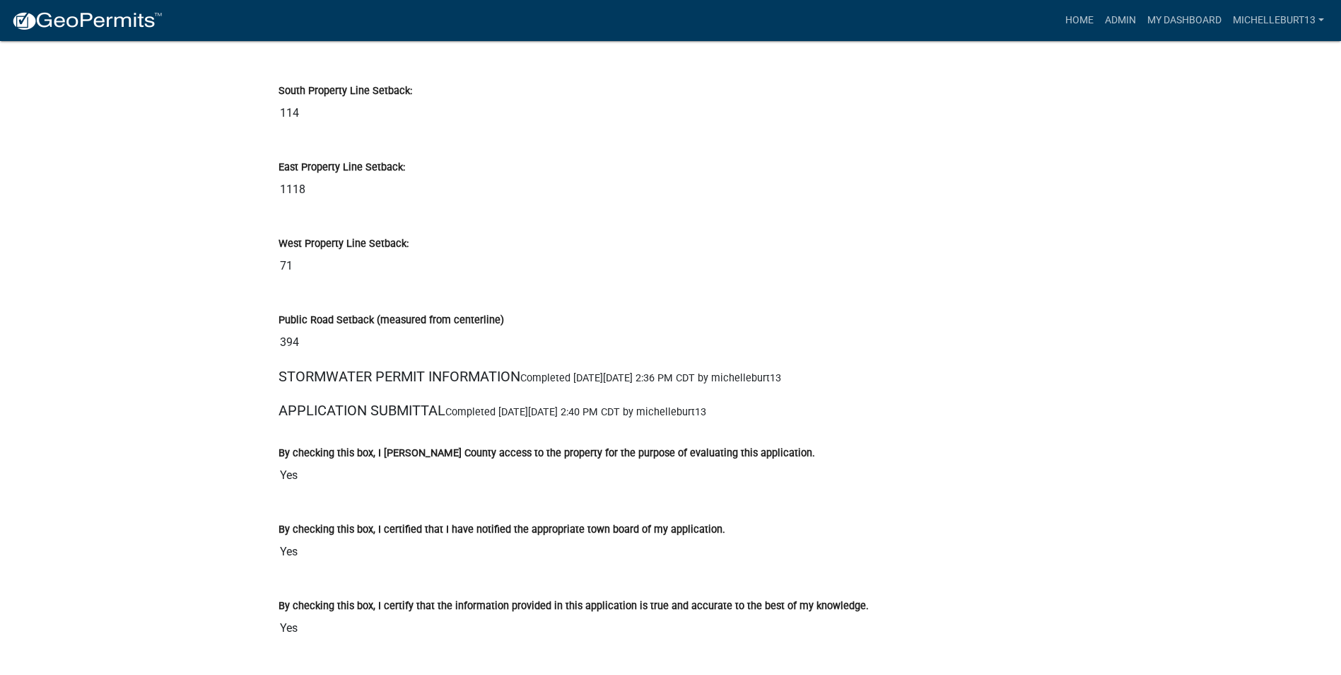
scroll to position [3959, 0]
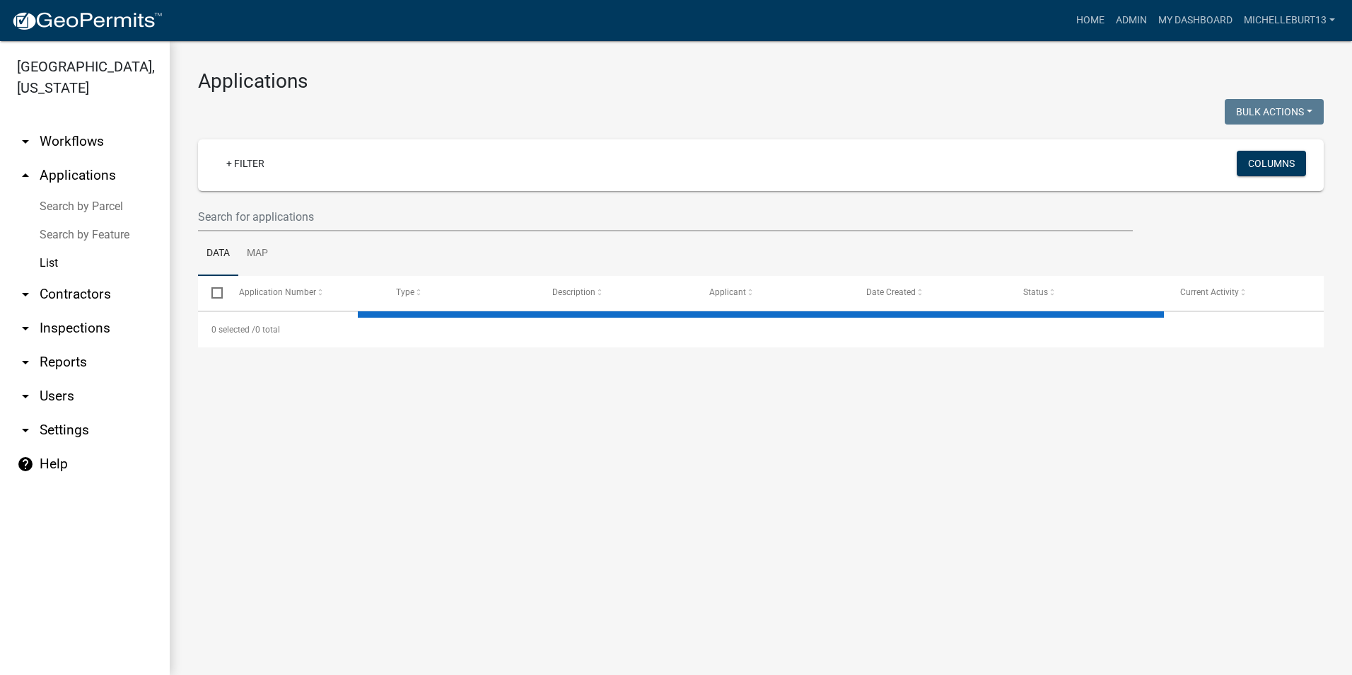
select select "3: 100"
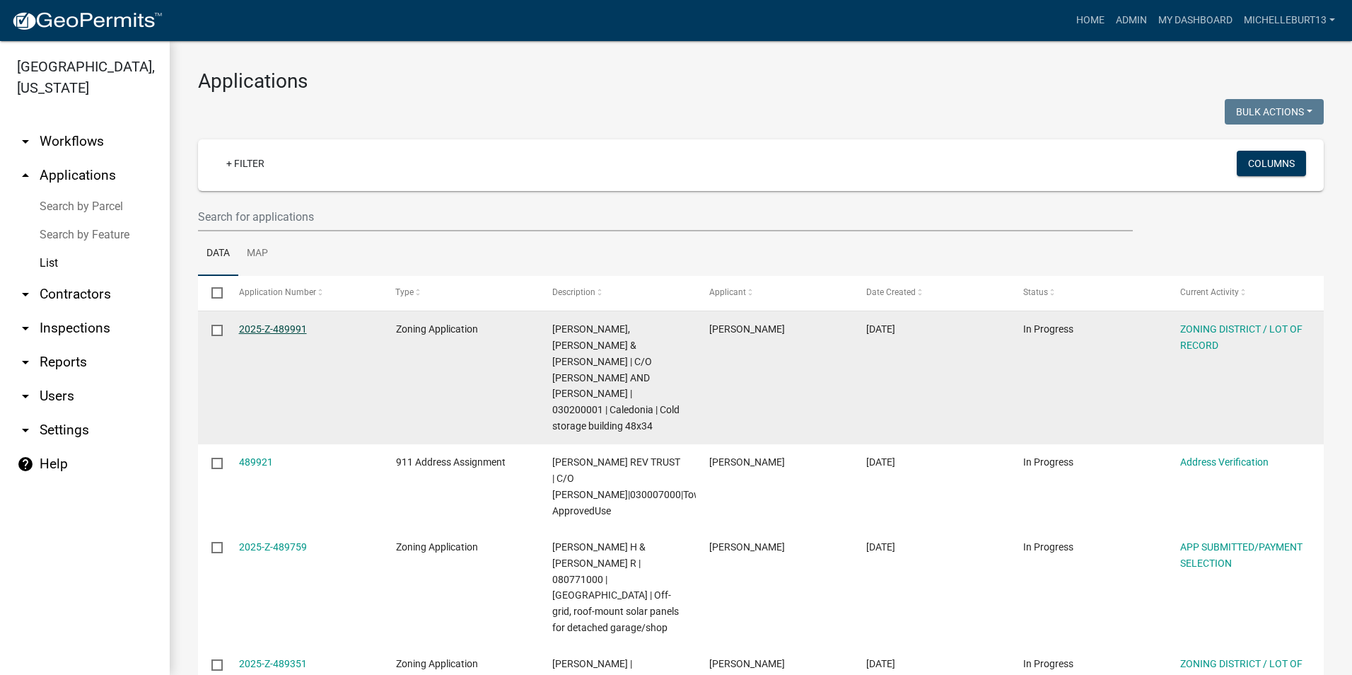
click at [293, 327] on link "2025-Z-489991" at bounding box center [273, 328] width 68 height 11
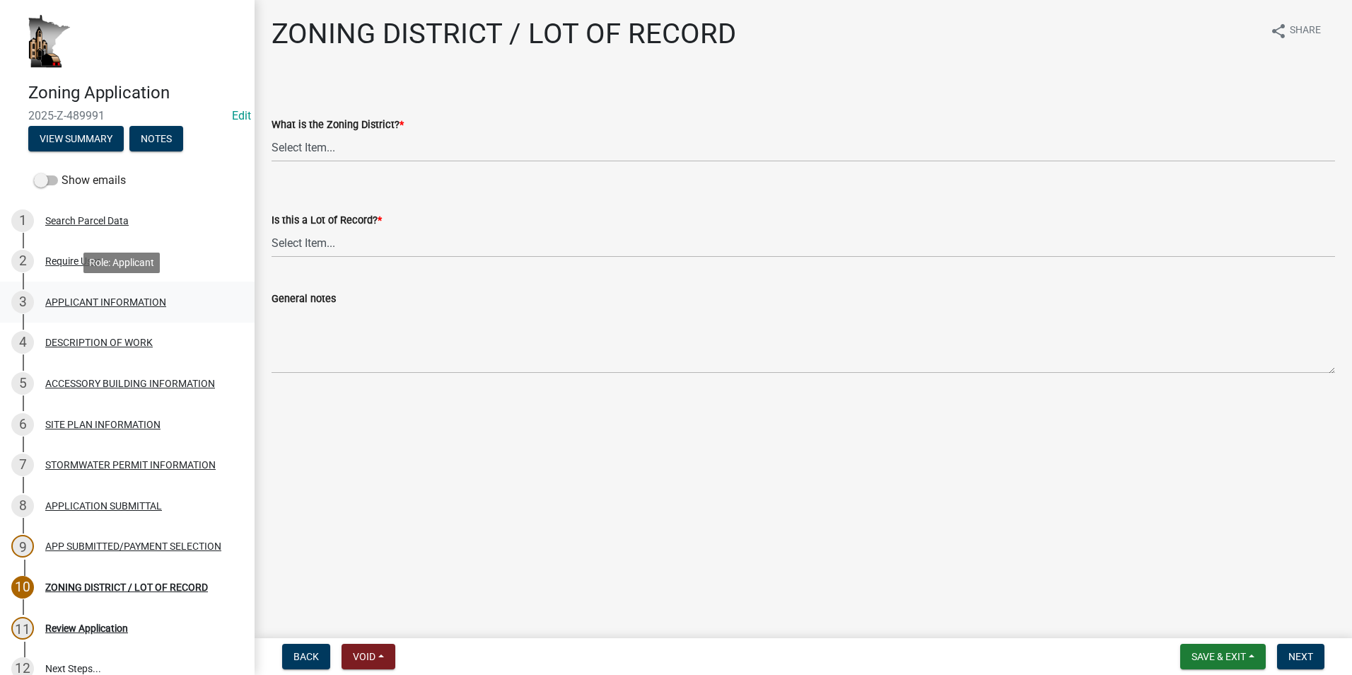
click at [70, 301] on div "APPLICANT INFORMATION" at bounding box center [105, 302] width 121 height 10
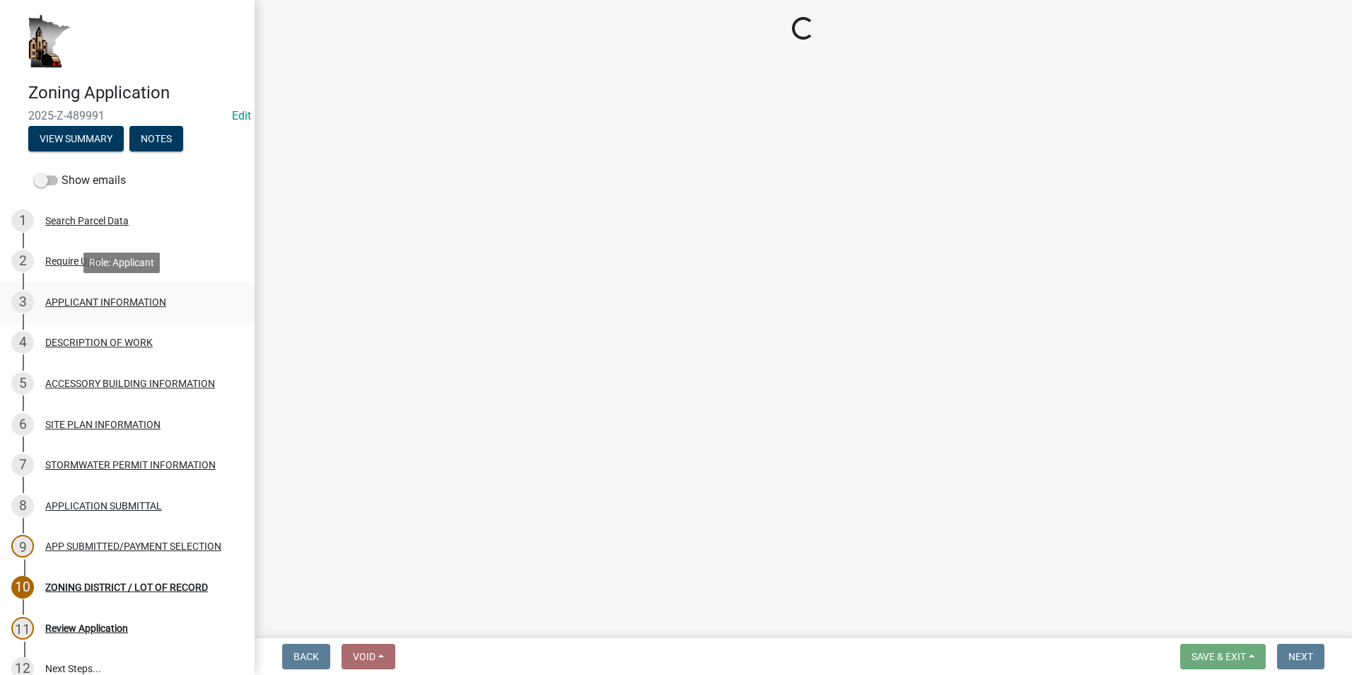
select select "3be5659b-6009-4b6d-bf31-975e417d46ce"
select select "d418ee59-edcf-45bb-b97d-869e37c126ed"
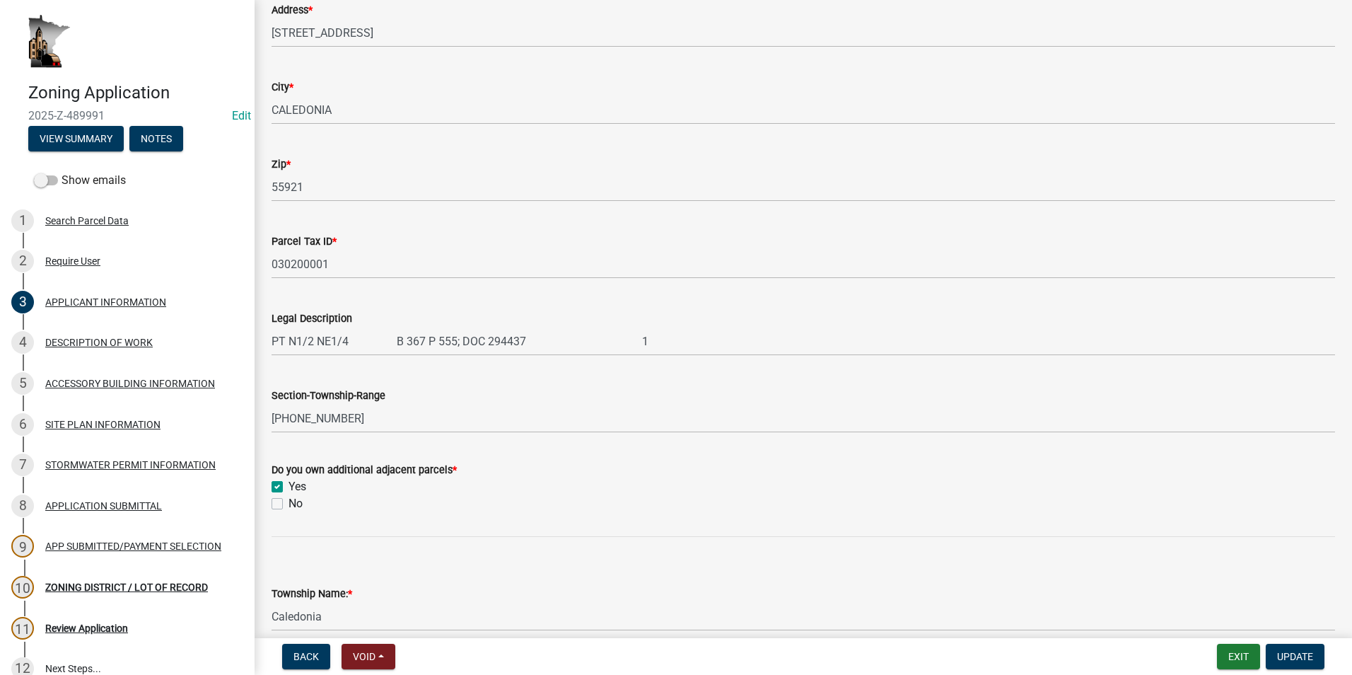
scroll to position [424, 0]
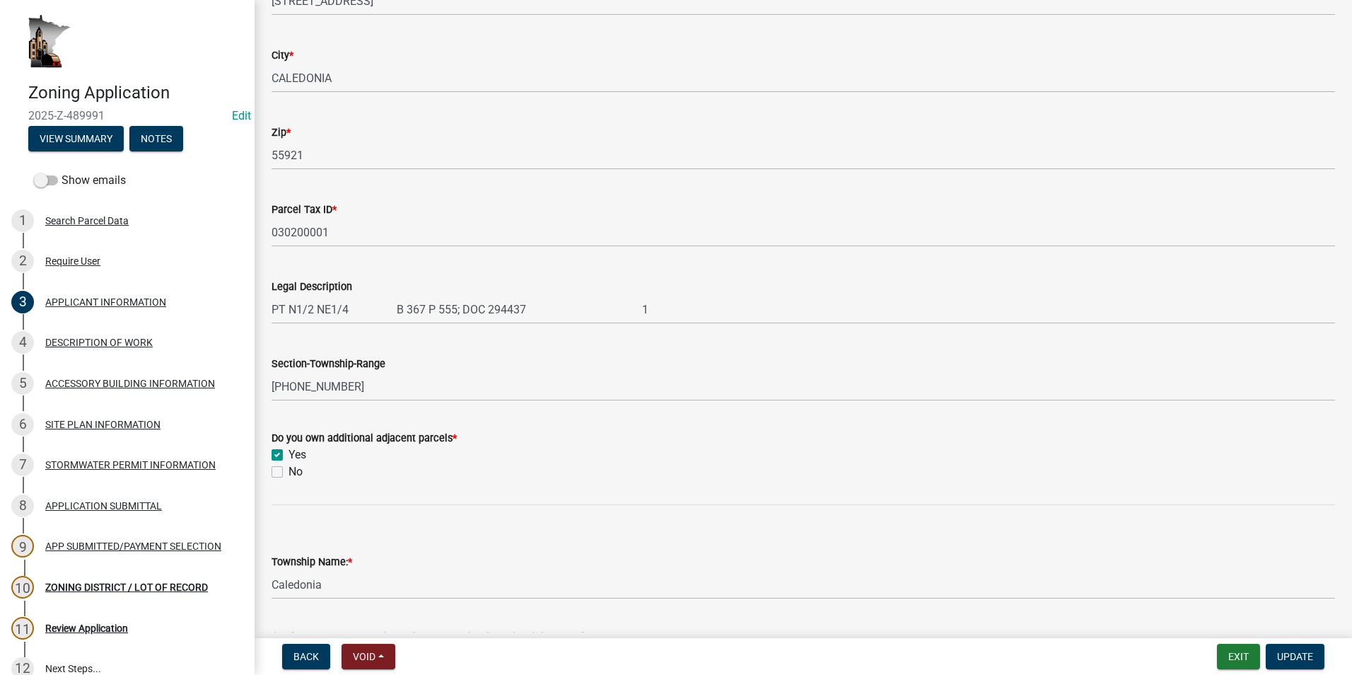
click at [288, 468] on label "No" at bounding box center [295, 471] width 14 height 17
click at [288, 468] on input "No" at bounding box center [292, 467] width 9 height 9
checkbox input "true"
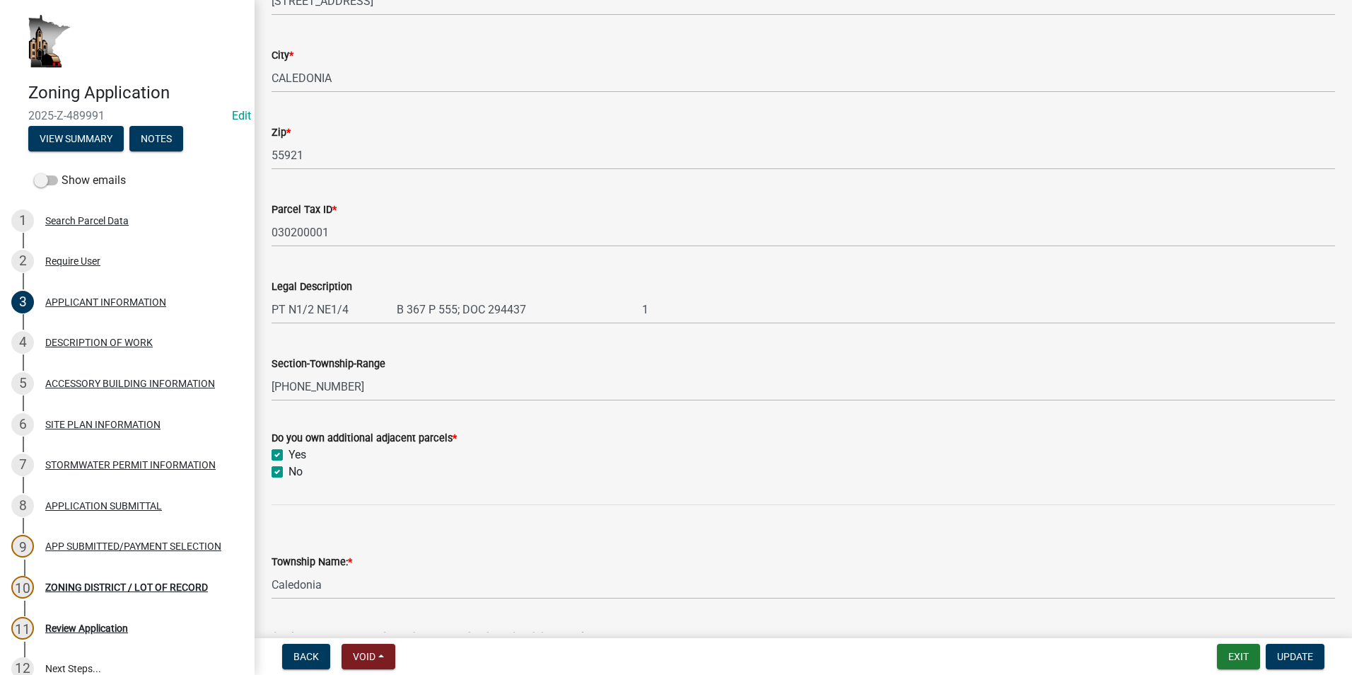
click at [288, 456] on label "Yes" at bounding box center [297, 454] width 18 height 17
click at [288, 455] on input "Yes" at bounding box center [292, 450] width 9 height 9
checkbox input "false"
checkbox input "true"
click at [1295, 656] on span "Update" at bounding box center [1295, 655] width 36 height 11
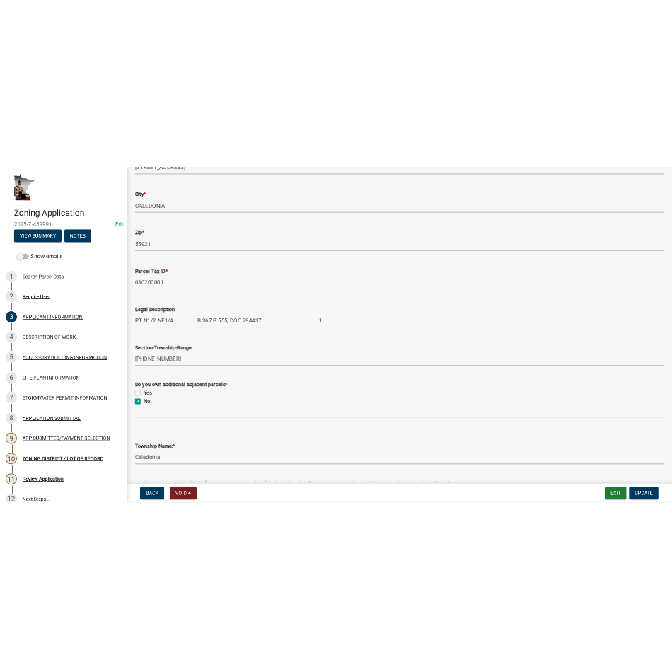
scroll to position [0, 0]
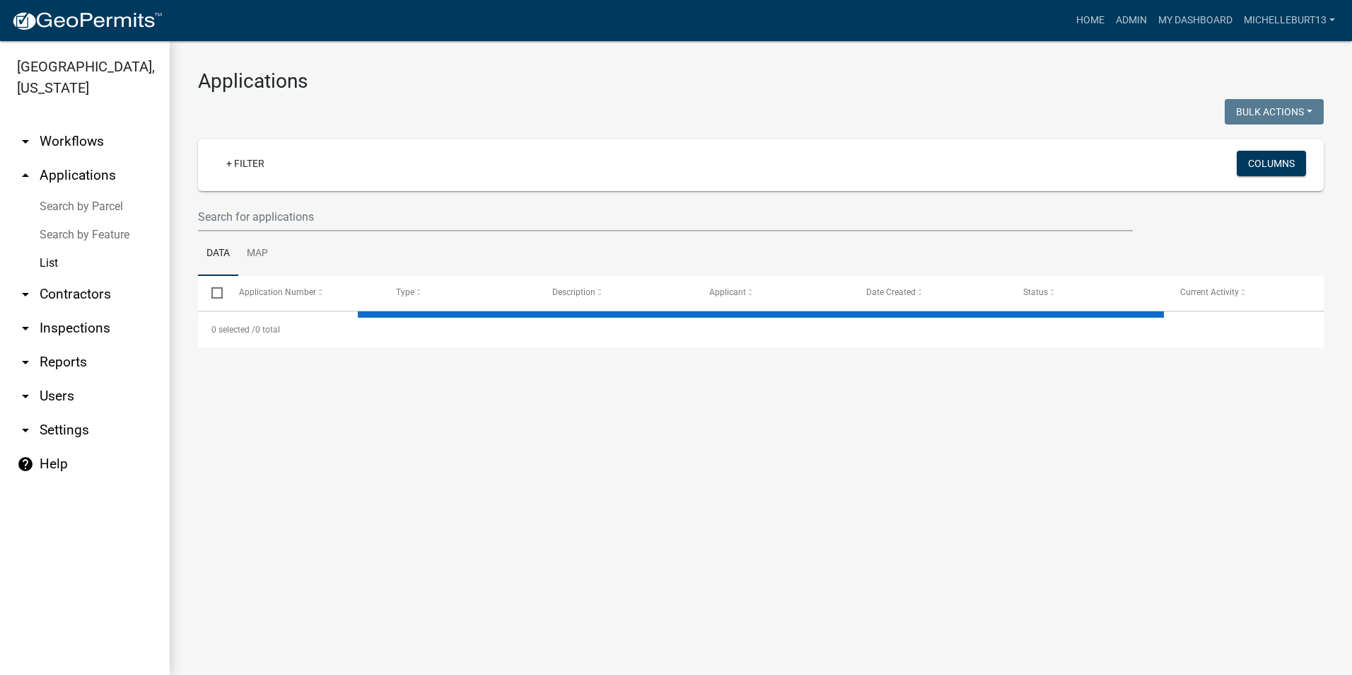
select select "3: 100"
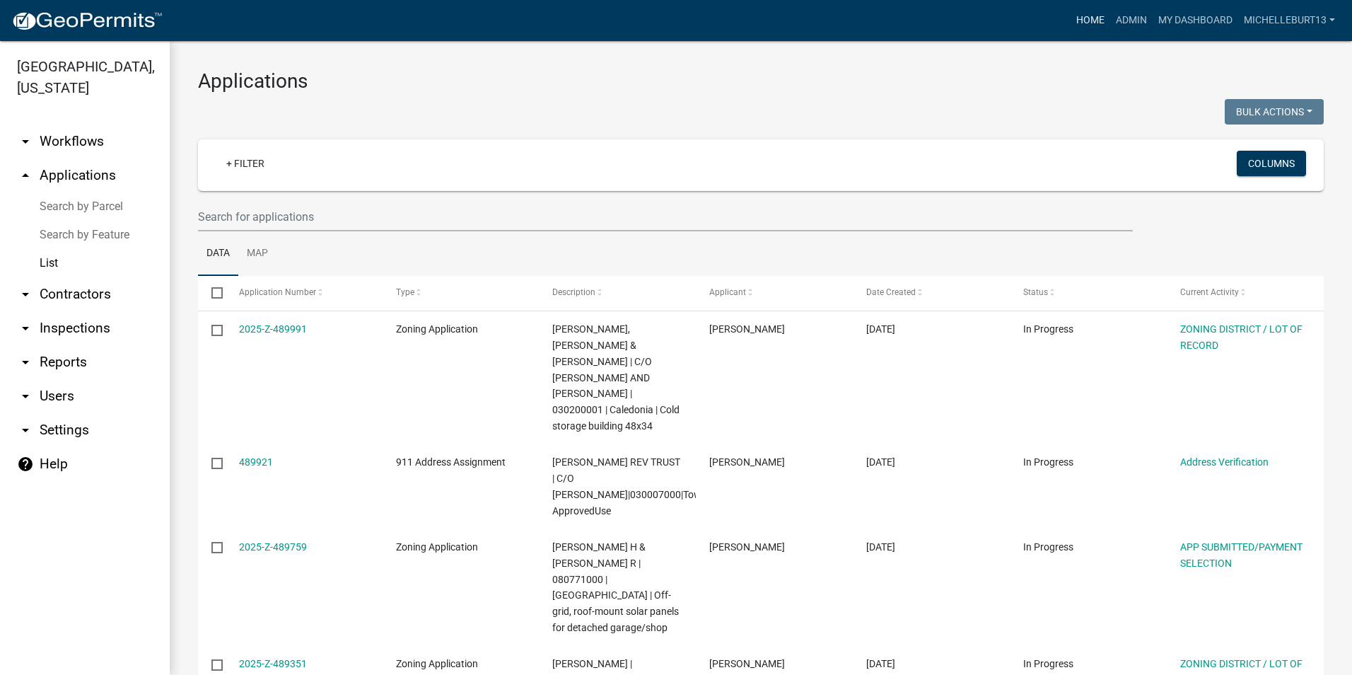
click at [1096, 13] on link "Home" at bounding box center [1090, 20] width 40 height 27
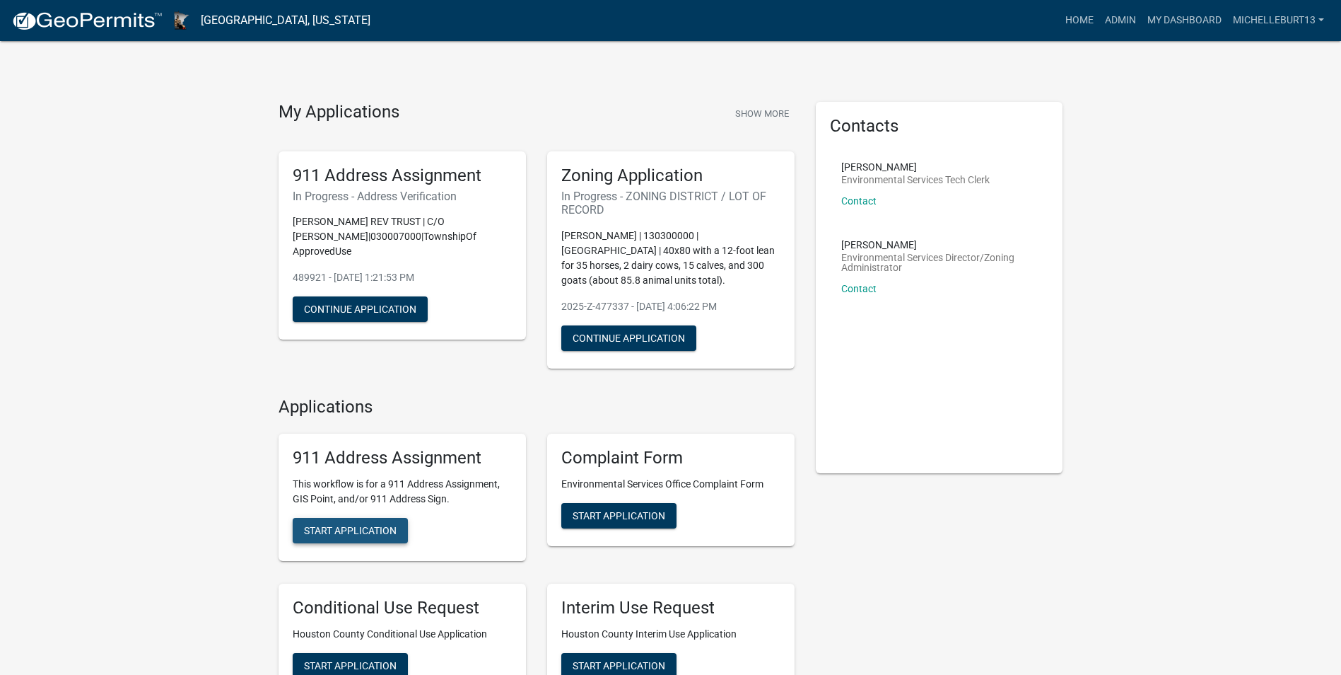
click at [366, 533] on span "Start Application" at bounding box center [350, 530] width 93 height 11
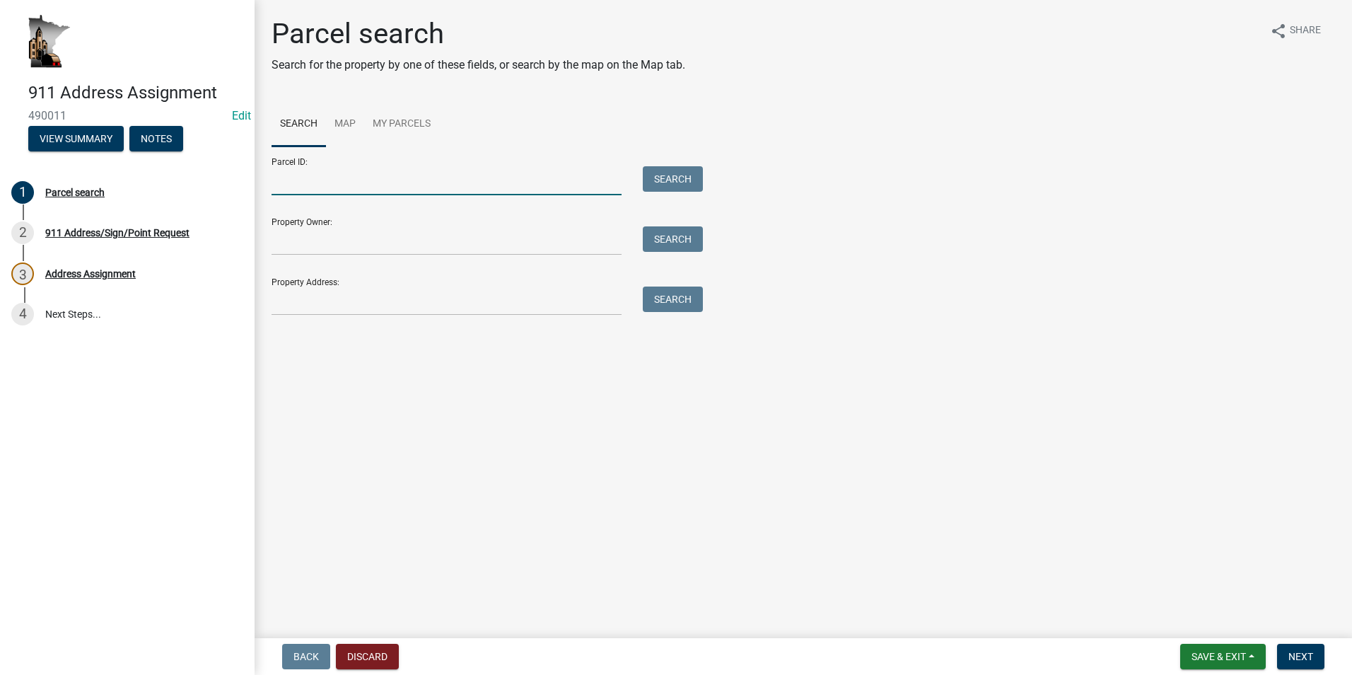
click at [308, 180] on input "Parcel ID:" at bounding box center [446, 180] width 350 height 29
type input "13.0292.000"
click at [687, 179] on button "Search" at bounding box center [673, 178] width 60 height 25
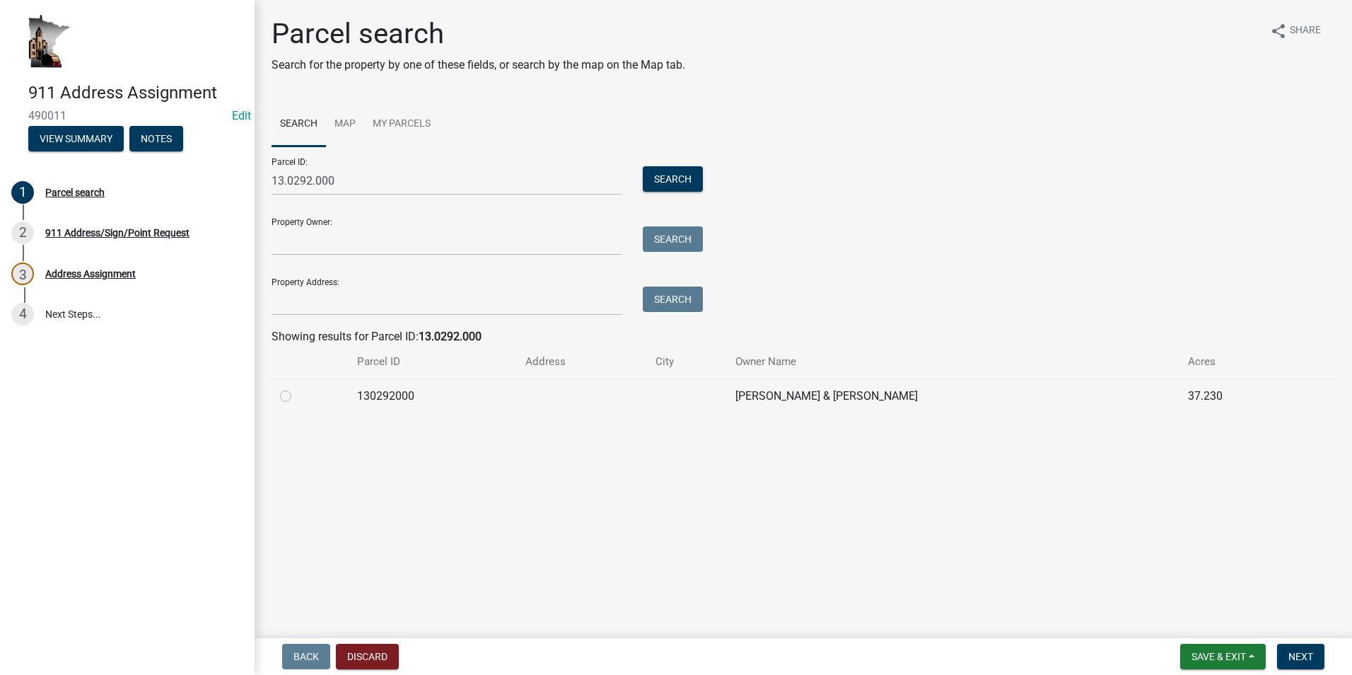
click at [297, 387] on label at bounding box center [297, 387] width 0 height 0
click at [297, 392] on input "radio" at bounding box center [301, 391] width 9 height 9
radio input "true"
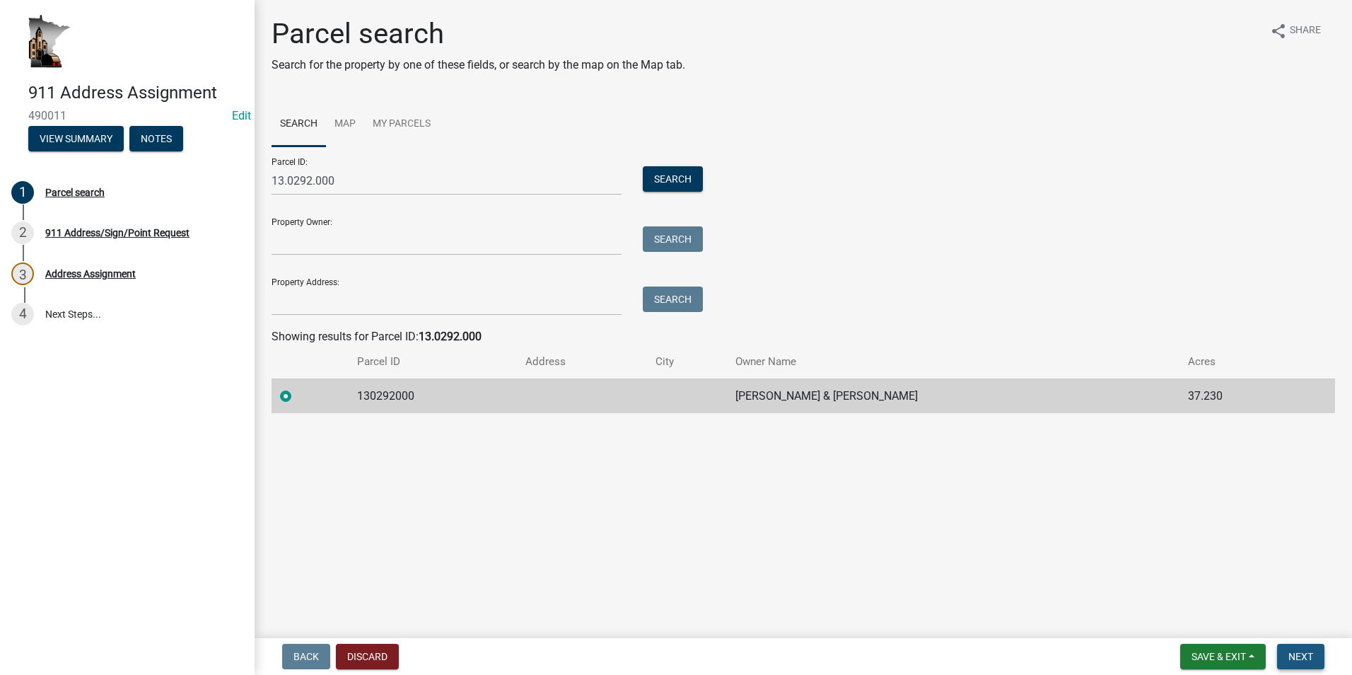
click at [1297, 657] on span "Next" at bounding box center [1300, 655] width 25 height 11
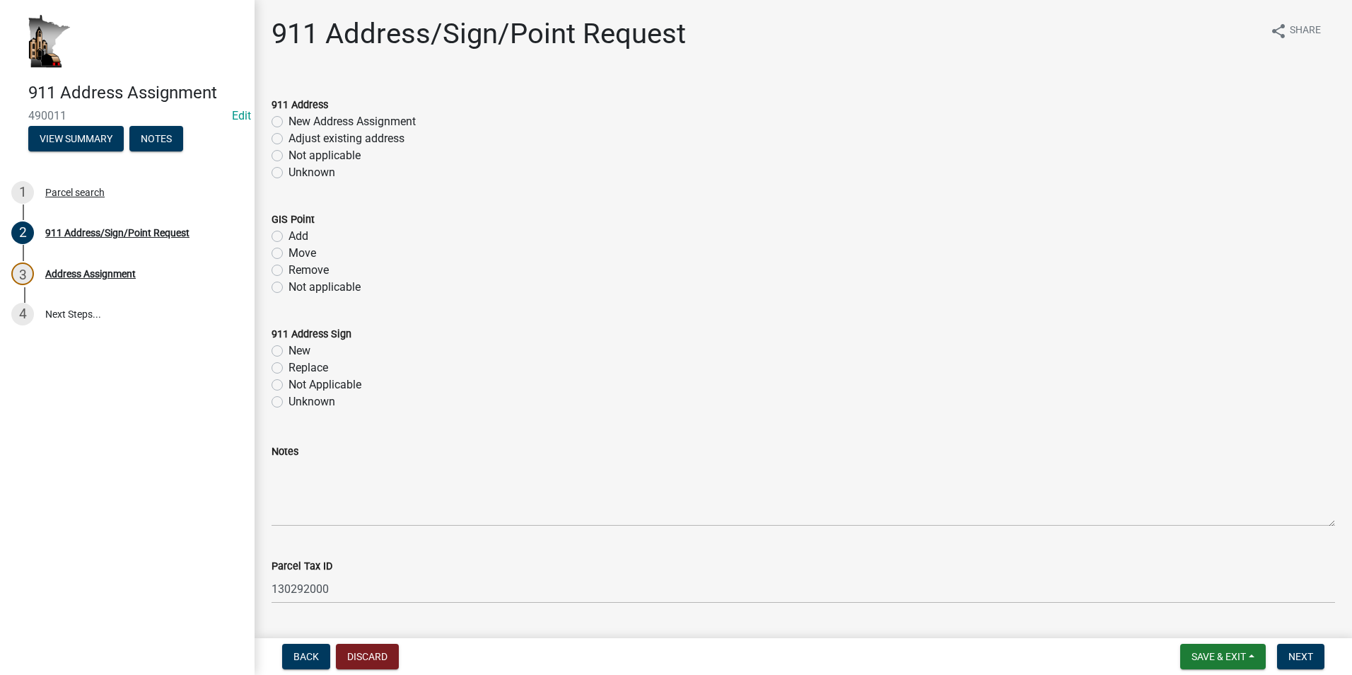
click at [288, 119] on label "New Address Assignment" at bounding box center [351, 121] width 127 height 17
click at [288, 119] on input "New Address Assignment" at bounding box center [292, 117] width 9 height 9
radio input "true"
click at [288, 286] on label "Not applicable" at bounding box center [324, 287] width 72 height 17
click at [288, 286] on input "Not applicable" at bounding box center [292, 283] width 9 height 9
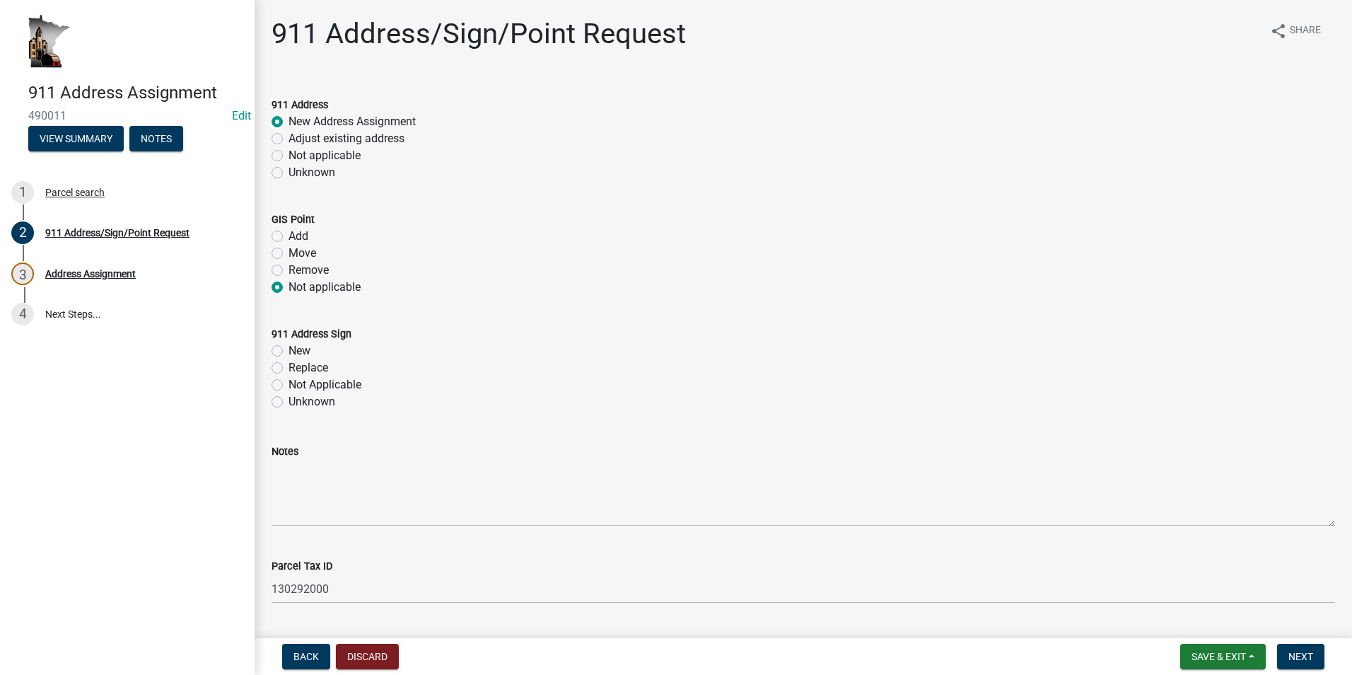
radio input "true"
click at [288, 351] on label "New" at bounding box center [299, 350] width 22 height 17
click at [288, 351] on input "New" at bounding box center [292, 346] width 9 height 9
radio input "true"
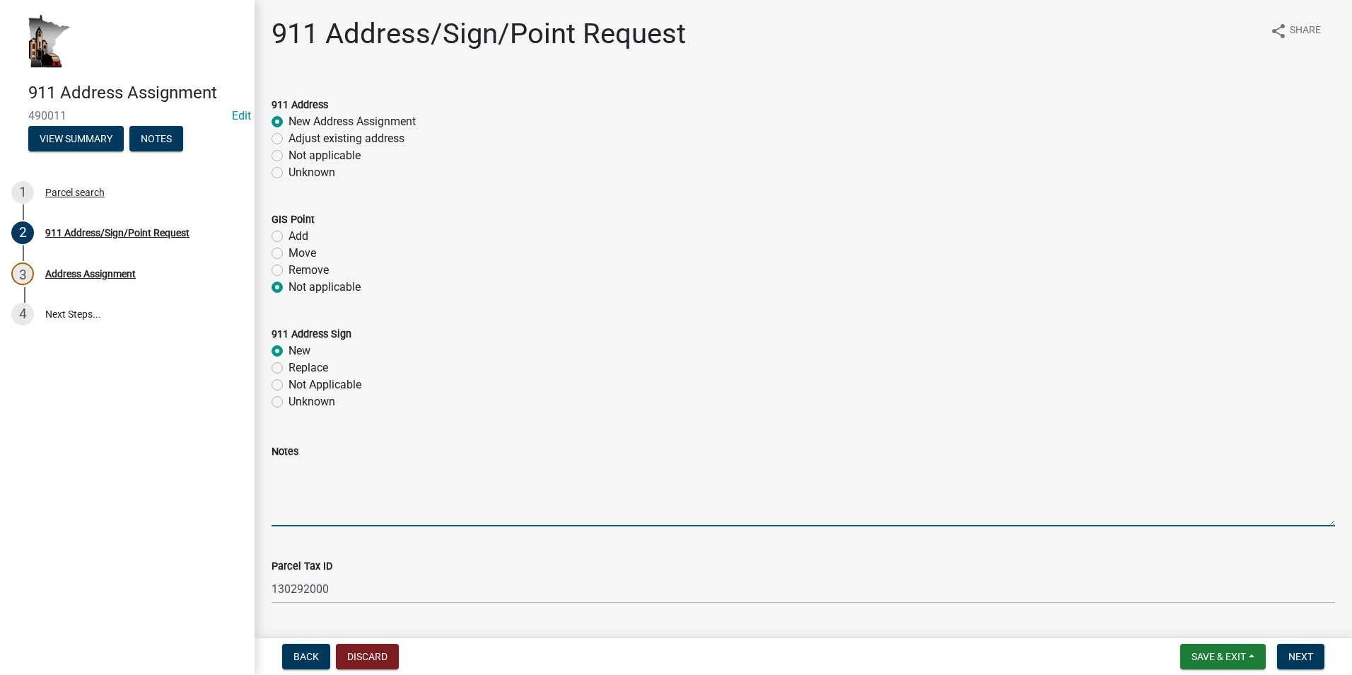
click at [284, 470] on textarea "Notes" at bounding box center [802, 493] width 1063 height 66
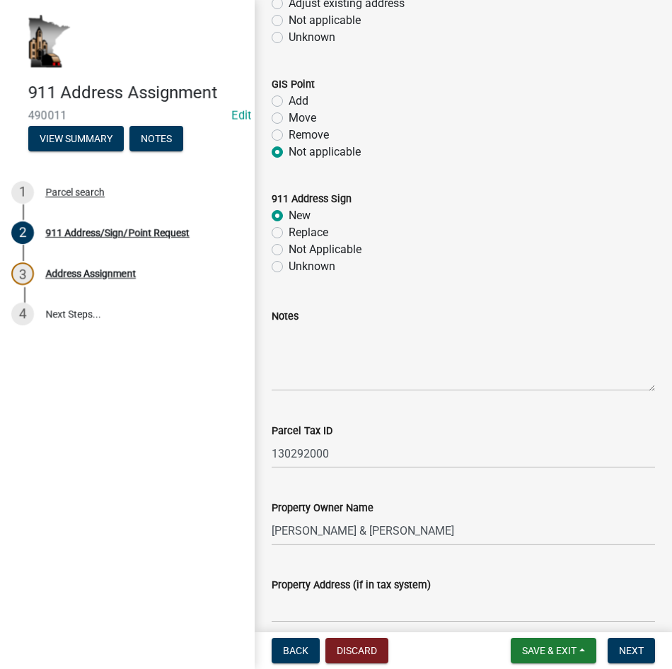
scroll to position [212, 0]
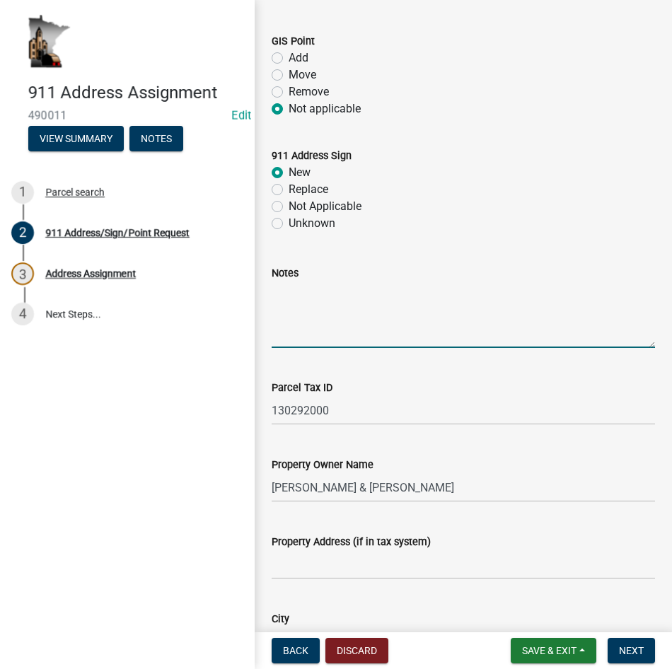
click at [279, 338] on textarea "Notes" at bounding box center [462, 314] width 383 height 66
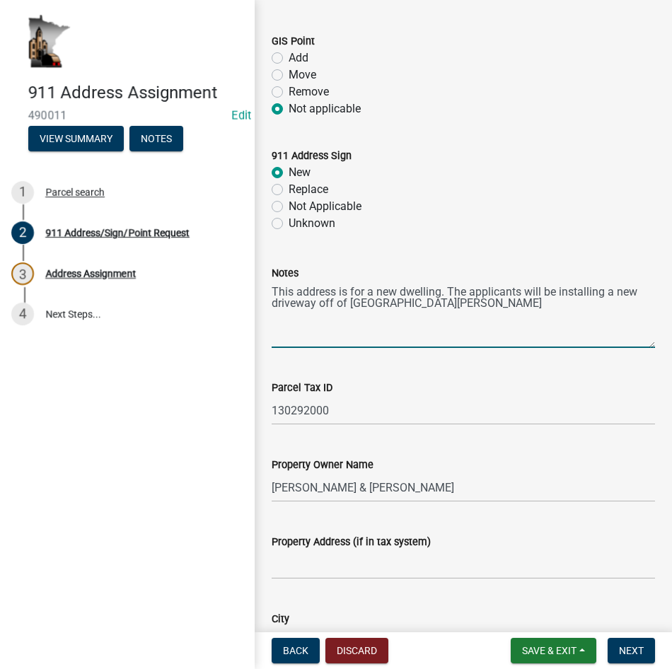
click at [454, 338] on textarea "This address is for a new dwelling. The applicants will be installing a new dri…" at bounding box center [462, 314] width 383 height 66
drag, startPoint x: 407, startPoint y: 337, endPoint x: 319, endPoint y: 337, distance: 87.7
click at [319, 337] on textarea "This address is for a new dwelling. The applicants will be installing a new dri…" at bounding box center [462, 314] width 383 height 66
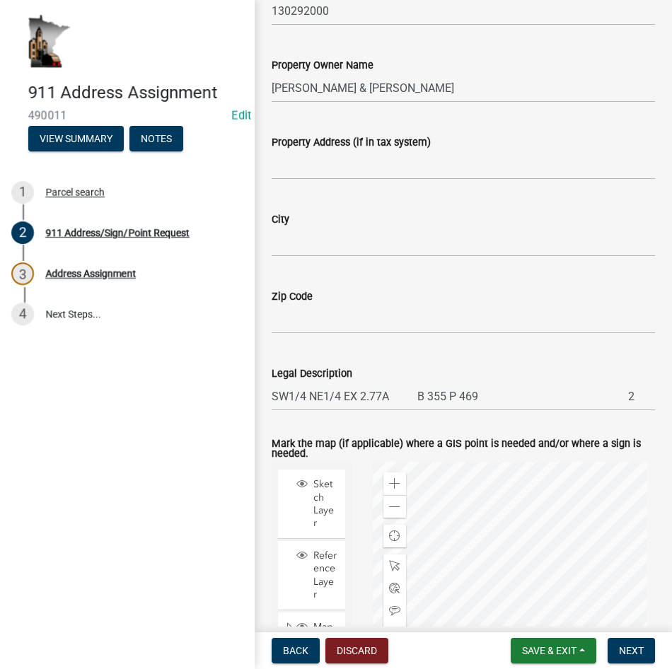
scroll to position [636, 0]
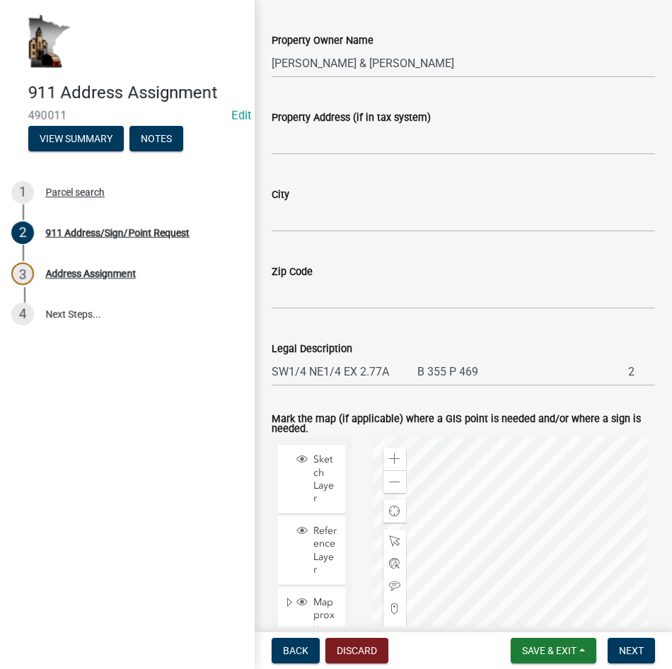
type textarea "This address is for a new dwelling. The applicants will be installing a new dri…"
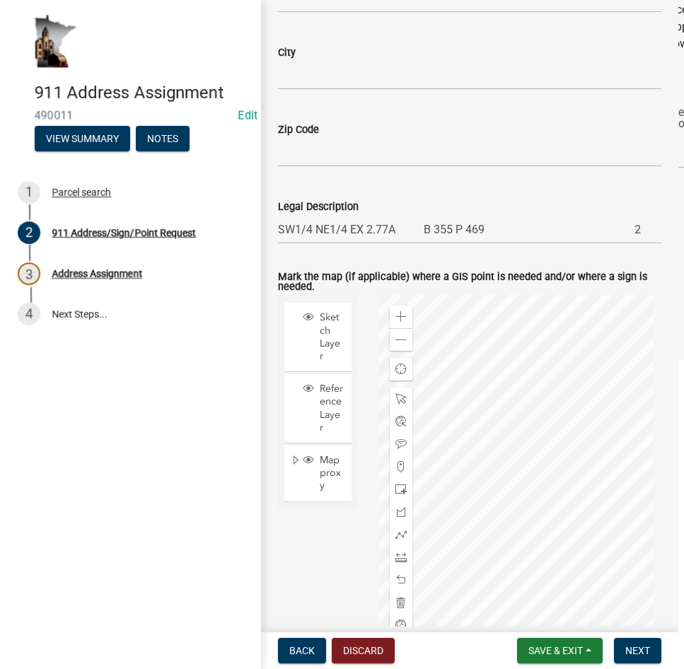
scroll to position [848, 0]
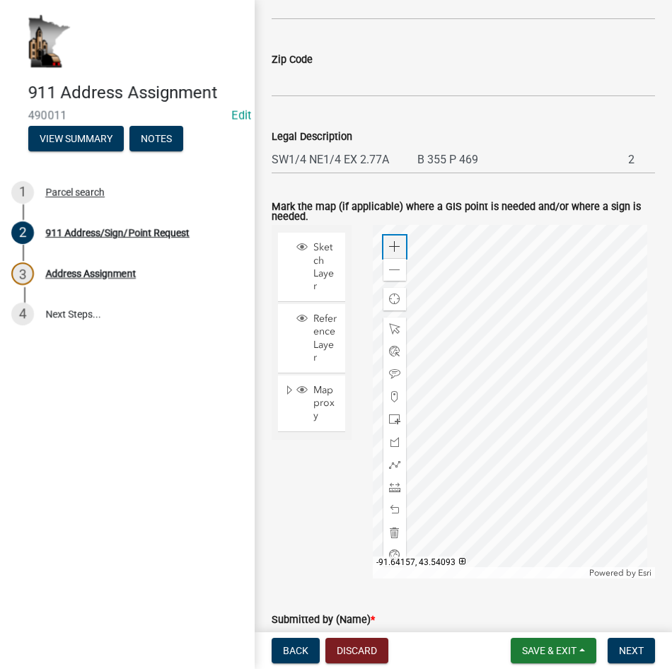
click at [392, 252] on span at bounding box center [394, 246] width 11 height 11
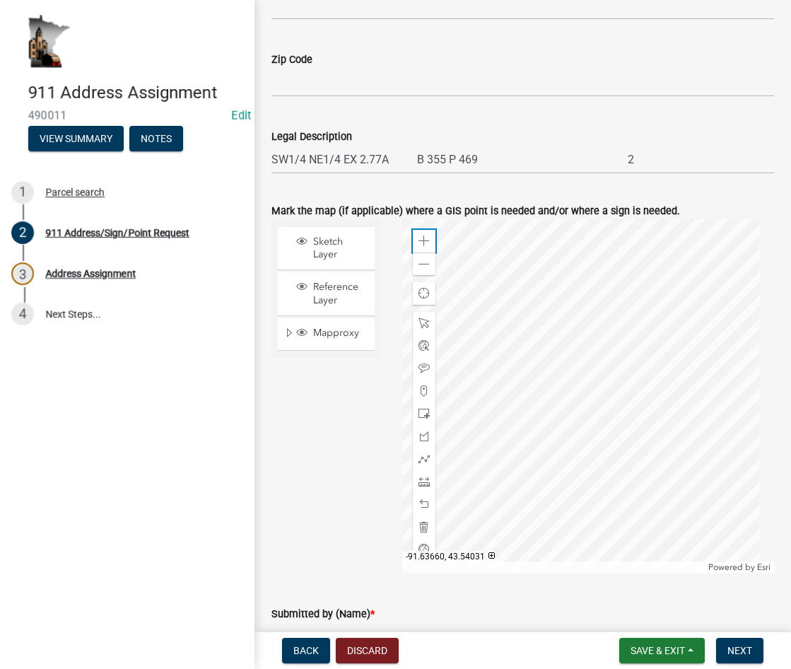
scroll to position [781, 0]
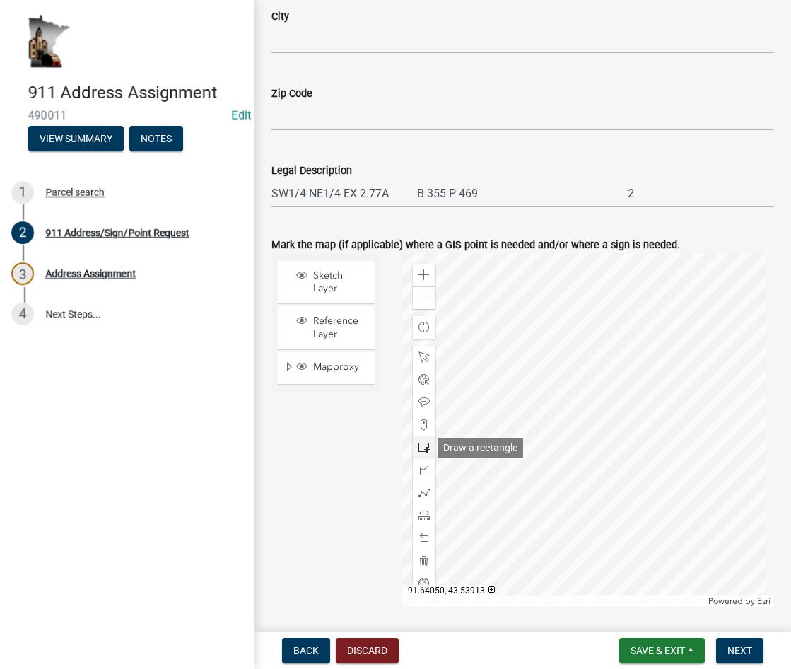
click at [422, 448] on span at bounding box center [424, 447] width 11 height 11
click at [629, 332] on div at bounding box center [588, 430] width 372 height 354
click at [419, 356] on span at bounding box center [424, 356] width 11 height 11
click at [605, 321] on div at bounding box center [588, 430] width 372 height 354
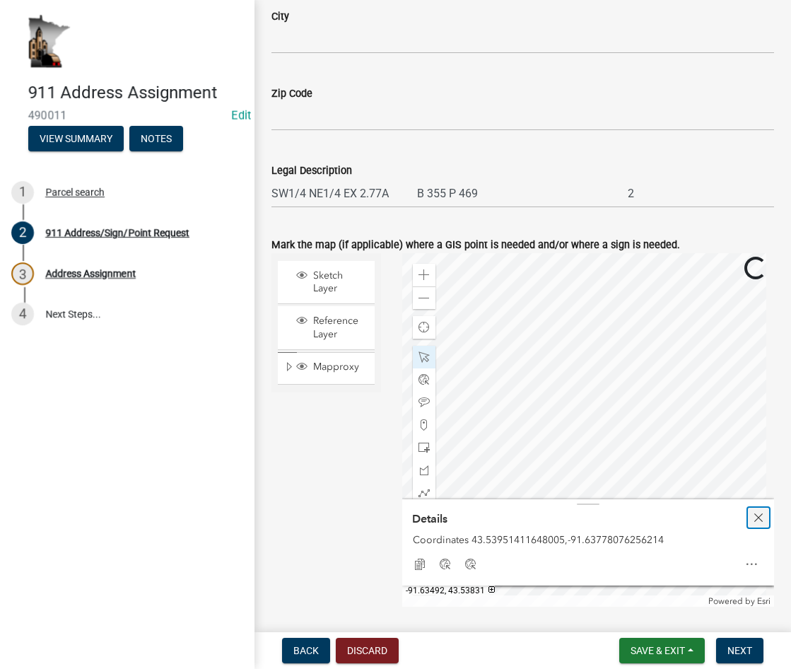
click at [753, 516] on span "Close" at bounding box center [758, 517] width 11 height 11
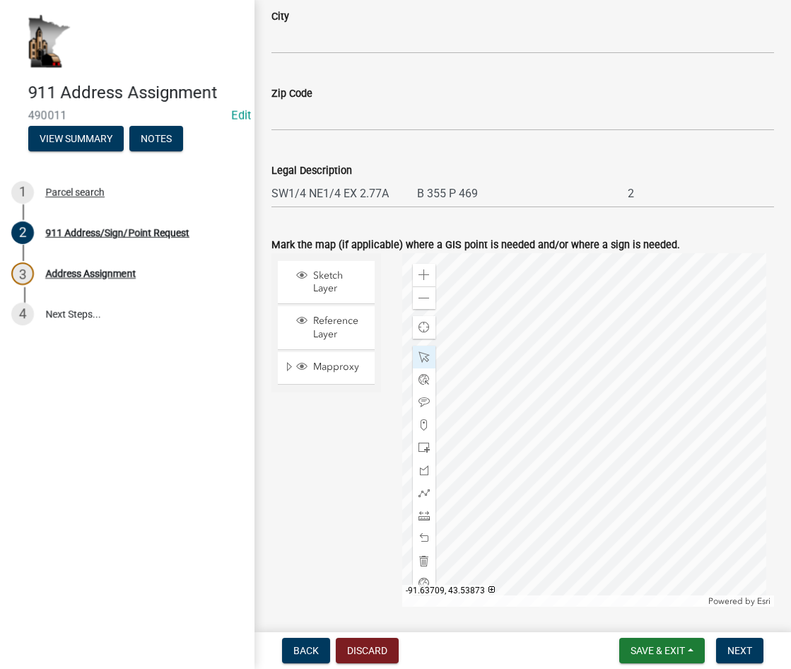
click at [643, 433] on div at bounding box center [588, 430] width 372 height 354
click at [423, 278] on span at bounding box center [424, 274] width 11 height 11
click at [498, 565] on div at bounding box center [588, 430] width 372 height 354
click at [563, 397] on div at bounding box center [588, 430] width 372 height 354
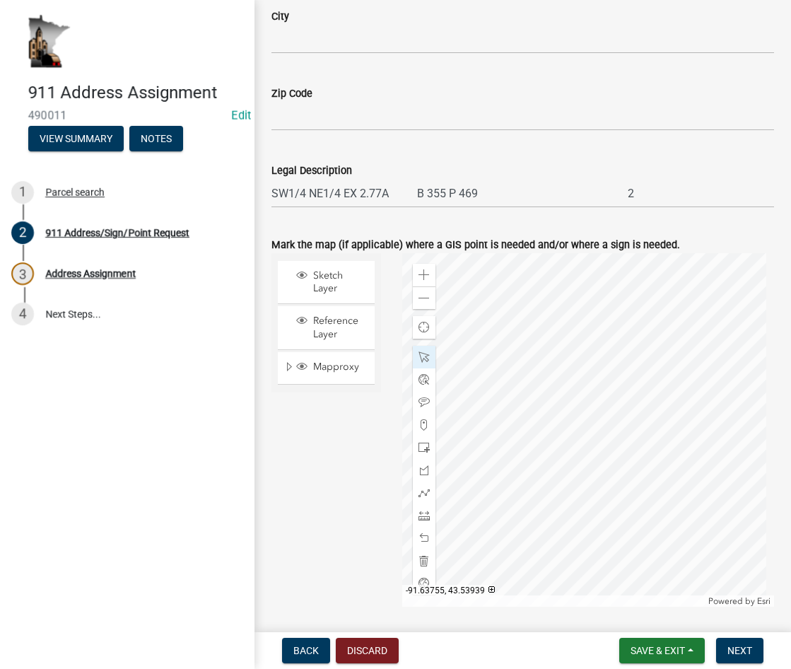
click at [612, 438] on div at bounding box center [588, 430] width 372 height 354
click at [587, 412] on div at bounding box center [588, 430] width 372 height 354
click at [554, 395] on div at bounding box center [588, 430] width 372 height 354
click at [423, 400] on span at bounding box center [424, 402] width 11 height 11
click at [574, 417] on div at bounding box center [588, 430] width 372 height 354
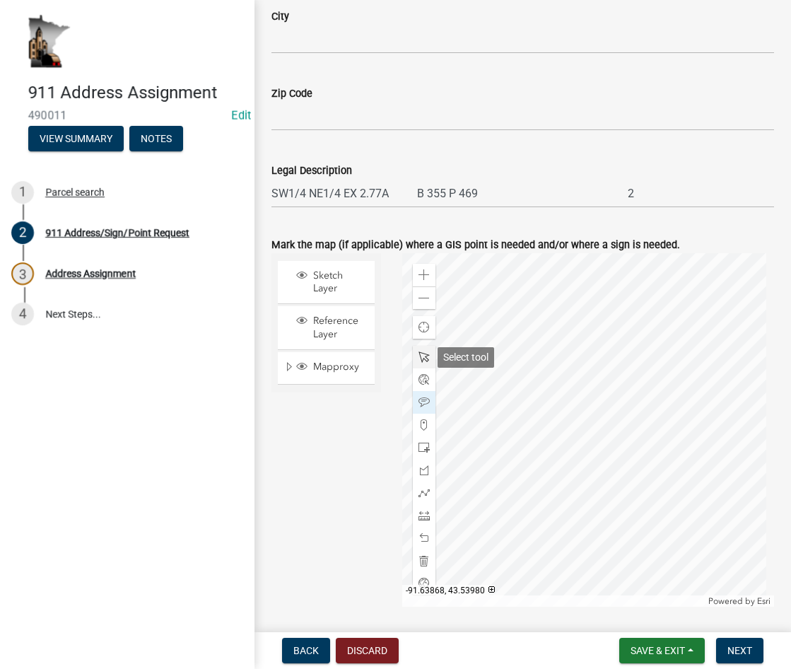
drag, startPoint x: 415, startPoint y: 353, endPoint x: 428, endPoint y: 366, distance: 18.5
click at [415, 354] on div at bounding box center [424, 357] width 23 height 23
click at [557, 329] on div at bounding box center [588, 430] width 372 height 354
click at [565, 319] on div at bounding box center [588, 430] width 372 height 354
click at [544, 368] on div at bounding box center [588, 430] width 372 height 354
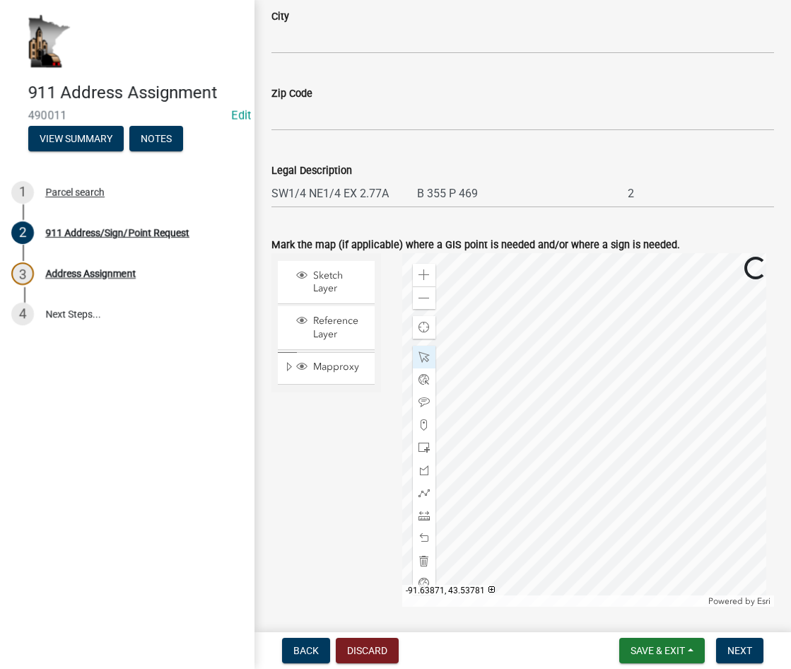
click at [581, 351] on div at bounding box center [588, 430] width 372 height 354
click at [535, 380] on div at bounding box center [588, 430] width 372 height 354
click at [633, 495] on div at bounding box center [588, 430] width 372 height 354
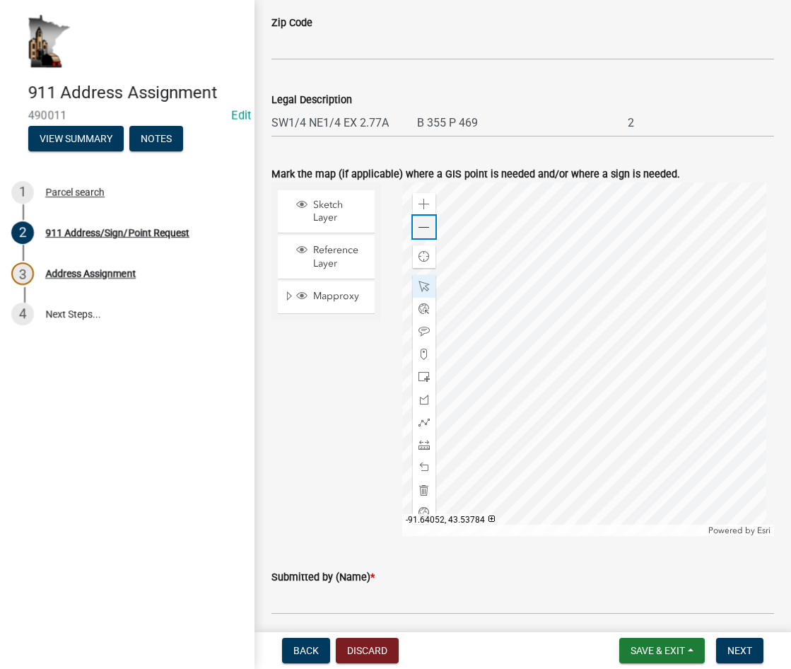
click at [421, 228] on span at bounding box center [424, 227] width 11 height 11
click at [568, 329] on div at bounding box center [588, 359] width 372 height 354
click at [419, 200] on span at bounding box center [424, 204] width 11 height 11
click at [563, 435] on div at bounding box center [588, 359] width 372 height 354
click at [425, 421] on span at bounding box center [424, 421] width 11 height 11
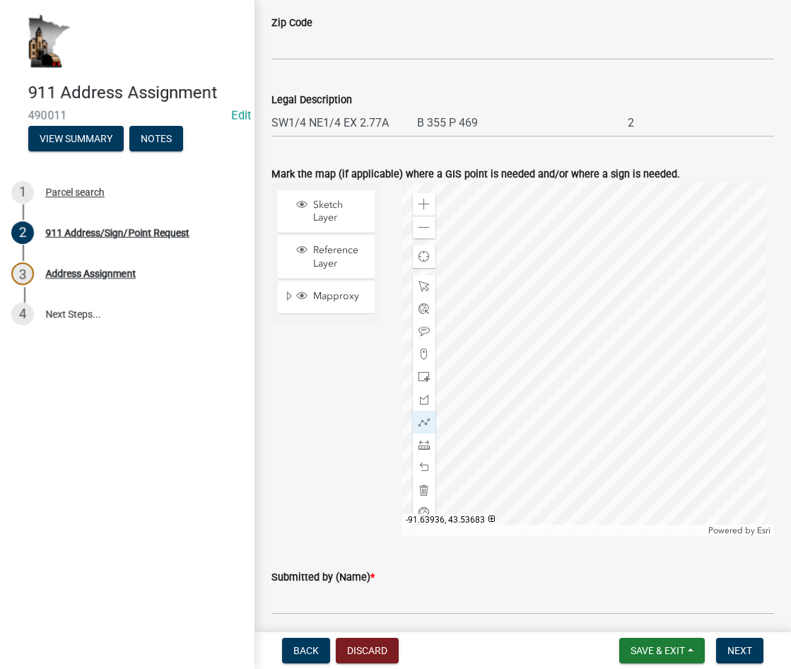
click at [546, 454] on div at bounding box center [588, 359] width 372 height 354
click at [553, 397] on div at bounding box center [588, 359] width 372 height 354
click at [563, 327] on div at bounding box center [588, 359] width 372 height 354
click at [568, 258] on div at bounding box center [588, 359] width 372 height 354
click at [536, 460] on div at bounding box center [588, 359] width 372 height 354
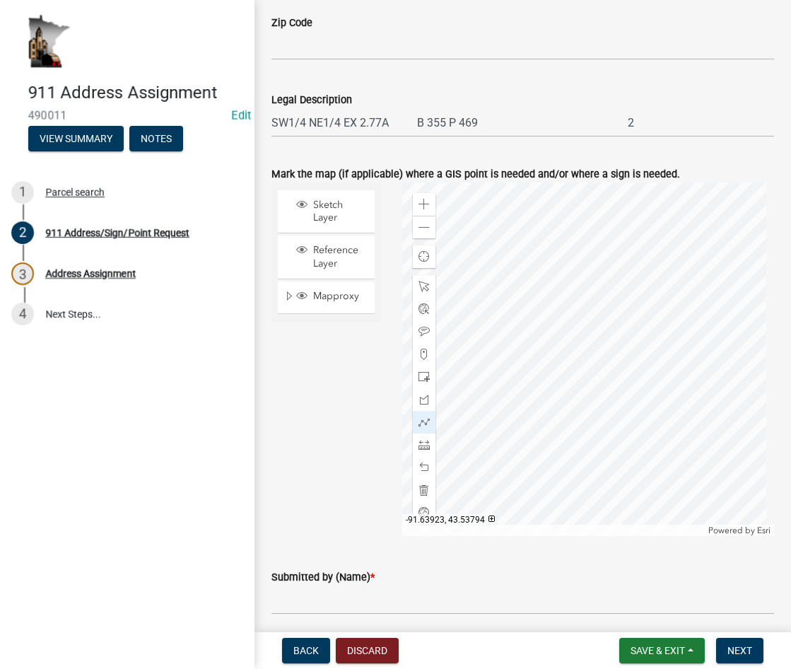
click at [539, 402] on div at bounding box center [588, 359] width 372 height 354
click at [540, 356] on div at bounding box center [588, 359] width 372 height 354
click at [549, 316] on div at bounding box center [588, 359] width 372 height 354
click at [578, 284] on div at bounding box center [588, 359] width 372 height 354
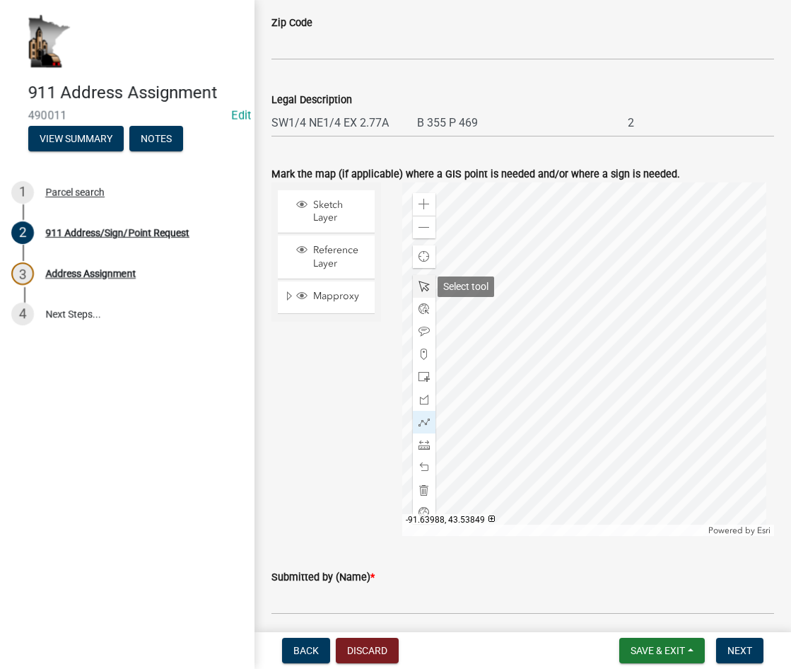
click at [426, 284] on span at bounding box center [424, 286] width 11 height 11
click at [576, 284] on div at bounding box center [588, 359] width 372 height 354
click at [572, 320] on div at bounding box center [588, 359] width 372 height 354
click at [574, 367] on div at bounding box center [588, 359] width 372 height 354
click at [421, 328] on span at bounding box center [424, 331] width 11 height 11
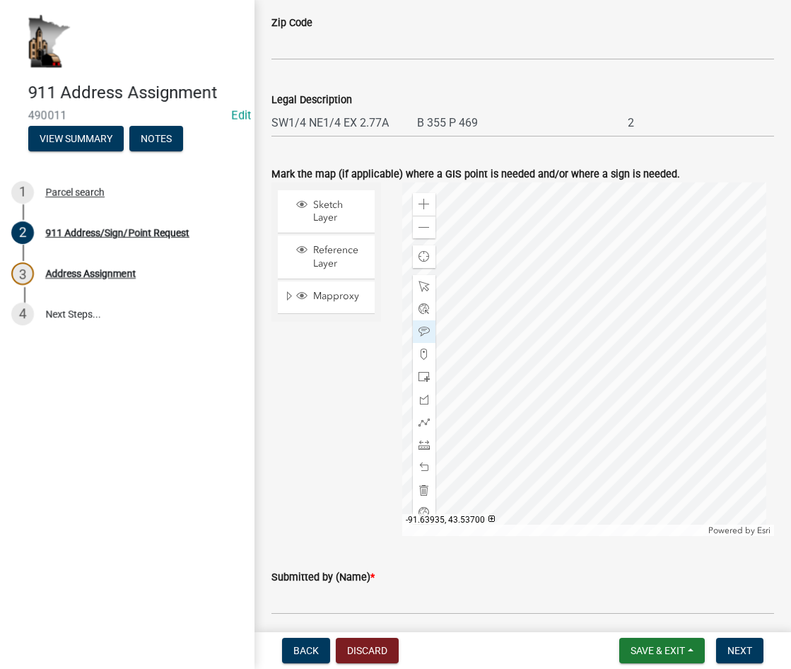
click at [535, 346] on div at bounding box center [588, 359] width 372 height 354
drag, startPoint x: 418, startPoint y: 280, endPoint x: 427, endPoint y: 289, distance: 13.0
click at [419, 281] on div at bounding box center [424, 286] width 23 height 23
click at [525, 339] on div at bounding box center [588, 359] width 372 height 354
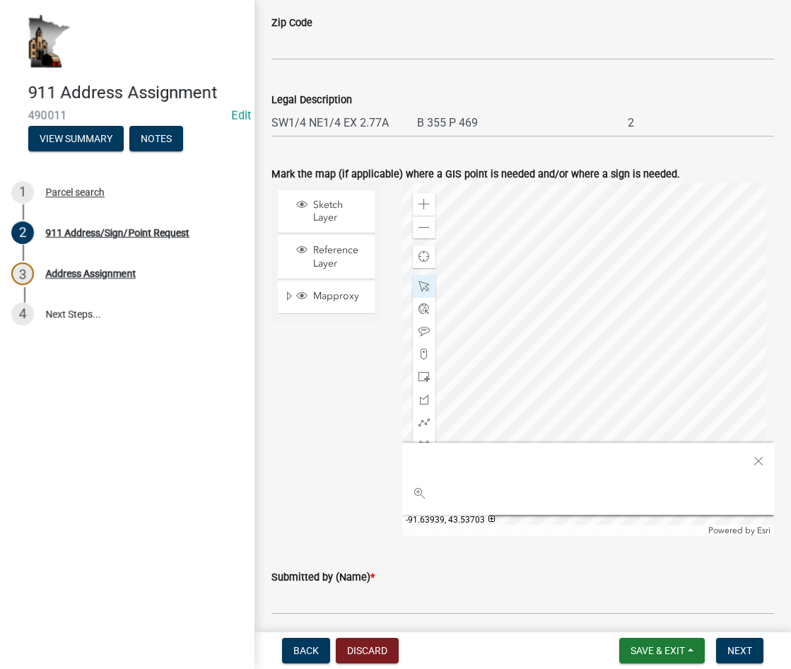
click at [572, 327] on div at bounding box center [588, 359] width 372 height 354
click at [753, 460] on span "Close" at bounding box center [758, 460] width 11 height 11
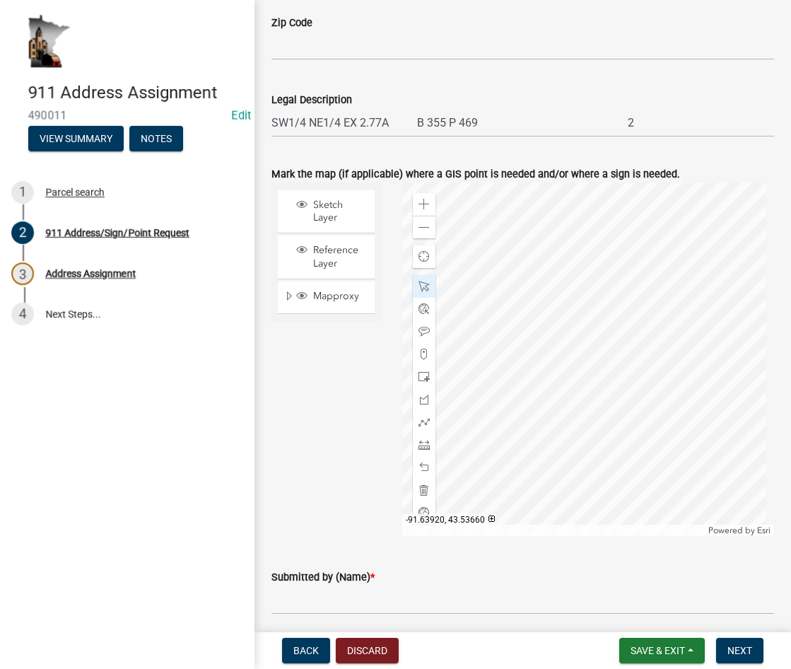
click at [556, 414] on div at bounding box center [588, 359] width 372 height 354
click at [419, 230] on span at bounding box center [424, 227] width 11 height 11
click at [571, 426] on div at bounding box center [588, 359] width 372 height 354
click at [421, 465] on span at bounding box center [424, 467] width 11 height 11
click at [419, 204] on span at bounding box center [424, 204] width 11 height 11
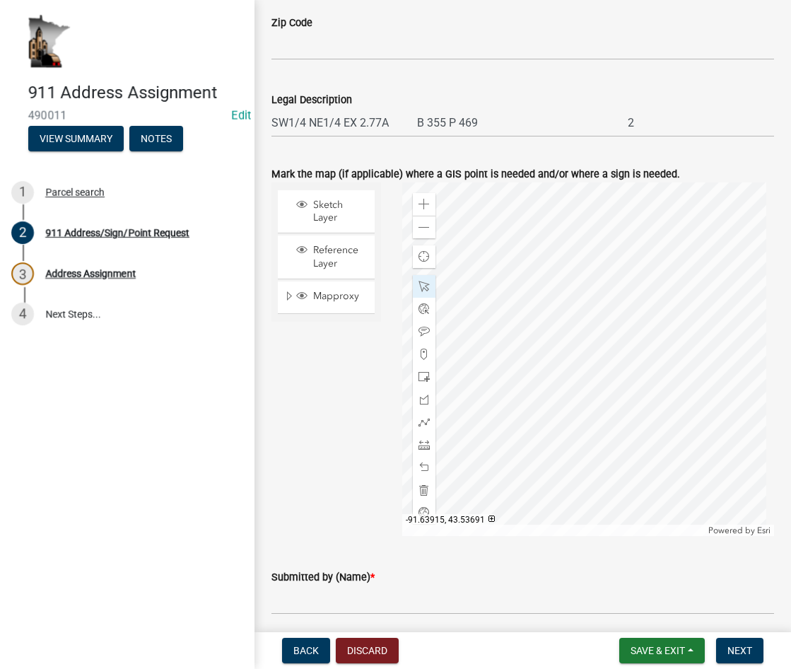
click at [602, 410] on div at bounding box center [588, 359] width 372 height 354
click at [424, 205] on span at bounding box center [424, 204] width 11 height 11
click at [619, 364] on div at bounding box center [588, 359] width 372 height 354
click at [420, 331] on span at bounding box center [424, 331] width 11 height 11
click at [576, 431] on div at bounding box center [588, 359] width 372 height 354
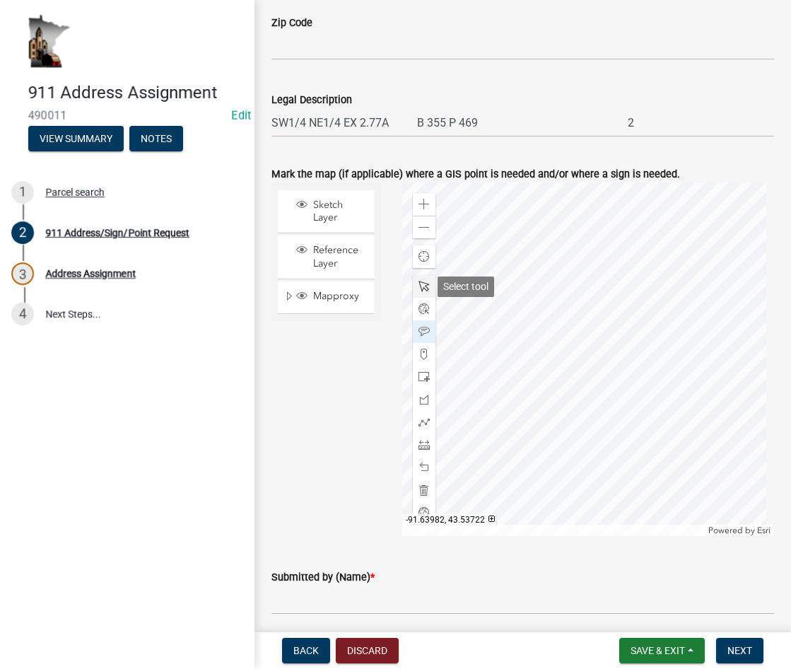
click at [419, 285] on span at bounding box center [424, 286] width 11 height 11
click at [592, 366] on div at bounding box center [588, 359] width 372 height 354
click at [419, 229] on span at bounding box center [424, 227] width 11 height 11
click at [608, 375] on div at bounding box center [588, 359] width 372 height 354
click at [421, 228] on span at bounding box center [424, 227] width 11 height 11
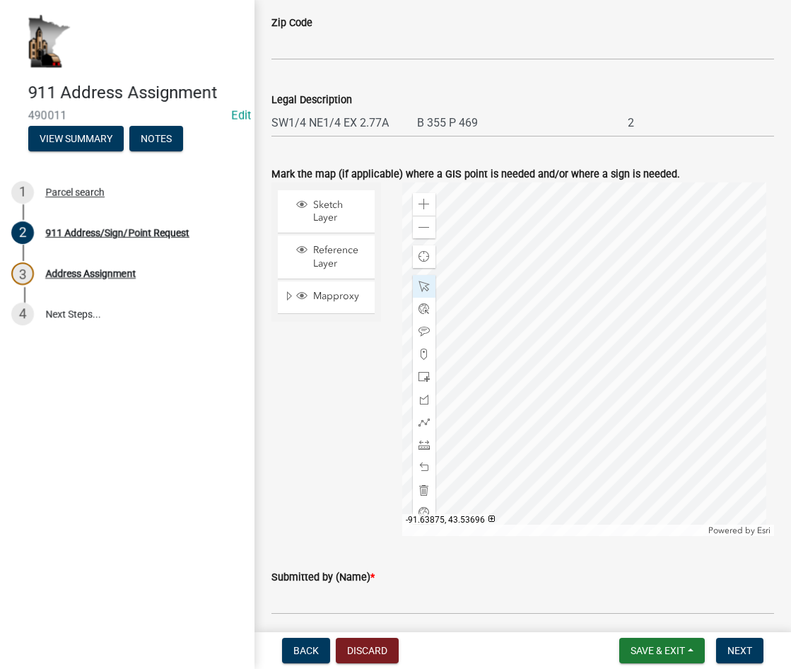
click at [578, 375] on div at bounding box center [588, 359] width 372 height 354
click at [423, 229] on span at bounding box center [424, 227] width 11 height 11
click at [622, 357] on div at bounding box center [588, 359] width 372 height 354
click at [596, 372] on div at bounding box center [588, 359] width 372 height 354
click at [424, 199] on span at bounding box center [424, 204] width 11 height 11
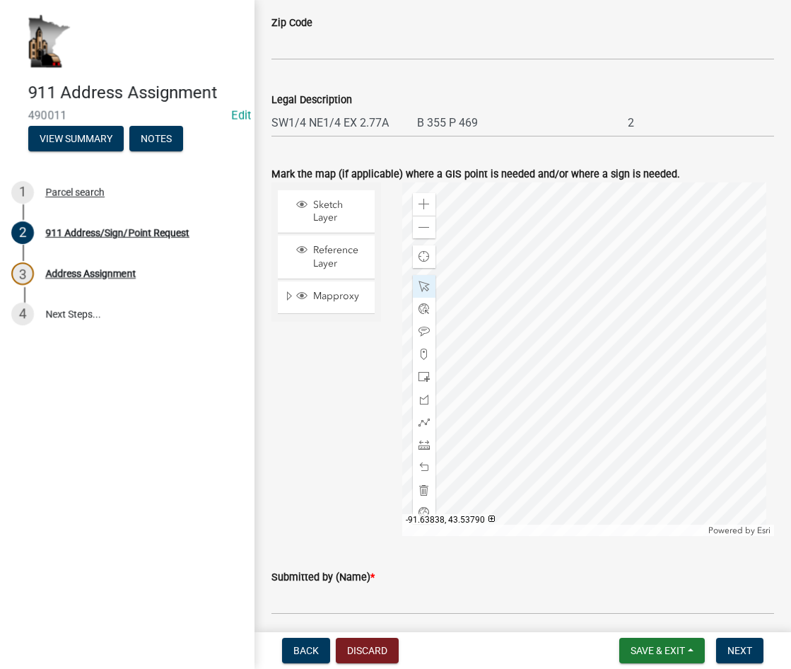
click at [593, 385] on div at bounding box center [588, 359] width 372 height 354
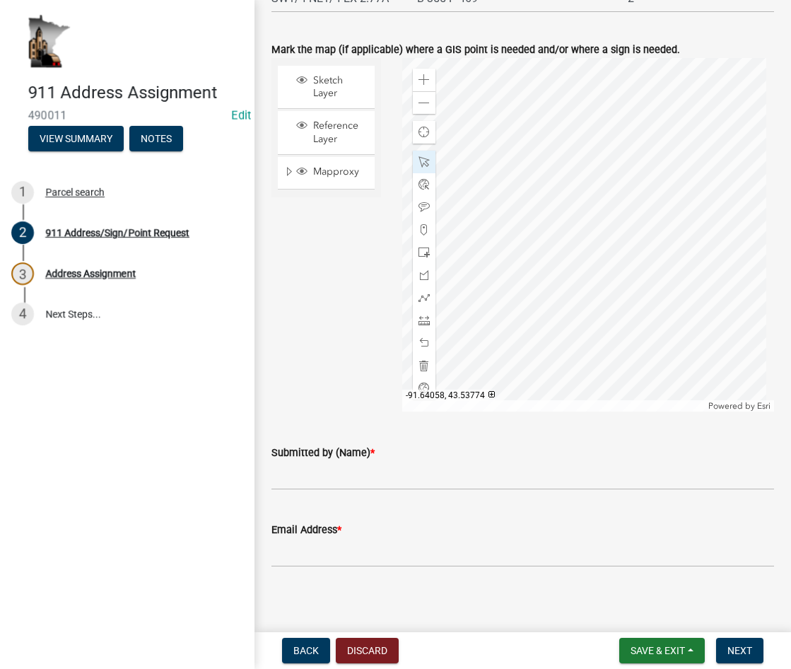
scroll to position [983, 0]
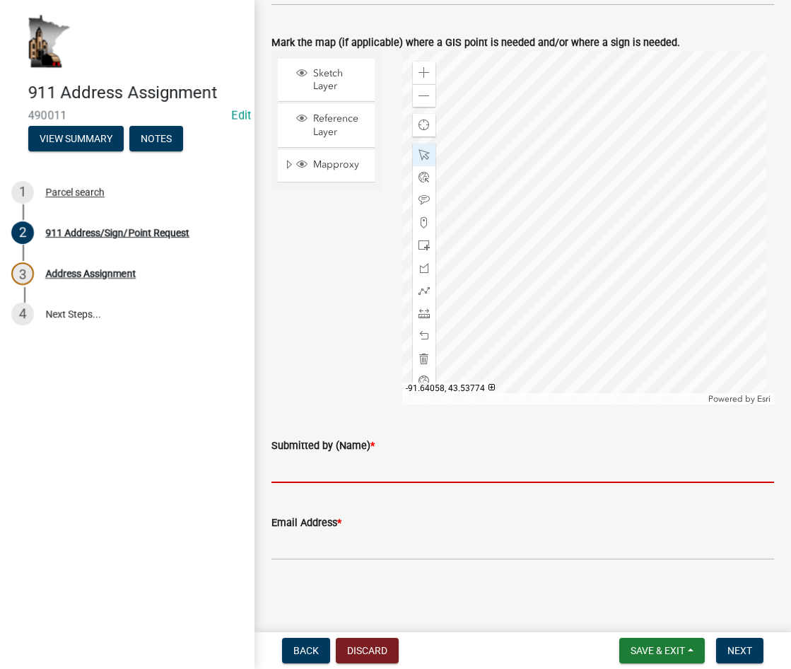
click at [303, 465] on input "Submitted by (Name) *" at bounding box center [522, 468] width 503 height 29
type input "[PERSON_NAME]"
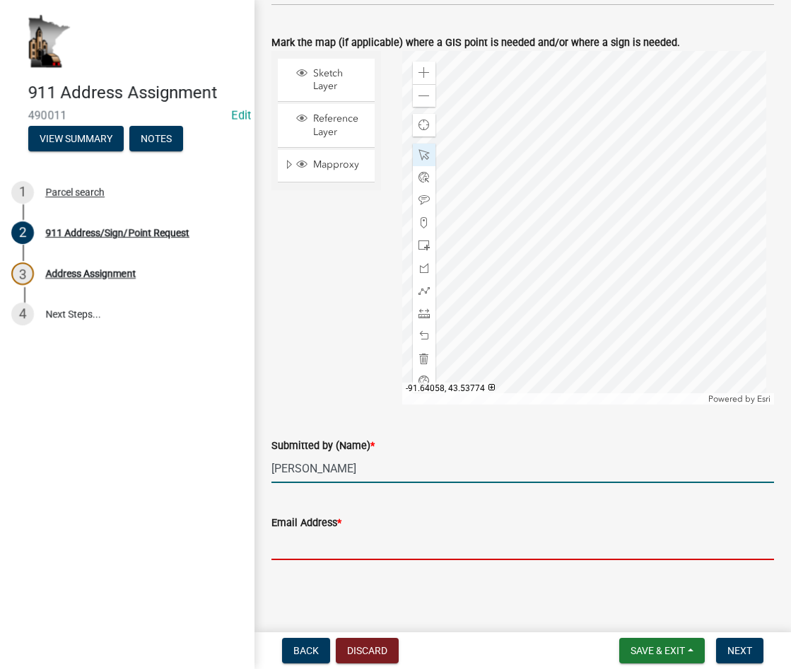
click at [282, 543] on input "Email Address *" at bounding box center [522, 545] width 503 height 29
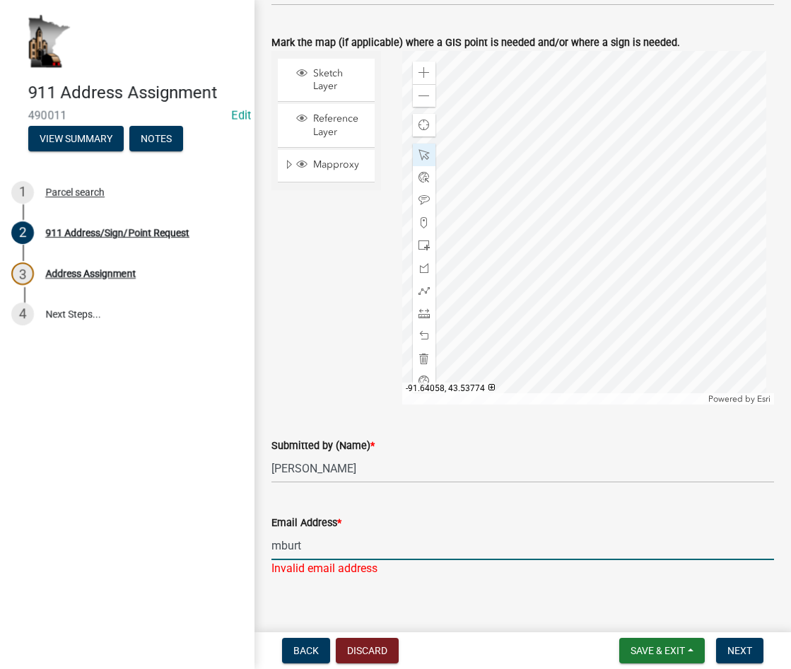
click at [321, 542] on input "mburt" at bounding box center [522, 545] width 503 height 29
type input "[EMAIL_ADDRESS][DOMAIN_NAME]"
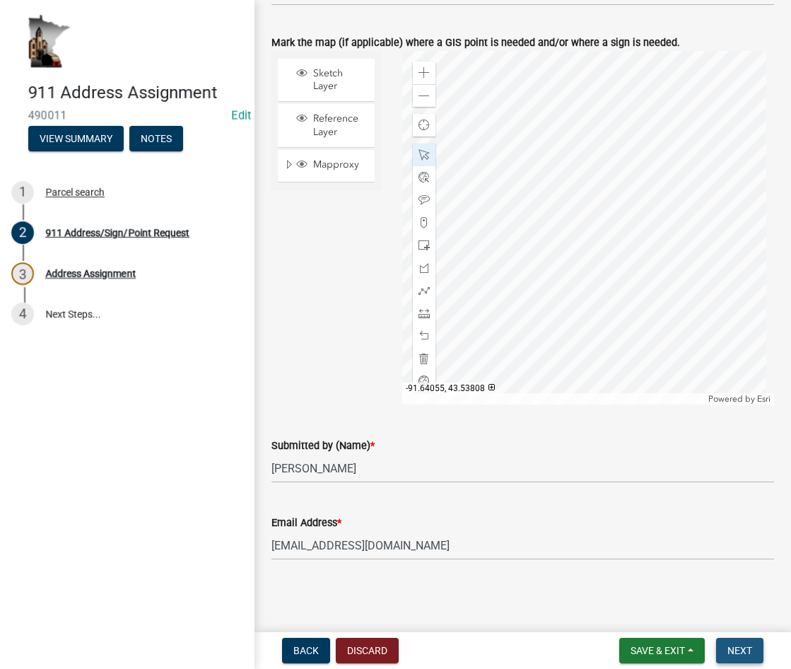
click at [731, 648] on span "Next" at bounding box center [740, 650] width 25 height 11
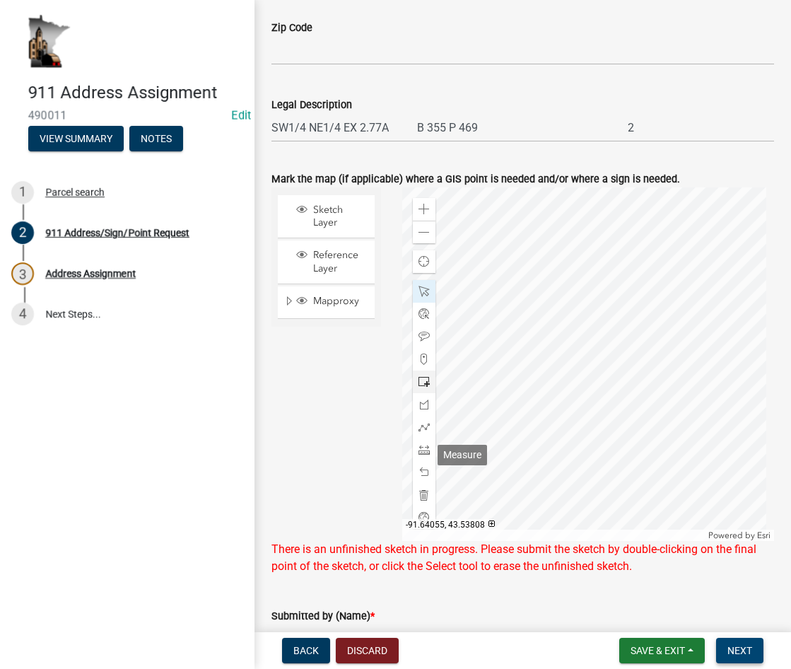
scroll to position [841, 0]
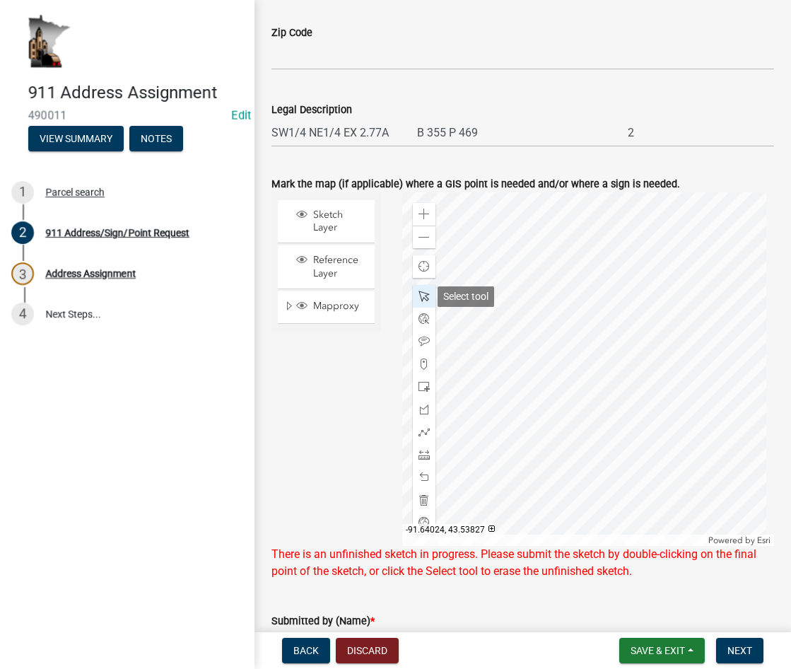
click at [419, 295] on span at bounding box center [424, 296] width 11 height 11
click at [608, 424] on div at bounding box center [588, 369] width 372 height 354
click at [732, 650] on span "Next" at bounding box center [740, 650] width 25 height 11
click at [421, 474] on span at bounding box center [424, 477] width 11 height 11
click at [424, 341] on span at bounding box center [424, 341] width 11 height 11
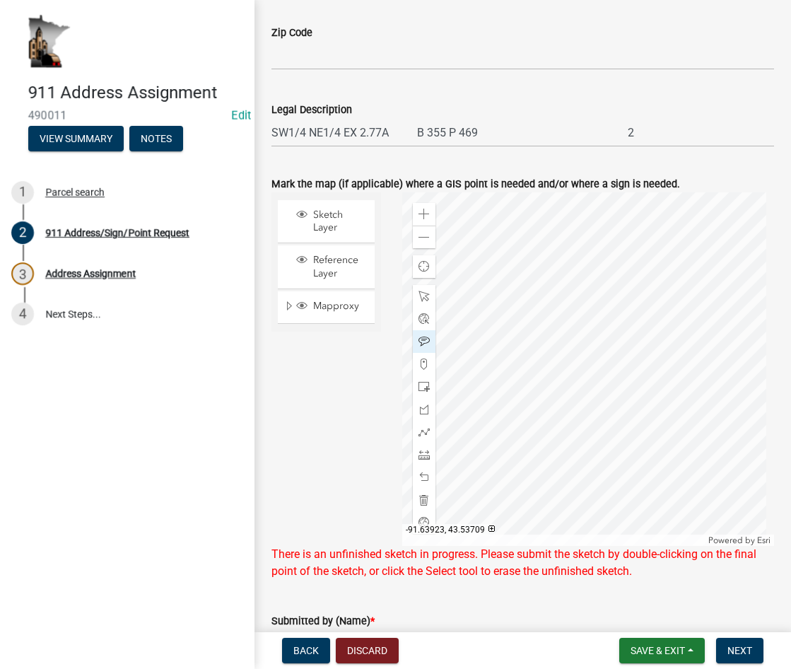
click at [517, 496] on div at bounding box center [588, 369] width 372 height 354
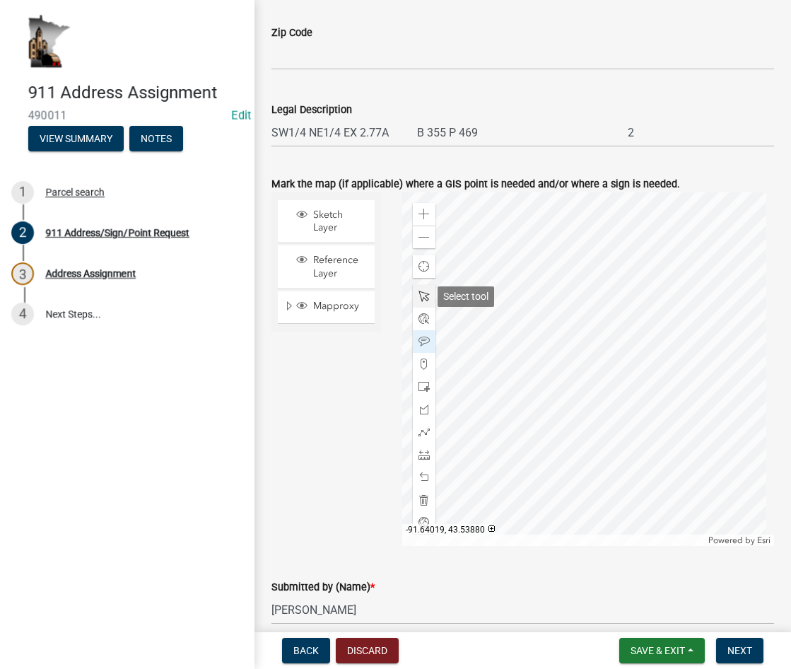
click at [419, 293] on span at bounding box center [424, 296] width 11 height 11
click at [738, 647] on span "Next" at bounding box center [740, 650] width 25 height 11
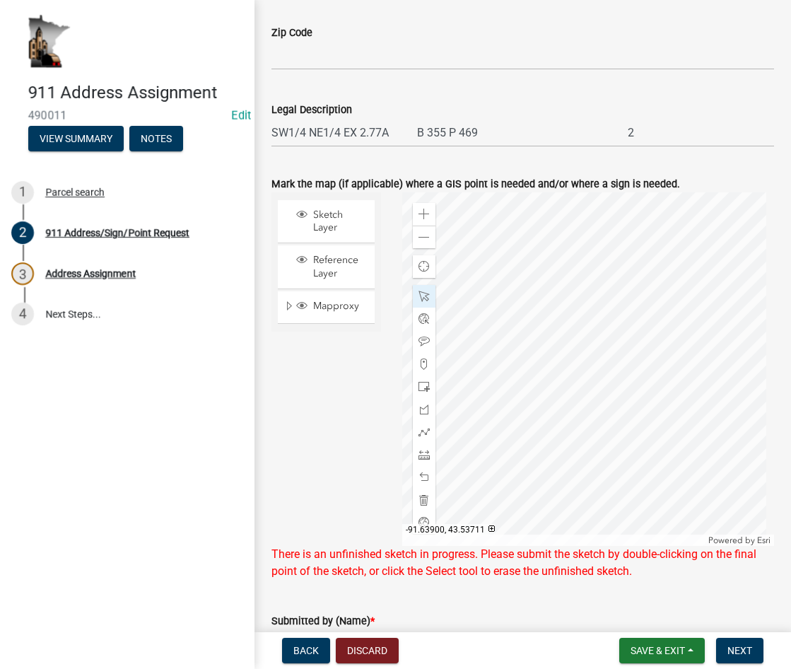
click at [537, 494] on div at bounding box center [588, 369] width 372 height 354
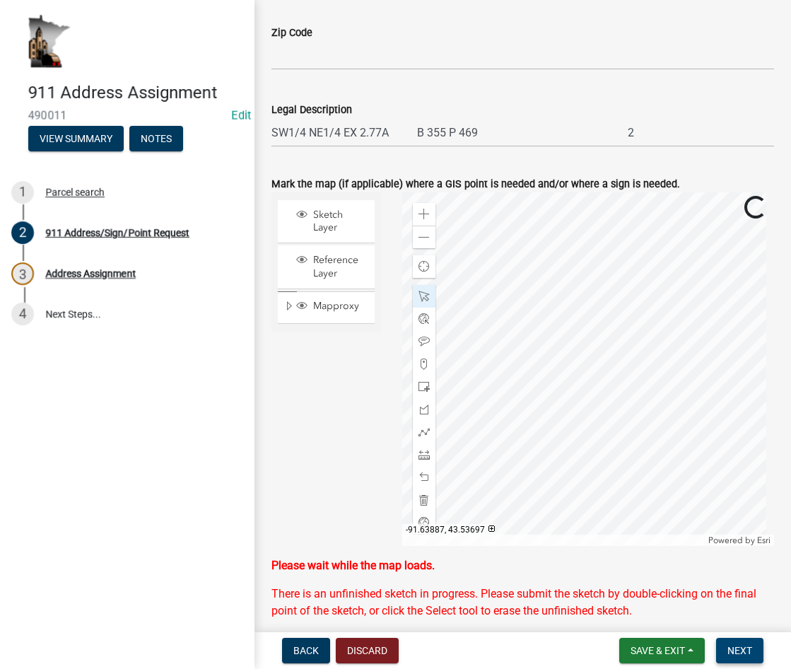
click at [742, 647] on span "Next" at bounding box center [740, 650] width 25 height 11
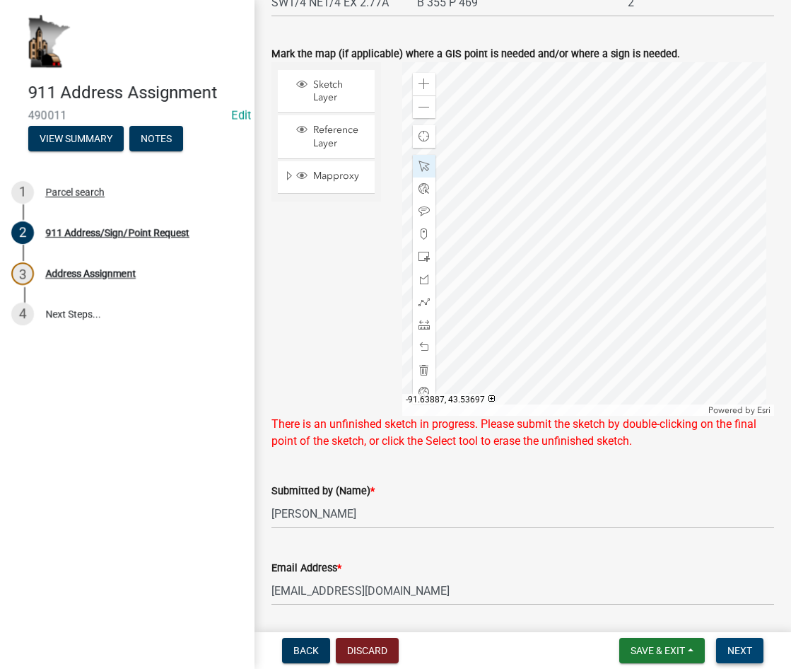
scroll to position [983, 0]
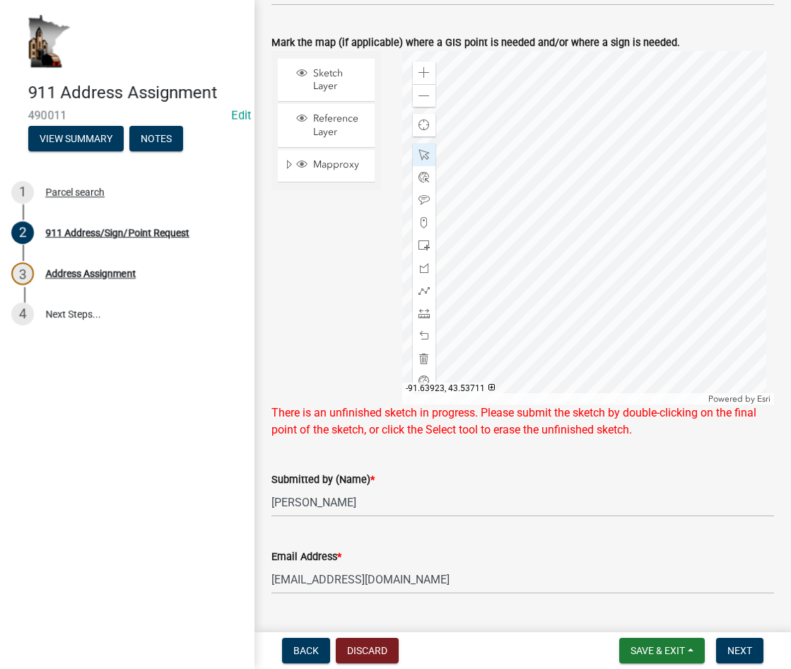
click at [498, 351] on div at bounding box center [588, 228] width 372 height 354
click at [737, 647] on span "Next" at bounding box center [740, 650] width 25 height 11
click at [419, 332] on span at bounding box center [424, 335] width 11 height 11
click at [603, 263] on div at bounding box center [588, 228] width 372 height 354
click at [573, 327] on div at bounding box center [588, 228] width 372 height 354
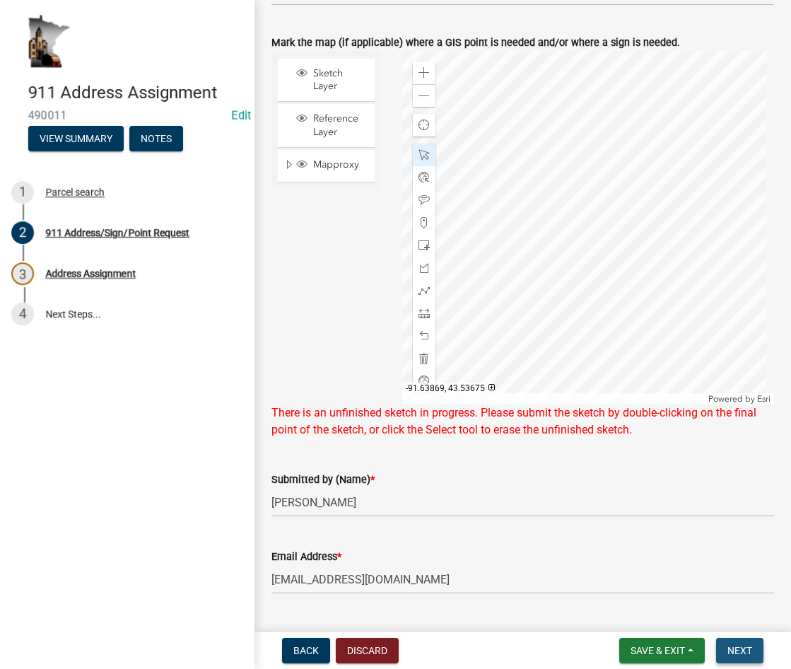
click at [732, 652] on span "Next" at bounding box center [740, 650] width 25 height 11
click at [425, 335] on span at bounding box center [424, 335] width 11 height 11
click at [420, 289] on span at bounding box center [424, 290] width 11 height 11
drag, startPoint x: 424, startPoint y: 156, endPoint x: 438, endPoint y: 165, distance: 16.5
click at [426, 158] on span at bounding box center [424, 154] width 11 height 11
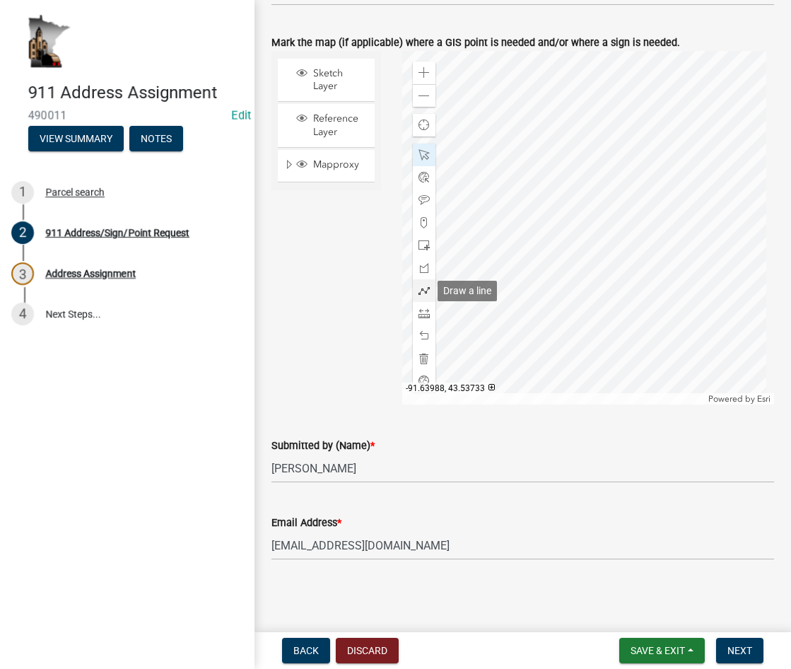
click at [421, 293] on span at bounding box center [424, 290] width 11 height 11
click at [524, 361] on div at bounding box center [588, 228] width 372 height 354
click at [558, 243] on div at bounding box center [588, 228] width 372 height 354
click at [563, 230] on div at bounding box center [588, 228] width 372 height 354
click at [560, 211] on div at bounding box center [588, 228] width 372 height 354
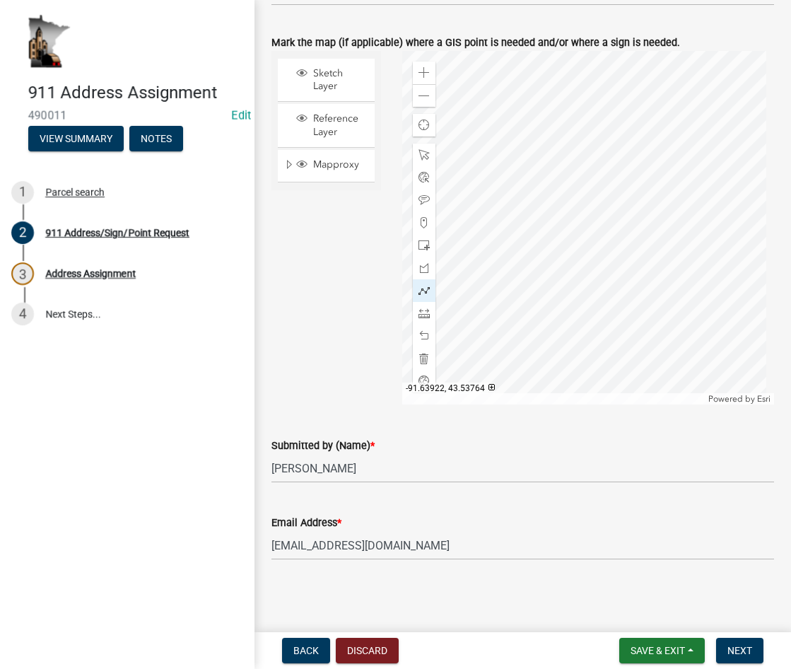
click at [548, 173] on div at bounding box center [588, 228] width 372 height 354
click at [556, 96] on div at bounding box center [588, 228] width 372 height 354
click at [535, 264] on div at bounding box center [588, 228] width 372 height 354
click at [532, 223] on div at bounding box center [588, 228] width 372 height 354
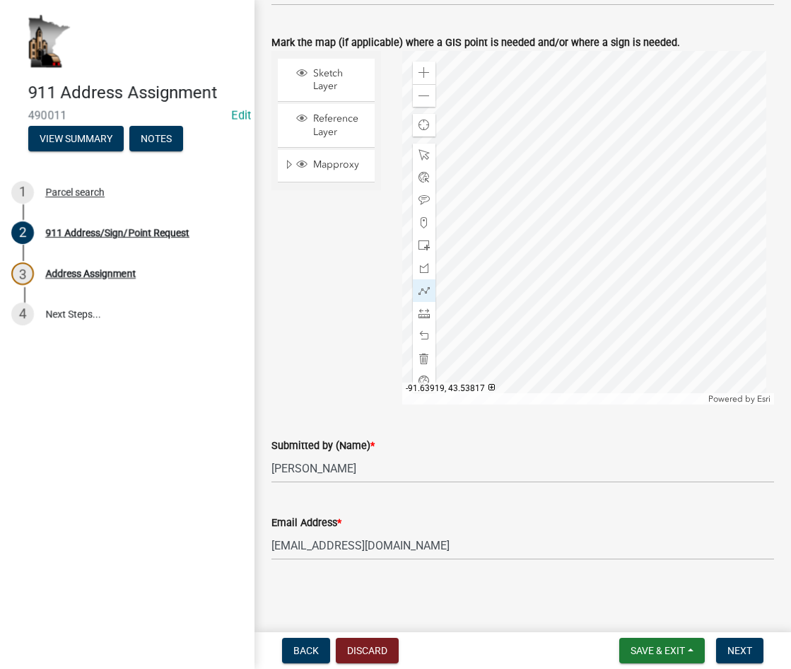
click at [532, 223] on div at bounding box center [588, 228] width 372 height 354
click at [419, 96] on span at bounding box center [424, 95] width 11 height 11
click at [421, 153] on span at bounding box center [424, 154] width 11 height 11
click at [620, 183] on div at bounding box center [588, 228] width 372 height 354
click at [419, 195] on span at bounding box center [424, 199] width 11 height 11
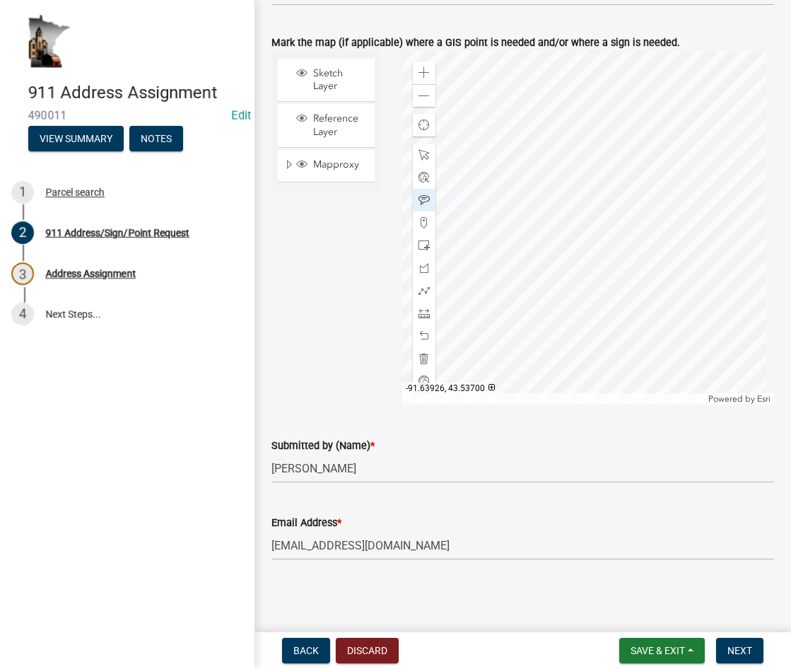
click at [541, 273] on div at bounding box center [588, 228] width 372 height 354
click at [418, 147] on div at bounding box center [424, 155] width 23 height 23
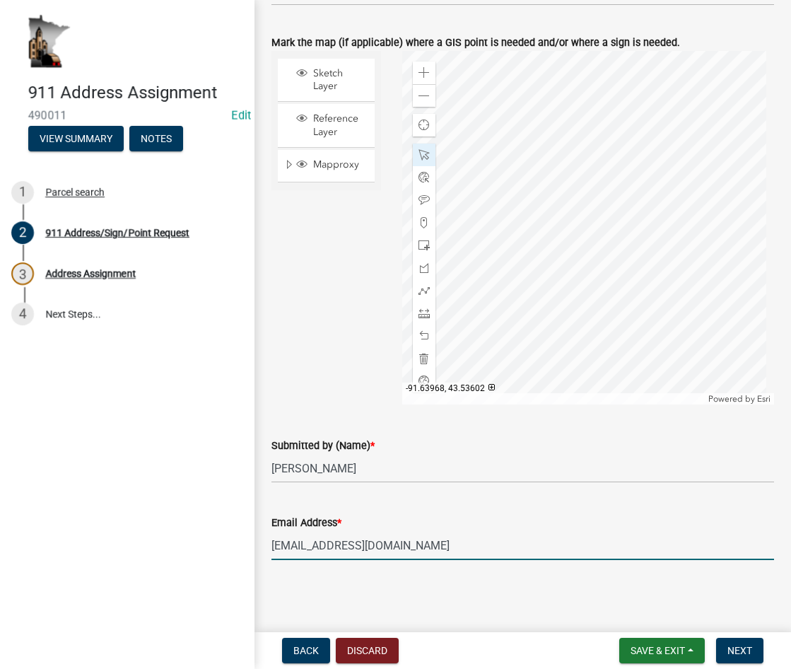
drag, startPoint x: 387, startPoint y: 550, endPoint x: 414, endPoint y: 548, distance: 27.7
click at [387, 550] on input "[EMAIL_ADDRESS][DOMAIN_NAME]" at bounding box center [522, 545] width 503 height 29
click at [733, 651] on span "Next" at bounding box center [740, 650] width 25 height 11
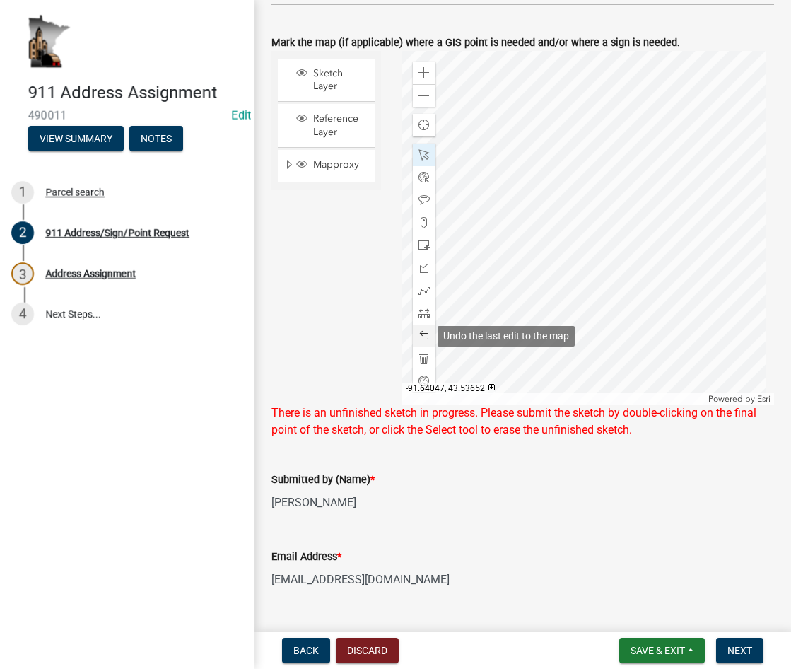
click at [421, 337] on span at bounding box center [424, 335] width 11 height 11
click at [423, 151] on span at bounding box center [424, 154] width 11 height 11
click at [580, 259] on div at bounding box center [588, 228] width 372 height 354
click at [424, 155] on span at bounding box center [424, 154] width 11 height 11
click at [424, 203] on span at bounding box center [424, 199] width 11 height 11
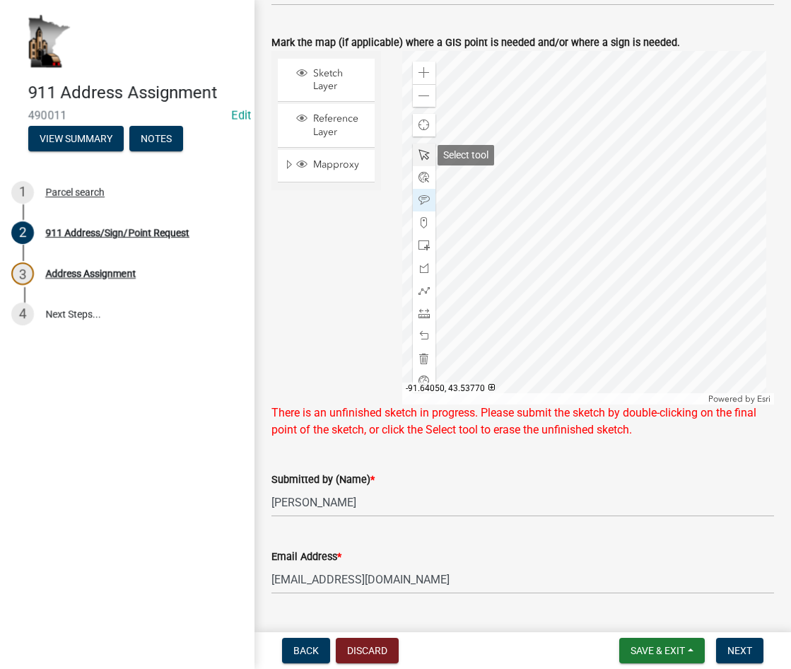
click at [421, 156] on span at bounding box center [424, 154] width 11 height 11
click at [729, 657] on button "Next" at bounding box center [739, 650] width 47 height 25
click at [583, 363] on div at bounding box center [588, 228] width 372 height 354
click at [559, 309] on div at bounding box center [588, 228] width 372 height 354
click at [422, 152] on span at bounding box center [424, 154] width 11 height 11
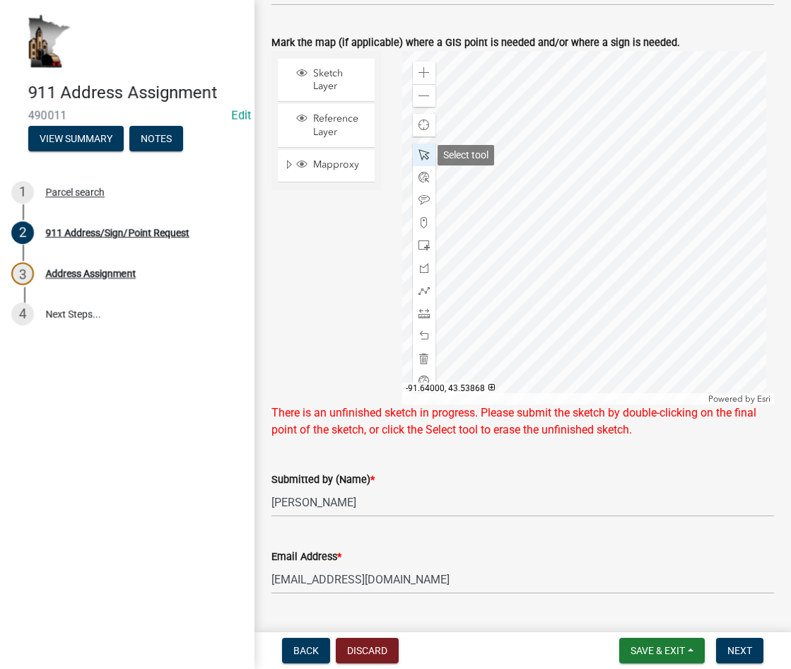
click at [422, 152] on span at bounding box center [424, 154] width 11 height 11
click at [566, 288] on div at bounding box center [588, 228] width 372 height 354
click at [419, 94] on span at bounding box center [424, 95] width 11 height 11
click at [420, 283] on div at bounding box center [424, 290] width 23 height 23
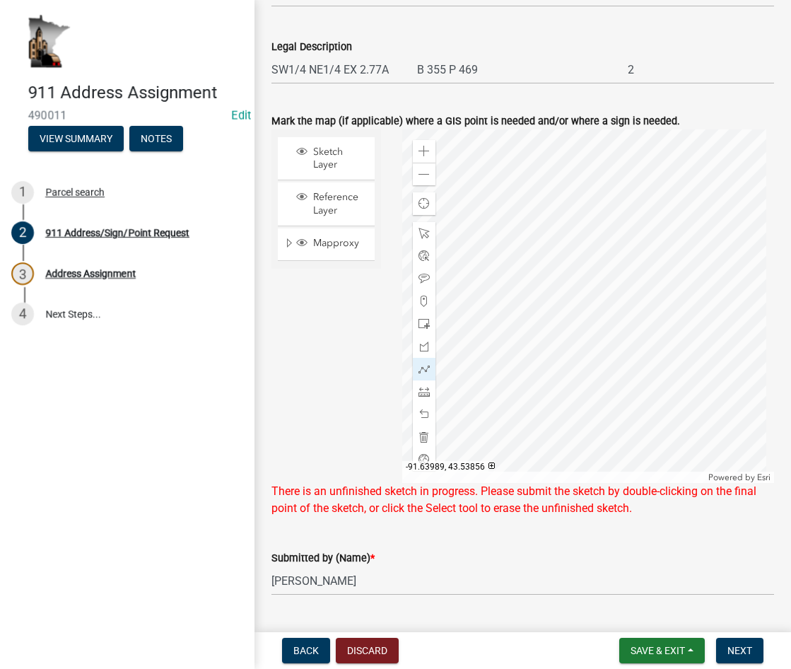
scroll to position [912, 0]
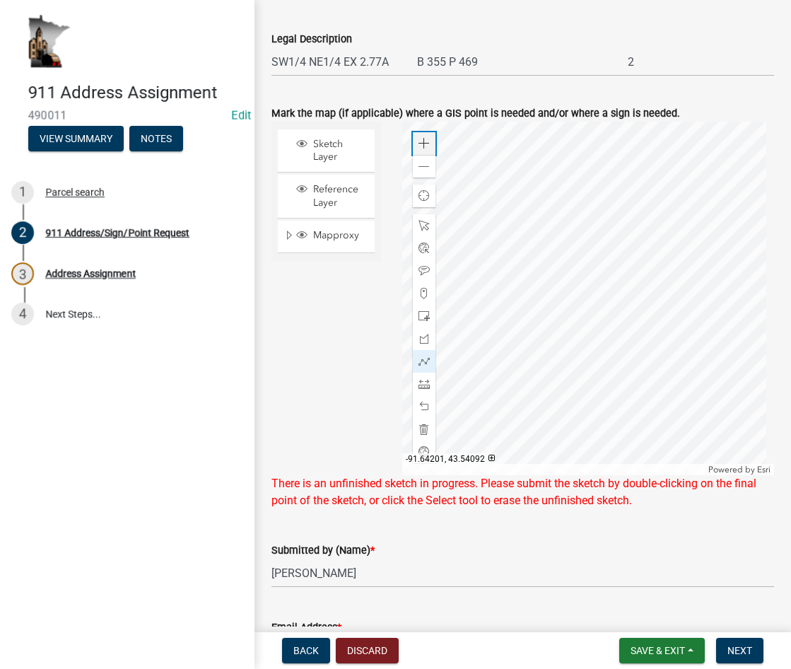
click at [425, 141] on span at bounding box center [424, 143] width 11 height 11
click at [424, 141] on span at bounding box center [424, 143] width 11 height 11
click at [597, 317] on div at bounding box center [588, 299] width 372 height 354
click at [530, 297] on div at bounding box center [588, 299] width 372 height 354
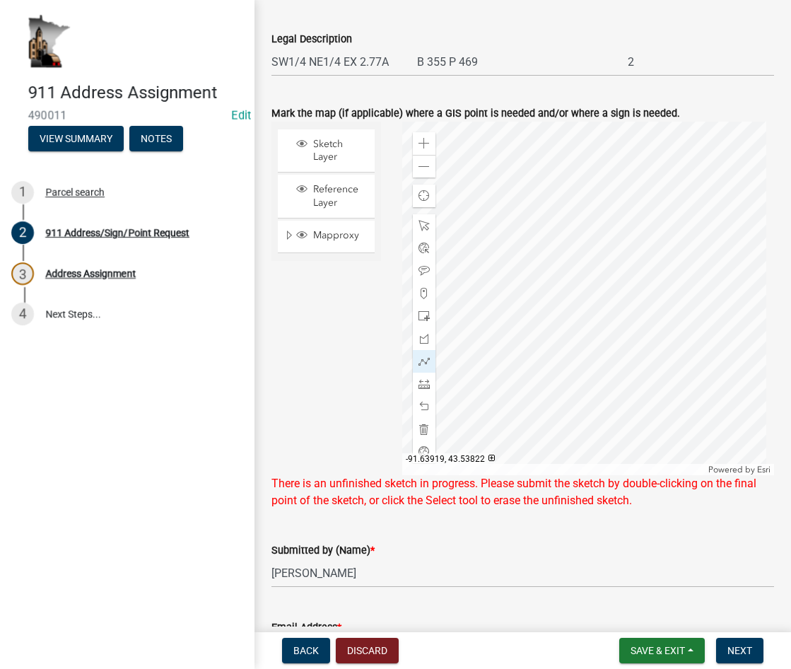
click at [530, 286] on div at bounding box center [588, 299] width 372 height 354
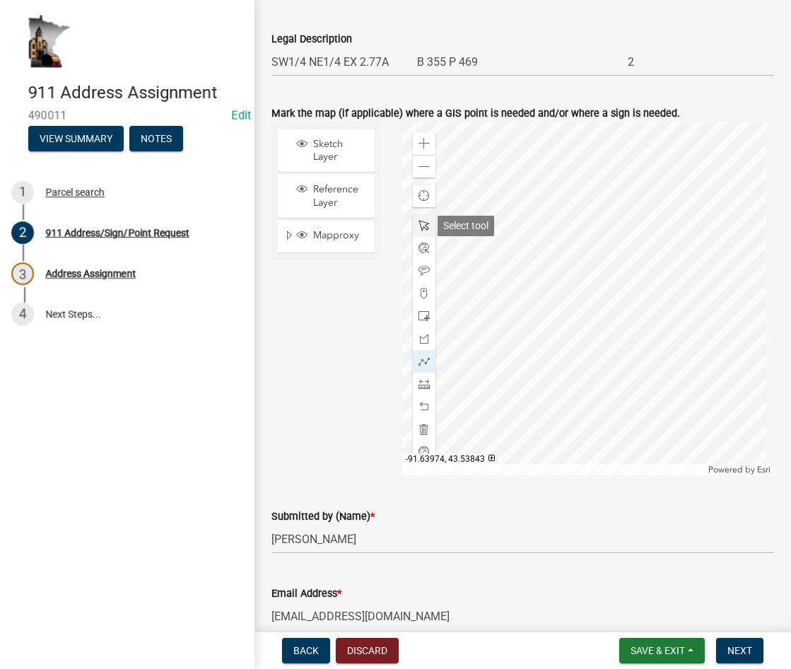
click at [421, 223] on span at bounding box center [424, 225] width 11 height 11
click at [731, 646] on span "Next" at bounding box center [740, 650] width 25 height 11
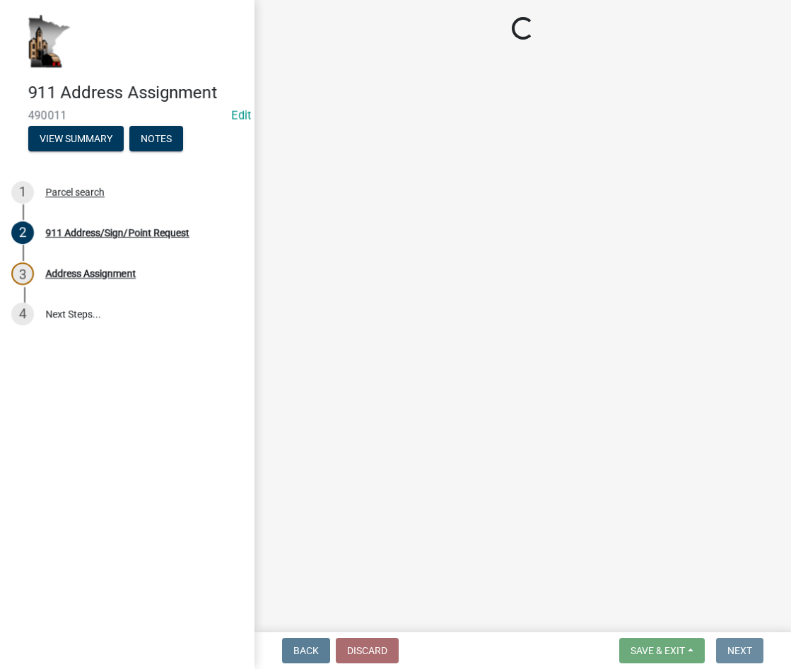
scroll to position [0, 0]
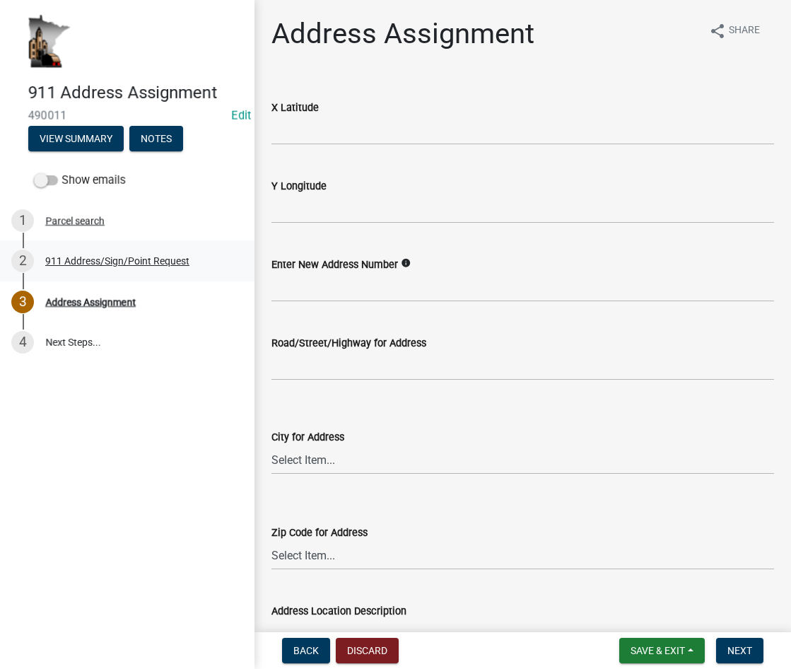
click at [134, 265] on div "911 Address/Sign/Point Request" at bounding box center [117, 261] width 144 height 10
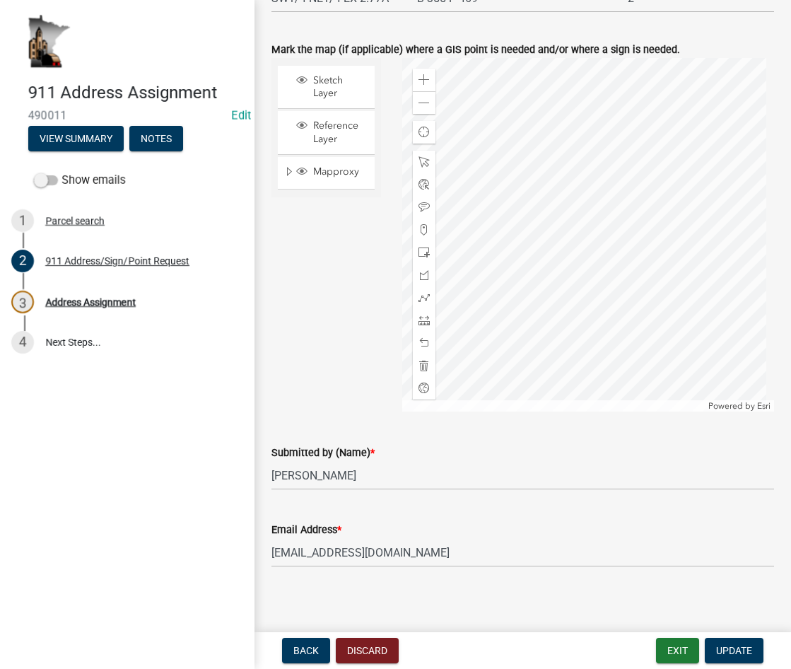
scroll to position [983, 0]
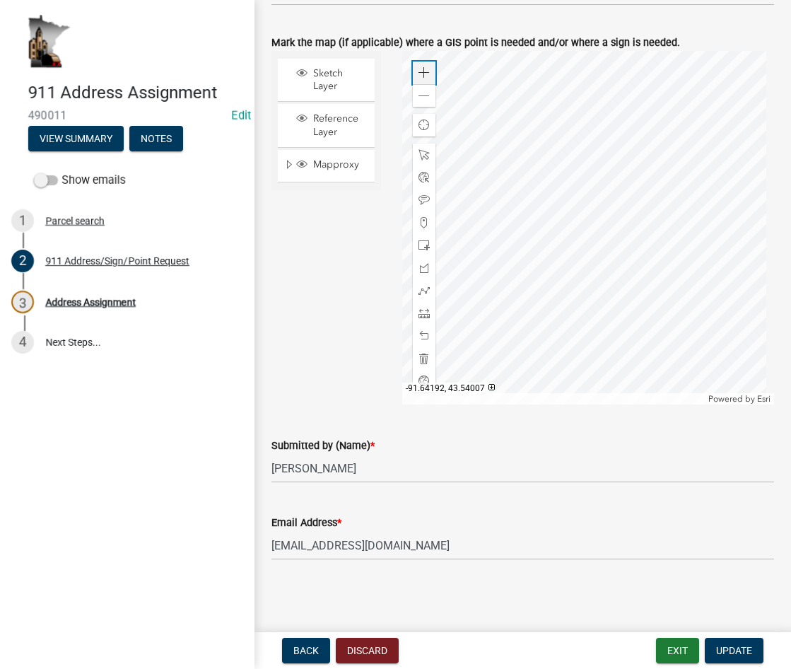
click at [419, 70] on span at bounding box center [424, 72] width 11 height 11
click at [600, 80] on div at bounding box center [588, 228] width 372 height 354
click at [419, 197] on span at bounding box center [424, 199] width 11 height 11
click at [558, 292] on div at bounding box center [588, 228] width 372 height 354
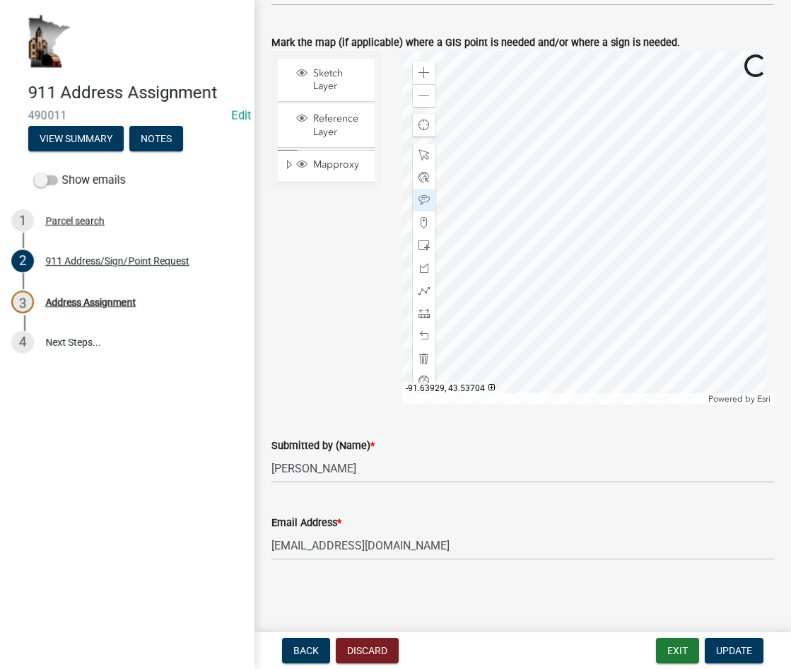
click at [539, 269] on div at bounding box center [588, 228] width 372 height 354
click at [422, 158] on span at bounding box center [424, 154] width 11 height 11
click at [720, 645] on span "Update" at bounding box center [734, 650] width 36 height 11
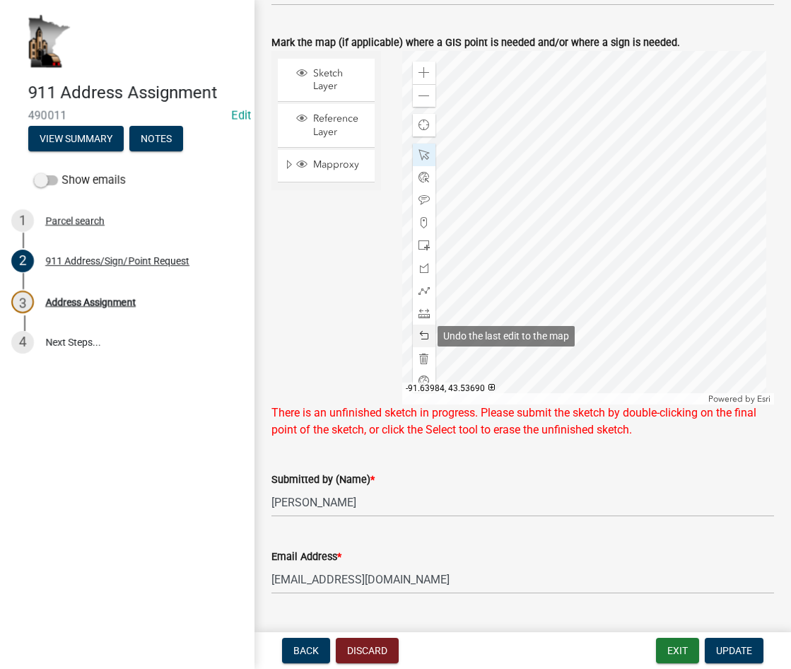
click at [421, 330] on span at bounding box center [424, 335] width 11 height 11
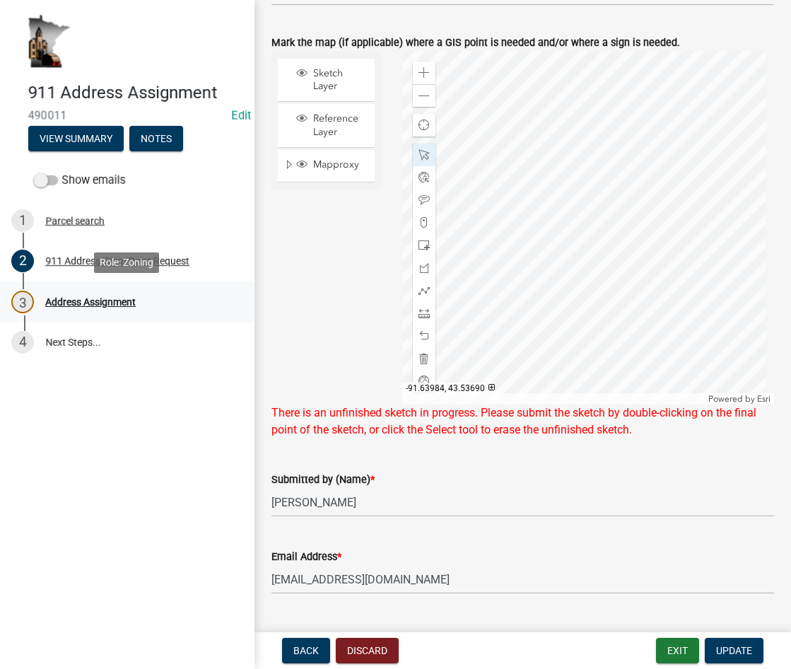
click at [103, 292] on div "3 Address Assignment" at bounding box center [121, 302] width 221 height 23
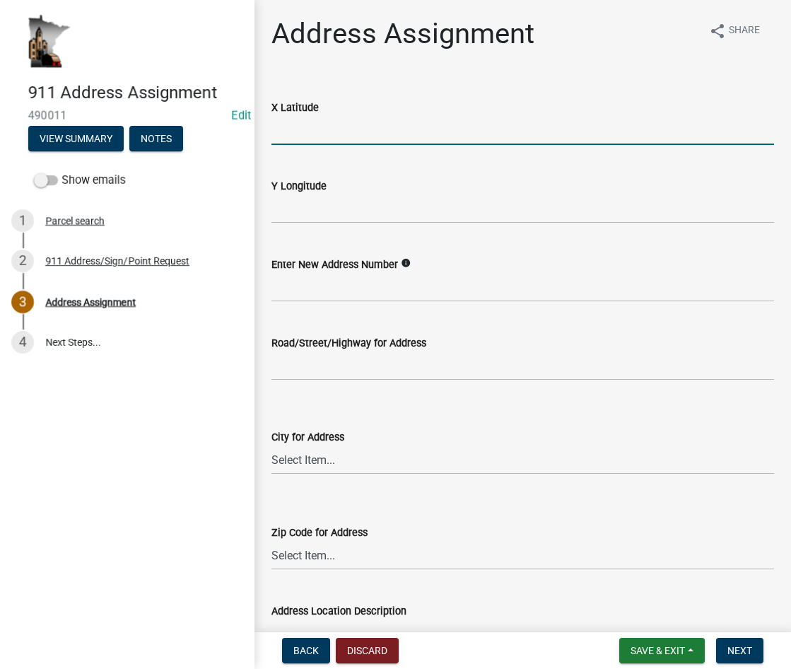
click at [309, 129] on input "text" at bounding box center [522, 130] width 503 height 29
paste input "43.53943915800005"
type input "43.53943915800005"
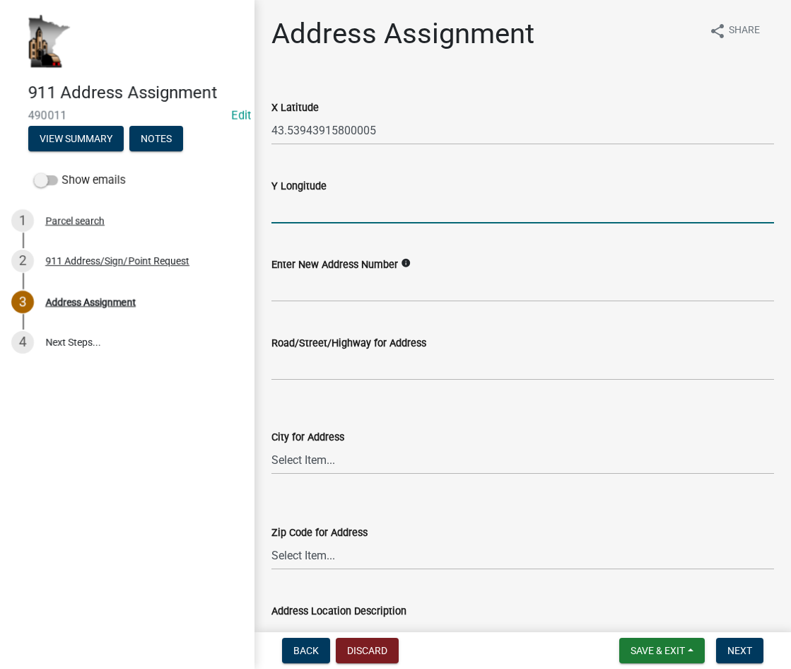
click at [291, 202] on input "text" at bounding box center [522, 208] width 503 height 29
paste input "-91.63781057599994"
type input "-91.63781057599994"
click at [303, 288] on input "text" at bounding box center [522, 287] width 503 height 29
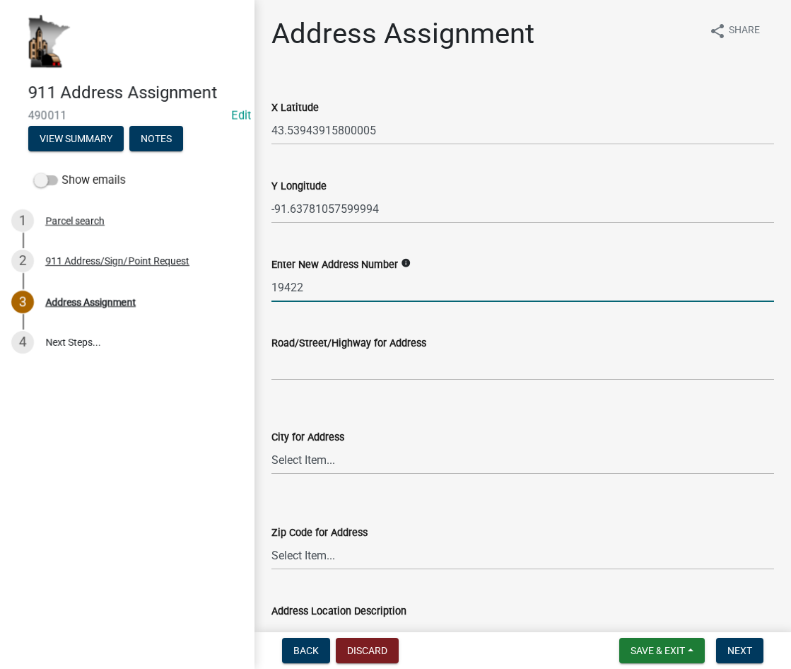
type input "19422"
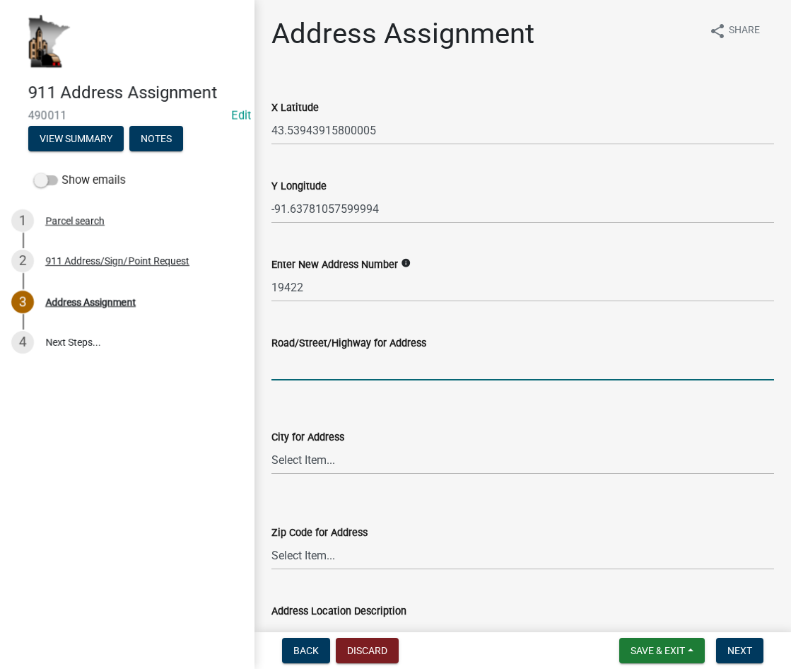
click at [297, 365] on input "Road/Street/Highway for Address" at bounding box center [522, 365] width 503 height 29
type input "[GEOGRAPHIC_DATA]"
click at [305, 459] on select "Select Item... [GEOGRAPHIC_DATA] [GEOGRAPHIC_DATA] [GEOGRAPHIC_DATA] [GEOGRAPHI…" at bounding box center [522, 459] width 503 height 29
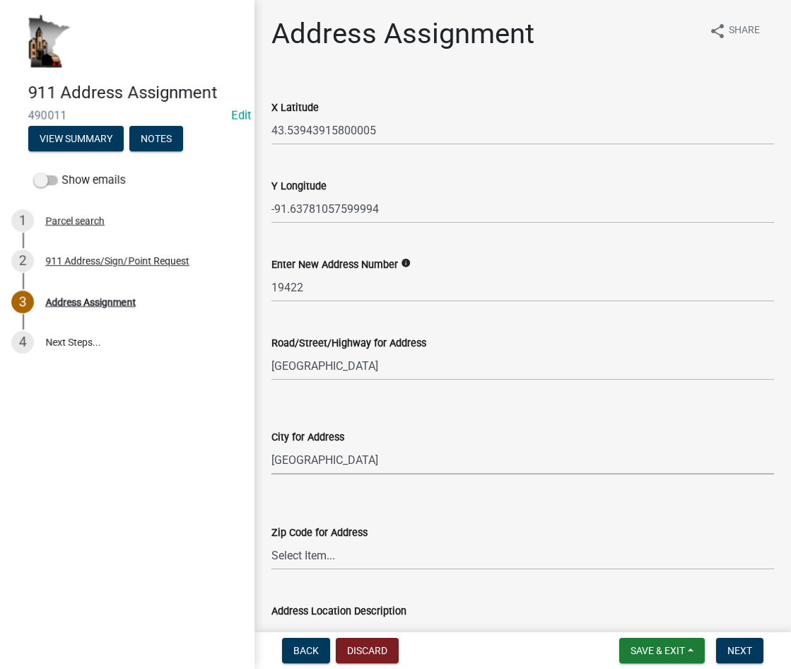
click at [271, 445] on select "Select Item... [GEOGRAPHIC_DATA] [GEOGRAPHIC_DATA] [GEOGRAPHIC_DATA] [GEOGRAPHI…" at bounding box center [522, 459] width 503 height 29
select select "28b10fae-a850-486c-a4d5-b3e665b4f212"
click at [315, 556] on select "Select Item... 54601 54603 54624 54632 54658 55919 55921 55931 55941 55943 5594…" at bounding box center [522, 555] width 503 height 29
click at [271, 541] on select "Select Item... 54601 54603 54624 54632 54658 55919 55921 55931 55941 55943 5594…" at bounding box center [522, 555] width 503 height 29
select select "65220472-a1a8-41c3-9d38-991c7df7aab1"
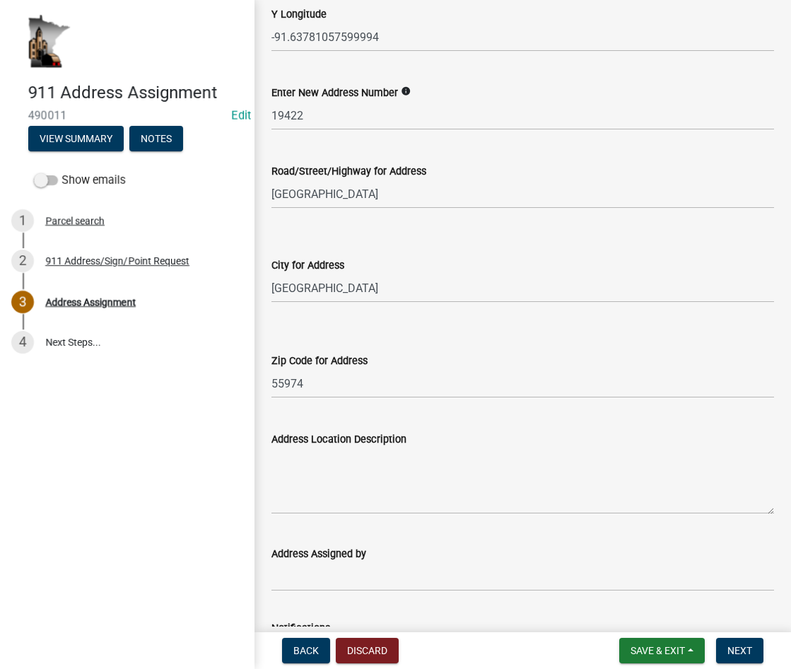
scroll to position [212, 0]
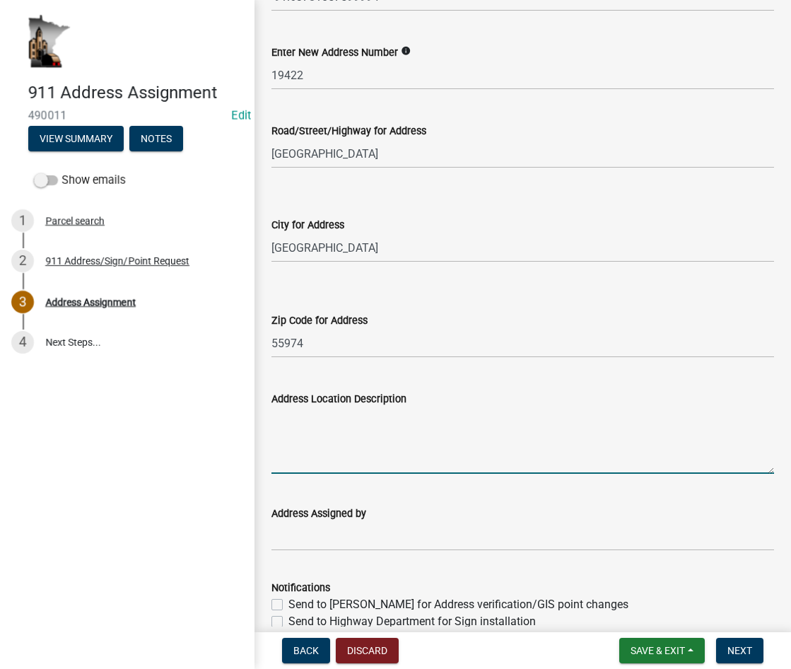
click at [291, 419] on textarea "Address Location Description" at bounding box center [522, 440] width 503 height 66
click at [303, 426] on textarea "Address Location Description" at bounding box center [522, 440] width 503 height 66
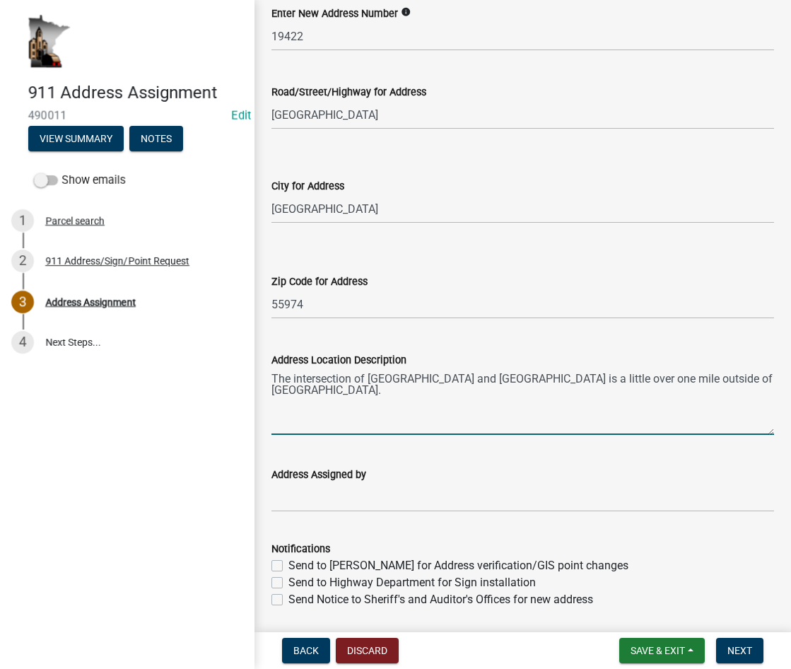
scroll to position [283, 0]
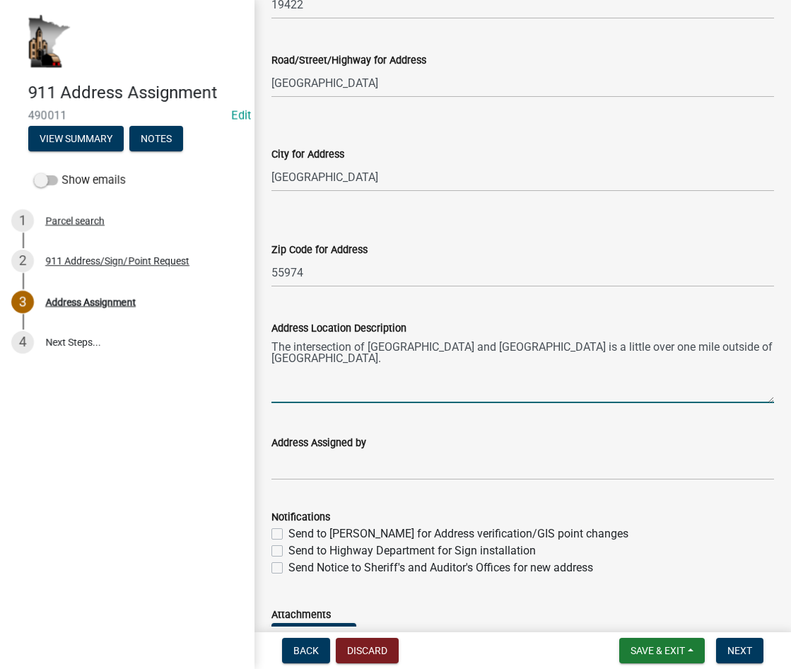
click at [761, 345] on textarea "The intersection of [GEOGRAPHIC_DATA] and [GEOGRAPHIC_DATA] is a little over on…" at bounding box center [522, 370] width 503 height 66
type textarea "The intersection of [GEOGRAPHIC_DATA] and [GEOGRAPHIC_DATA] is a little over on…"
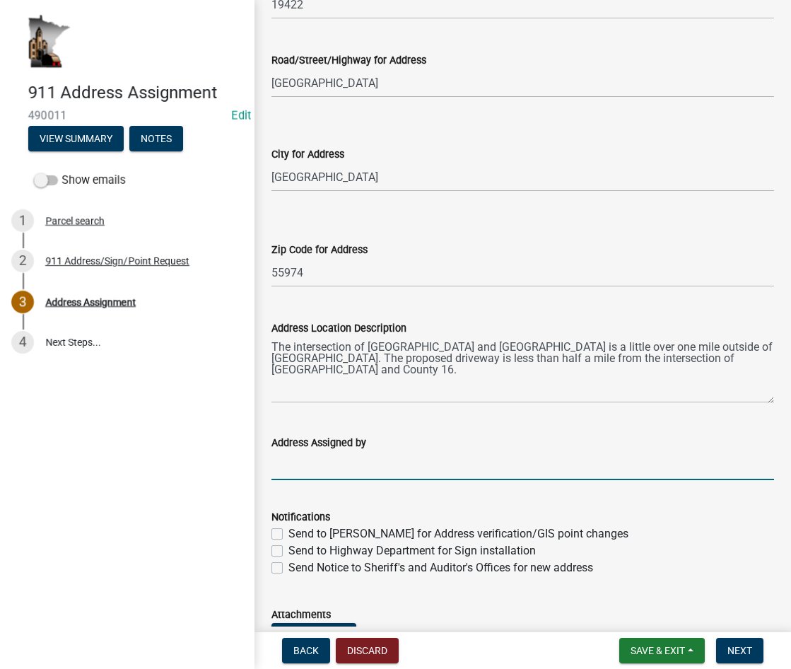
click at [291, 467] on input "Address Assigned by" at bounding box center [522, 465] width 503 height 29
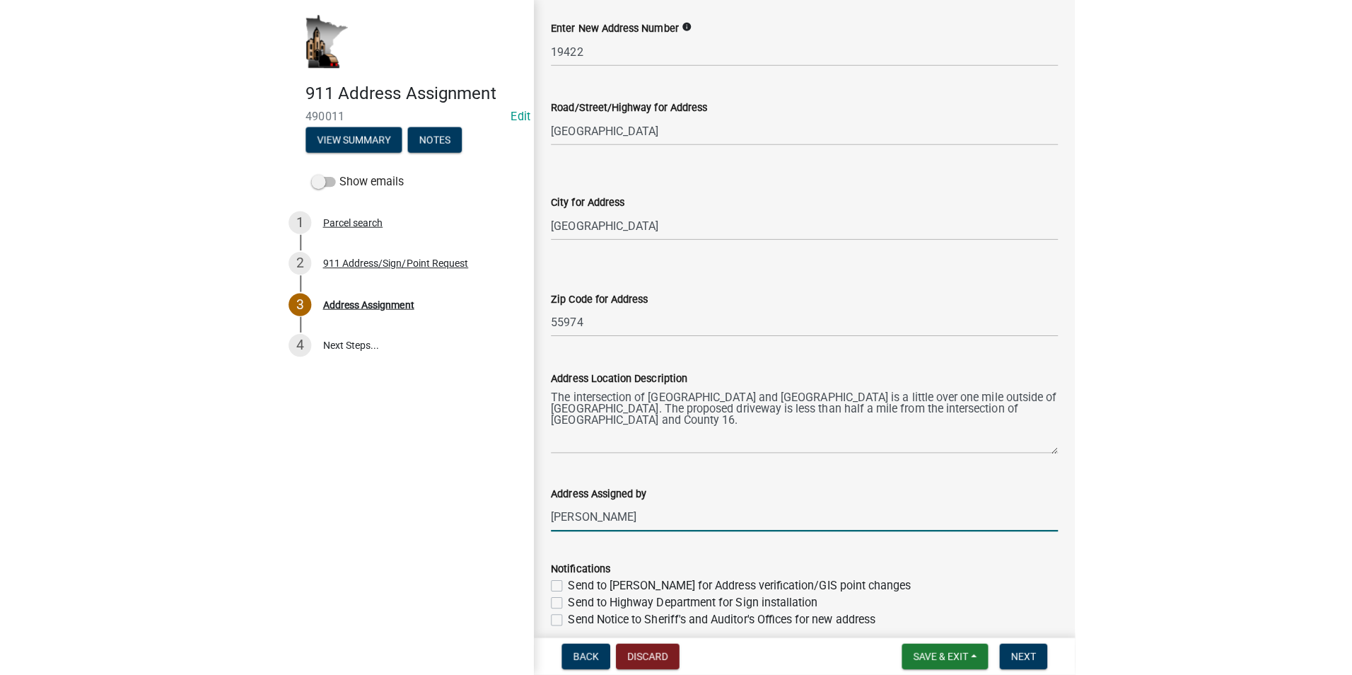
scroll to position [212, 0]
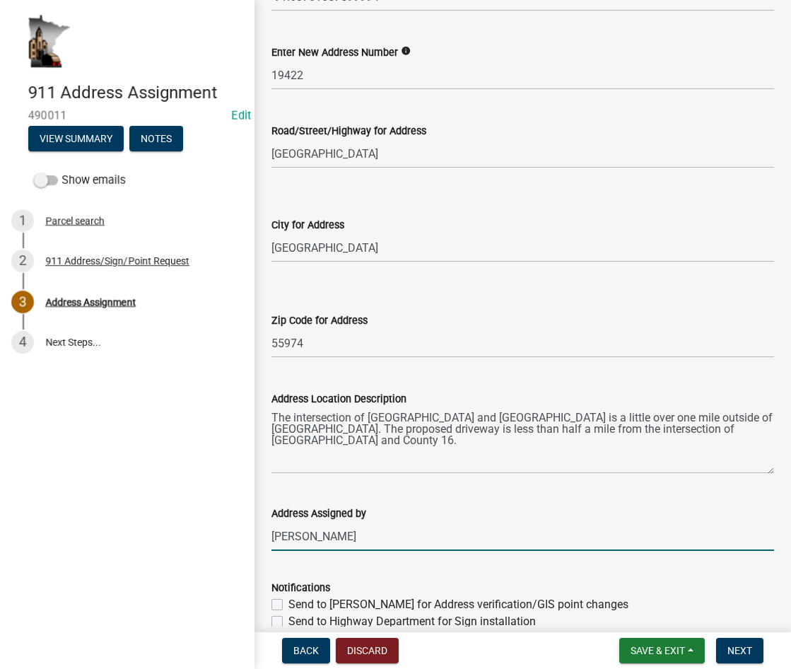
type input "[PERSON_NAME]"
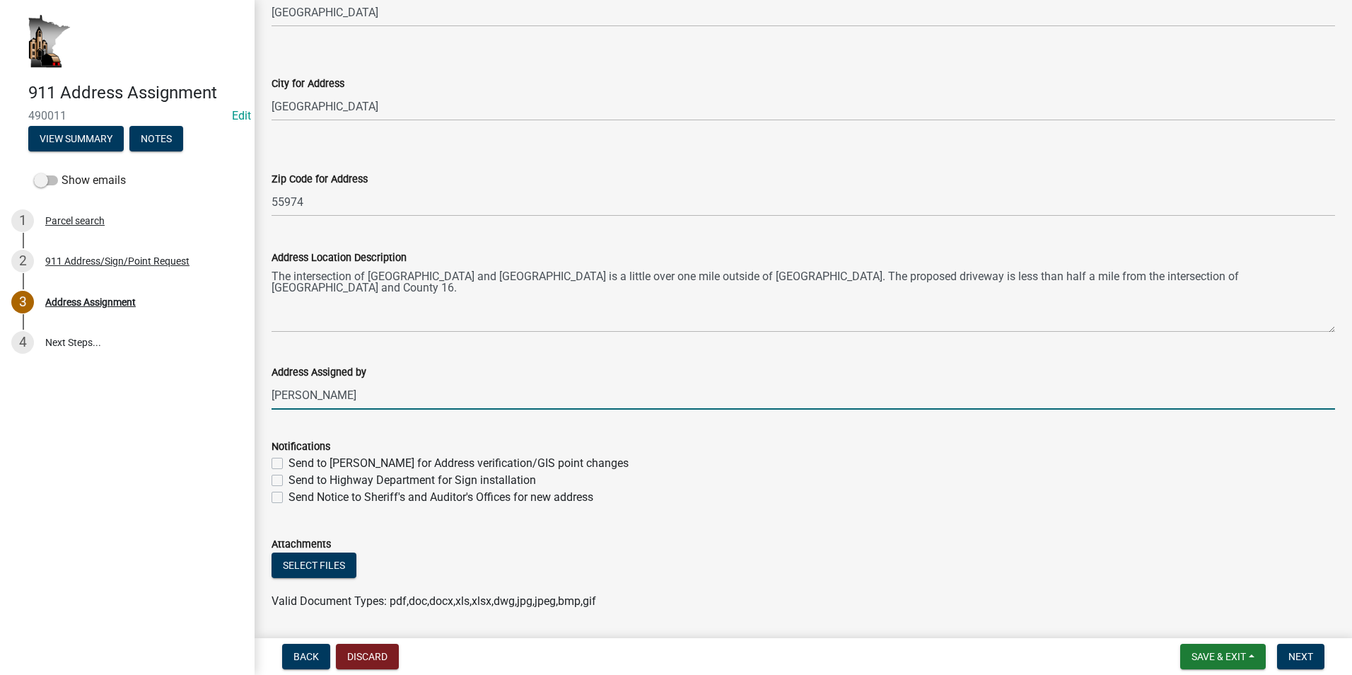
scroll to position [283, 0]
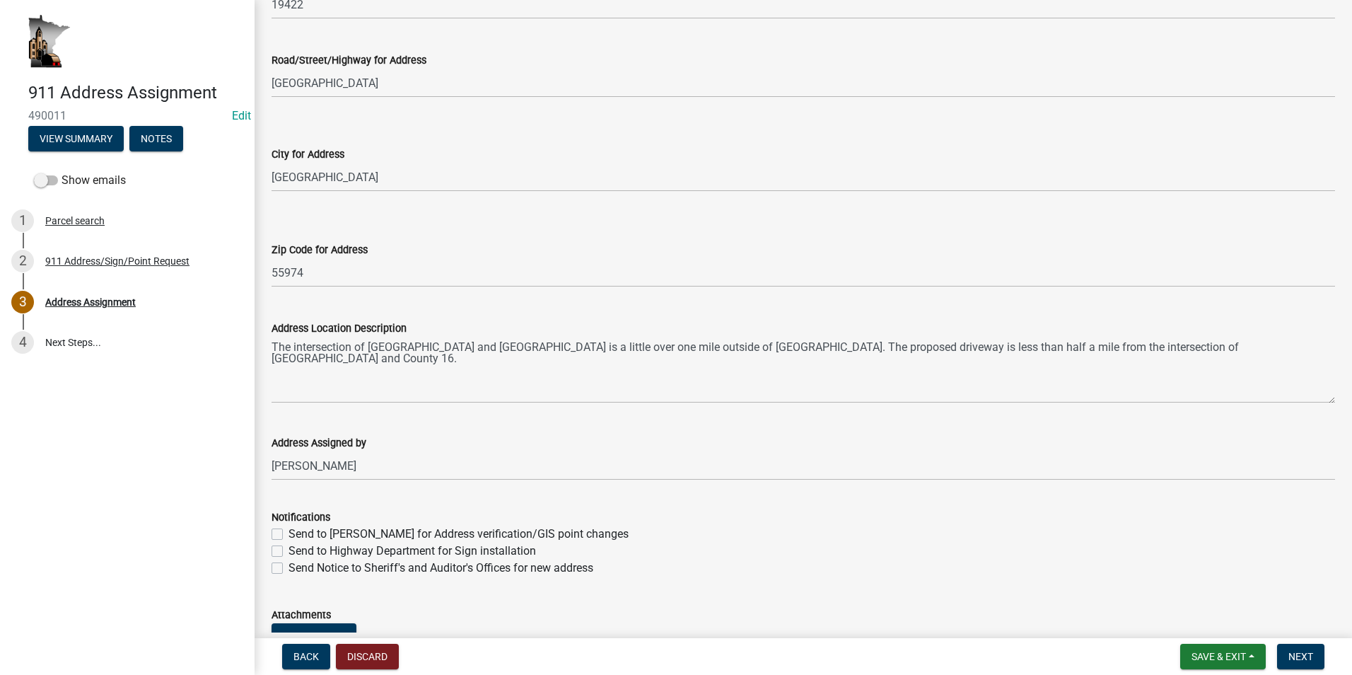
click at [288, 534] on label "Send to [PERSON_NAME] for Address verification/GIS point changes" at bounding box center [458, 533] width 340 height 17
click at [288, 534] on input "Send to [PERSON_NAME] for Address verification/GIS point changes" at bounding box center [292, 529] width 9 height 9
checkbox input "true"
checkbox input "false"
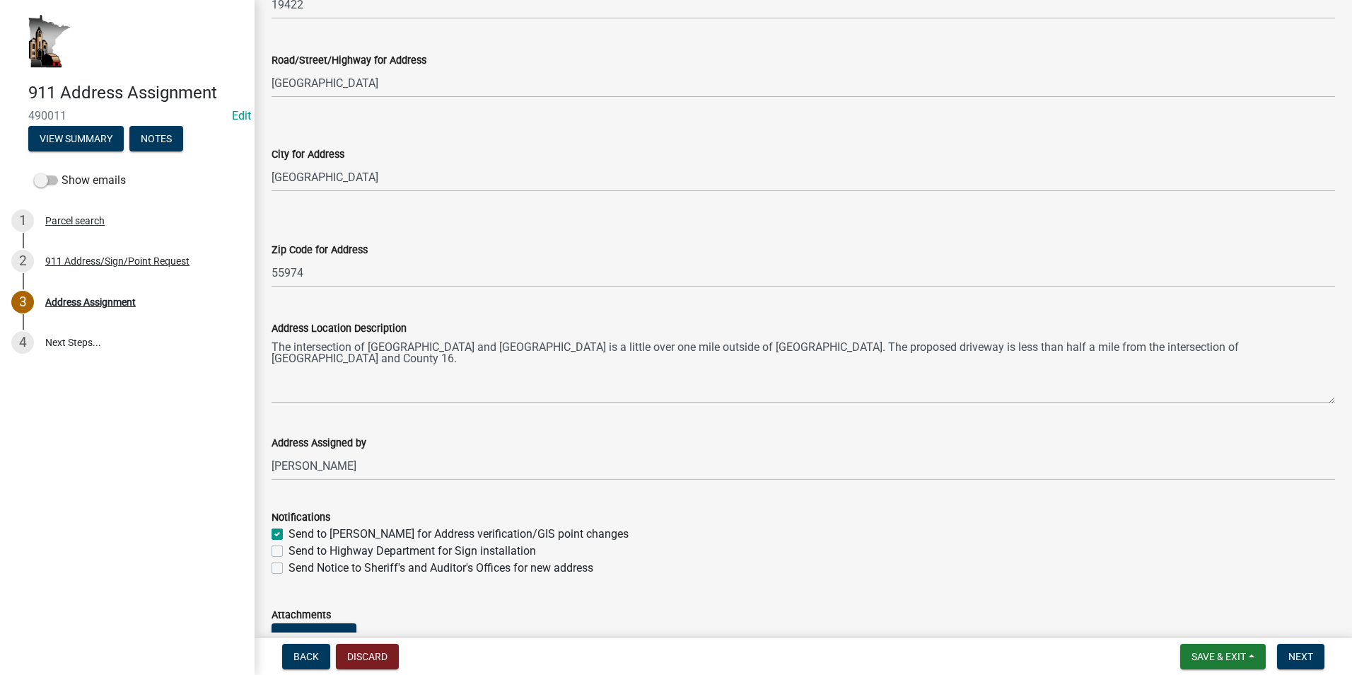
click at [288, 548] on label "Send to Highway Department for Sign installation" at bounding box center [411, 550] width 247 height 17
click at [288, 548] on input "Send to Highway Department for Sign installation" at bounding box center [292, 546] width 9 height 9
checkbox input "true"
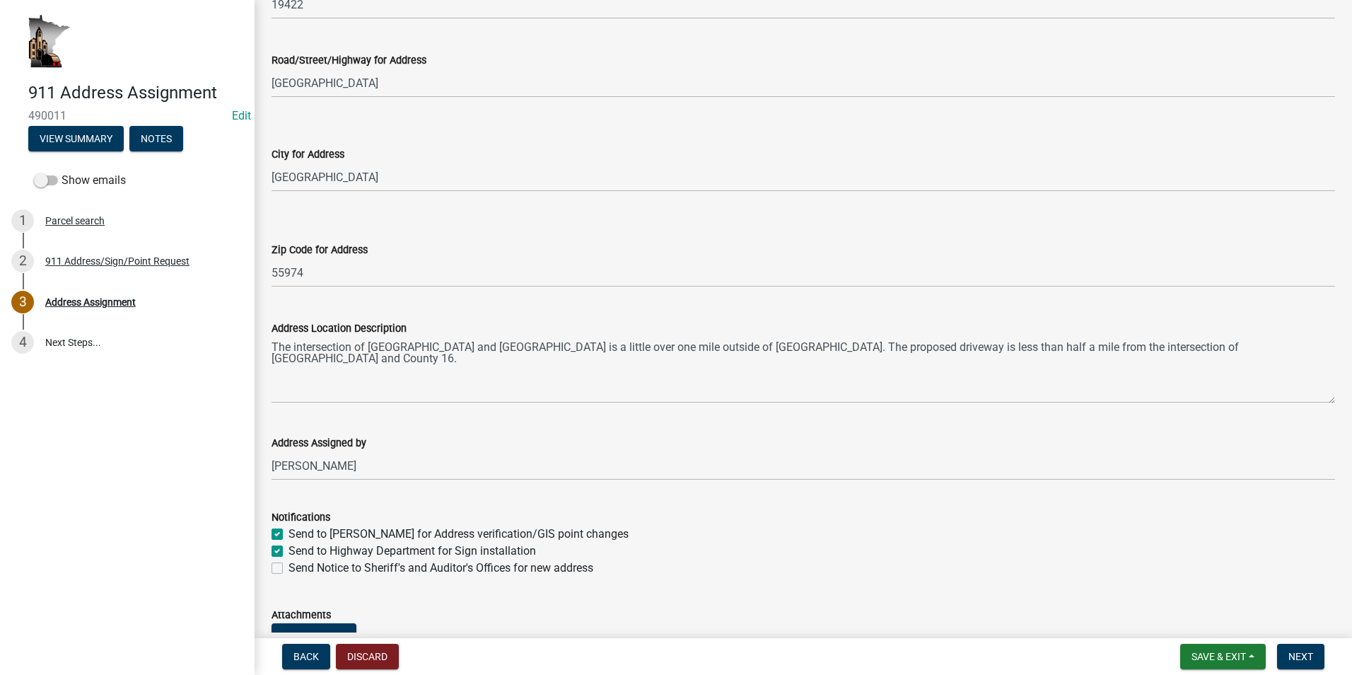
click at [288, 567] on label "Send Notice to Sheriff's and Auditor's Offices for new address" at bounding box center [440, 567] width 305 height 17
click at [288, 567] on input "Send Notice to Sheriff's and Auditor's Offices for new address" at bounding box center [292, 563] width 9 height 9
checkbox input "true"
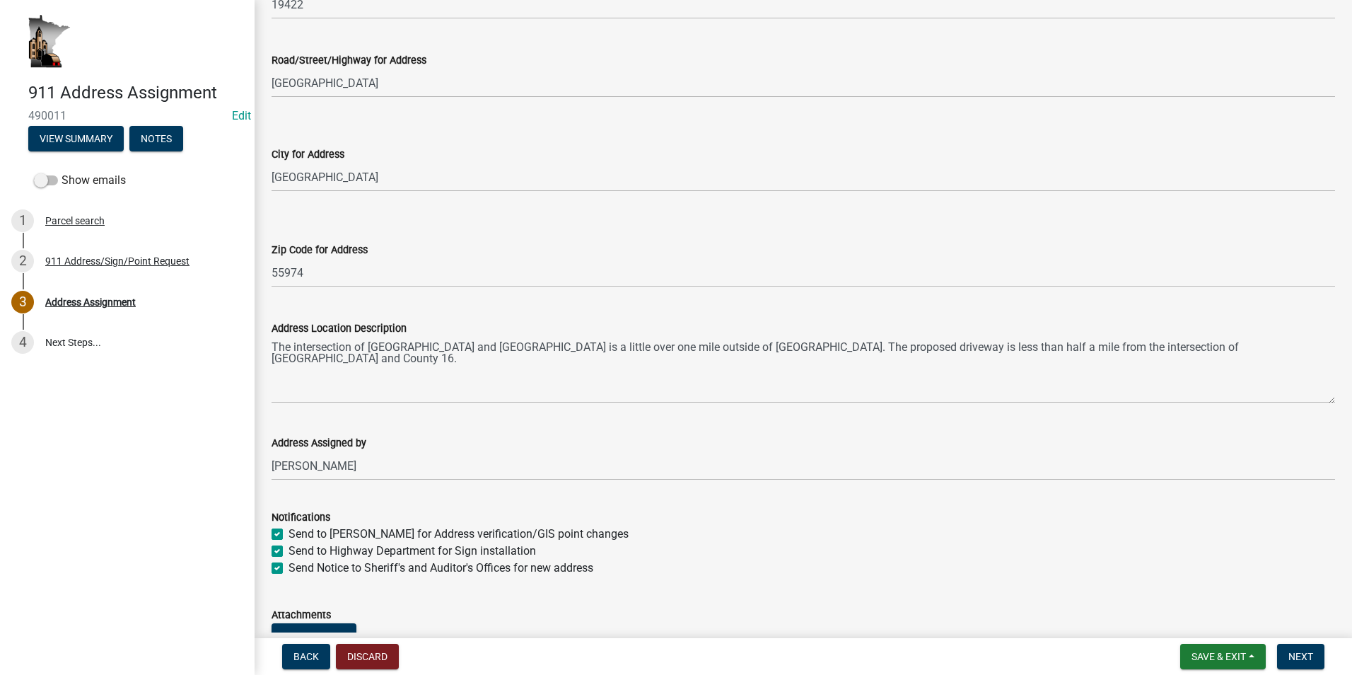
checkbox input "true"
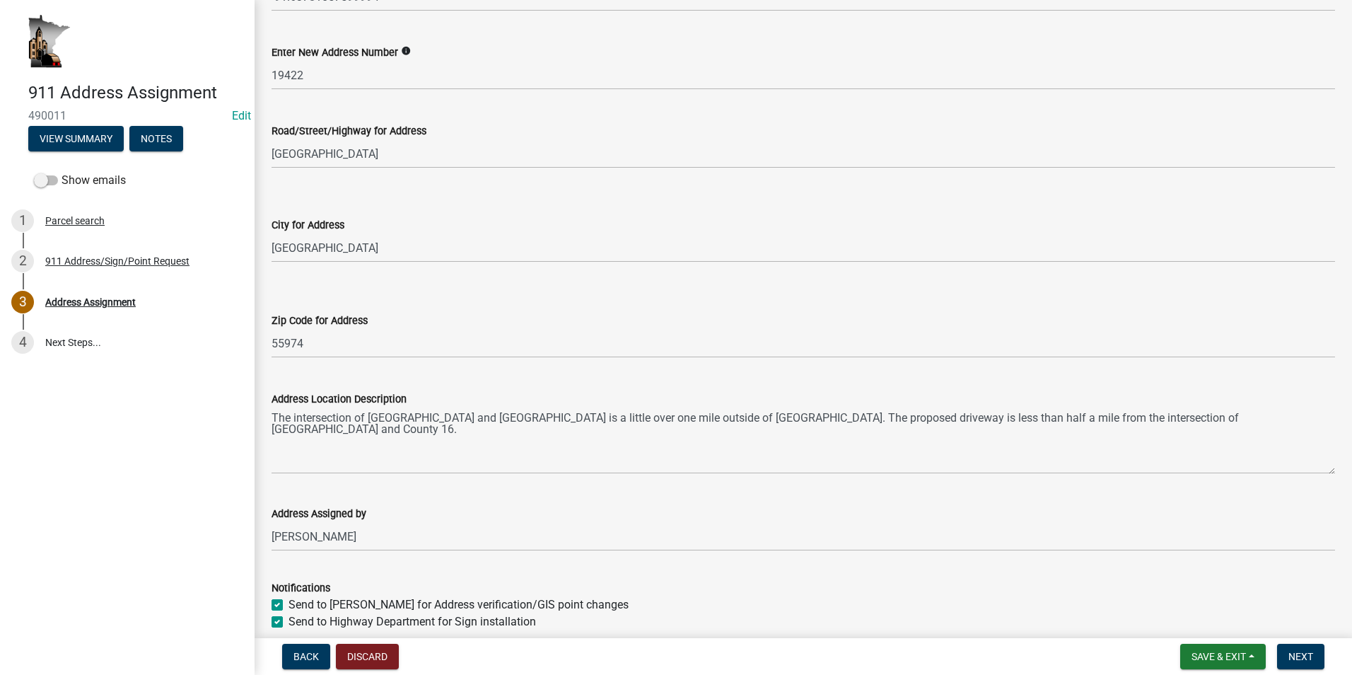
scroll to position [399, 0]
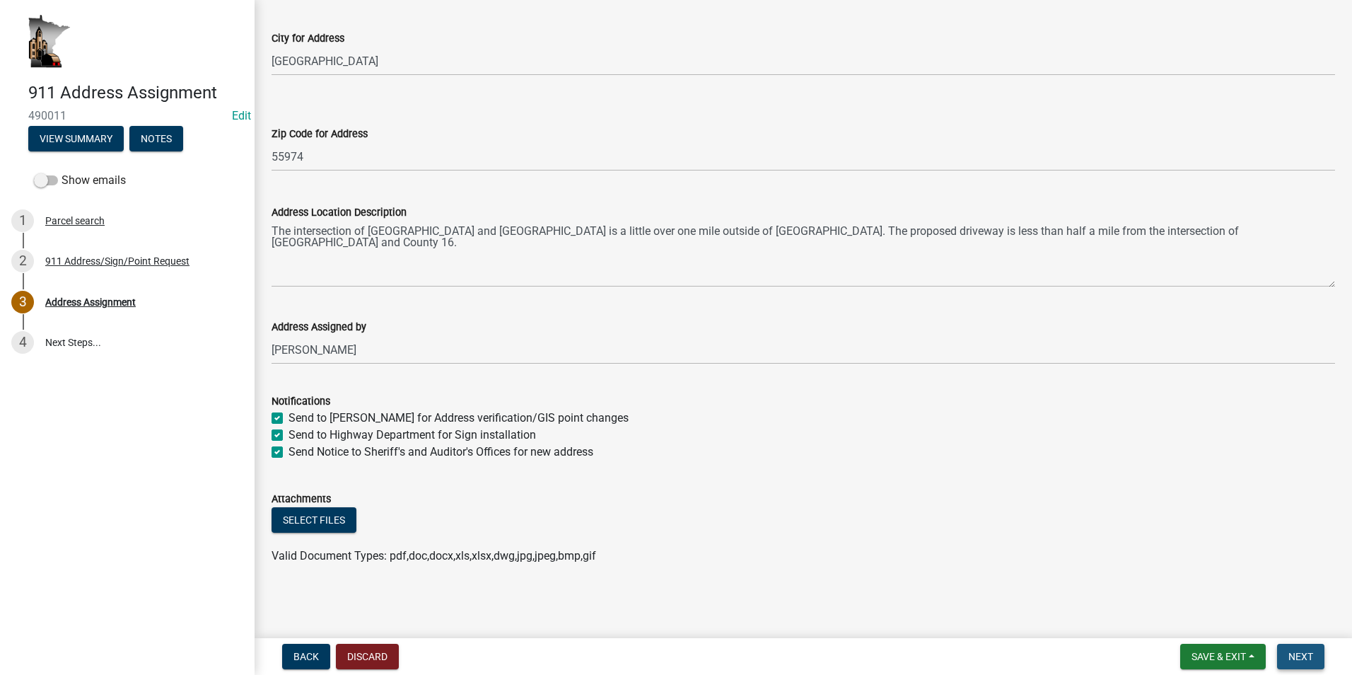
click at [1297, 655] on span "Next" at bounding box center [1300, 655] width 25 height 11
